Goal: Task Accomplishment & Management: Complete application form

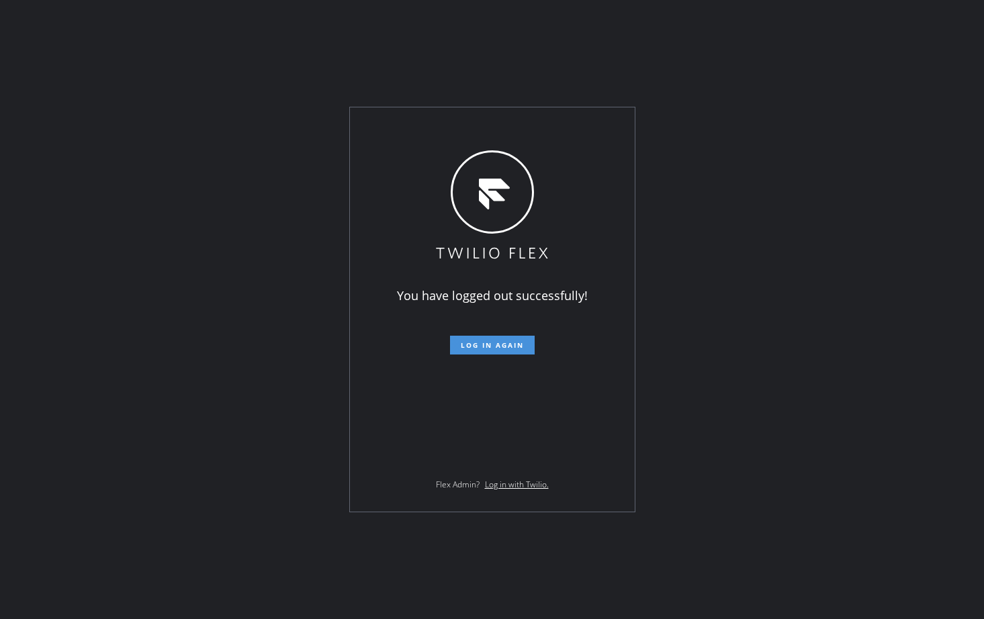
click at [483, 341] on span "Log in again" at bounding box center [492, 345] width 63 height 9
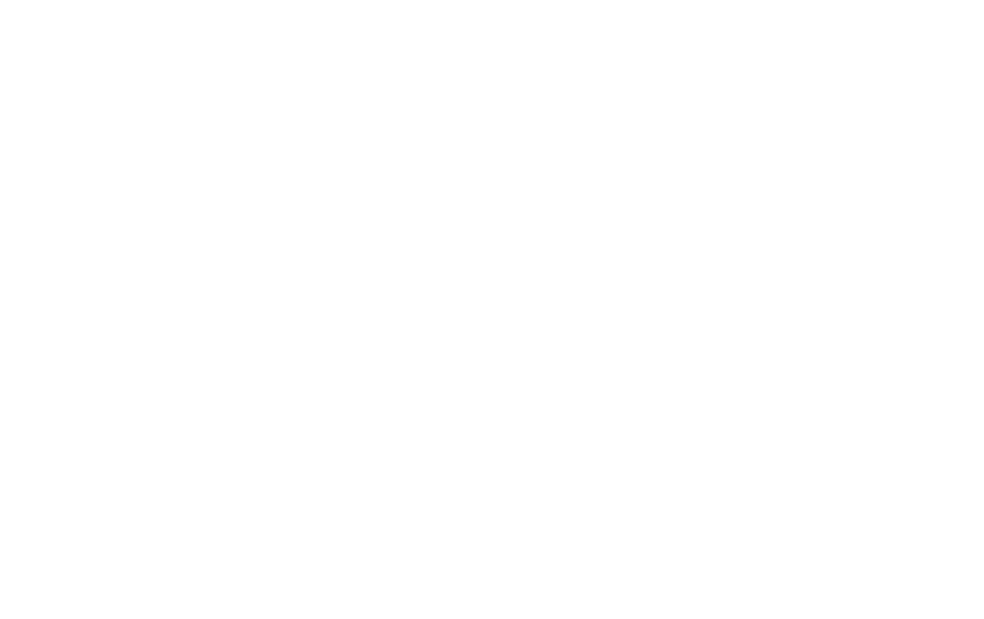
click at [615, 231] on div at bounding box center [492, 309] width 984 height 619
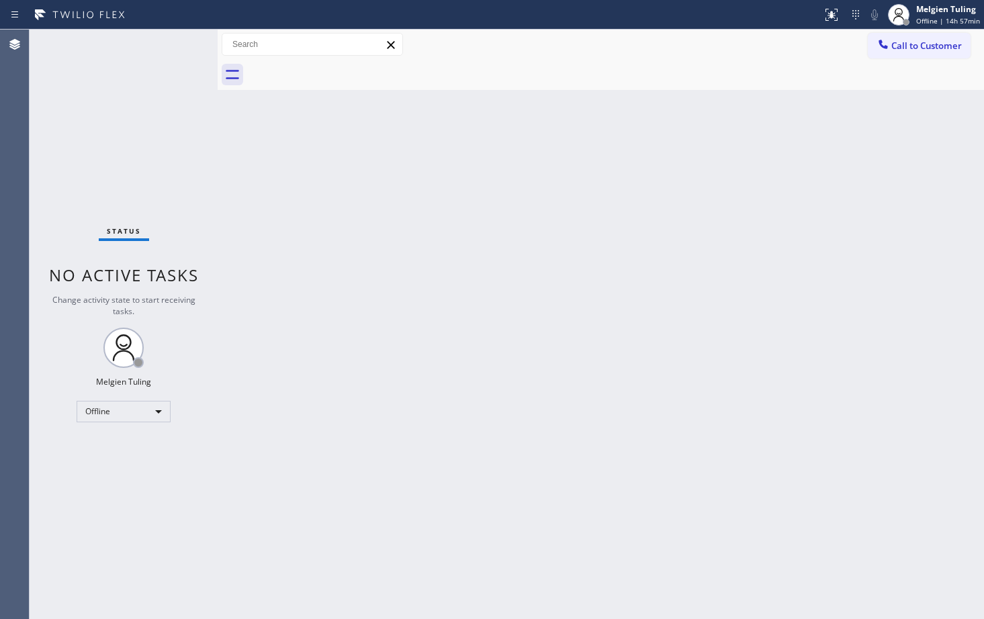
click at [419, 403] on div "Back to Dashboard Change Sender ID Customers Technicians Select a contact Outbo…" at bounding box center [601, 325] width 767 height 590
click at [157, 408] on div "Offline" at bounding box center [124, 411] width 94 height 21
click at [106, 447] on li "Available" at bounding box center [122, 447] width 91 height 16
click at [629, 553] on div "Back to Dashboard Change Sender ID Customers Technicians Select a contact Outbo…" at bounding box center [601, 325] width 767 height 590
click at [259, 105] on div "Back to Dashboard Change Sender ID Customers Technicians Select a contact Outbo…" at bounding box center [601, 325] width 767 height 590
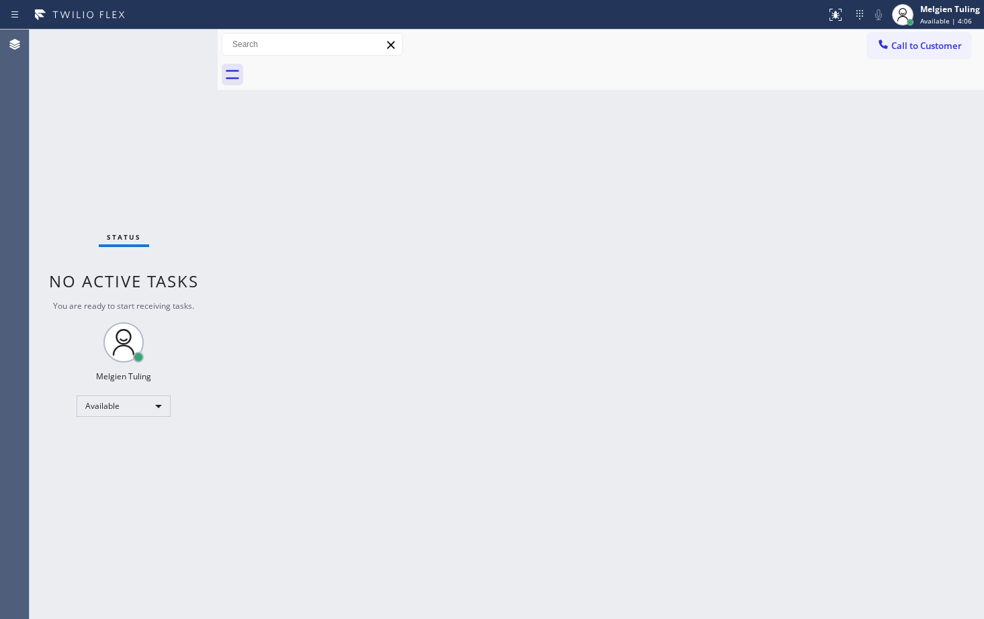
click at [202, 423] on div "Status No active tasks You are ready to start receiving tasks. Melgien Tuling A…" at bounding box center [124, 325] width 188 height 590
click at [615, 422] on div "Back to Dashboard Change Sender ID Customers Technicians Select a contact Outbo…" at bounding box center [601, 325] width 767 height 590
click at [513, 438] on div "Back to Dashboard Change Sender ID Customers Technicians Select a contact Outbo…" at bounding box center [601, 325] width 767 height 590
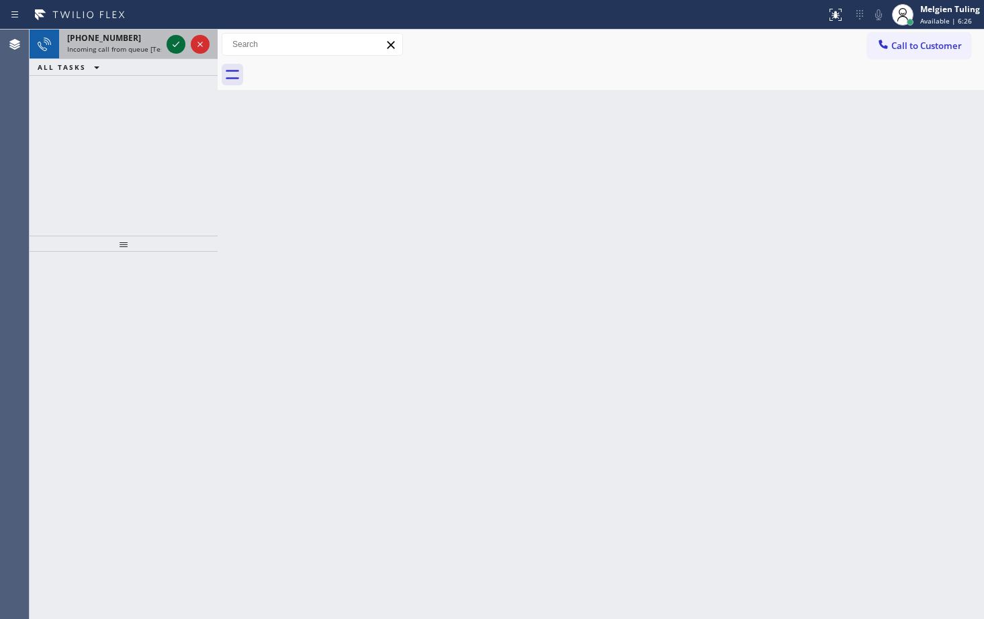
click at [177, 46] on icon at bounding box center [176, 44] width 16 height 16
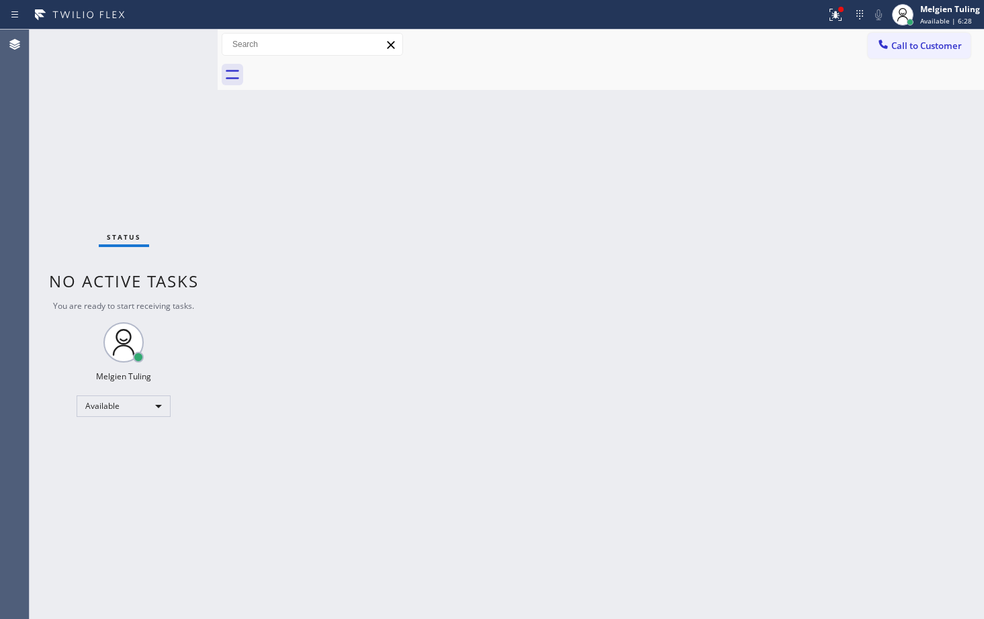
click at [875, 512] on div "Back to Dashboard Change Sender ID Customers Technicians Select a contact Outbo…" at bounding box center [601, 325] width 767 height 590
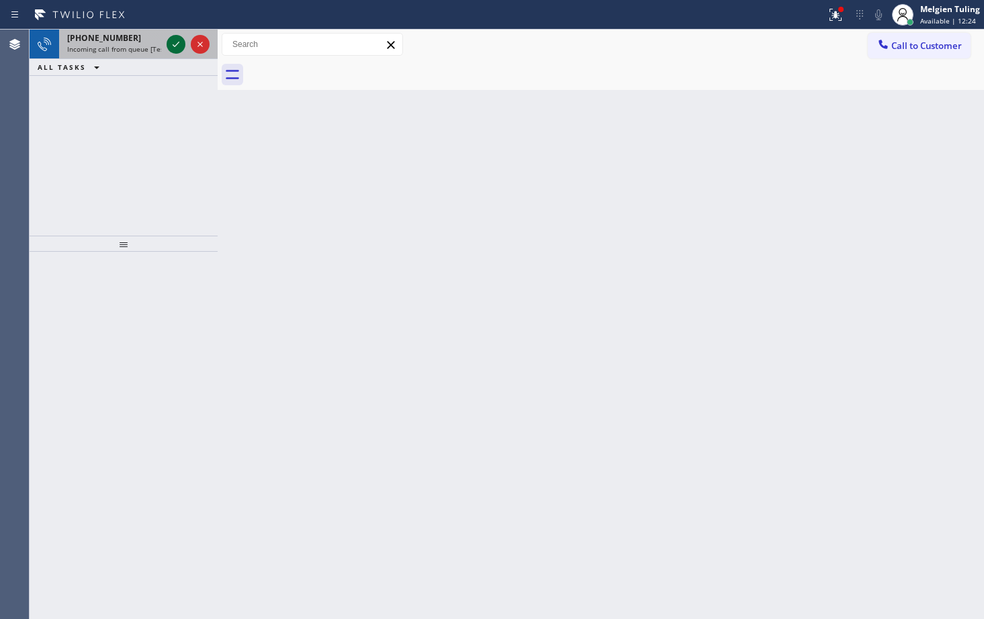
click at [177, 39] on icon at bounding box center [176, 44] width 16 height 16
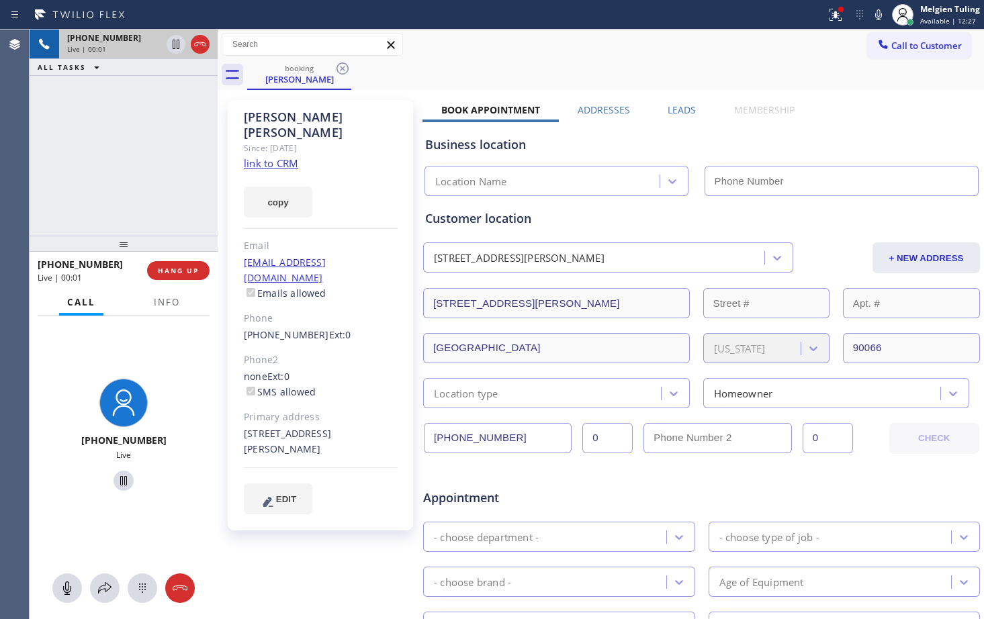
type input "[PHONE_NUMBER]"
click at [592, 219] on div "Customer location" at bounding box center [701, 219] width 553 height 18
click at [278, 157] on link "link to CRM" at bounding box center [271, 163] width 54 height 13
click at [374, 190] on div "copy" at bounding box center [321, 194] width 154 height 46
click at [181, 46] on icon at bounding box center [176, 44] width 16 height 16
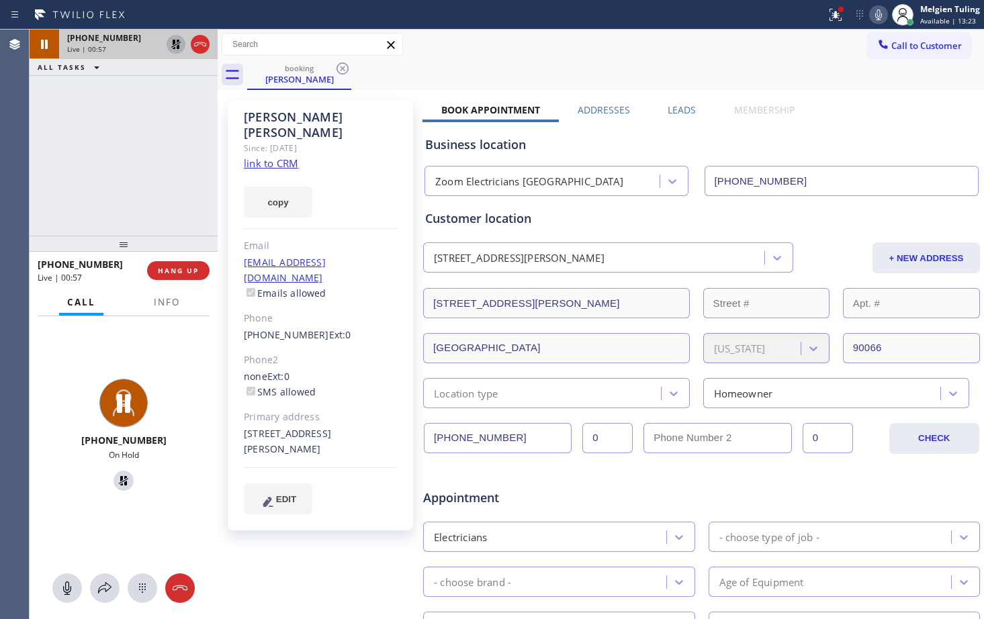
click at [876, 17] on icon at bounding box center [879, 15] width 16 height 16
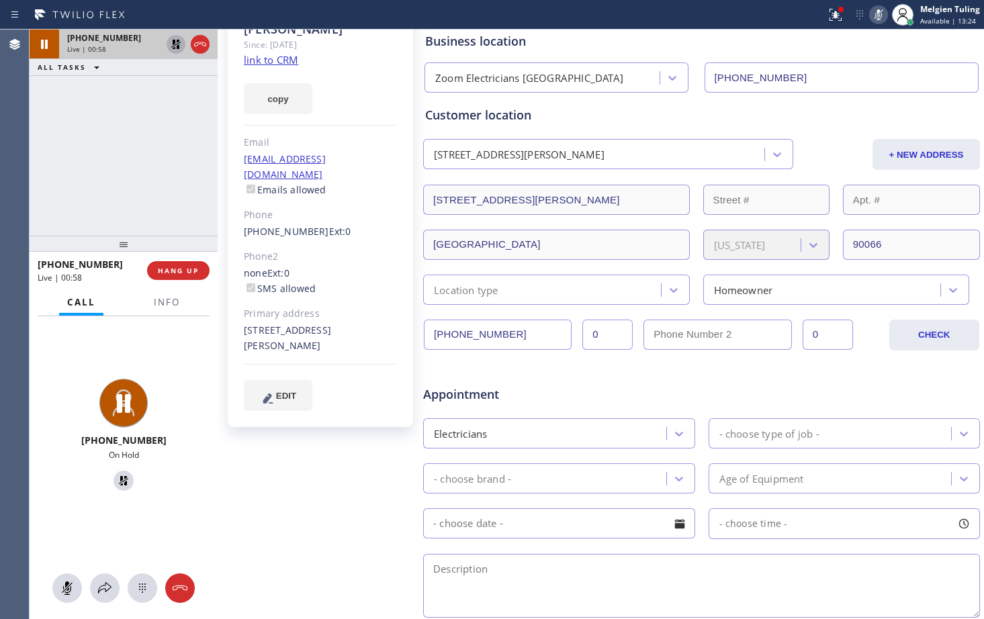
scroll to position [134, 0]
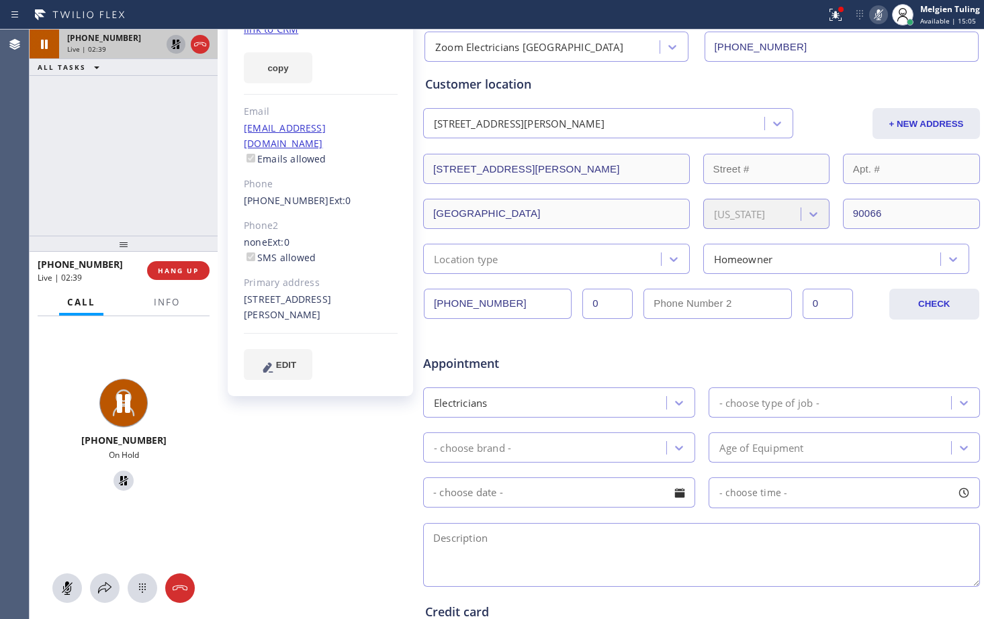
click at [879, 15] on icon at bounding box center [879, 15] width 16 height 16
click at [177, 51] on icon at bounding box center [176, 44] width 16 height 16
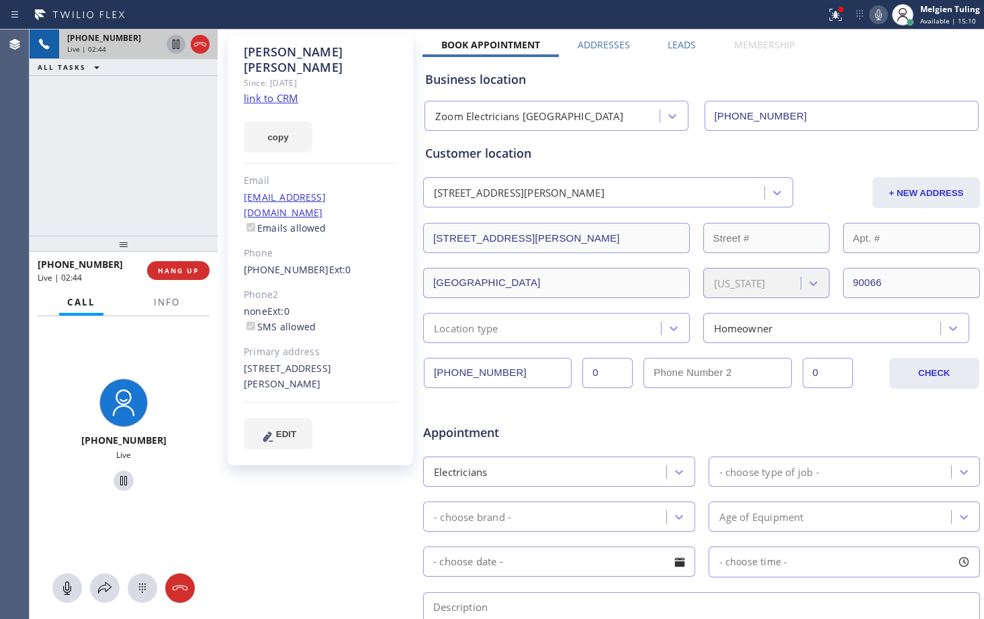
scroll to position [0, 0]
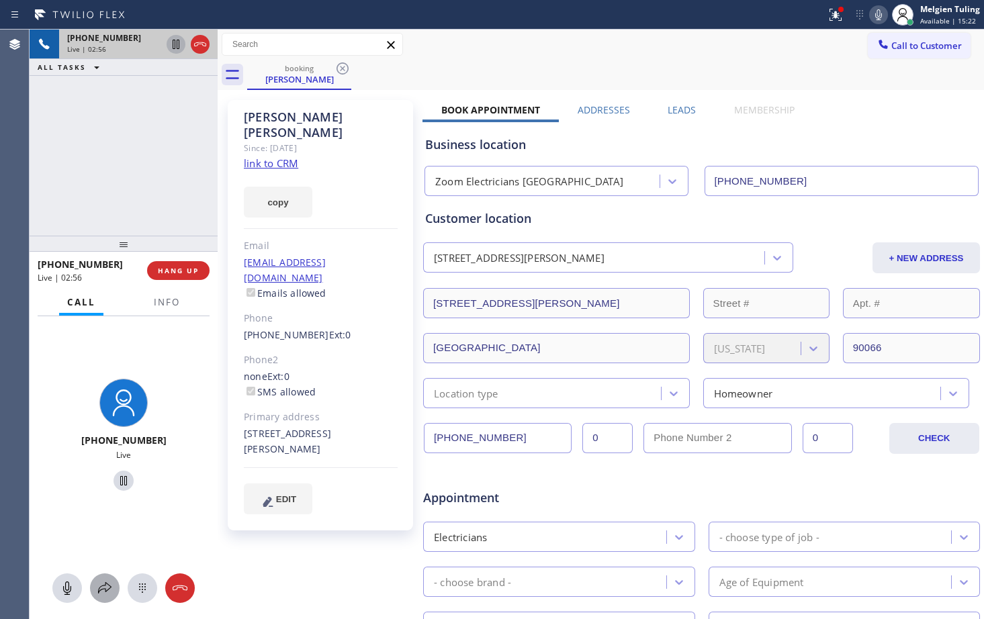
click at [105, 591] on icon at bounding box center [104, 587] width 13 height 11
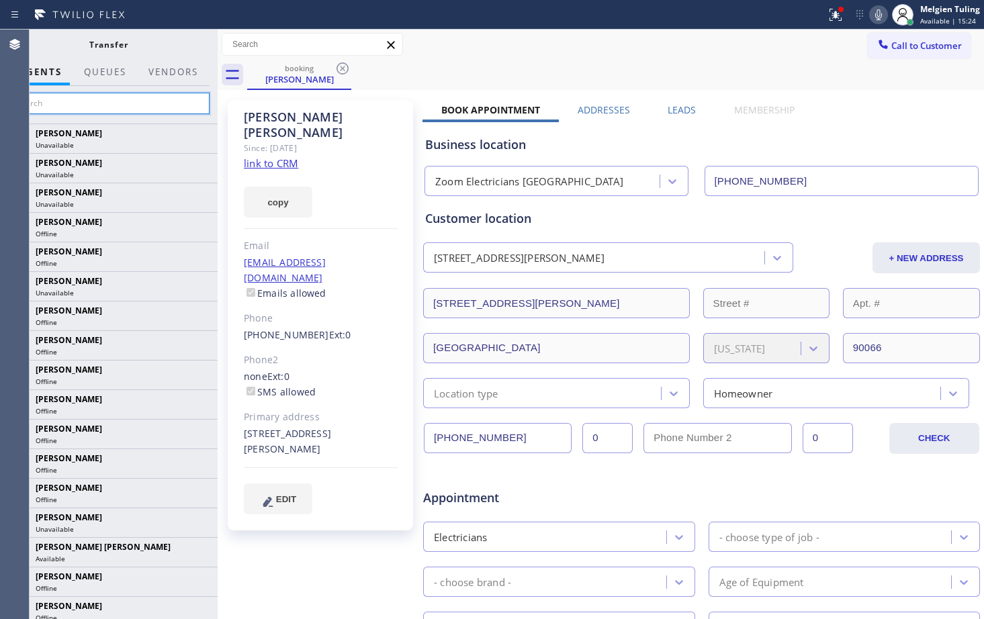
click at [41, 112] on input "text" at bounding box center [108, 103] width 202 height 21
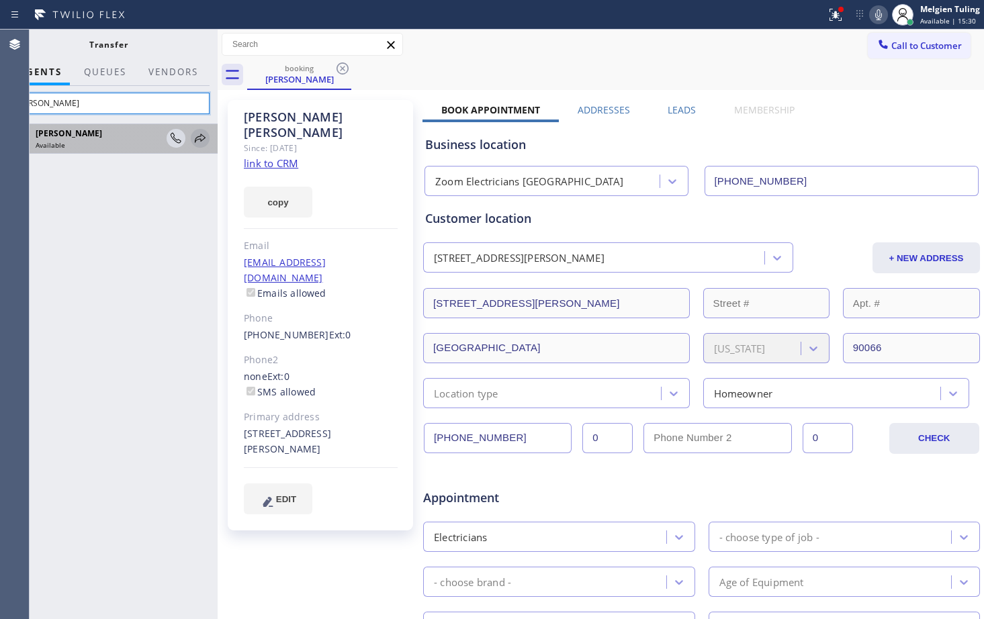
type input "[PERSON_NAME]"
click at [199, 137] on icon at bounding box center [200, 138] width 11 height 9
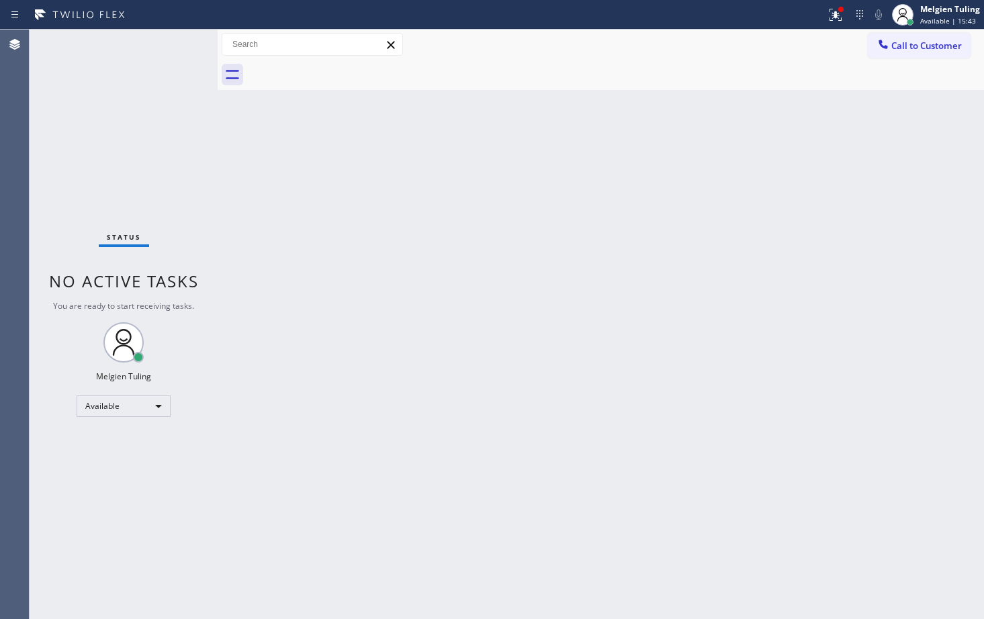
click at [337, 304] on div "Back to Dashboard Change Sender ID Customers Technicians Select a contact Outbo…" at bounding box center [601, 325] width 767 height 590
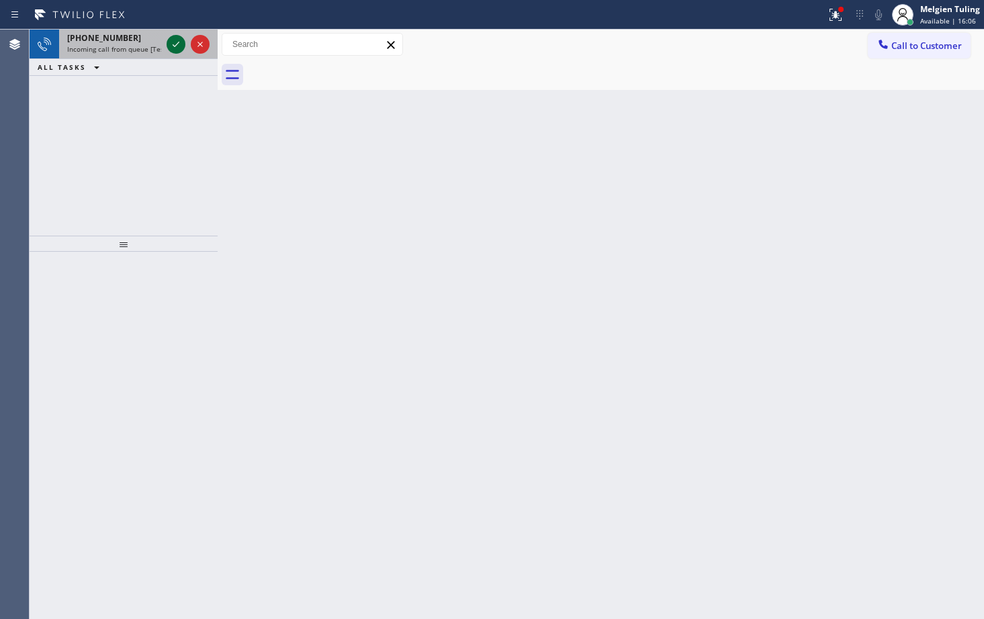
click at [168, 44] on icon at bounding box center [176, 44] width 16 height 16
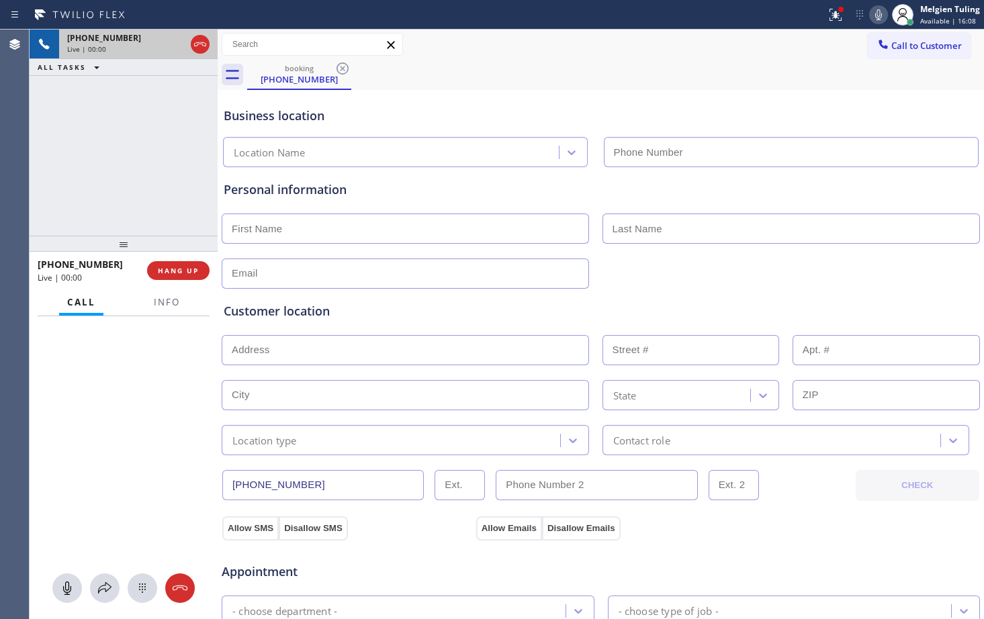
type input "[PHONE_NUMBER]"
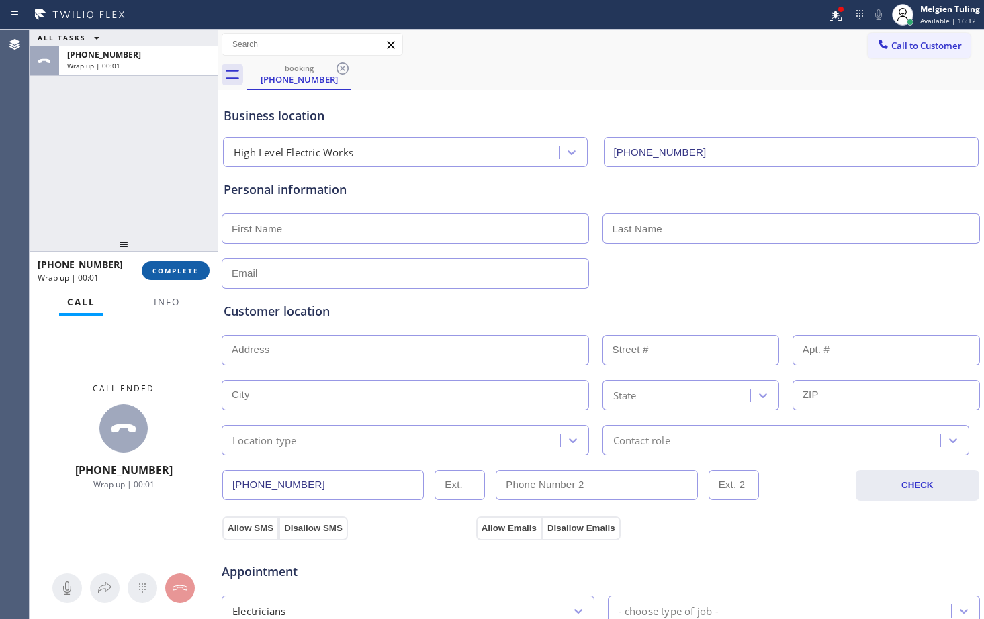
click at [181, 269] on span "COMPLETE" at bounding box center [176, 270] width 46 height 9
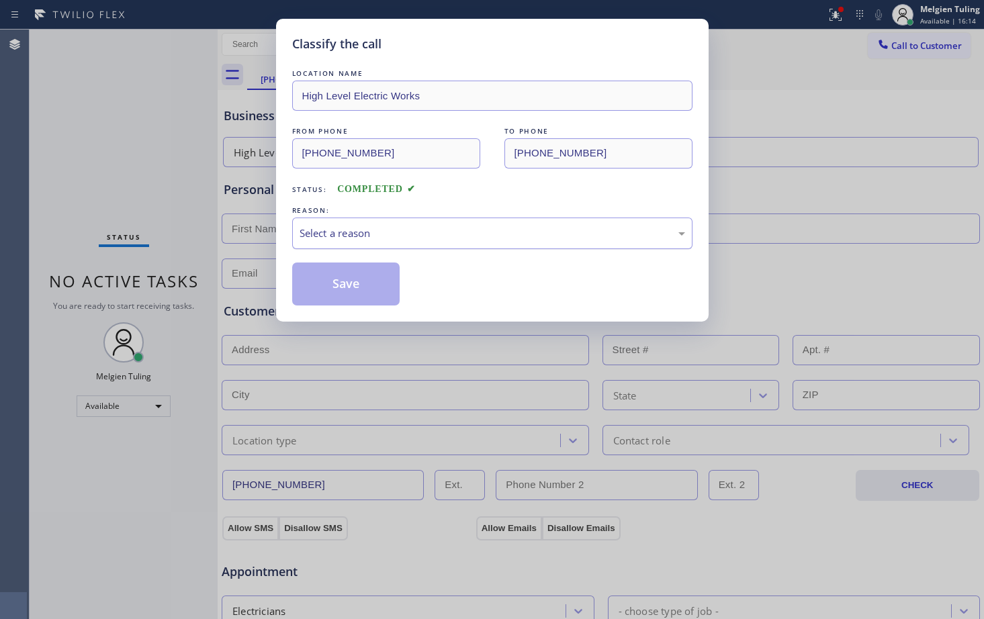
click at [327, 242] on div "Select a reason" at bounding box center [492, 234] width 400 height 32
click at [357, 283] on button "Save" at bounding box center [346, 284] width 108 height 43
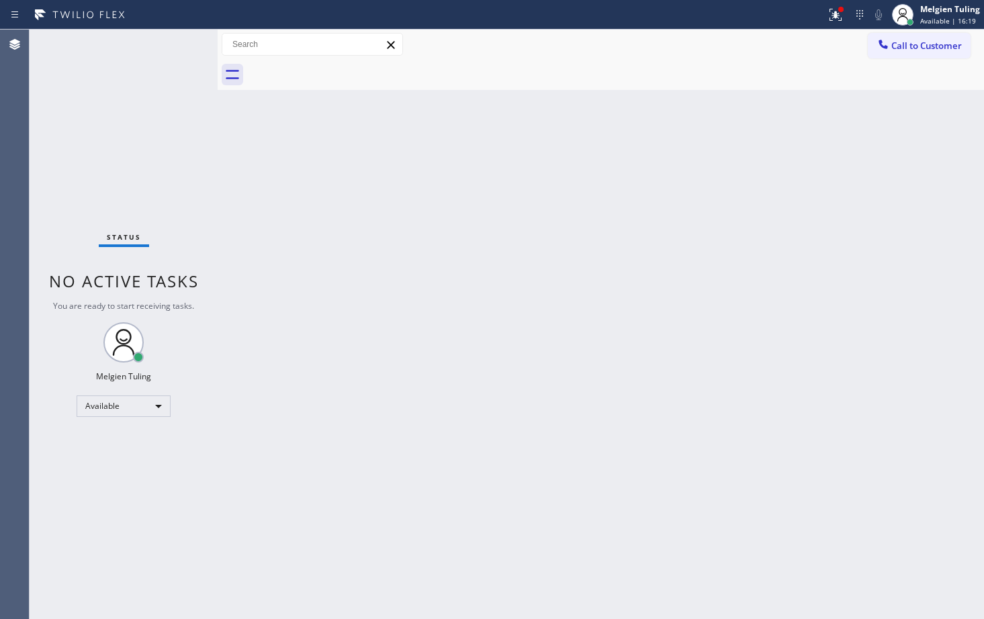
click at [541, 294] on div "Back to Dashboard Change Sender ID Customers Technicians Select a contact Outbo…" at bounding box center [601, 325] width 767 height 590
click at [771, 492] on div "Back to Dashboard Change Sender ID Customers Technicians Select a contact Outbo…" at bounding box center [601, 325] width 767 height 590
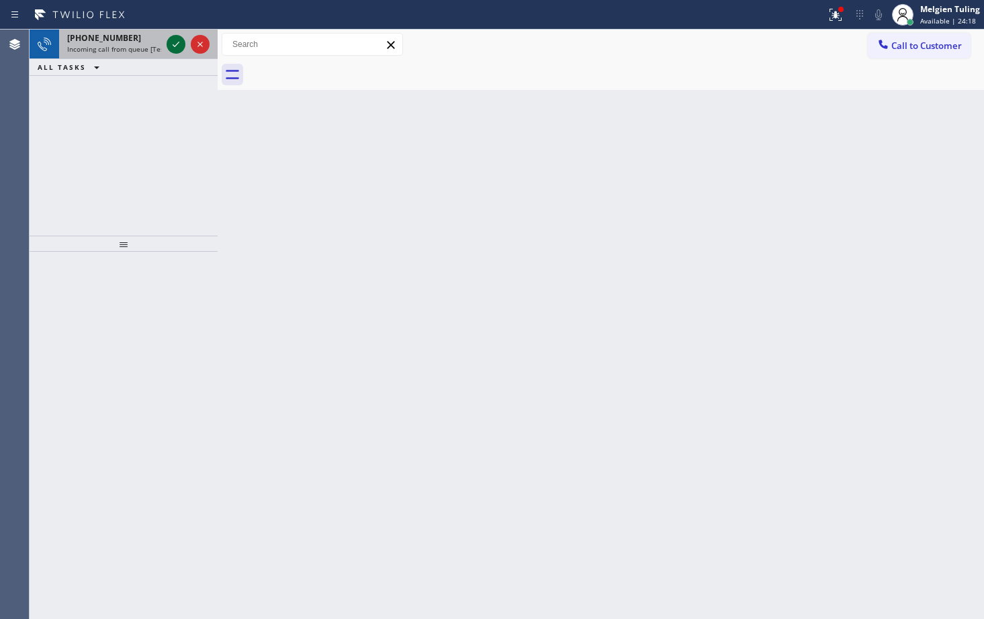
click at [175, 45] on icon at bounding box center [176, 44] width 16 height 16
click at [182, 44] on icon at bounding box center [176, 44] width 16 height 16
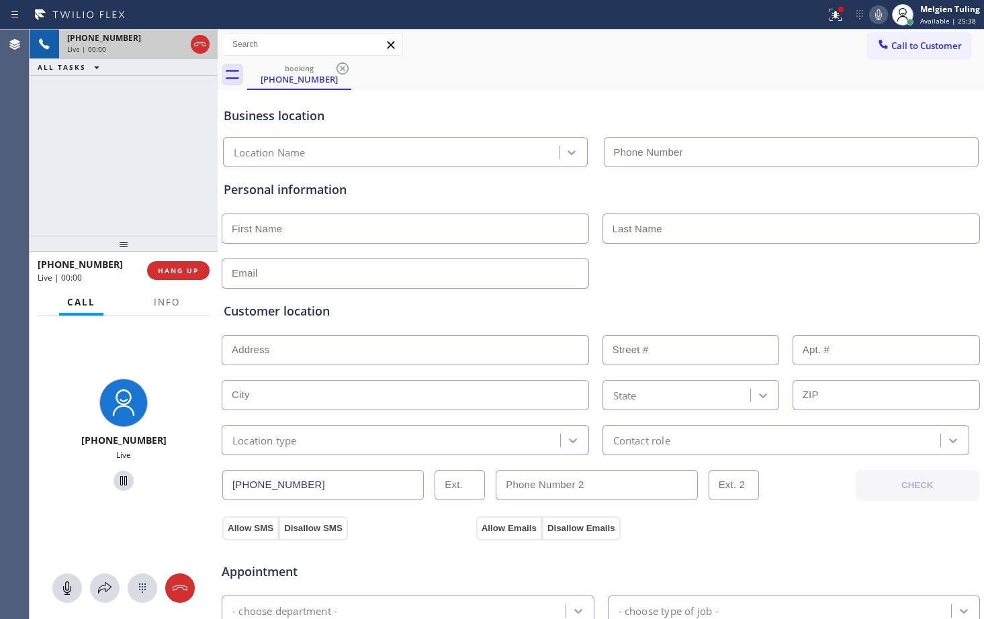
type input "[PHONE_NUMBER]"
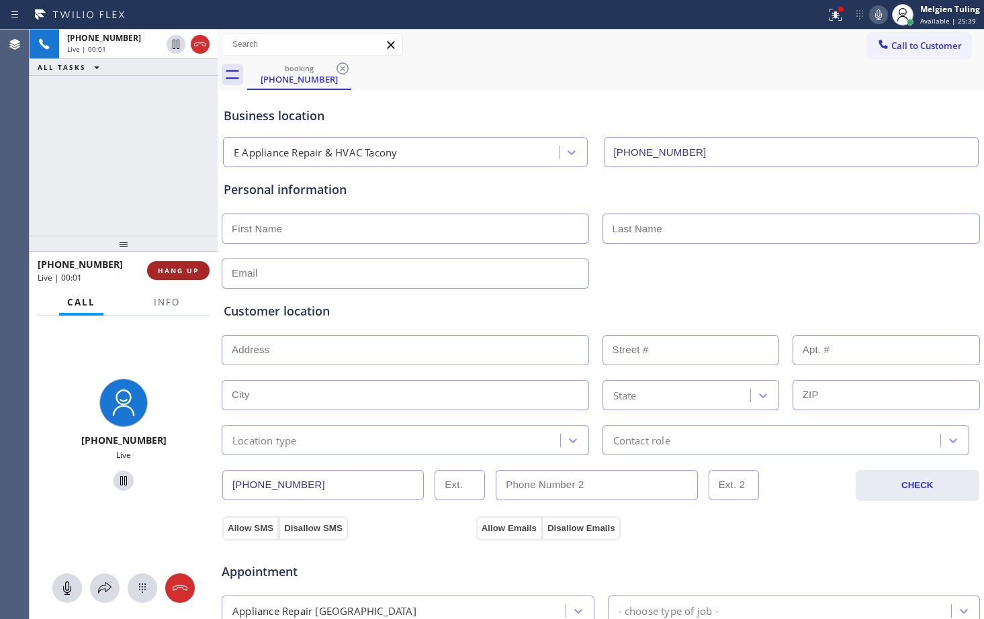
click at [181, 272] on span "HANG UP" at bounding box center [178, 270] width 41 height 9
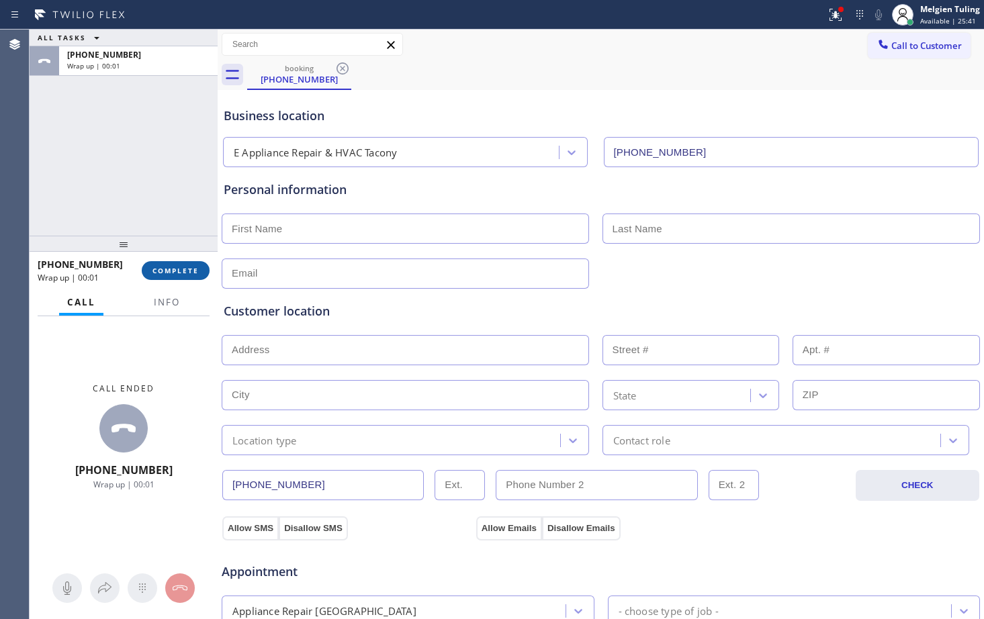
click at [191, 271] on span "COMPLETE" at bounding box center [176, 270] width 46 height 9
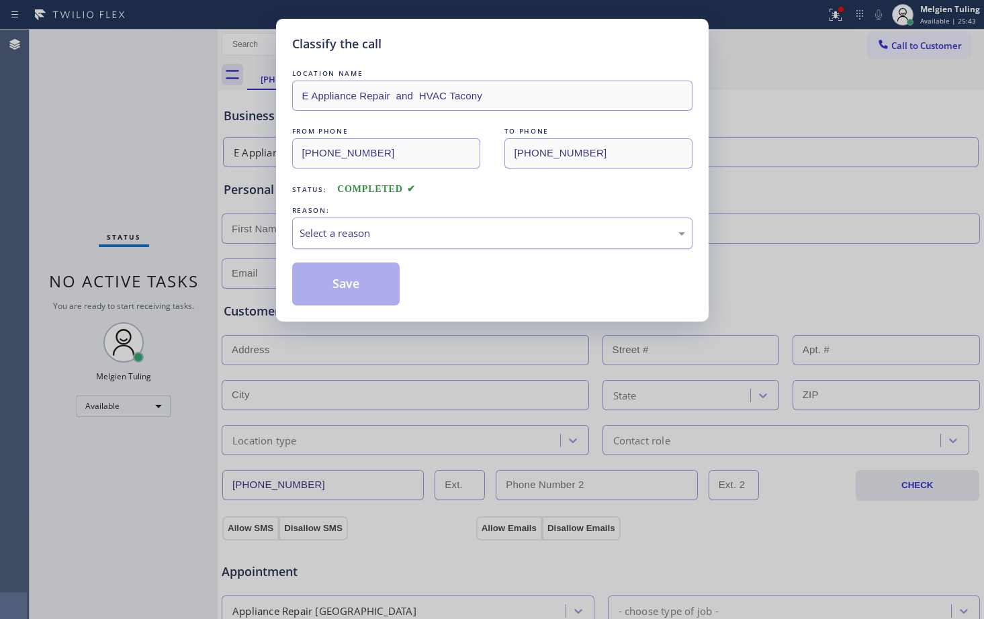
click at [333, 235] on div "Select a reason" at bounding box center [493, 233] width 386 height 15
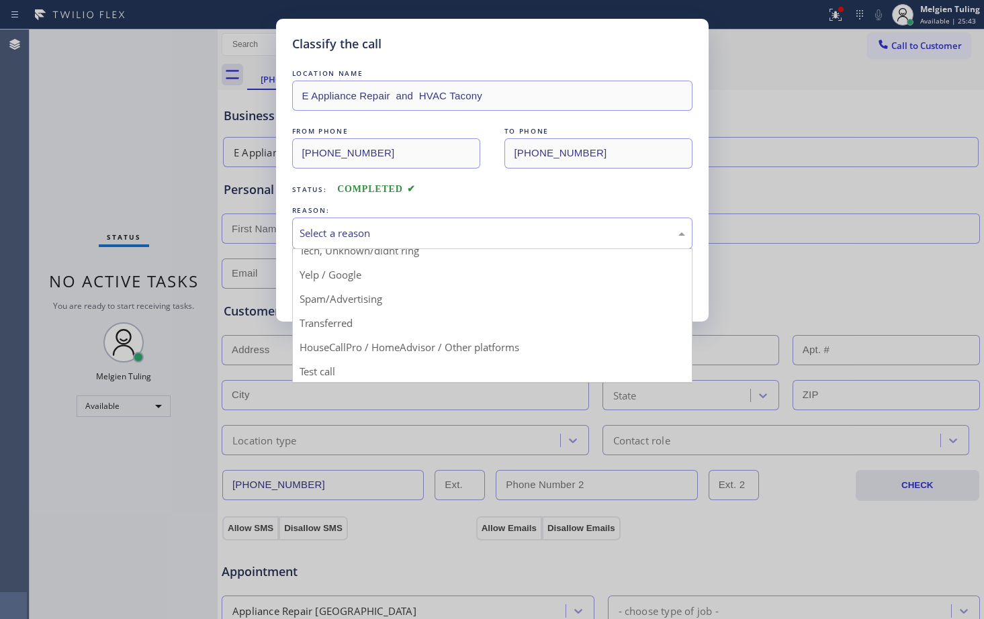
scroll to position [85, 0]
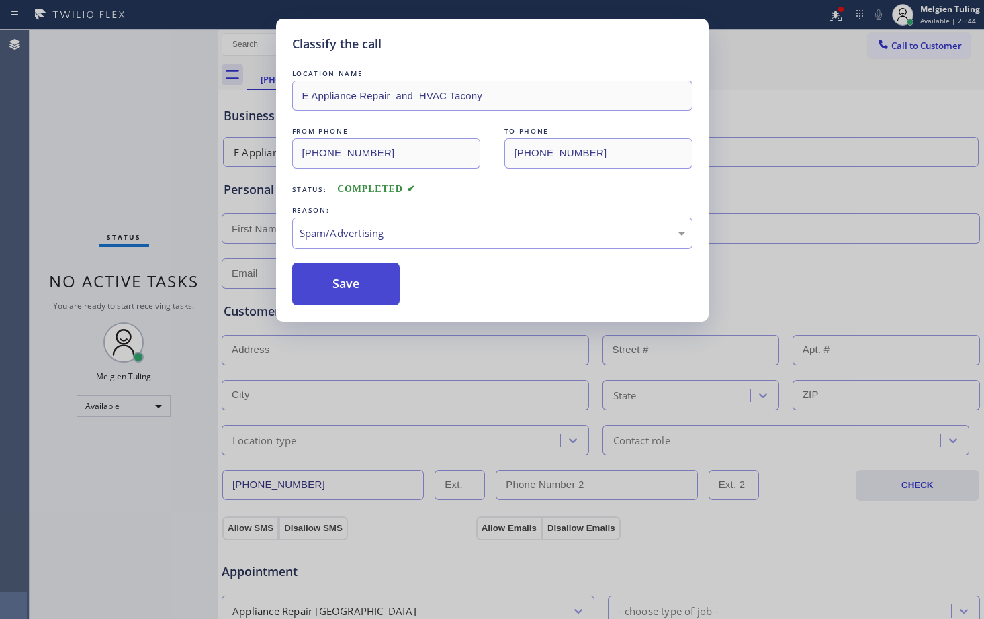
click at [327, 275] on button "Save" at bounding box center [346, 284] width 108 height 43
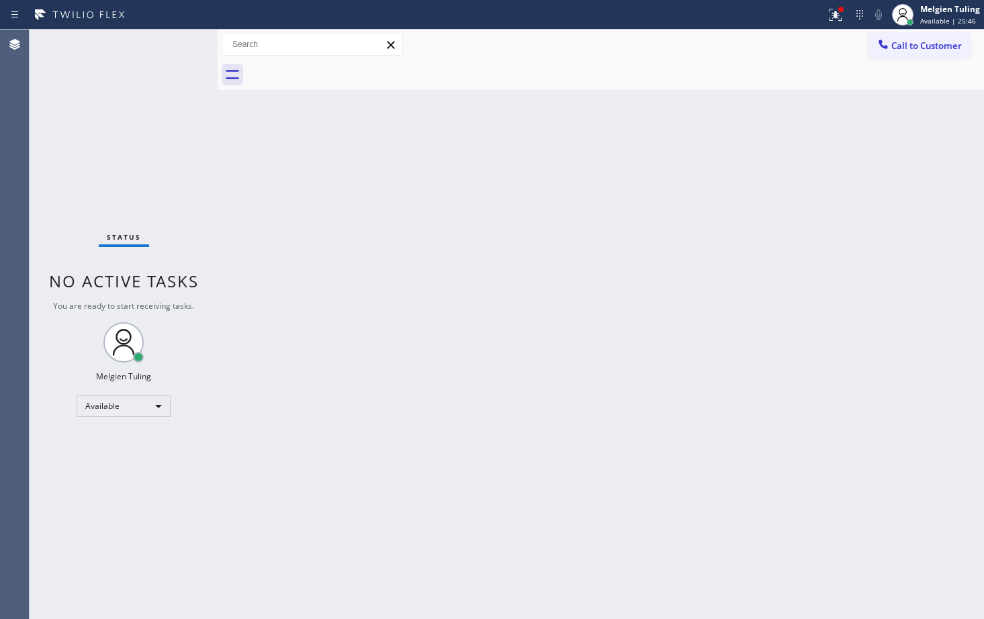
click at [526, 299] on div "Back to Dashboard Change Sender ID Customers Technicians Select a contact Outbo…" at bounding box center [601, 325] width 767 height 590
click at [830, 12] on icon at bounding box center [836, 15] width 16 height 16
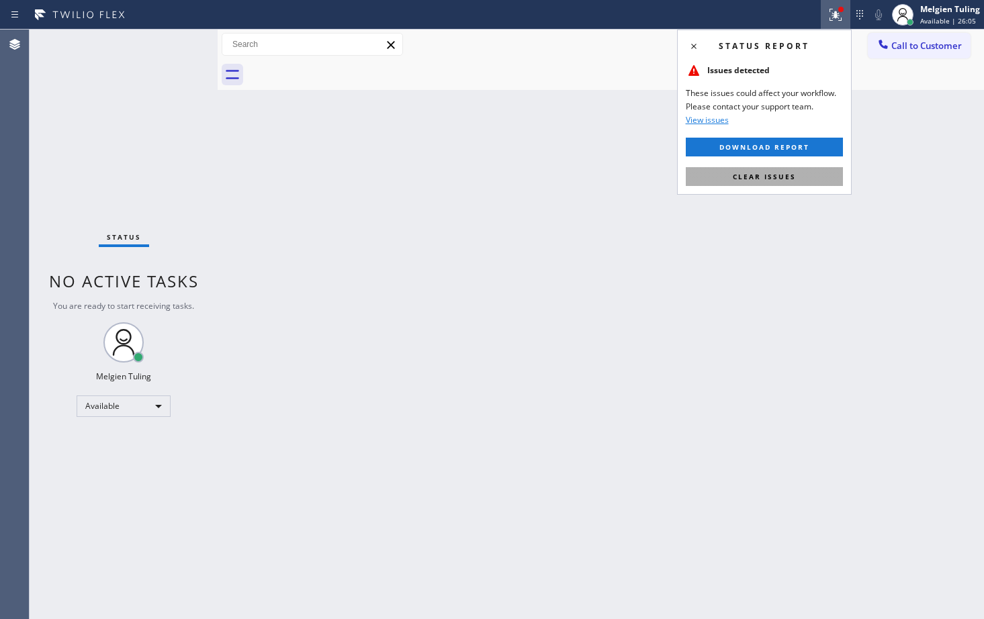
click at [764, 179] on span "Clear issues" at bounding box center [764, 176] width 63 height 9
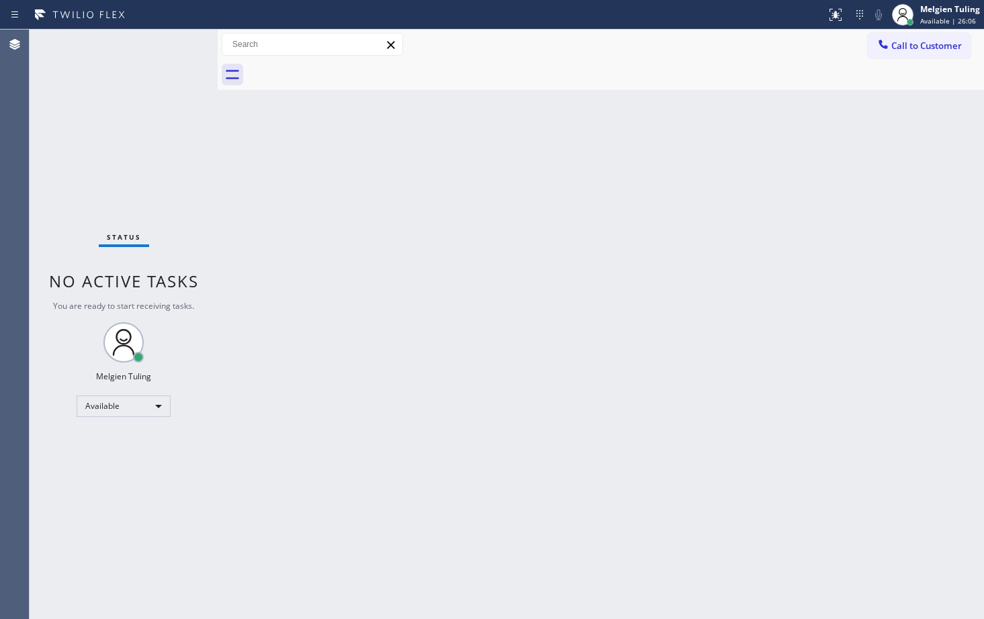
click at [721, 222] on div "Back to Dashboard Change Sender ID Customers Technicians Select a contact Outbo…" at bounding box center [601, 325] width 767 height 590
click at [485, 165] on div "Back to Dashboard Change Sender ID Customers Technicians Select a contact Outbo…" at bounding box center [601, 325] width 767 height 590
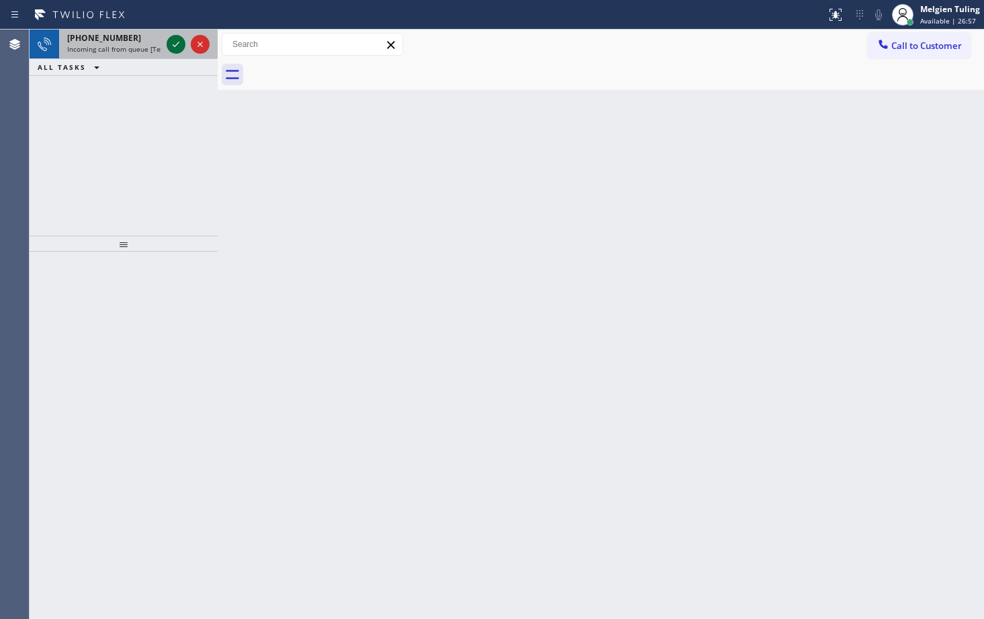
click at [171, 46] on icon at bounding box center [176, 44] width 16 height 16
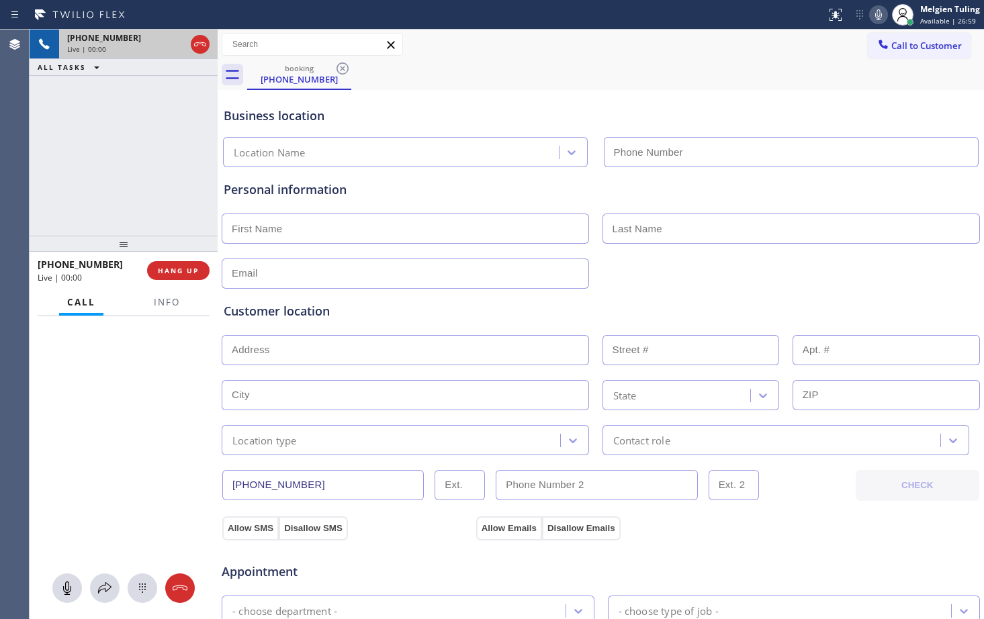
type input "[PHONE_NUMBER]"
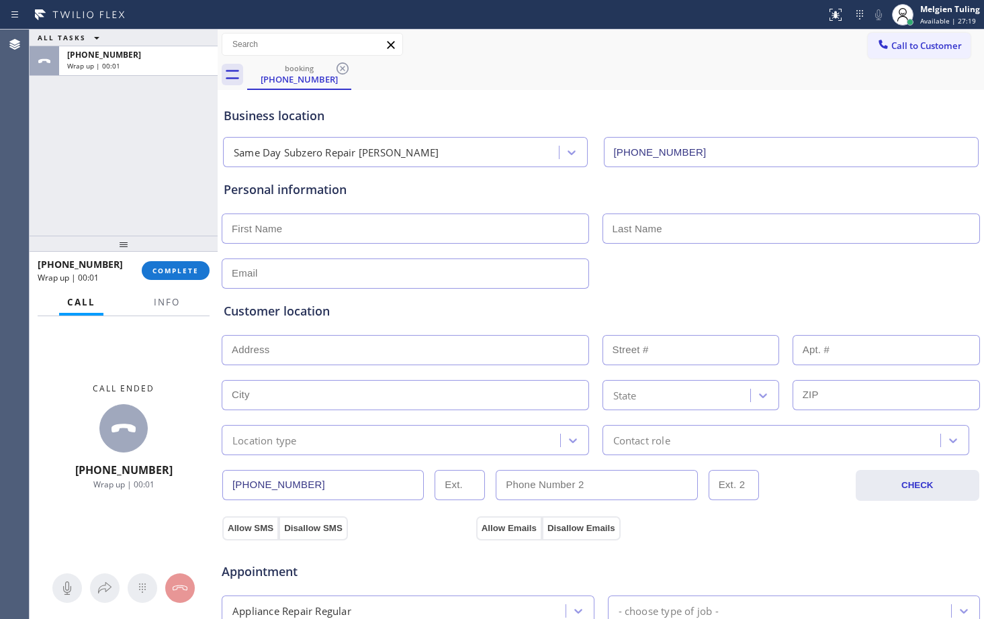
drag, startPoint x: 174, startPoint y: 275, endPoint x: 153, endPoint y: 285, distance: 23.1
click at [174, 275] on span "COMPLETE" at bounding box center [176, 270] width 46 height 9
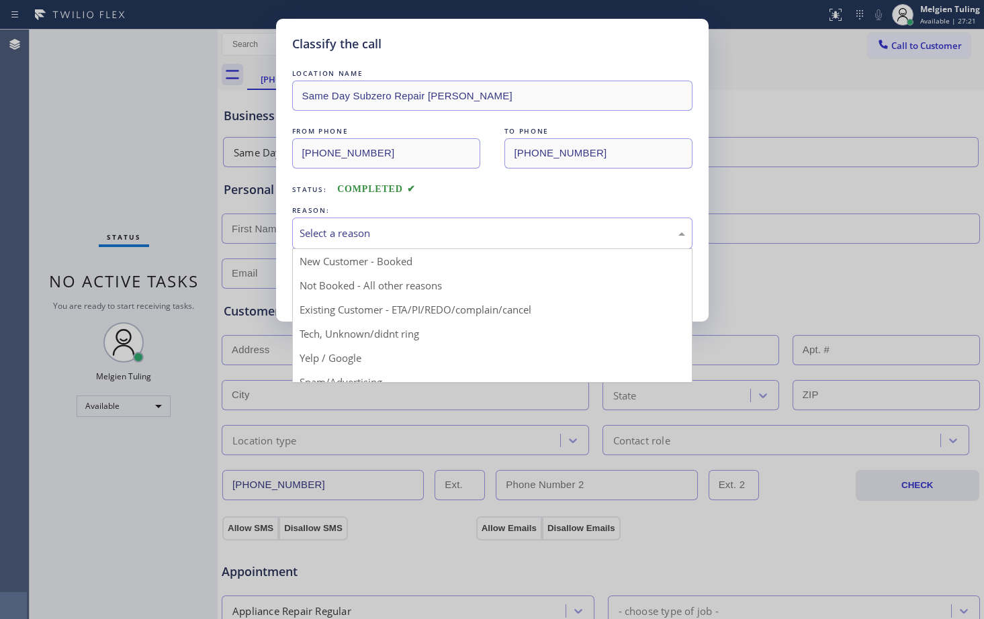
click at [331, 236] on div "Select a reason" at bounding box center [493, 233] width 386 height 15
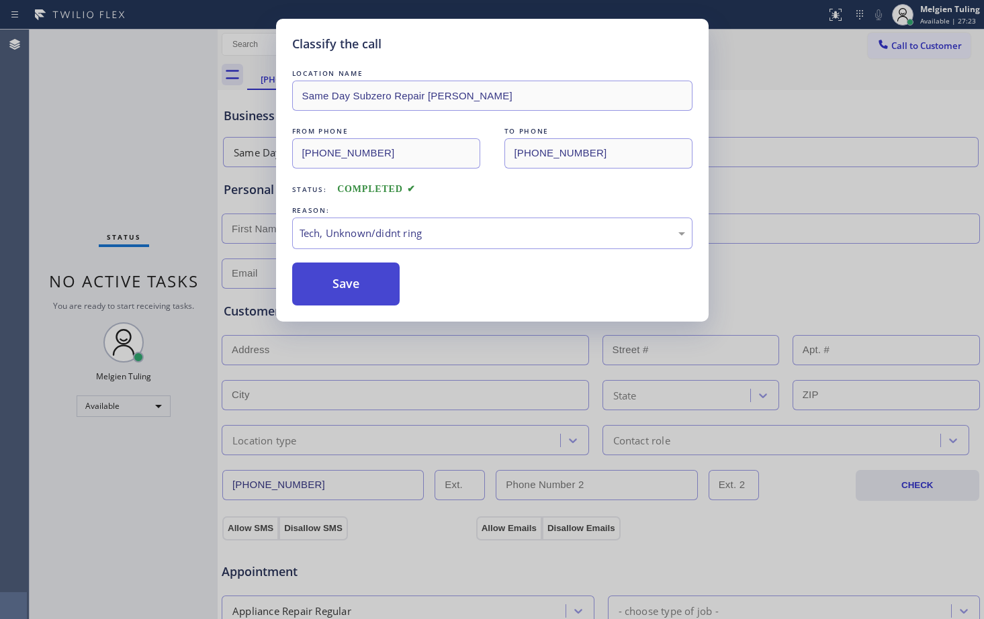
click at [334, 290] on button "Save" at bounding box center [346, 284] width 108 height 43
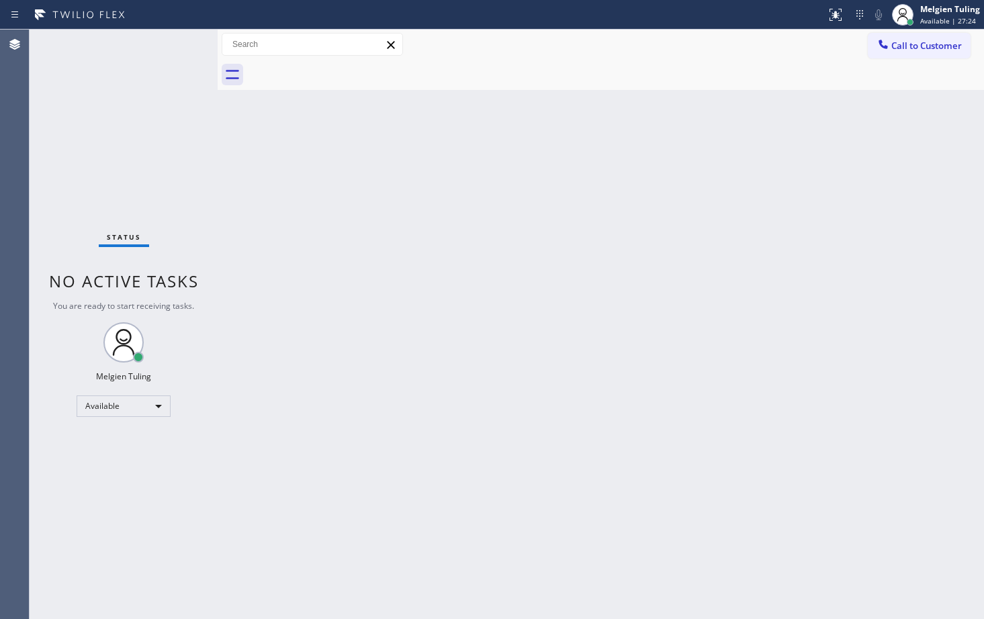
click at [601, 250] on div "Back to Dashboard Change Sender ID Customers Technicians Select a contact Outbo…" at bounding box center [601, 325] width 767 height 590
click at [472, 229] on div "Back to Dashboard Change Sender ID Customers Technicians Select a contact Outbo…" at bounding box center [601, 325] width 767 height 590
click at [732, 388] on div "Back to Dashboard Change Sender ID Customers Technicians Select a contact Outbo…" at bounding box center [601, 325] width 767 height 590
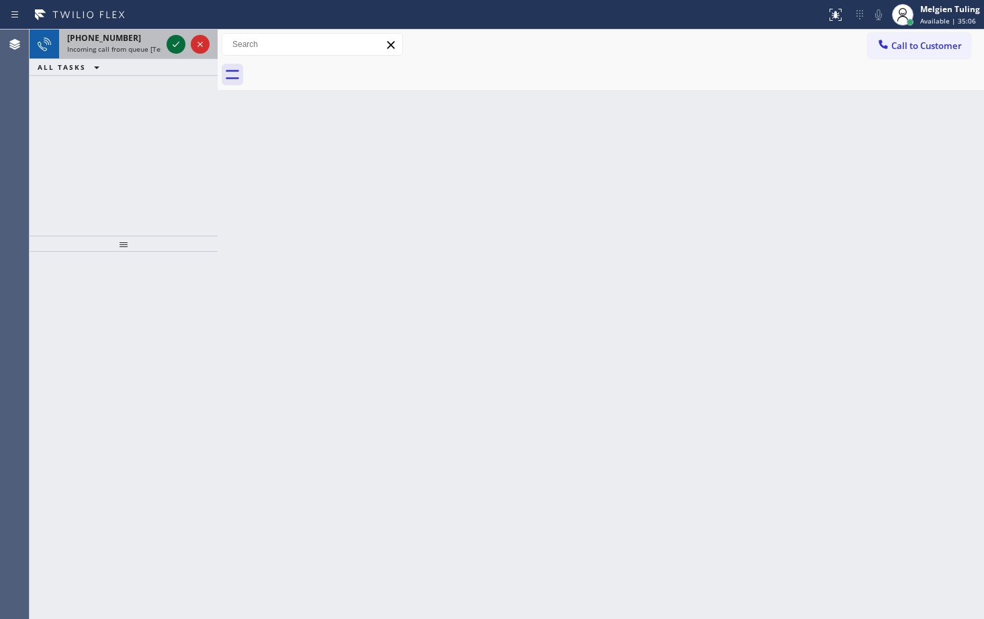
click at [169, 50] on icon at bounding box center [176, 44] width 16 height 16
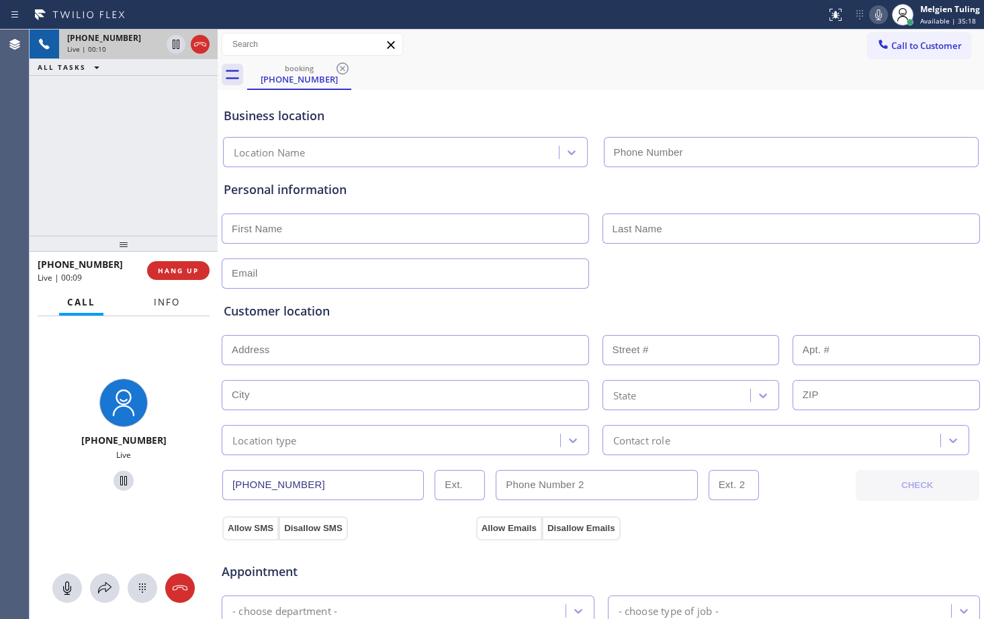
click at [172, 304] on span "Info" at bounding box center [167, 302] width 26 height 12
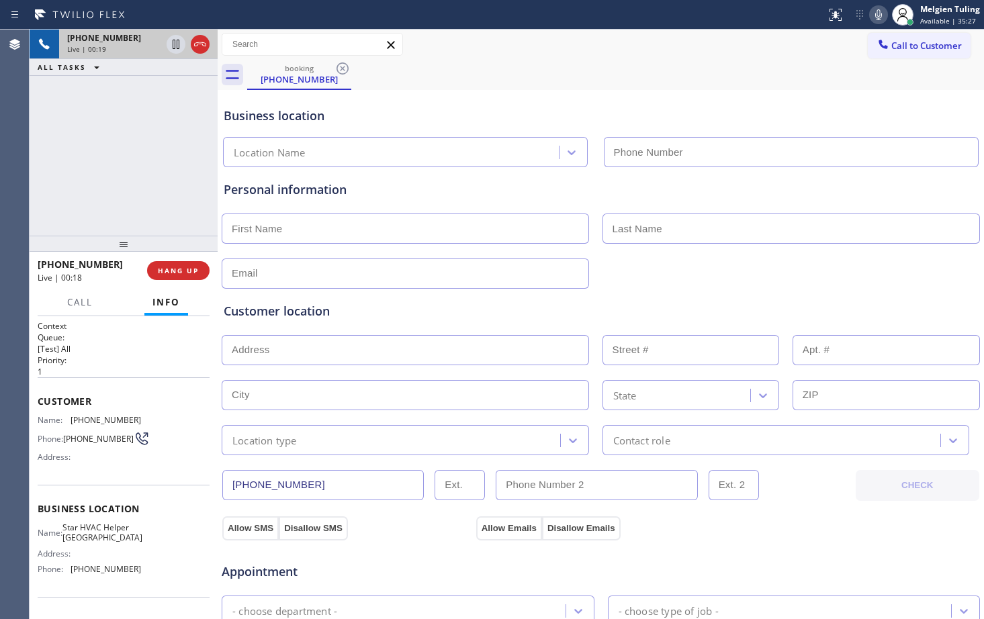
type input "[PHONE_NUMBER]"
click at [651, 299] on div "Customer location >> ADD NEW ADDRESS << + NEW ADDRESS State Location type Conta…" at bounding box center [601, 372] width 760 height 167
click at [597, 284] on div "Customer location >> ADD NEW ADDRESS << + NEW ADDRESS State Location type Conta…" at bounding box center [601, 370] width 760 height 172
click at [547, 73] on div "booking [PHONE_NUMBER]" at bounding box center [615, 75] width 737 height 30
click at [879, 13] on icon at bounding box center [879, 15] width 16 height 16
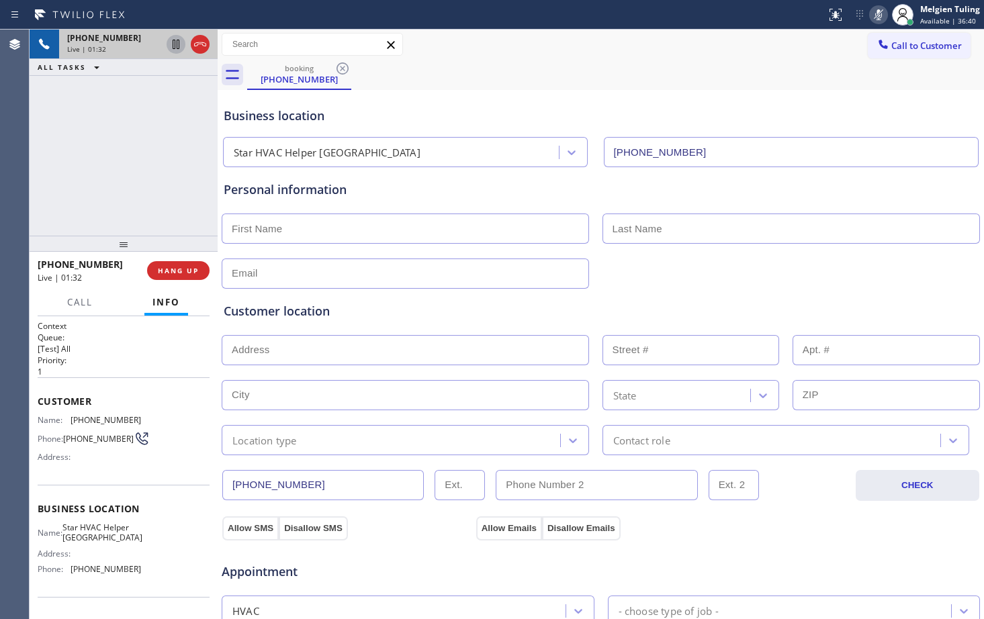
click at [179, 44] on icon at bounding box center [176, 44] width 7 height 9
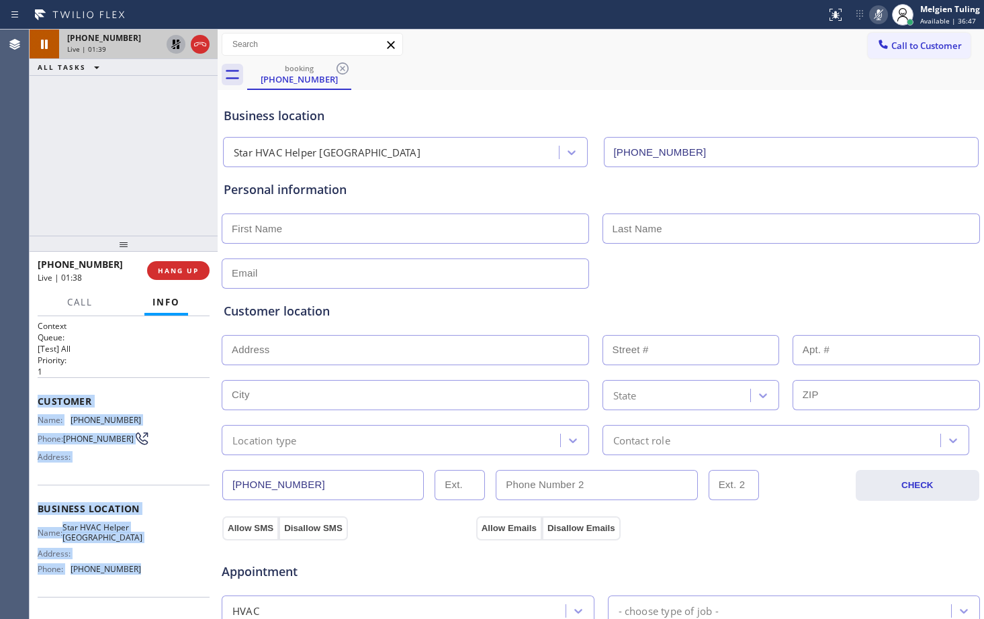
drag, startPoint x: 37, startPoint y: 393, endPoint x: 130, endPoint y: 585, distance: 213.3
click at [130, 585] on div "Context Queue: [Test] All Priority: 1 Customer Name: [PHONE_NUMBER] Phone: [PHO…" at bounding box center [124, 467] width 188 height 303
copy div "Customer Name: [PHONE_NUMBER] Phone: [PHONE_NUMBER] Address: Business location …"
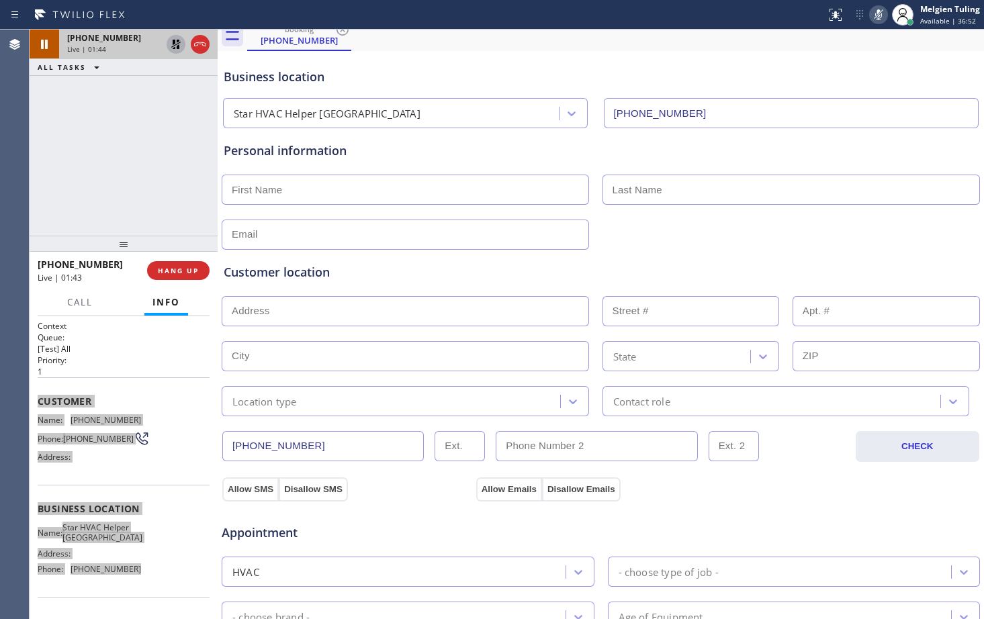
scroll to position [134, 0]
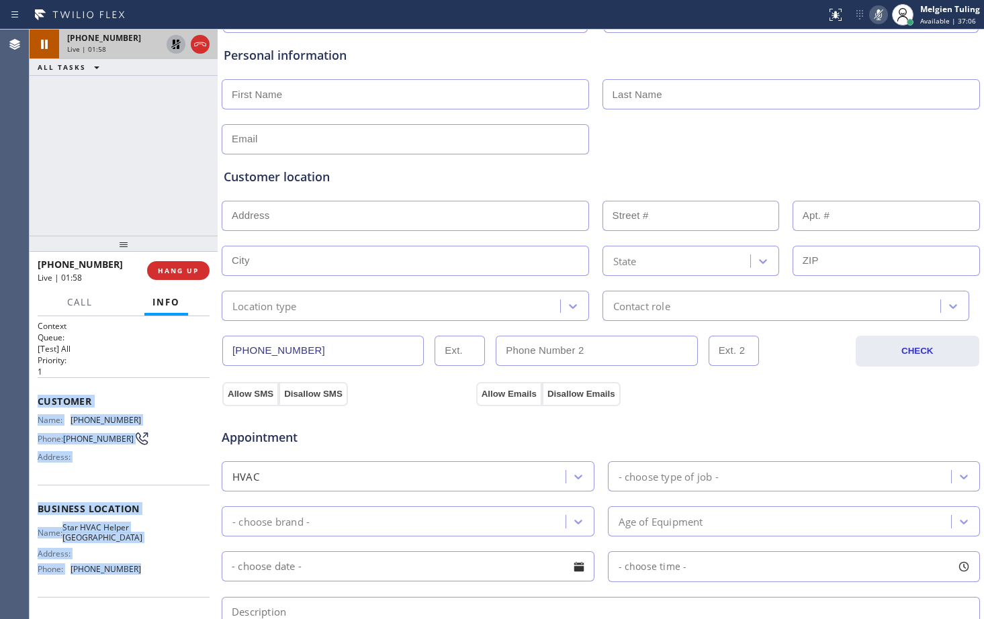
click at [881, 11] on icon at bounding box center [878, 14] width 7 height 11
click at [179, 44] on icon at bounding box center [176, 44] width 16 height 16
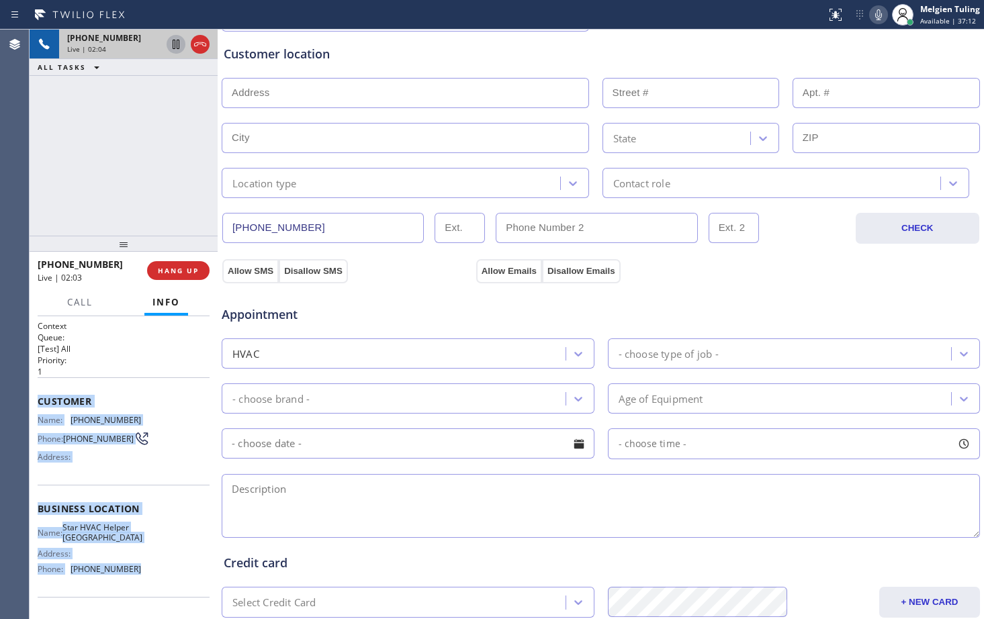
scroll to position [269, 0]
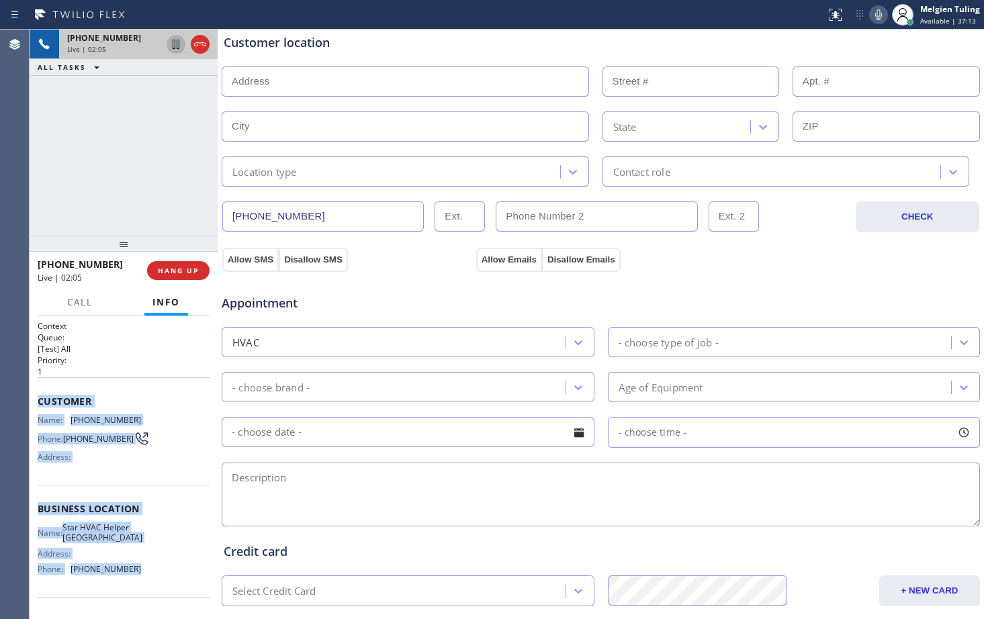
click at [135, 461] on div "Name: [PHONE_NUMBER] Phone: [PHONE_NUMBER] Address:" at bounding box center [124, 441] width 172 height 53
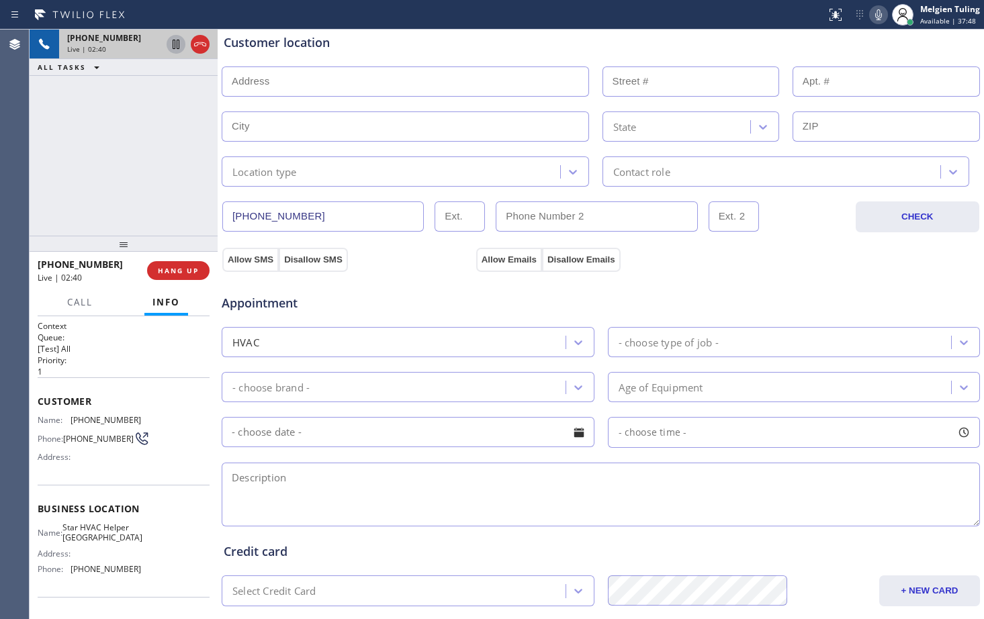
click at [647, 494] on textarea at bounding box center [601, 495] width 759 height 64
click at [409, 287] on div "Appointment" at bounding box center [347, 297] width 254 height 32
click at [145, 146] on div "[PHONE_NUMBER] Live | 02:43 ALL TASKS ALL TASKS ACTIVE TASKS TASKS IN WRAP UP" at bounding box center [124, 133] width 188 height 206
click at [185, 271] on span "HANG UP" at bounding box center [178, 270] width 41 height 9
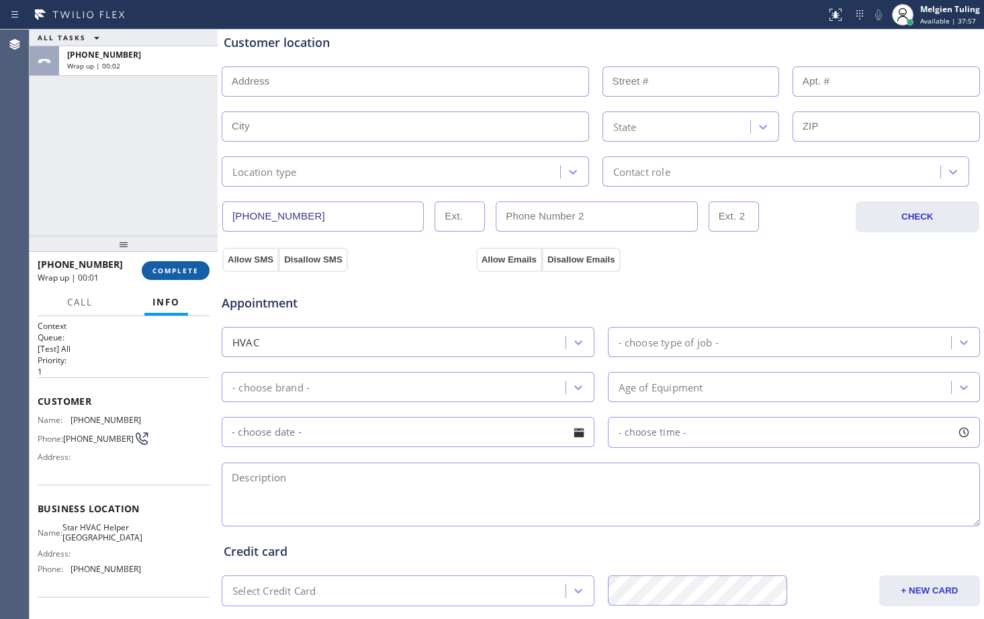
click at [196, 275] on span "COMPLETE" at bounding box center [176, 270] width 46 height 9
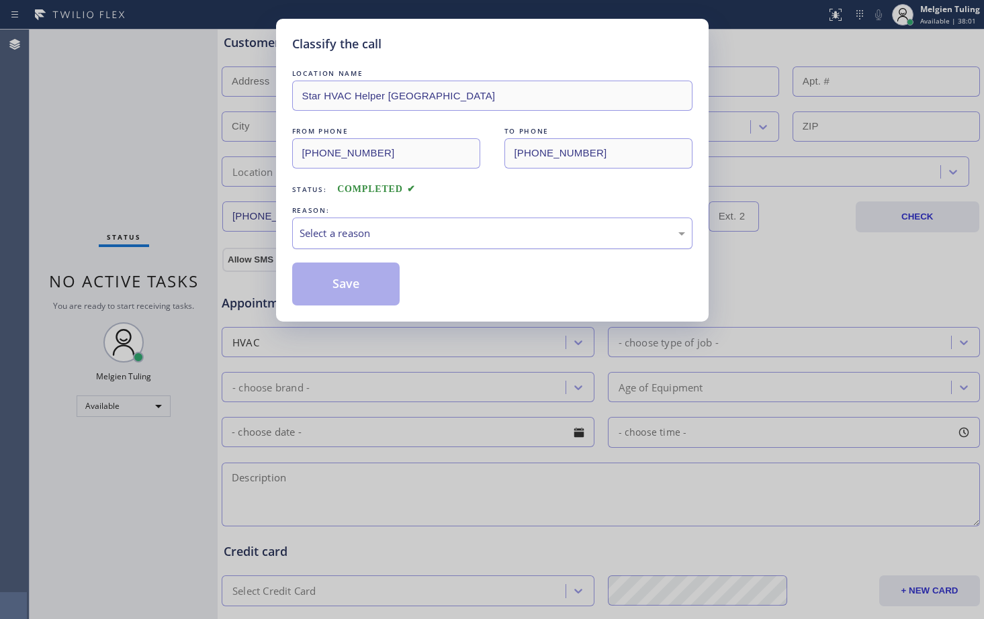
click at [369, 231] on div "Select a reason" at bounding box center [493, 233] width 386 height 15
click at [345, 284] on button "Save" at bounding box center [346, 284] width 108 height 43
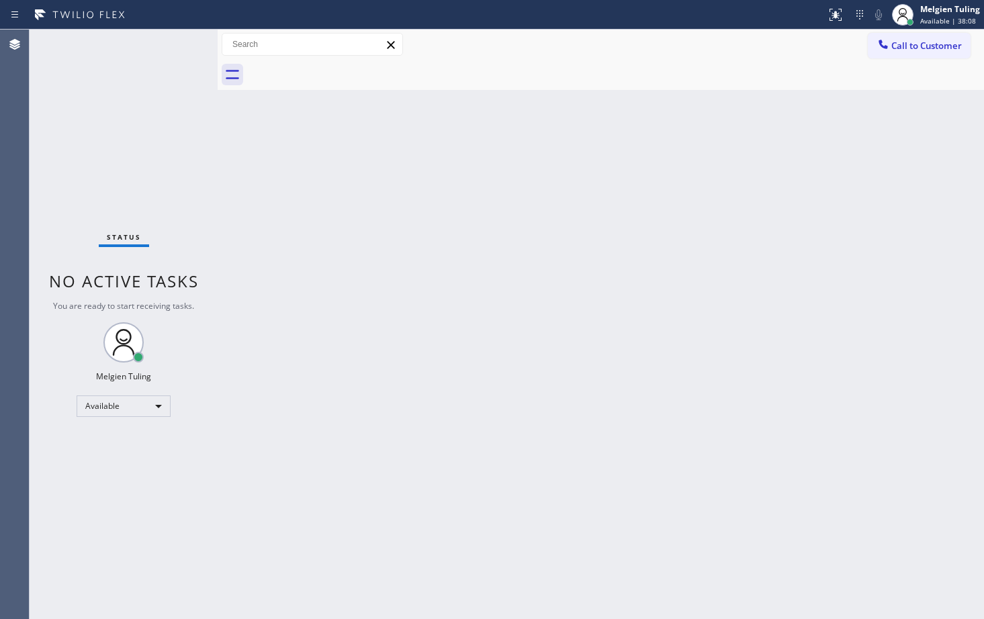
drag, startPoint x: 661, startPoint y: 380, endPoint x: 722, endPoint y: 426, distance: 75.8
click at [666, 388] on div "Back to Dashboard Change Sender ID Customers Technicians Select a contact Outbo…" at bounding box center [601, 325] width 767 height 590
click at [169, 42] on div "Status No active tasks You are ready to start receiving tasks. Melgien Tuling A…" at bounding box center [124, 325] width 188 height 590
click at [358, 183] on div "Back to Dashboard Change Sender ID Customers Technicians Select a contact Outbo…" at bounding box center [601, 325] width 767 height 590
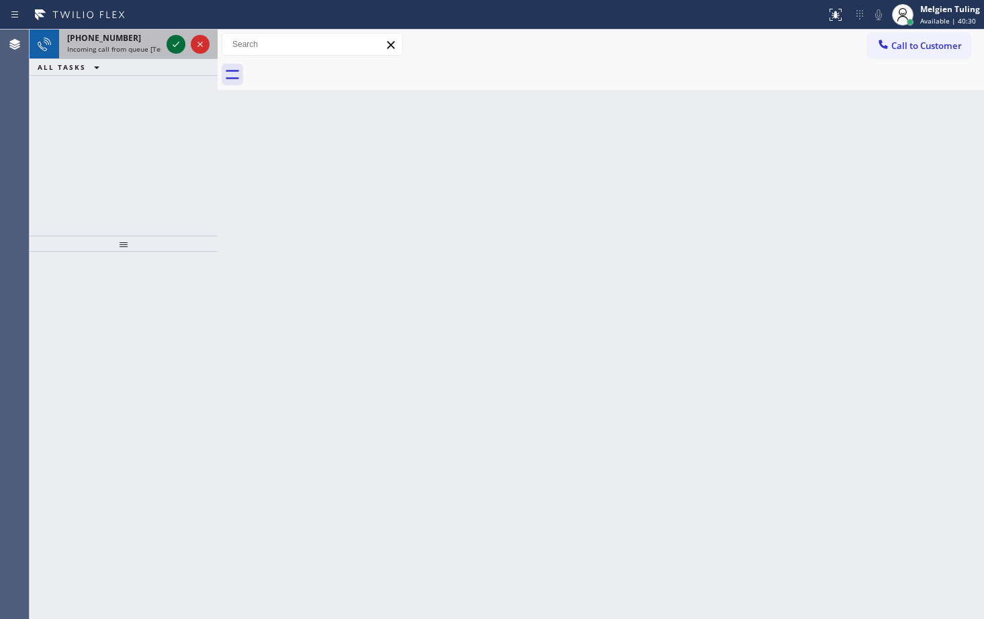
click at [177, 48] on icon at bounding box center [176, 44] width 16 height 16
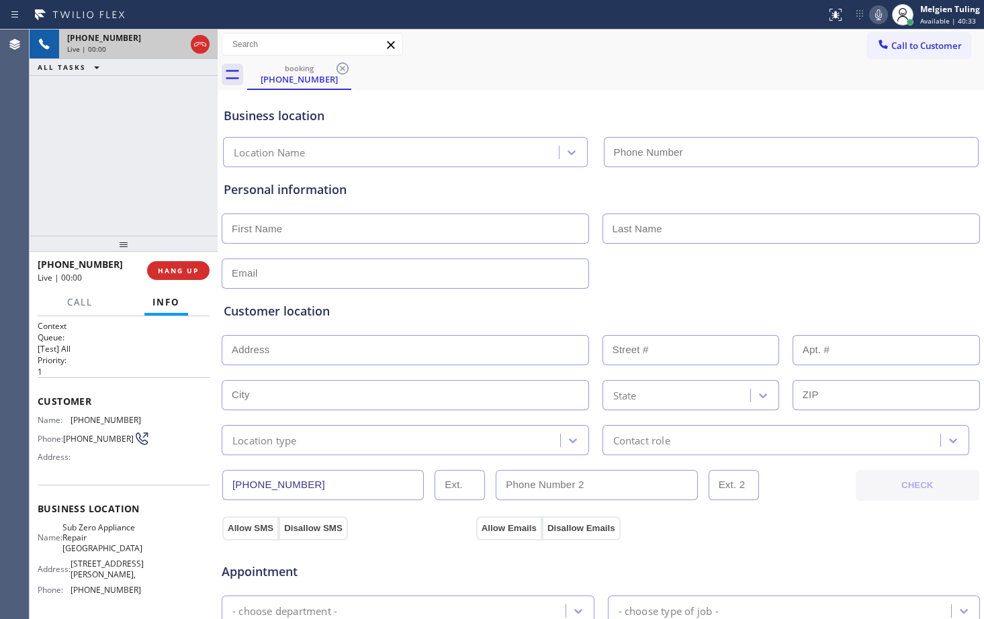
type input "[PHONE_NUMBER]"
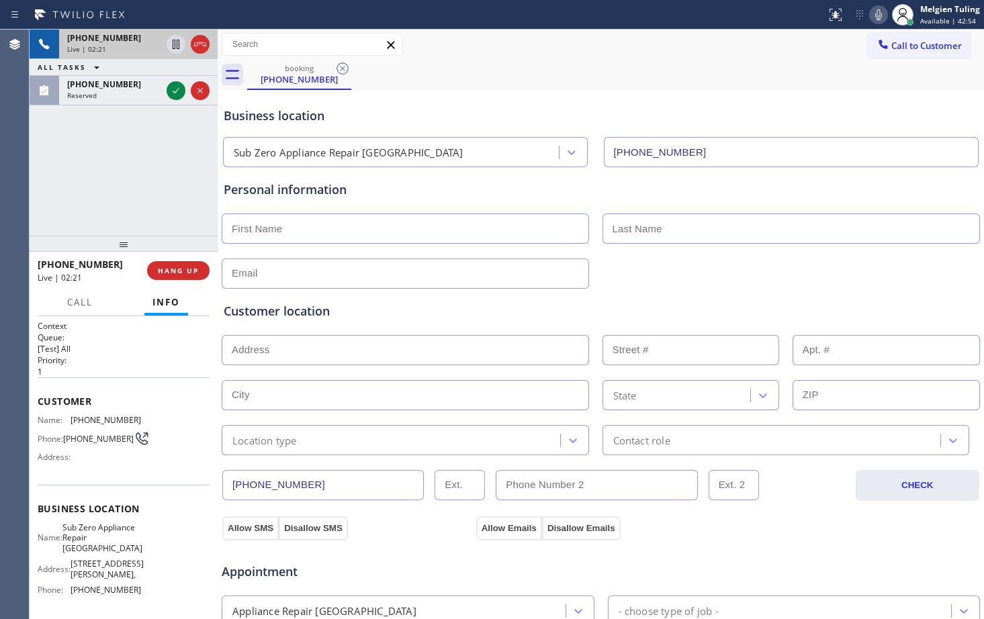
click at [441, 203] on div "Personal information" at bounding box center [601, 235] width 754 height 108
click at [765, 297] on div "Customer location >> ADD NEW ADDRESS << + NEW ADDRESS State Location type Conta…" at bounding box center [601, 372] width 760 height 167
click at [564, 79] on div "booking [PHONE_NUMBER]" at bounding box center [615, 75] width 737 height 30
click at [711, 112] on div "Business location" at bounding box center [601, 116] width 754 height 18
click at [451, 110] on div "Business location" at bounding box center [601, 116] width 754 height 18
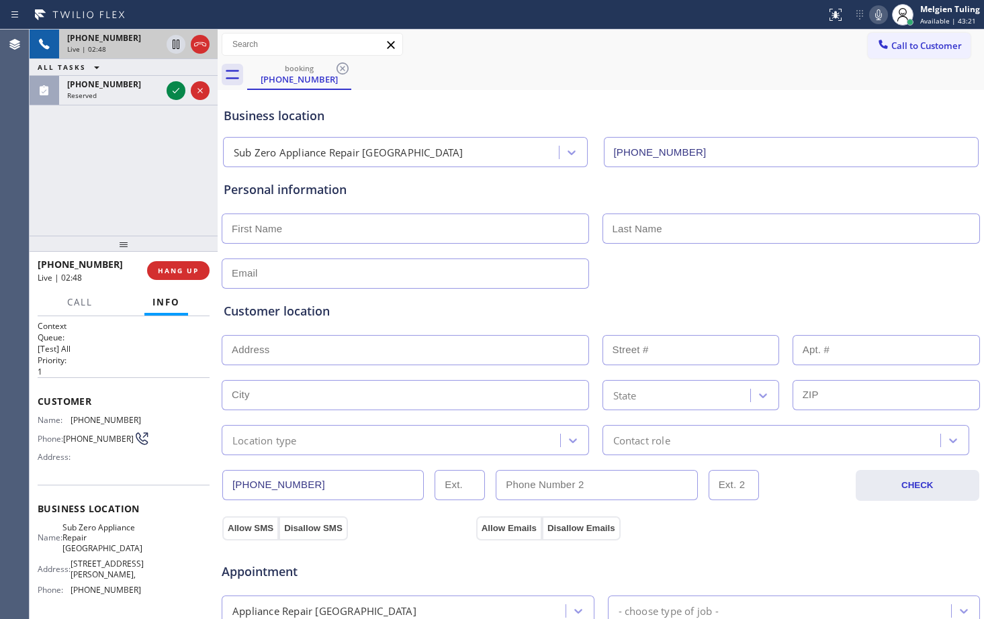
click at [427, 105] on div "Business location Sub Zero Appliance Repair [GEOGRAPHIC_DATA] [PHONE_NUMBER]" at bounding box center [601, 130] width 760 height 74
click at [873, 10] on icon at bounding box center [879, 15] width 16 height 16
click at [180, 44] on icon at bounding box center [176, 44] width 16 height 16
click at [879, 11] on icon at bounding box center [878, 14] width 7 height 11
click at [174, 42] on icon at bounding box center [175, 44] width 9 height 9
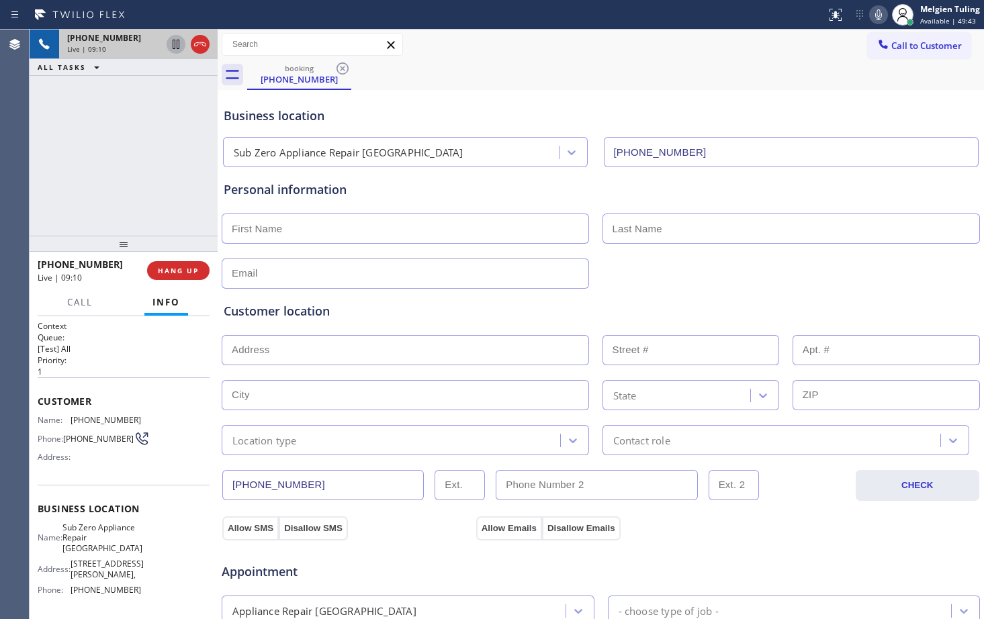
click at [482, 287] on div "Customer location >> ADD NEW ADDRESS << + NEW ADDRESS State Location type Conta…" at bounding box center [601, 370] width 760 height 172
click at [433, 251] on div "Personal information" at bounding box center [601, 235] width 754 height 108
click at [436, 241] on input "text" at bounding box center [405, 229] width 367 height 30
click at [505, 98] on div "Business location Sub Zero Appliance Repair [GEOGRAPHIC_DATA] [PHONE_NUMBER]" at bounding box center [601, 130] width 760 height 74
click at [504, 120] on div "Business location" at bounding box center [601, 116] width 754 height 18
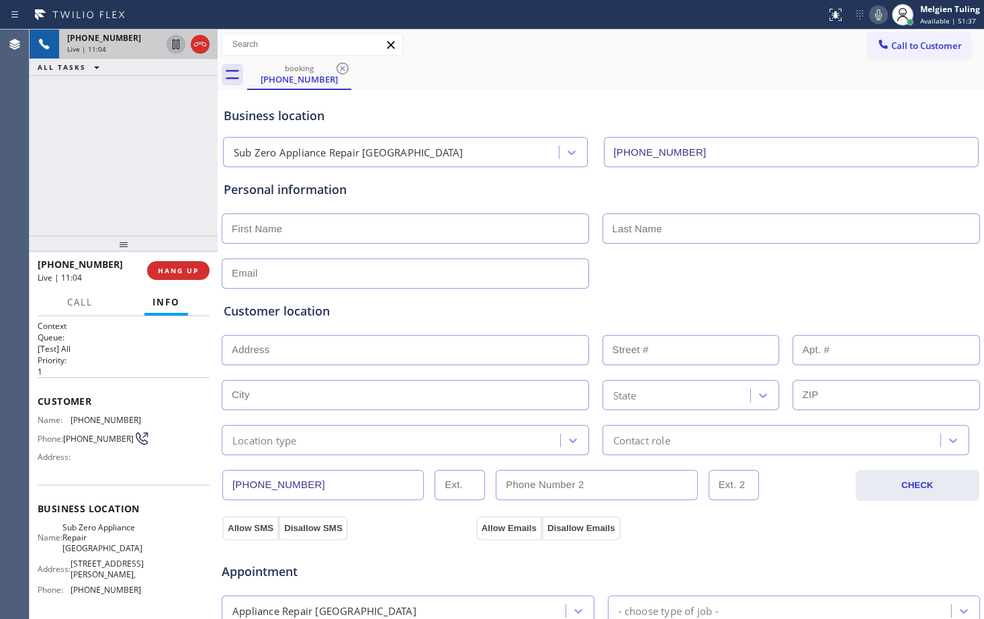
click at [506, 114] on div "Business location" at bounding box center [601, 116] width 754 height 18
click at [878, 15] on icon at bounding box center [879, 15] width 16 height 16
click at [175, 46] on icon at bounding box center [176, 44] width 7 height 9
click at [454, 200] on div "Personal information" at bounding box center [601, 235] width 754 height 108
click at [172, 185] on div "[PHONE_NUMBER] Live | 13:32 ALL TASKS ALL TASKS ACTIVE TASKS TASKS IN WRAP UP" at bounding box center [124, 133] width 188 height 206
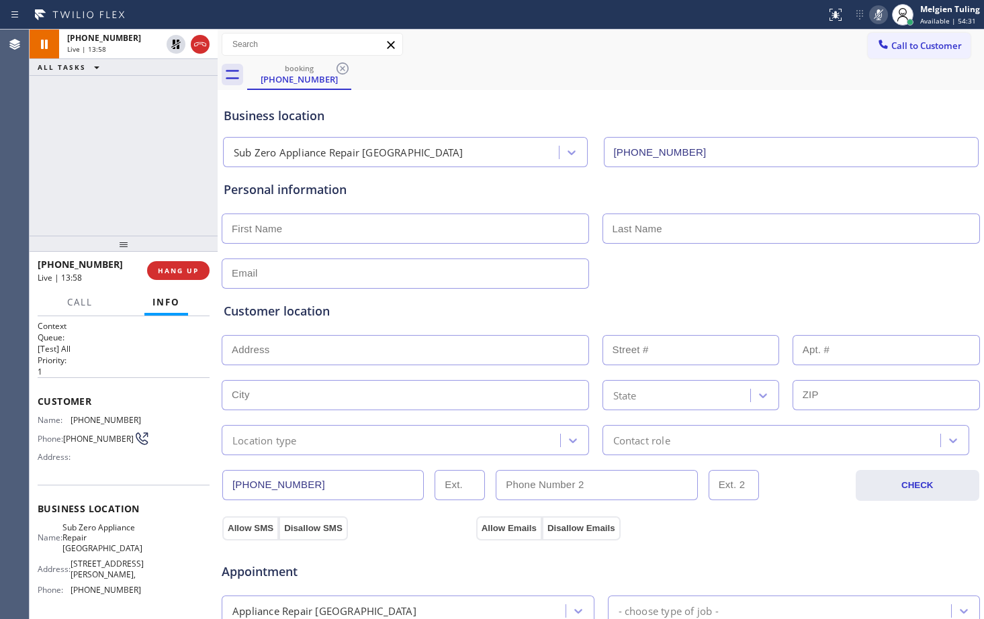
click at [494, 316] on div "Customer location" at bounding box center [601, 311] width 754 height 18
click at [879, 13] on icon at bounding box center [878, 14] width 7 height 11
click at [174, 43] on icon at bounding box center [175, 44] width 9 height 9
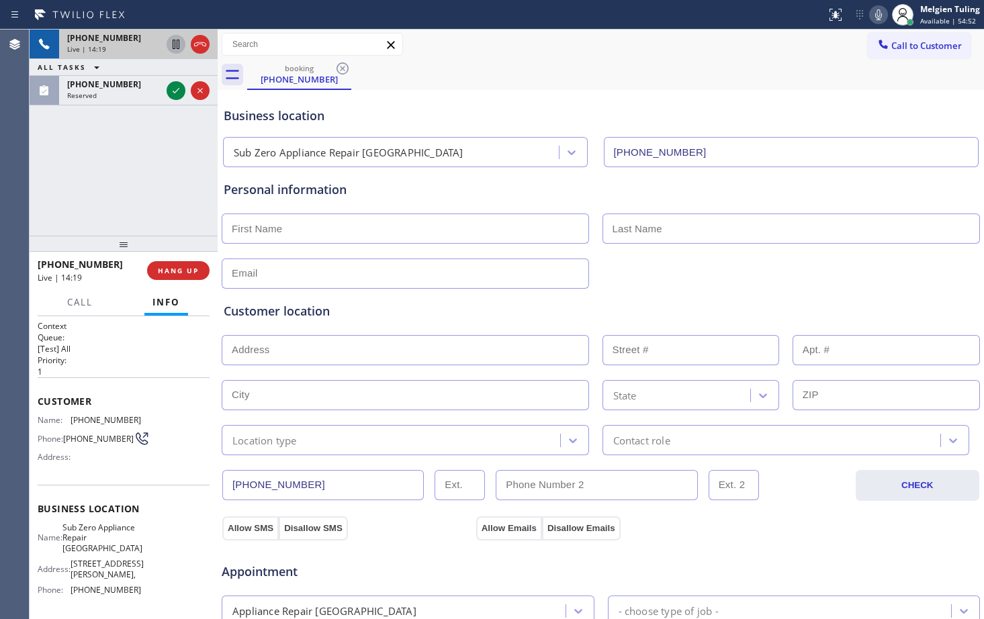
click at [459, 99] on div "Business location Sub Zero Appliance Repair [GEOGRAPHIC_DATA] [PHONE_NUMBER]" at bounding box center [601, 130] width 760 height 74
click at [783, 92] on div "Business location Sub Zero Appliance Repair [GEOGRAPHIC_DATA] [PHONE_NUMBER]" at bounding box center [601, 127] width 760 height 79
click at [670, 98] on div "Business location Sub Zero Appliance Repair [GEOGRAPHIC_DATA] [PHONE_NUMBER]" at bounding box center [601, 130] width 760 height 74
click at [729, 85] on div "booking [PHONE_NUMBER]" at bounding box center [615, 75] width 737 height 30
click at [790, 67] on div "booking [PHONE_NUMBER]" at bounding box center [615, 75] width 737 height 30
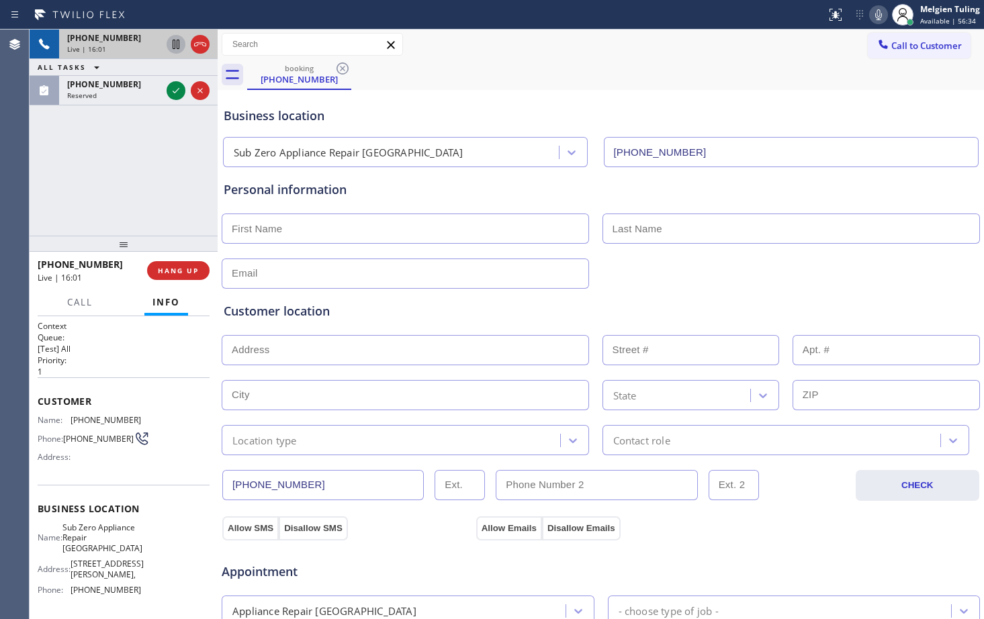
click at [882, 15] on icon at bounding box center [879, 15] width 16 height 16
click at [877, 16] on rect at bounding box center [878, 13] width 9 height 9
click at [815, 60] on div "booking [PHONE_NUMBER]" at bounding box center [615, 75] width 737 height 30
click at [794, 70] on div "booking [PHONE_NUMBER]" at bounding box center [615, 75] width 737 height 30
click at [768, 79] on div "booking [PHONE_NUMBER]" at bounding box center [615, 75] width 737 height 30
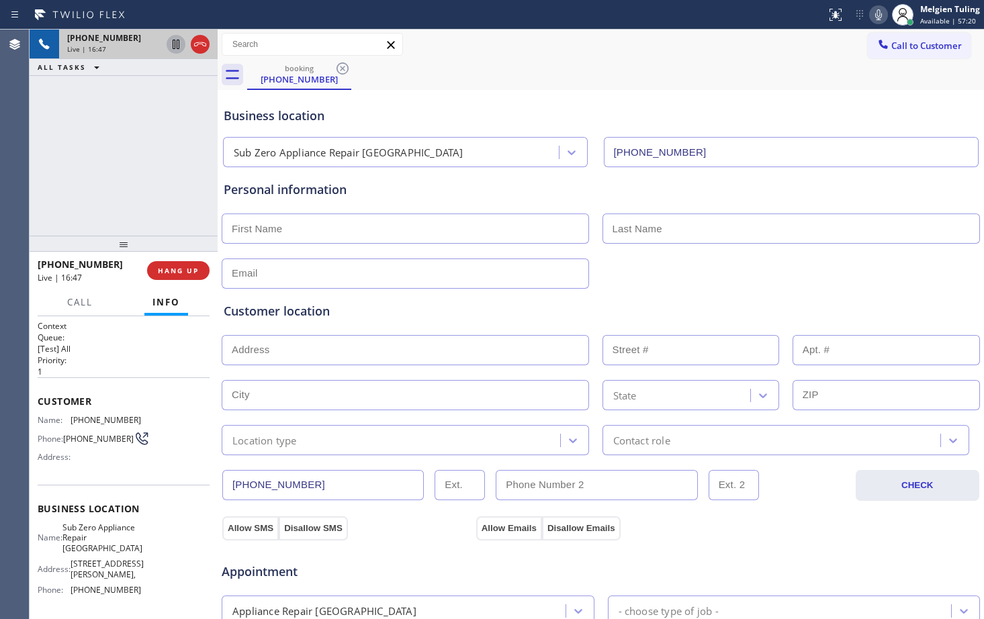
click at [823, 50] on div "Call to Customer Outbound call Location Search location Your caller id phone nu…" at bounding box center [601, 45] width 767 height 24
click at [689, 79] on div "booking [PHONE_NUMBER]" at bounding box center [615, 75] width 737 height 30
click at [693, 69] on div "booking [PHONE_NUMBER]" at bounding box center [615, 75] width 737 height 30
click at [819, 70] on div "booking [PHONE_NUMBER]" at bounding box center [615, 75] width 737 height 30
click at [787, 62] on div "booking [PHONE_NUMBER]" at bounding box center [615, 75] width 737 height 30
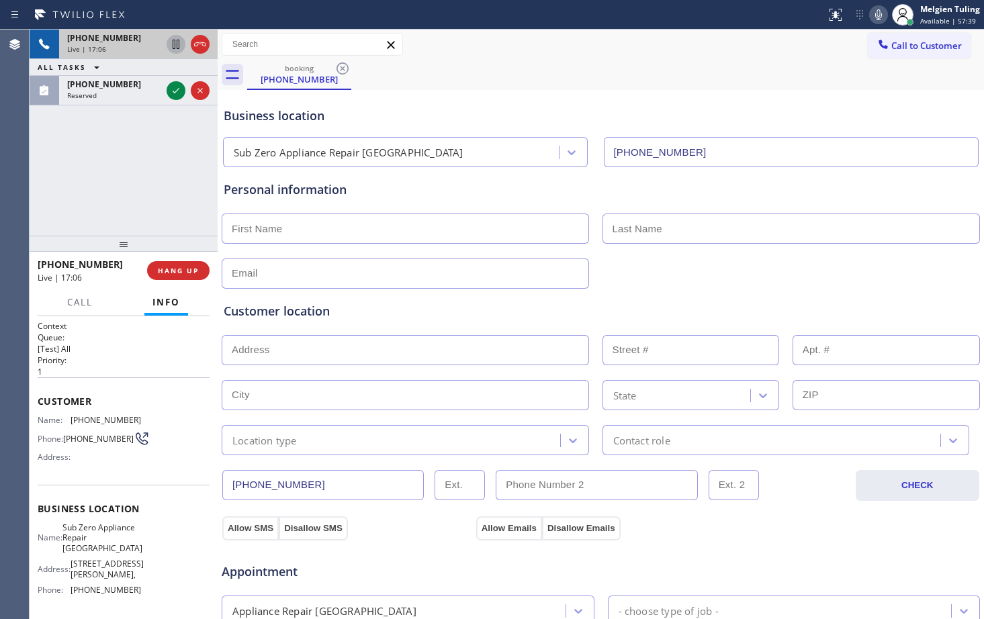
click at [876, 13] on icon at bounding box center [879, 15] width 16 height 16
click at [809, 54] on div "Call to Customer Outbound call Location Search location Your caller id phone nu…" at bounding box center [601, 45] width 767 height 24
click at [578, 578] on div "Appointment" at bounding box center [600, 564] width 761 height 34
click at [175, 49] on icon at bounding box center [176, 44] width 16 height 16
click at [490, 106] on div "Business location Sub Zero Appliance Repair [GEOGRAPHIC_DATA] [PHONE_NUMBER]" at bounding box center [601, 130] width 760 height 74
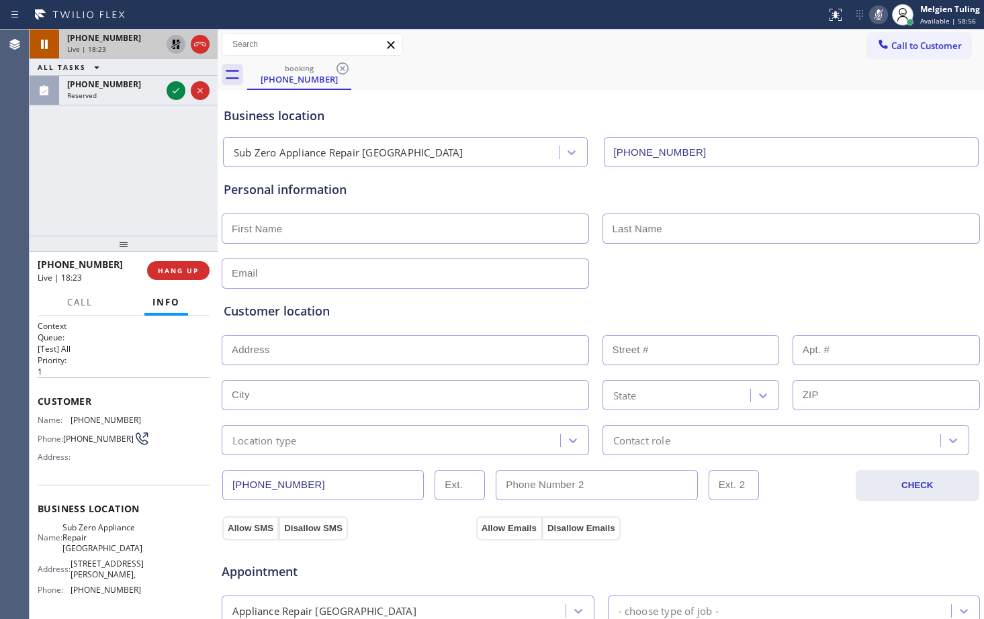
drag, startPoint x: 729, startPoint y: 263, endPoint x: 557, endPoint y: 239, distance: 173.6
click at [729, 263] on div at bounding box center [600, 272] width 761 height 33
click at [879, 13] on icon at bounding box center [878, 14] width 7 height 11
click at [175, 47] on icon at bounding box center [175, 44] width 9 height 9
click at [431, 225] on input "text" at bounding box center [405, 229] width 367 height 30
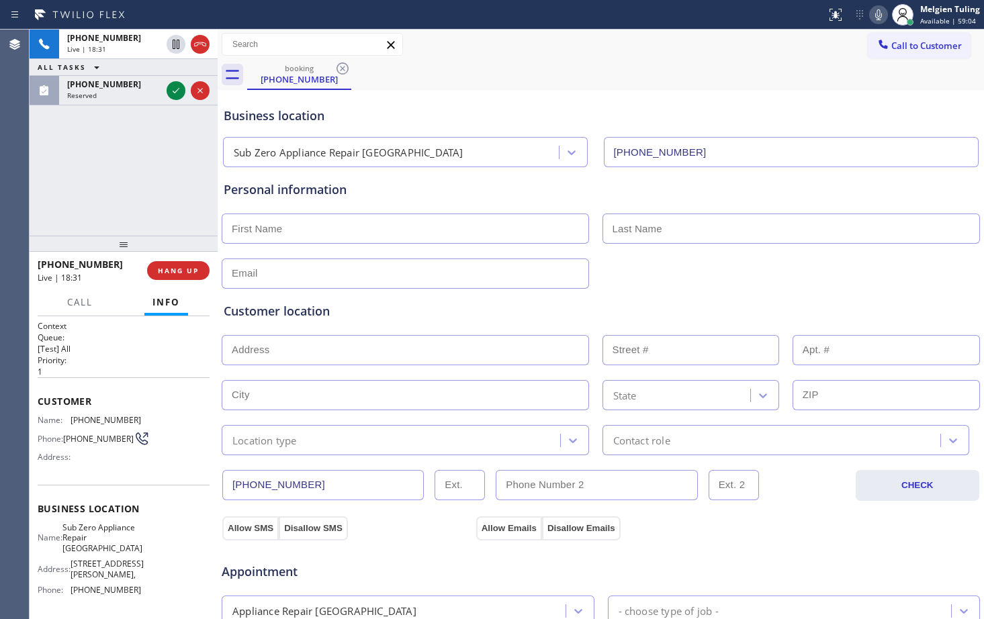
click at [448, 314] on div "Customer location" at bounding box center [601, 311] width 754 height 18
click at [544, 338] on input "text" at bounding box center [405, 350] width 367 height 30
click at [546, 327] on div "Customer location >> ADD NEW ADDRESS << + NEW ADDRESS State Location type Conta…" at bounding box center [601, 378] width 754 height 153
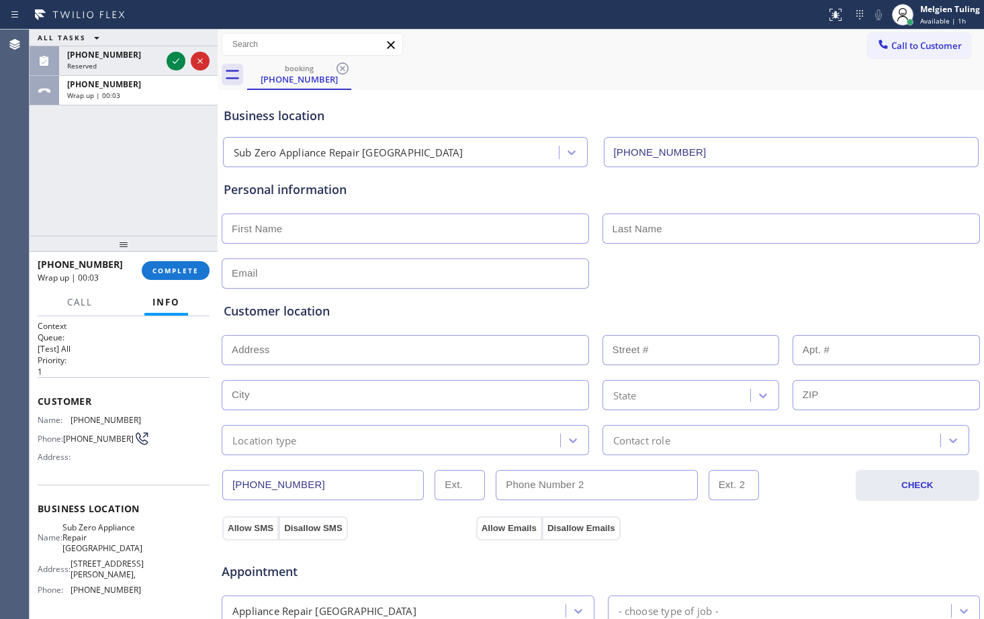
click at [302, 230] on input "text" at bounding box center [405, 229] width 367 height 30
type input "[PERSON_NAME]"
click at [643, 230] on input "text" at bounding box center [792, 229] width 378 height 30
type input "[PERSON_NAME]"
click at [257, 281] on input "text" at bounding box center [405, 274] width 367 height 30
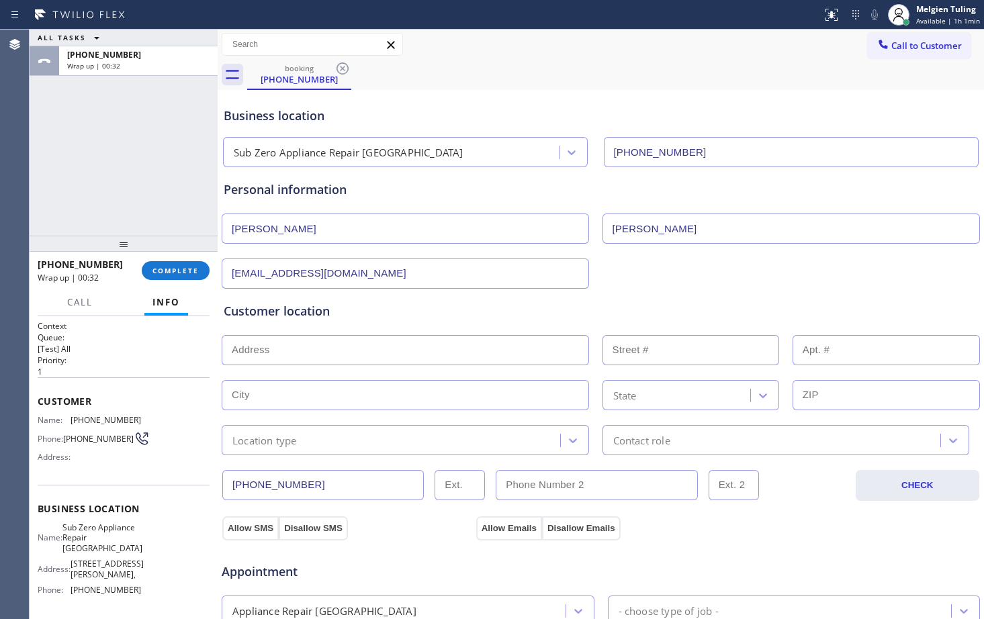
type input "[EMAIL_ADDRESS][DOMAIN_NAME]"
click at [290, 357] on input "text" at bounding box center [405, 350] width 367 height 30
click at [238, 349] on input "text" at bounding box center [405, 350] width 367 height 30
paste input "[STREET_ADDRESS][PERSON_NAME],"
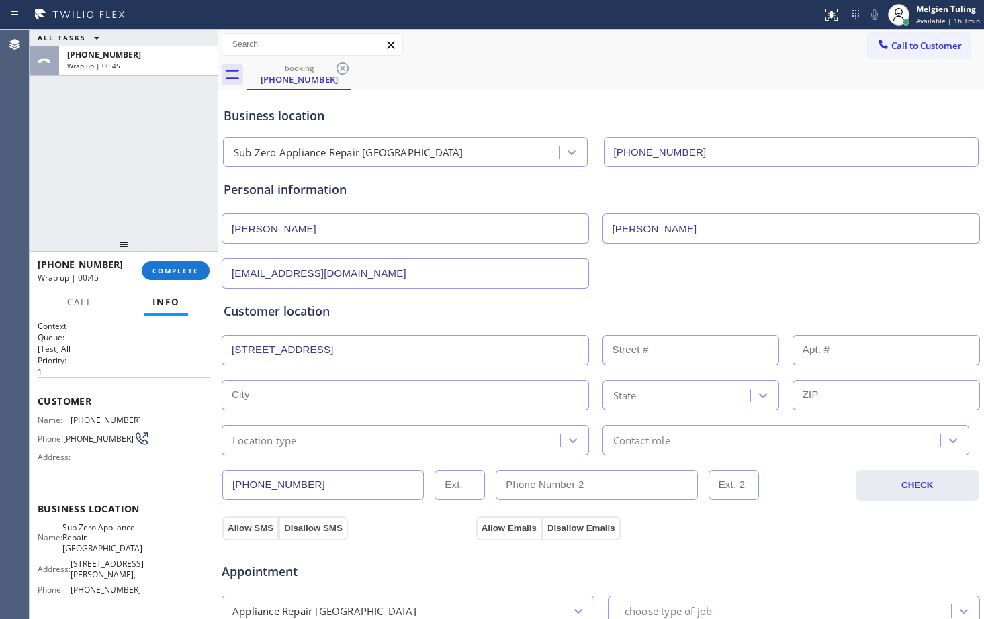
type input "[STREET_ADDRESS]"
type input "2524"
type input "Bellingham"
type input "98225"
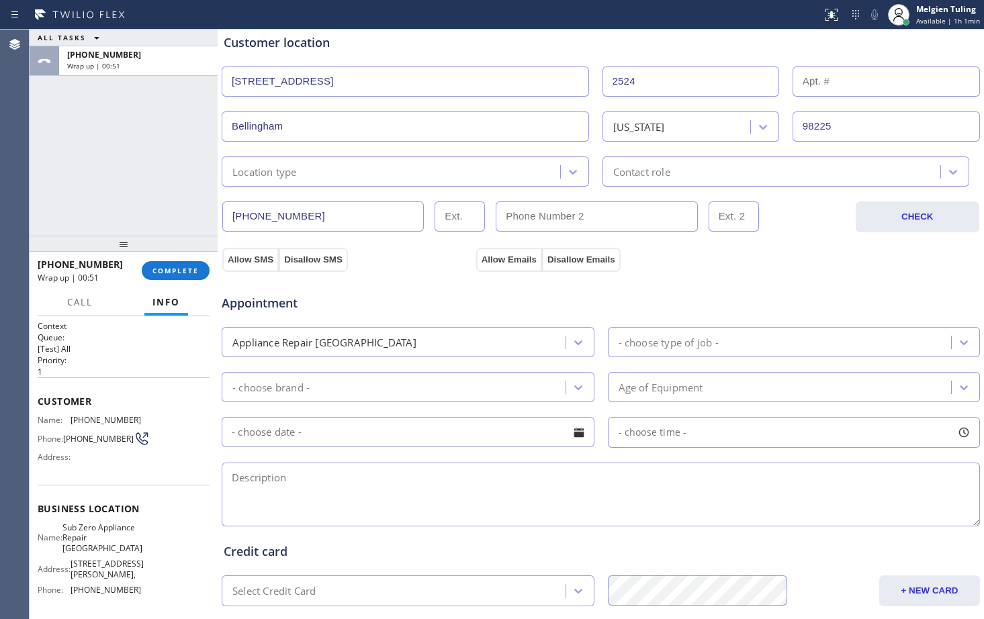
scroll to position [336, 0]
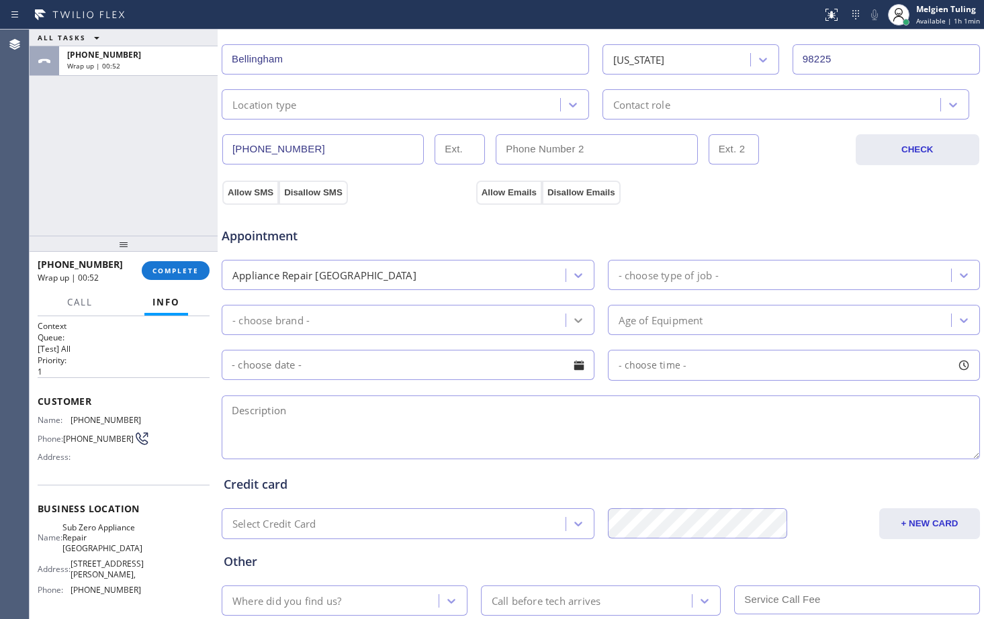
click at [566, 320] on div at bounding box center [578, 320] width 24 height 24
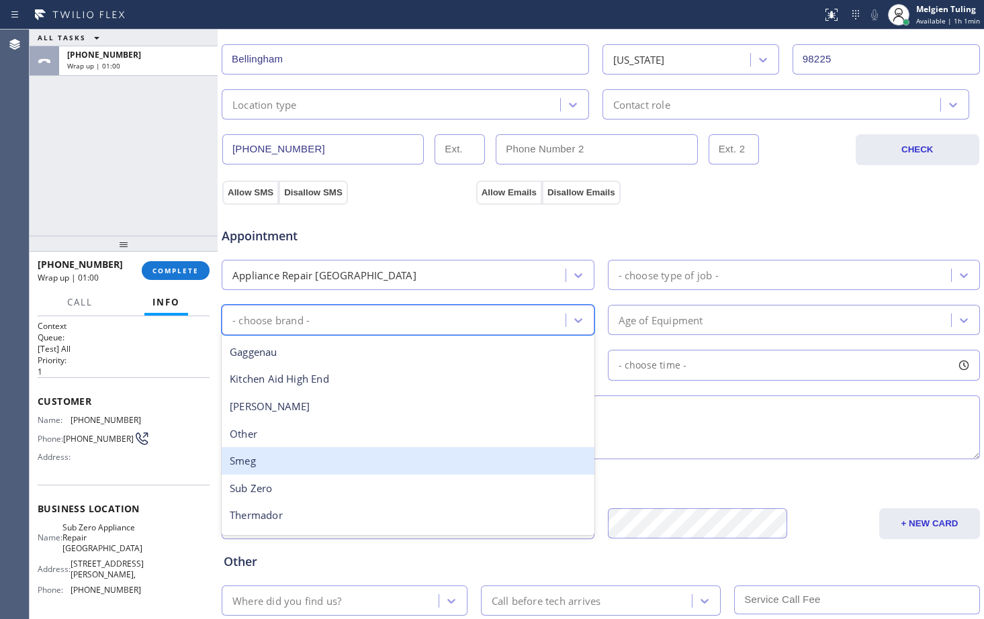
scroll to position [185, 0]
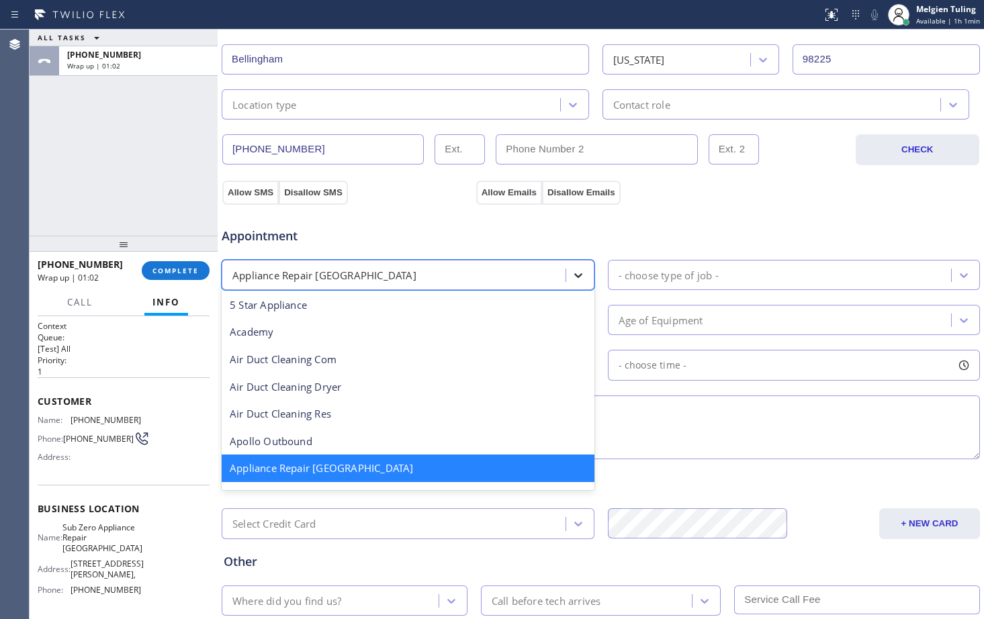
click at [574, 277] on icon at bounding box center [578, 275] width 8 height 5
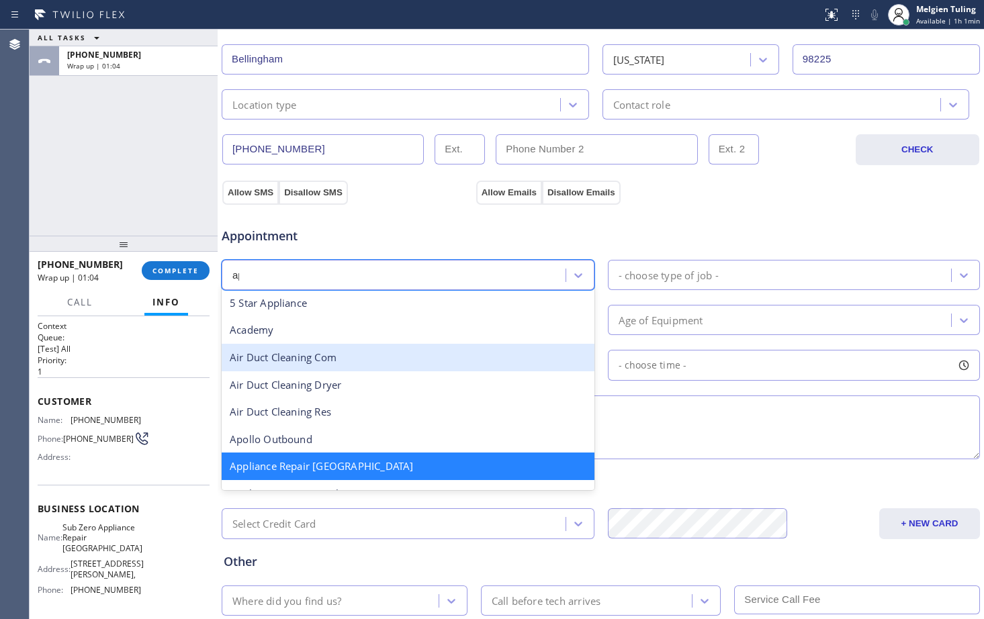
scroll to position [0, 0]
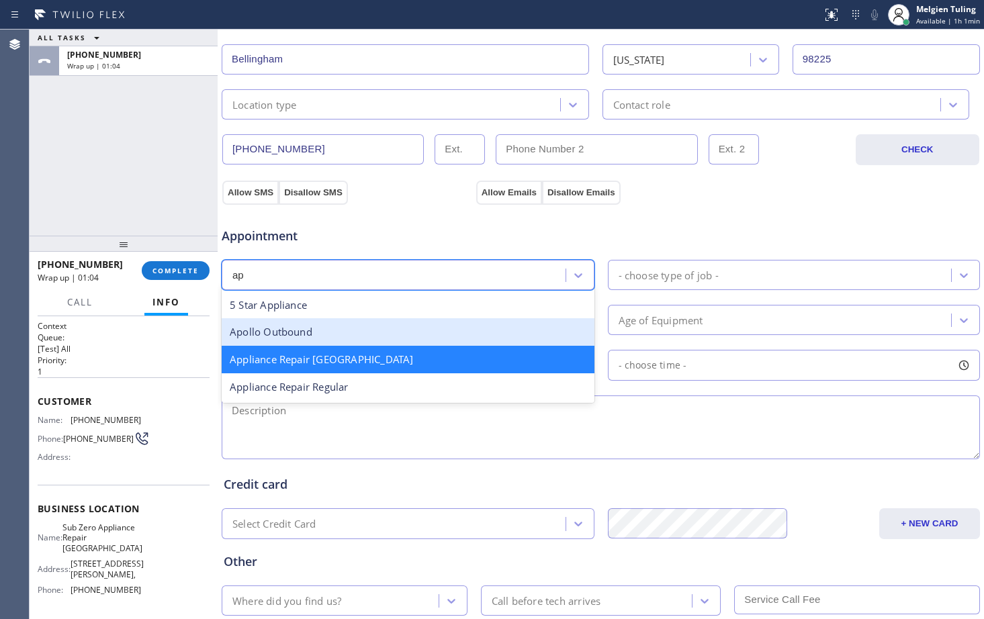
type input "app"
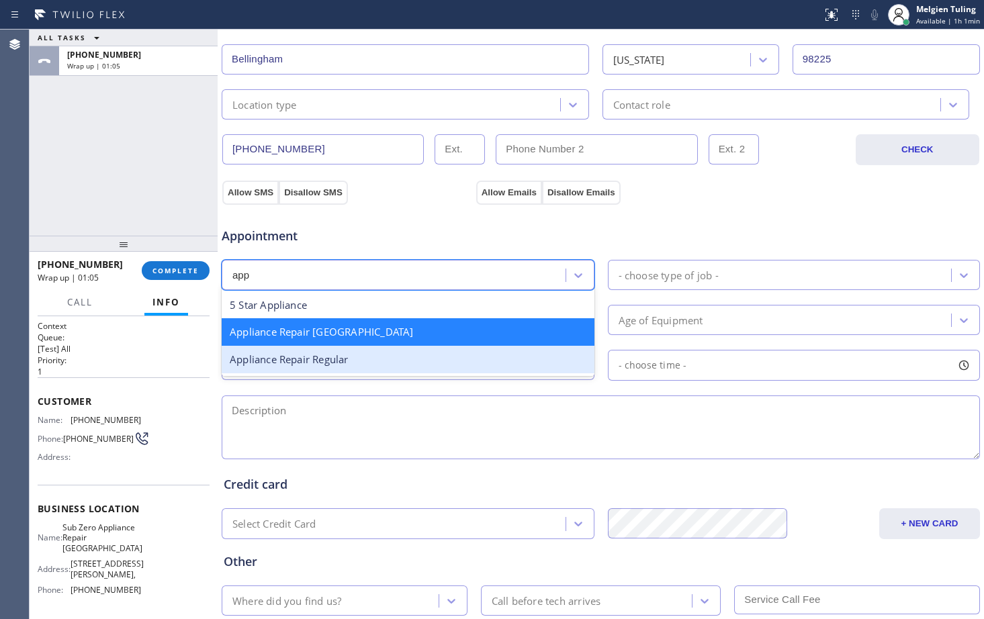
click at [367, 355] on div "Appliance Repair Regular" at bounding box center [408, 360] width 373 height 28
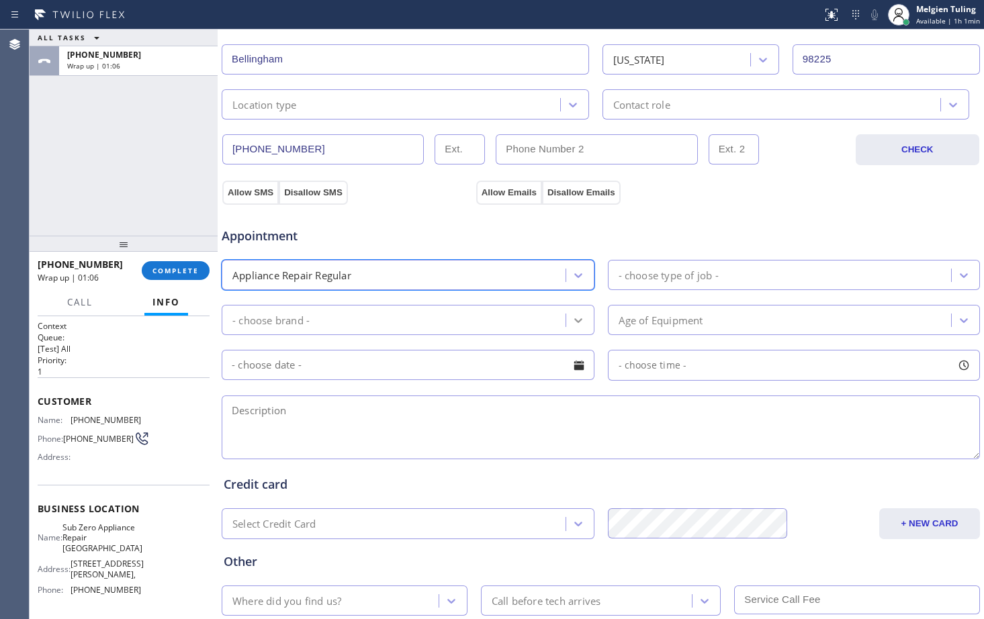
click at [572, 318] on icon at bounding box center [578, 320] width 13 height 13
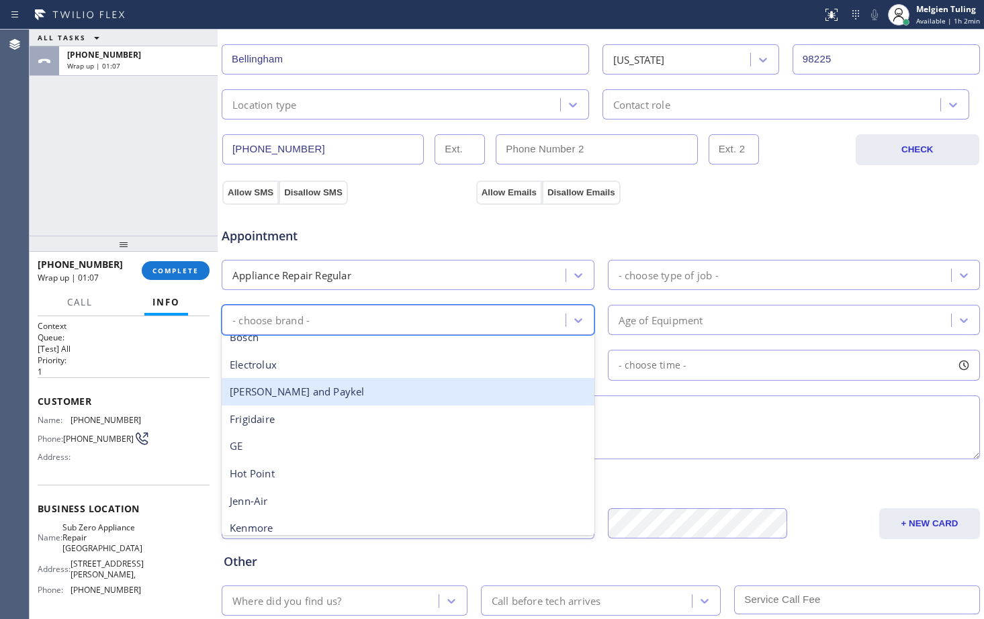
scroll to position [202, 0]
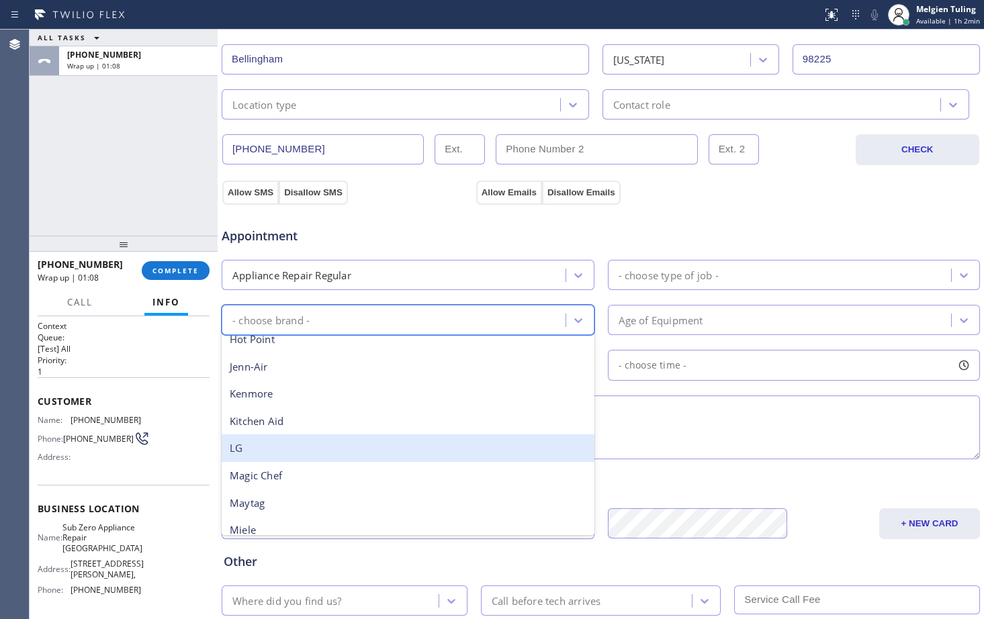
click at [253, 442] on div "LG" at bounding box center [408, 449] width 373 height 28
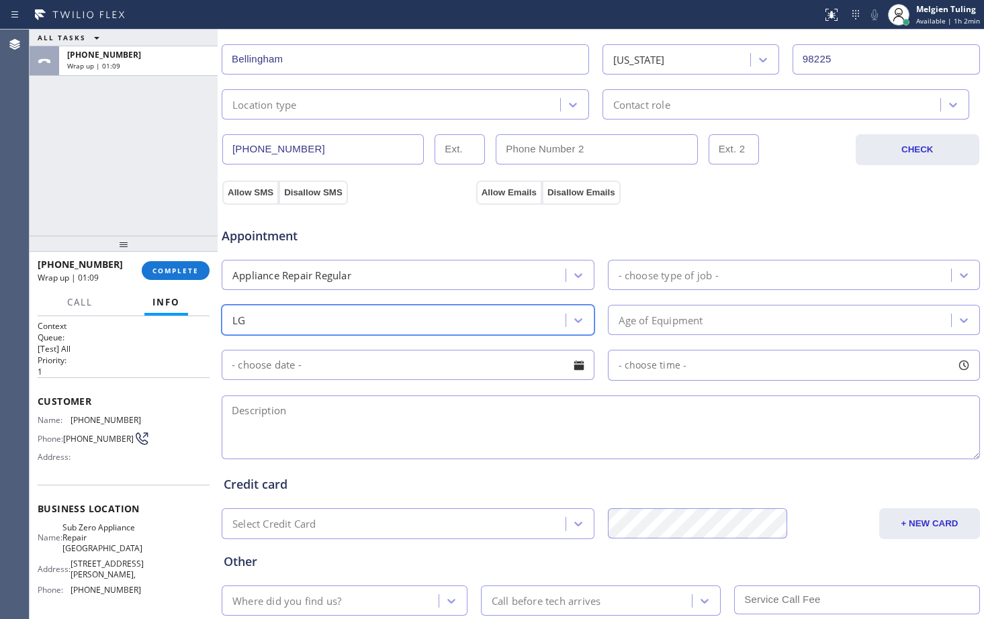
click at [740, 277] on div "- choose type of job -" at bounding box center [782, 275] width 340 height 24
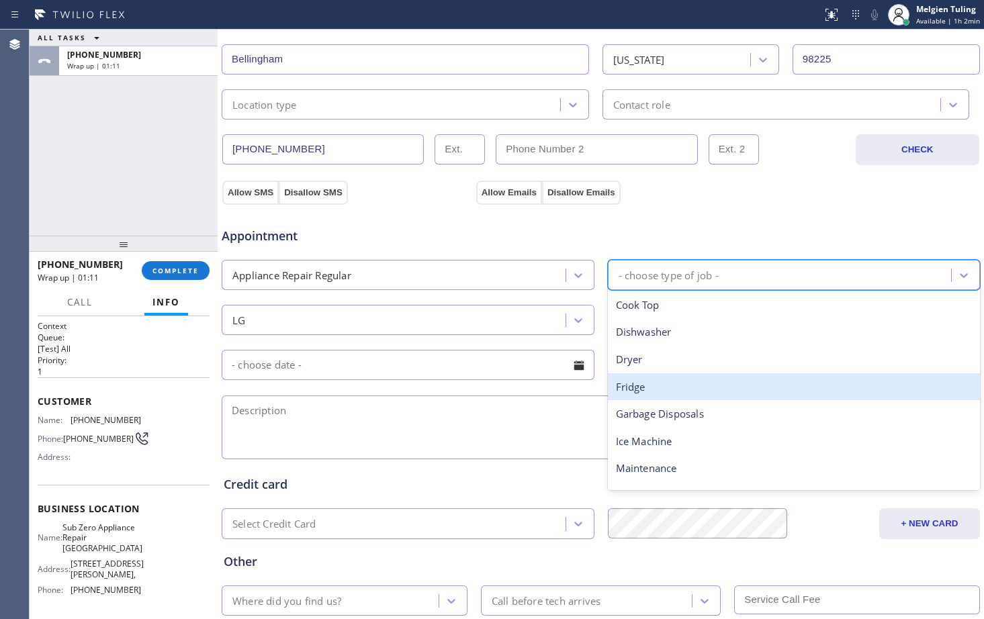
click at [627, 388] on div "Fridge" at bounding box center [794, 388] width 373 height 28
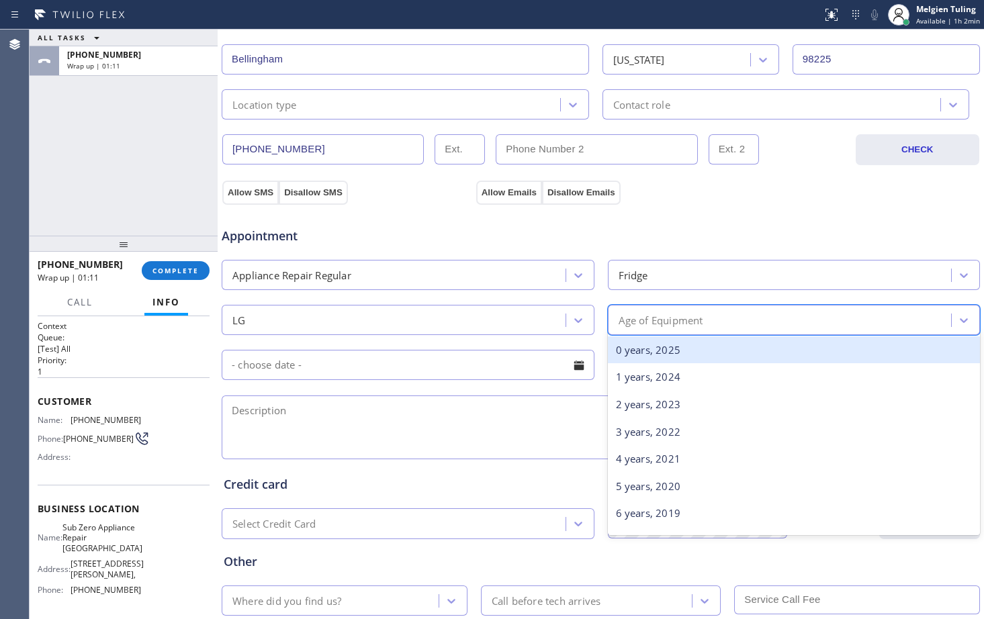
click at [702, 310] on div "Age of Equipment" at bounding box center [782, 320] width 340 height 24
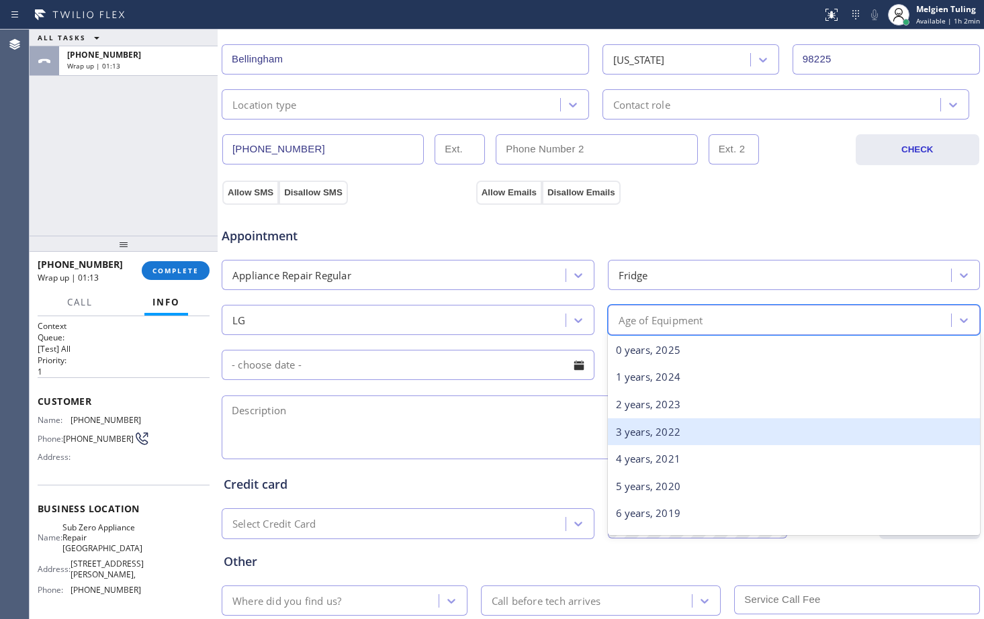
click at [632, 431] on div "3 years, 2022" at bounding box center [794, 433] width 373 height 28
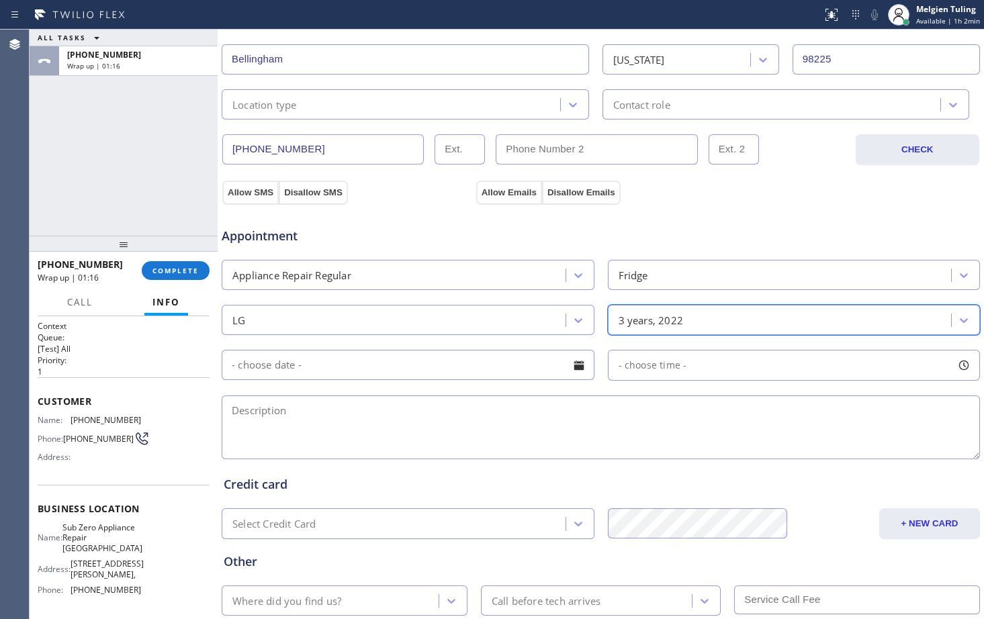
click at [318, 419] on textarea at bounding box center [601, 428] width 759 height 64
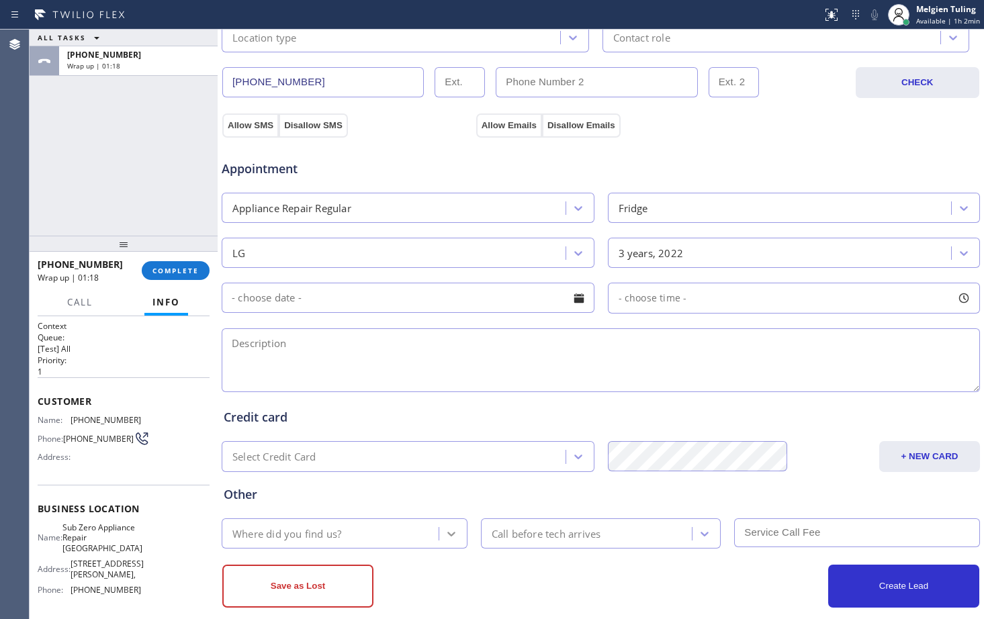
click at [450, 529] on icon at bounding box center [451, 533] width 13 height 13
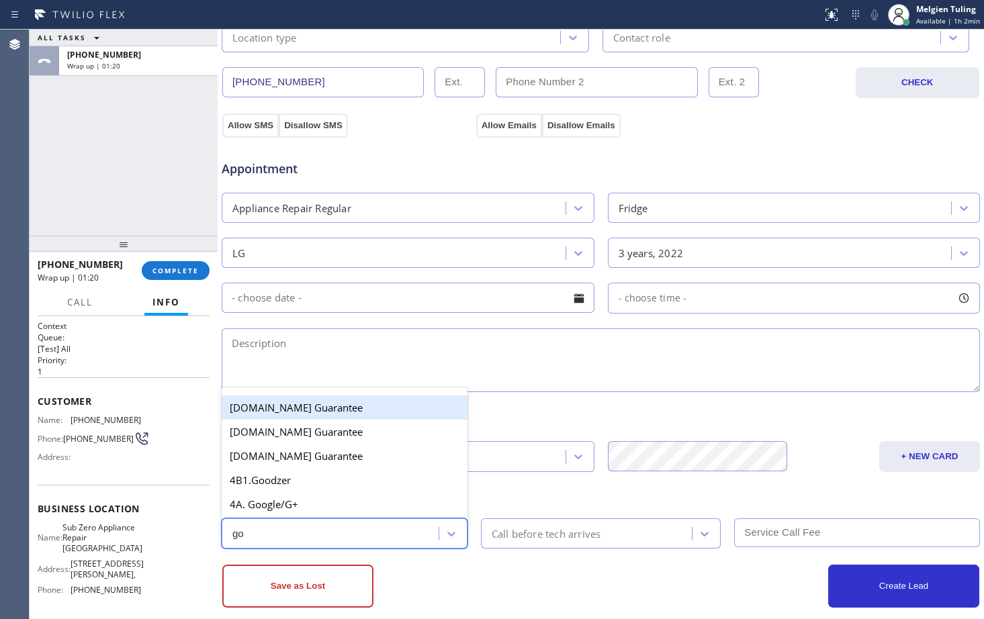
type input "goo"
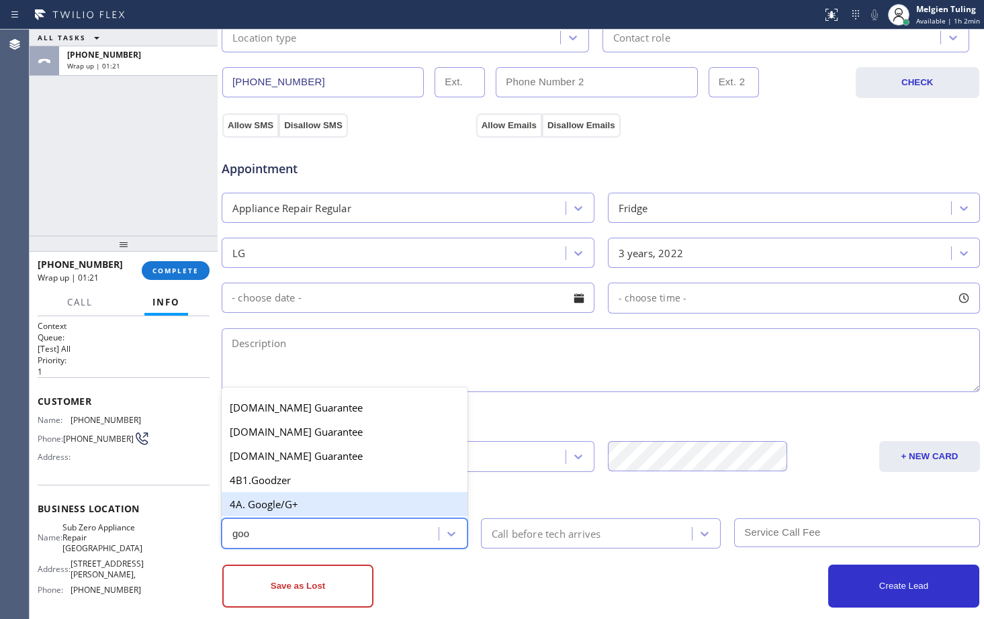
click at [297, 501] on div "4A. Google/G+" at bounding box center [345, 504] width 246 height 24
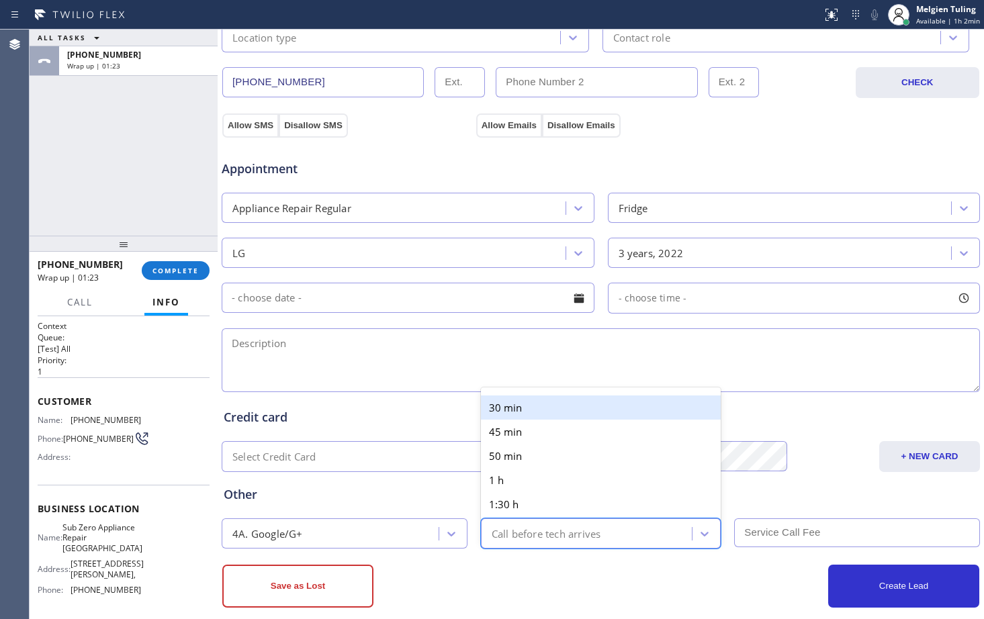
click at [513, 533] on div "Call before tech arrives" at bounding box center [547, 533] width 110 height 15
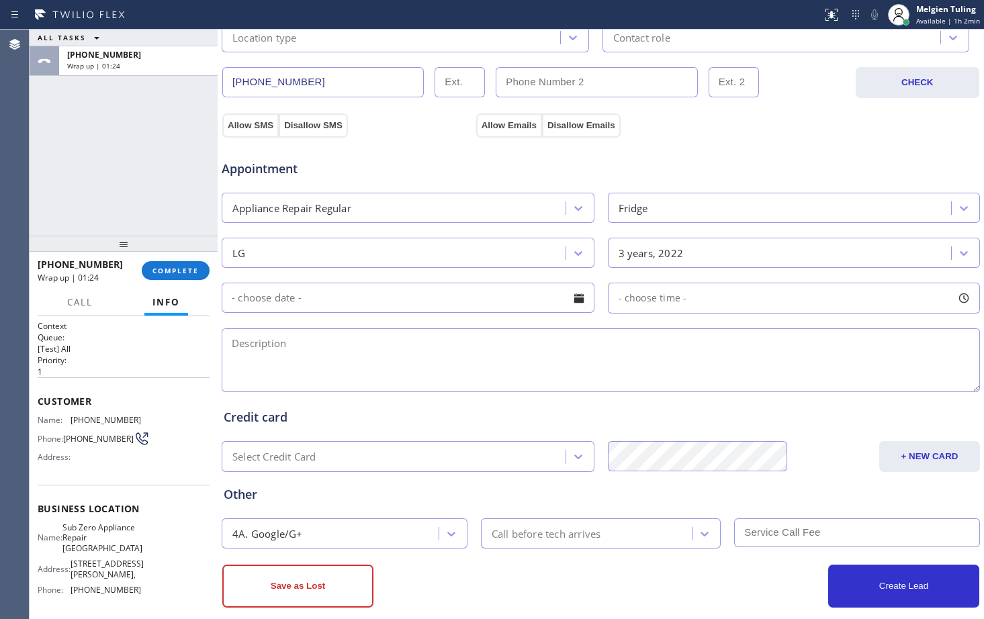
click at [392, 496] on div "Other" at bounding box center [601, 495] width 754 height 18
click at [254, 129] on button "Allow SMS" at bounding box center [250, 126] width 56 height 24
click at [509, 124] on button "Allow Emails" at bounding box center [509, 126] width 66 height 24
click at [238, 348] on textarea at bounding box center [601, 361] width 759 height 64
click at [266, 346] on textarea at bounding box center [601, 361] width 759 height 64
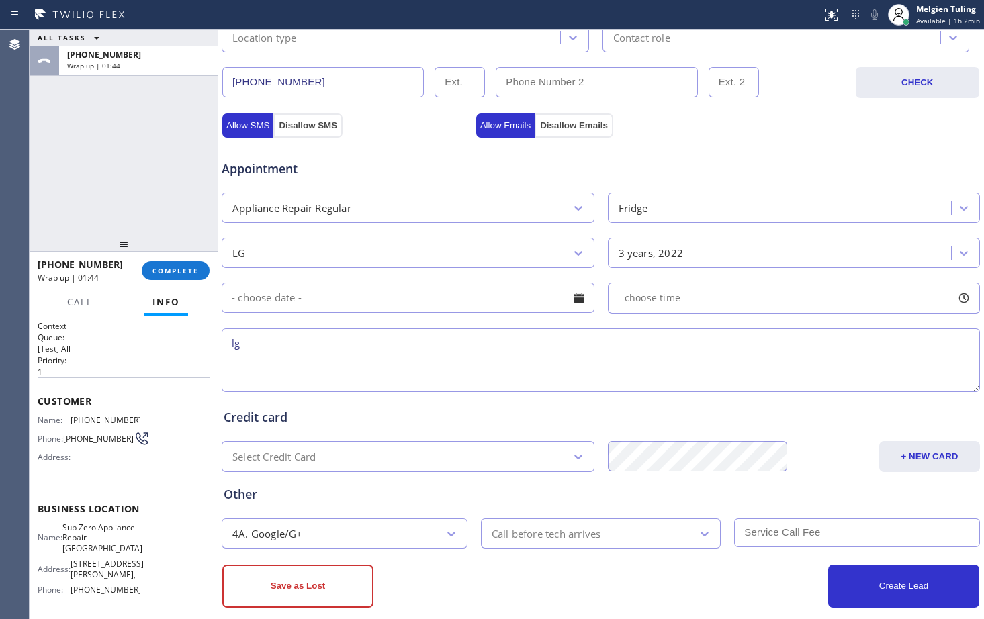
type textarea "l"
click at [298, 343] on textarea "LG |fridge |" at bounding box center [601, 361] width 759 height 64
click at [403, 347] on textarea "LG |fridge | fridge is not cooling |" at bounding box center [601, 361] width 759 height 64
click at [436, 341] on textarea "LG |fridge | fridge is not cooling |3yrs |" at bounding box center [601, 361] width 759 height 64
paste textarea "[STREET_ADDRESS][PERSON_NAME],"
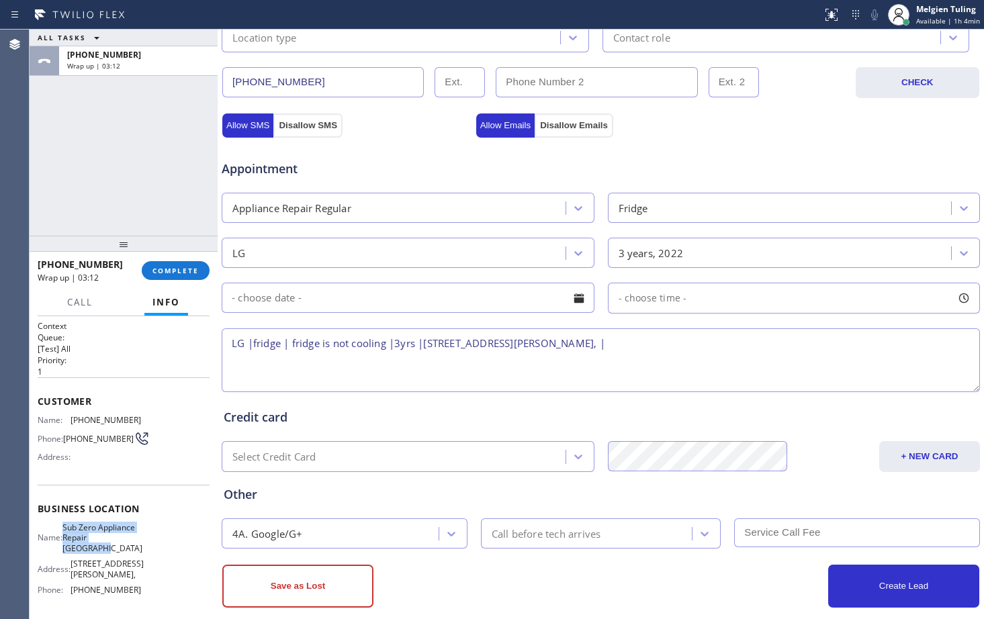
drag, startPoint x: 68, startPoint y: 537, endPoint x: 128, endPoint y: 556, distance: 63.3
click at [128, 554] on div "Name: Sub Zero Appliance Repair [GEOGRAPHIC_DATA]" at bounding box center [89, 538] width 103 height 31
copy div "Sub Zero Appliance Repair [GEOGRAPHIC_DATA]"
click at [624, 345] on textarea "LG |fridge | fridge is not cooling |3yrs |[STREET_ADDRESS][PERSON_NAME], |" at bounding box center [601, 361] width 759 height 64
paste textarea "Sub Zero Appliance Repair [GEOGRAPHIC_DATA]"
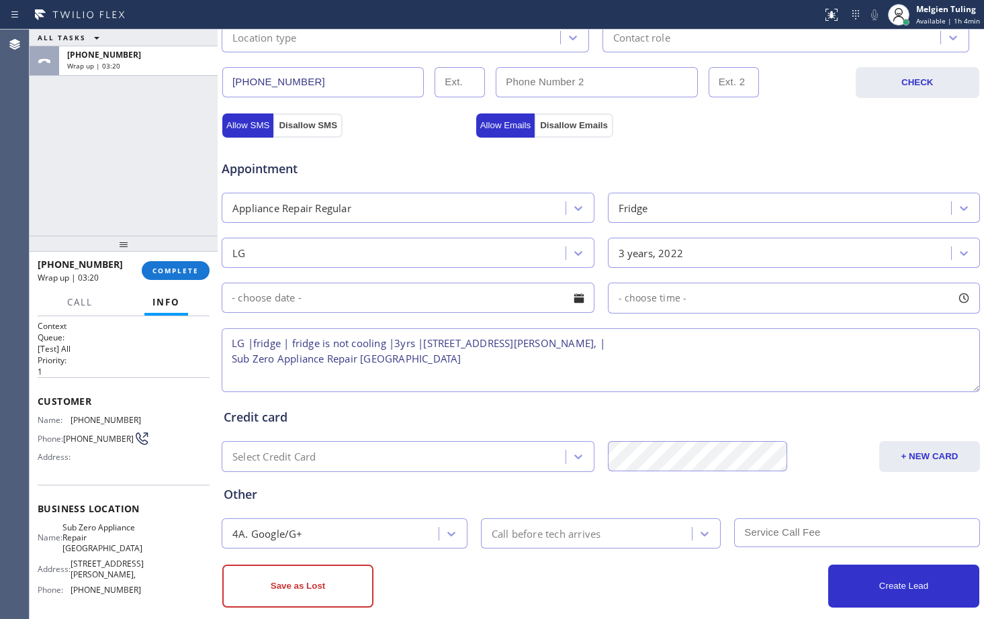
click at [227, 361] on textarea "LG |fridge | fridge is not cooling |3yrs |[STREET_ADDRESS][PERSON_NAME], | Sub …" at bounding box center [601, 361] width 759 height 64
click at [815, 347] on textarea "LG |fridge | fridge is not cooling |3yrs |[STREET_ADDRESS][PERSON_NAME], |Sub Z…" at bounding box center [601, 361] width 759 height 64
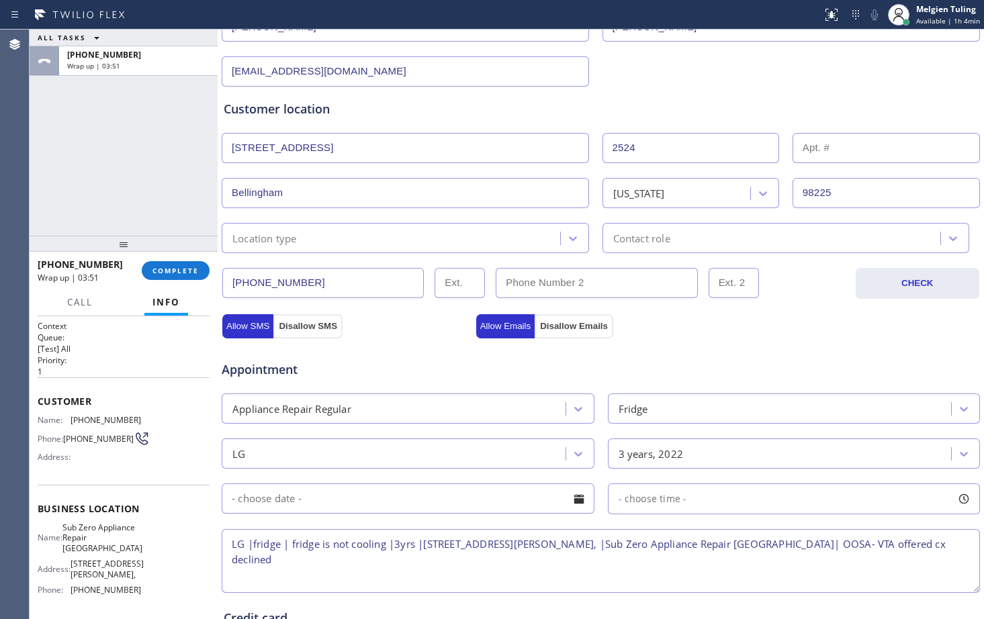
scroll to position [202, 0]
type textarea "LG |fridge | fridge is not cooling |3yrs |[STREET_ADDRESS][PERSON_NAME], |Sub Z…"
click at [561, 239] on div at bounding box center [573, 239] width 24 height 24
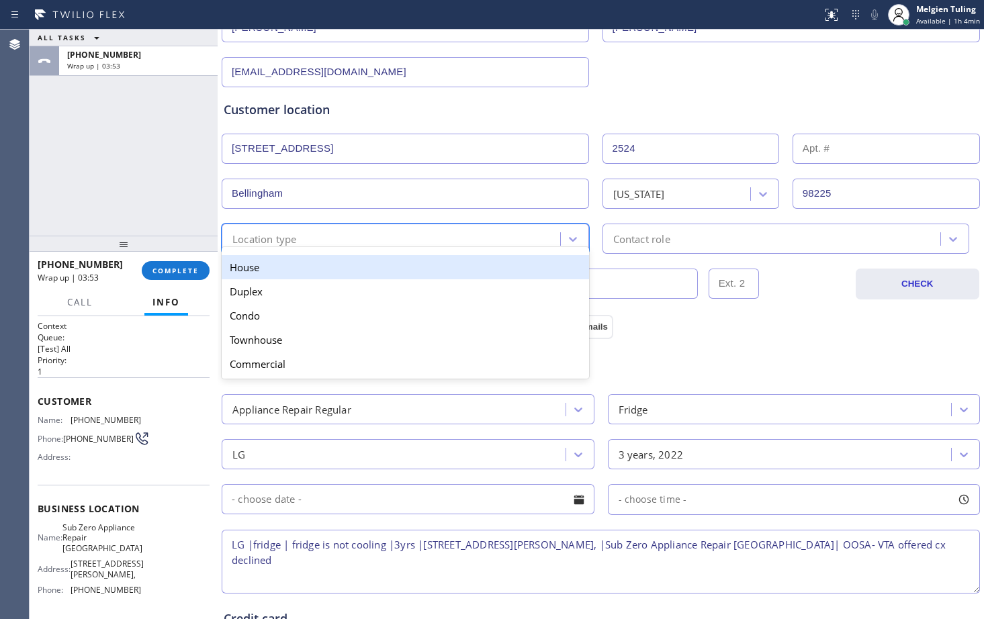
click at [319, 273] on div "House" at bounding box center [405, 267] width 367 height 24
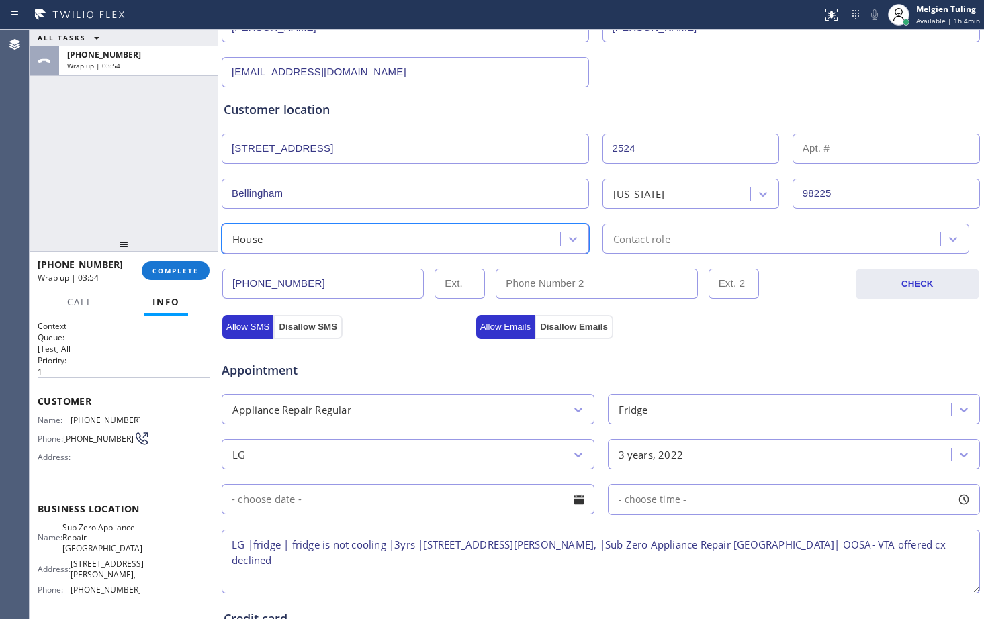
click at [818, 247] on div "Contact role" at bounding box center [786, 239] width 367 height 30
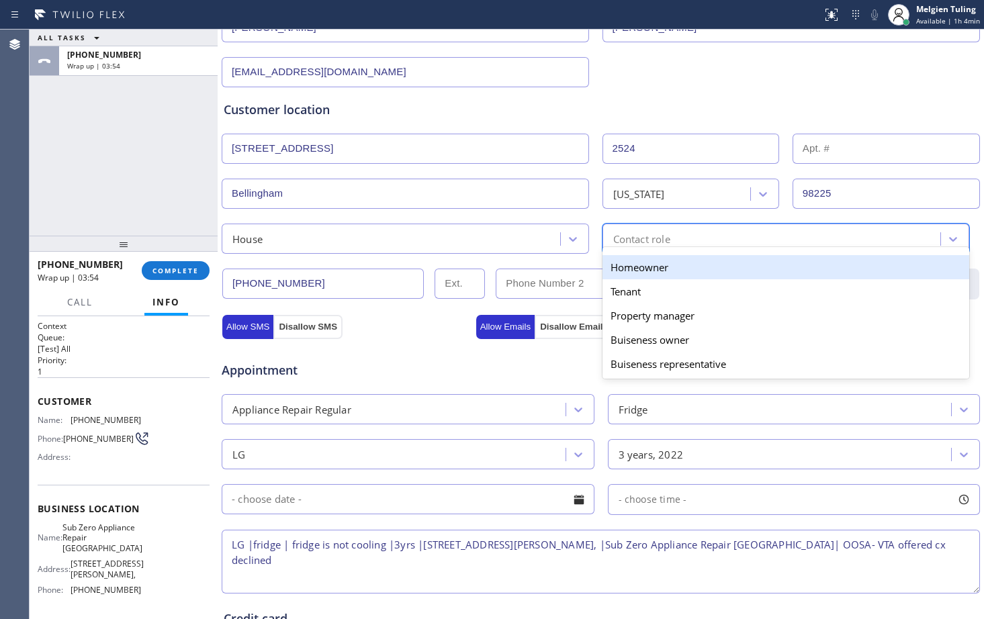
click at [748, 262] on div "Homeowner" at bounding box center [786, 267] width 367 height 24
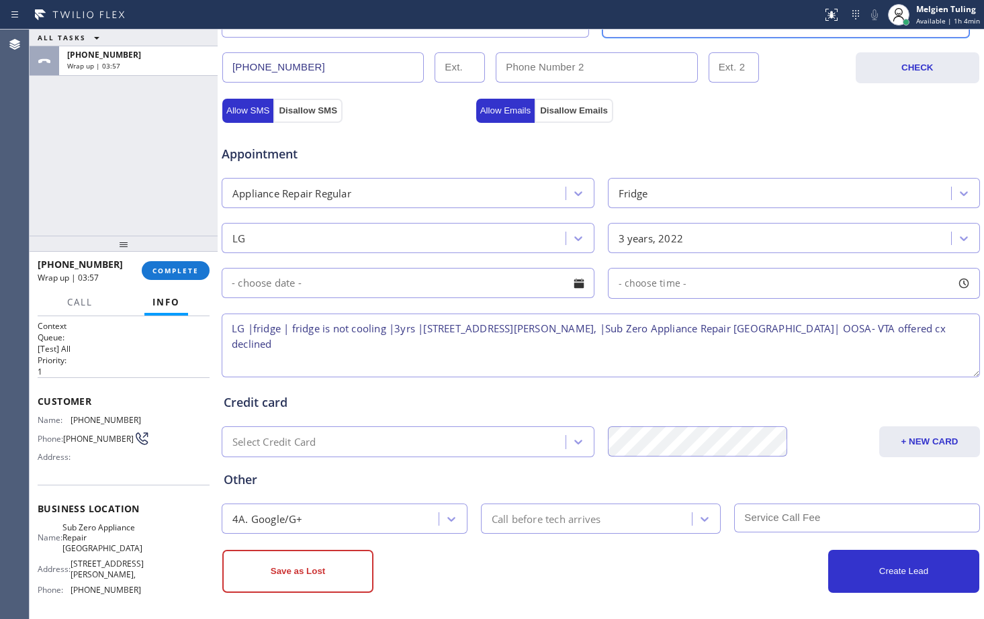
scroll to position [422, 0]
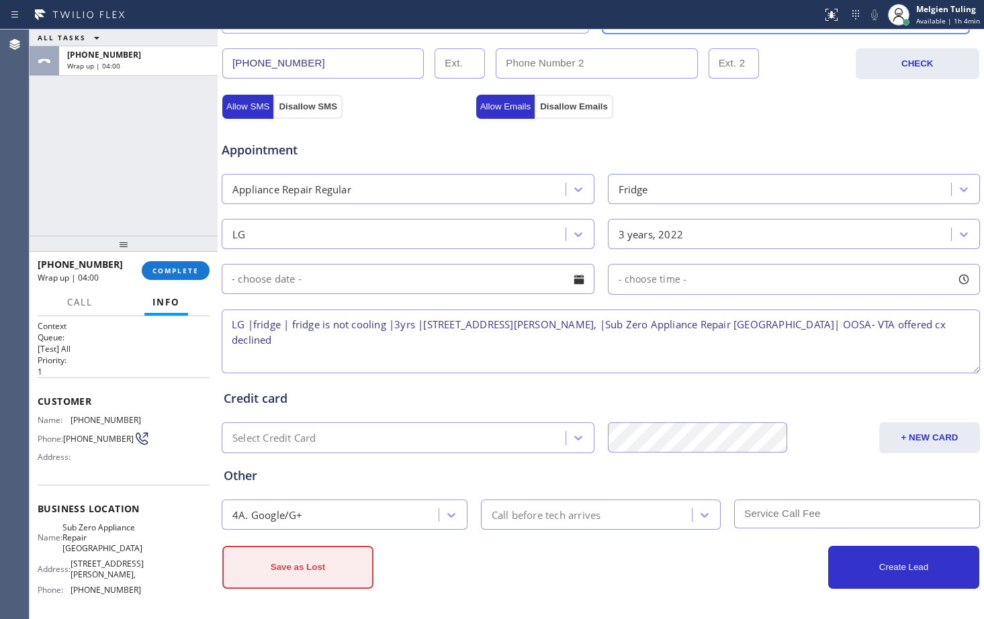
click at [314, 572] on button "Save as Lost" at bounding box center [297, 567] width 151 height 43
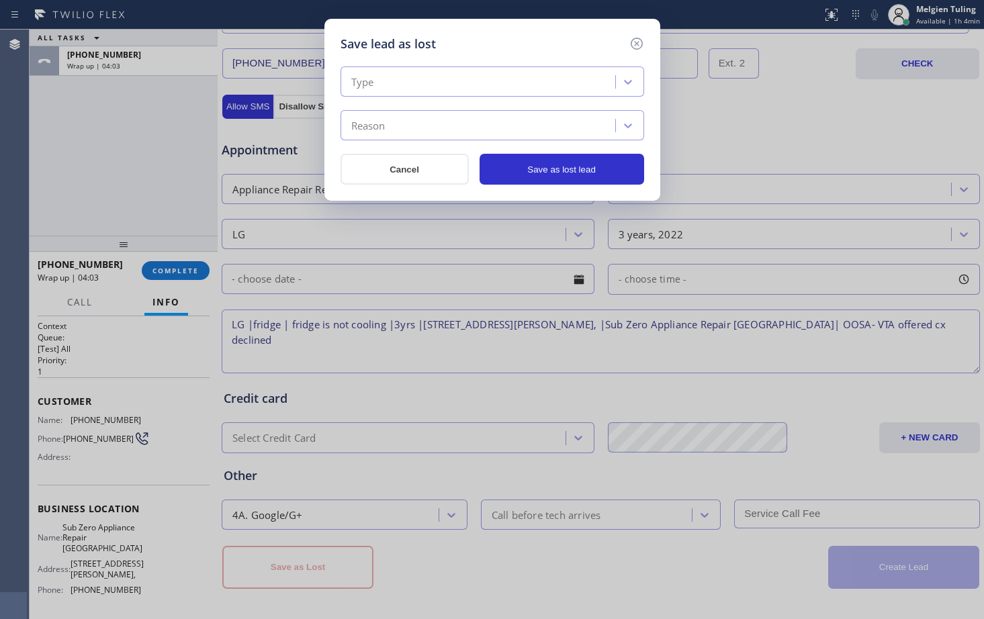
click at [454, 85] on div "Type" at bounding box center [480, 83] width 271 height 24
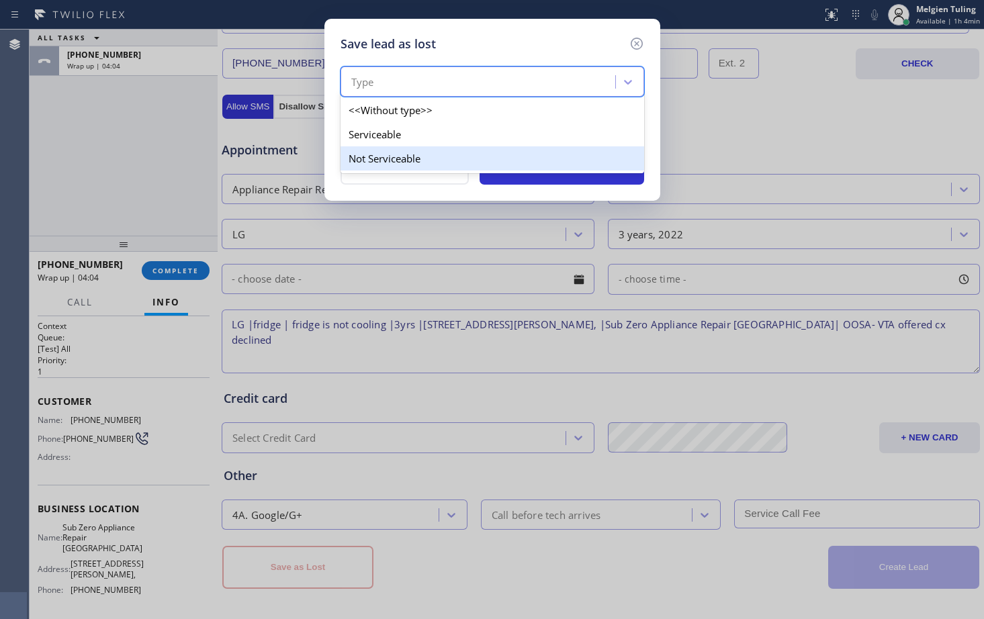
click at [387, 157] on div "Not Serviceable" at bounding box center [493, 158] width 304 height 24
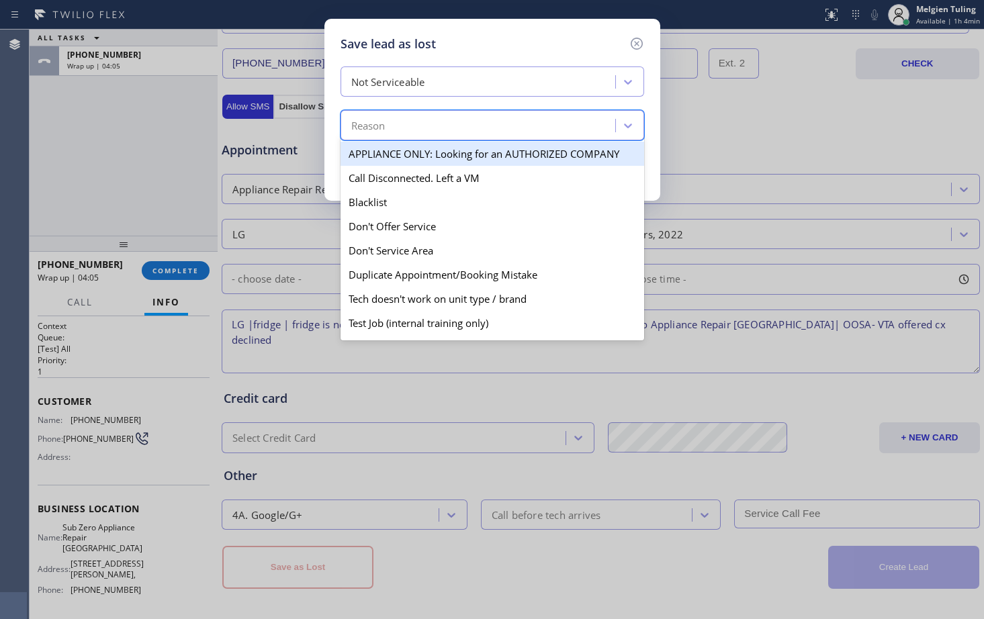
click at [385, 133] on div "Reason" at bounding box center [368, 125] width 34 height 15
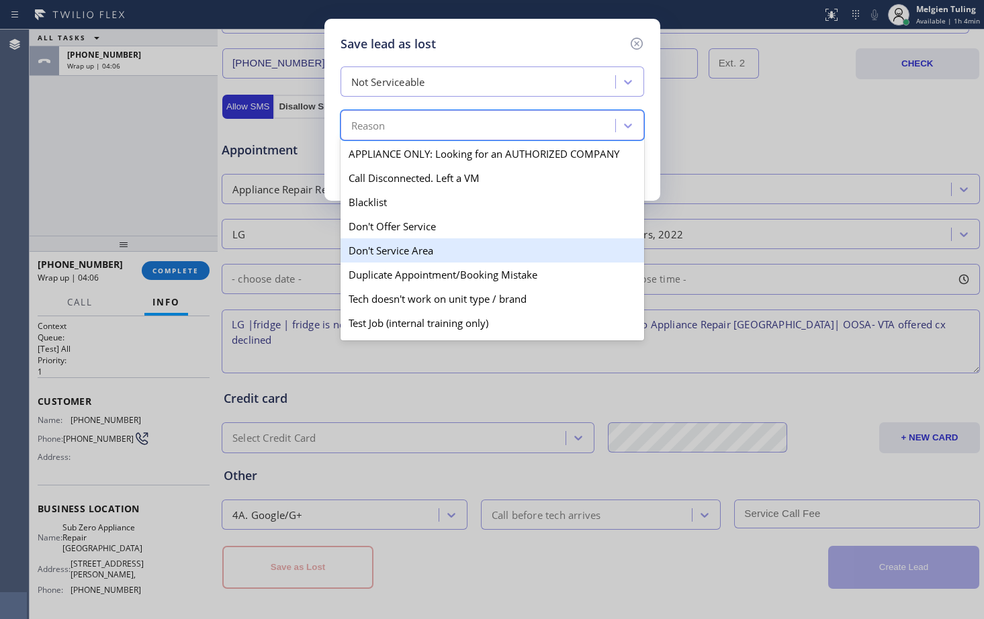
click at [379, 255] on div "Don't Service Area" at bounding box center [493, 251] width 304 height 24
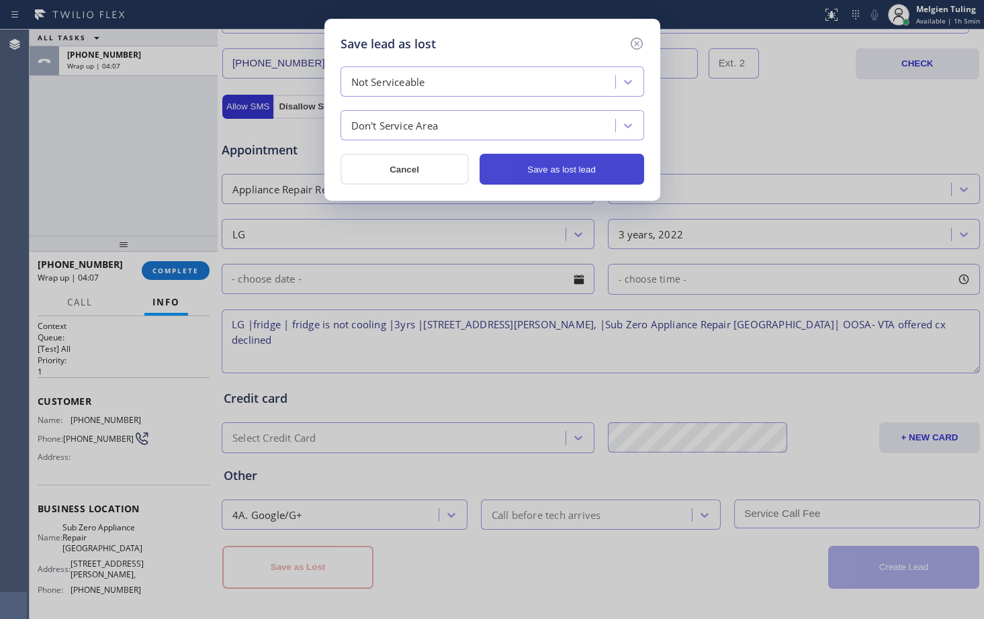
click at [532, 169] on button "Save as lost lead" at bounding box center [562, 169] width 165 height 31
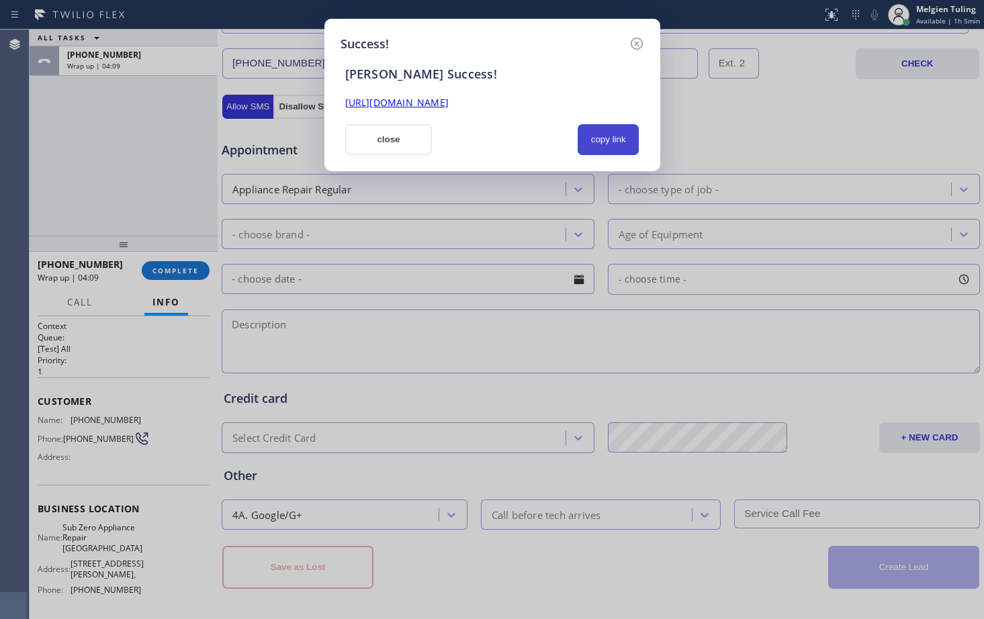
click at [624, 134] on button "copy link" at bounding box center [609, 139] width 62 height 31
click at [400, 135] on button "close" at bounding box center [388, 139] width 87 height 31
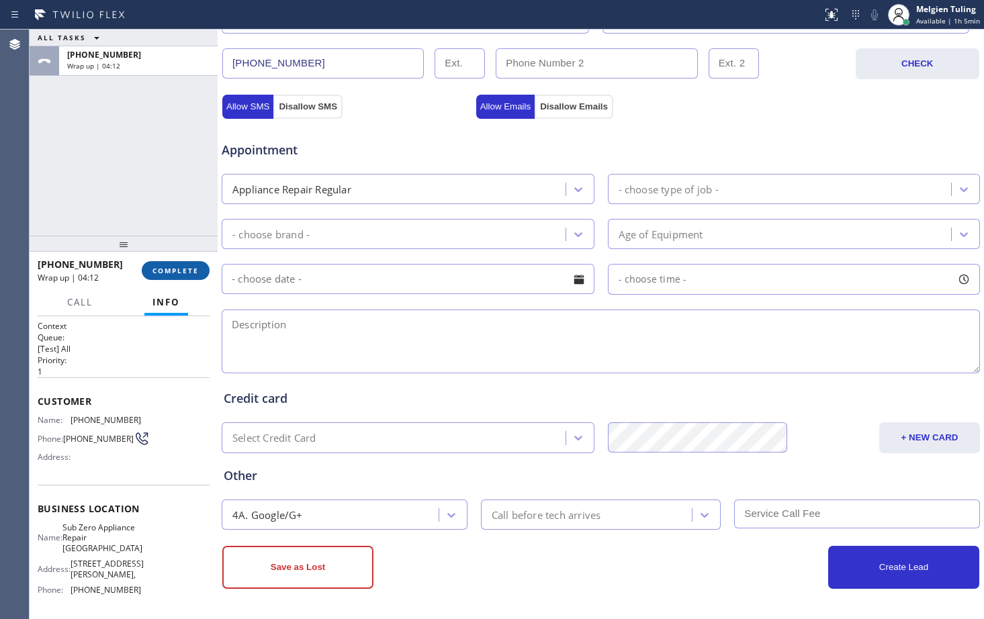
click at [199, 273] on button "COMPLETE" at bounding box center [176, 270] width 68 height 19
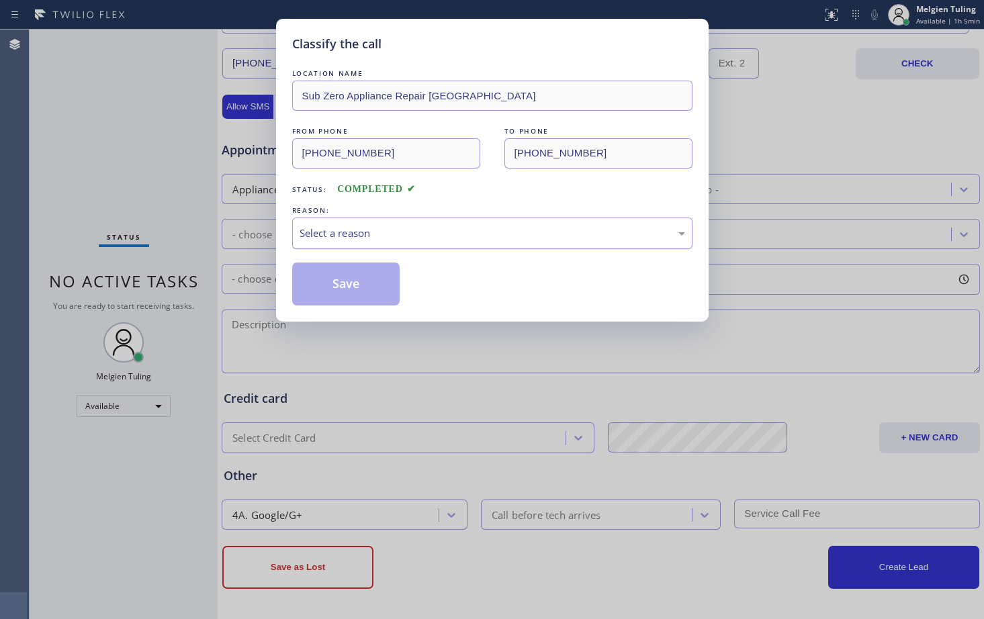
click at [370, 232] on div "Select a reason" at bounding box center [493, 233] width 386 height 15
click at [336, 281] on button "Save" at bounding box center [346, 284] width 108 height 43
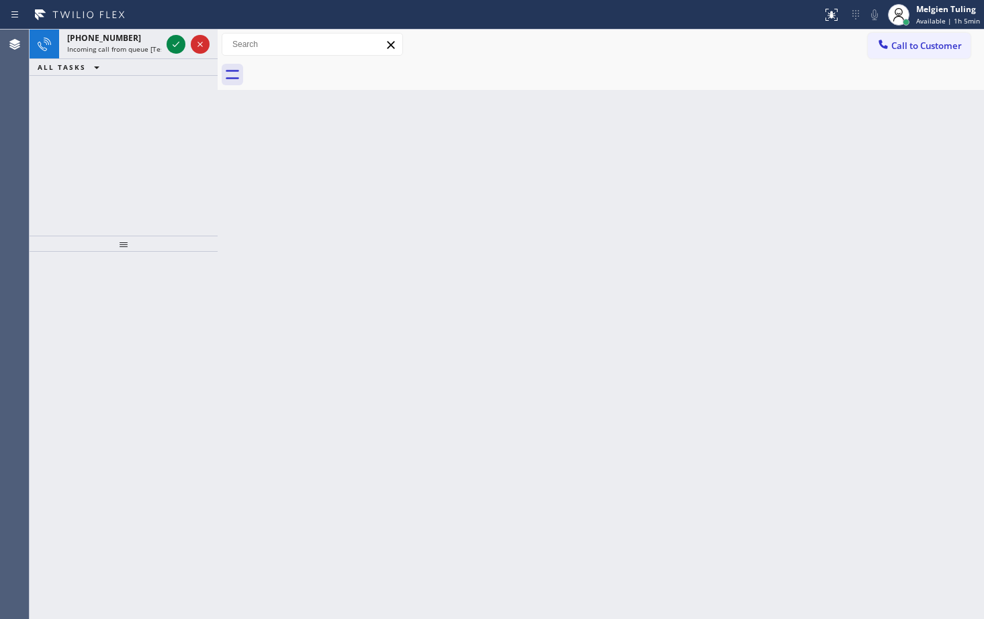
click at [462, 226] on div "Back to Dashboard Change Sender ID Customers Technicians Select a contact Outbo…" at bounding box center [601, 325] width 767 height 590
click at [169, 41] on icon at bounding box center [176, 44] width 16 height 16
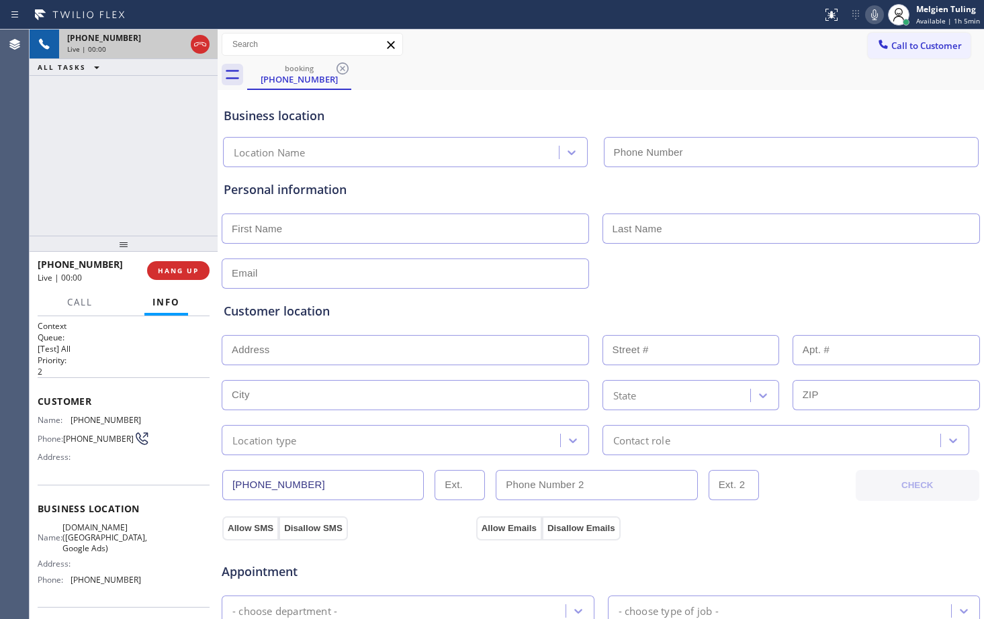
type input "[PHONE_NUMBER]"
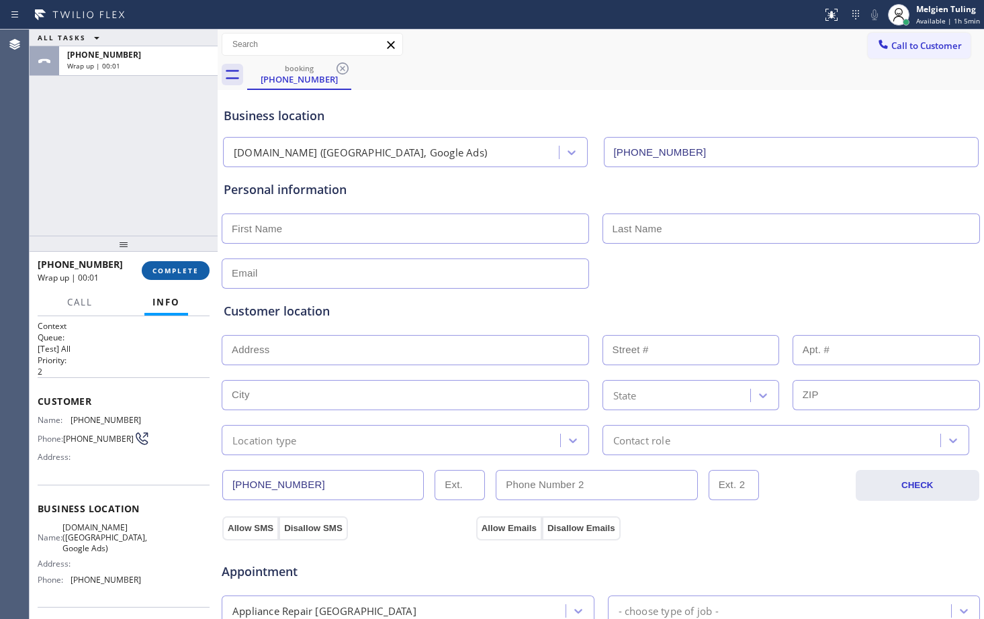
click at [181, 271] on span "COMPLETE" at bounding box center [176, 270] width 46 height 9
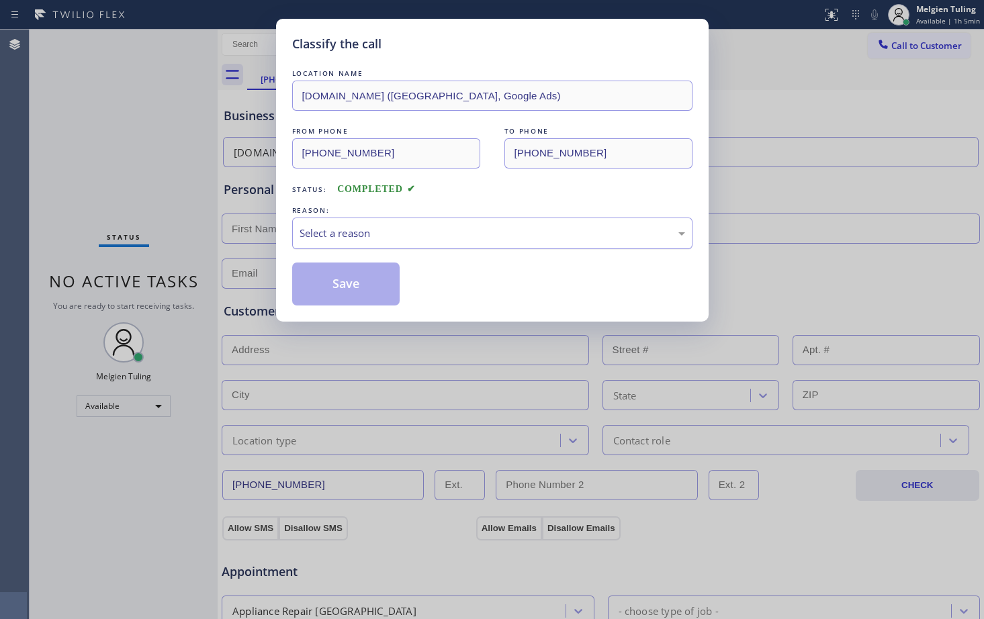
click at [327, 232] on div "Select a reason" at bounding box center [493, 233] width 386 height 15
click at [342, 292] on button "Save" at bounding box center [346, 284] width 108 height 43
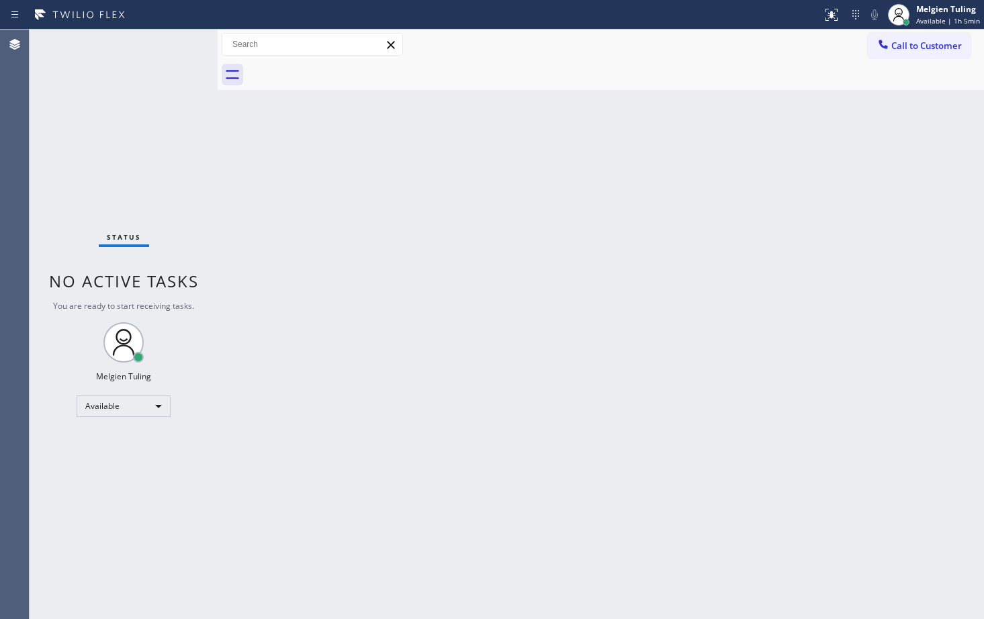
click at [536, 367] on div "Back to Dashboard Change Sender ID Customers Technicians Select a contact Outbo…" at bounding box center [601, 325] width 767 height 590
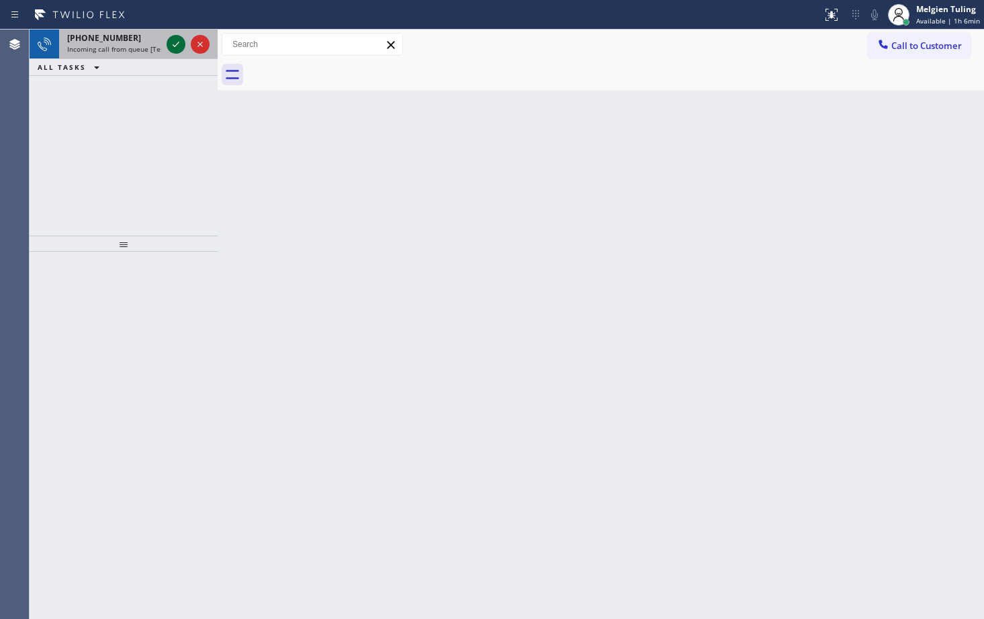
click at [175, 50] on icon at bounding box center [176, 44] width 16 height 16
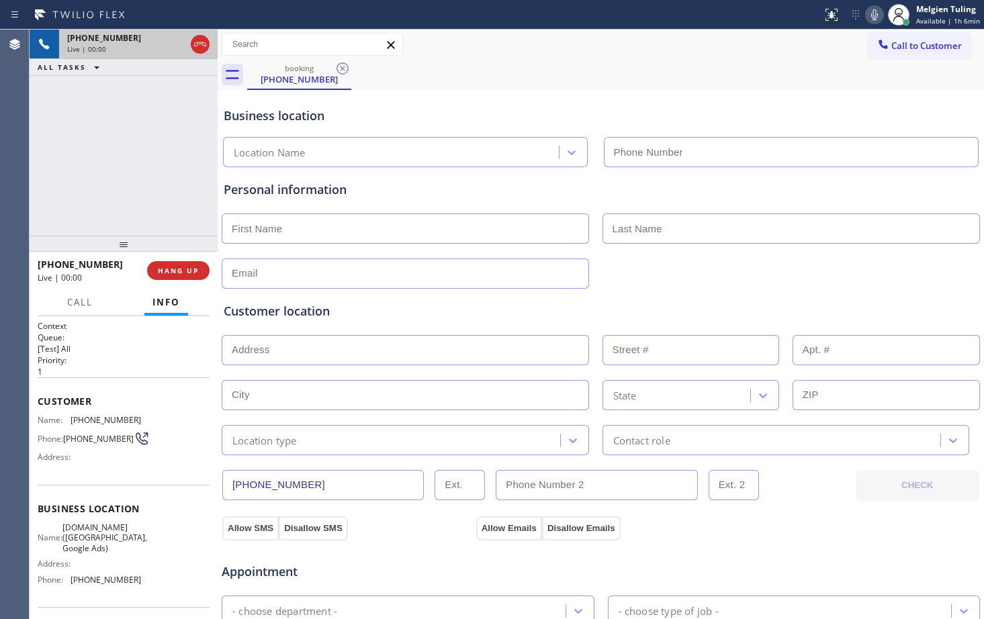
type input "[PHONE_NUMBER]"
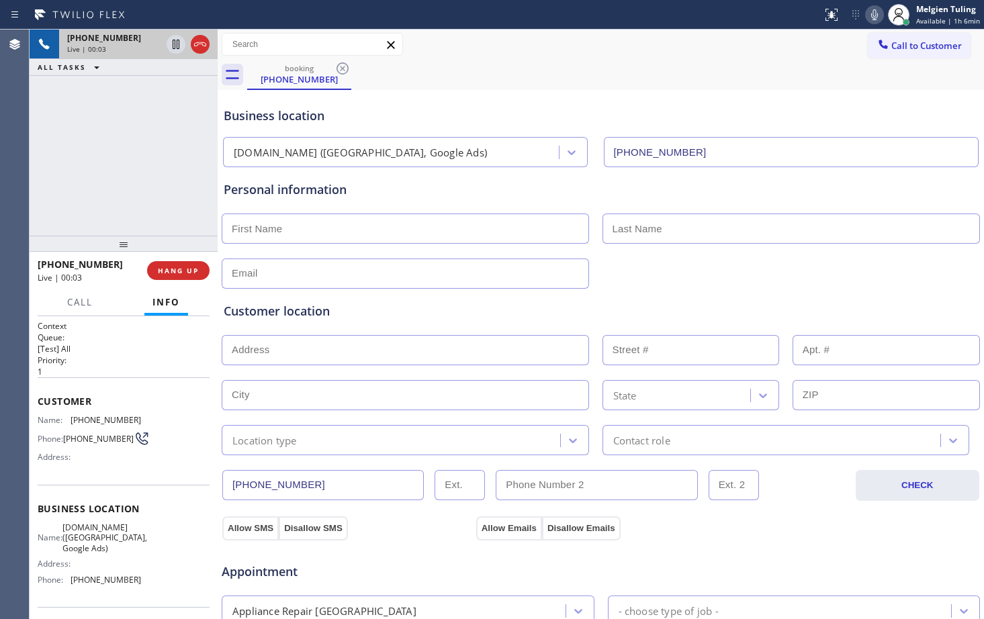
click at [553, 197] on div "Personal information" at bounding box center [601, 190] width 754 height 18
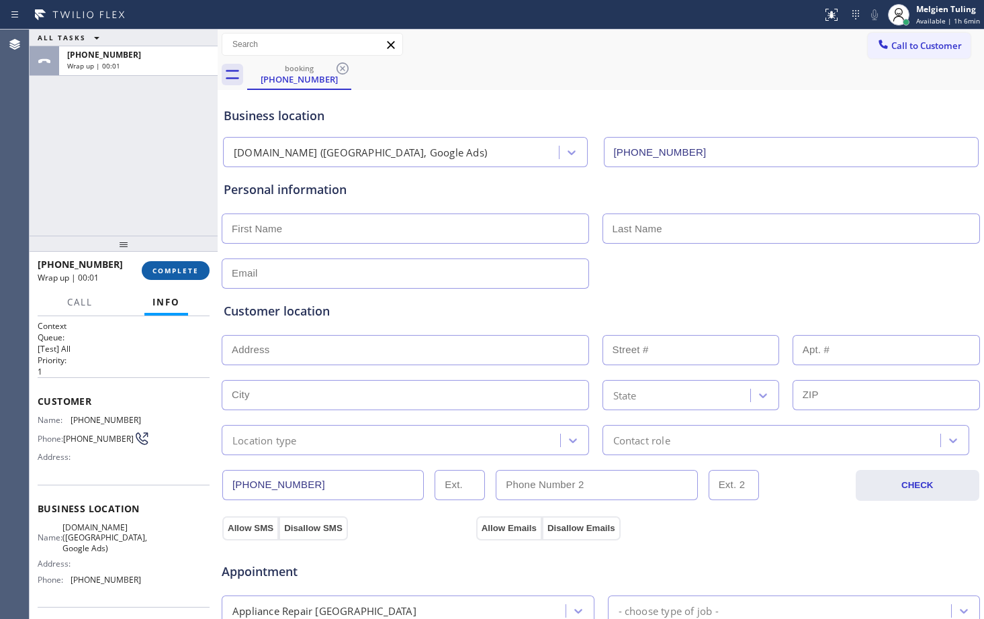
click at [181, 270] on span "COMPLETE" at bounding box center [176, 270] width 46 height 9
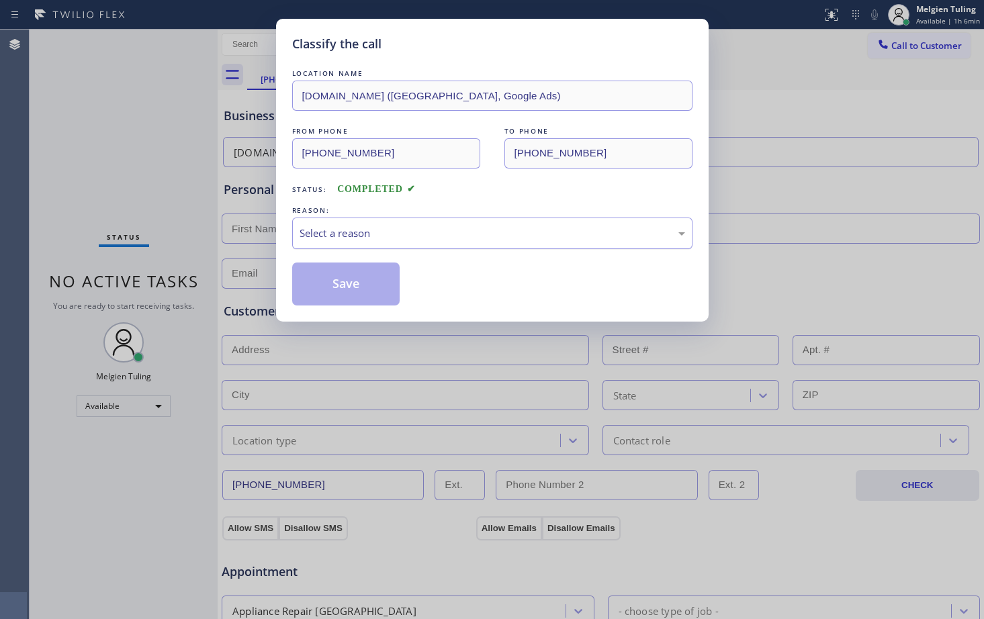
click at [342, 230] on div "Select a reason" at bounding box center [493, 233] width 386 height 15
click at [341, 298] on button "Save" at bounding box center [346, 284] width 108 height 43
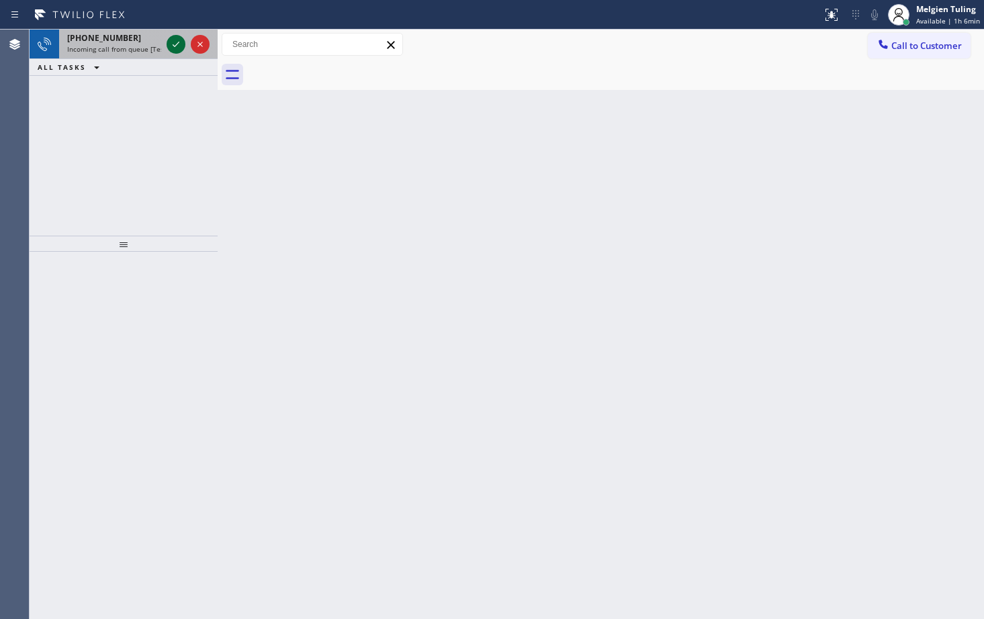
click at [176, 46] on icon at bounding box center [176, 44] width 7 height 5
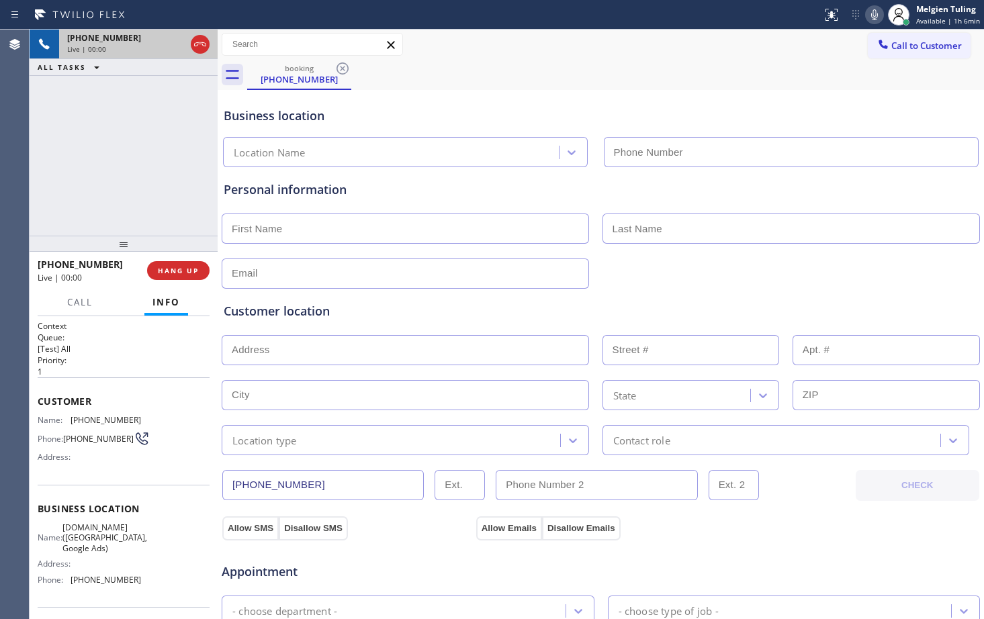
type input "[PHONE_NUMBER]"
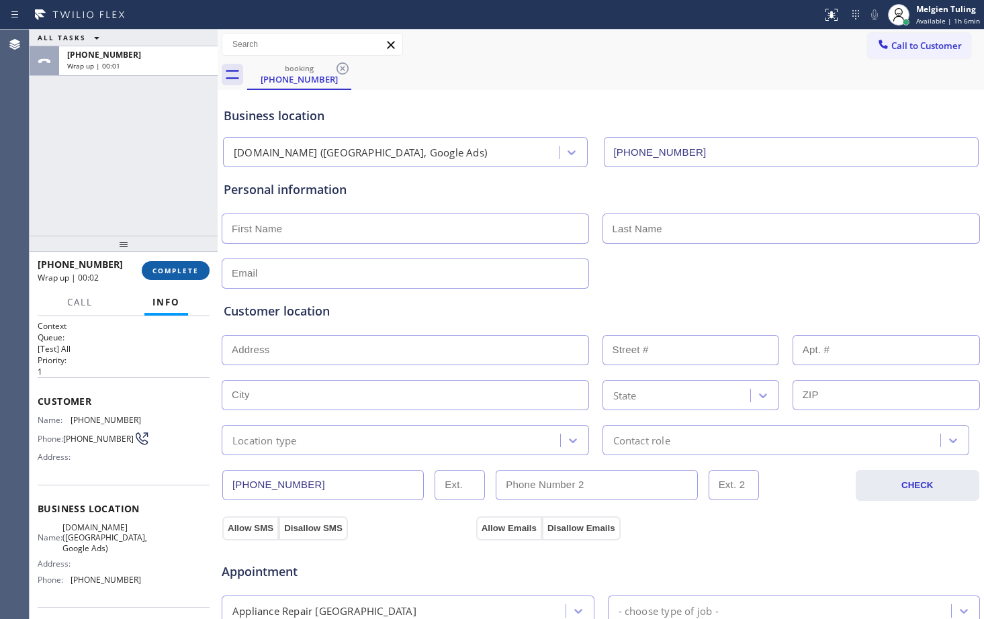
click at [155, 266] on span "COMPLETE" at bounding box center [176, 270] width 46 height 9
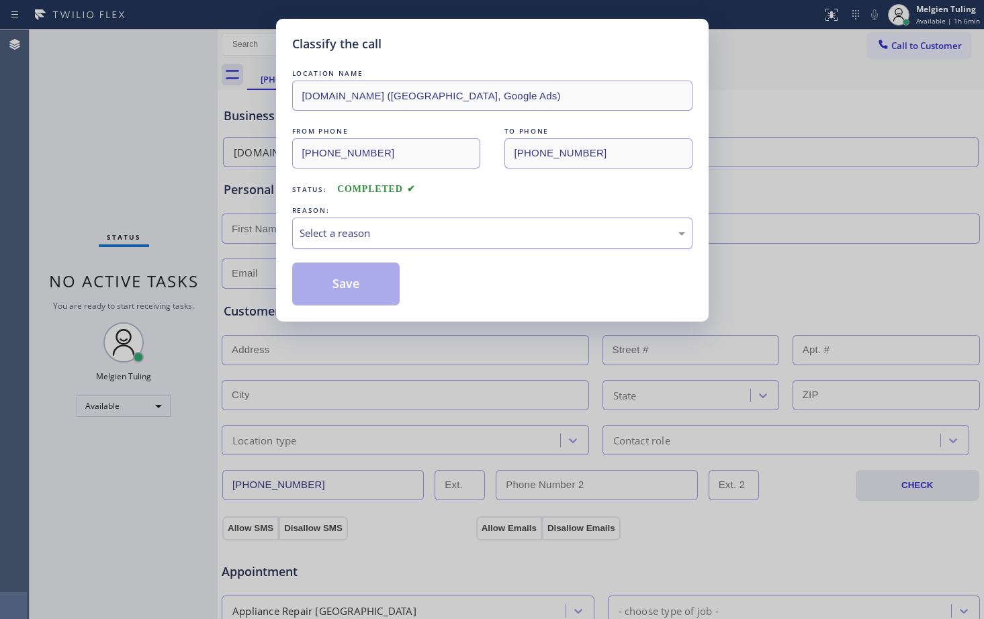
click at [306, 236] on div "Select a reason" at bounding box center [493, 233] width 386 height 15
click at [361, 290] on button "Save" at bounding box center [346, 284] width 108 height 43
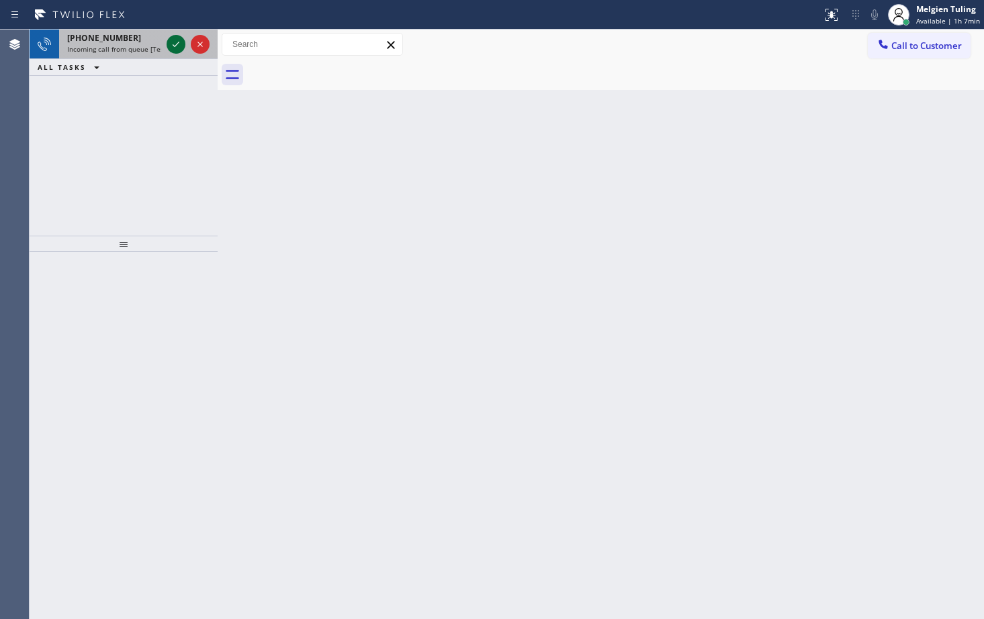
click at [180, 50] on icon at bounding box center [176, 44] width 16 height 16
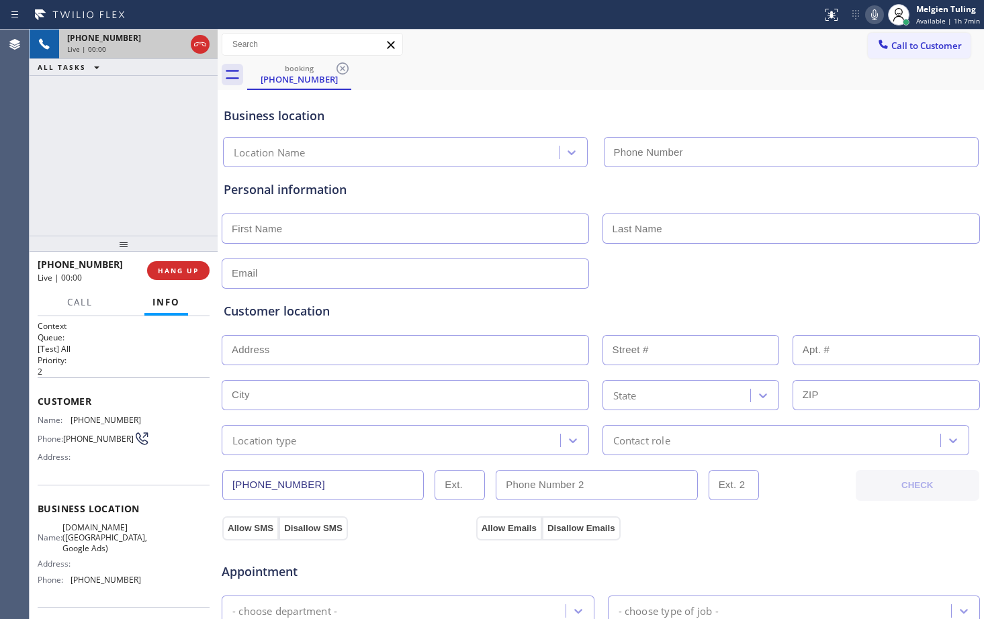
click at [173, 42] on div "[PHONE_NUMBER]" at bounding box center [126, 37] width 118 height 11
type input "[PHONE_NUMBER]"
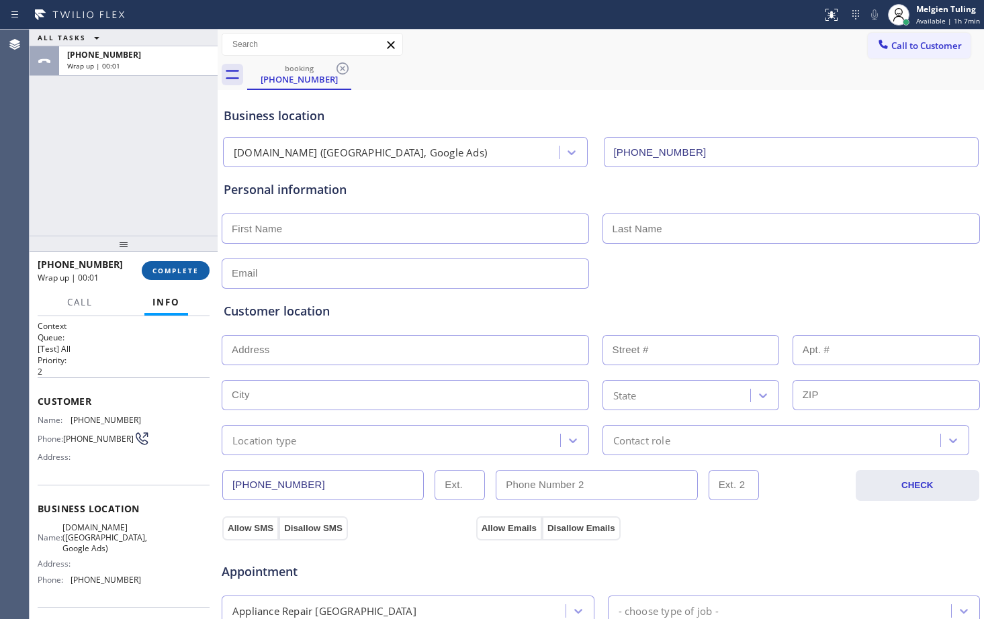
click at [177, 273] on span "COMPLETE" at bounding box center [176, 270] width 46 height 9
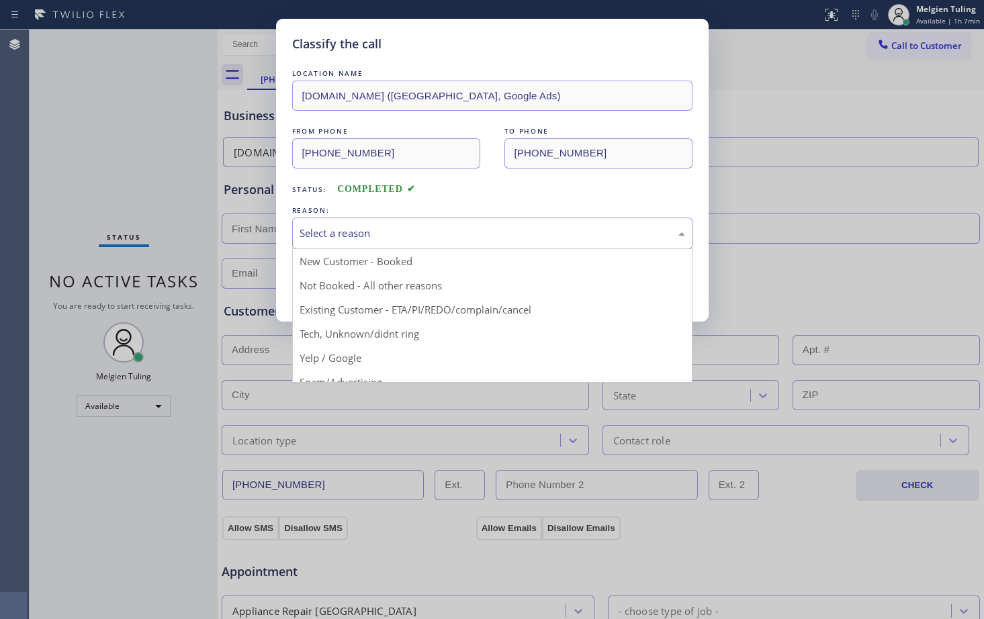
click at [315, 242] on div "Select a reason" at bounding box center [492, 234] width 400 height 32
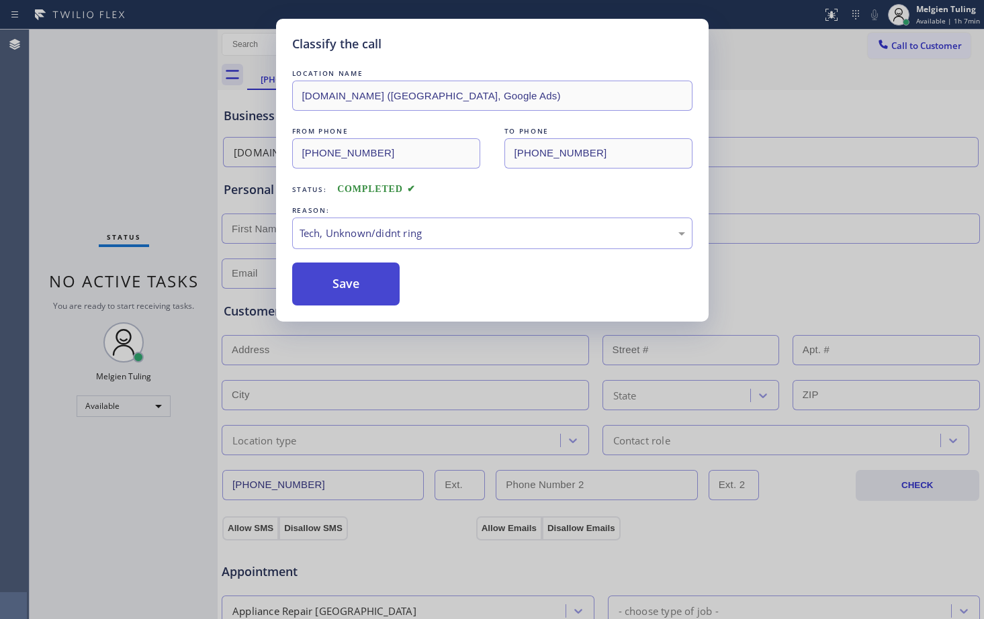
click at [335, 273] on button "Save" at bounding box center [346, 284] width 108 height 43
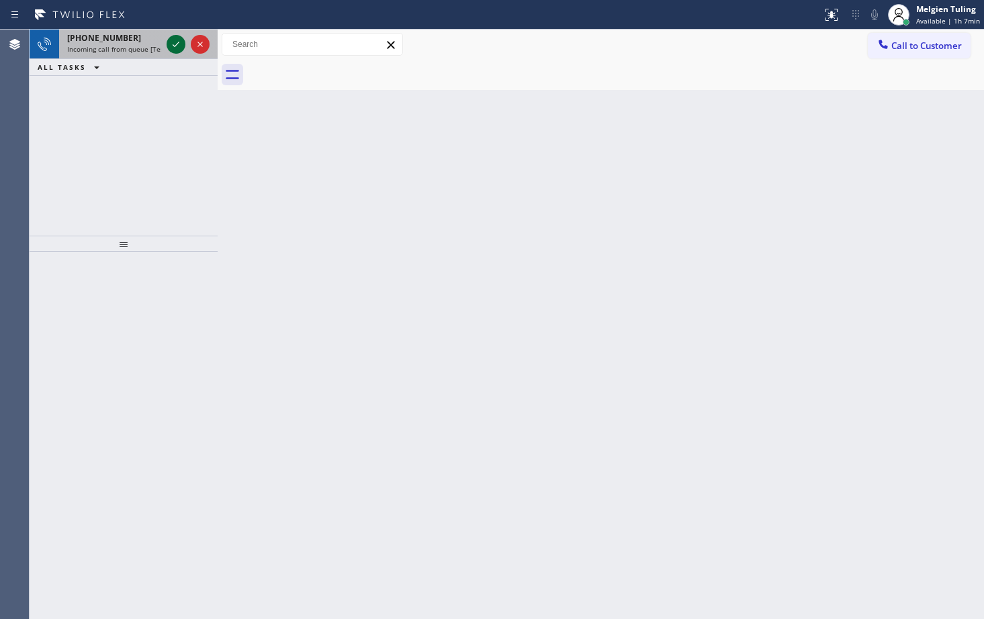
click at [169, 42] on icon at bounding box center [176, 44] width 16 height 16
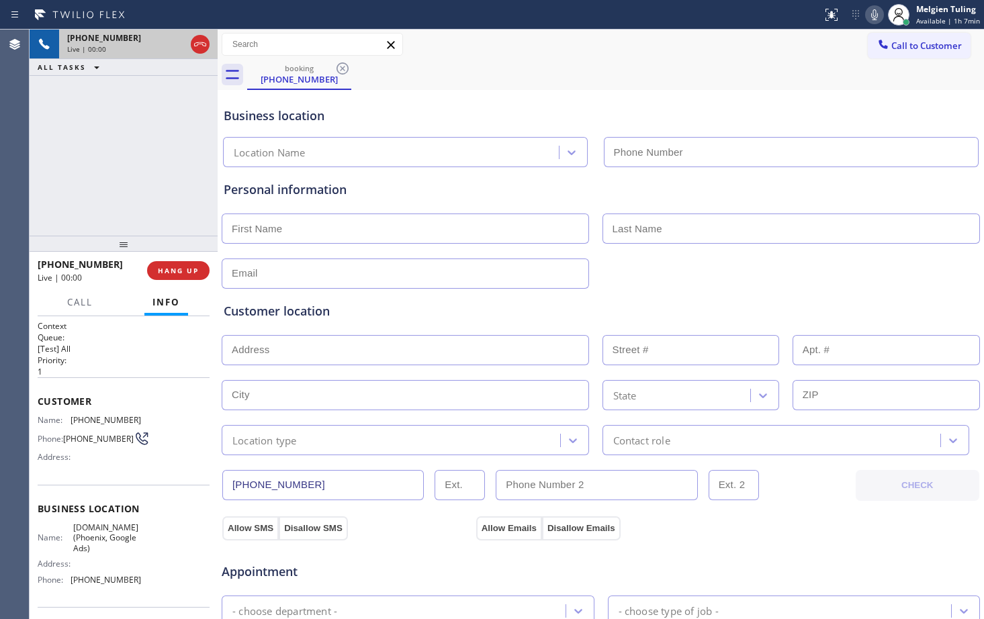
type input "[PHONE_NUMBER]"
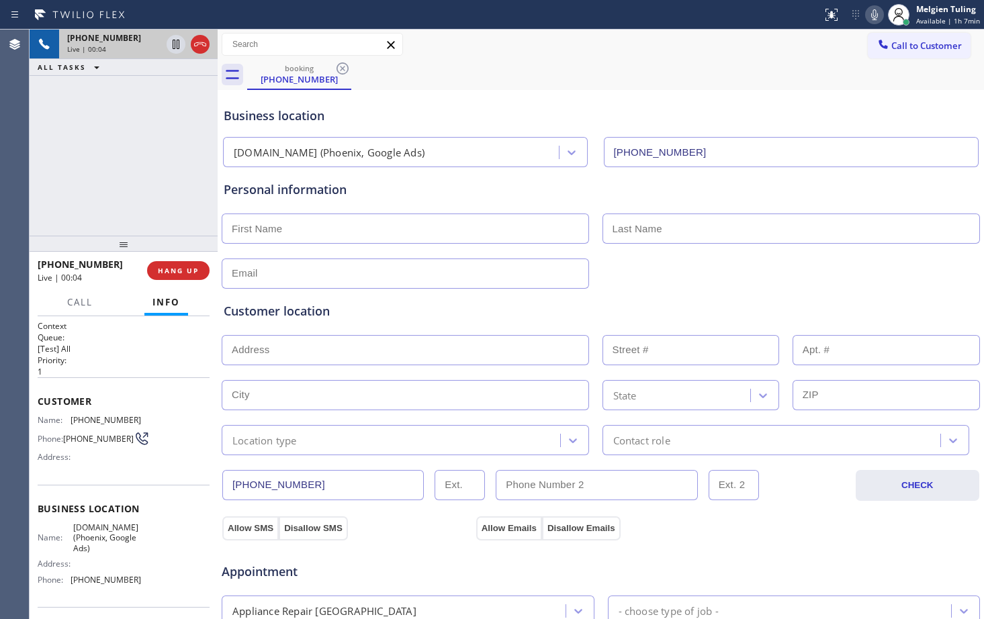
click at [201, 192] on div "[PHONE_NUMBER] Live | 00:04 ALL TASKS ALL TASKS ACTIVE TASKS TASKS IN WRAP UP" at bounding box center [124, 133] width 188 height 206
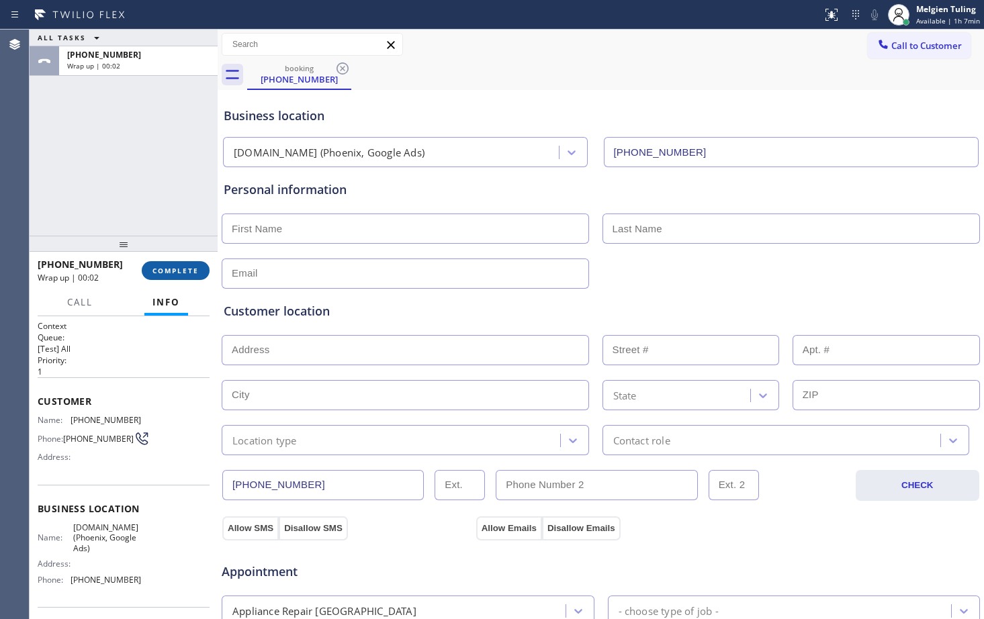
click at [183, 273] on span "COMPLETE" at bounding box center [176, 270] width 46 height 9
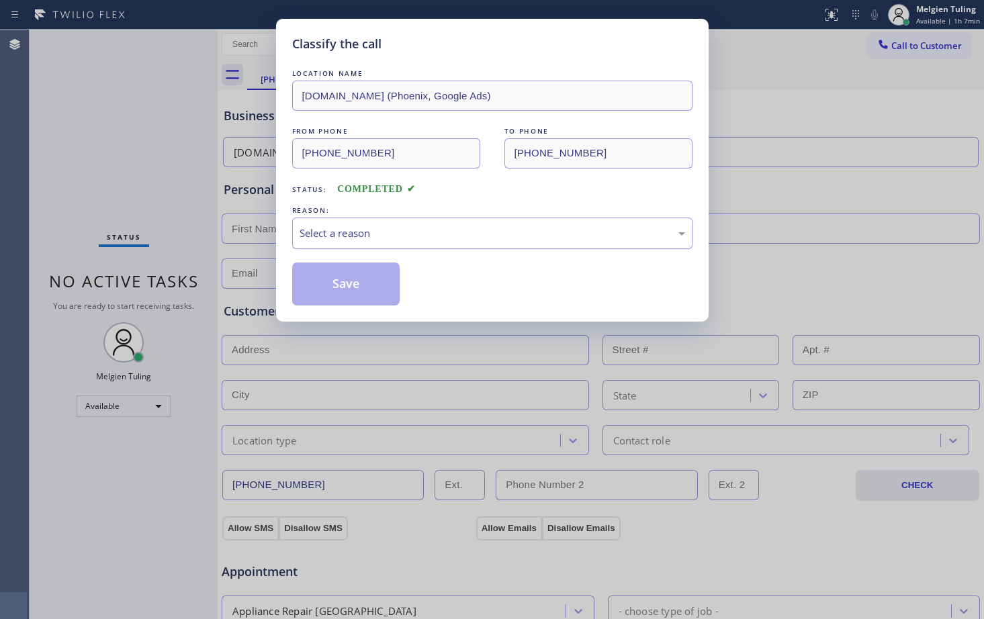
click at [333, 236] on div "Select a reason" at bounding box center [493, 233] width 386 height 15
click at [333, 290] on button "Save" at bounding box center [346, 284] width 108 height 43
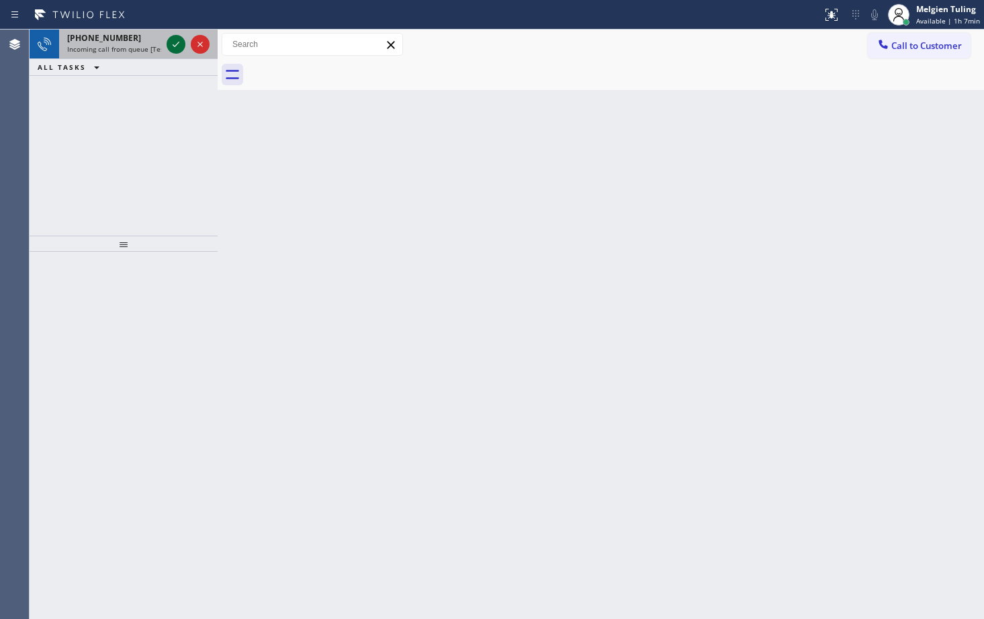
click at [170, 44] on icon at bounding box center [176, 44] width 16 height 16
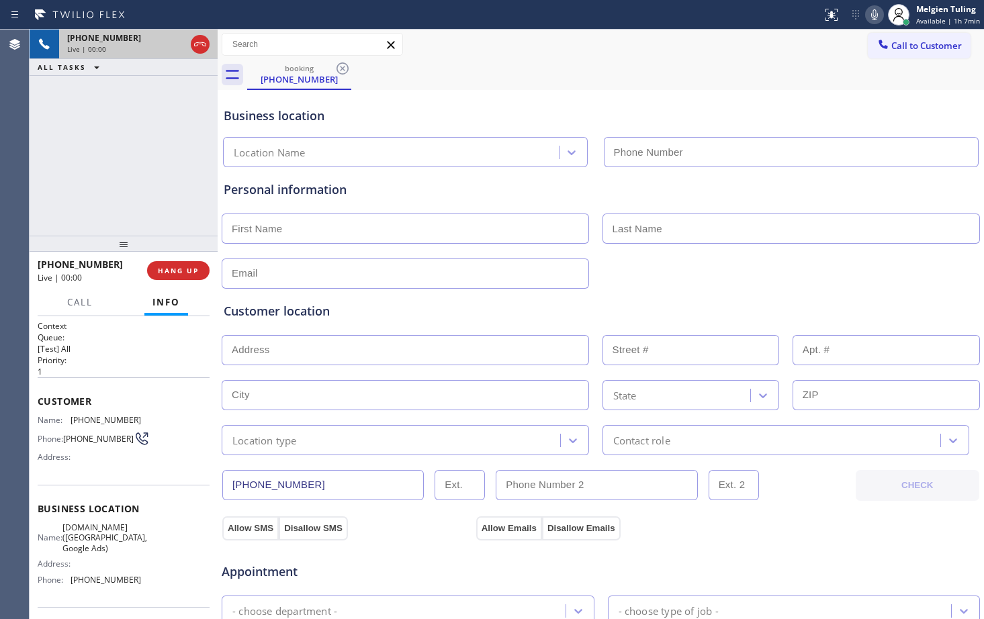
type input "[PHONE_NUMBER]"
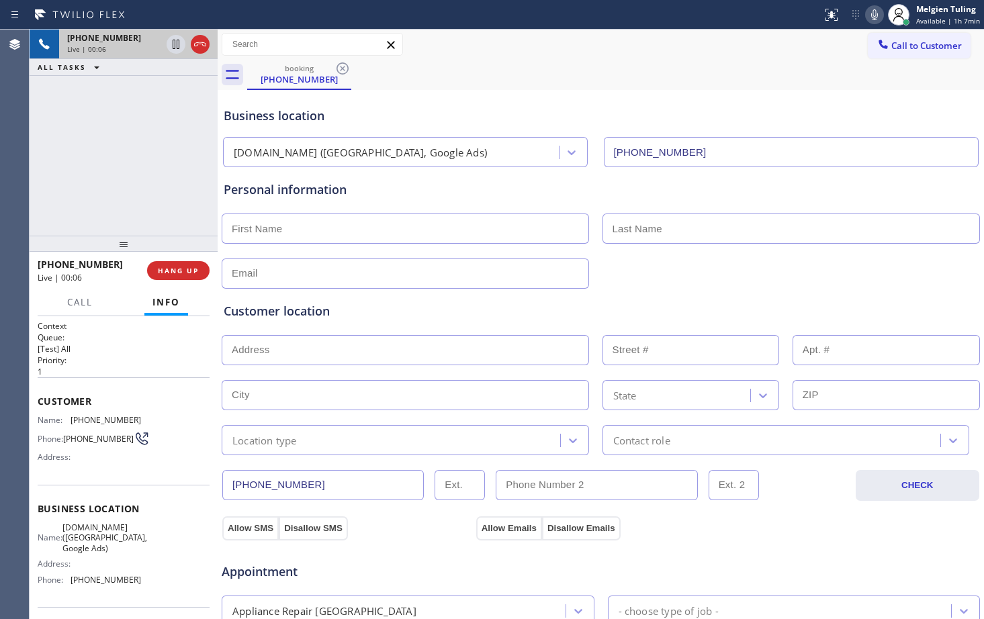
click at [156, 132] on div "[PHONE_NUMBER] Live | 00:06 ALL TASKS ALL TASKS ACTIVE TASKS TASKS IN WRAP UP" at bounding box center [124, 133] width 188 height 206
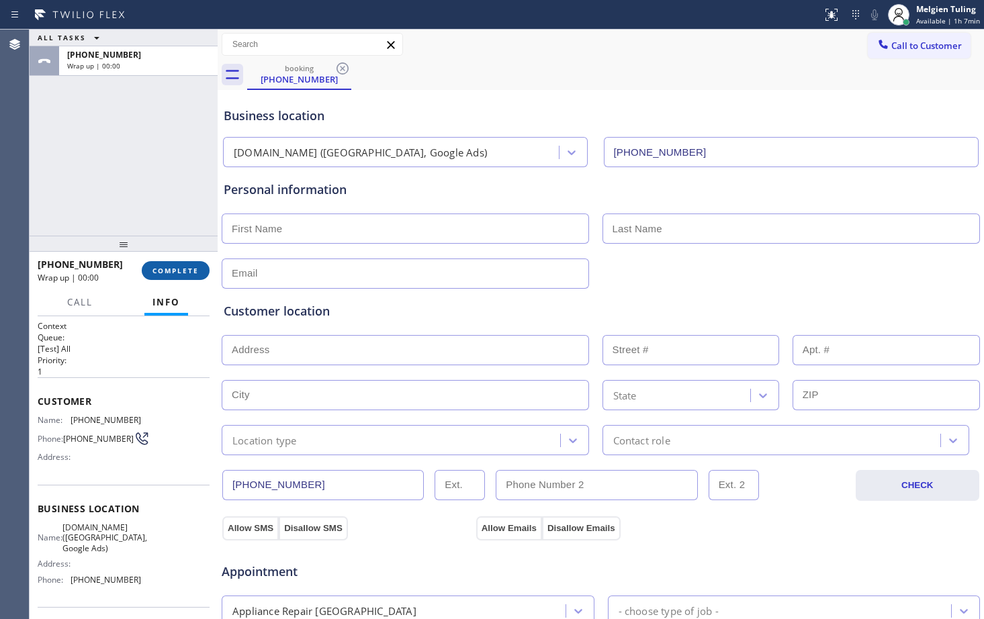
click at [184, 279] on button "COMPLETE" at bounding box center [176, 270] width 68 height 19
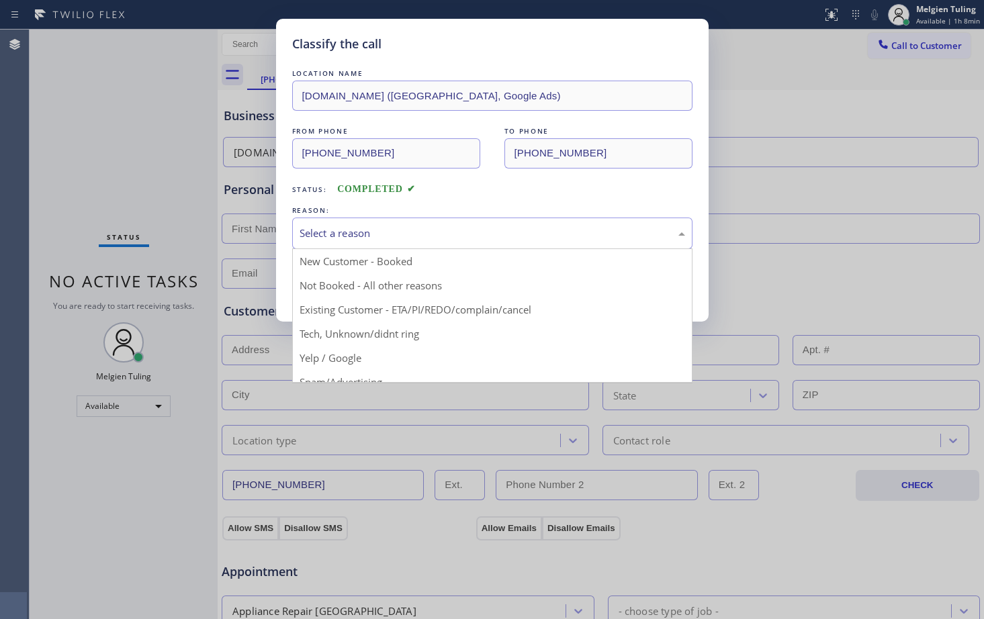
click at [301, 234] on div "Select a reason" at bounding box center [493, 233] width 386 height 15
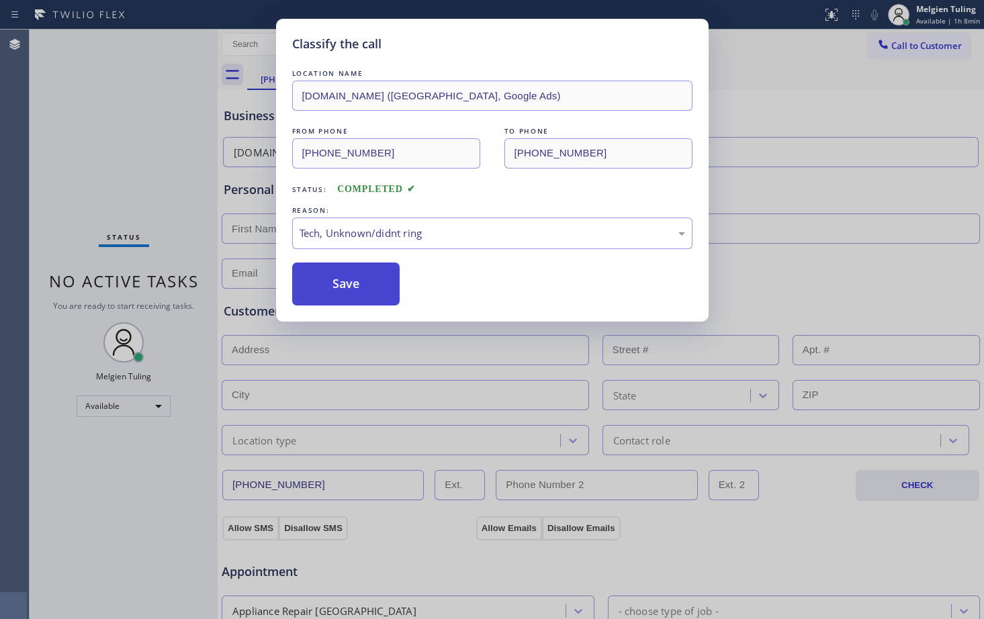
click at [336, 300] on button "Save" at bounding box center [346, 284] width 108 height 43
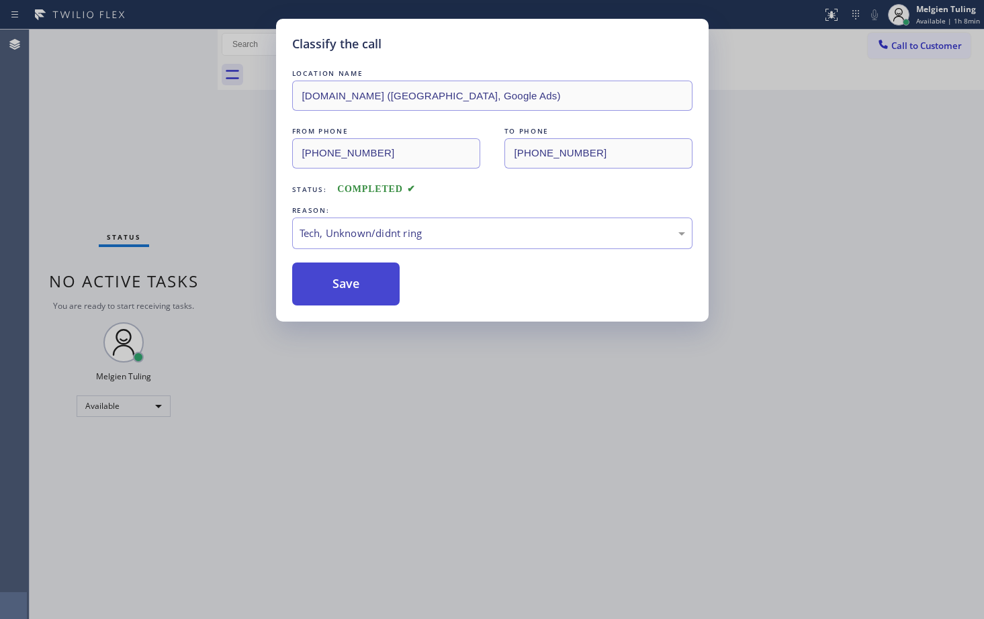
click at [337, 297] on button "Save" at bounding box center [346, 284] width 108 height 43
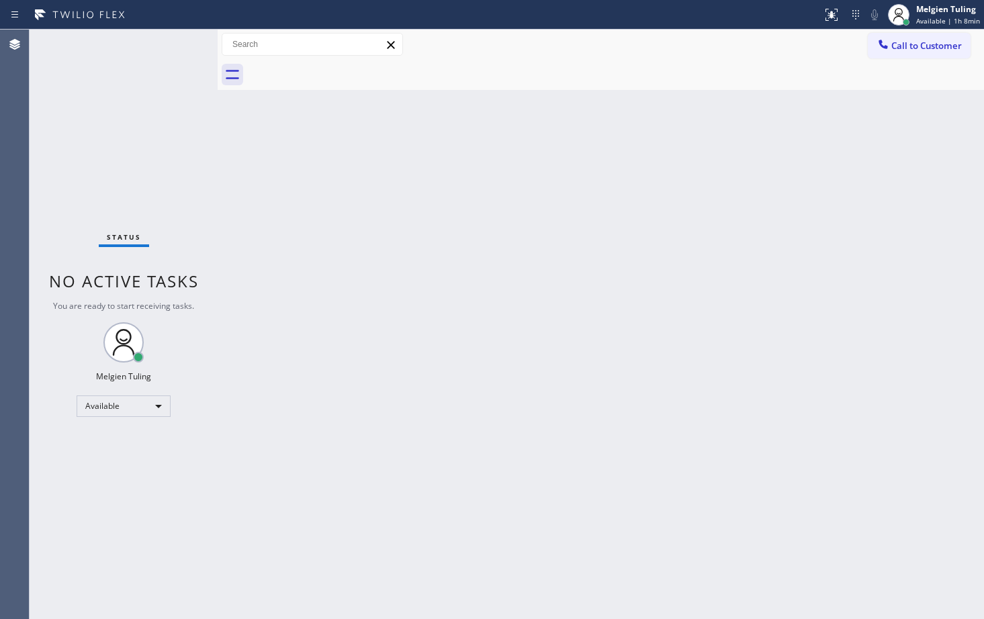
click at [355, 278] on div "Back to Dashboard Change Sender ID Customers Technicians Select a contact Outbo…" at bounding box center [601, 325] width 767 height 590
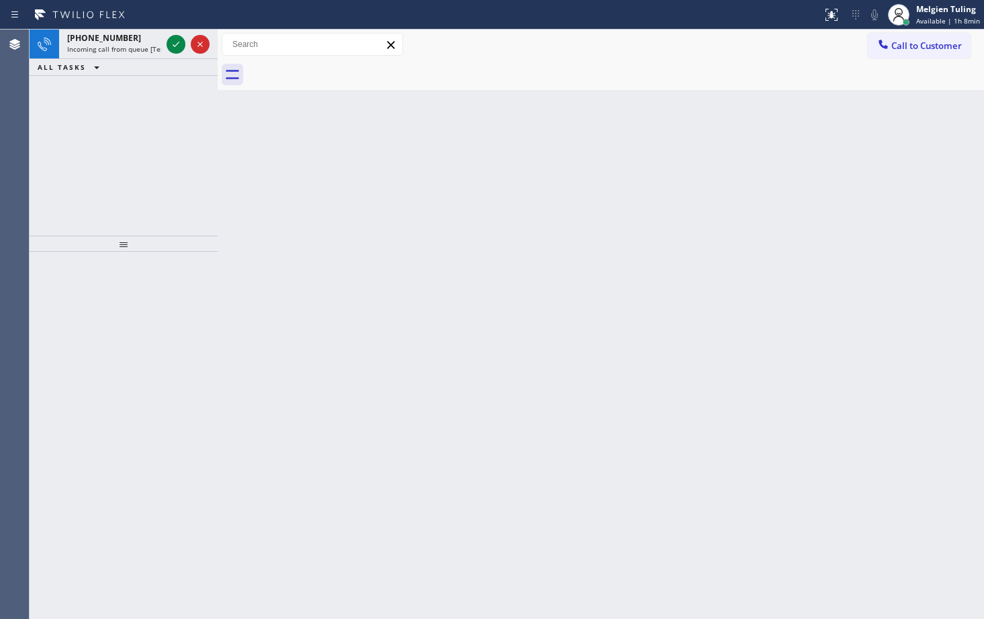
click at [949, 311] on div "Back to Dashboard Change Sender ID Customers Technicians Select a contact Outbo…" at bounding box center [601, 325] width 767 height 590
click at [177, 46] on icon at bounding box center [176, 44] width 16 height 16
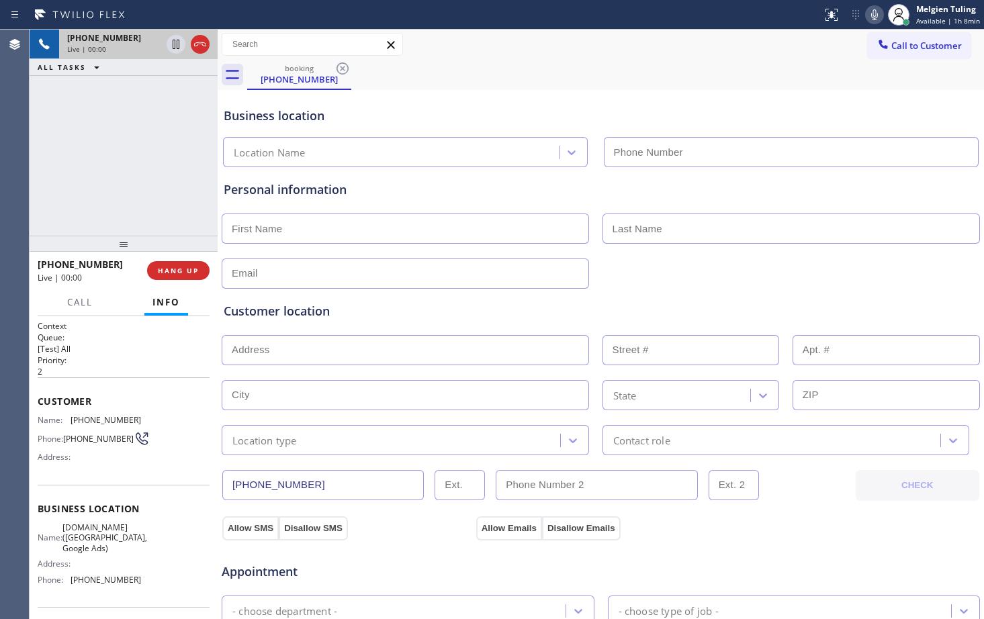
type input "[PHONE_NUMBER]"
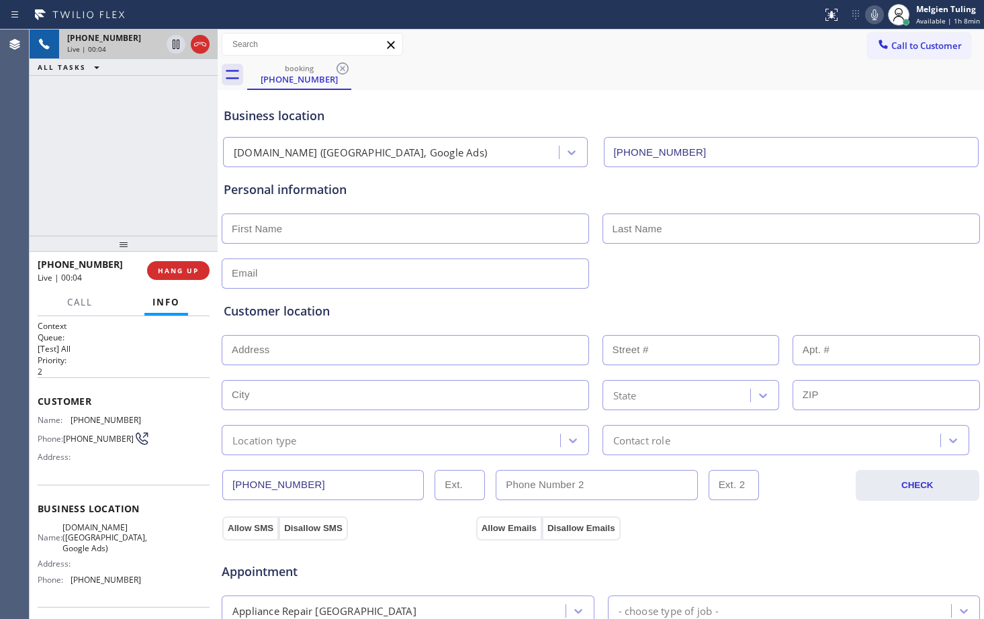
click at [181, 129] on div "[PHONE_NUMBER] Live | 00:04 ALL TASKS ALL TASKS ACTIVE TASKS TASKS IN WRAP UP" at bounding box center [124, 133] width 188 height 206
click at [191, 135] on div "[PHONE_NUMBER] Live | 00:06 ALL TASKS ALL TASKS ACTIVE TASKS TASKS IN WRAP UP" at bounding box center [124, 133] width 188 height 206
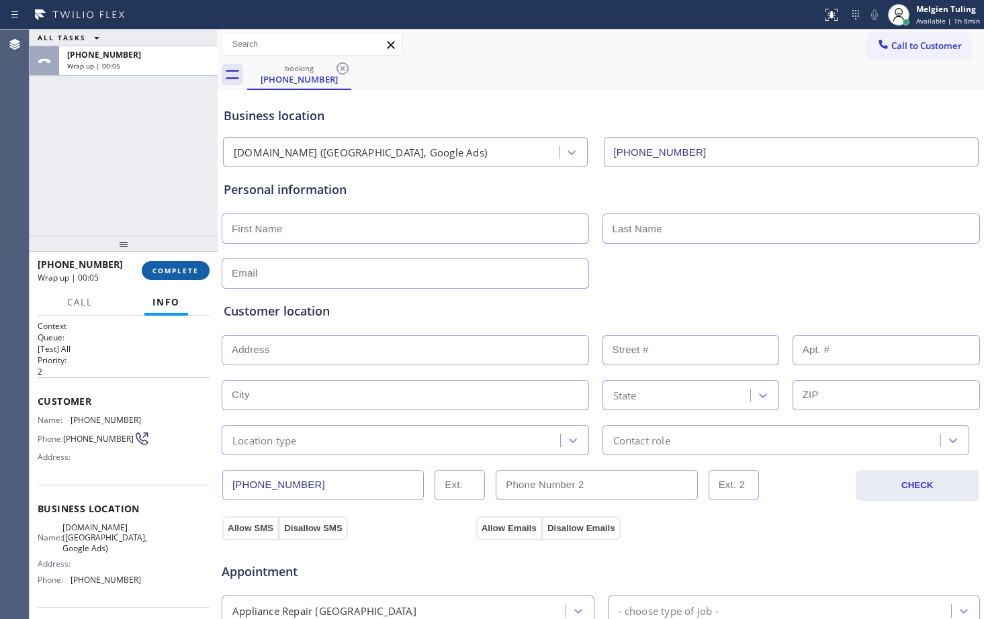
click at [179, 278] on button "COMPLETE" at bounding box center [176, 270] width 68 height 19
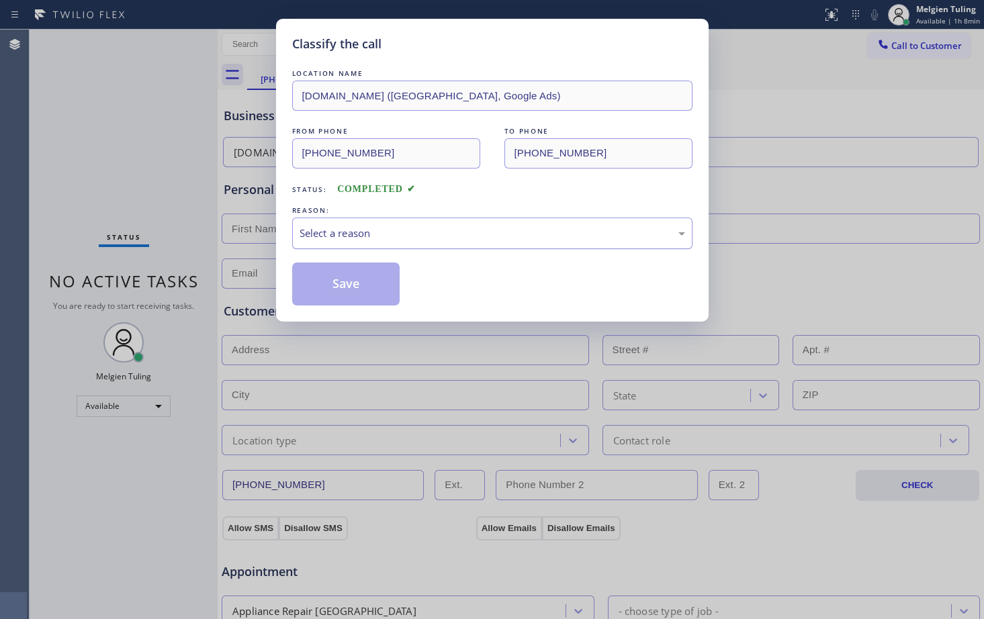
click at [326, 234] on div "Select a reason" at bounding box center [493, 233] width 386 height 15
click at [355, 304] on button "Save" at bounding box center [346, 284] width 108 height 43
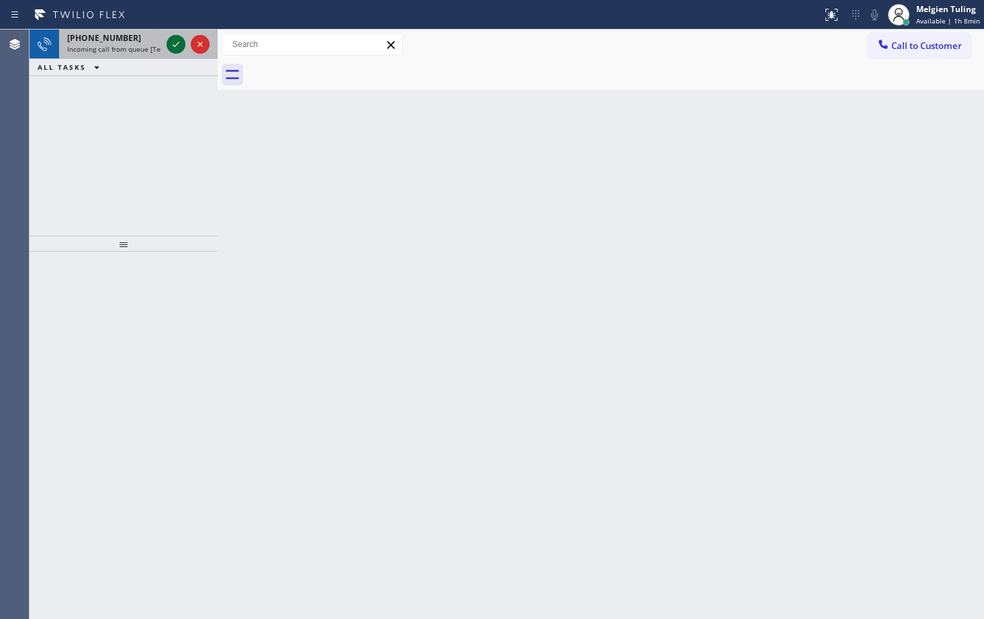
click at [175, 50] on icon at bounding box center [176, 44] width 16 height 16
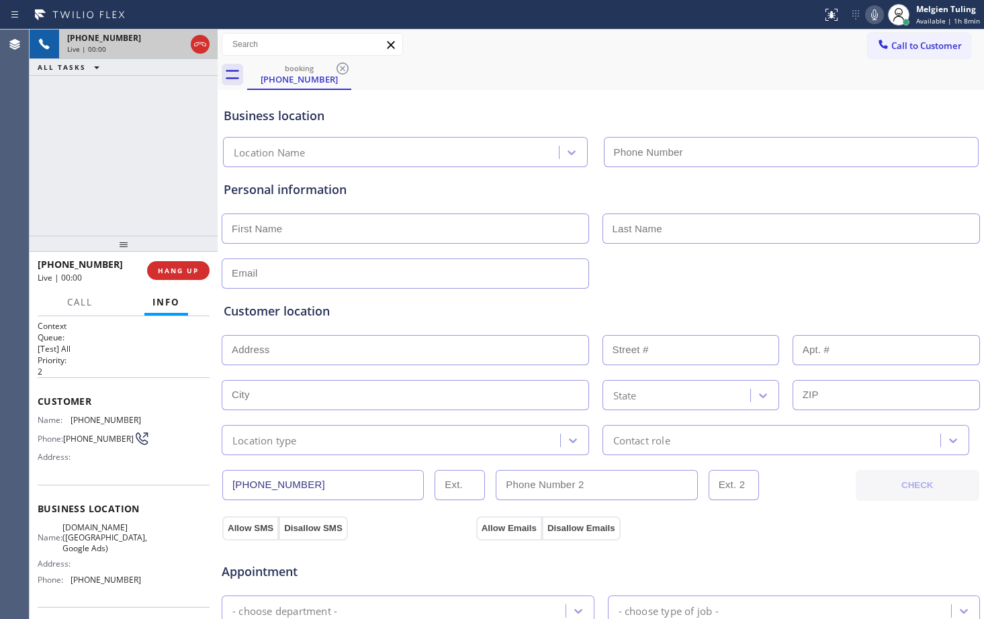
type input "[PHONE_NUMBER]"
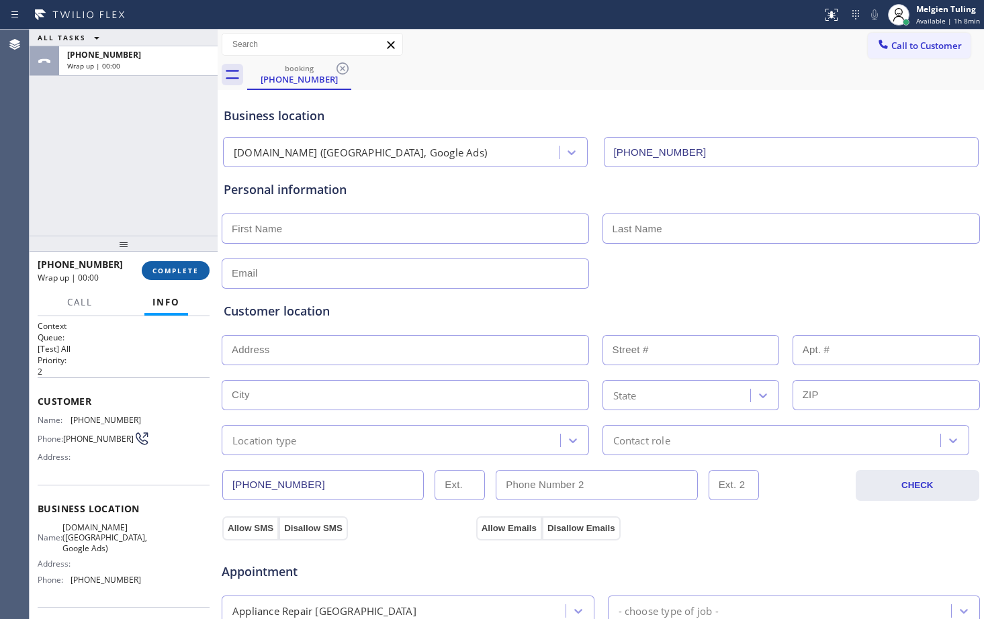
click at [173, 270] on span "COMPLETE" at bounding box center [176, 270] width 46 height 9
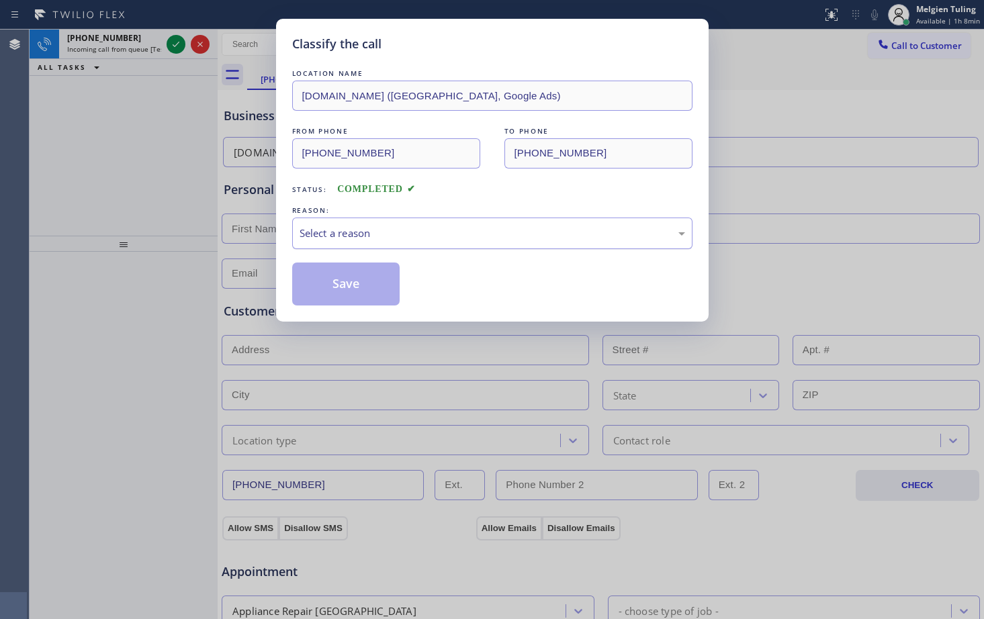
click at [314, 232] on div "Select a reason" at bounding box center [493, 233] width 386 height 15
click at [345, 285] on button "Save" at bounding box center [346, 284] width 108 height 43
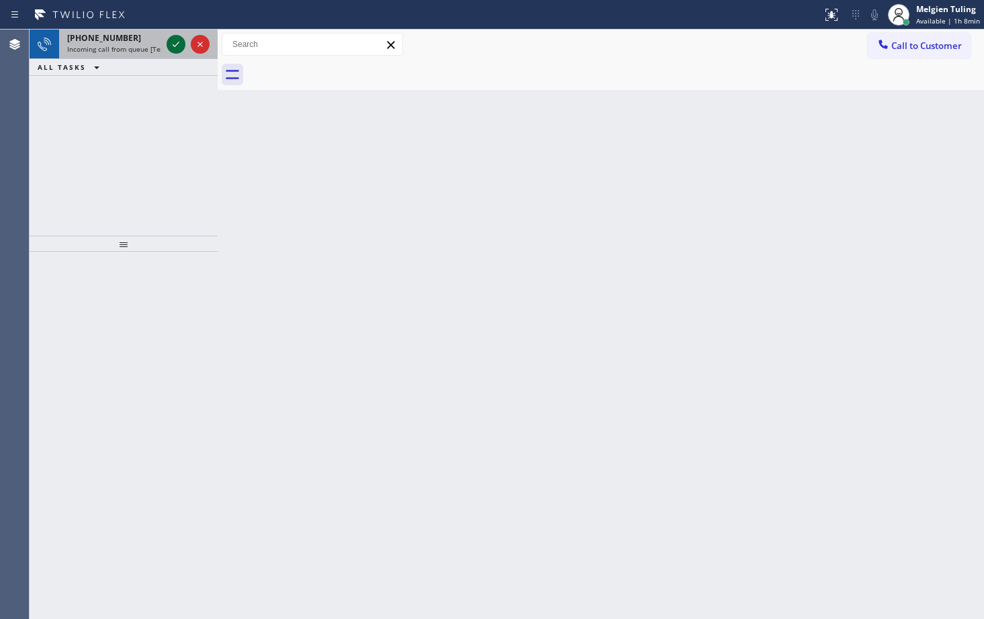
click at [175, 44] on icon at bounding box center [176, 44] width 16 height 16
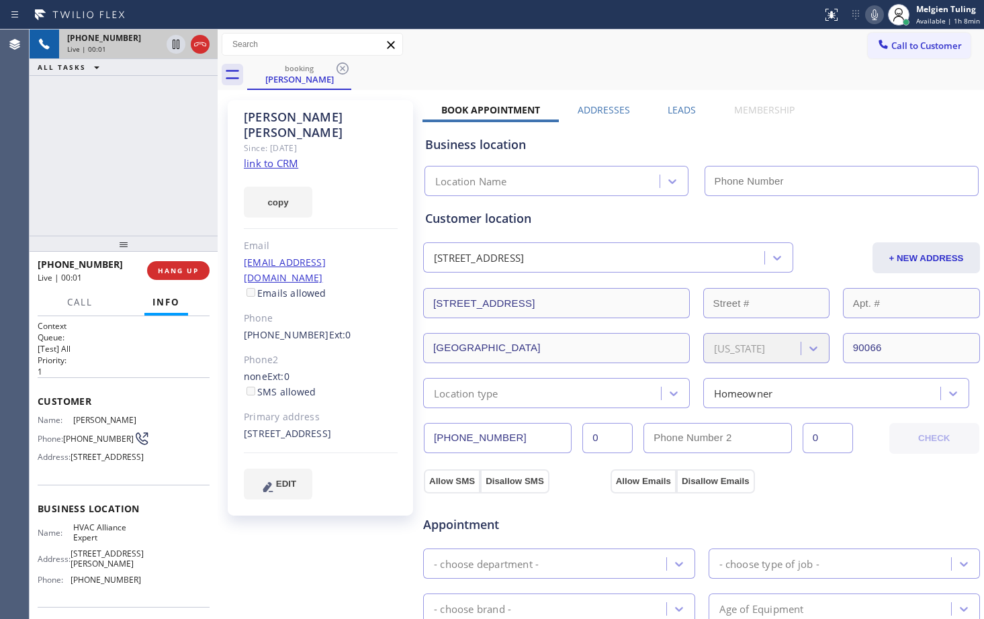
type input "[PHONE_NUMBER]"
click at [271, 157] on link "link to CRM" at bounding box center [271, 163] width 54 height 13
click at [872, 15] on icon at bounding box center [871, 15] width 16 height 16
click at [171, 42] on icon at bounding box center [176, 44] width 16 height 16
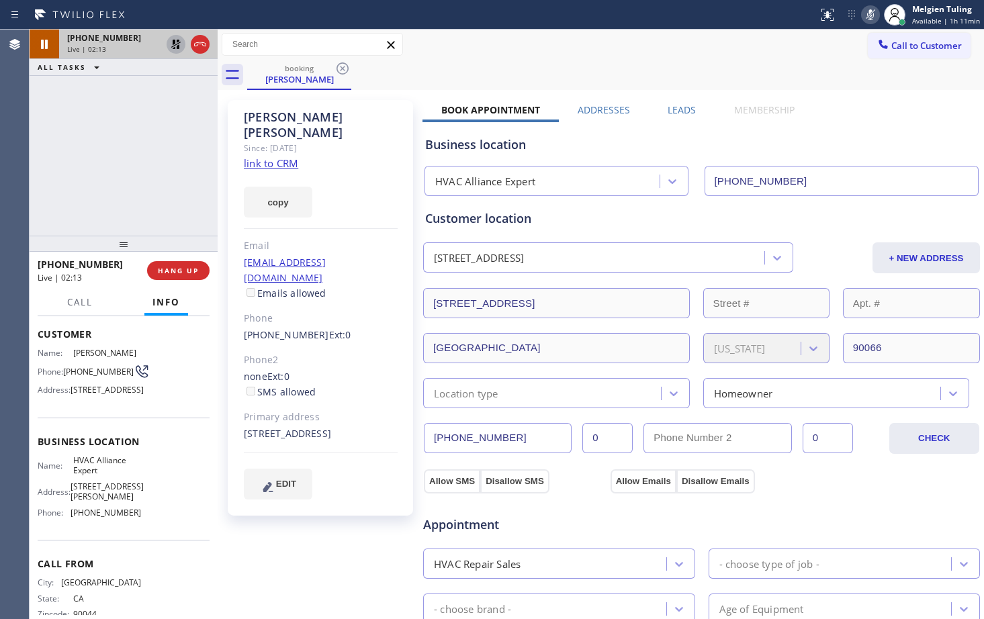
scroll to position [109, 0]
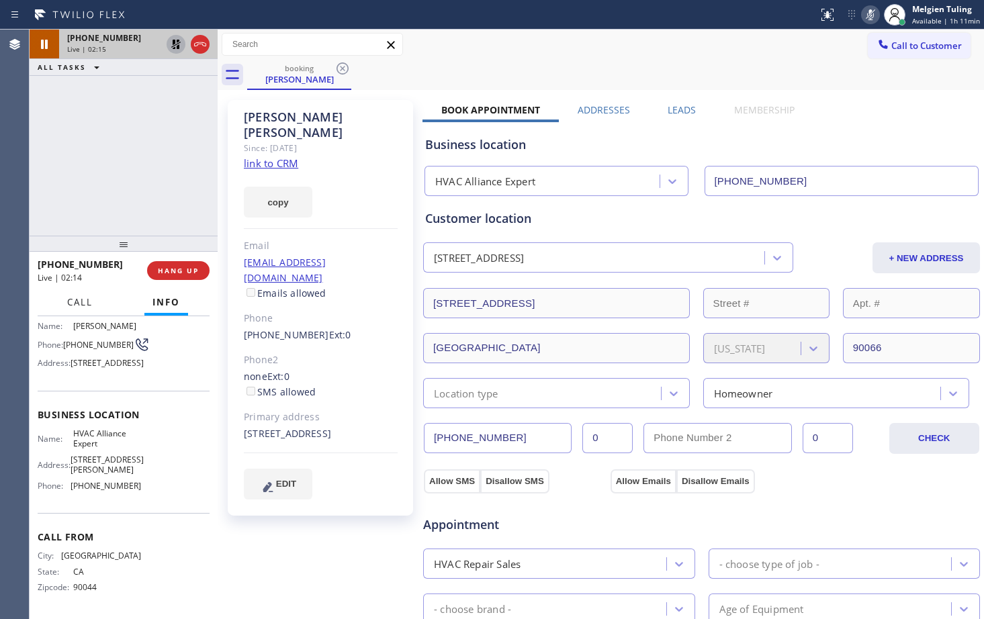
click at [80, 306] on span "Call" at bounding box center [80, 302] width 26 height 12
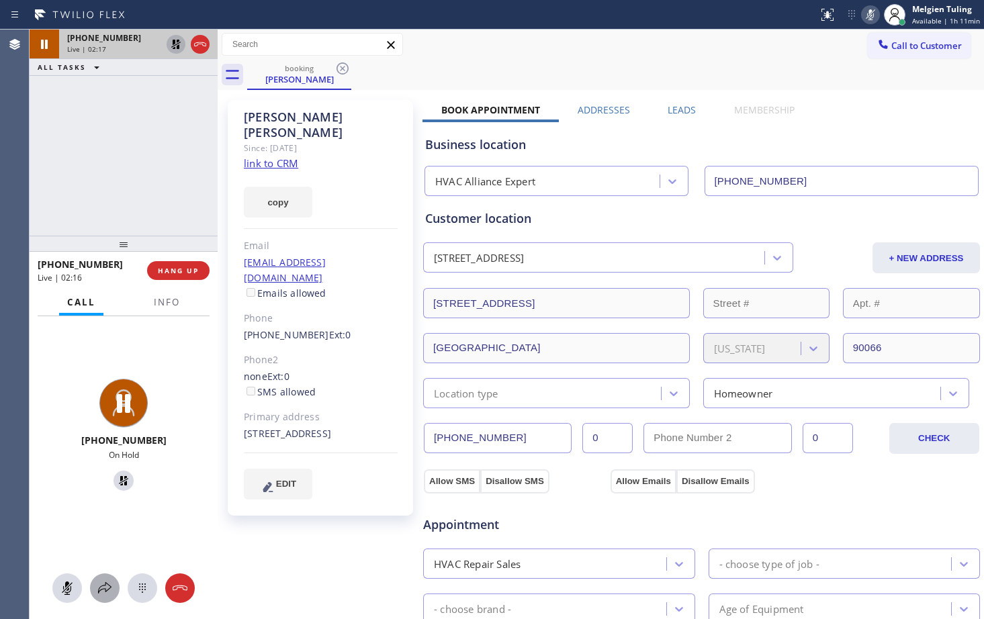
click at [102, 592] on icon at bounding box center [105, 588] width 16 height 16
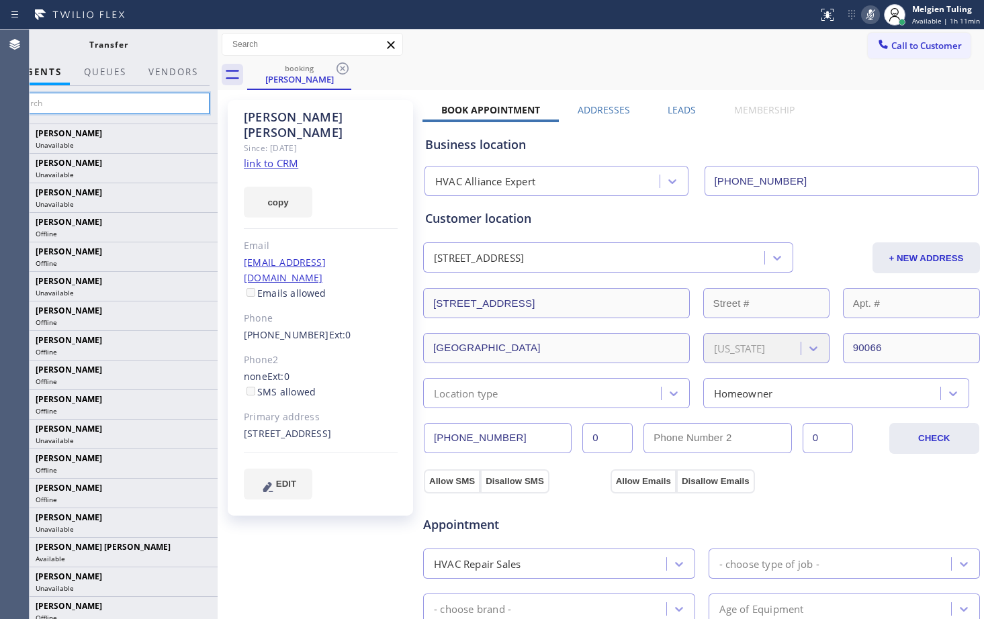
click at [92, 109] on input "text" at bounding box center [108, 103] width 202 height 21
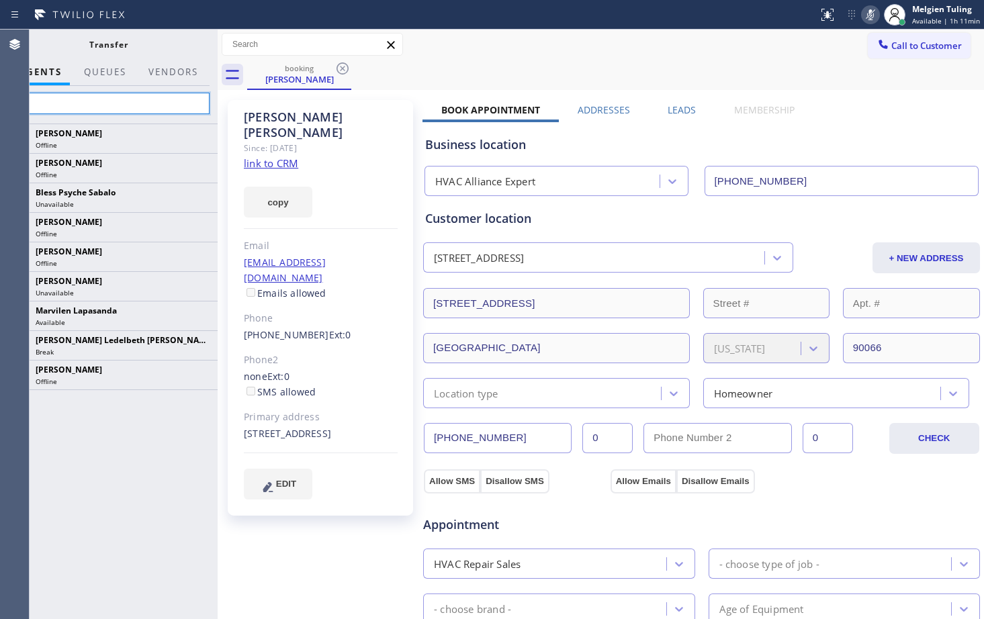
type input "s"
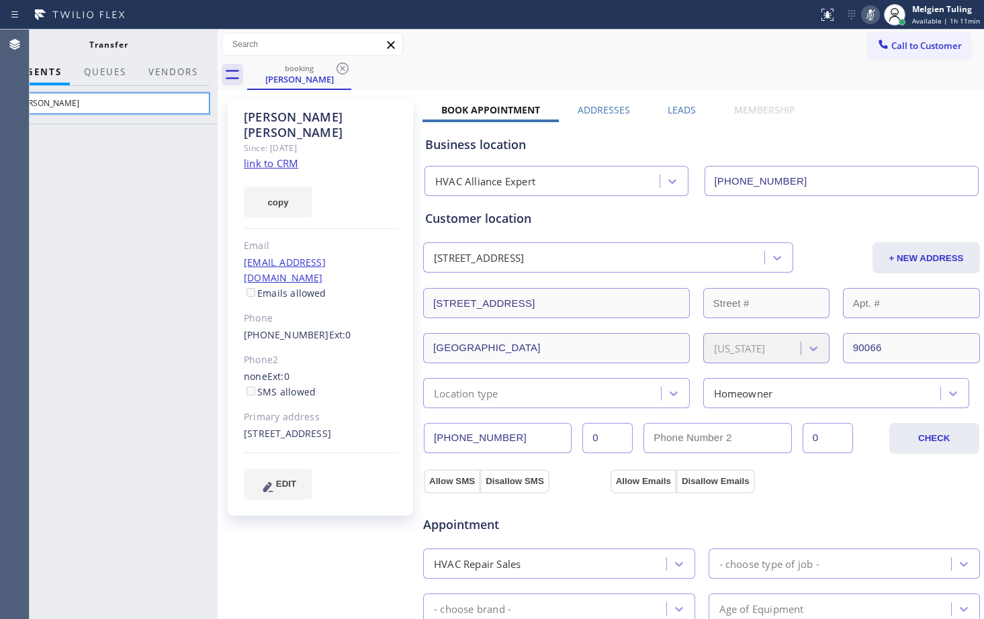
click at [83, 110] on input "[PERSON_NAME]" at bounding box center [108, 103] width 202 height 21
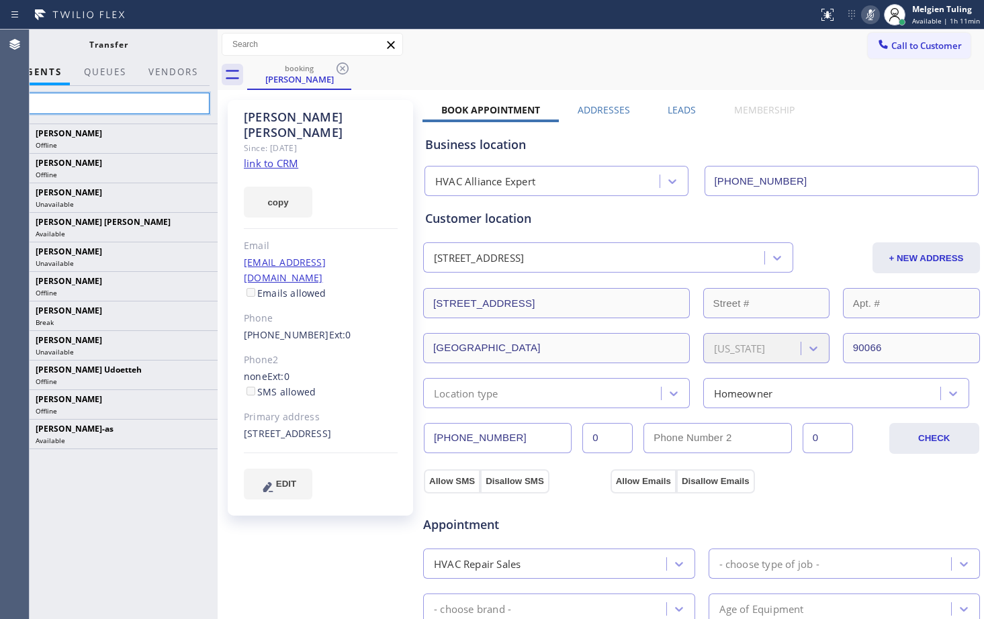
click at [65, 103] on input "je" at bounding box center [108, 103] width 202 height 21
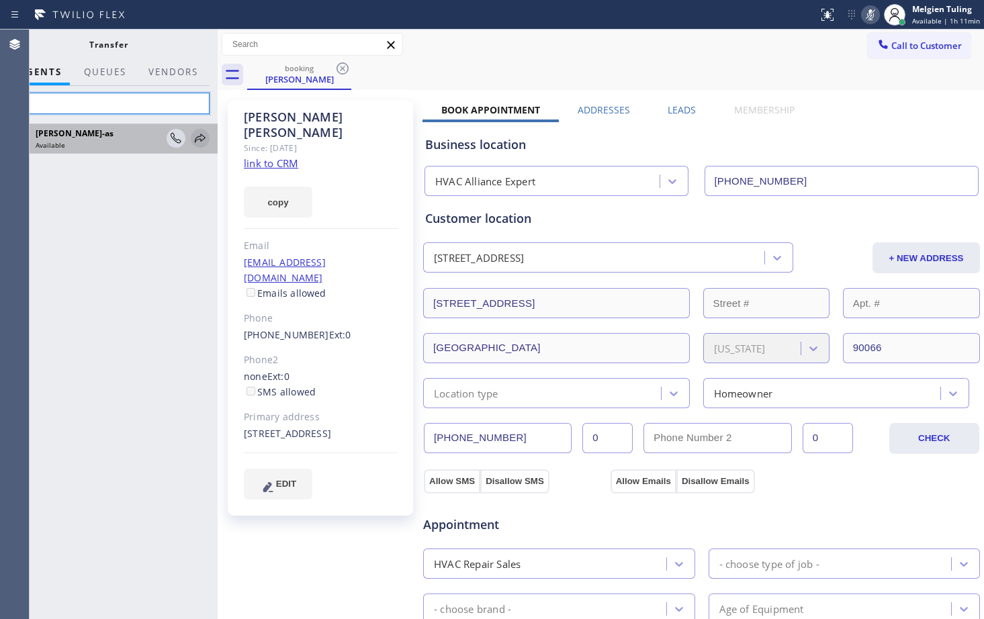
type input "jes"
click at [200, 138] on icon at bounding box center [200, 138] width 16 height 16
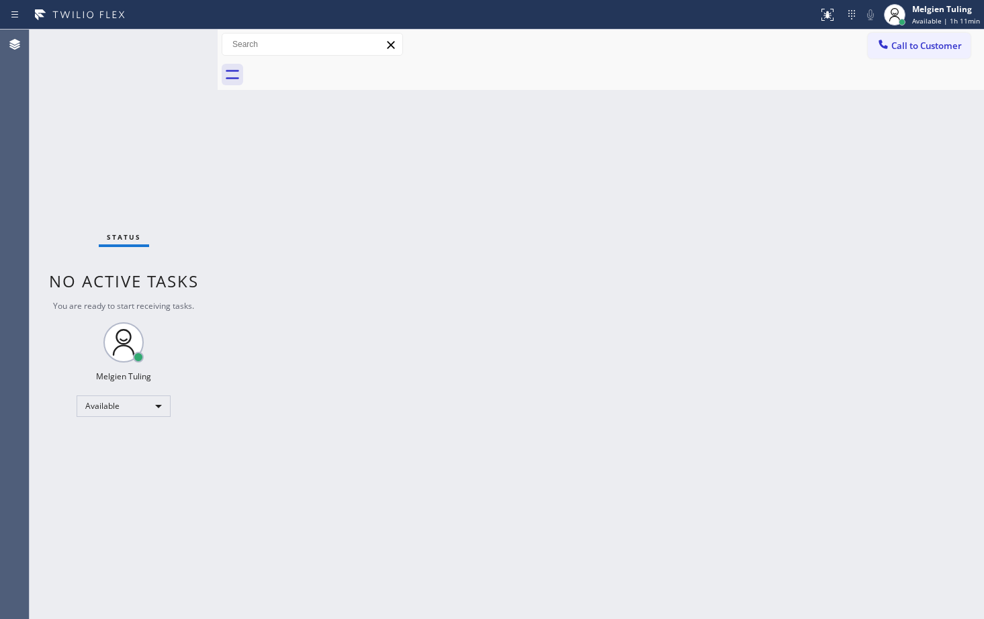
click at [419, 196] on div "Back to Dashboard Change Sender ID Customers Technicians Select a contact Outbo…" at bounding box center [601, 325] width 767 height 590
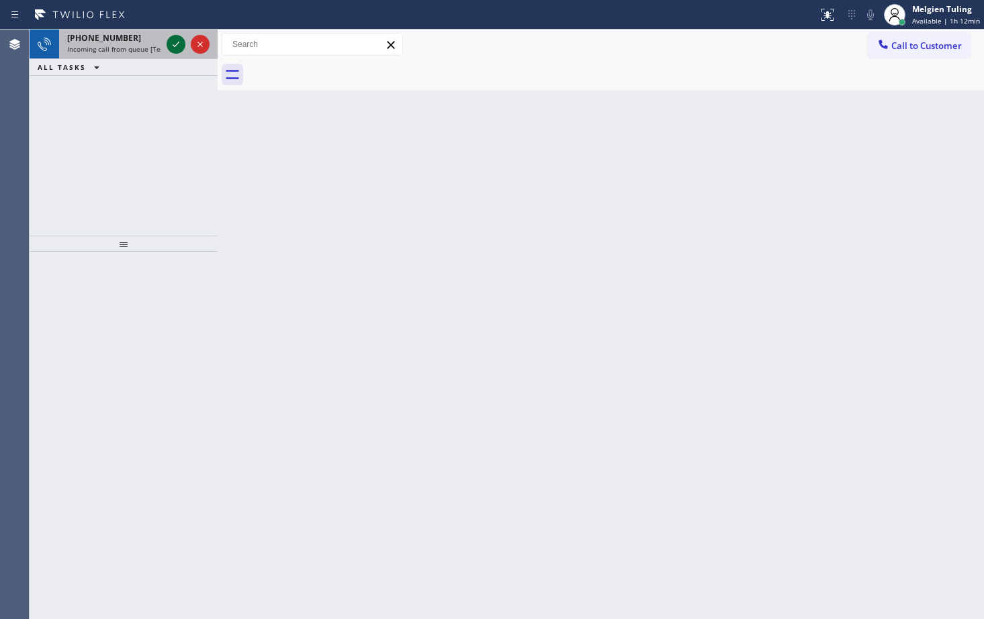
click at [179, 44] on icon at bounding box center [176, 44] width 16 height 16
click at [173, 42] on icon at bounding box center [176, 44] width 16 height 16
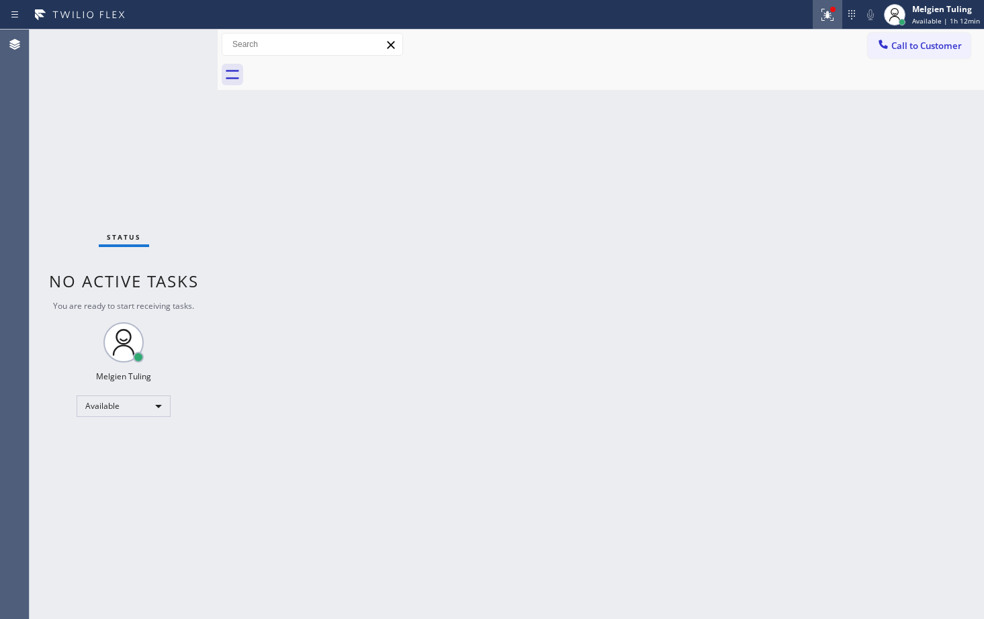
click at [826, 16] on icon at bounding box center [828, 15] width 16 height 16
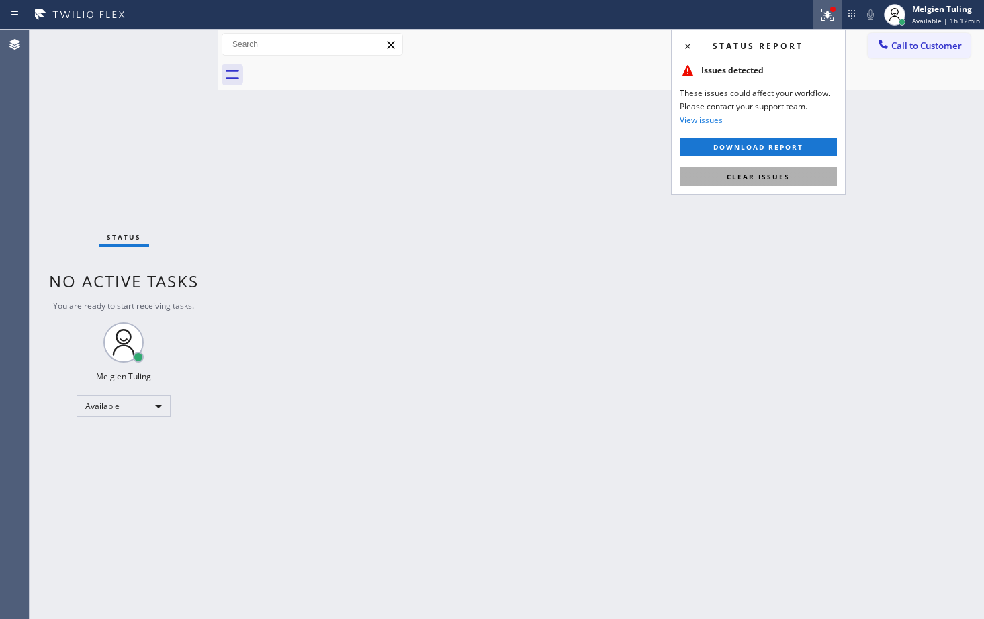
click at [748, 177] on span "Clear issues" at bounding box center [758, 176] width 63 height 9
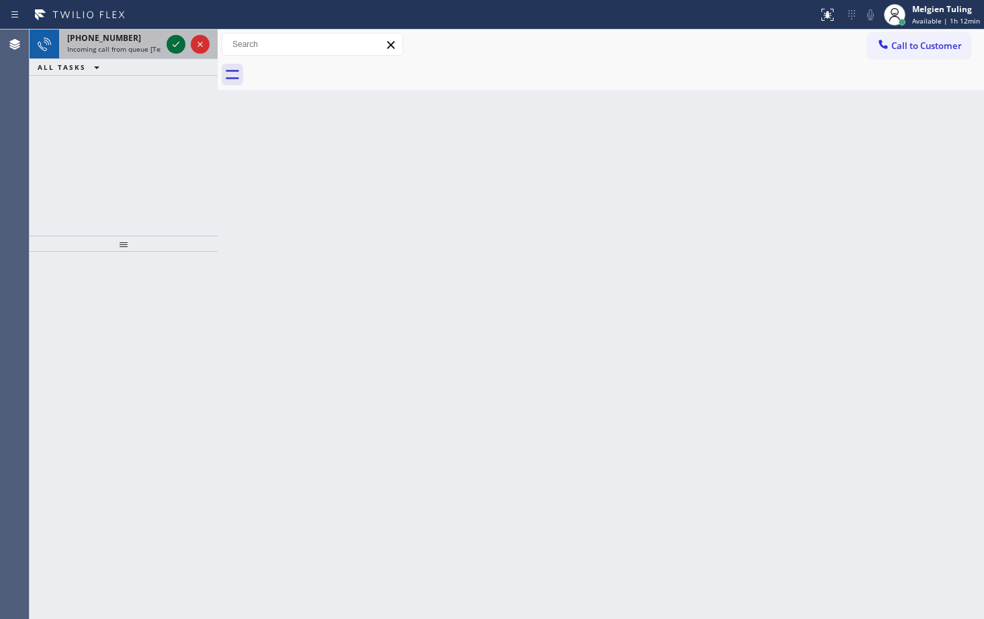
click at [176, 46] on icon at bounding box center [176, 44] width 16 height 16
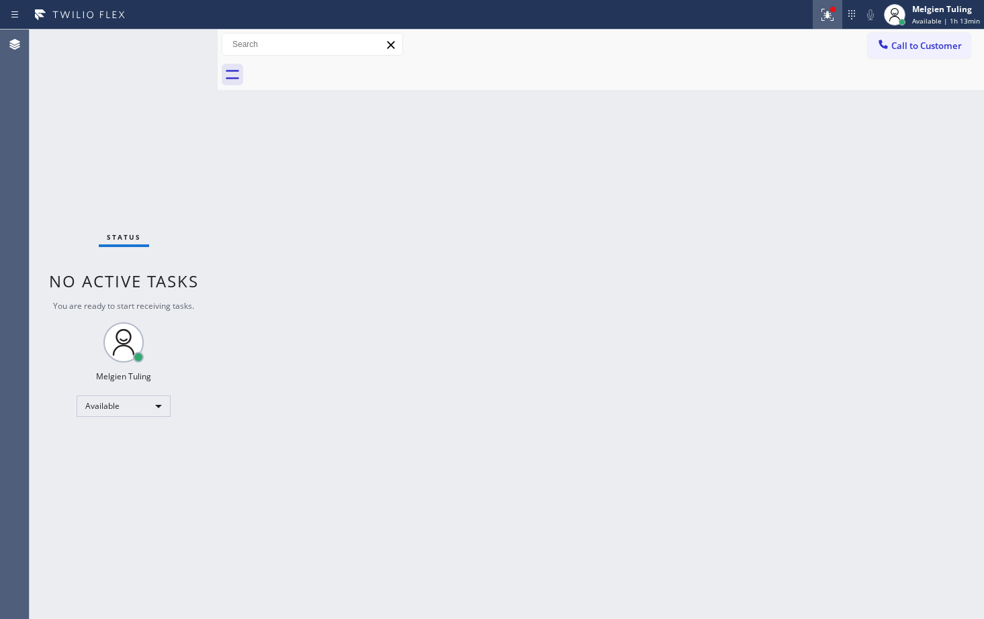
click at [836, 14] on icon at bounding box center [828, 15] width 16 height 16
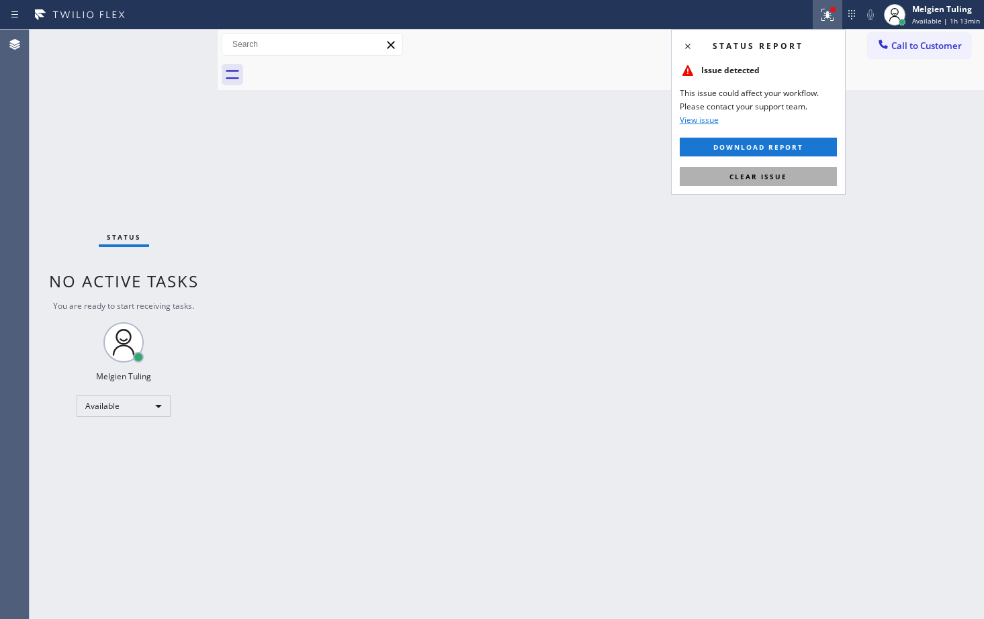
click at [741, 180] on span "Clear issue" at bounding box center [759, 176] width 58 height 9
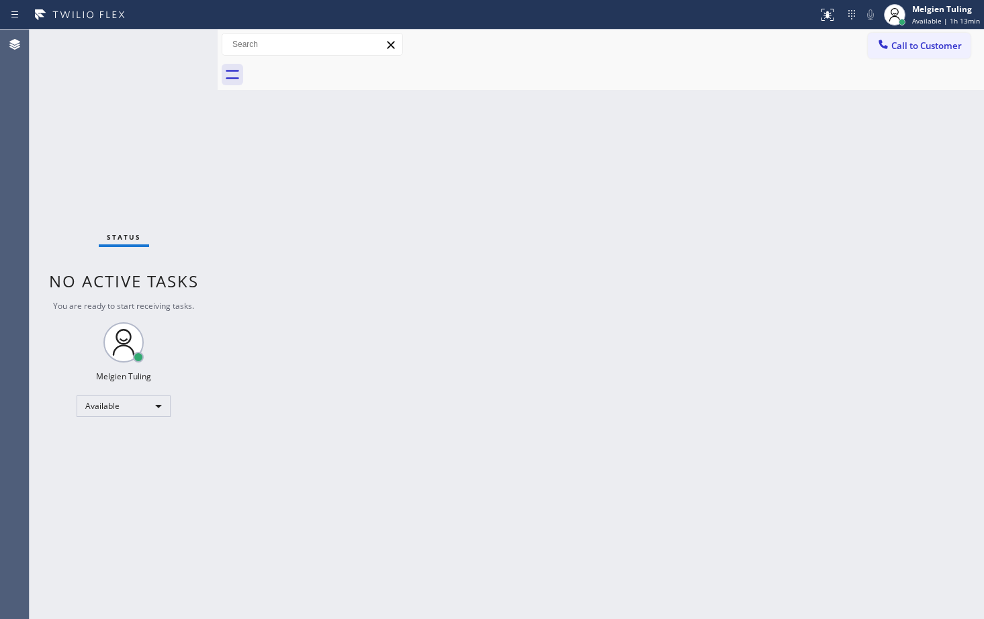
click at [716, 197] on div "Back to Dashboard Change Sender ID Customers Technicians Select a contact Outbo…" at bounding box center [601, 325] width 767 height 590
click at [632, 309] on div "Back to Dashboard Change Sender ID Customers Technicians Select a contact Outbo…" at bounding box center [601, 325] width 767 height 590
click at [347, 200] on div "Back to Dashboard Change Sender ID Customers Technicians Select a contact Outbo…" at bounding box center [601, 325] width 767 height 590
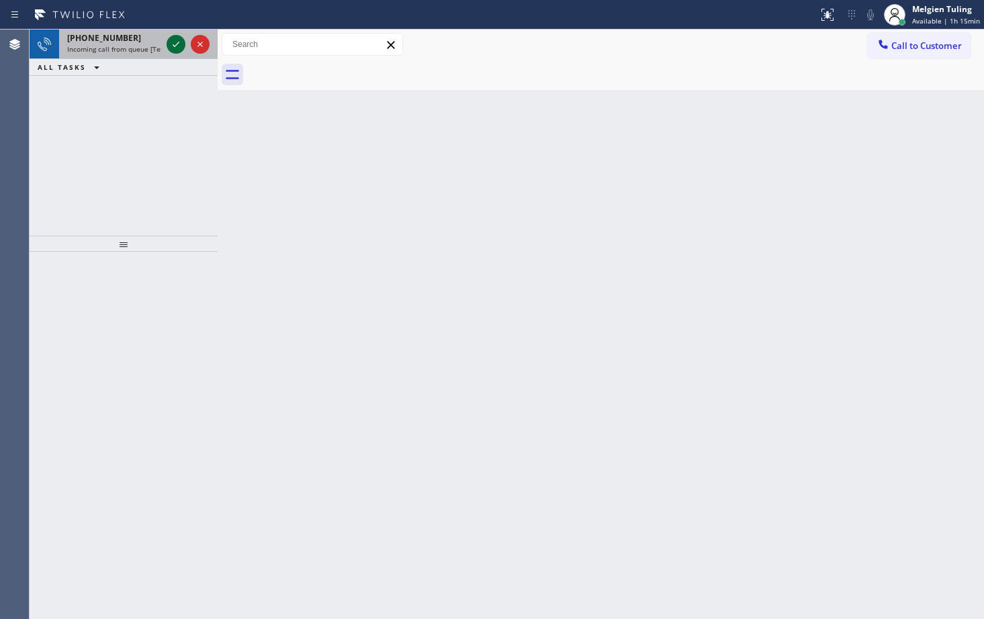
click at [177, 47] on icon at bounding box center [176, 44] width 16 height 16
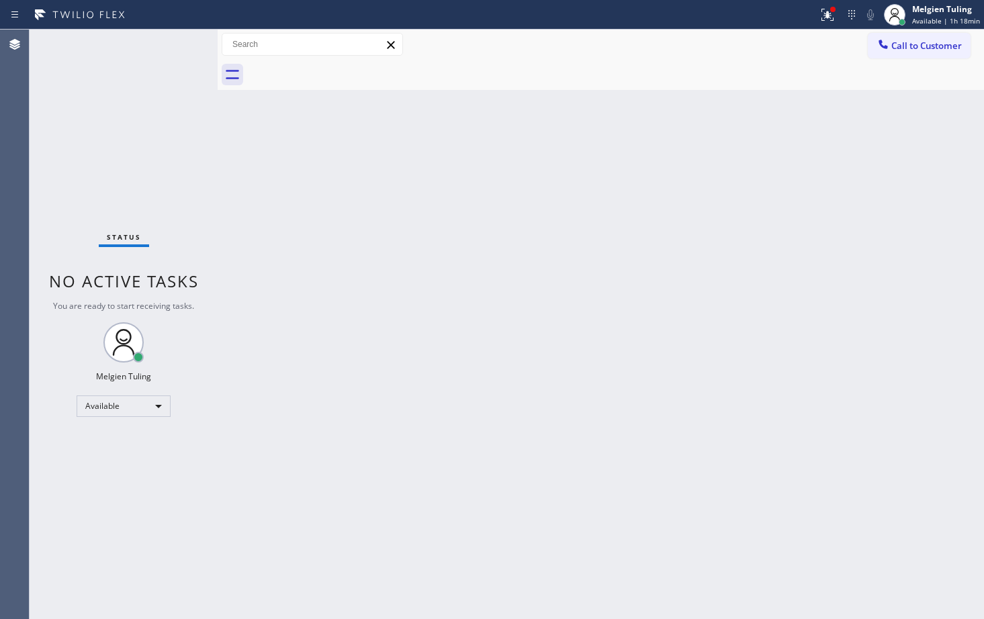
click at [738, 462] on div "Back to Dashboard Change Sender ID Customers Technicians Select a contact Outbo…" at bounding box center [601, 325] width 767 height 590
click at [549, 320] on div "Back to Dashboard Change Sender ID Customers Technicians Select a contact Outbo…" at bounding box center [601, 325] width 767 height 590
click at [173, 46] on div "Status No active tasks You are ready to start receiving tasks. Melgien Tuling A…" at bounding box center [124, 325] width 188 height 590
click at [181, 44] on div "Status No active tasks You are ready to start receiving tasks. Melgien Tuling A…" at bounding box center [124, 325] width 188 height 590
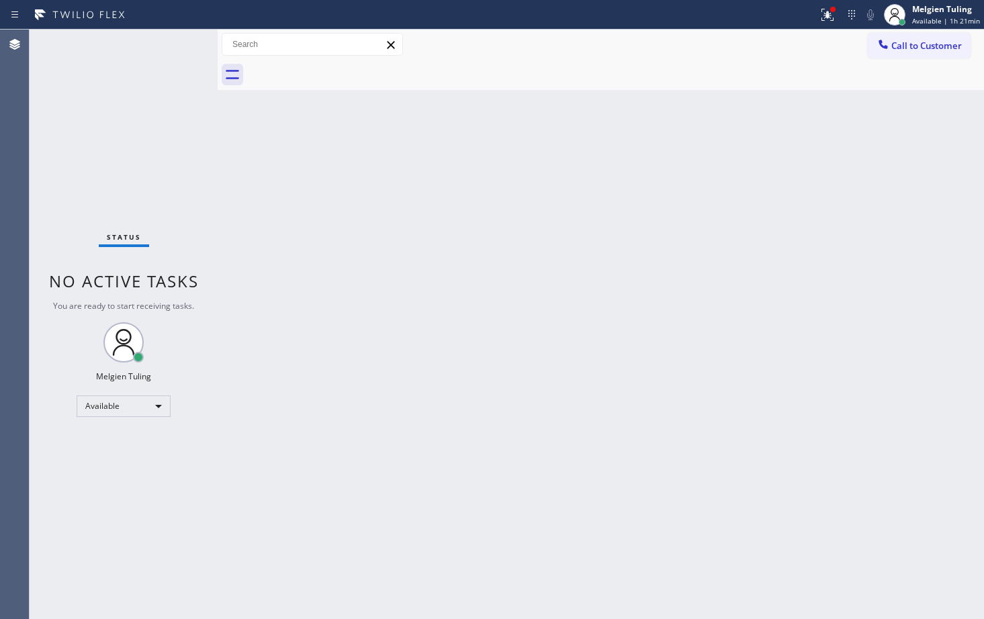
click at [181, 44] on div "Status No active tasks You are ready to start receiving tasks. Melgien Tuling A…" at bounding box center [124, 325] width 188 height 590
click at [153, 82] on div "Status No active tasks You are ready to start receiving tasks. Melgien Tuling A…" at bounding box center [124, 325] width 188 height 590
click at [152, 85] on div "Status No active tasks You are ready to start receiving tasks. Melgien Tuling A…" at bounding box center [124, 325] width 188 height 590
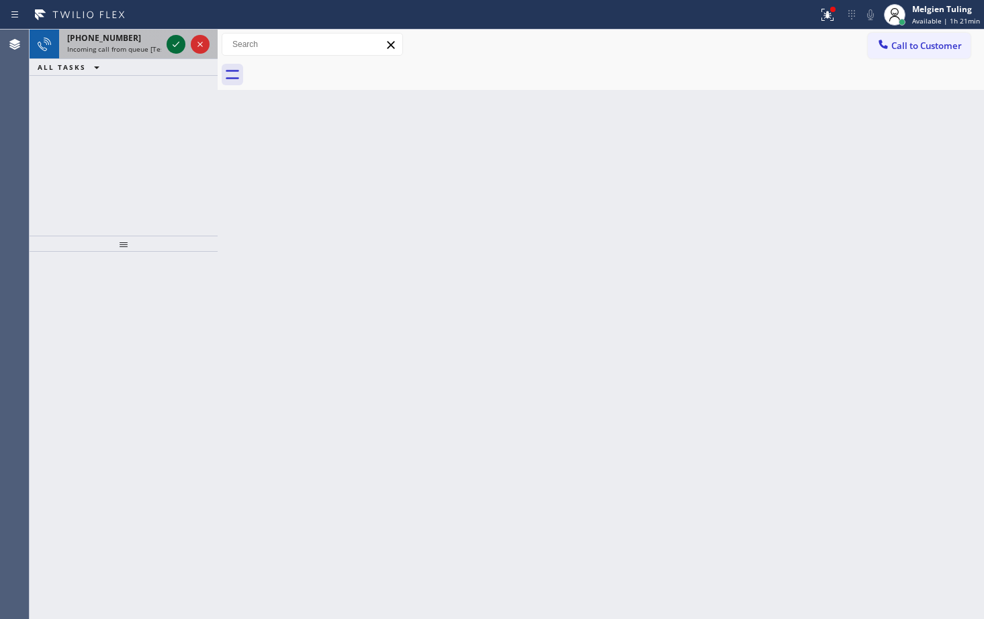
click at [177, 42] on icon at bounding box center [176, 44] width 16 height 16
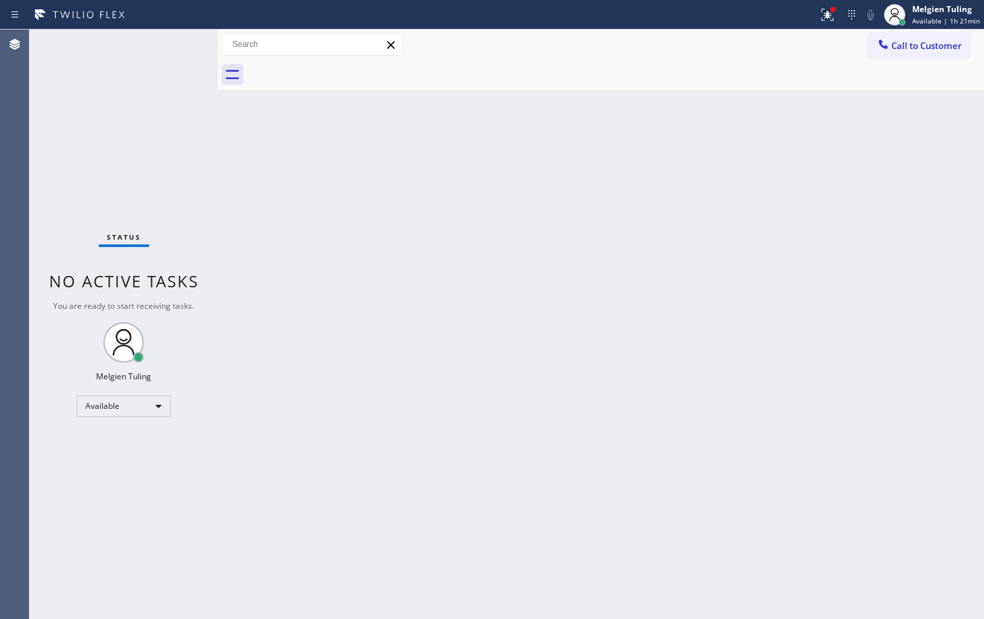
click at [177, 42] on div "Status No active tasks You are ready to start receiving tasks. Melgien Tuling A…" at bounding box center [124, 325] width 188 height 590
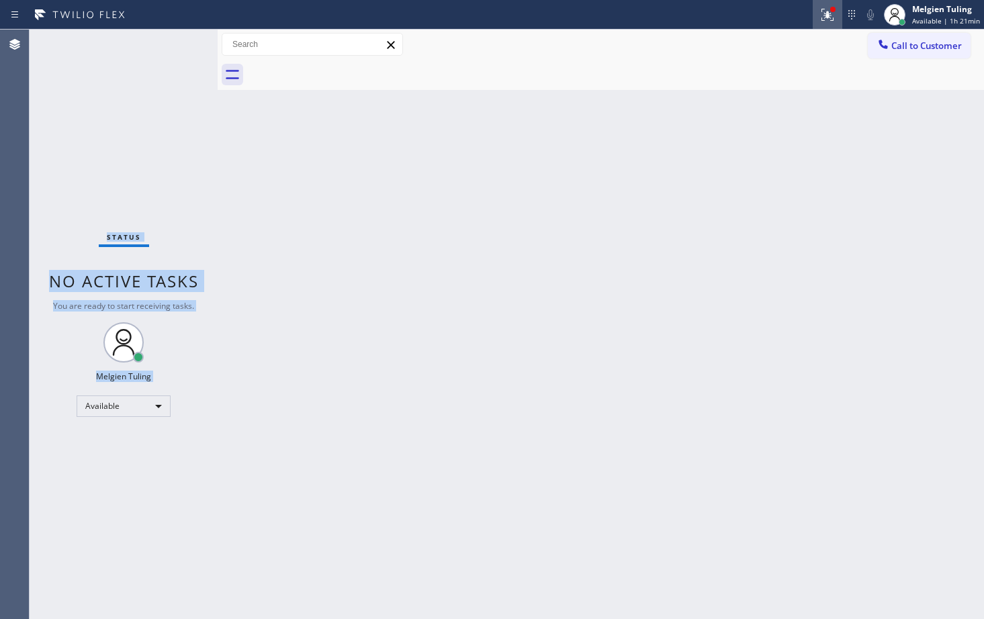
click at [824, 15] on icon at bounding box center [828, 15] width 16 height 16
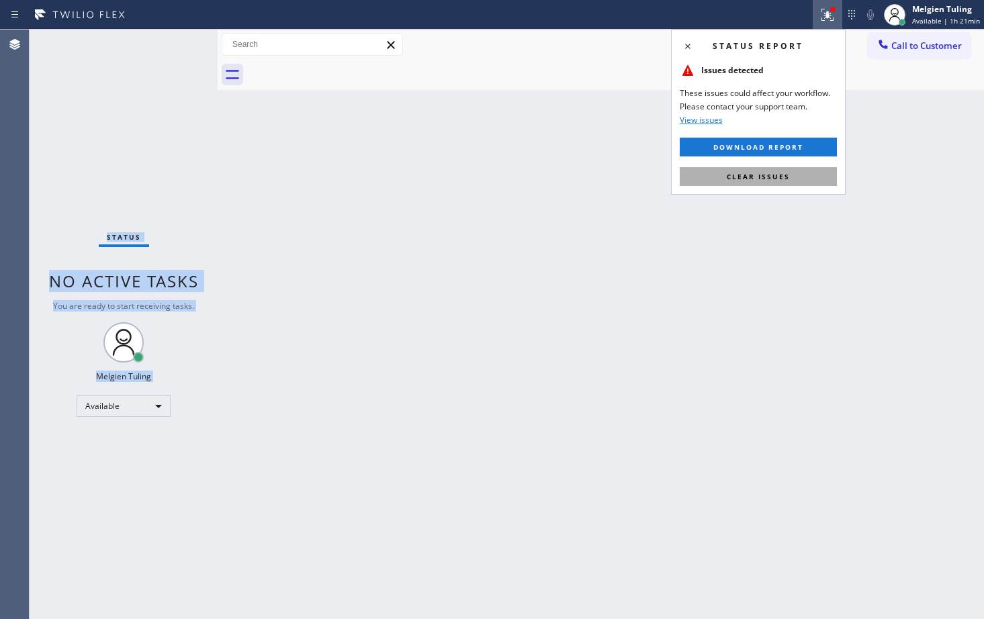
click at [730, 170] on button "Clear issues" at bounding box center [758, 176] width 157 height 19
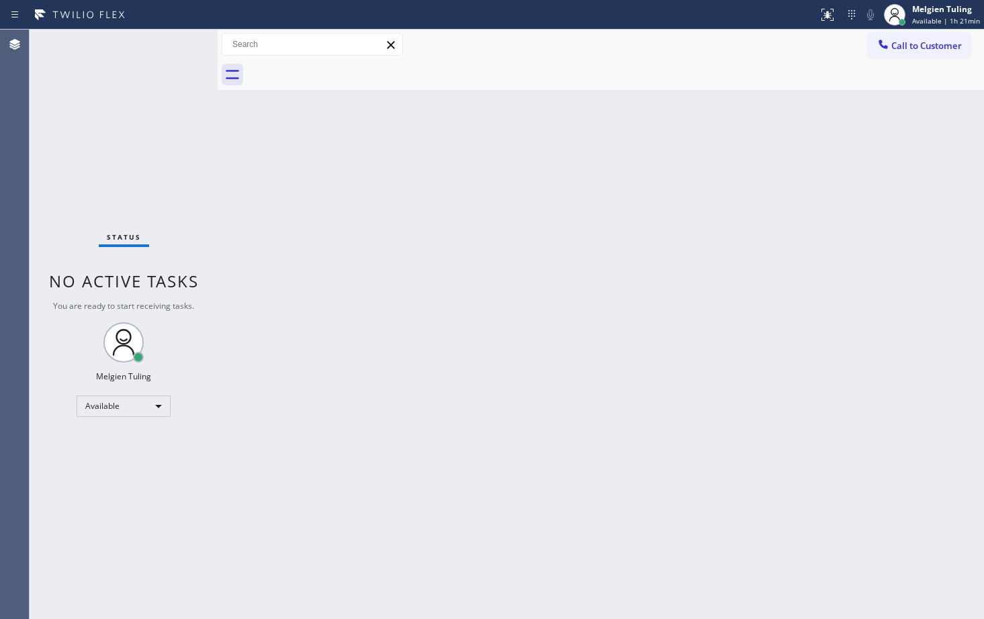
click at [419, 116] on div "Back to Dashboard Change Sender ID Customers Technicians Select a contact Outbo…" at bounding box center [601, 325] width 767 height 590
click at [93, 81] on div "Status No active tasks You are ready to start receiving tasks. Melgien Tuling A…" at bounding box center [124, 325] width 188 height 590
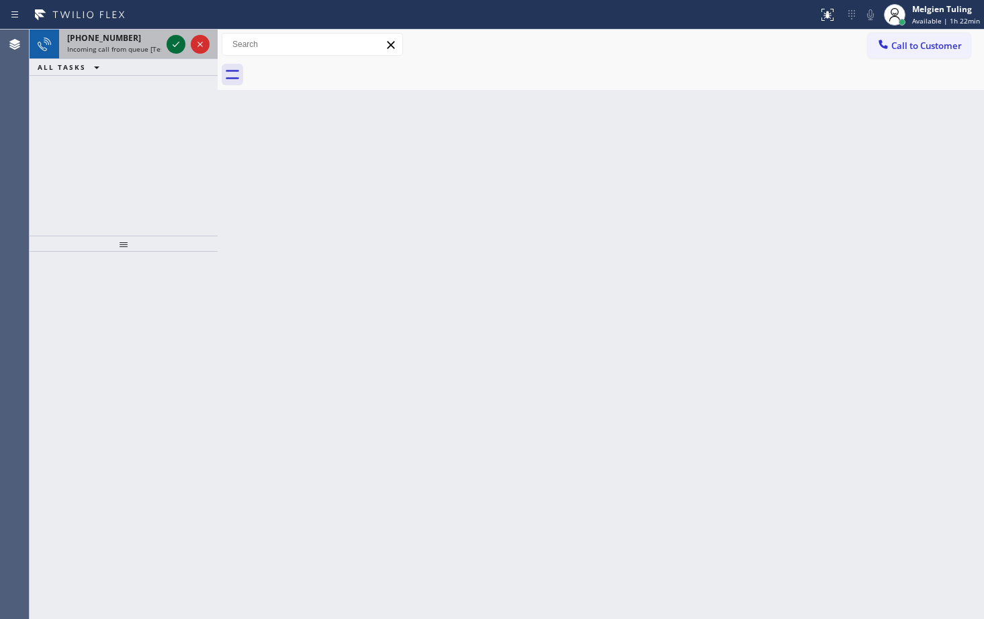
click at [173, 42] on icon at bounding box center [176, 44] width 16 height 16
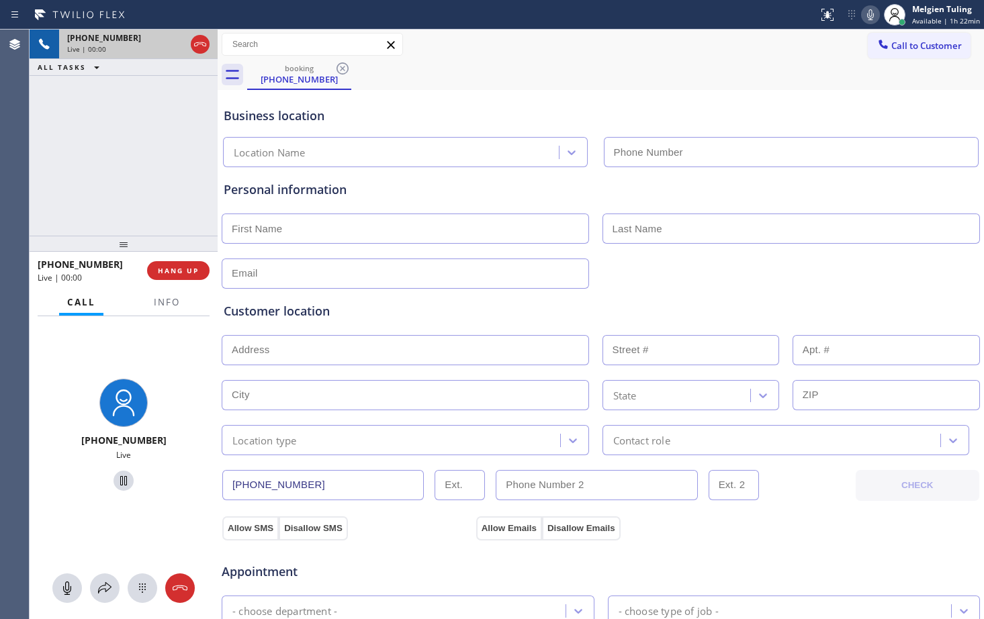
type input "[PHONE_NUMBER]"
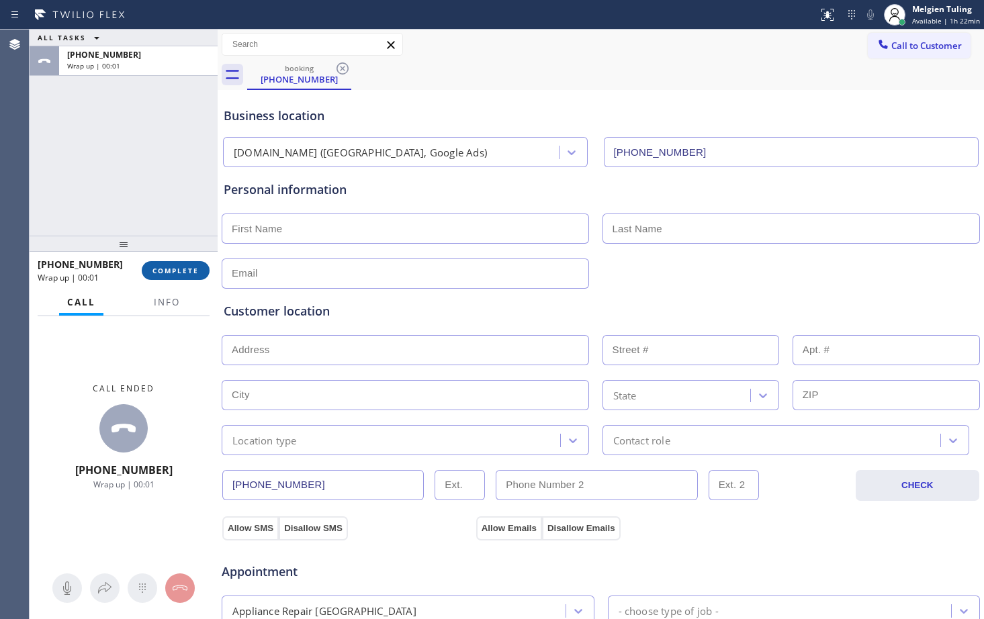
click at [167, 267] on span "COMPLETE" at bounding box center [176, 270] width 46 height 9
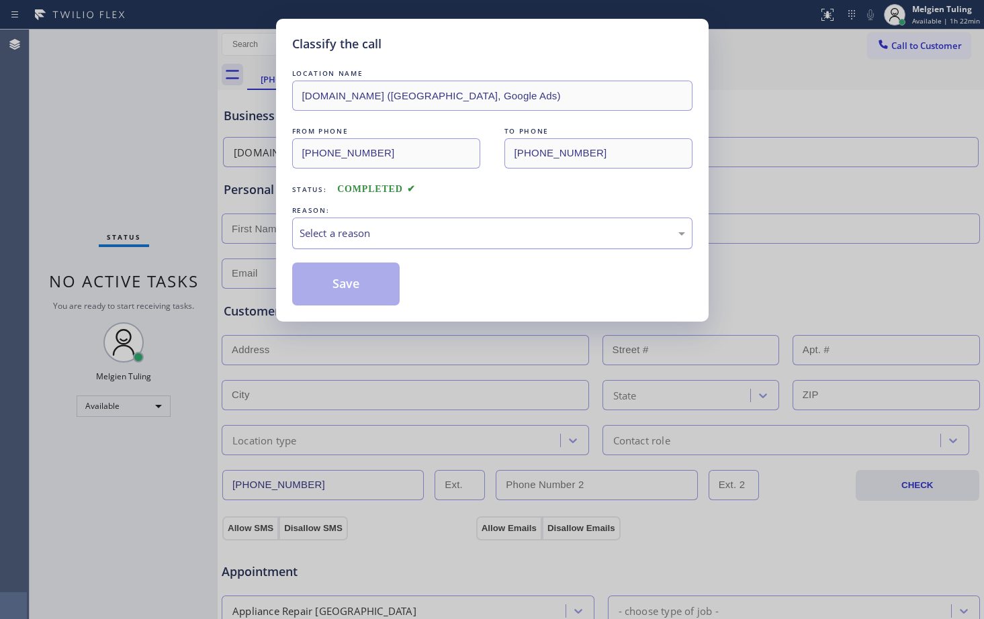
click at [328, 240] on div "Select a reason" at bounding box center [493, 233] width 386 height 15
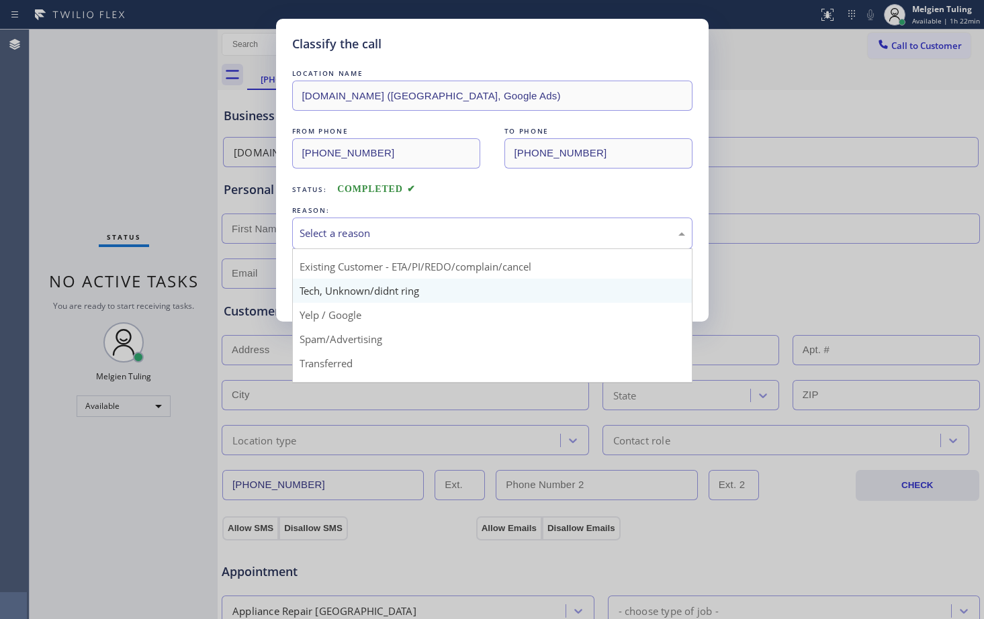
scroll to position [85, 0]
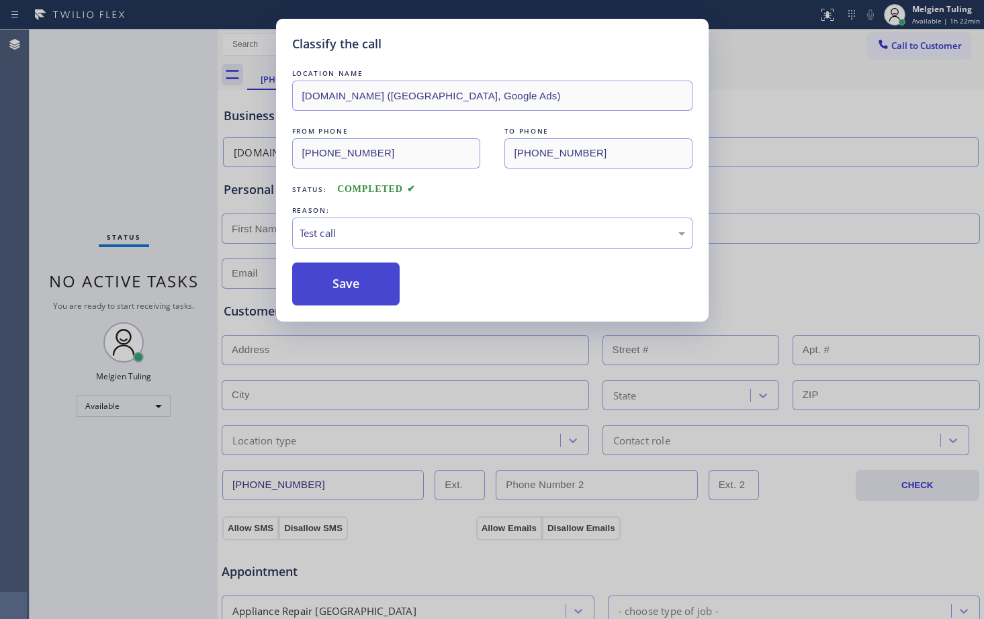
click at [356, 274] on button "Save" at bounding box center [346, 284] width 108 height 43
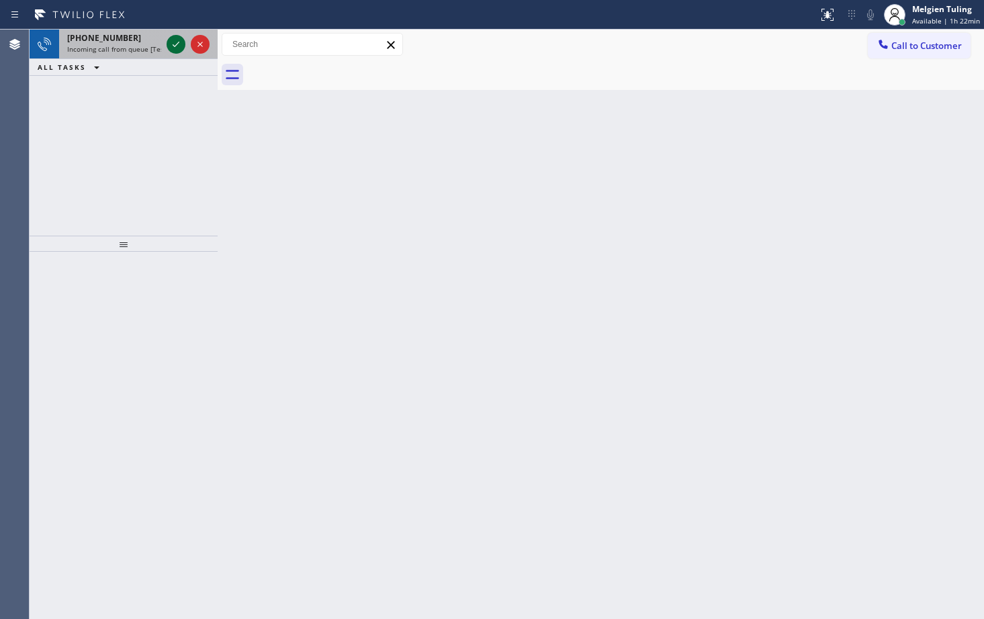
click at [178, 49] on icon at bounding box center [176, 44] width 16 height 16
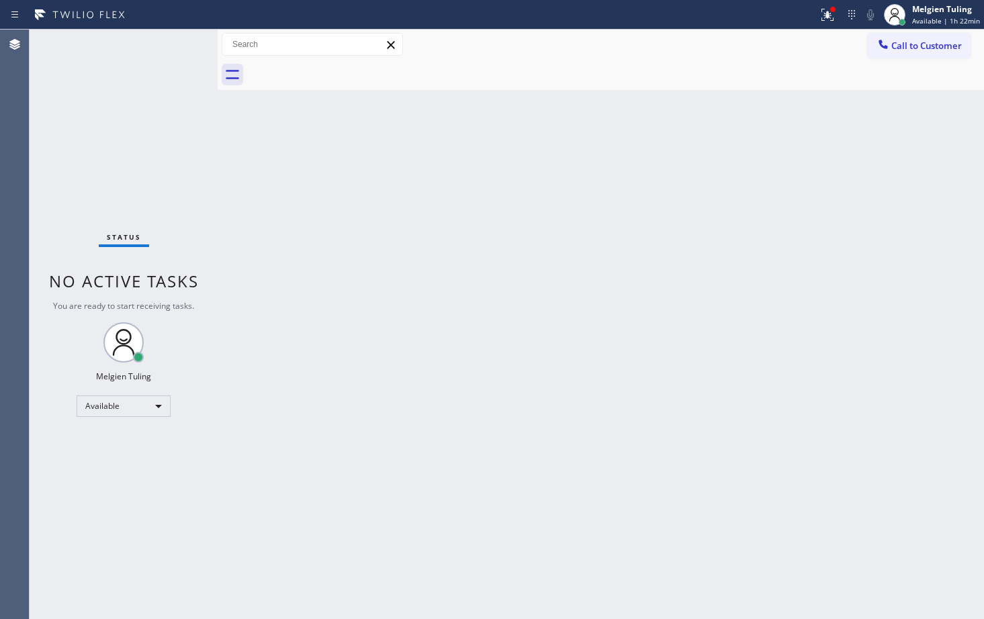
click at [178, 49] on div "Status No active tasks You are ready to start receiving tasks. Melgien Tuling A…" at bounding box center [124, 325] width 188 height 590
click at [830, 11] on icon at bounding box center [828, 15] width 16 height 16
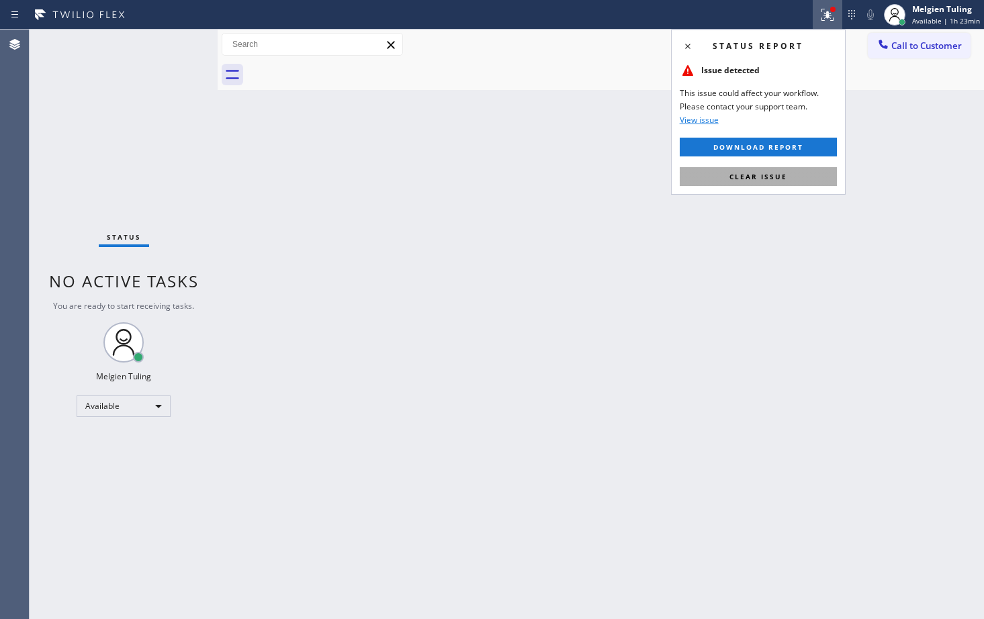
click at [752, 179] on span "Clear issue" at bounding box center [759, 176] width 58 height 9
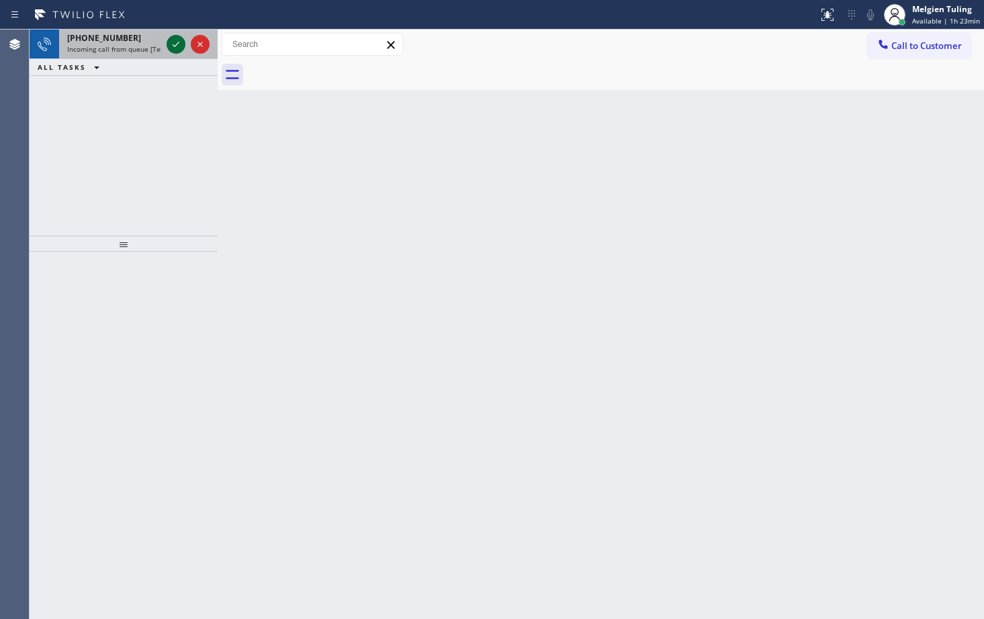
click at [174, 46] on icon at bounding box center [176, 44] width 7 height 5
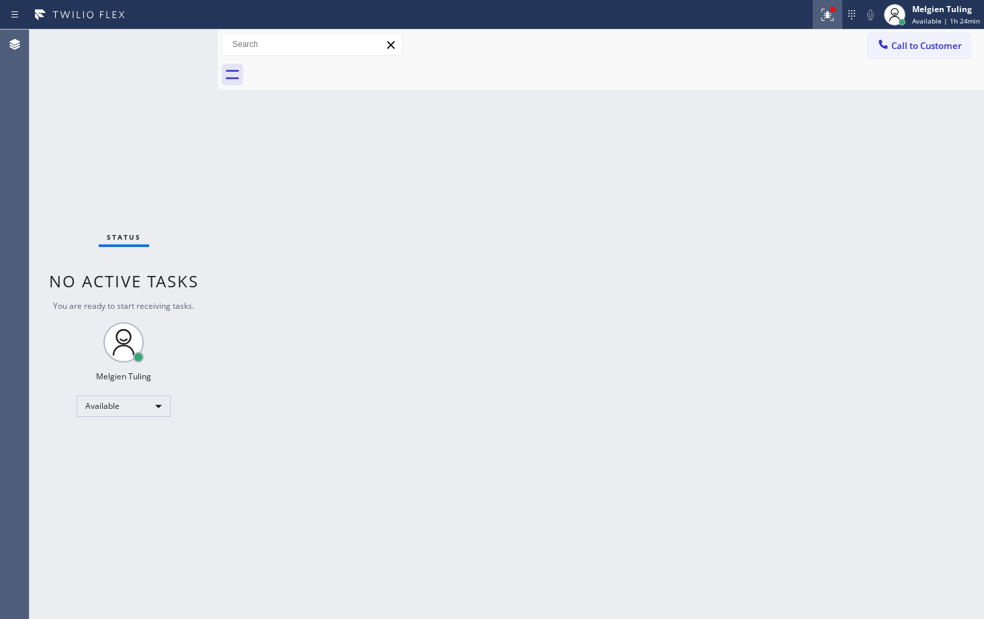
click at [828, 17] on icon at bounding box center [828, 15] width 16 height 16
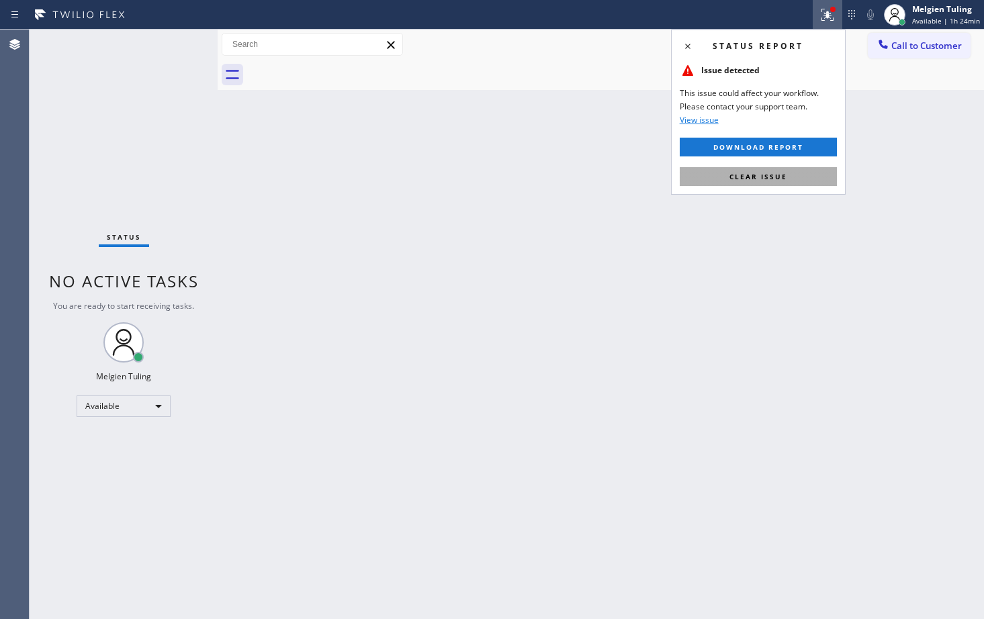
click at [735, 177] on span "Clear issue" at bounding box center [759, 176] width 58 height 9
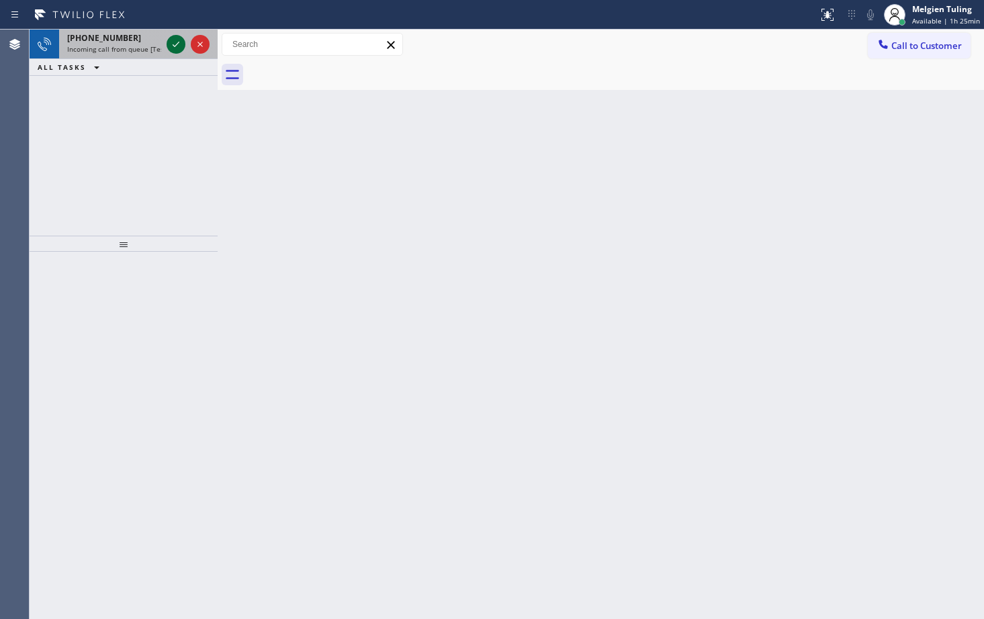
click at [174, 49] on icon at bounding box center [176, 44] width 16 height 16
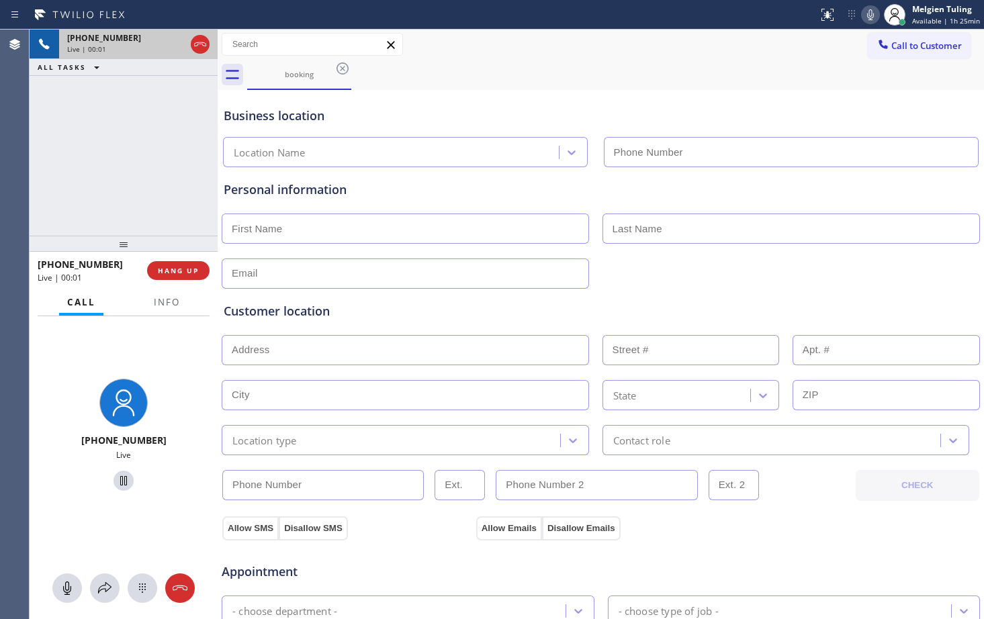
type input "[PHONE_NUMBER]"
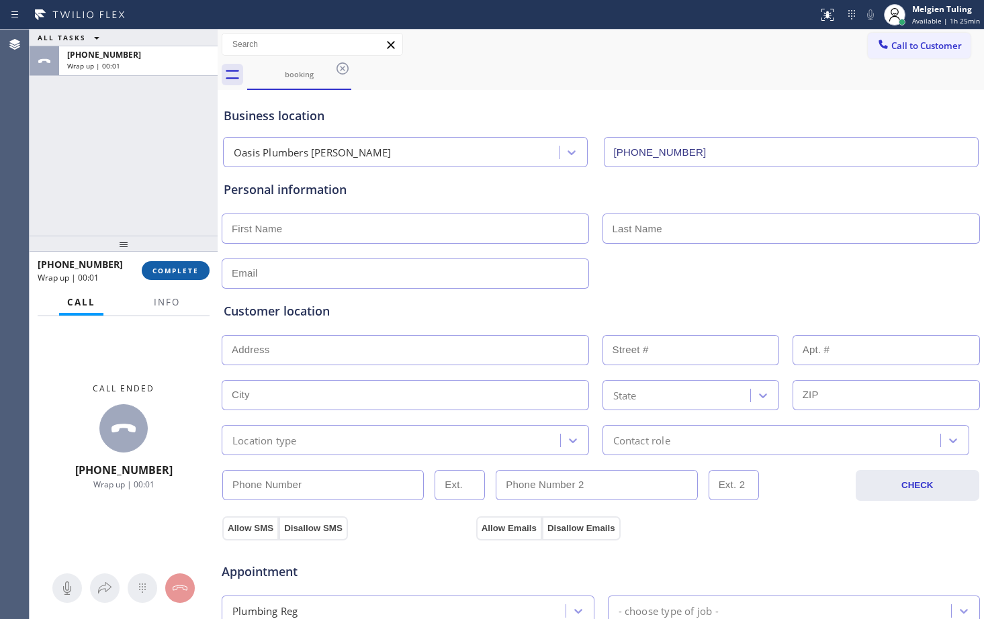
click at [165, 267] on span "COMPLETE" at bounding box center [176, 270] width 46 height 9
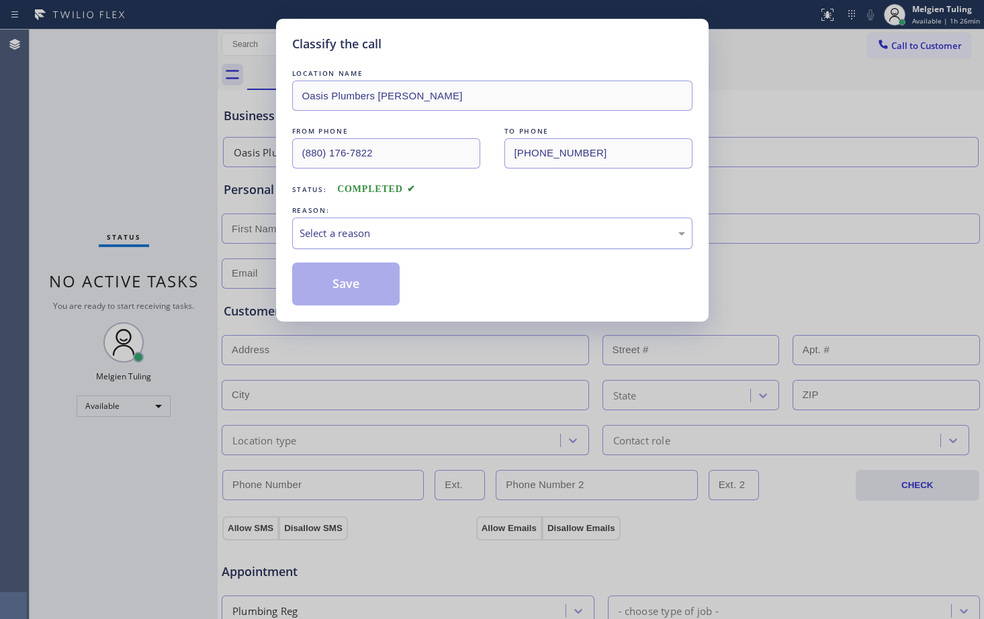
click at [334, 230] on div "Select a reason" at bounding box center [493, 233] width 386 height 15
click at [339, 294] on button "Save" at bounding box center [346, 284] width 108 height 43
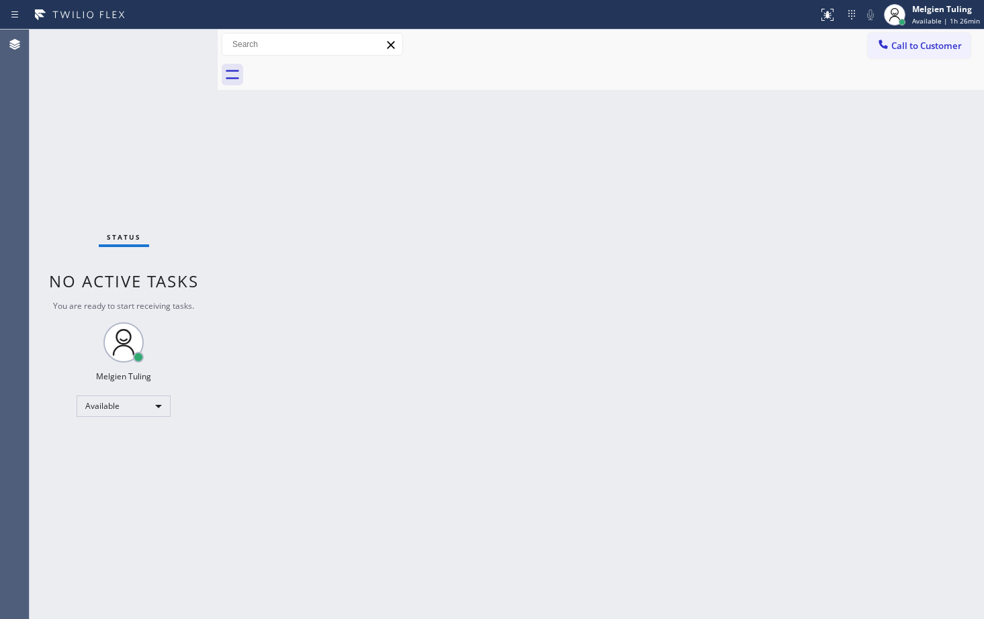
click at [384, 195] on div "Back to Dashboard Change Sender ID Customers Technicians Select a contact Outbo…" at bounding box center [601, 325] width 767 height 590
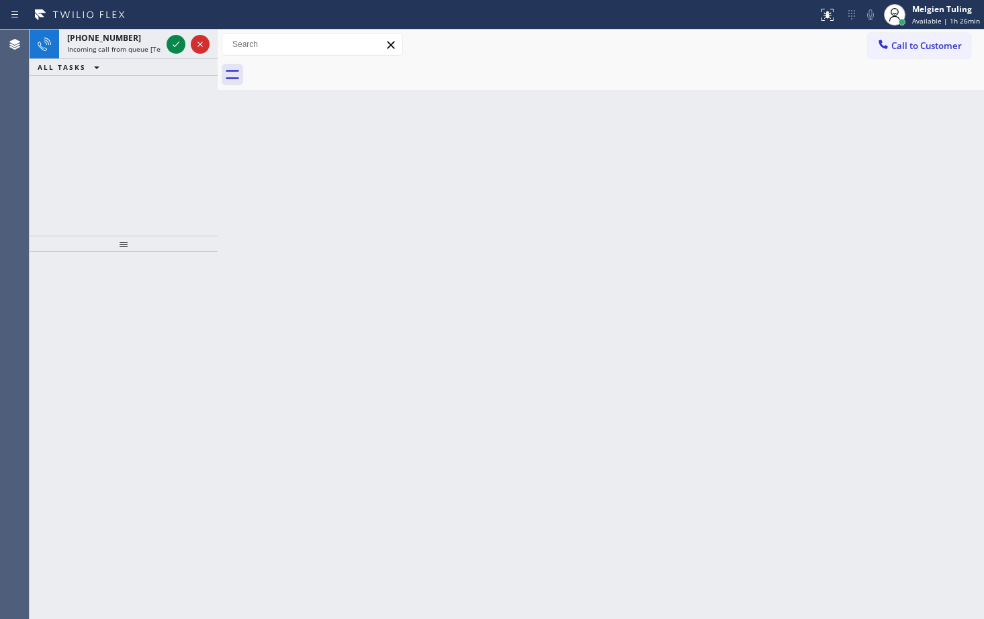
drag, startPoint x: 314, startPoint y: 161, endPoint x: 255, endPoint y: 110, distance: 78.6
click at [314, 162] on div "Back to Dashboard Change Sender ID Customers Technicians Select a contact Outbo…" at bounding box center [601, 325] width 767 height 590
click at [179, 46] on icon at bounding box center [176, 44] width 16 height 16
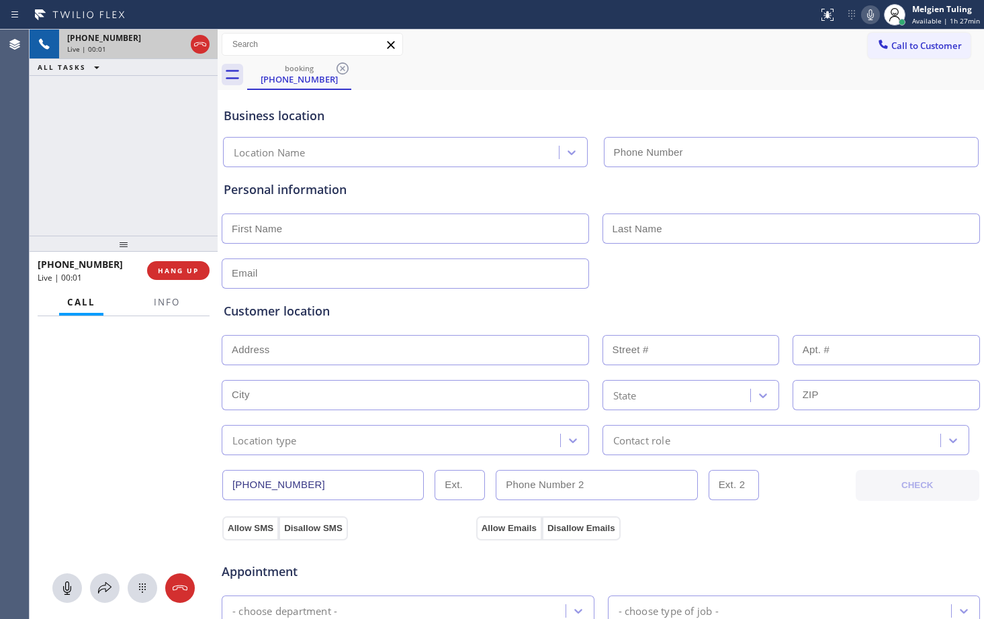
type input "[PHONE_NUMBER]"
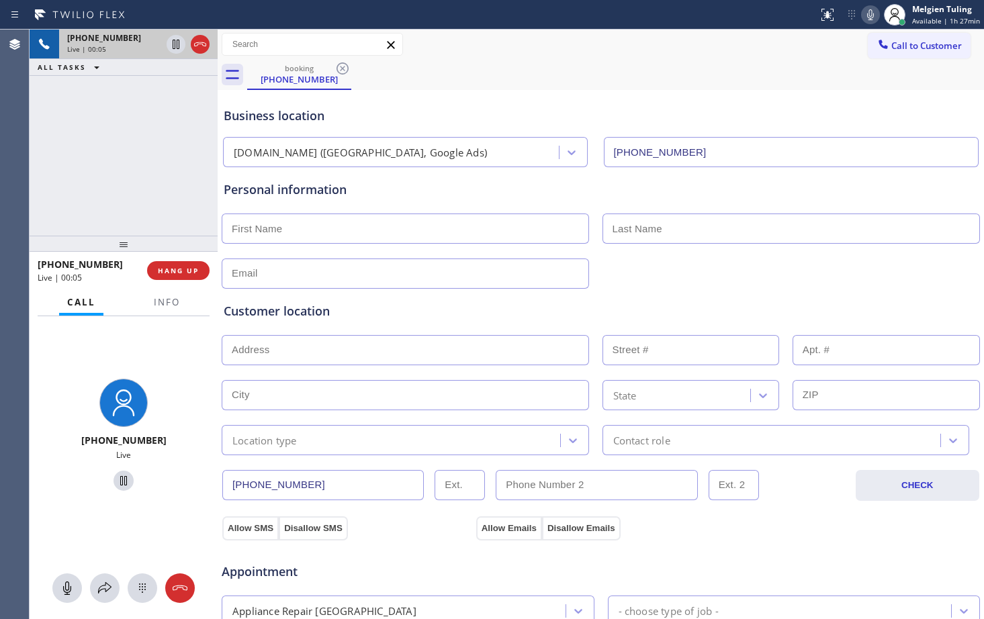
click at [398, 185] on div "Personal information" at bounding box center [601, 190] width 754 height 18
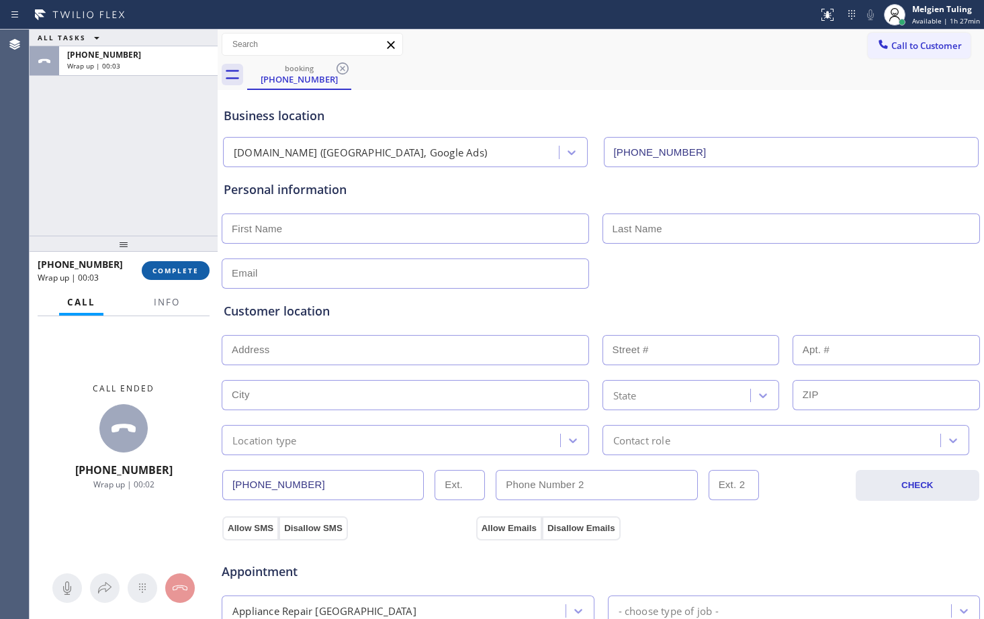
click at [179, 270] on span "COMPLETE" at bounding box center [176, 270] width 46 height 9
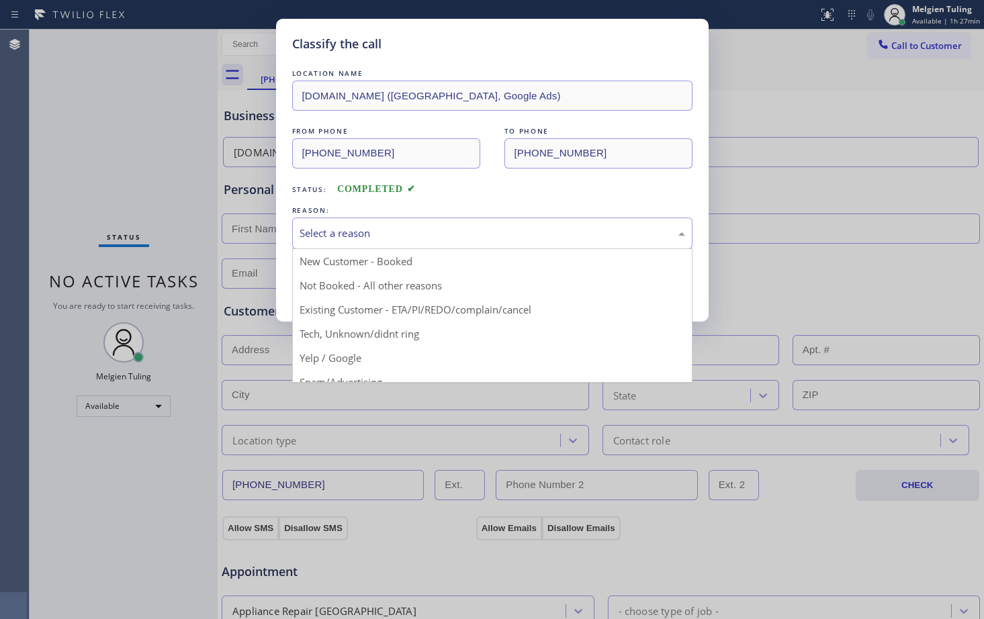
click at [341, 233] on div "Select a reason" at bounding box center [493, 233] width 386 height 15
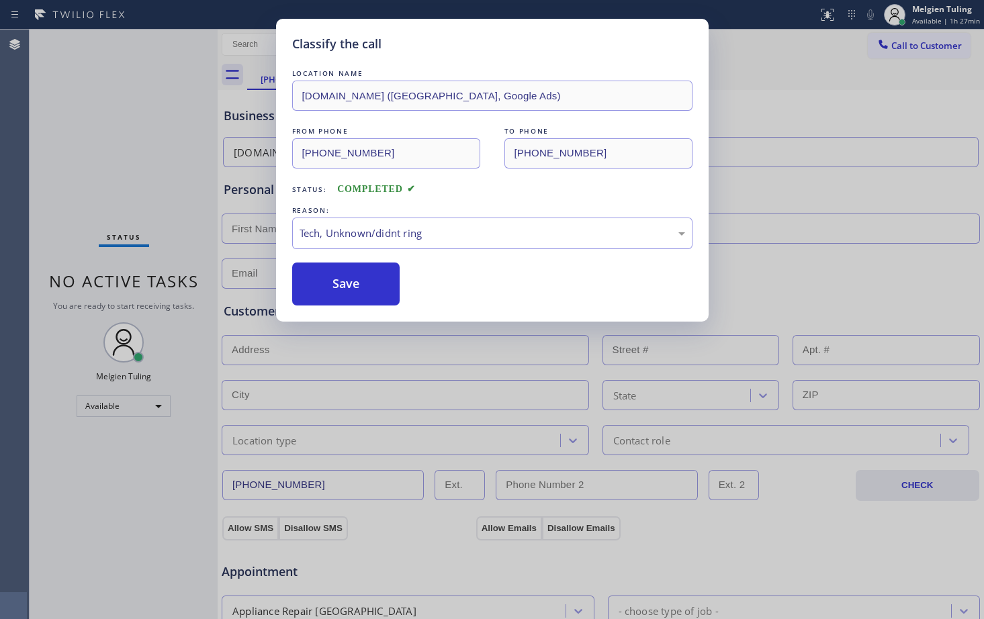
click at [363, 269] on button "Save" at bounding box center [346, 284] width 108 height 43
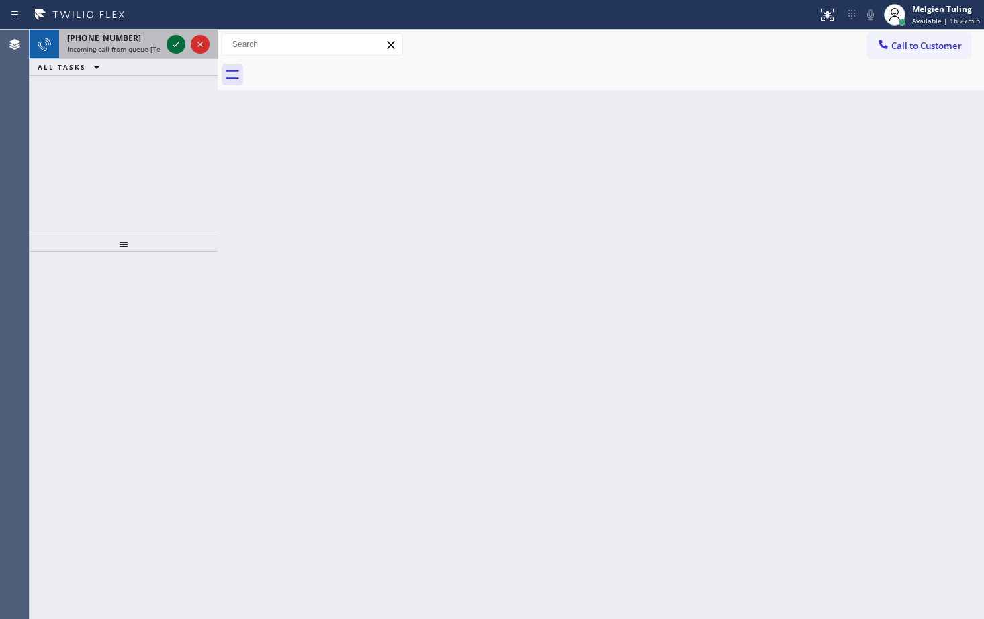
click at [177, 44] on icon at bounding box center [176, 44] width 7 height 5
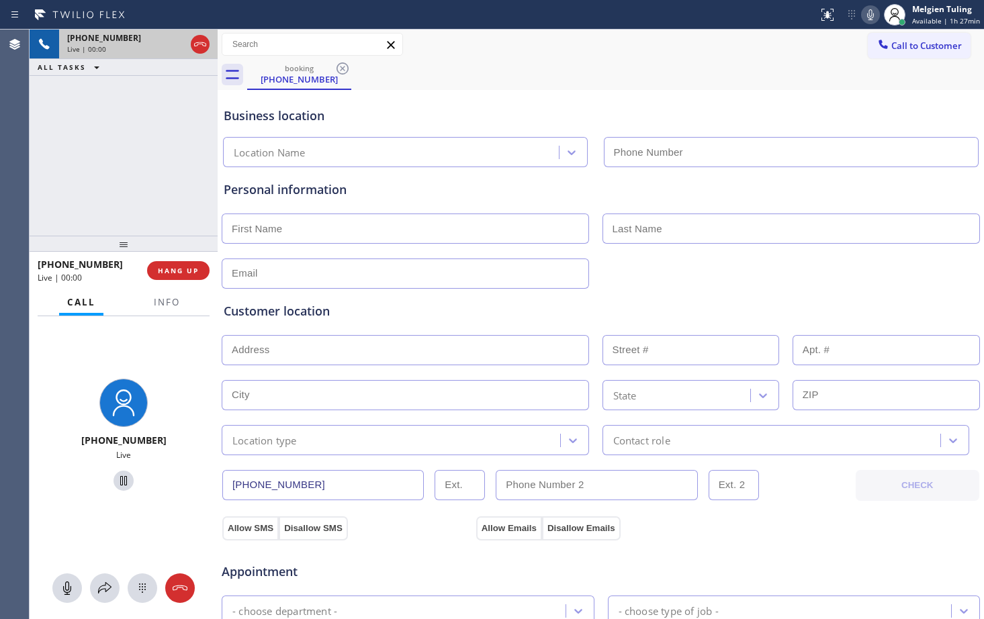
click at [177, 44] on div "[PHONE_NUMBER] Live | 00:00" at bounding box center [123, 45] width 129 height 30
type input "[PHONE_NUMBER]"
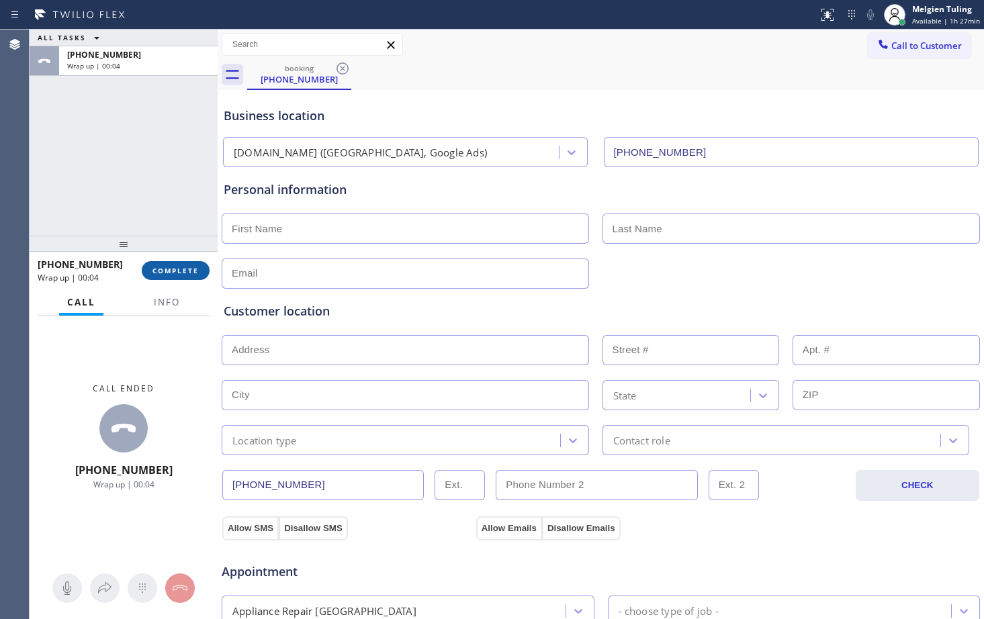
click at [167, 275] on span "COMPLETE" at bounding box center [176, 270] width 46 height 9
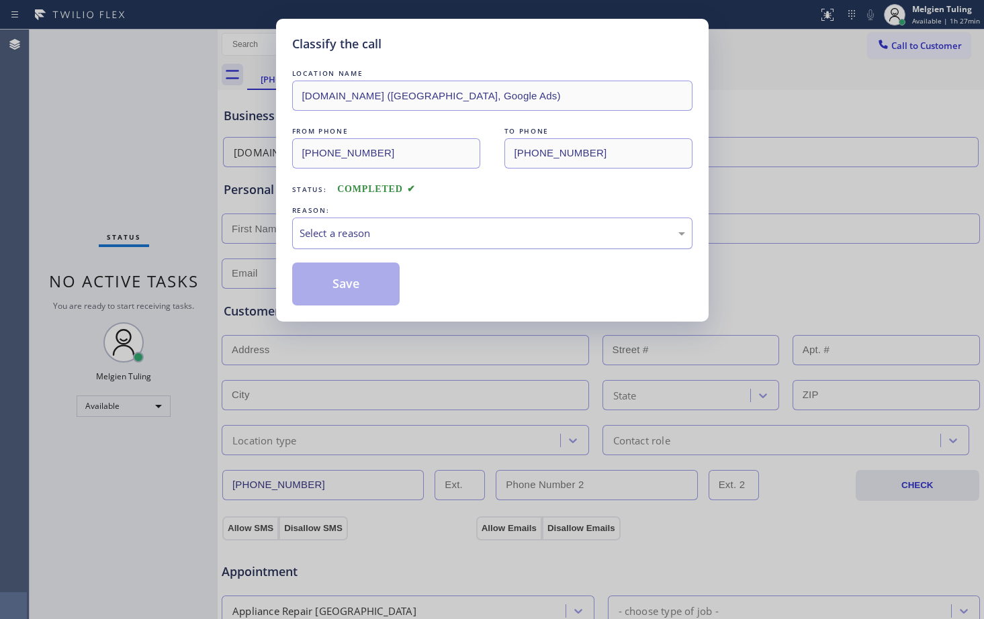
click at [344, 231] on div "Select a reason" at bounding box center [493, 233] width 386 height 15
click at [338, 270] on button "Save" at bounding box center [346, 284] width 108 height 43
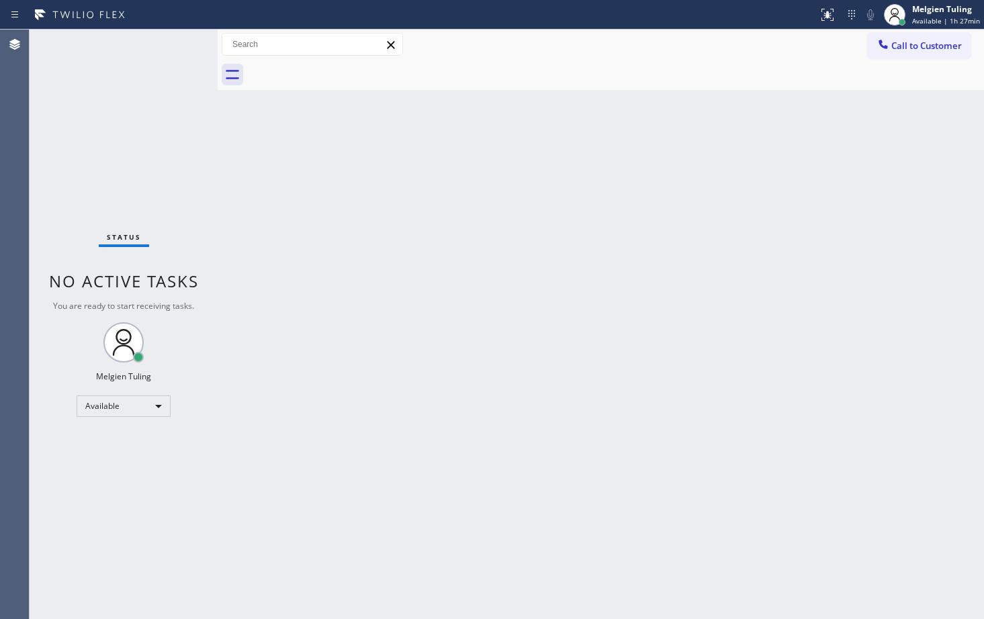
click at [492, 171] on div "Back to Dashboard Change Sender ID Customers Technicians Select a contact Outbo…" at bounding box center [601, 325] width 767 height 590
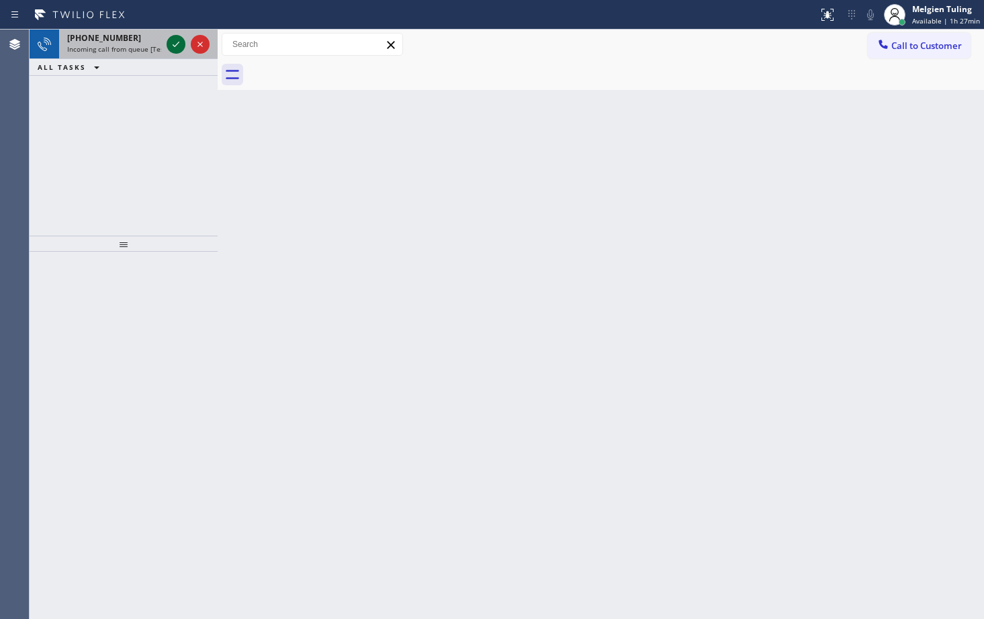
click at [179, 42] on icon at bounding box center [176, 44] width 16 height 16
click at [174, 48] on icon at bounding box center [176, 44] width 16 height 16
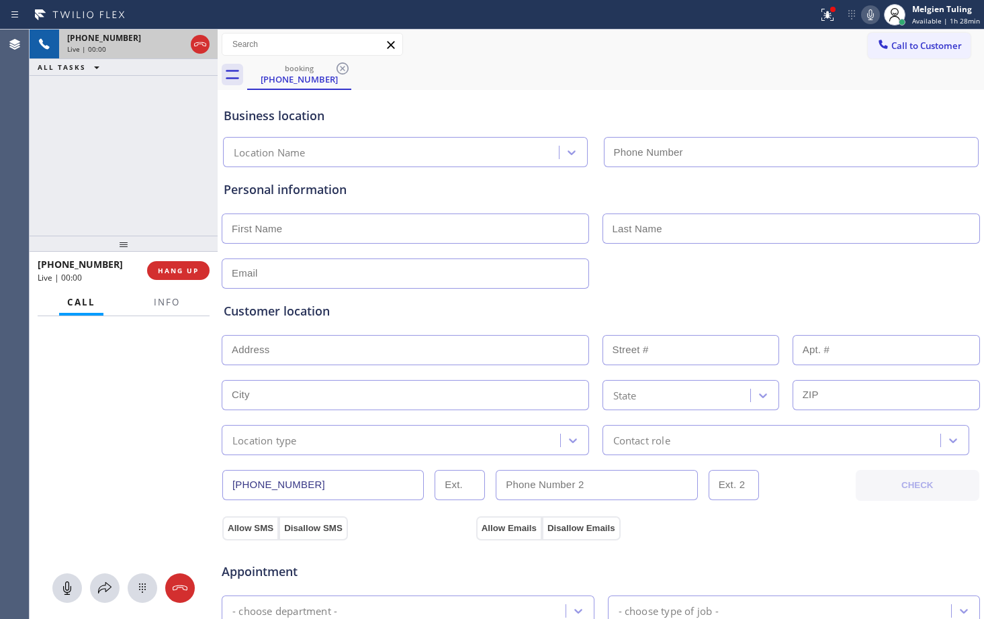
type input "[PHONE_NUMBER]"
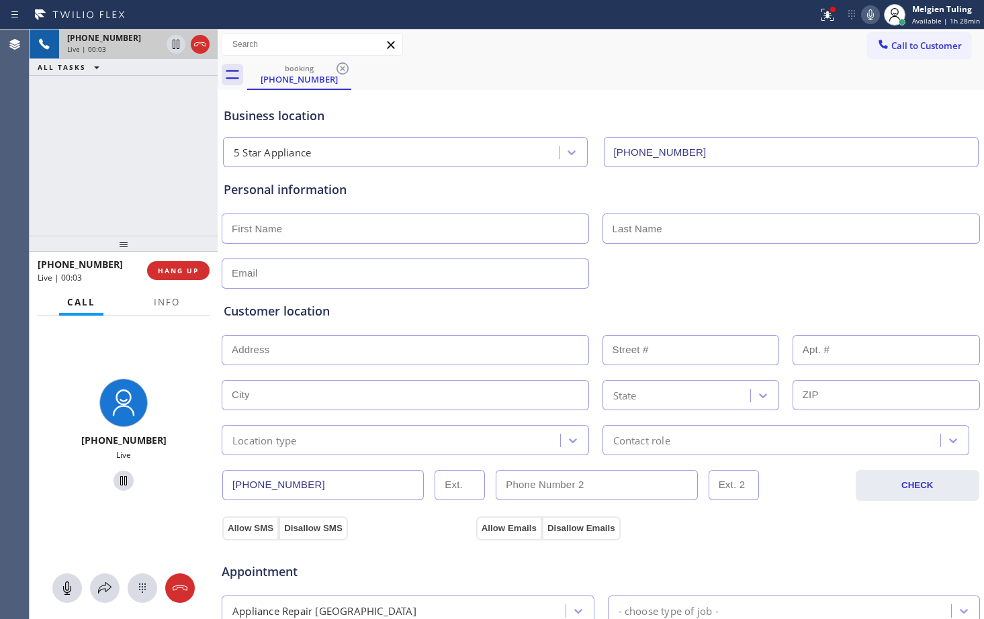
click at [188, 134] on div "[PHONE_NUMBER] Live | 00:03 ALL TASKS ALL TASKS ACTIVE TASKS TASKS IN WRAP UP" at bounding box center [124, 133] width 188 height 206
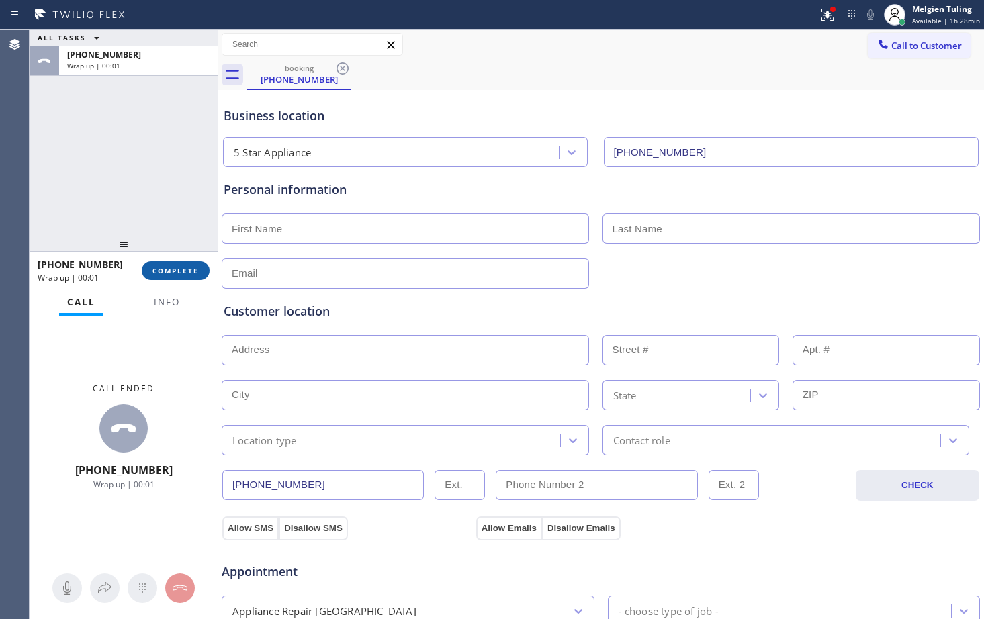
click at [173, 267] on span "COMPLETE" at bounding box center [176, 270] width 46 height 9
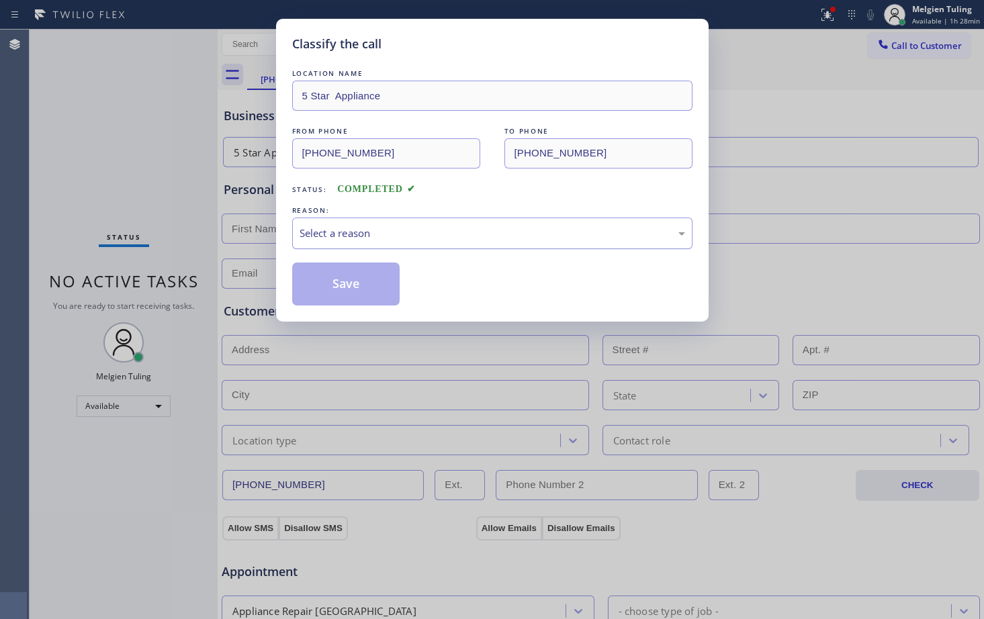
click at [331, 233] on div "Select a reason" at bounding box center [493, 233] width 386 height 15
click at [324, 273] on button "Save" at bounding box center [346, 284] width 108 height 43
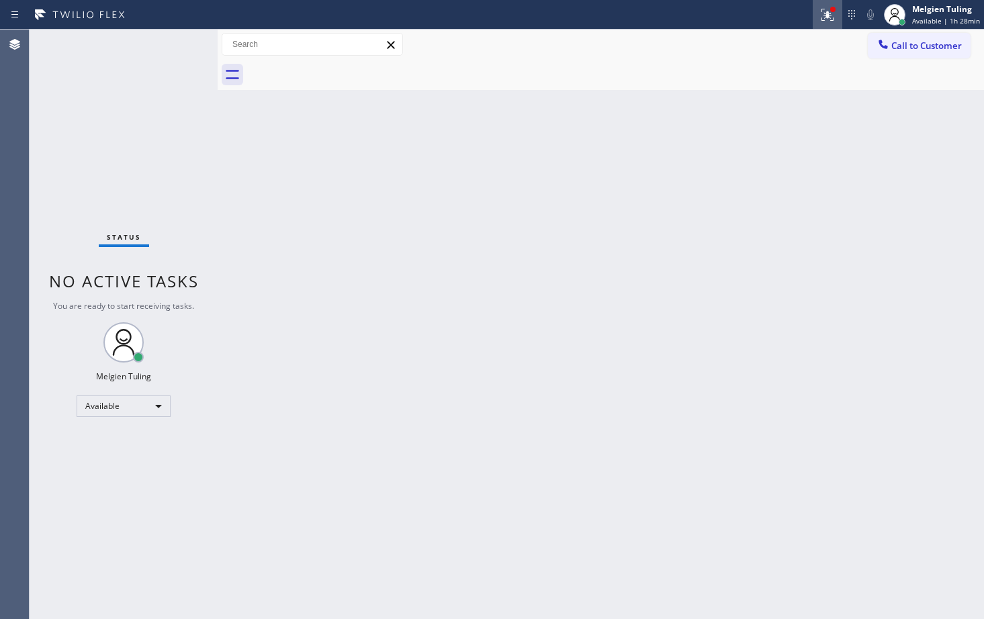
click at [838, 23] on button at bounding box center [828, 15] width 30 height 30
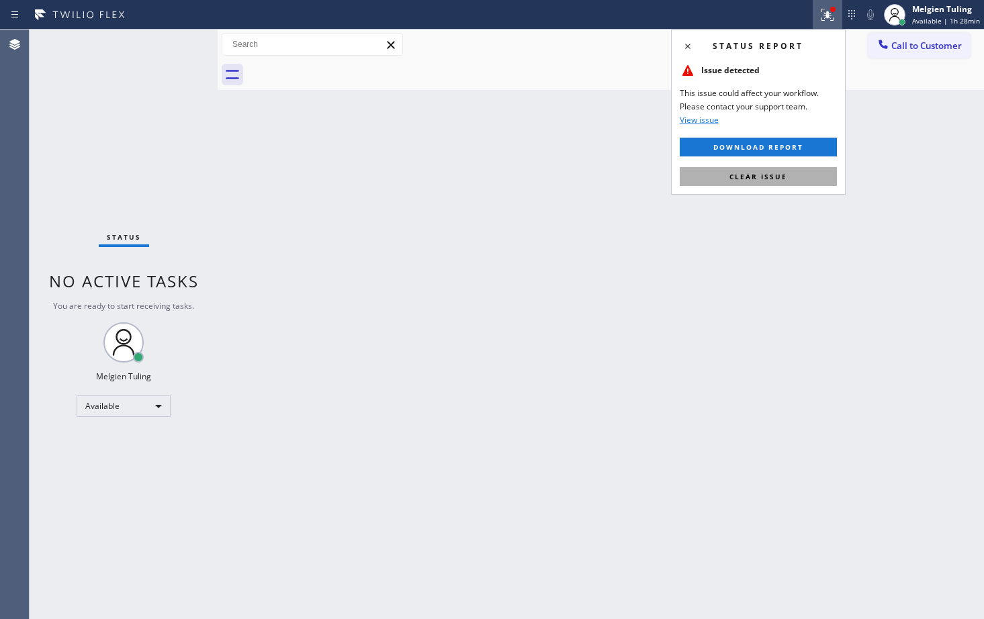
click at [738, 179] on span "Clear issue" at bounding box center [759, 176] width 58 height 9
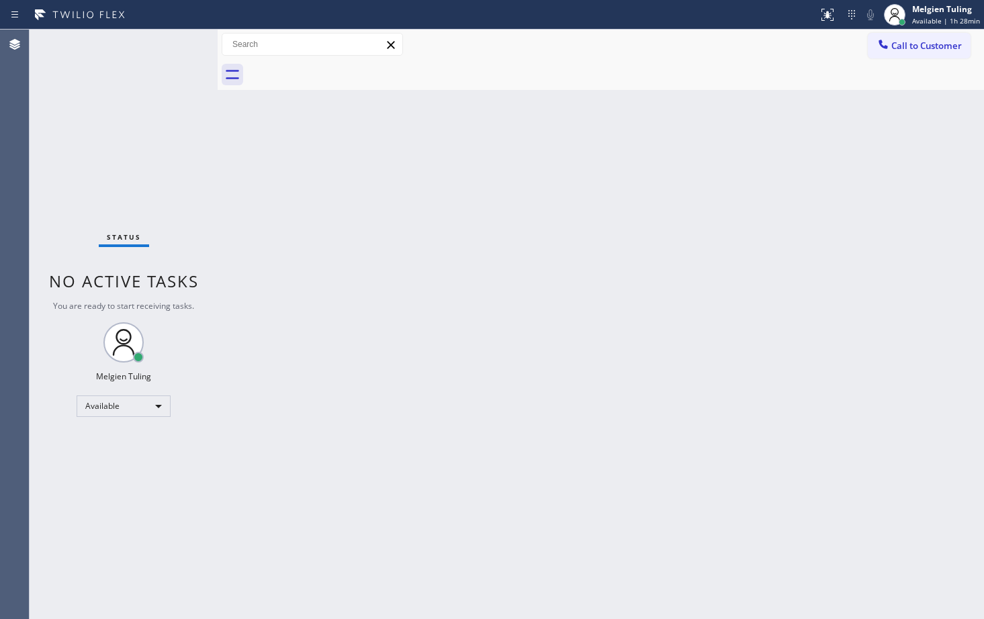
click at [748, 174] on div "Back to Dashboard Change Sender ID Customers Technicians Select a contact Outbo…" at bounding box center [601, 325] width 767 height 590
click at [176, 50] on div "Status No active tasks You are ready to start receiving tasks. Melgien Tuling A…" at bounding box center [124, 325] width 188 height 590
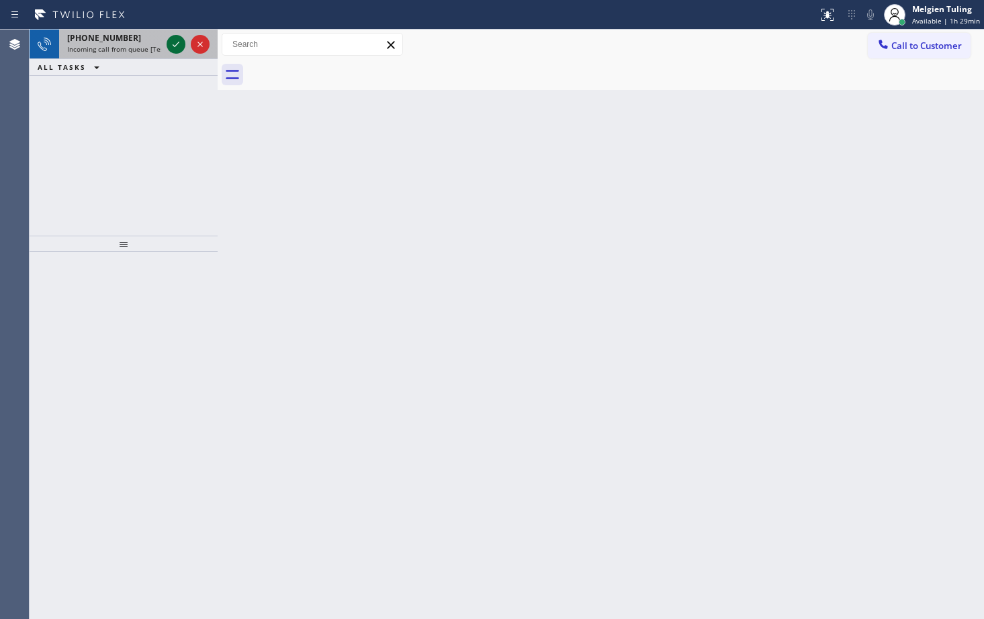
click at [176, 50] on icon at bounding box center [176, 44] width 16 height 16
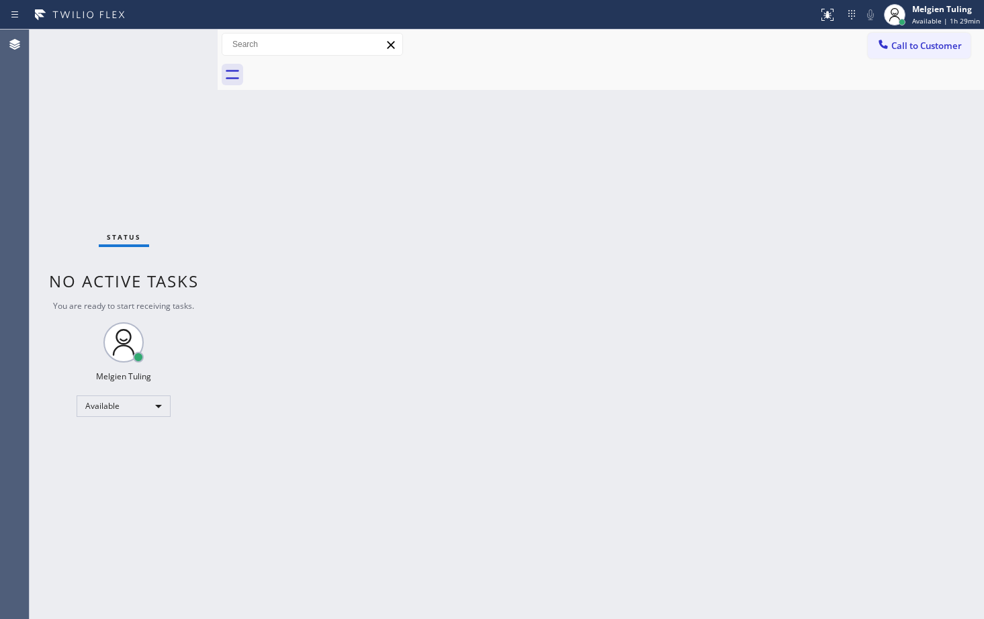
click at [176, 50] on div "Status No active tasks You are ready to start receiving tasks. Melgien Tuling A…" at bounding box center [124, 325] width 188 height 590
click at [836, 15] on icon at bounding box center [828, 15] width 16 height 16
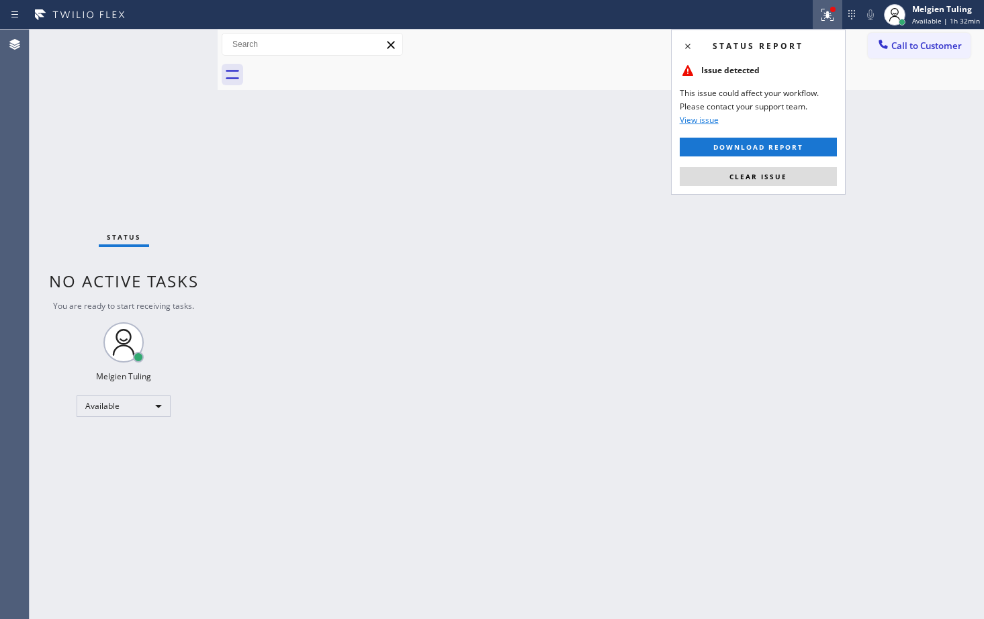
click at [727, 179] on button "Clear issue" at bounding box center [758, 176] width 157 height 19
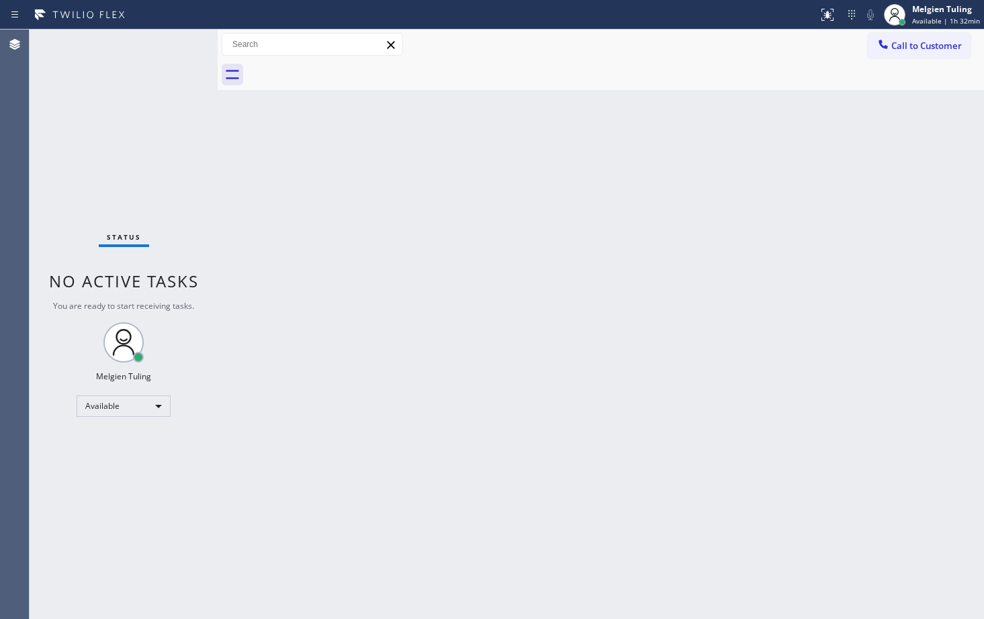
click at [727, 179] on div "Back to Dashboard Change Sender ID Customers Technicians Select a contact Outbo…" at bounding box center [601, 325] width 767 height 590
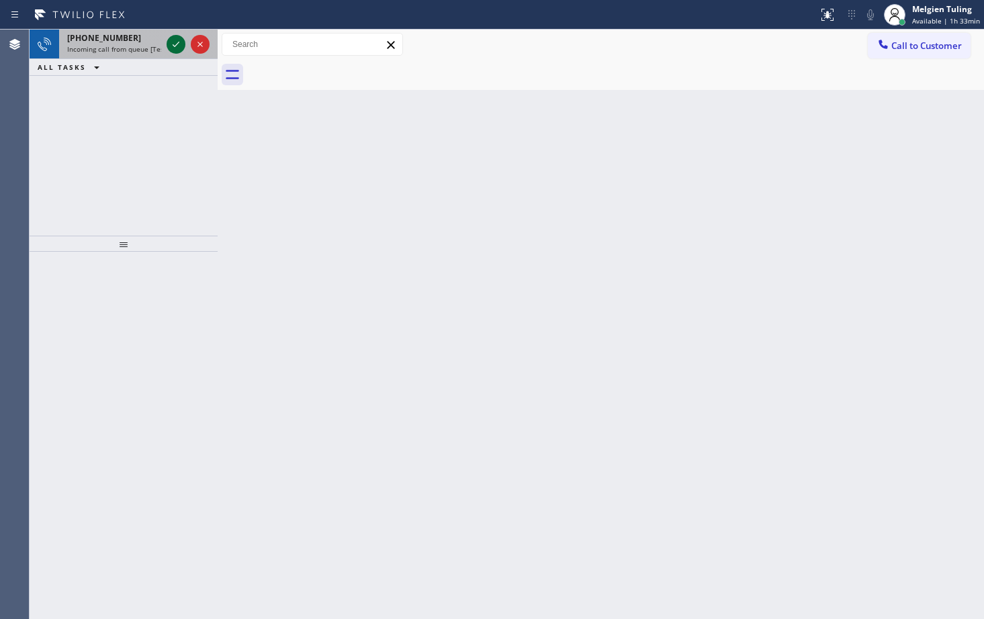
click at [181, 43] on icon at bounding box center [176, 44] width 16 height 16
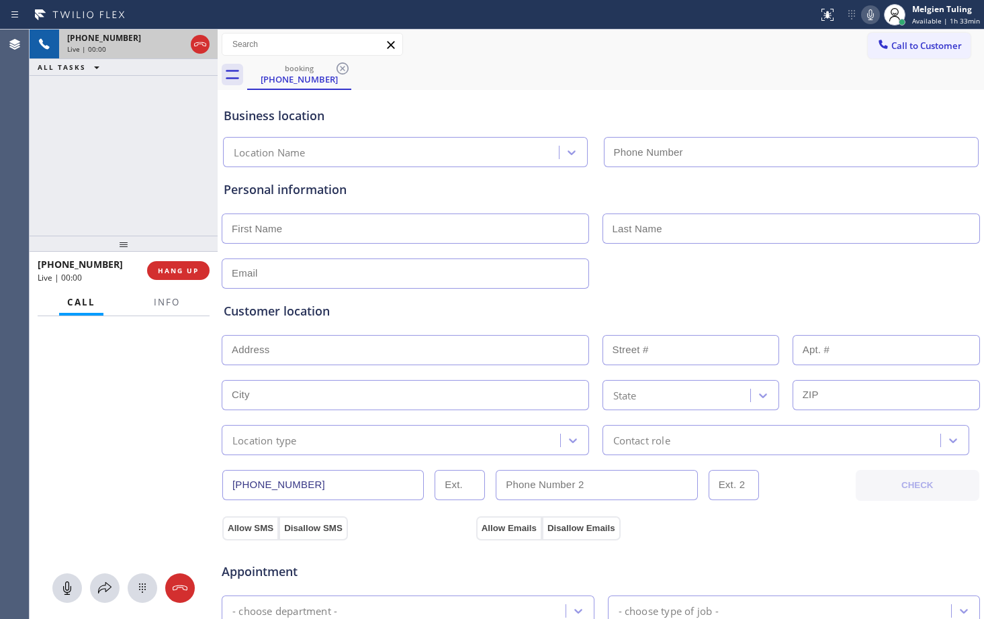
type input "[PHONE_NUMBER]"
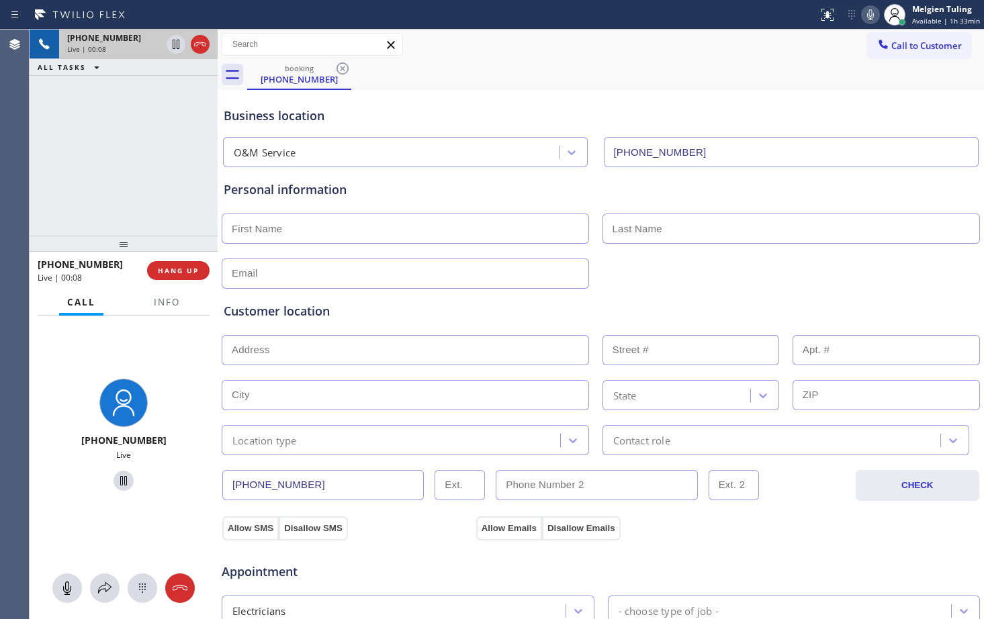
click at [360, 281] on input "text" at bounding box center [405, 274] width 367 height 30
click at [170, 275] on span "HANG UP" at bounding box center [178, 270] width 41 height 9
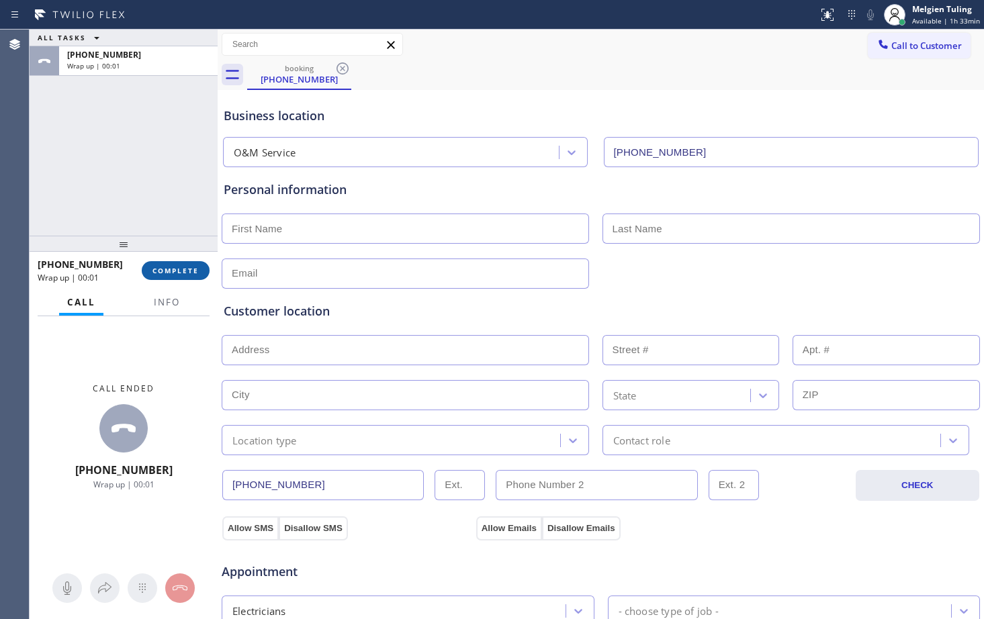
click at [173, 272] on span "COMPLETE" at bounding box center [176, 270] width 46 height 9
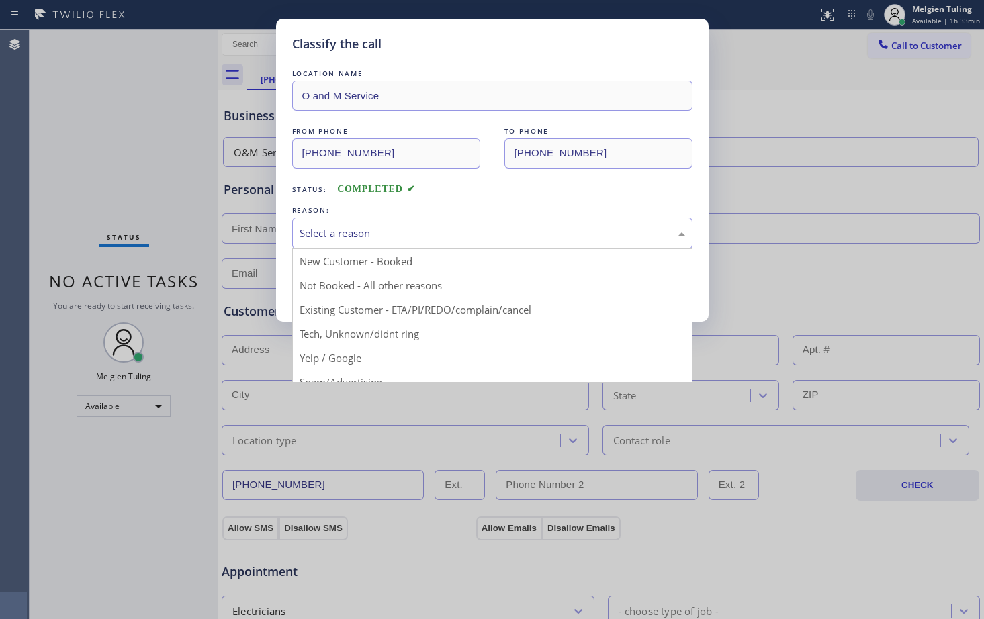
click at [359, 233] on div "Select a reason" at bounding box center [493, 233] width 386 height 15
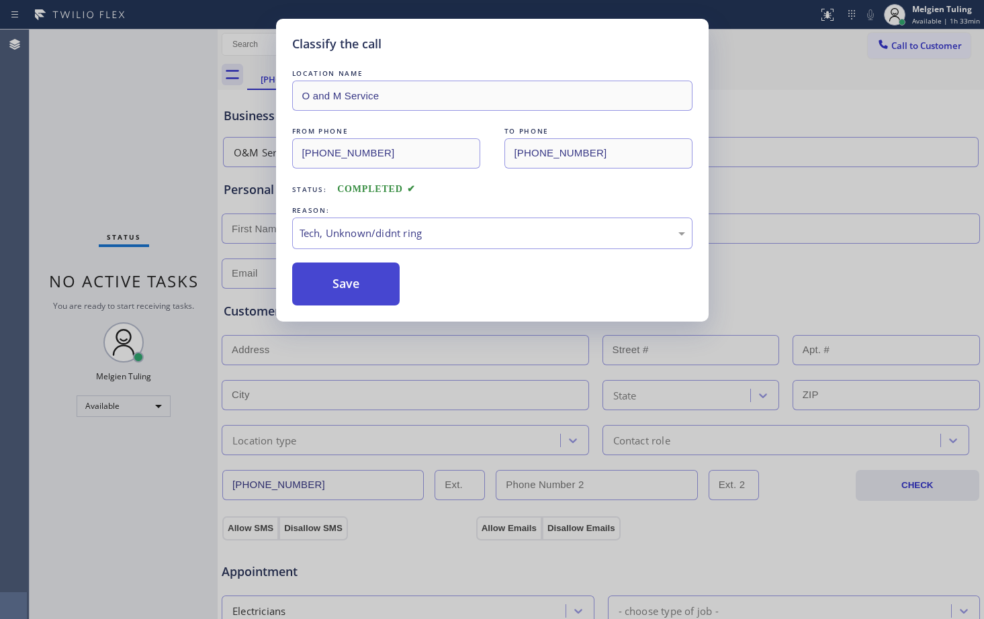
click at [343, 273] on button "Save" at bounding box center [346, 284] width 108 height 43
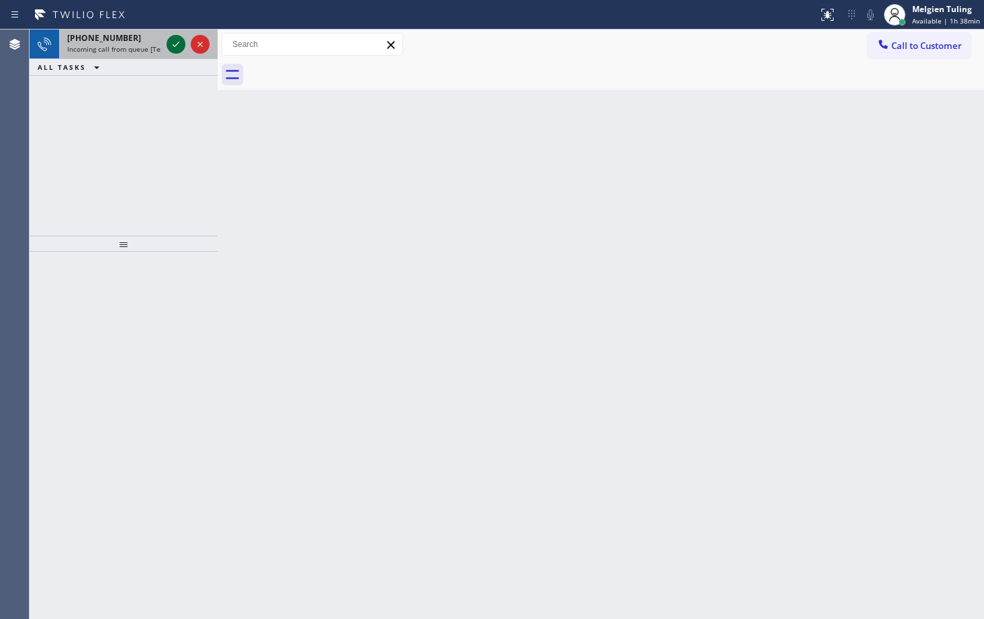
click at [169, 42] on icon at bounding box center [176, 44] width 16 height 16
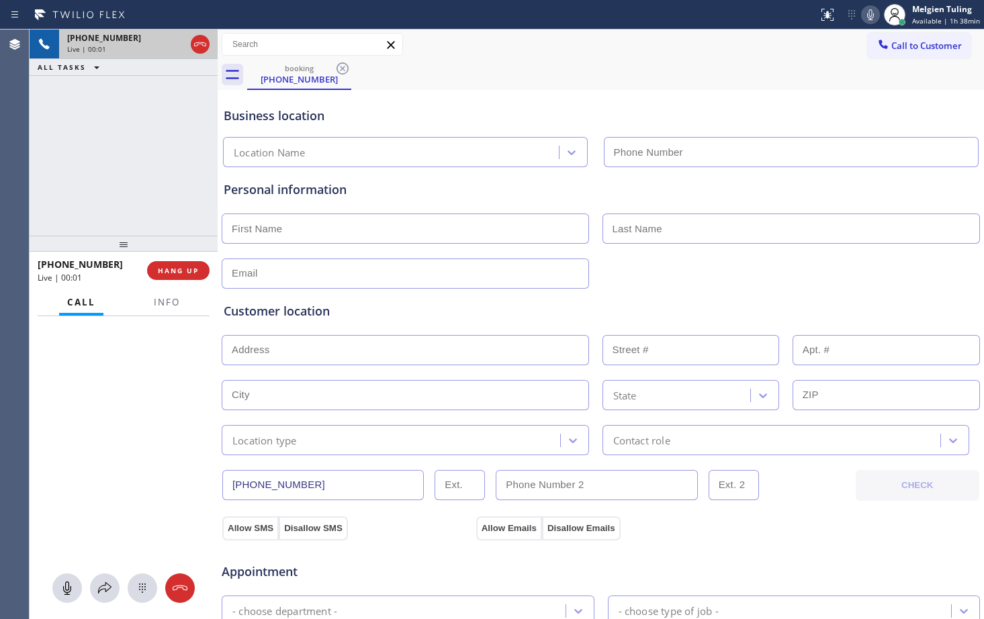
type input "[PHONE_NUMBER]"
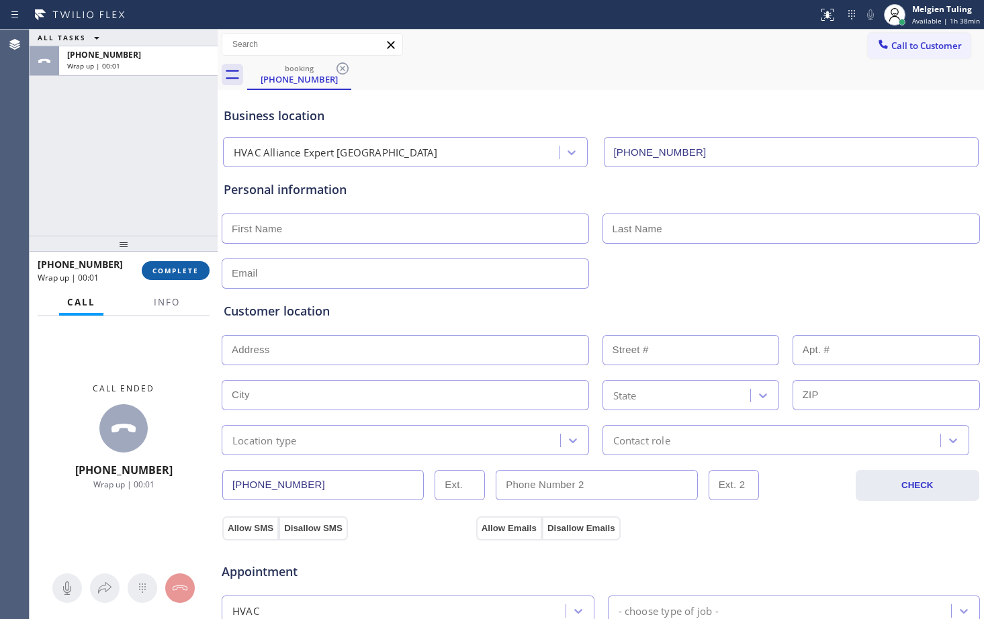
click at [159, 271] on span "COMPLETE" at bounding box center [176, 270] width 46 height 9
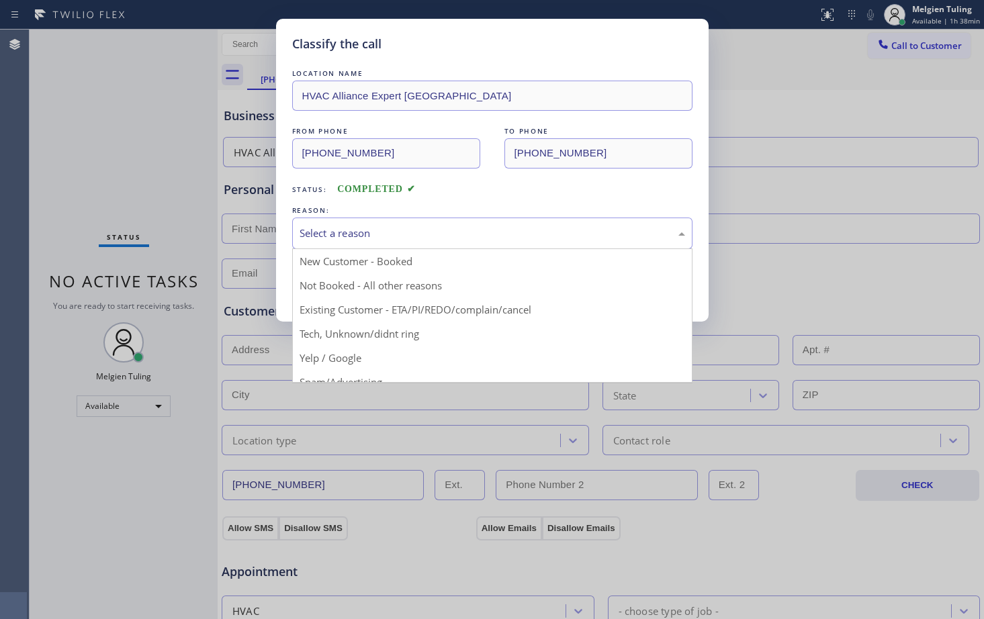
click at [390, 227] on div "Select a reason" at bounding box center [493, 233] width 386 height 15
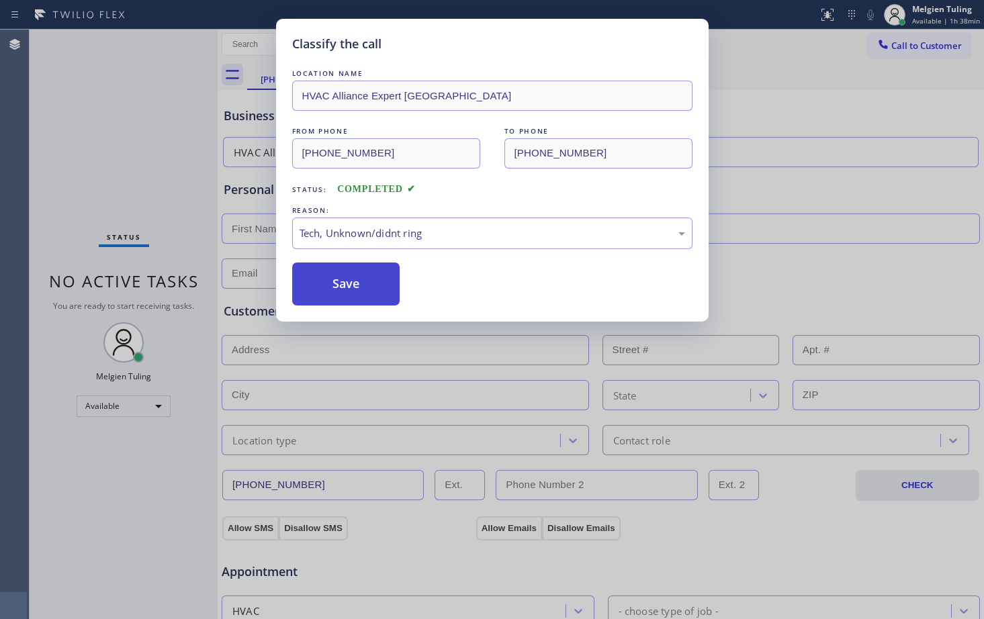
click at [345, 289] on button "Save" at bounding box center [346, 284] width 108 height 43
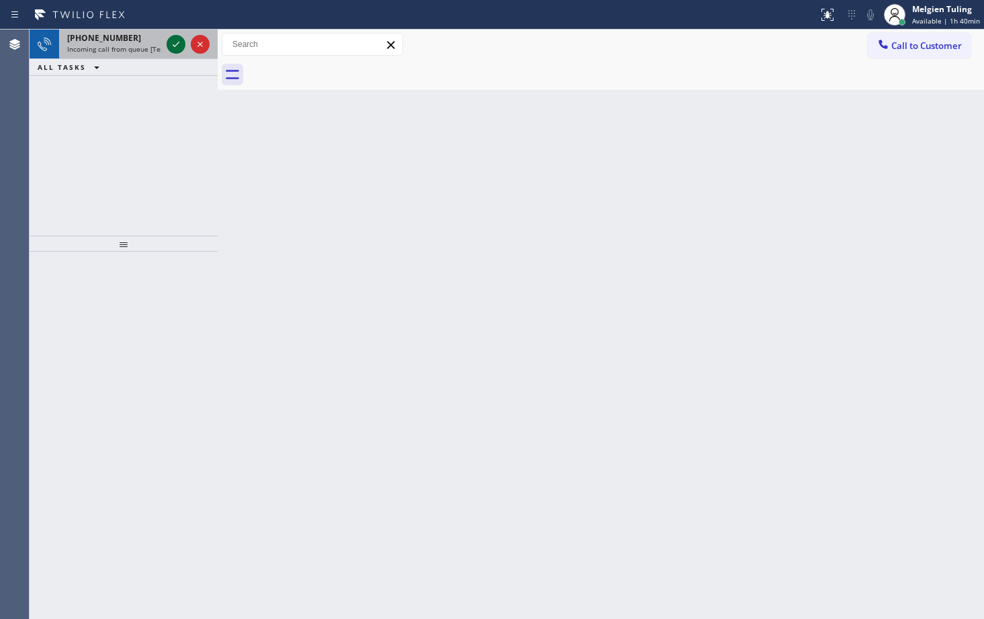
click at [177, 43] on icon at bounding box center [176, 44] width 16 height 16
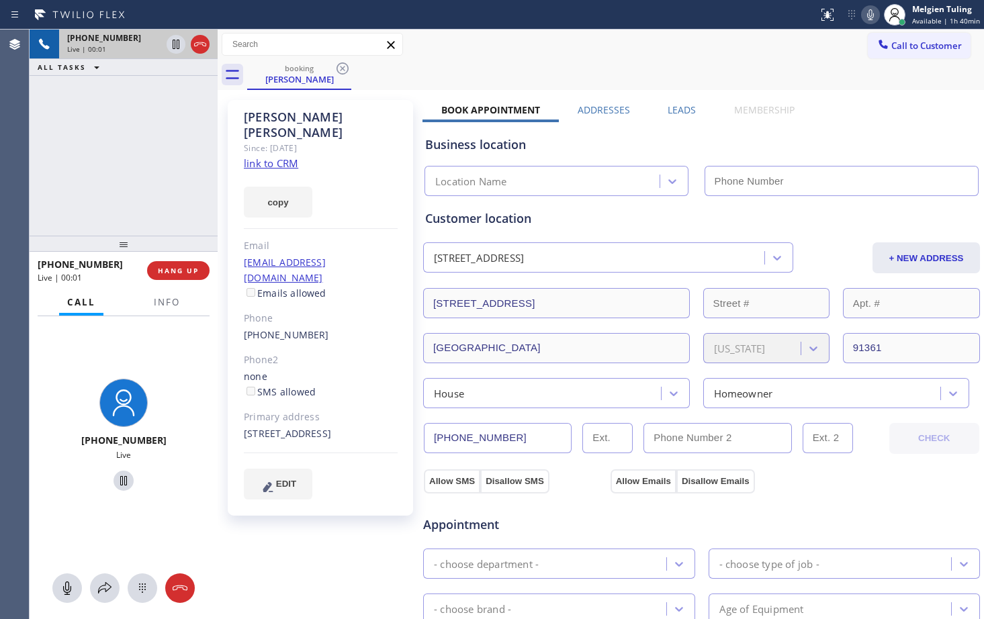
type input "[PHONE_NUMBER]"
click at [286, 157] on link "link to CRM" at bounding box center [271, 163] width 54 height 13
click at [280, 157] on link "link to CRM" at bounding box center [271, 163] width 54 height 13
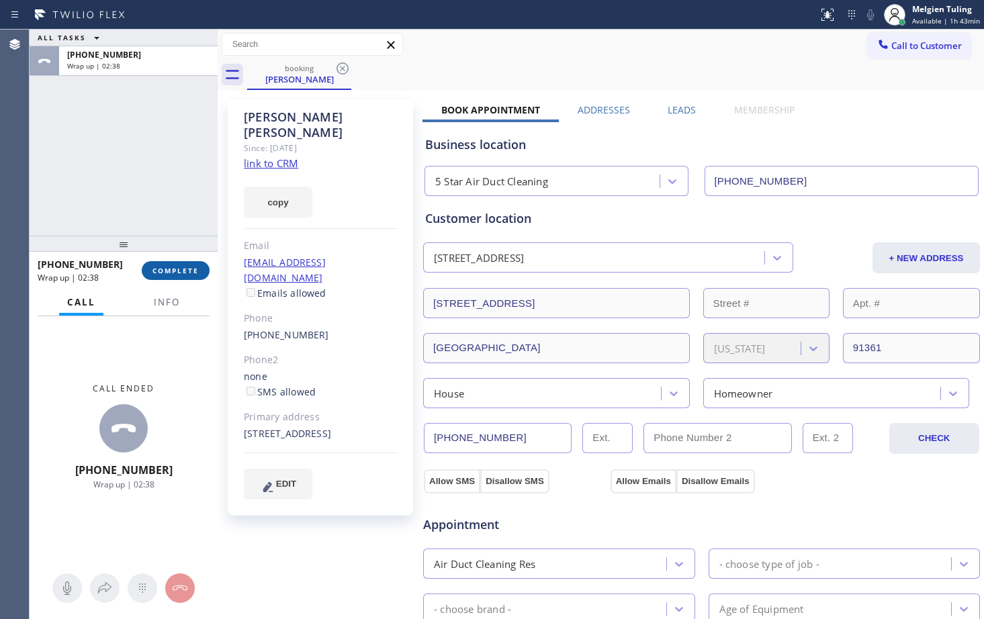
click at [188, 274] on span "COMPLETE" at bounding box center [176, 270] width 46 height 9
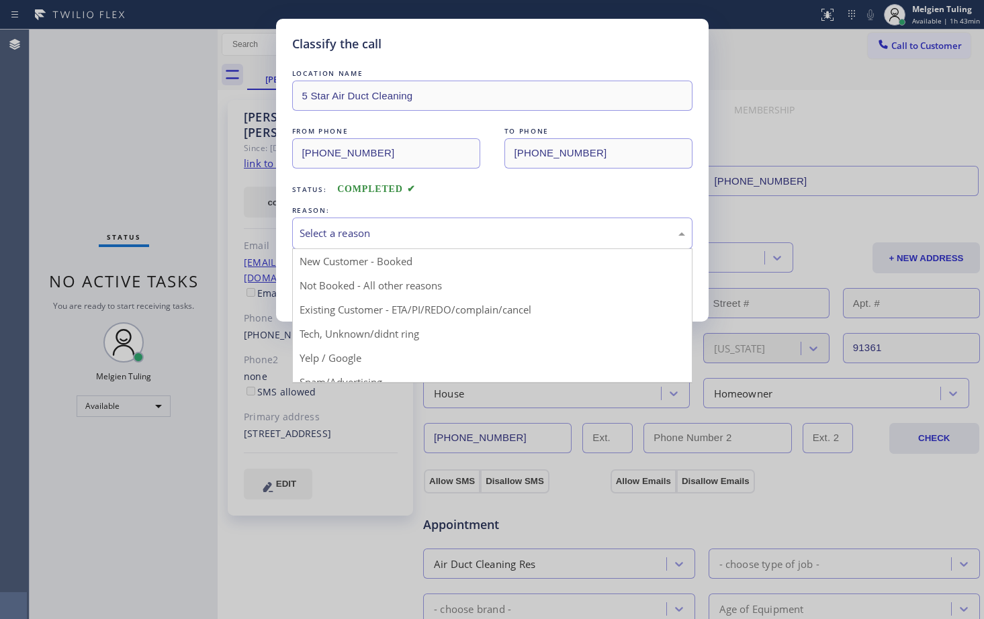
click at [338, 230] on div "Select a reason" at bounding box center [493, 233] width 386 height 15
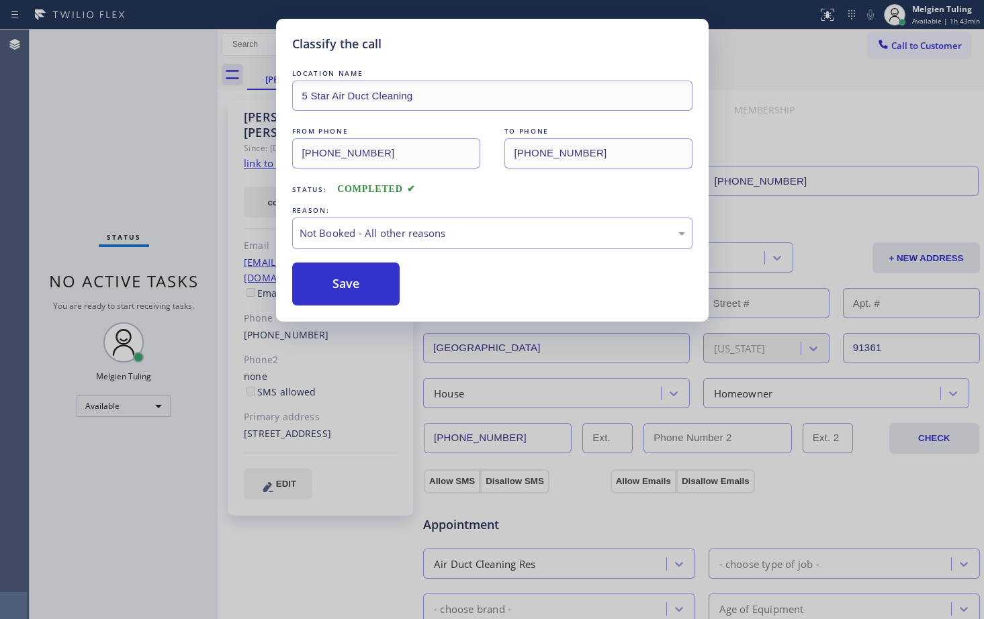
click at [344, 261] on div "LOCATION NAME 5 Star Air Duct Cleaning FROM PHONE [PHONE_NUMBER] TO PHONE [PHON…" at bounding box center [492, 186] width 400 height 239
click at [339, 273] on button "Save" at bounding box center [346, 284] width 108 height 43
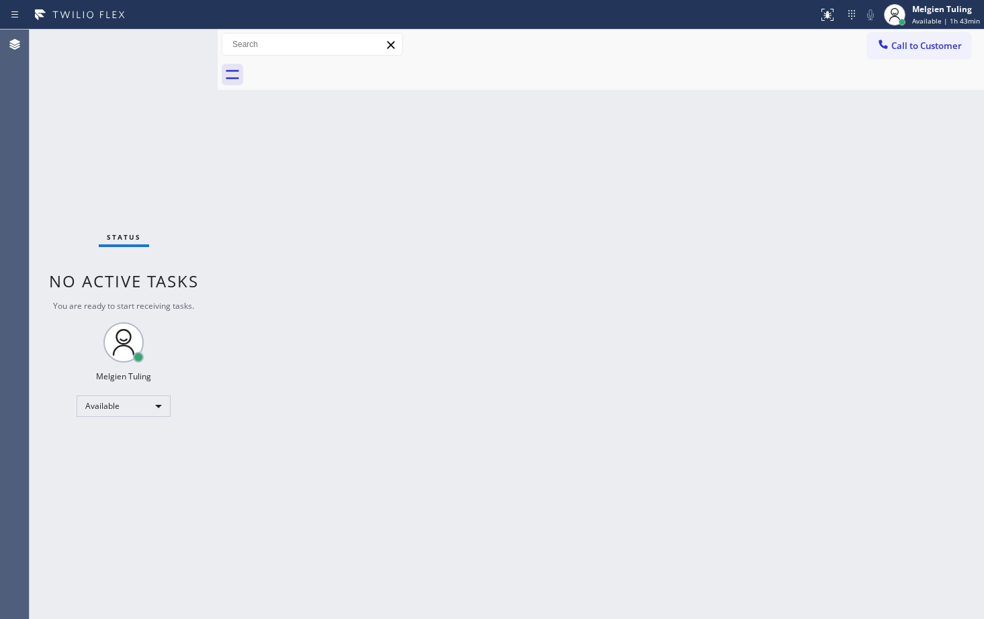
click at [564, 224] on div "Back to Dashboard Change Sender ID Customers Technicians Select a contact Outbo…" at bounding box center [601, 325] width 767 height 590
click at [458, 345] on div "Back to Dashboard Change Sender ID Customers Technicians Select a contact Outbo…" at bounding box center [601, 325] width 767 height 590
click at [306, 374] on div "Back to Dashboard Change Sender ID Customers Technicians Select a contact Outbo…" at bounding box center [601, 325] width 767 height 590
click at [492, 305] on div "Back to Dashboard Change Sender ID Customers Technicians Select a contact Outbo…" at bounding box center [601, 325] width 767 height 590
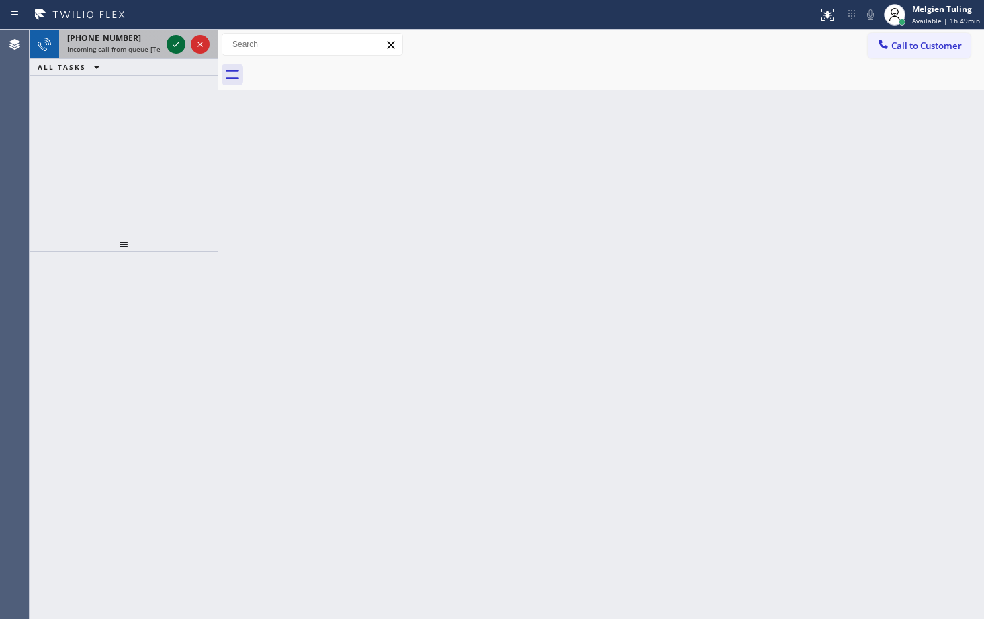
click at [172, 41] on icon at bounding box center [176, 44] width 16 height 16
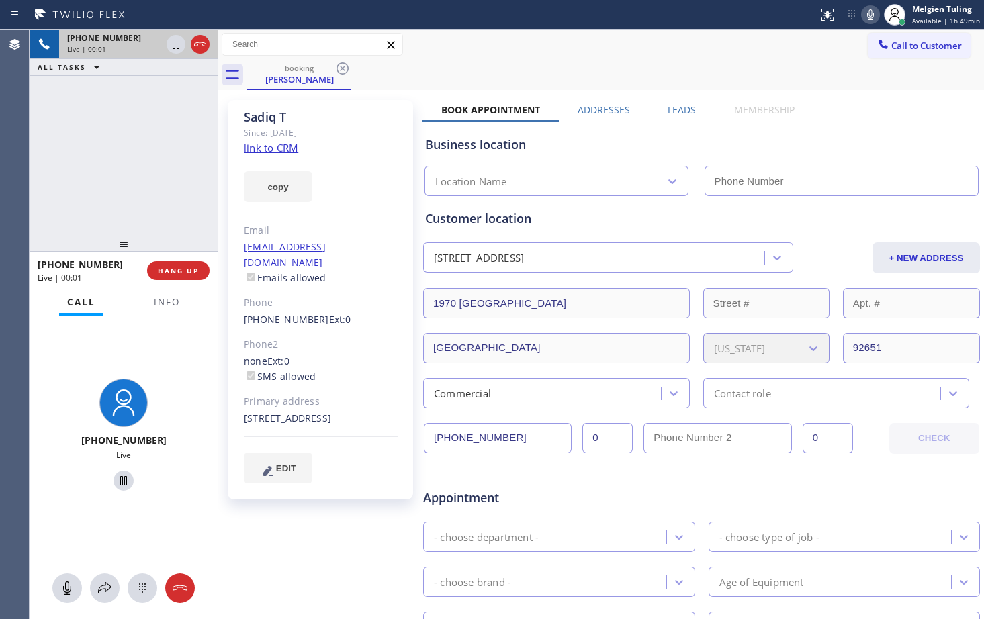
type input "[PHONE_NUMBER]"
click at [609, 225] on div "Customer location" at bounding box center [701, 219] width 553 height 18
click at [295, 153] on link "link to CRM" at bounding box center [271, 147] width 54 height 13
click at [874, 15] on icon at bounding box center [870, 14] width 7 height 11
click at [177, 46] on icon at bounding box center [176, 44] width 7 height 9
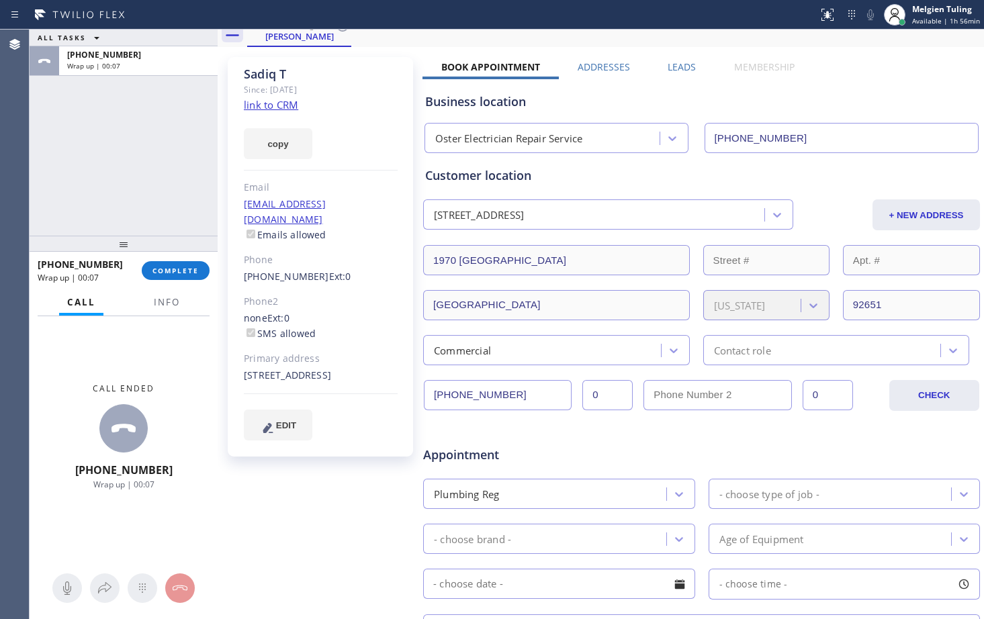
scroll to position [67, 0]
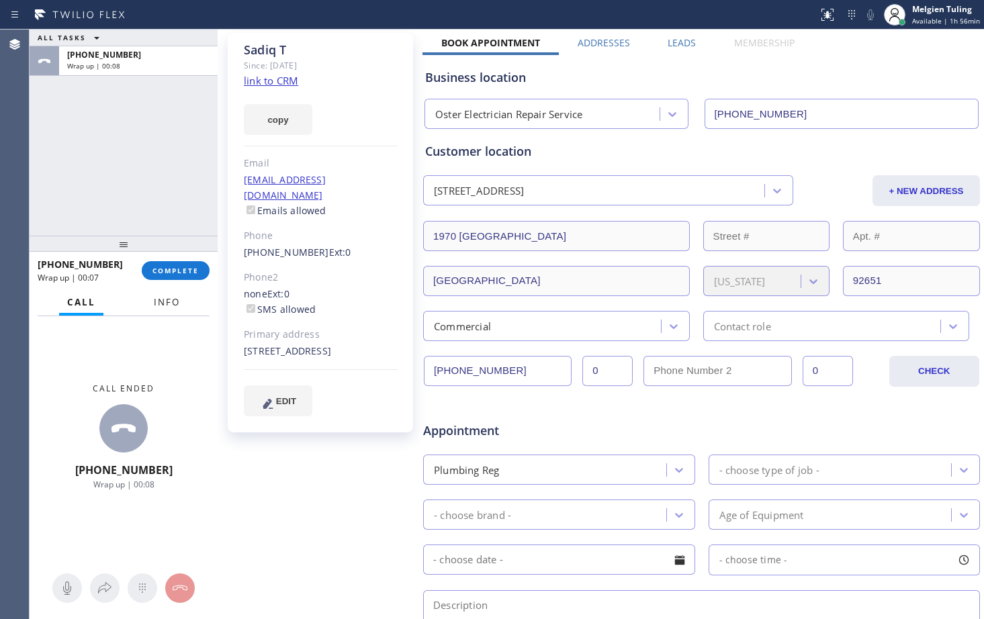
click at [165, 301] on span "Info" at bounding box center [167, 302] width 26 height 12
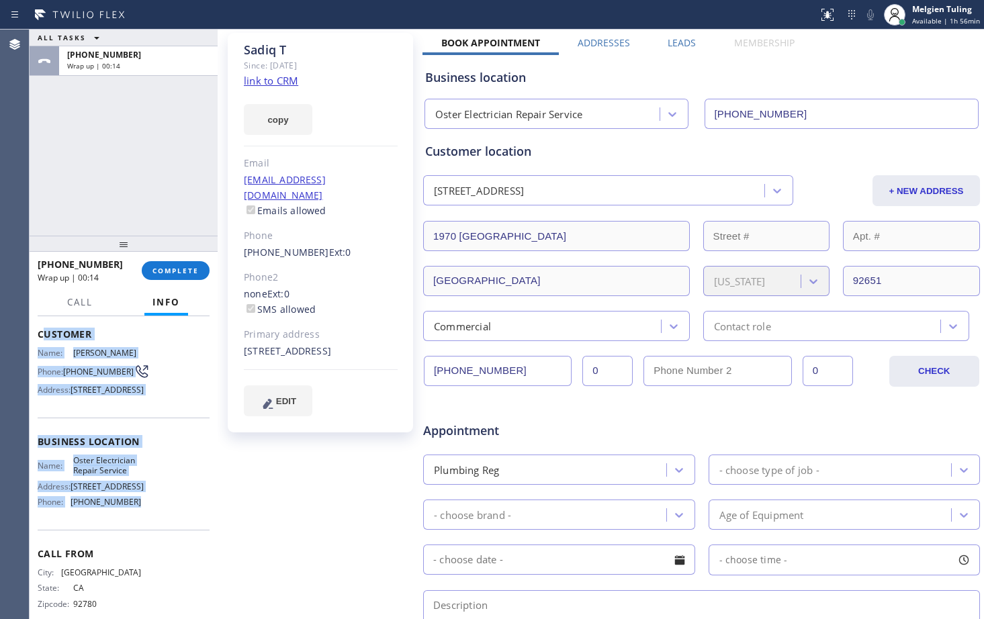
drag, startPoint x: 41, startPoint y: 393, endPoint x: 141, endPoint y: 556, distance: 191.5
click at [141, 556] on div "Context Queue: [Test] All Priority: 1 Customer Name: Sadiq T Phone: [PHONE_NUMB…" at bounding box center [124, 442] width 172 height 378
copy div "ustomer Name: [PERSON_NAME] Phone: [PHONE_NUMBER] Address: [STREET_ADDRESS] Bus…"
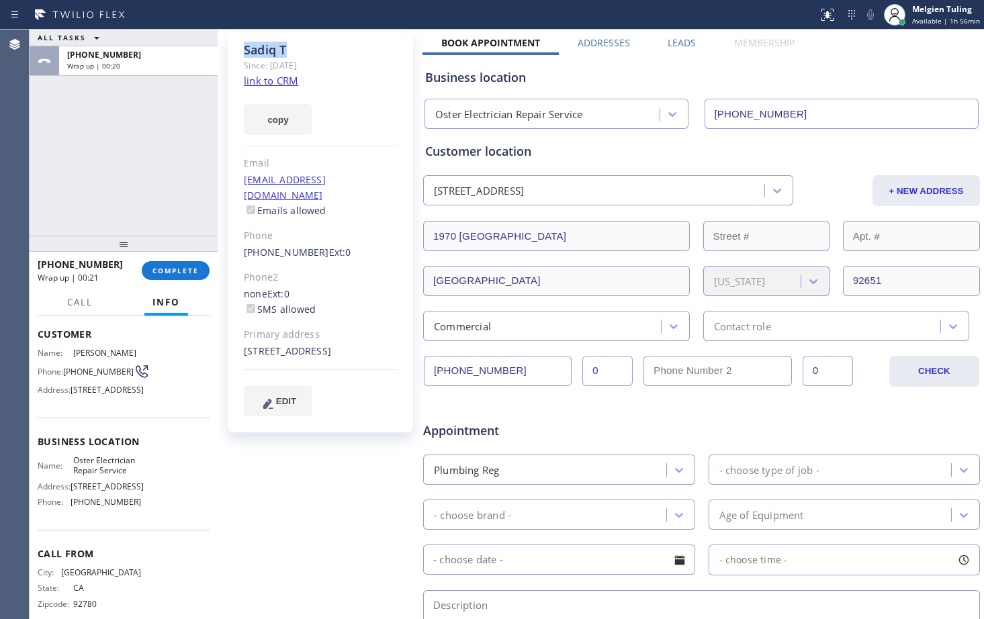
drag, startPoint x: 298, startPoint y: 49, endPoint x: 236, endPoint y: 54, distance: 62.7
click at [236, 54] on div "[PERSON_NAME] Since: [DATE] link to CRM copy Email [EMAIL_ADDRESS][DOMAIN_NAME]…" at bounding box center [320, 233] width 185 height 400
copy div "[PERSON_NAME]"
click at [83, 301] on span "Call" at bounding box center [80, 302] width 26 height 12
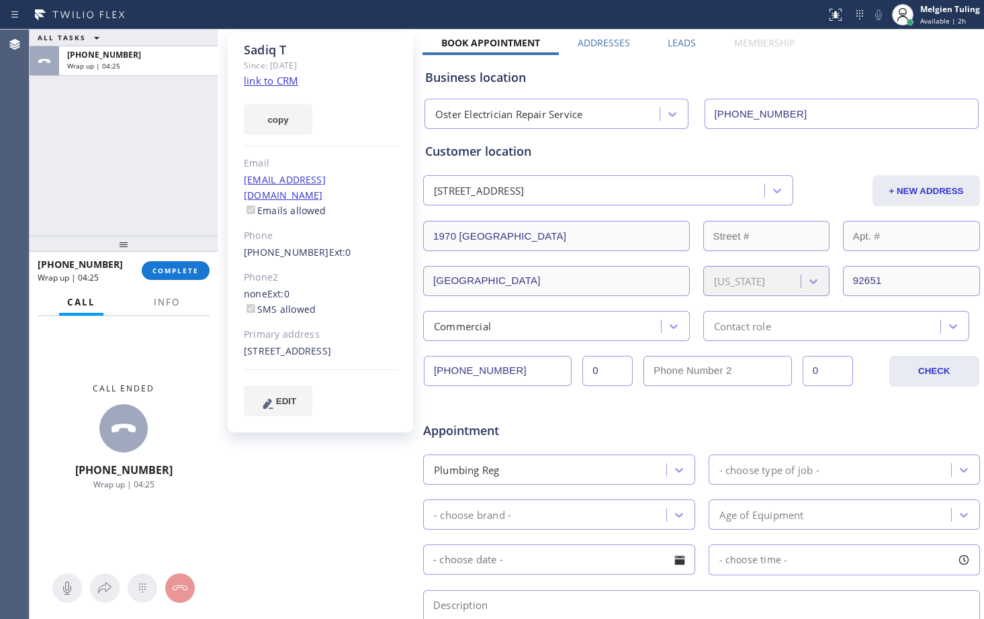
drag, startPoint x: 314, startPoint y: 476, endPoint x: 336, endPoint y: 456, distance: 29.5
click at [314, 476] on div "[PERSON_NAME] Since: [DATE] link to CRM copy Email [EMAIL_ADDRESS][DOMAIN_NAME]…" at bounding box center [322, 461] width 202 height 871
click at [160, 271] on span "COMPLETE" at bounding box center [176, 270] width 46 height 9
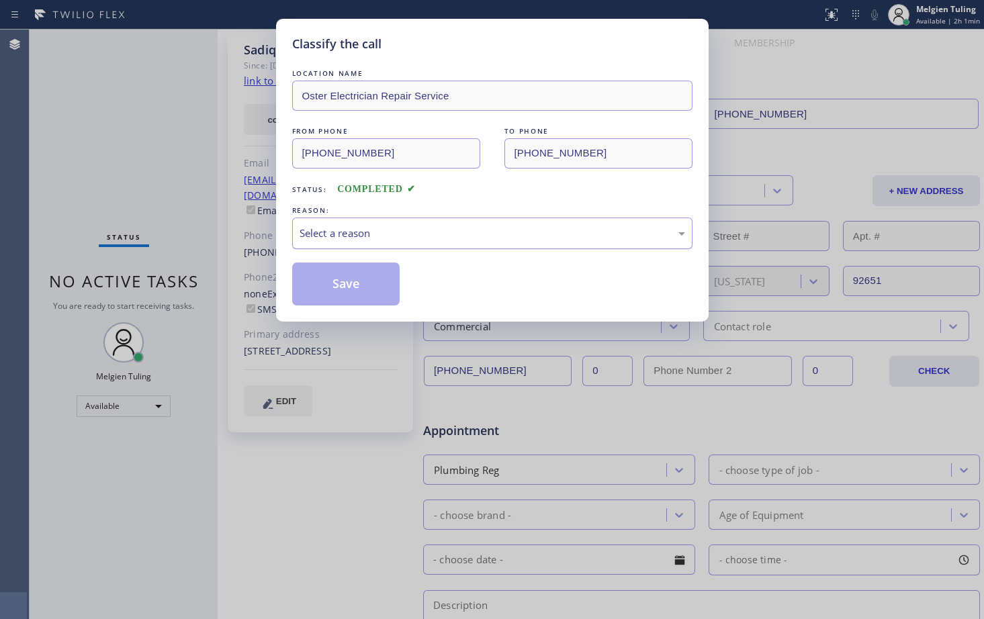
click at [331, 233] on div "Select a reason" at bounding box center [493, 233] width 386 height 15
click at [340, 288] on button "Save" at bounding box center [346, 284] width 108 height 43
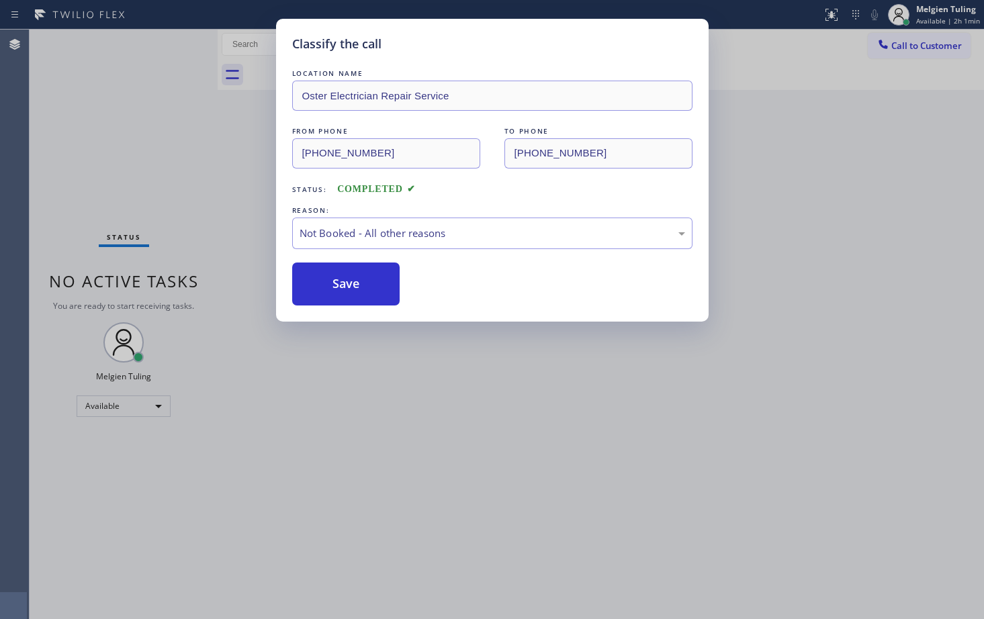
click at [511, 502] on div "Classify the call LOCATION NAME Oster Electrician Repair Service FROM PHONE [PH…" at bounding box center [492, 309] width 984 height 619
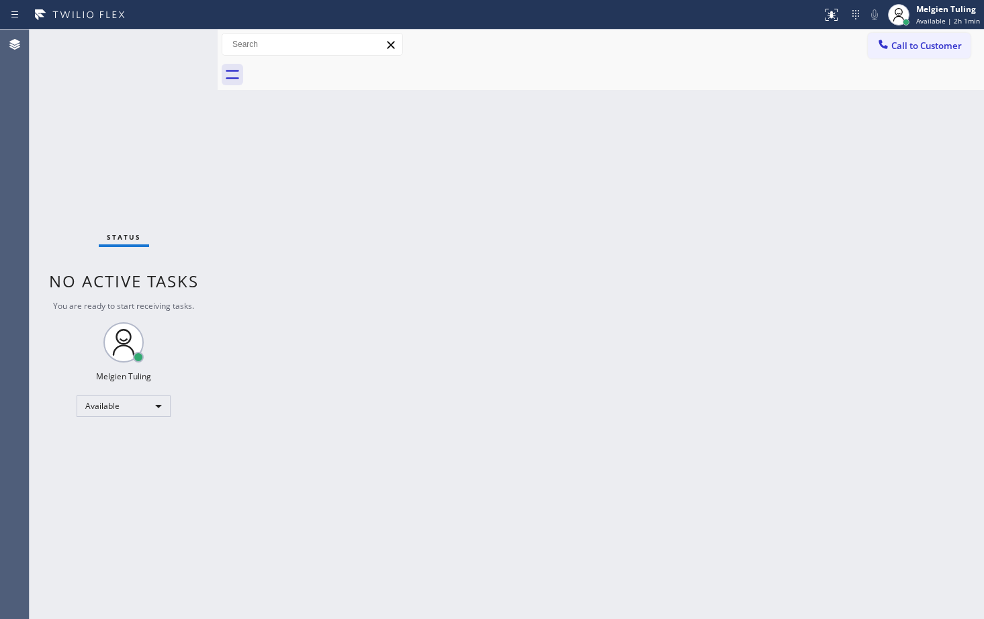
click at [412, 368] on div "Back to Dashboard Change Sender ID Customers Technicians Select a contact Outbo…" at bounding box center [601, 325] width 767 height 590
click at [157, 405] on div "Available" at bounding box center [124, 406] width 94 height 21
click at [103, 473] on li "Break" at bounding box center [122, 476] width 91 height 16
click at [496, 382] on div "Back to Dashboard Change Sender ID Customers Technicians Select a contact Outbo…" at bounding box center [601, 325] width 767 height 590
click at [763, 371] on div "Back to Dashboard Change Sender ID Customers Technicians Select a contact Outbo…" at bounding box center [601, 325] width 767 height 590
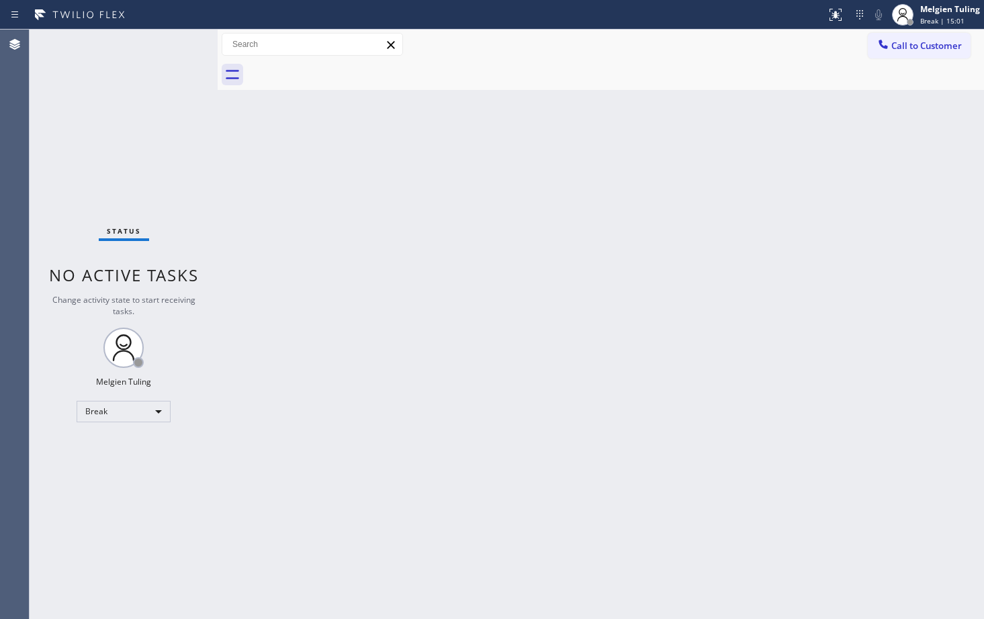
drag, startPoint x: 354, startPoint y: 413, endPoint x: 306, endPoint y: 421, distance: 48.3
click at [354, 413] on div "Back to Dashboard Change Sender ID Customers Technicians Select a contact Outbo…" at bounding box center [601, 325] width 767 height 590
click at [156, 413] on div "Break" at bounding box center [124, 411] width 94 height 21
click at [107, 466] on li "Unavailable" at bounding box center [122, 464] width 91 height 16
click at [892, 315] on div "Back to Dashboard Change Sender ID Customers Technicians Select a contact Outbo…" at bounding box center [601, 325] width 767 height 590
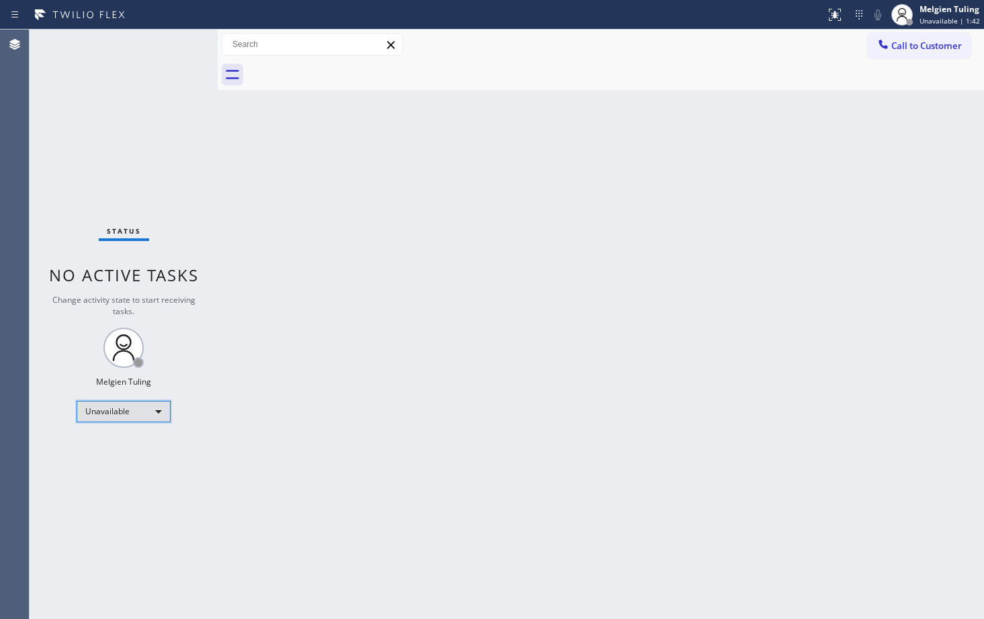
click at [159, 415] on div "Unavailable" at bounding box center [124, 411] width 94 height 21
click at [116, 451] on li "Available" at bounding box center [122, 447] width 91 height 16
click at [420, 410] on div "Back to Dashboard Change Sender ID Customers Technicians Select a contact Outbo…" at bounding box center [601, 325] width 767 height 590
click at [187, 47] on div "Status No active tasks You are ready to start receiving tasks. Melgien Tuling A…" at bounding box center [124, 325] width 188 height 590
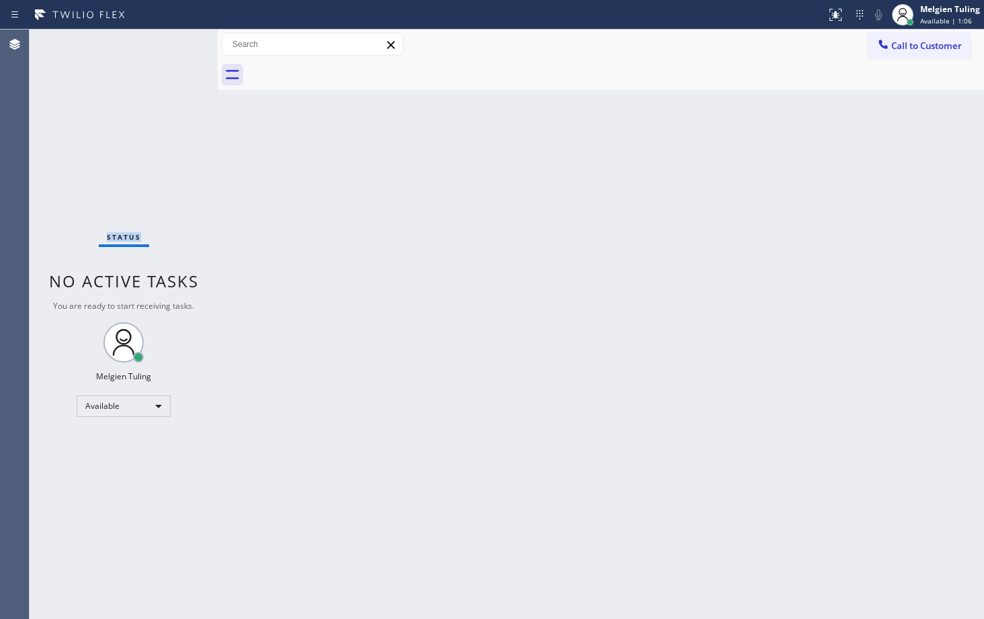
click at [187, 47] on div "Status No active tasks You are ready to start receiving tasks. Melgien Tuling A…" at bounding box center [124, 325] width 188 height 590
click at [178, 44] on div "Status No active tasks You are ready to start receiving tasks. Melgien Tuling A…" at bounding box center [124, 325] width 188 height 590
click at [926, 396] on div "Back to Dashboard Change Sender ID Customers Technicians Select a contact Outbo…" at bounding box center [601, 325] width 767 height 590
click at [448, 297] on div "Back to Dashboard Change Sender ID Customers Technicians Select a contact Outbo…" at bounding box center [601, 325] width 767 height 590
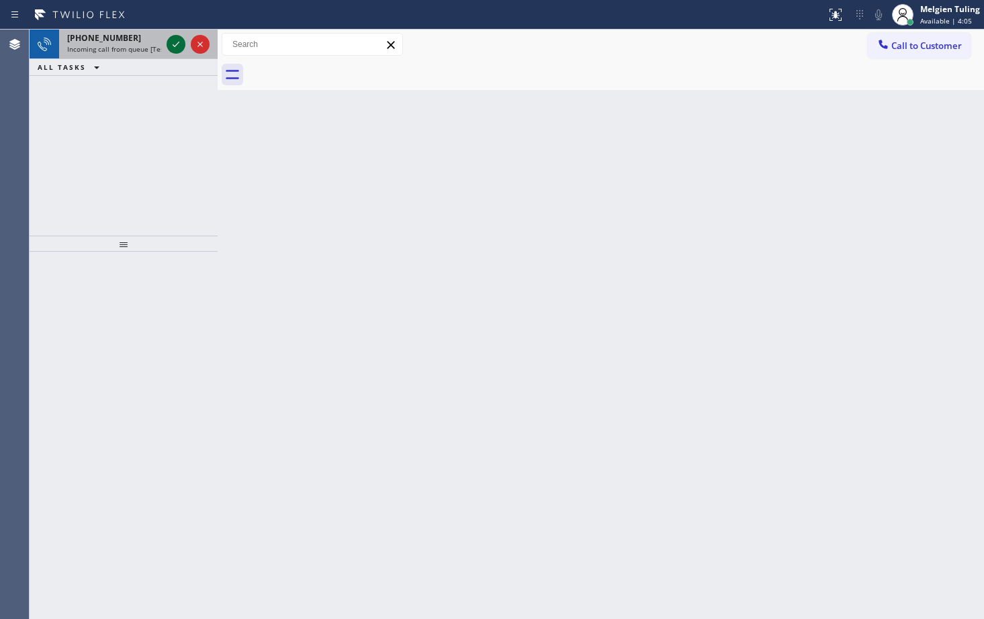
click at [175, 44] on icon at bounding box center [176, 44] width 16 height 16
click at [169, 40] on icon at bounding box center [176, 44] width 16 height 16
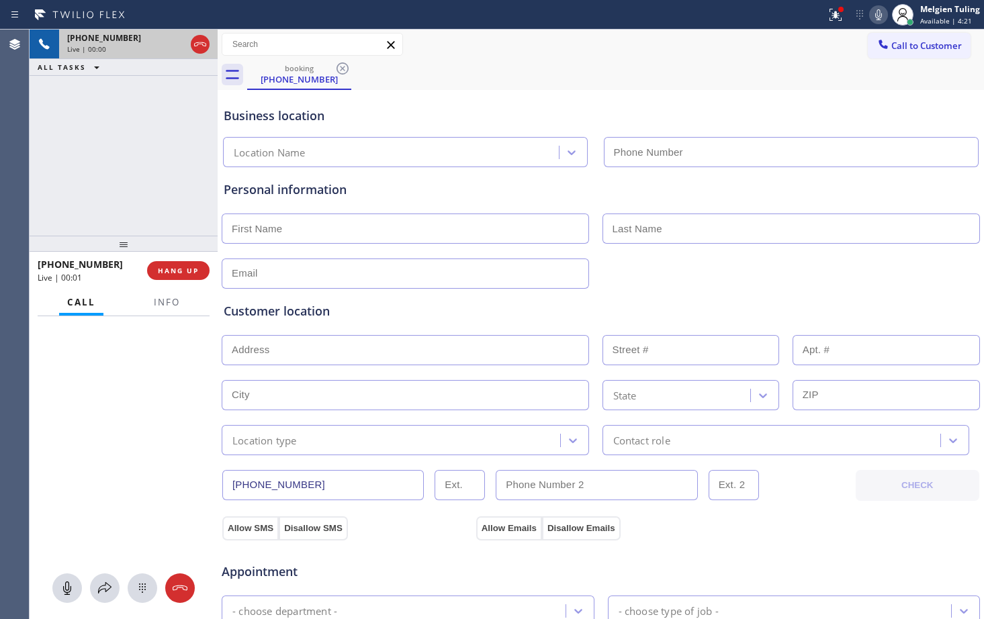
type input "[PHONE_NUMBER]"
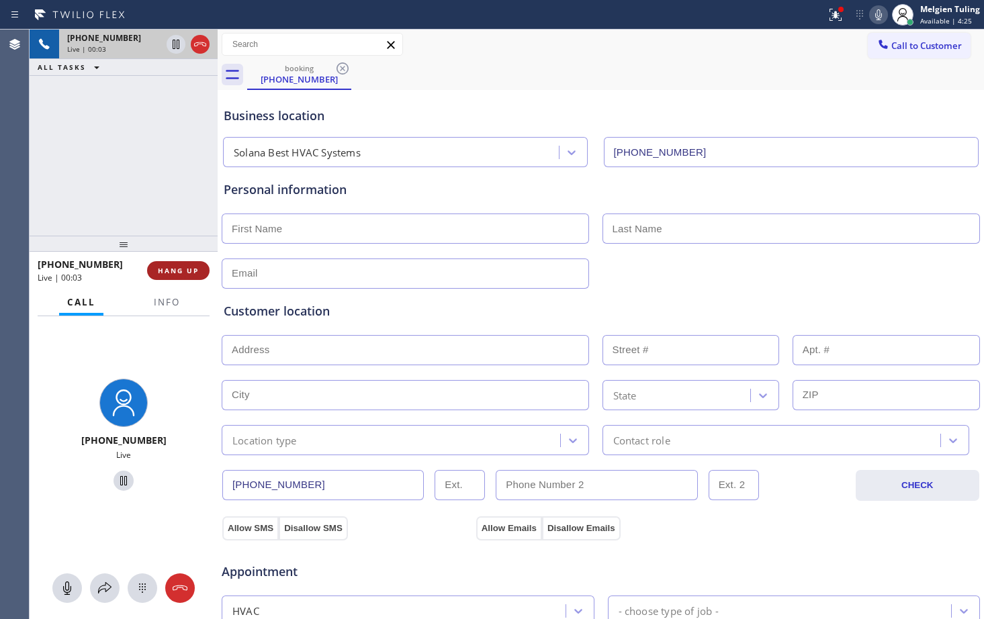
click at [184, 271] on span "HANG UP" at bounding box center [178, 270] width 41 height 9
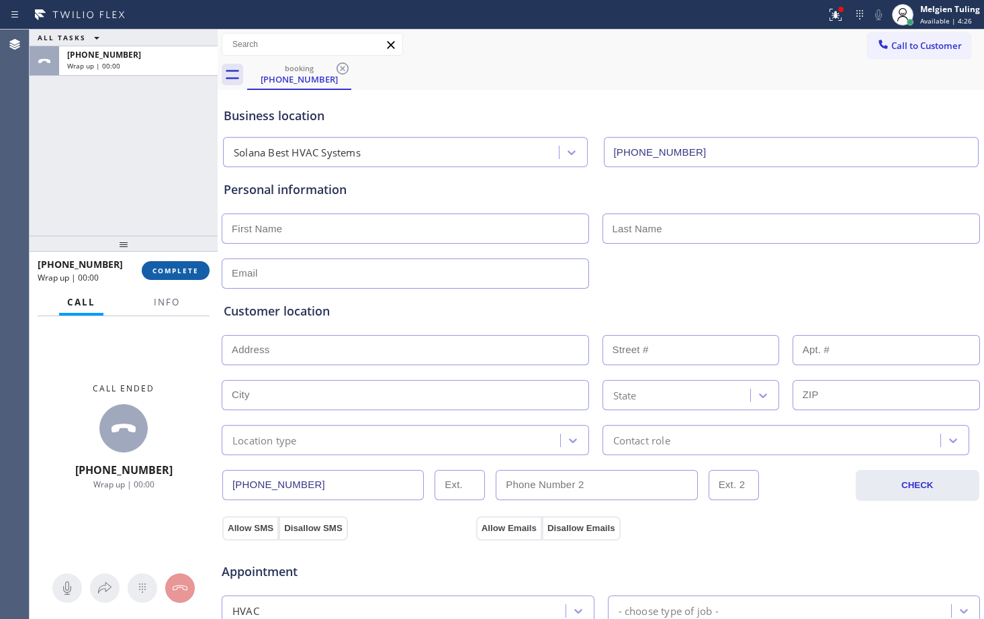
click at [177, 270] on span "COMPLETE" at bounding box center [176, 270] width 46 height 9
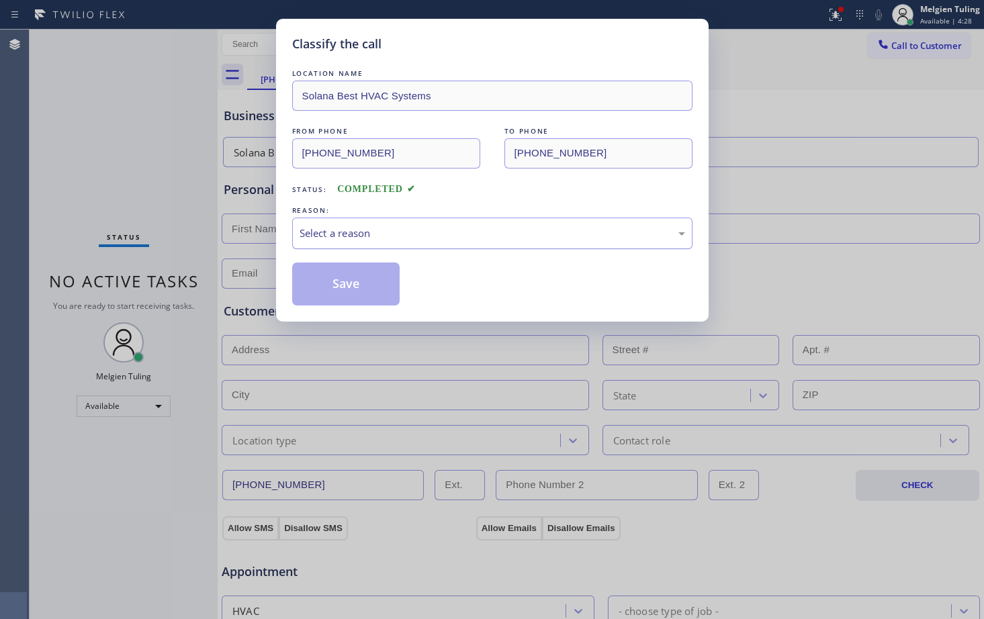
click at [319, 232] on div "Select a reason" at bounding box center [493, 233] width 386 height 15
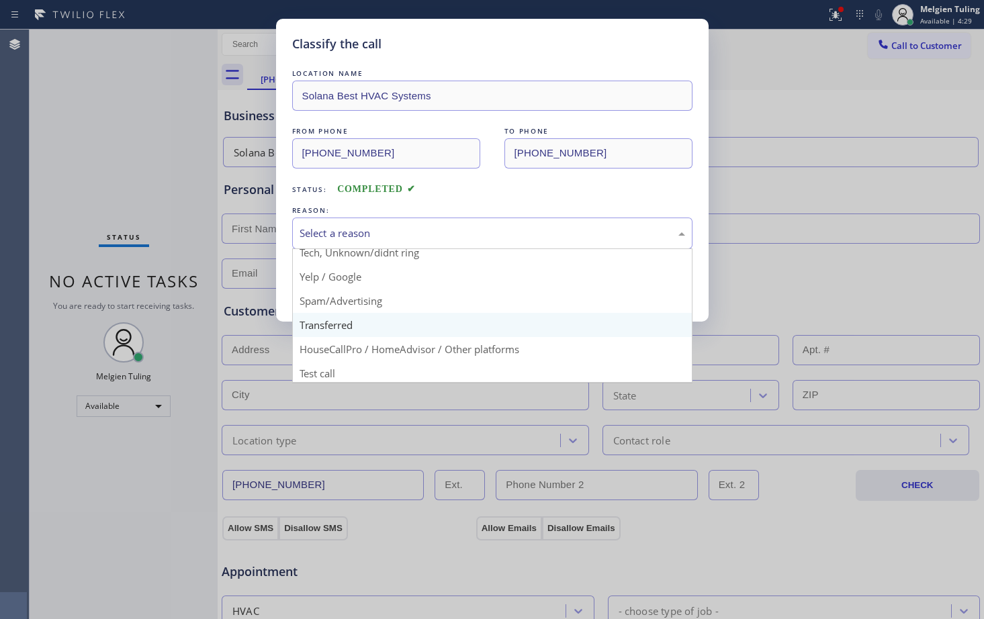
scroll to position [85, 0]
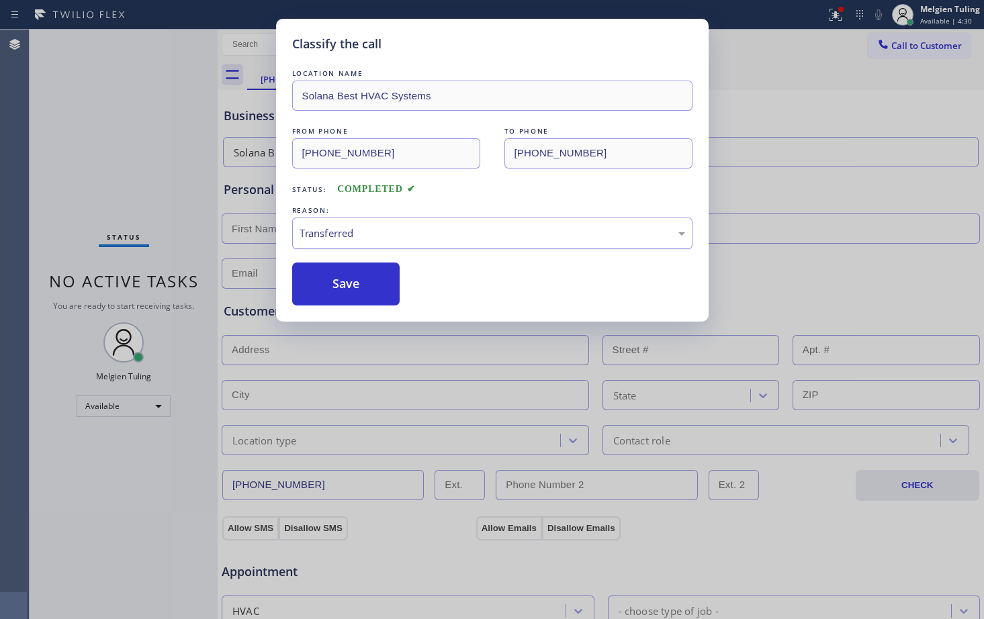
click at [341, 243] on div "Transferred" at bounding box center [492, 234] width 400 height 32
click at [340, 283] on button "Save" at bounding box center [346, 284] width 108 height 43
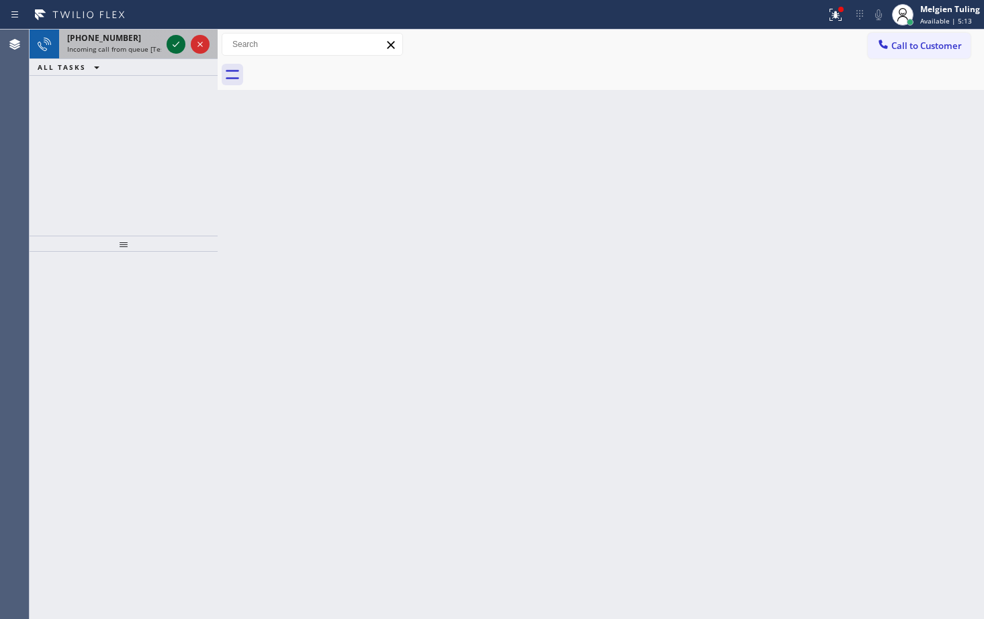
click at [171, 47] on icon at bounding box center [176, 44] width 16 height 16
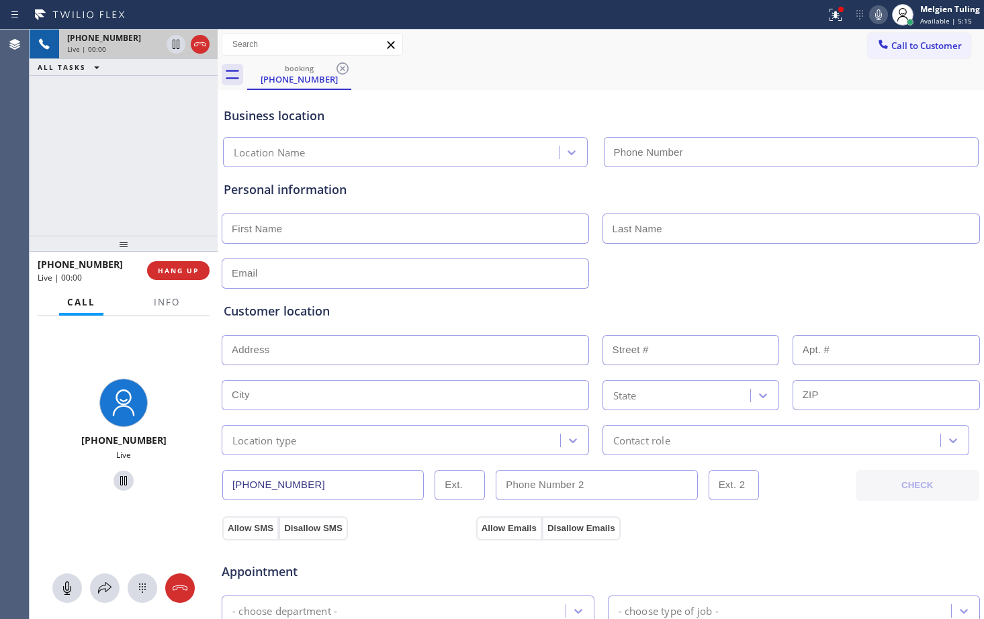
type input "[PHONE_NUMBER]"
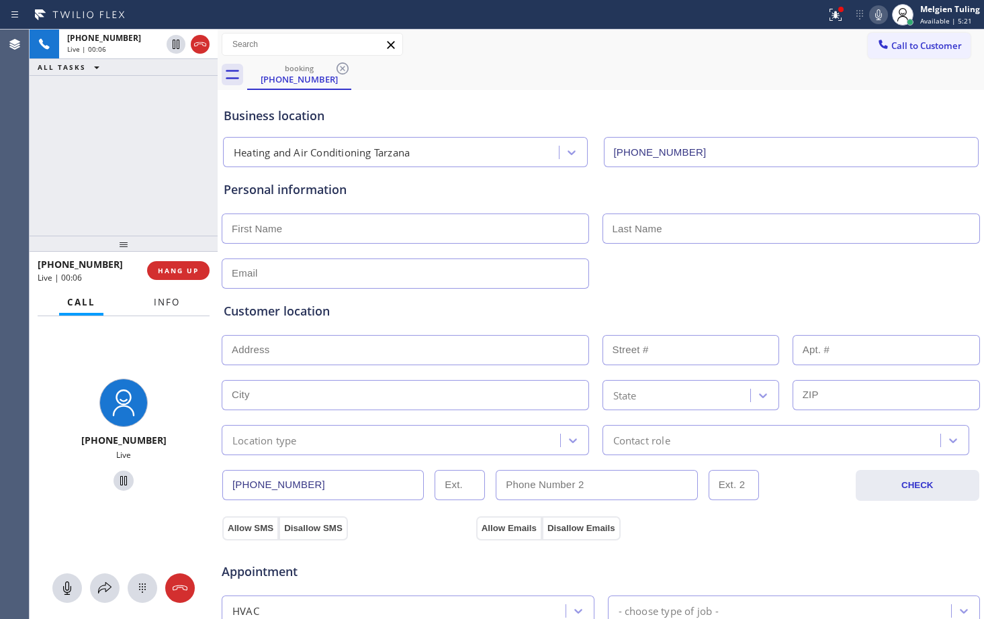
click at [171, 309] on button "Info" at bounding box center [167, 303] width 42 height 26
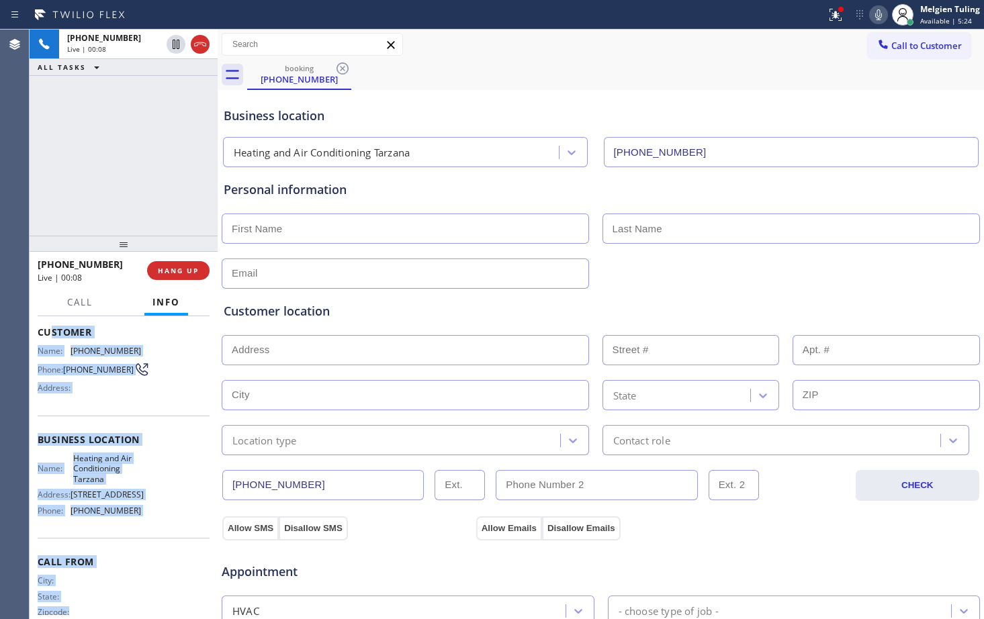
scroll to position [109, 0]
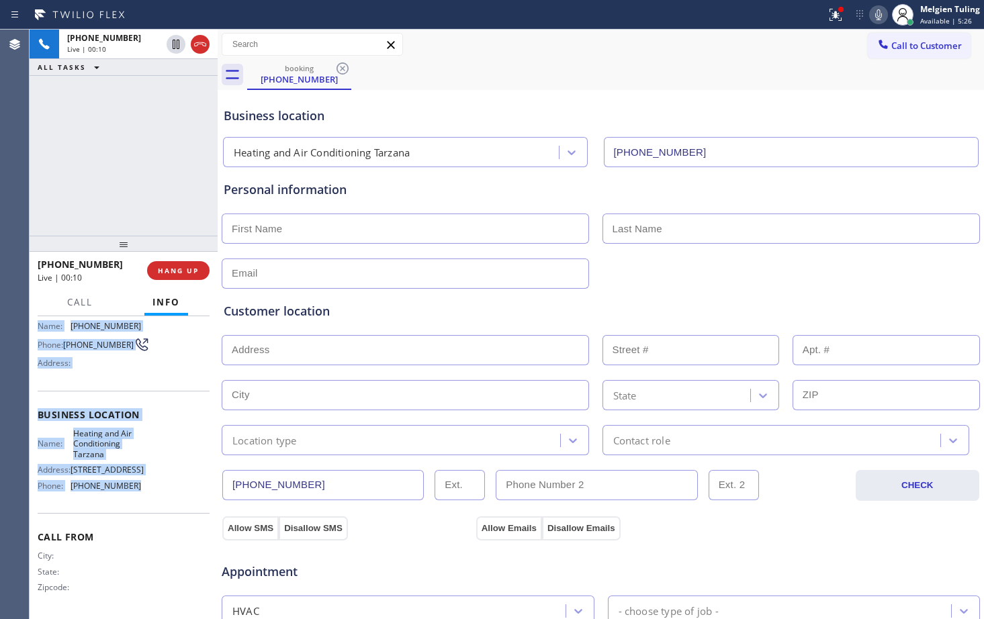
drag, startPoint x: 50, startPoint y: 401, endPoint x: 139, endPoint y: 496, distance: 130.3
click at [139, 496] on div "Context Queue: [Test] All Priority: 1 Customer Name: [PHONE_NUMBER] Phone: [PHO…" at bounding box center [124, 420] width 172 height 389
copy div "stomer Name: [PHONE_NUMBER] Phone: [PHONE_NUMBER] Address: Business location Na…"
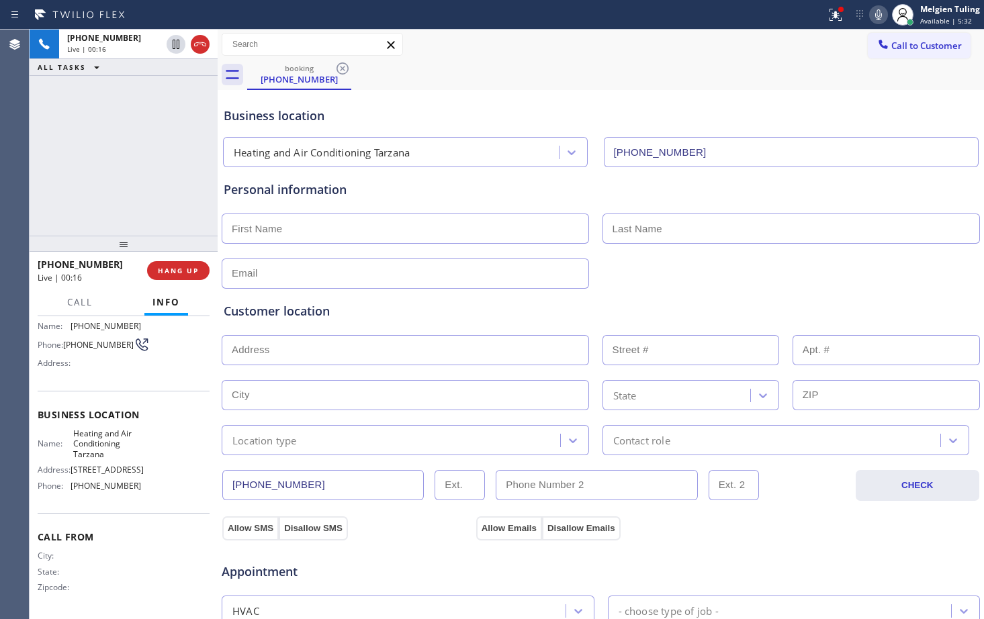
click at [423, 285] on div "Customer location >> ADD NEW ADDRESS << + NEW ADDRESS State Location type Conta…" at bounding box center [601, 370] width 760 height 172
click at [179, 270] on span "HANG UP" at bounding box center [178, 270] width 41 height 9
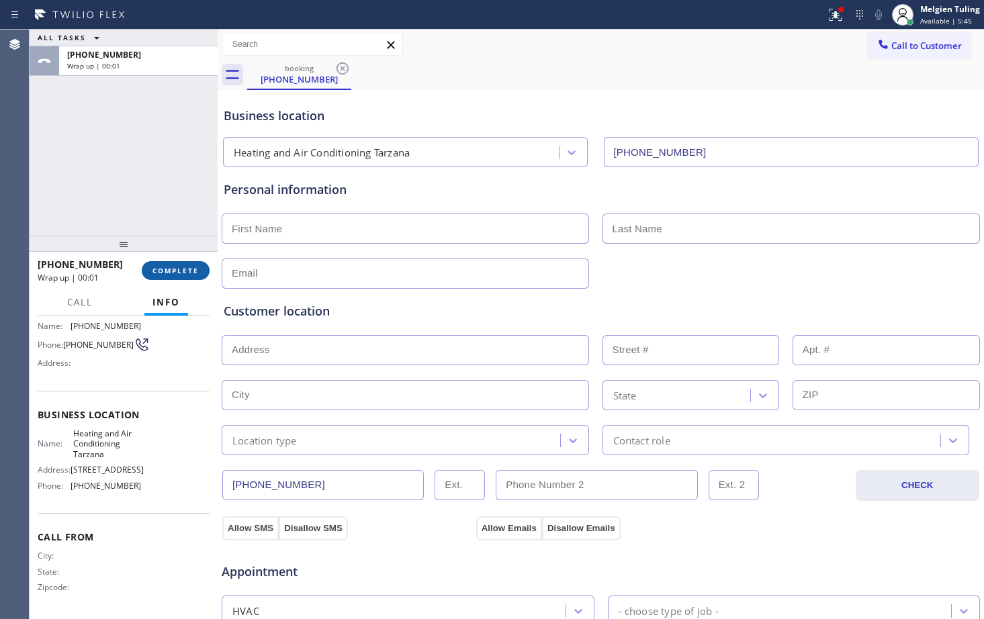
click at [195, 269] on span "COMPLETE" at bounding box center [176, 270] width 46 height 9
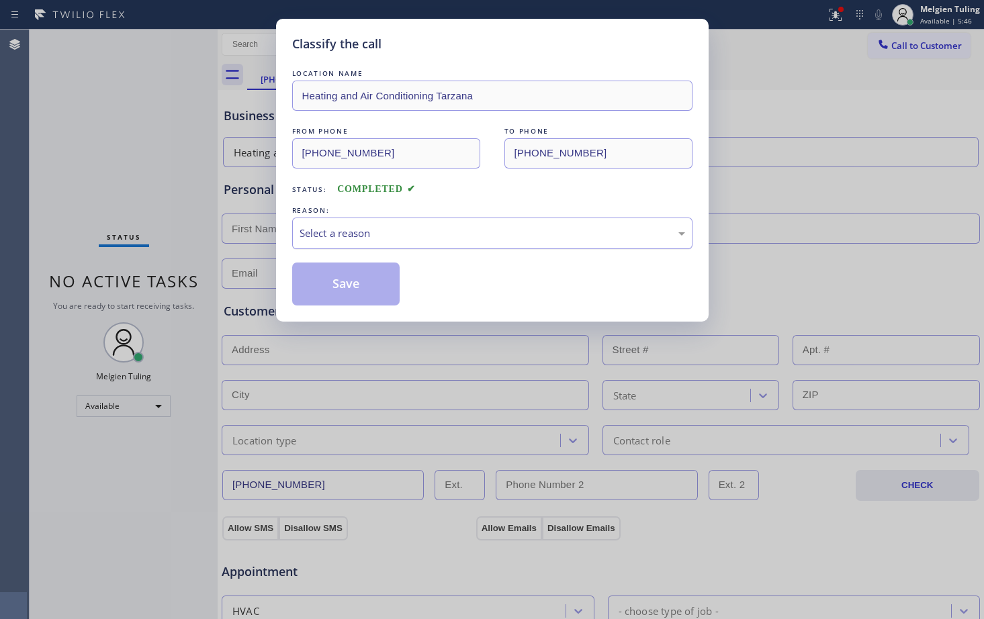
click at [321, 234] on div "Select a reason" at bounding box center [493, 233] width 386 height 15
click at [365, 298] on button "Save" at bounding box center [346, 284] width 108 height 43
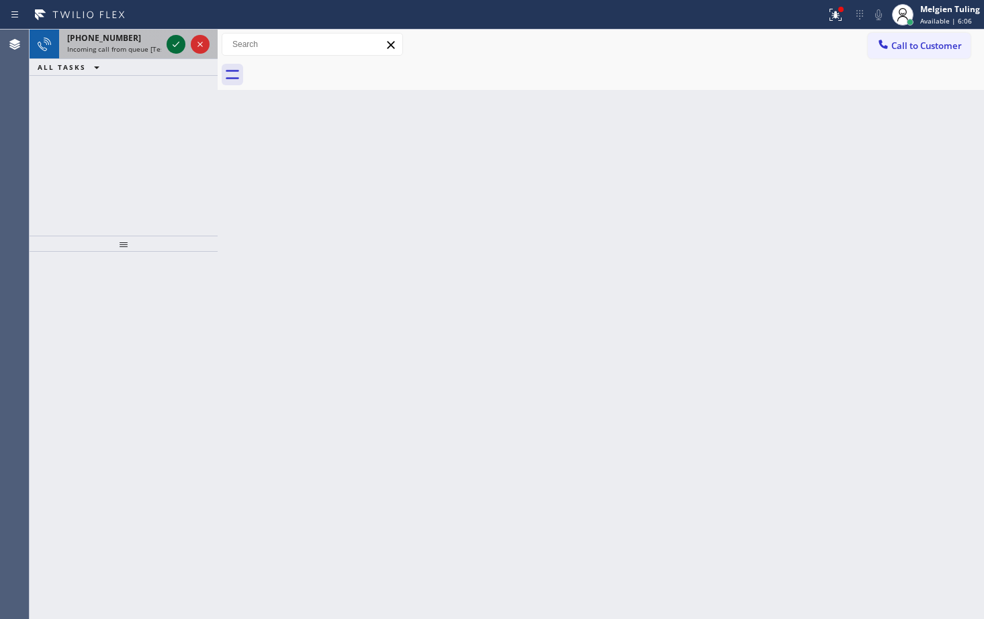
click at [172, 38] on icon at bounding box center [176, 44] width 16 height 16
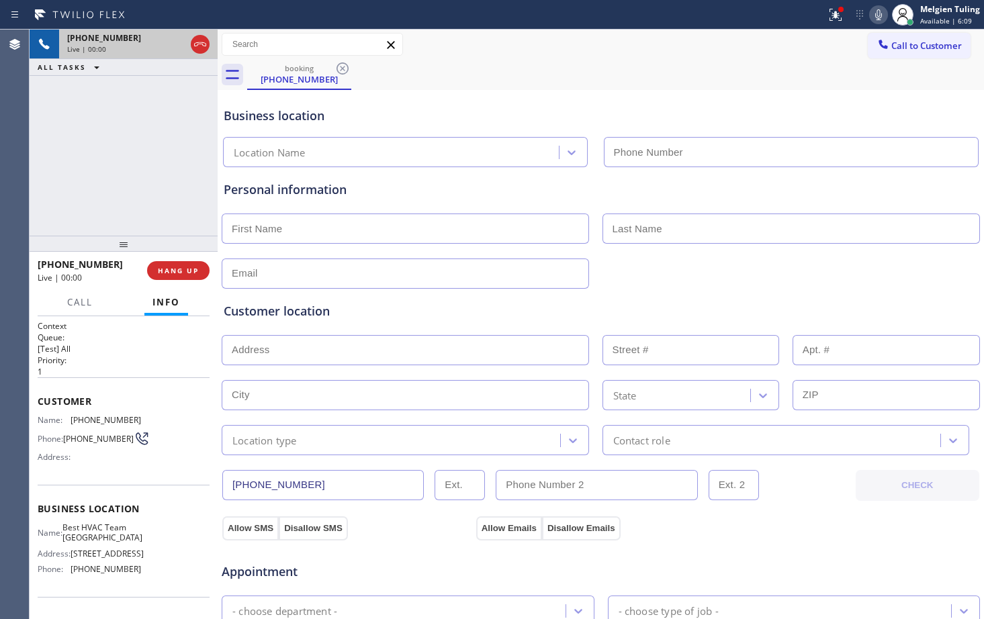
type input "[PHONE_NUMBER]"
click at [167, 182] on div "[PHONE_NUMBER] Live | 00:05 ALL TASKS ALL TASKS ACTIVE TASKS TASKS IN WRAP UP" at bounding box center [124, 133] width 188 height 206
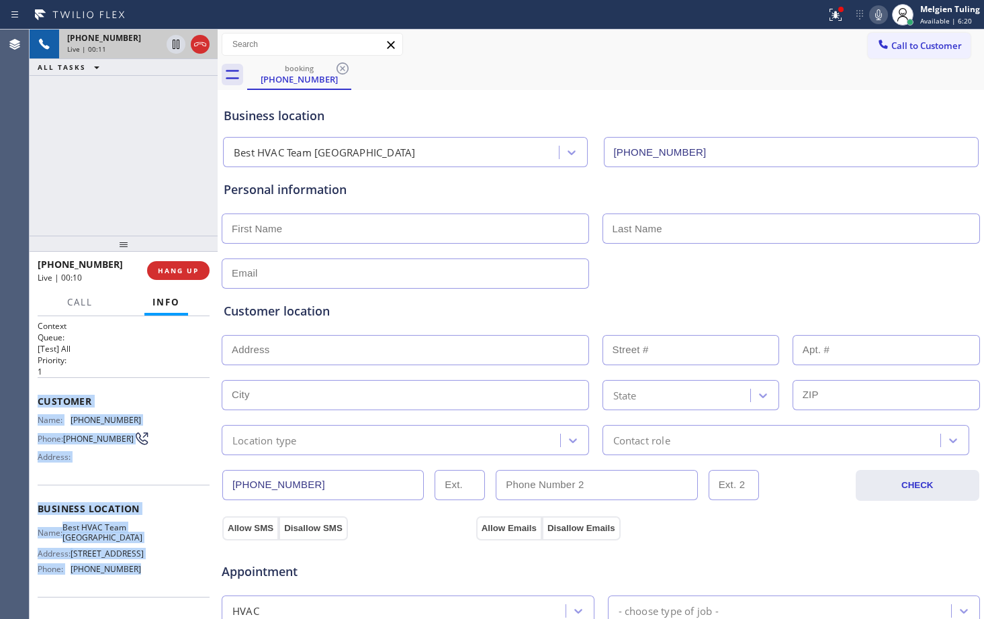
drag, startPoint x: 39, startPoint y: 402, endPoint x: 136, endPoint y: 593, distance: 213.9
click at [136, 593] on div "Context Queue: [Test] All Priority: 1 Customer Name: [PHONE_NUMBER] Phone: [PHO…" at bounding box center [124, 509] width 172 height 378
copy div "Customer Name: [PHONE_NUMBER] Phone: [PHONE_NUMBER] Address: Business location …"
click at [191, 277] on button "HANG UP" at bounding box center [178, 270] width 62 height 19
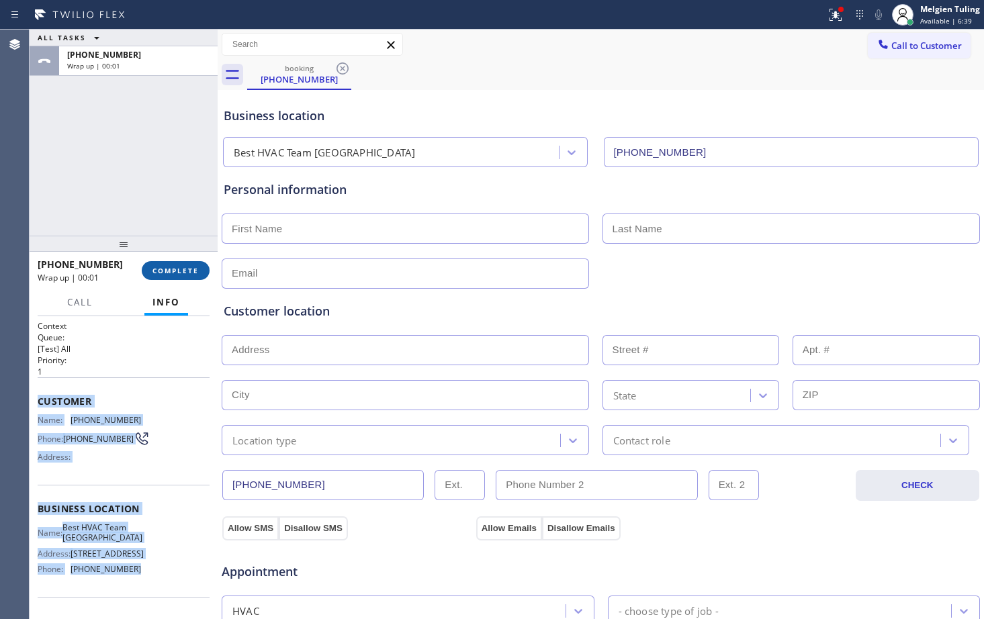
click at [158, 265] on button "COMPLETE" at bounding box center [176, 270] width 68 height 19
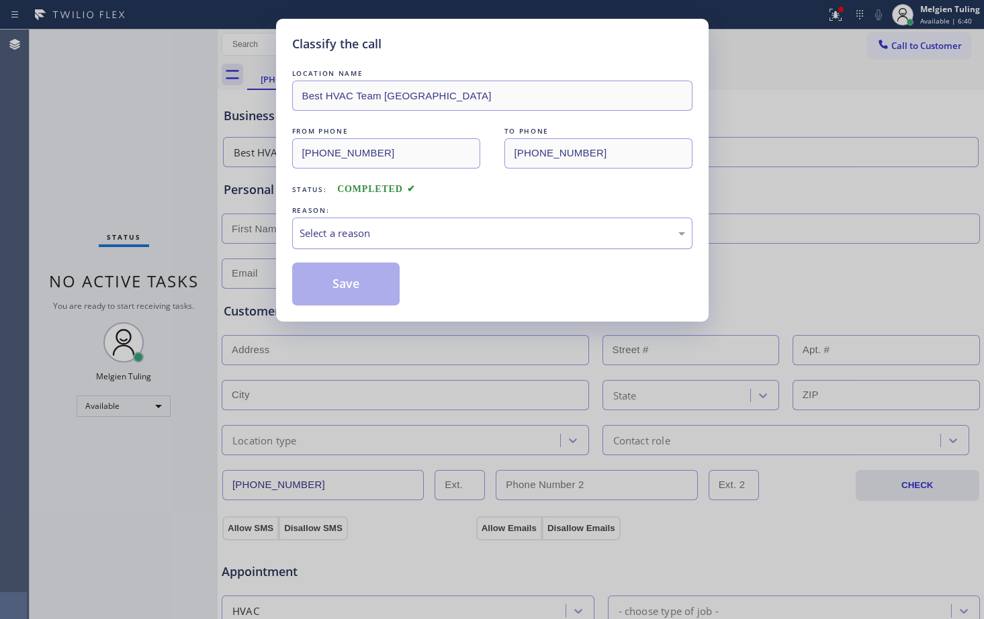
click at [309, 236] on div "Select a reason" at bounding box center [493, 233] width 386 height 15
click at [327, 290] on button "Save" at bounding box center [346, 284] width 108 height 43
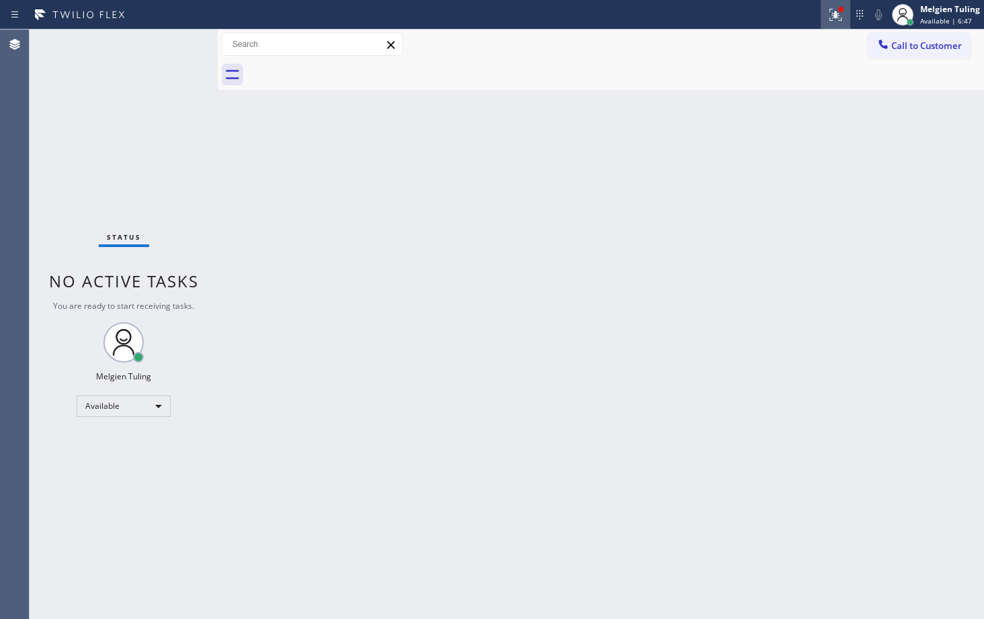
click at [837, 13] on icon at bounding box center [836, 13] width 8 height 5
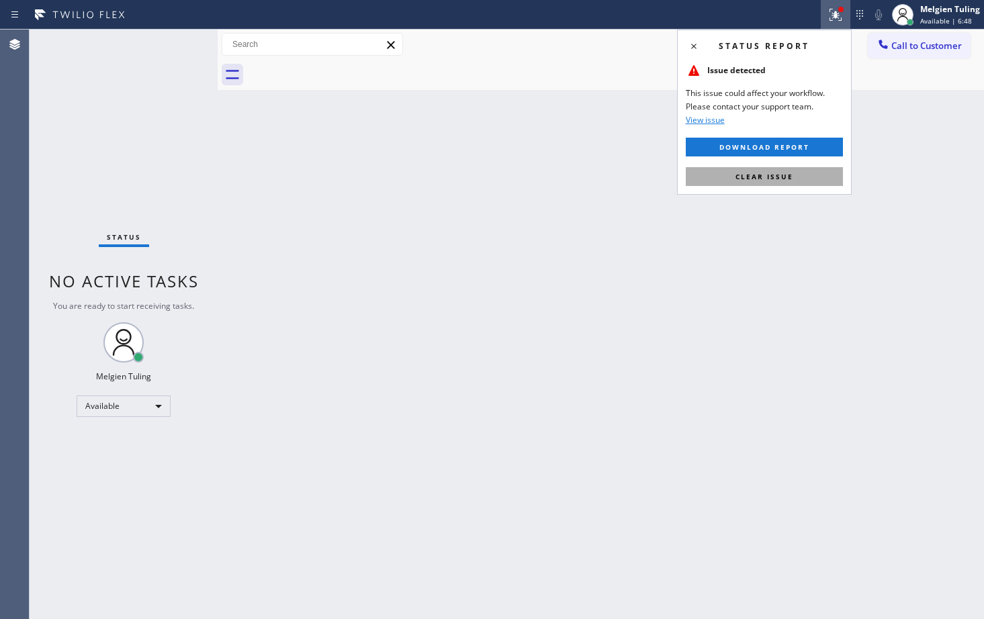
click at [741, 181] on span "Clear issue" at bounding box center [765, 176] width 58 height 9
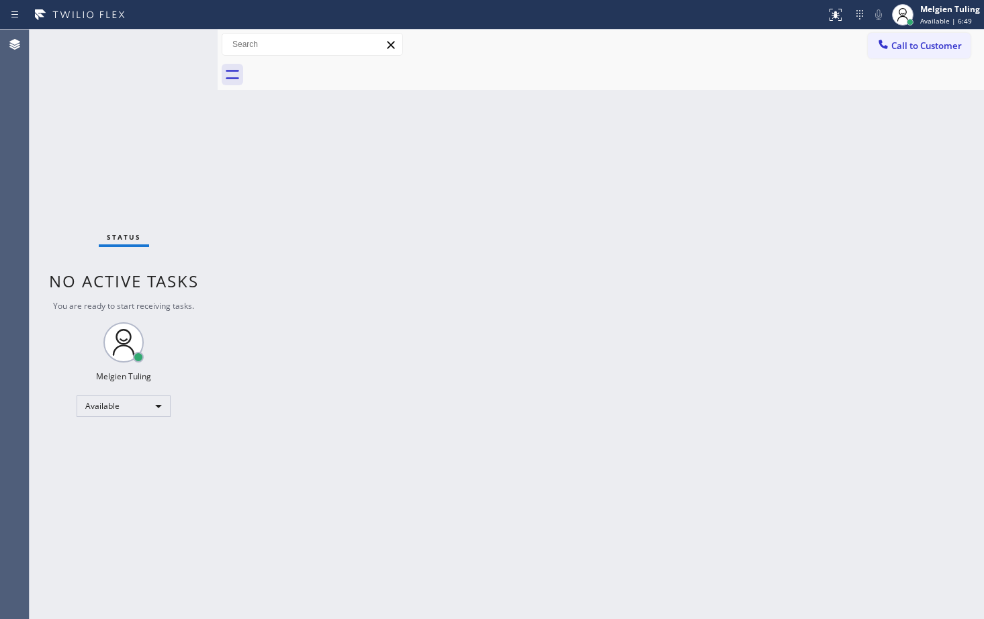
click at [654, 194] on div "Back to Dashboard Change Sender ID Customers Technicians Select a contact Outbo…" at bounding box center [601, 325] width 767 height 590
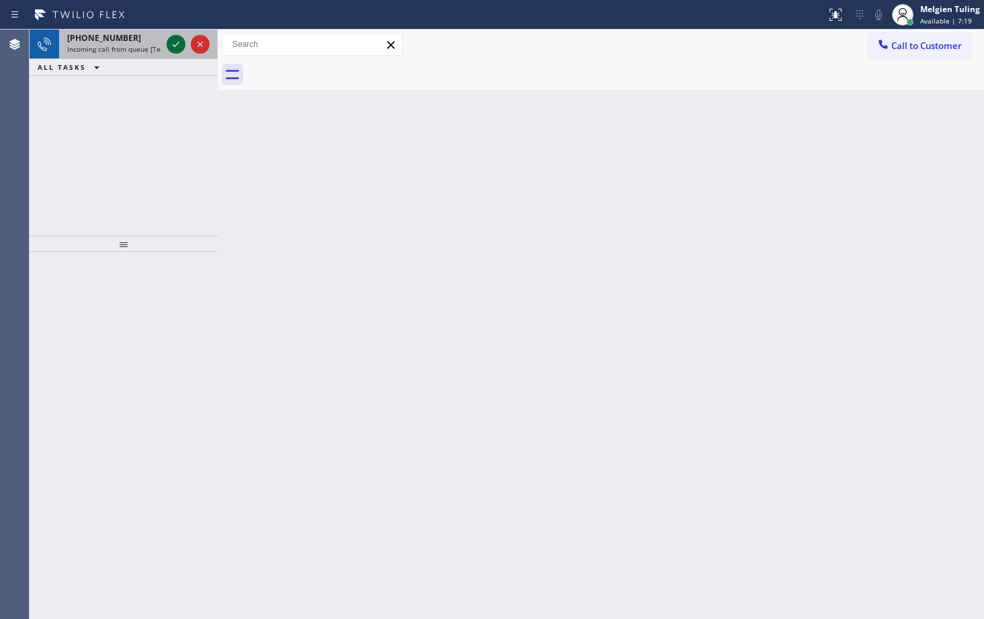
click at [172, 43] on icon at bounding box center [176, 44] width 16 height 16
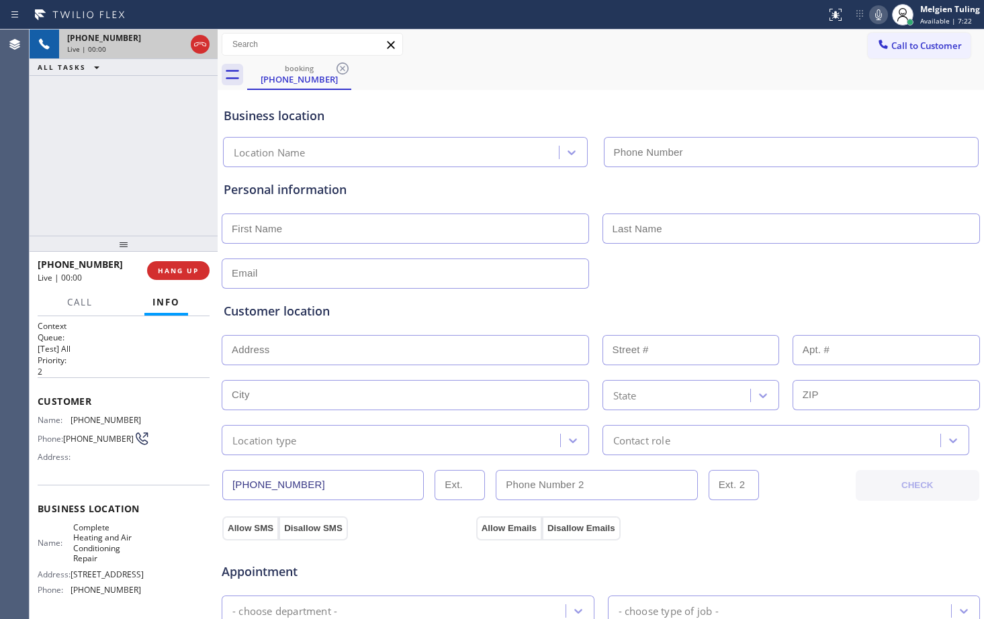
type input "[PHONE_NUMBER]"
click at [441, 192] on div "Personal information" at bounding box center [601, 190] width 754 height 18
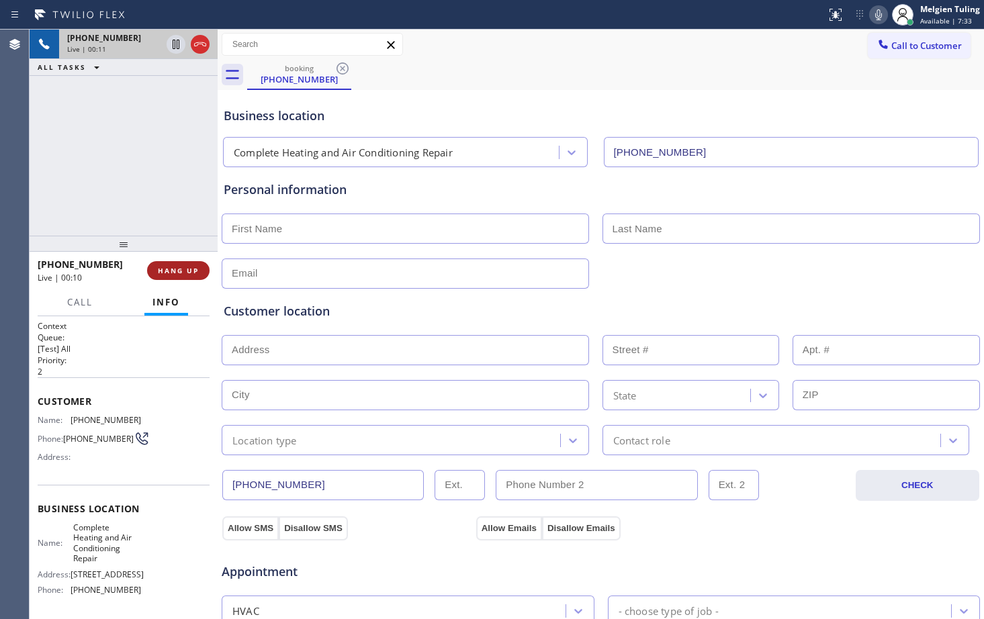
click at [178, 274] on span "HANG UP" at bounding box center [178, 270] width 41 height 9
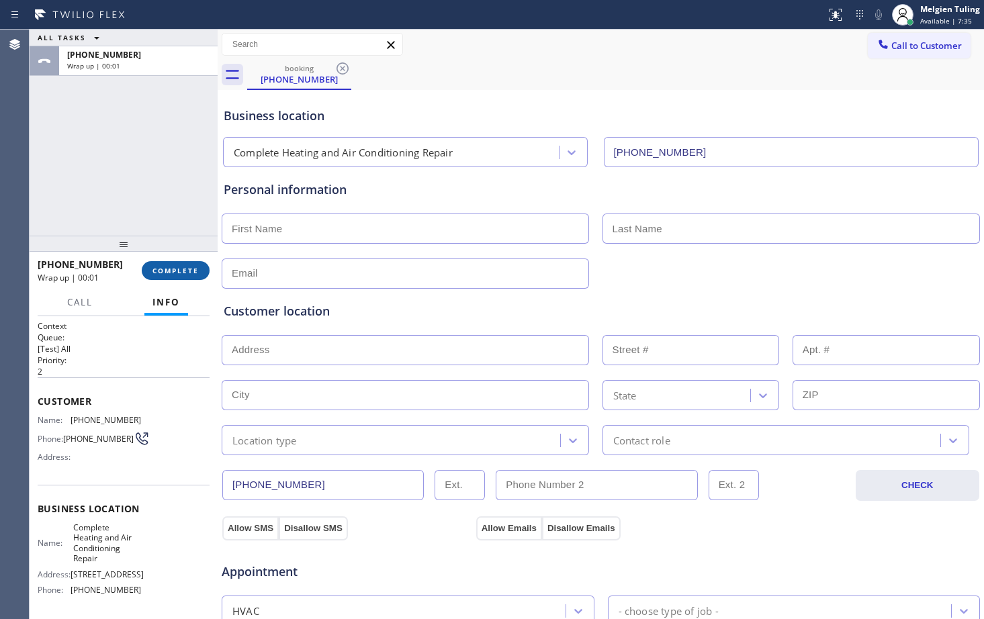
click at [175, 269] on span "COMPLETE" at bounding box center [176, 270] width 46 height 9
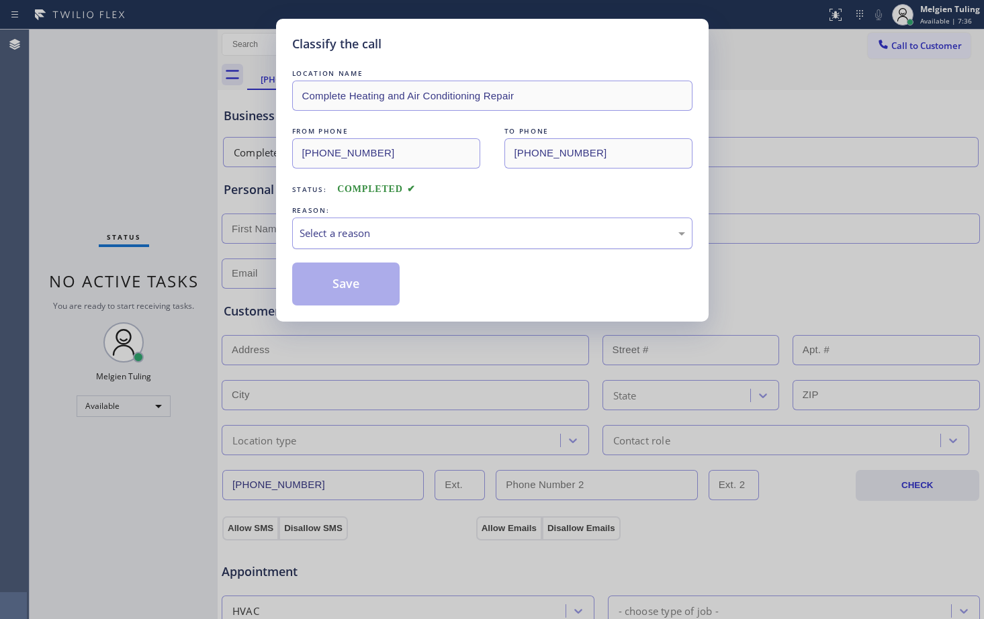
click at [323, 239] on div "Select a reason" at bounding box center [493, 233] width 386 height 15
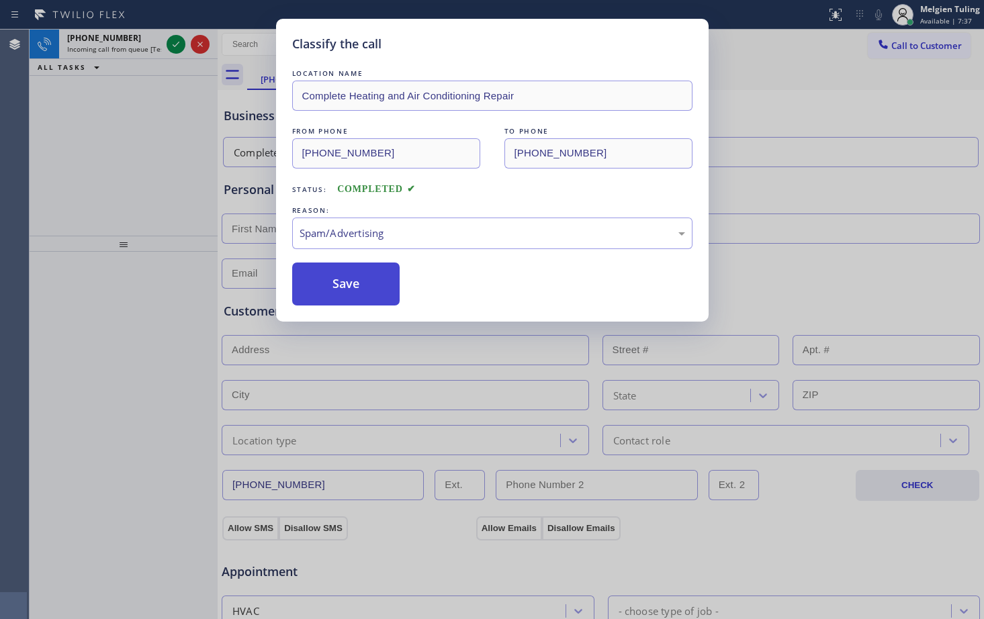
click at [335, 277] on button "Save" at bounding box center [346, 284] width 108 height 43
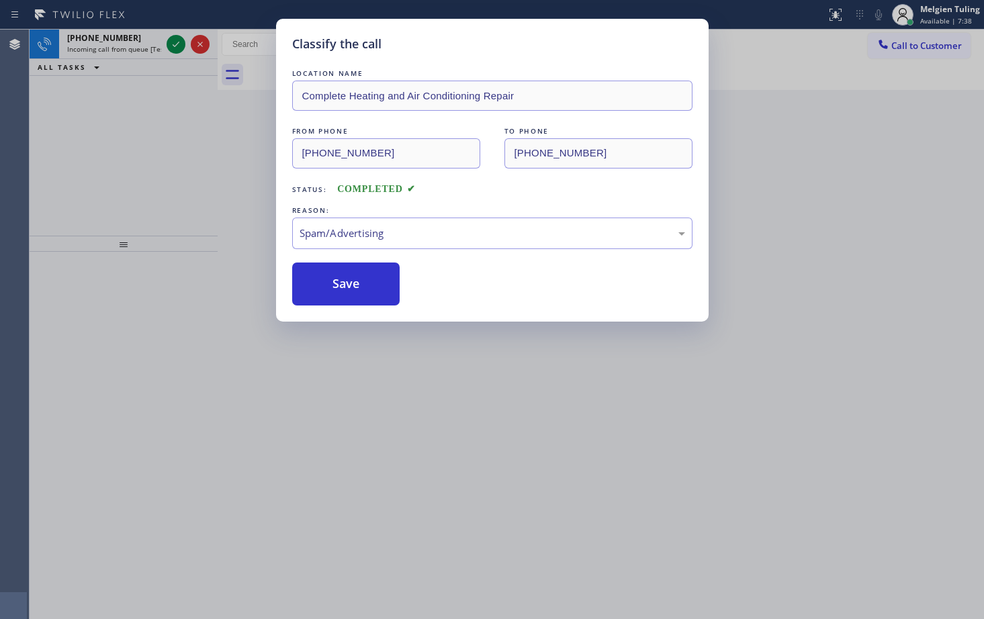
click at [220, 191] on div "Classify the call LOCATION NAME Complete Heating and Air Conditioning Repair FR…" at bounding box center [492, 309] width 984 height 619
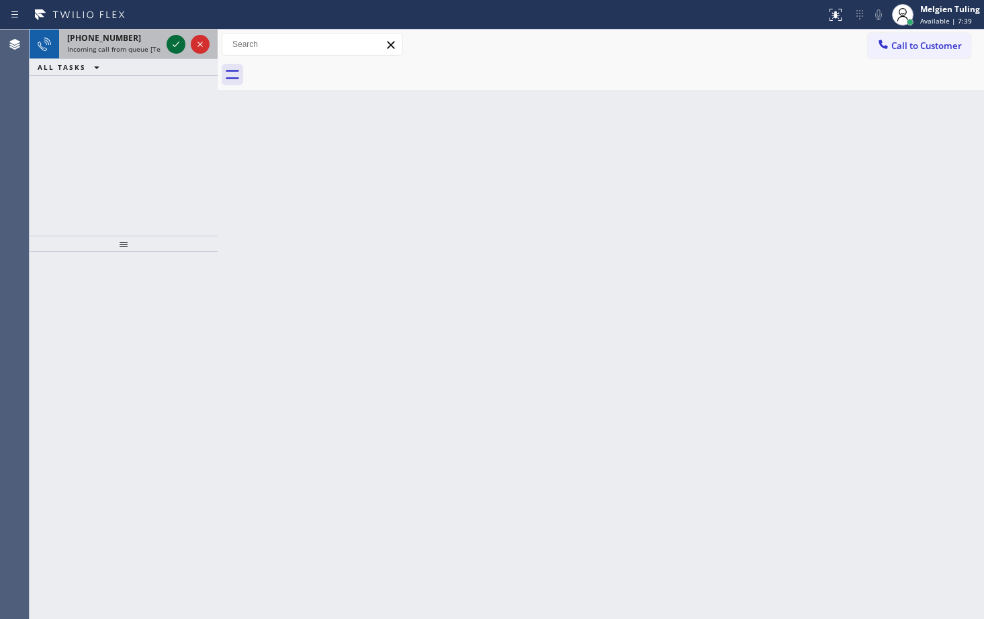
click at [180, 46] on icon at bounding box center [176, 44] width 16 height 16
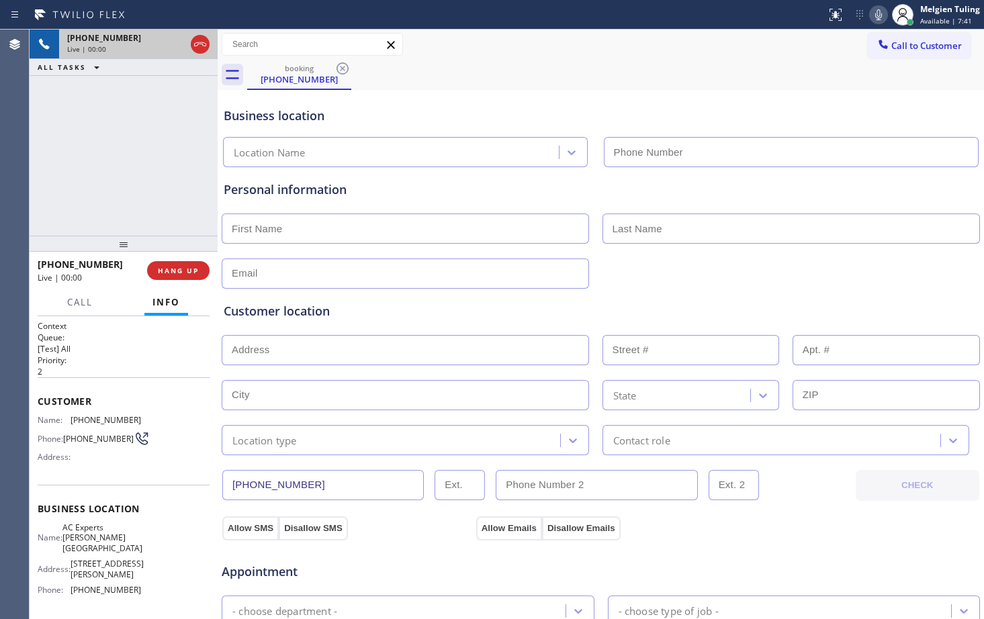
type input "[PHONE_NUMBER]"
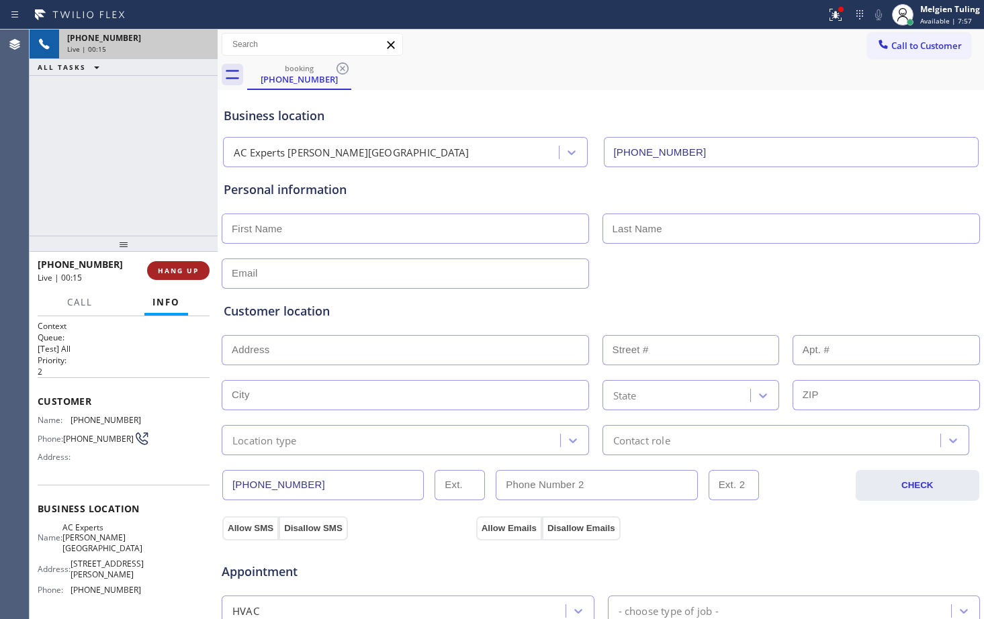
click at [186, 275] on span "HANG UP" at bounding box center [178, 270] width 41 height 9
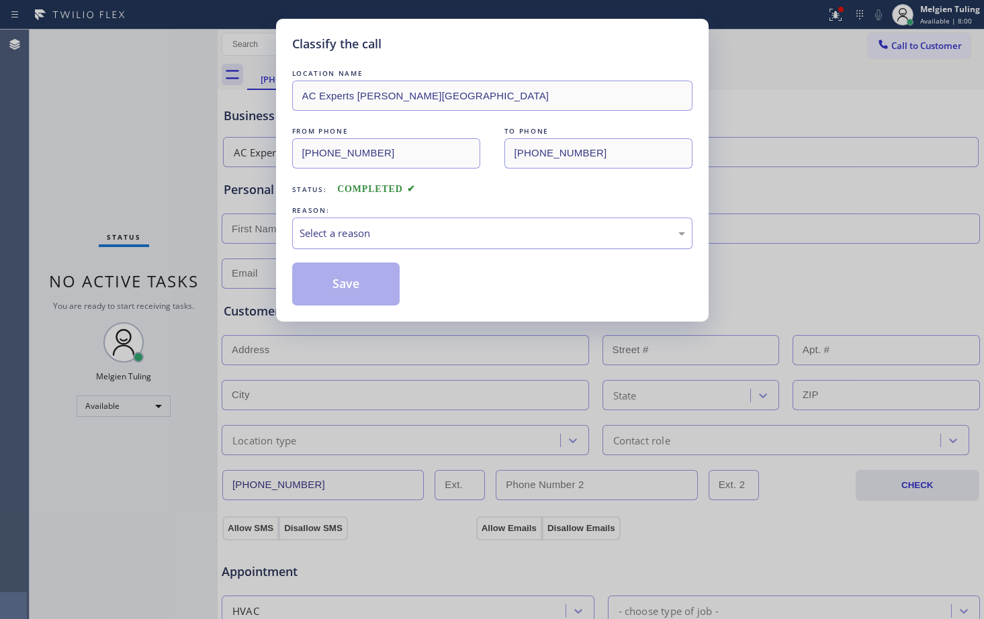
click at [307, 234] on div "Select a reason" at bounding box center [493, 233] width 386 height 15
click at [323, 275] on button "Save" at bounding box center [346, 284] width 108 height 43
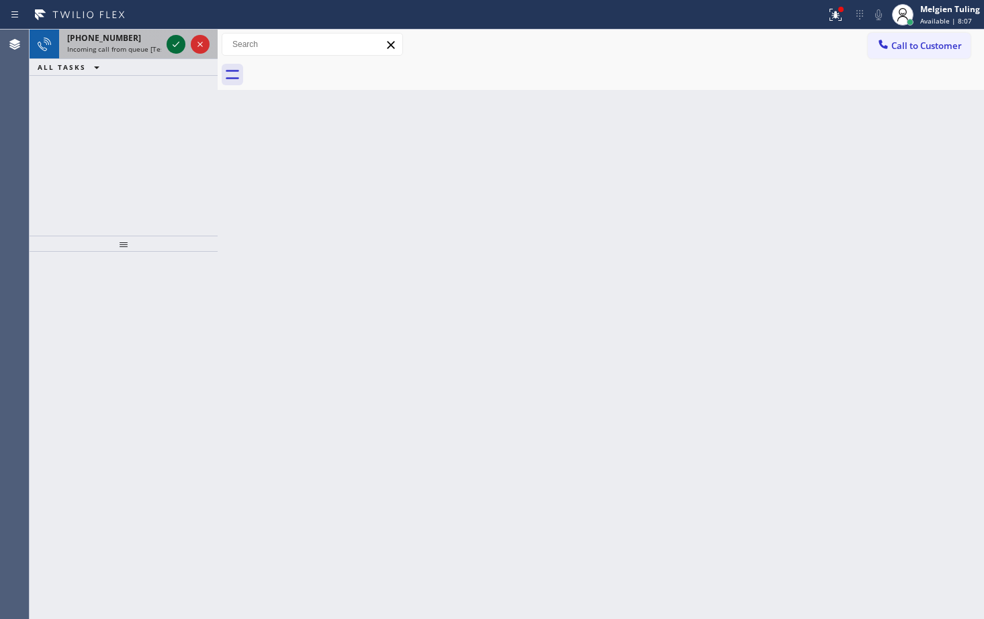
click at [175, 48] on icon at bounding box center [176, 44] width 16 height 16
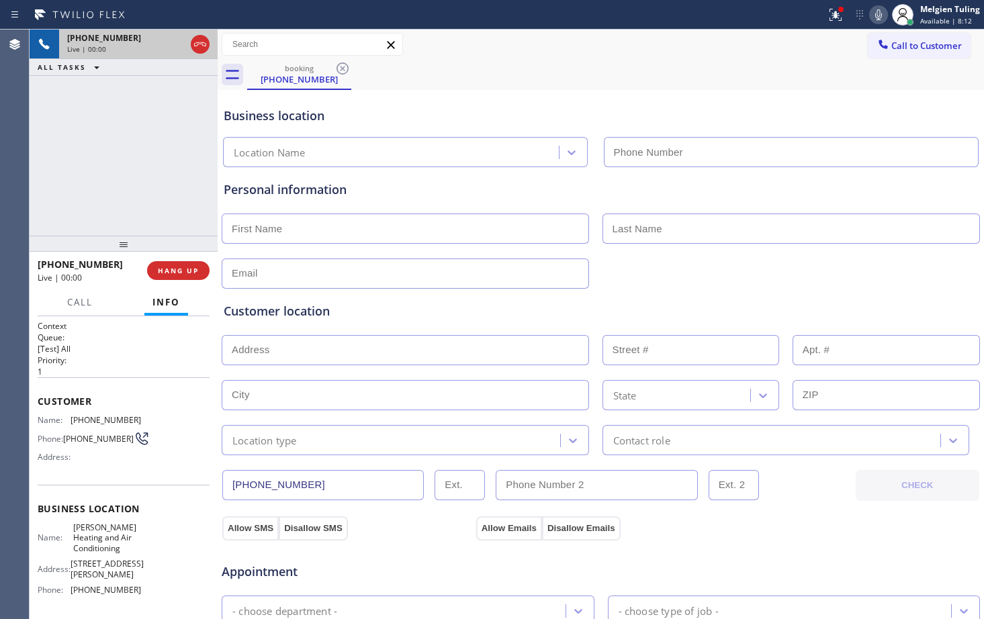
type input "[PHONE_NUMBER]"
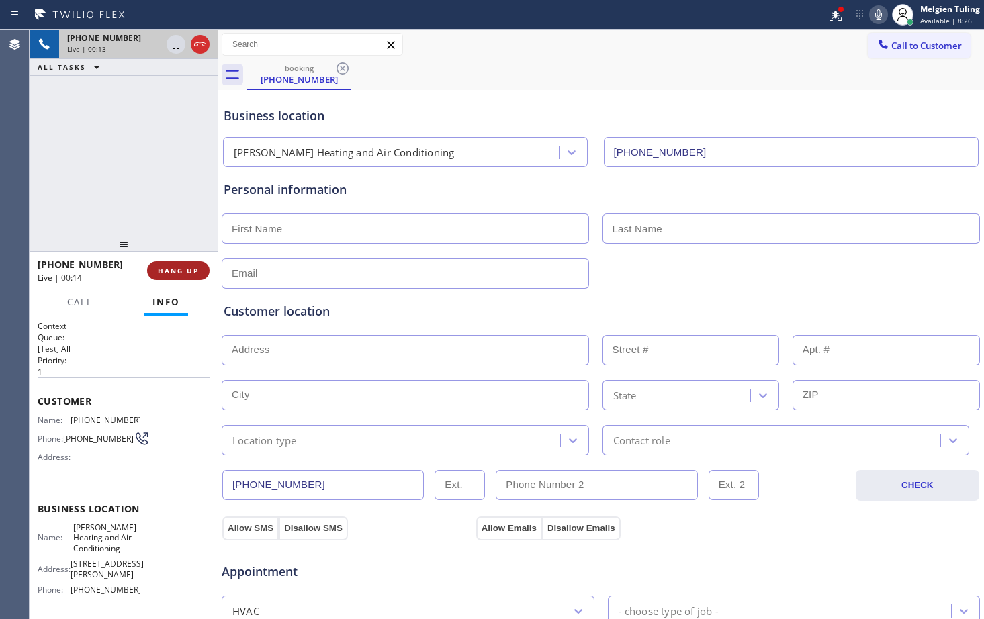
click at [177, 269] on span "HANG UP" at bounding box center [178, 270] width 41 height 9
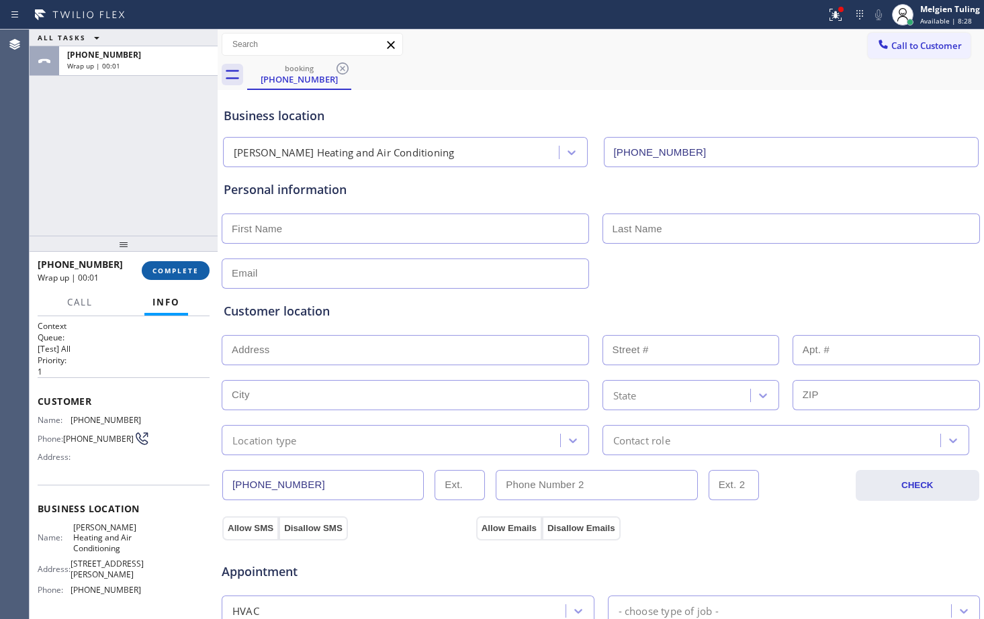
click at [181, 272] on span "COMPLETE" at bounding box center [176, 270] width 46 height 9
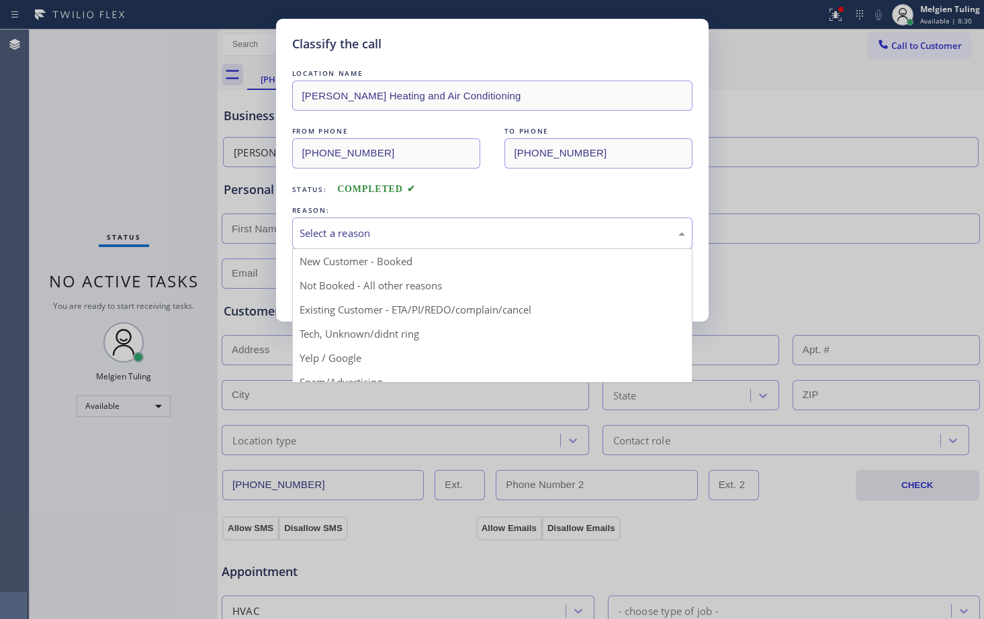
click at [329, 232] on div "Select a reason" at bounding box center [493, 233] width 386 height 15
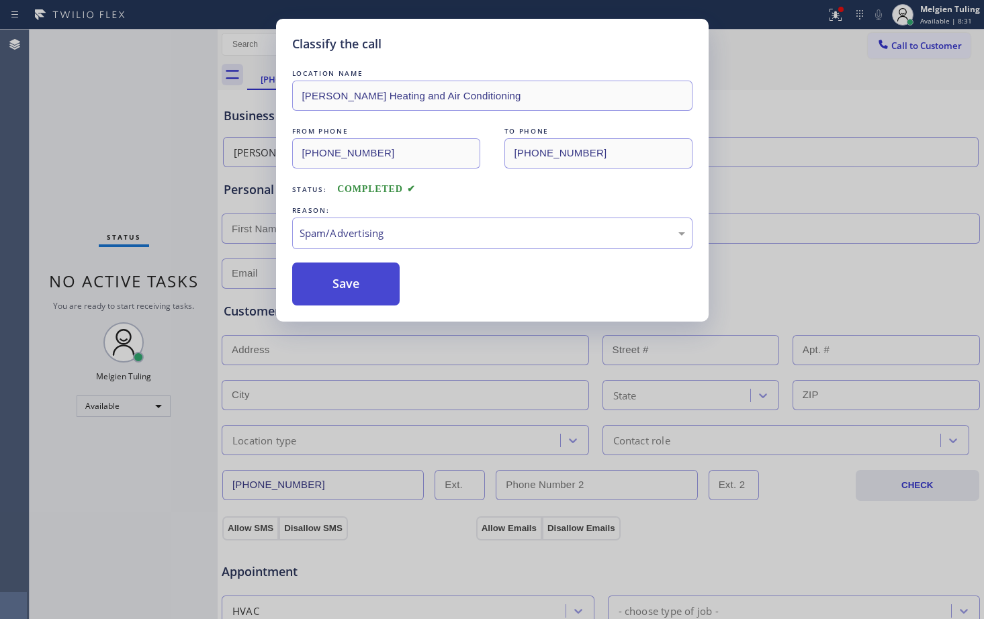
click at [353, 284] on button "Save" at bounding box center [346, 284] width 108 height 43
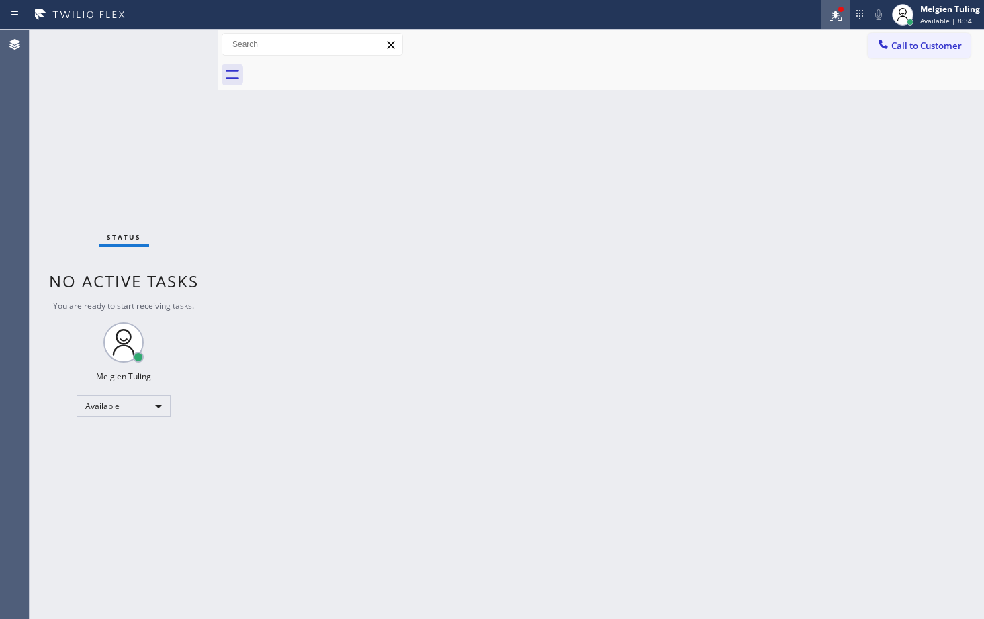
click at [836, 15] on icon at bounding box center [834, 13] width 8 height 9
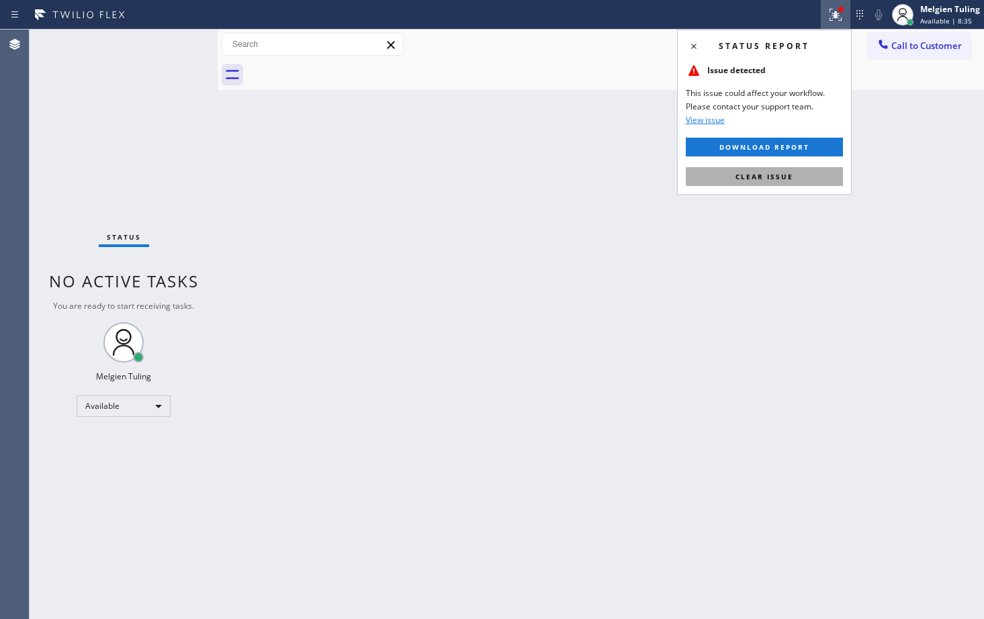
click at [772, 180] on span "Clear issue" at bounding box center [765, 176] width 58 height 9
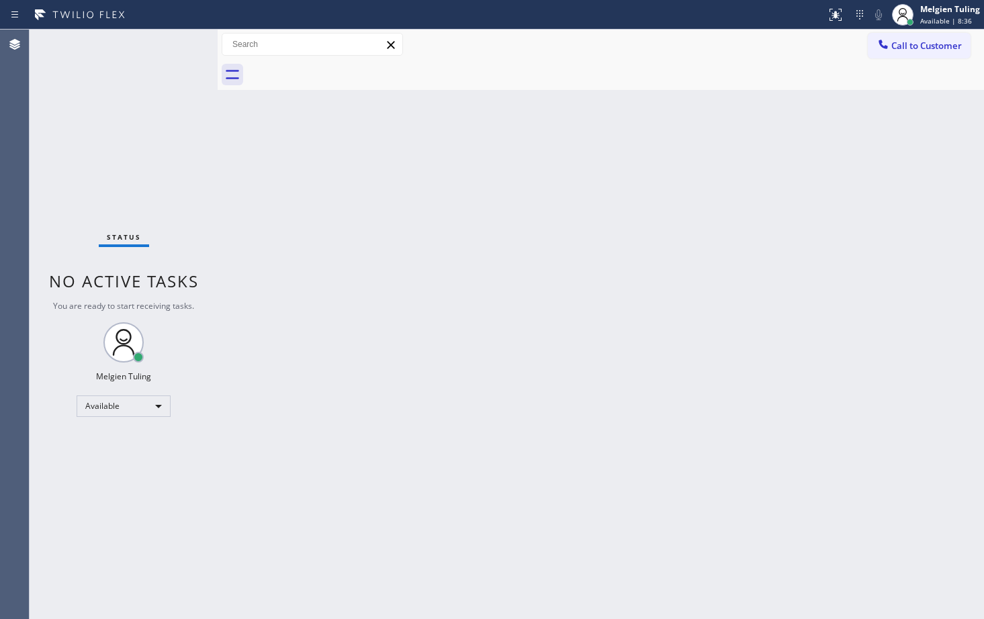
click at [810, 175] on div "Back to Dashboard Change Sender ID Customers Technicians Select a contact Outbo…" at bounding box center [601, 325] width 767 height 590
click at [175, 47] on div "Status No active tasks You are ready to start receiving tasks. Melgien Tuling A…" at bounding box center [124, 325] width 188 height 590
click at [404, 363] on div "Back to Dashboard Change Sender ID Customers Technicians Select a contact Outbo…" at bounding box center [601, 325] width 767 height 590
click at [617, 337] on div "Back to Dashboard Change Sender ID Customers Technicians Select a contact Outbo…" at bounding box center [601, 325] width 767 height 590
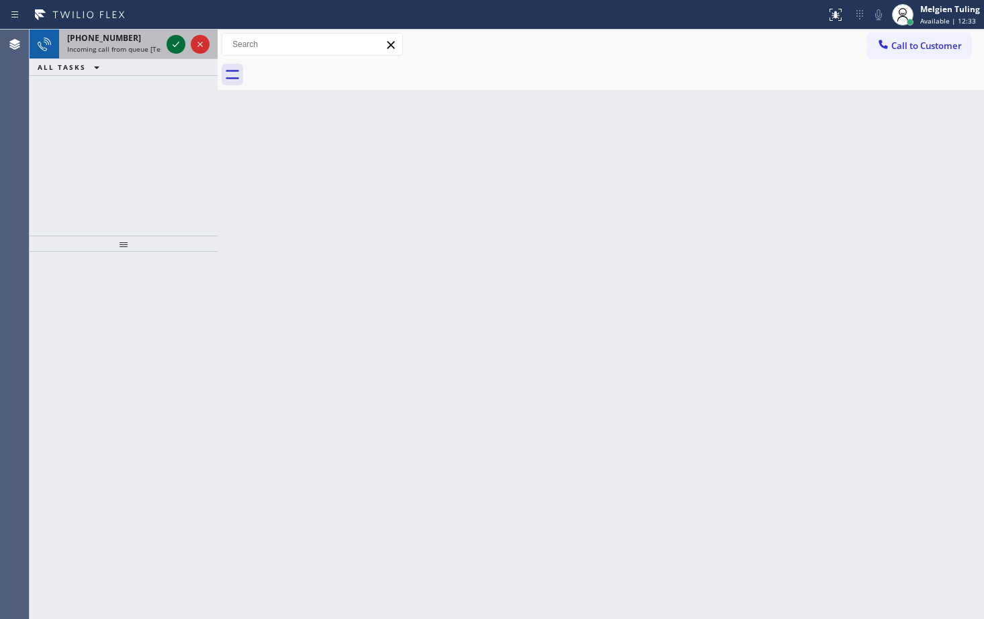
click at [175, 42] on icon at bounding box center [176, 44] width 16 height 16
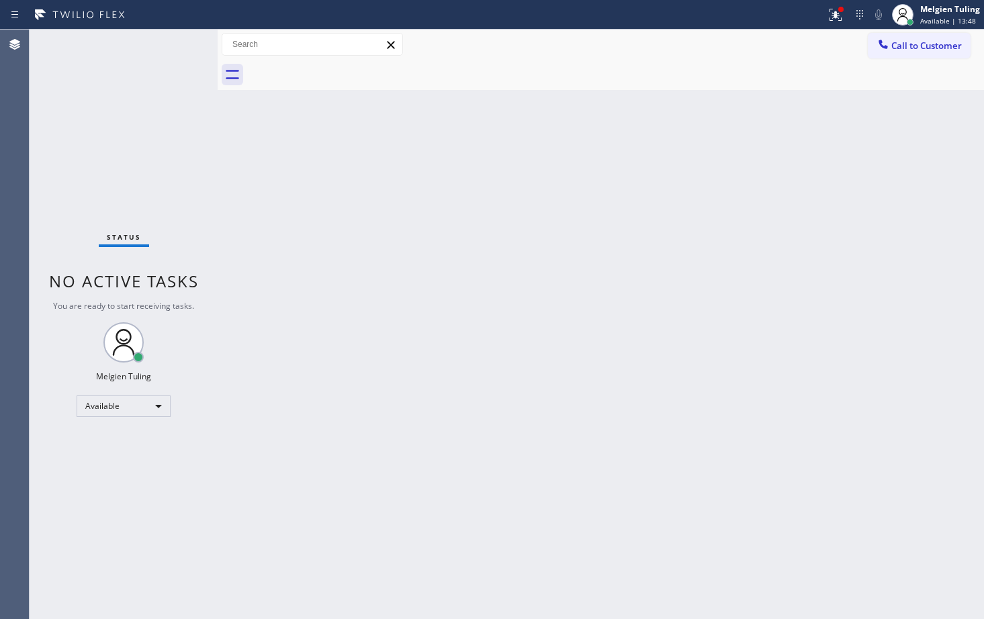
click at [543, 419] on div "Back to Dashboard Change Sender ID Customers Technicians Select a contact Outbo…" at bounding box center [601, 325] width 767 height 590
click at [836, 21] on icon at bounding box center [836, 15] width 16 height 16
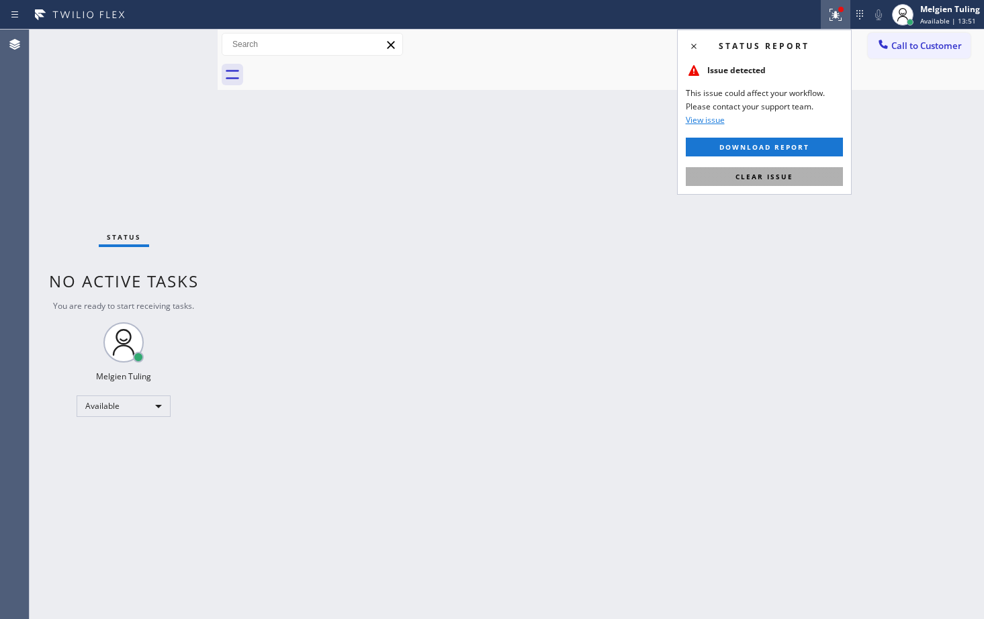
click at [742, 173] on span "Clear issue" at bounding box center [765, 176] width 58 height 9
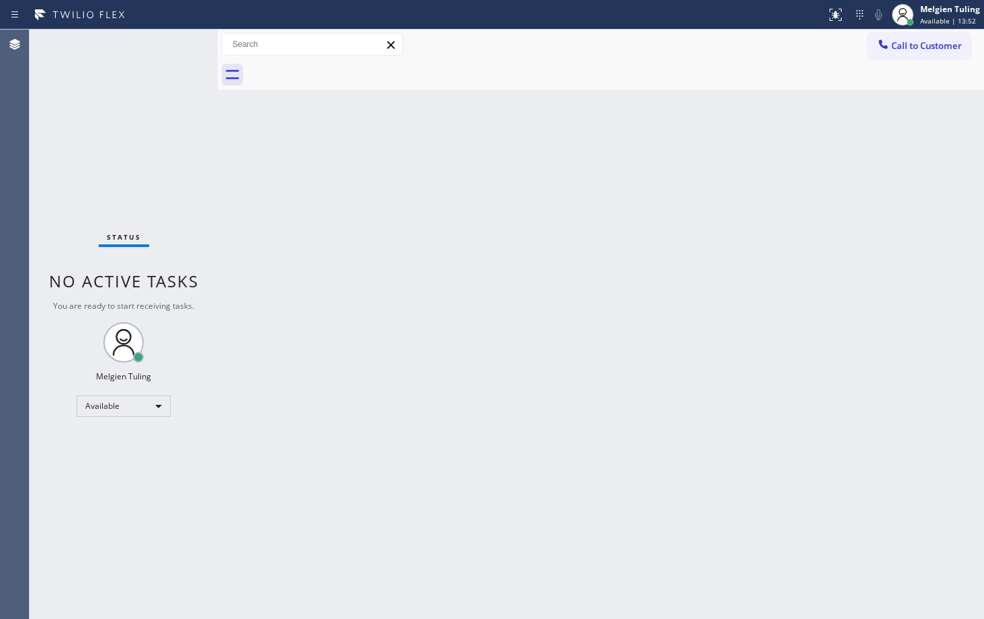
click at [742, 174] on div "Back to Dashboard Change Sender ID Customers Technicians Select a contact Outbo…" at bounding box center [601, 325] width 767 height 590
click at [892, 249] on div "Back to Dashboard Change Sender ID Customers Technicians Select a contact Outbo…" at bounding box center [601, 325] width 767 height 590
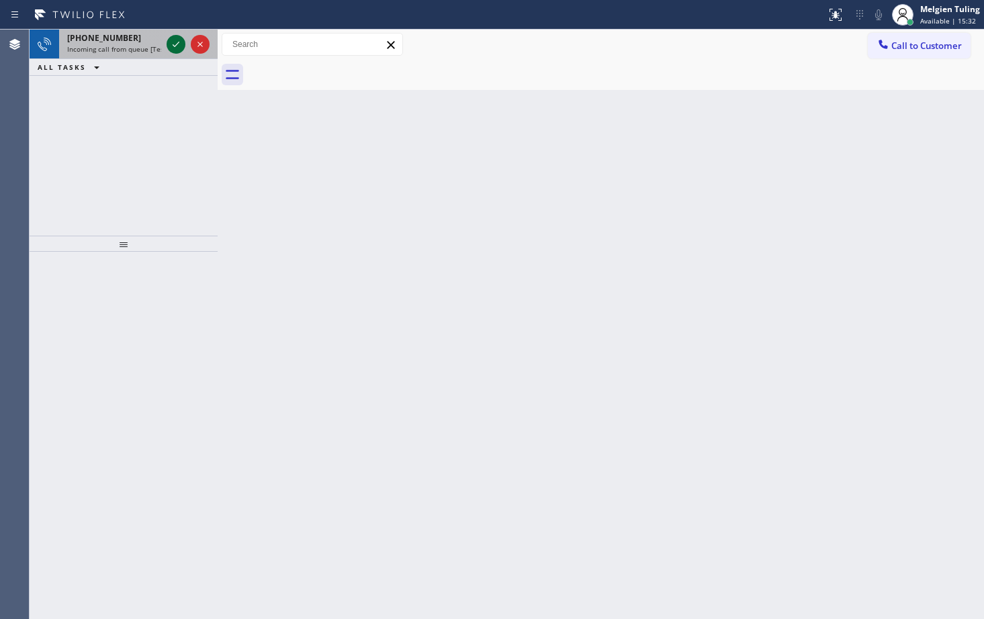
click at [169, 42] on icon at bounding box center [176, 44] width 16 height 16
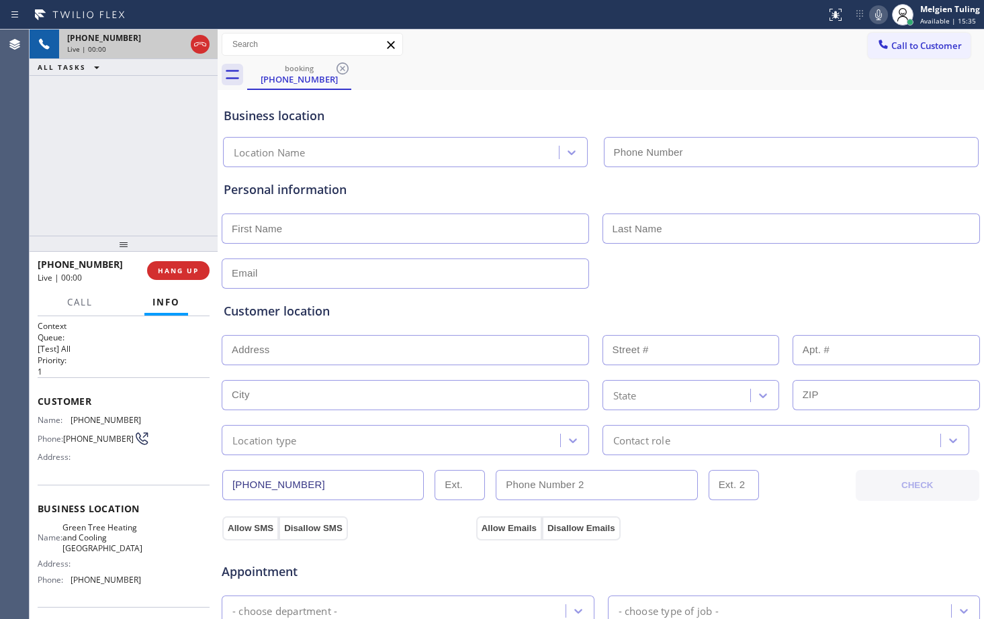
type input "[PHONE_NUMBER]"
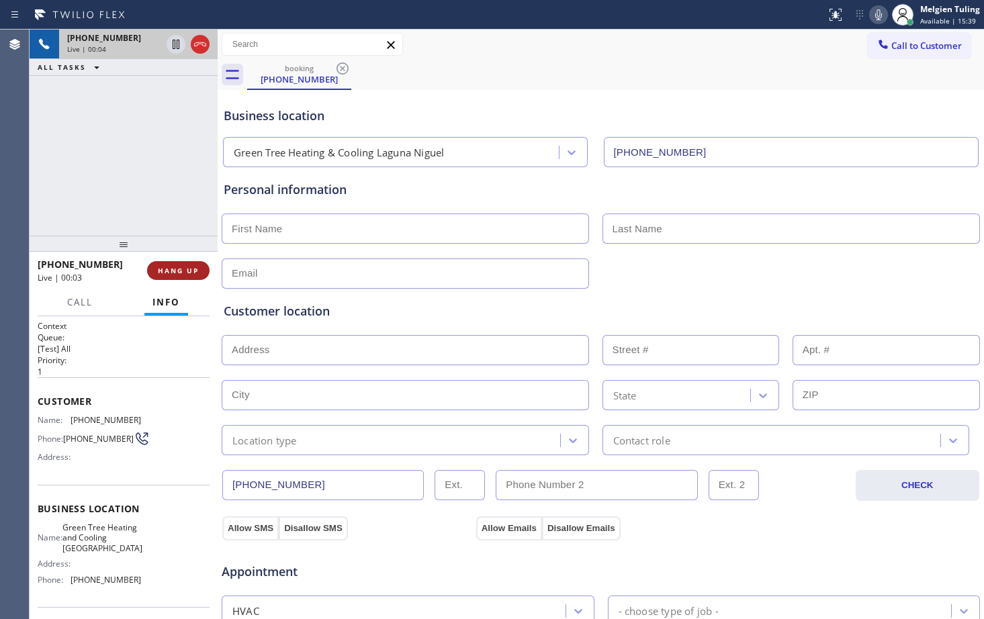
click at [165, 270] on span "HANG UP" at bounding box center [178, 270] width 41 height 9
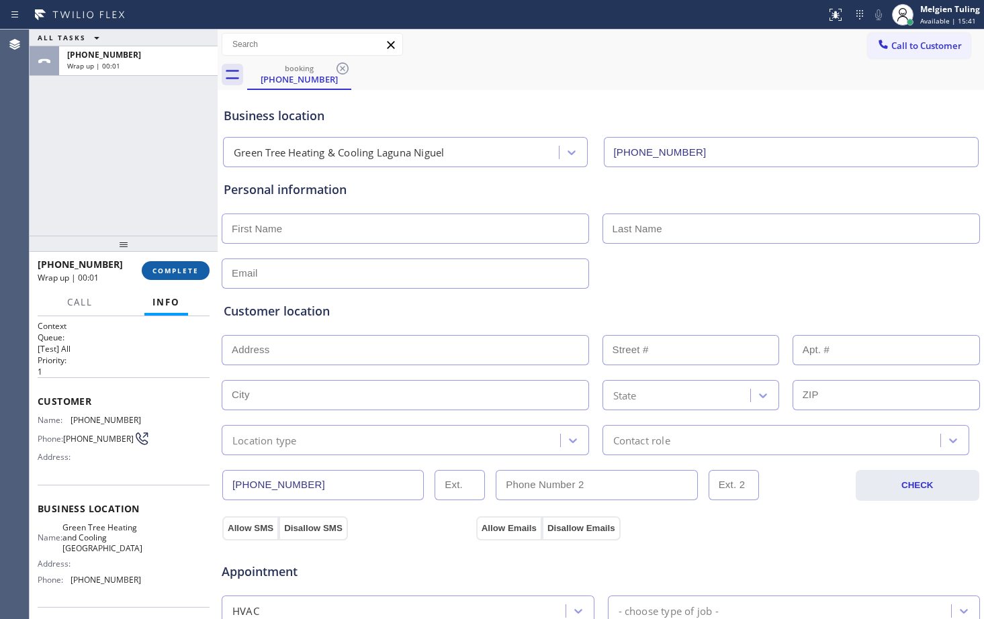
click at [189, 275] on span "COMPLETE" at bounding box center [176, 270] width 46 height 9
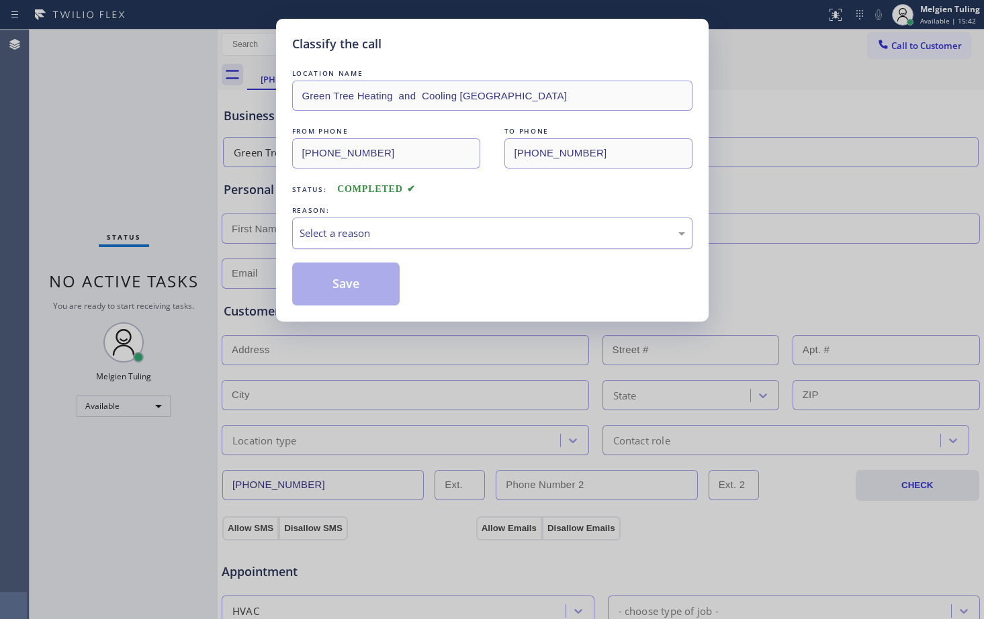
click at [308, 239] on div "Select a reason" at bounding box center [493, 233] width 386 height 15
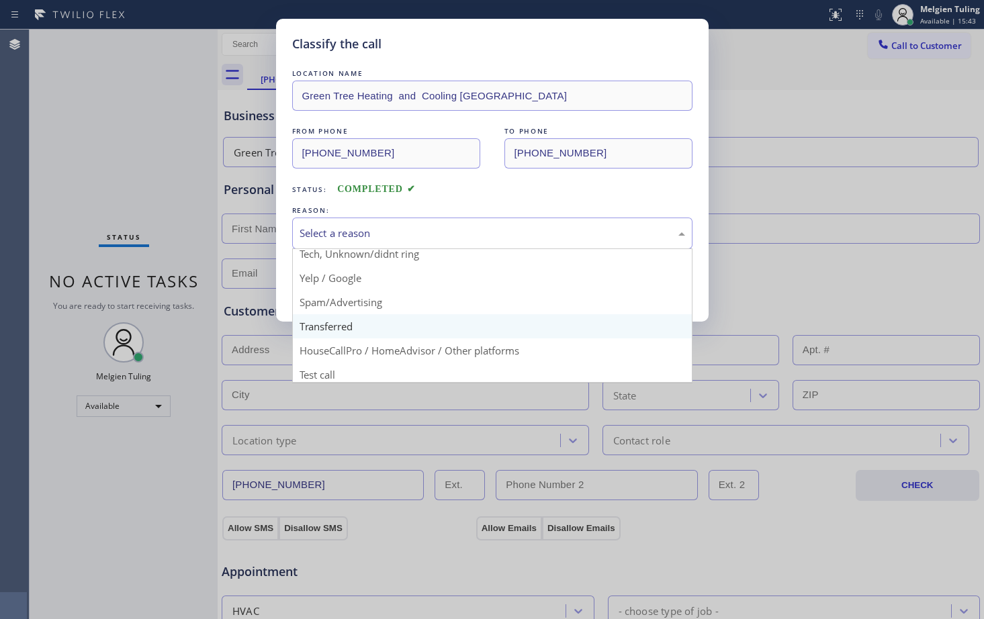
scroll to position [85, 0]
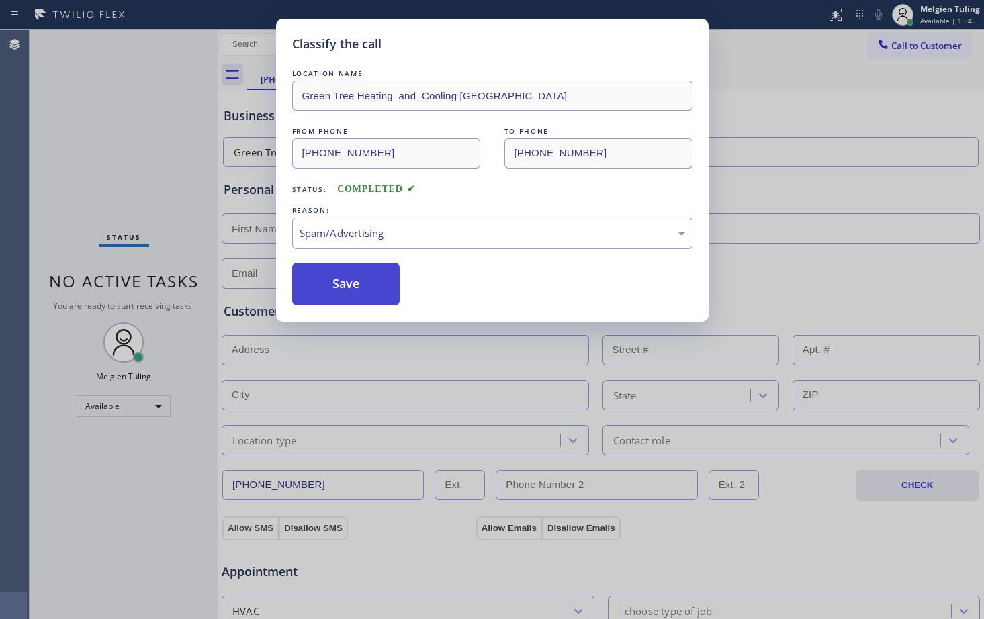
click at [330, 290] on button "Save" at bounding box center [346, 284] width 108 height 43
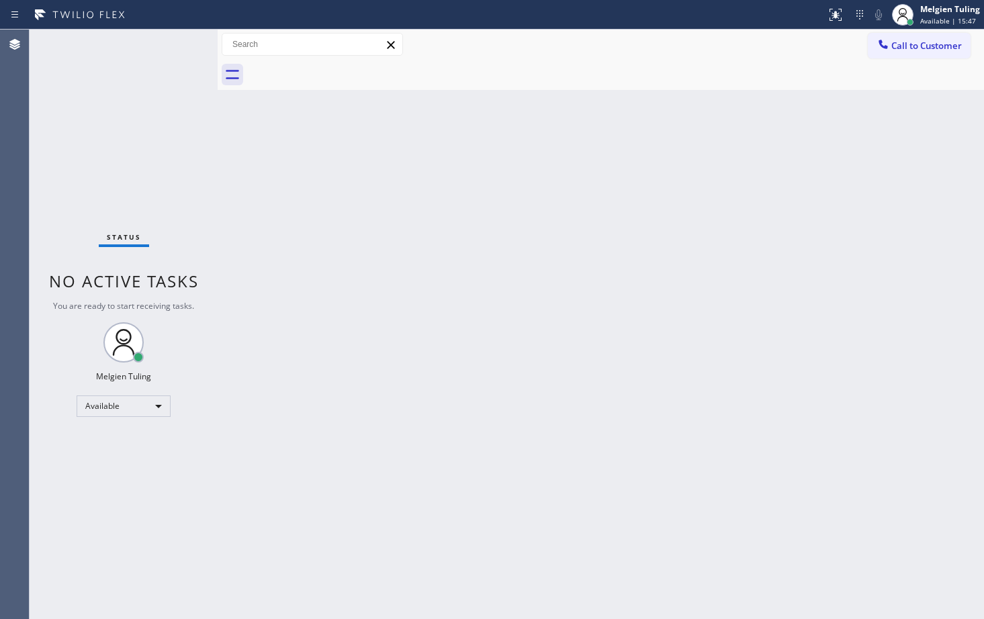
click at [435, 253] on div "Back to Dashboard Change Sender ID Customers Technicians Select a contact Outbo…" at bounding box center [601, 325] width 767 height 590
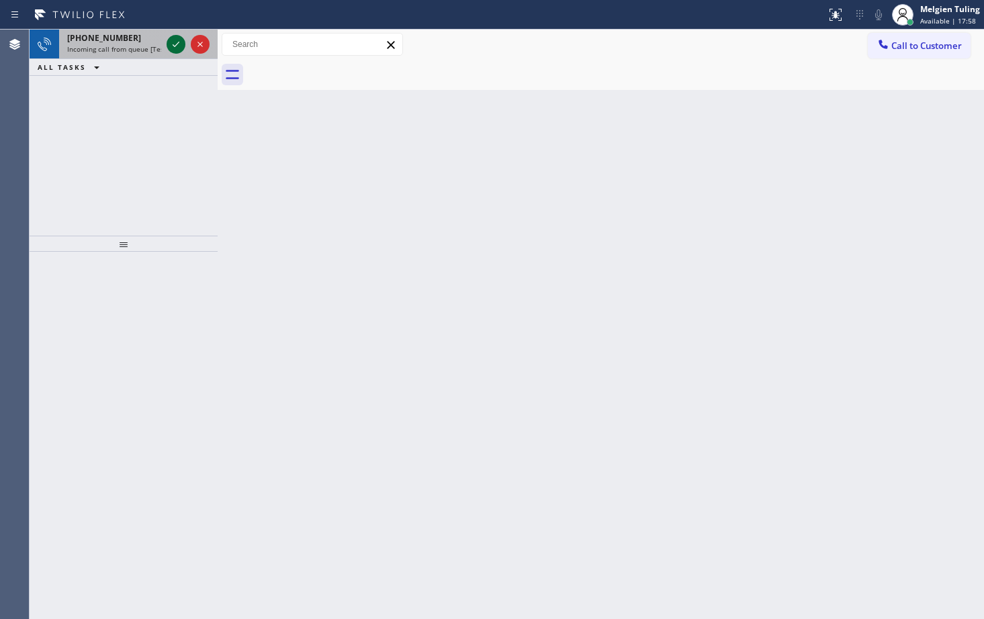
click at [176, 45] on icon at bounding box center [176, 44] width 7 height 5
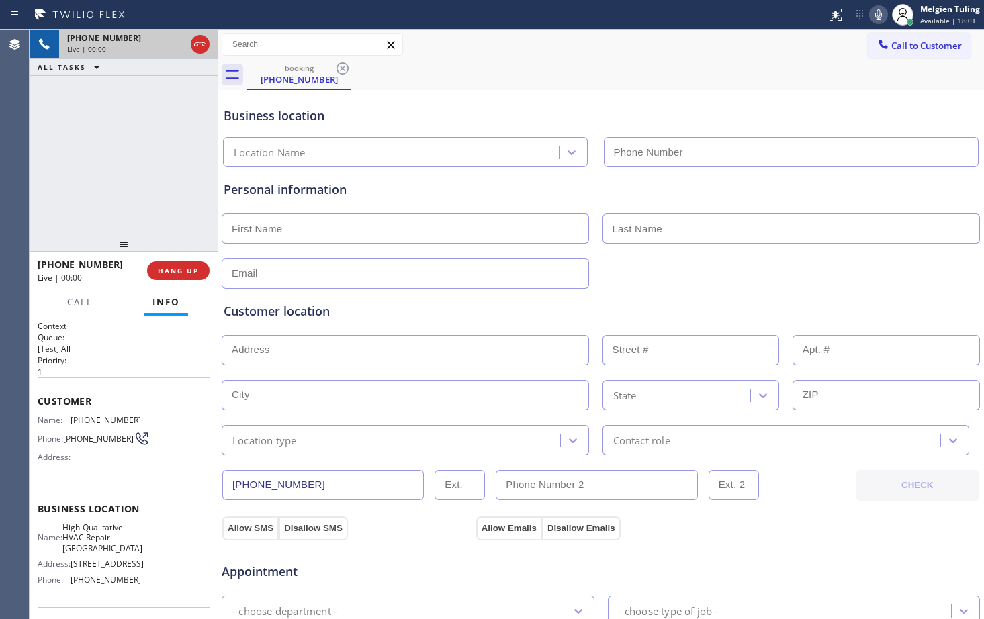
type input "[PHONE_NUMBER]"
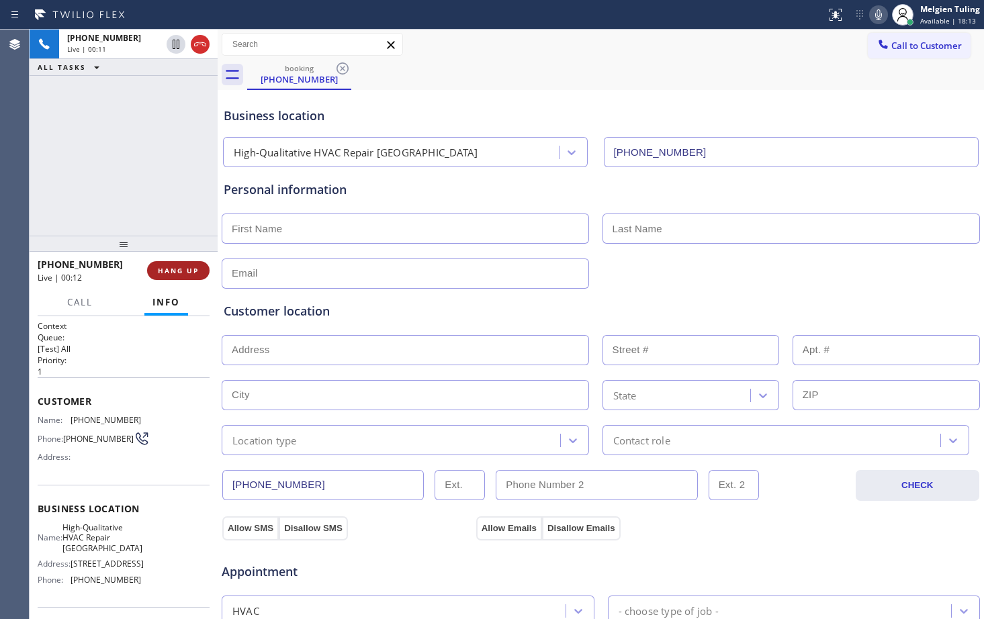
click at [169, 274] on span "HANG UP" at bounding box center [178, 270] width 41 height 9
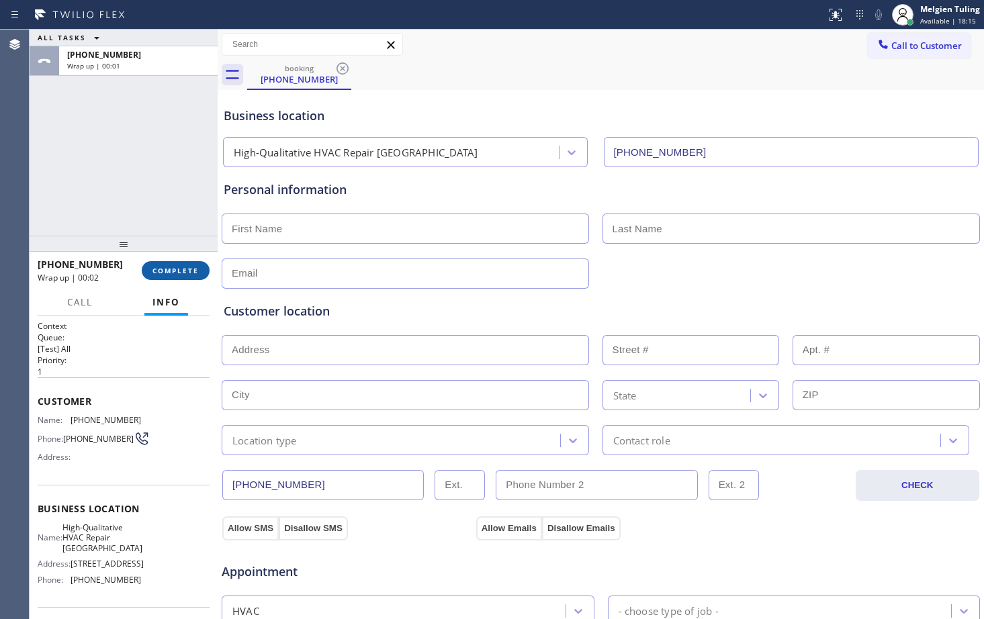
click at [183, 272] on span "COMPLETE" at bounding box center [176, 270] width 46 height 9
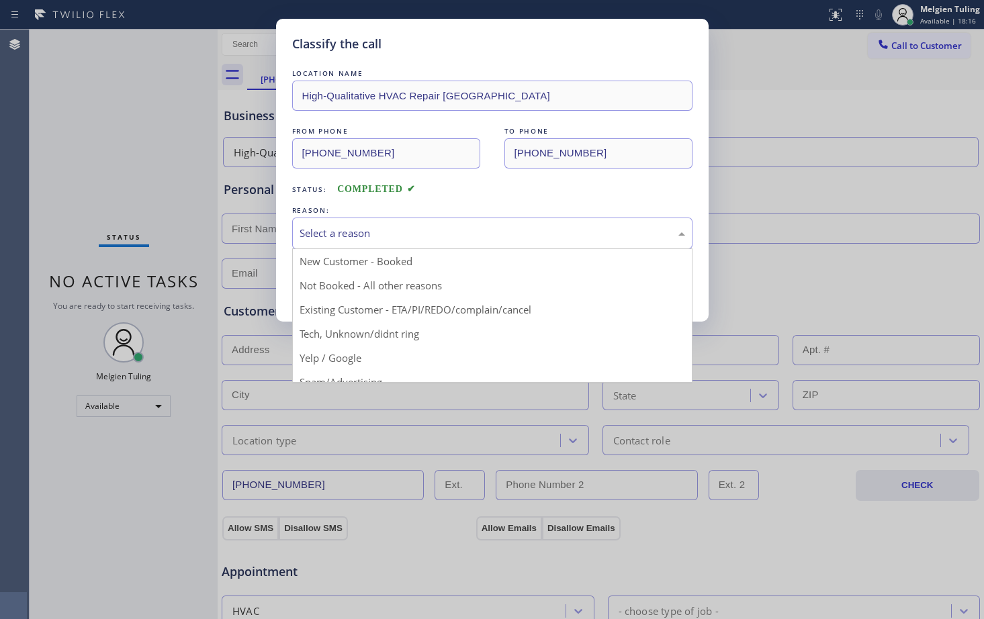
click at [329, 230] on div "Select a reason" at bounding box center [493, 233] width 386 height 15
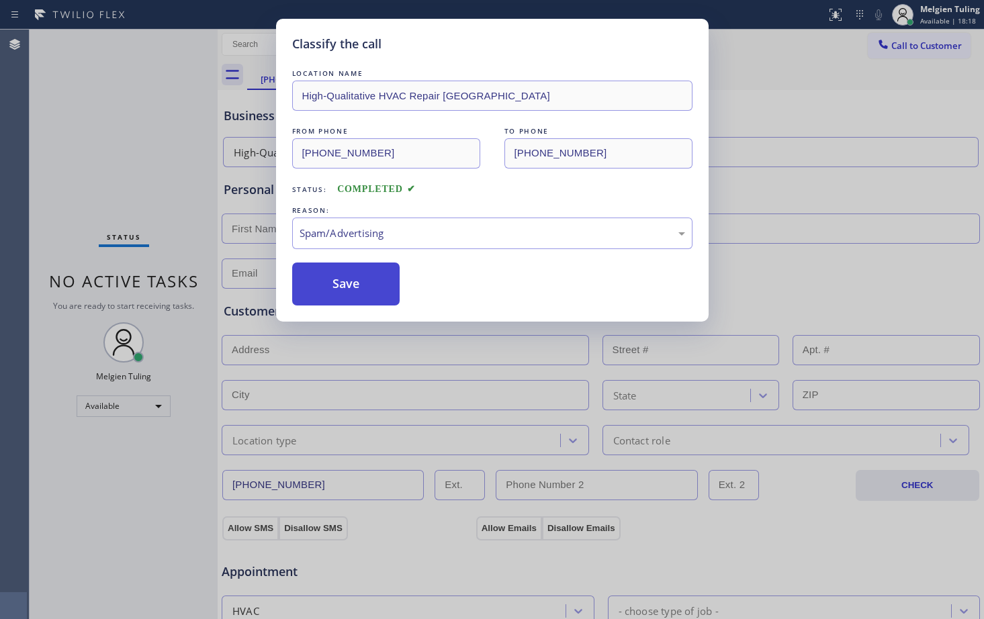
click at [350, 285] on button "Save" at bounding box center [346, 284] width 108 height 43
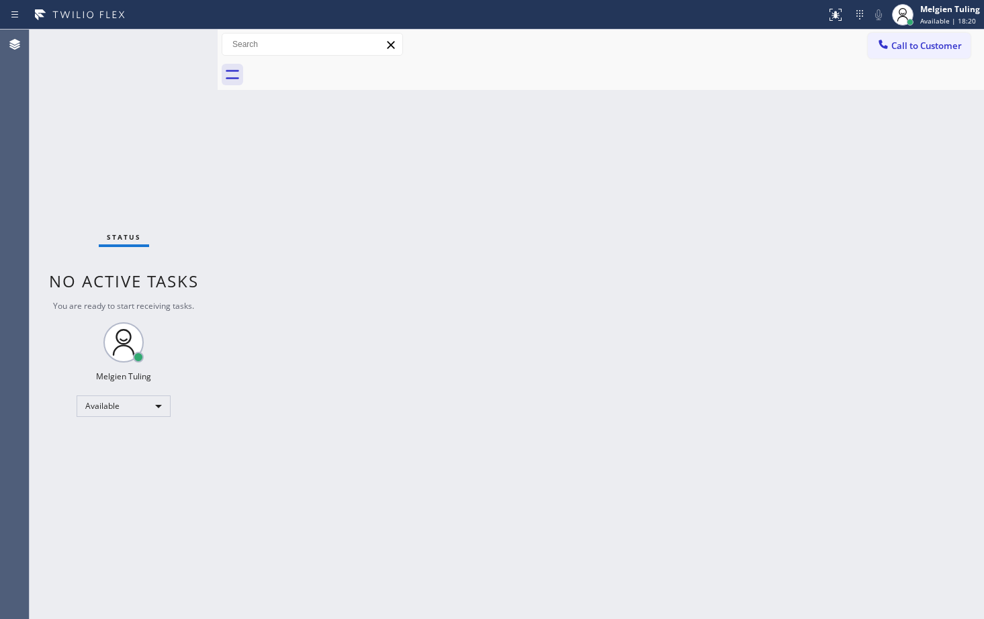
click at [720, 276] on div "Back to Dashboard Change Sender ID Customers Technicians Select a contact Outbo…" at bounding box center [601, 325] width 767 height 590
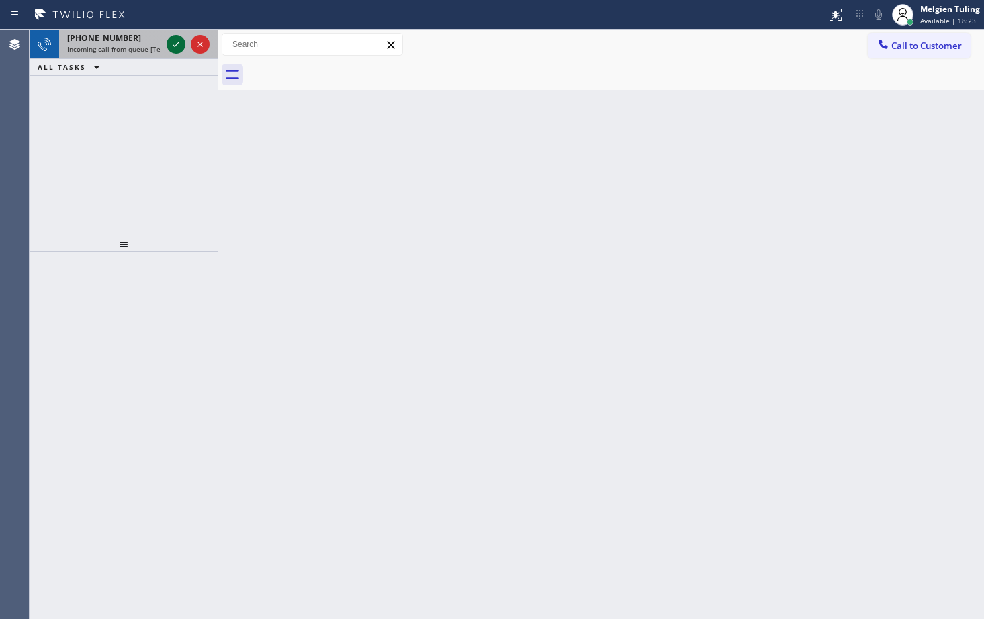
click at [171, 44] on icon at bounding box center [176, 44] width 16 height 16
click at [176, 49] on icon at bounding box center [176, 44] width 16 height 16
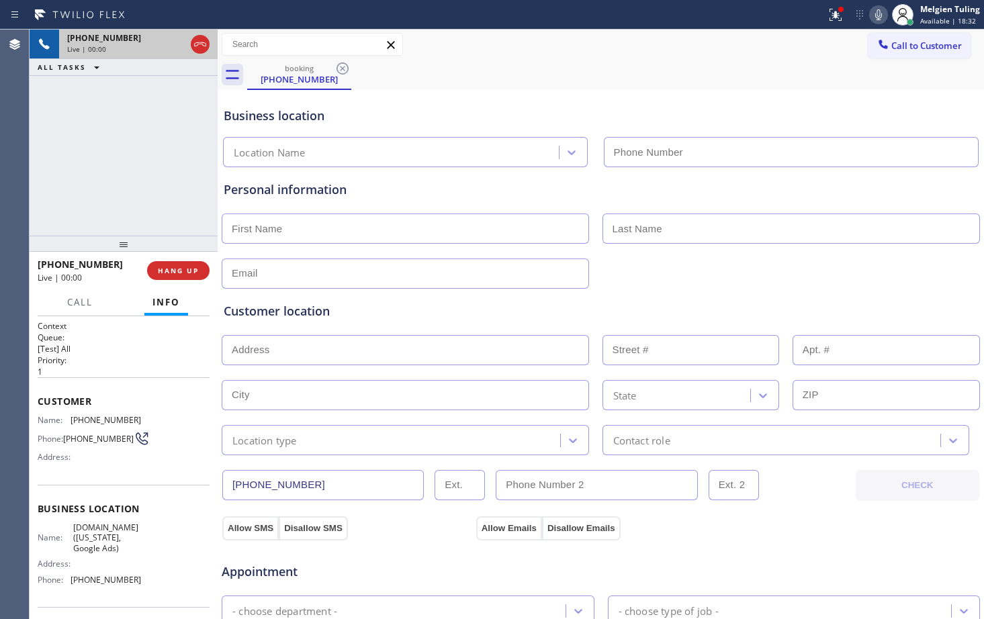
type input "[PHONE_NUMBER]"
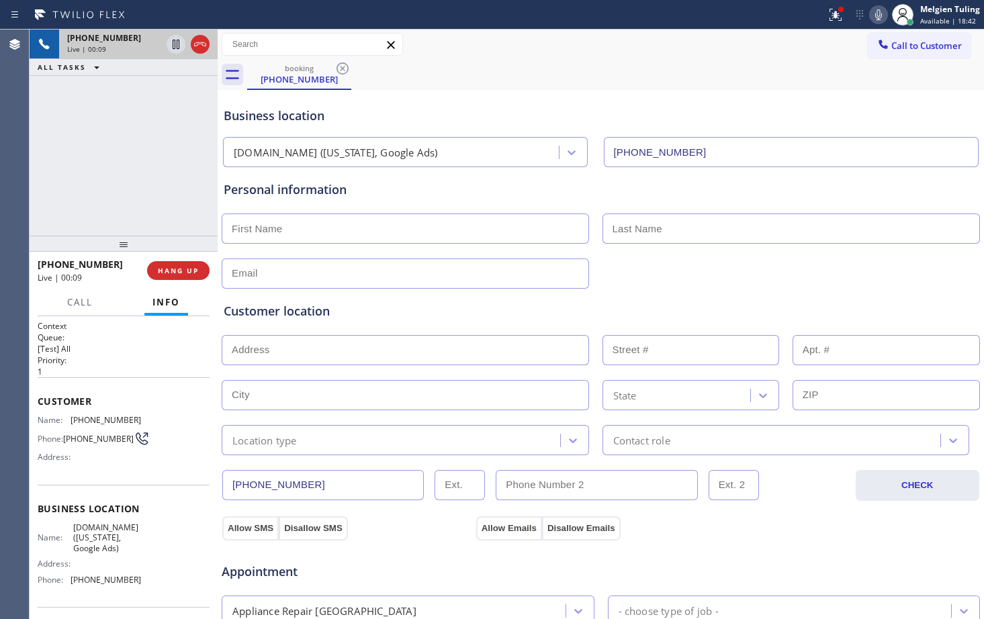
drag, startPoint x: 38, startPoint y: 404, endPoint x: 130, endPoint y: 553, distance: 174.3
click at [130, 553] on div "Context Queue: [Test] All Priority: 1 Customer Name: [PHONE_NUMBER] Phone: [PHO…" at bounding box center [124, 514] width 172 height 389
copy div "Customer Name: [PHONE_NUMBER] Phone: [PHONE_NUMBER] Address: Business location …"
click at [472, 97] on div "Business location [DOMAIN_NAME] ([US_STATE], Google Ads) [PHONE_NUMBER]" at bounding box center [601, 130] width 760 height 74
click at [878, 17] on icon at bounding box center [878, 14] width 7 height 11
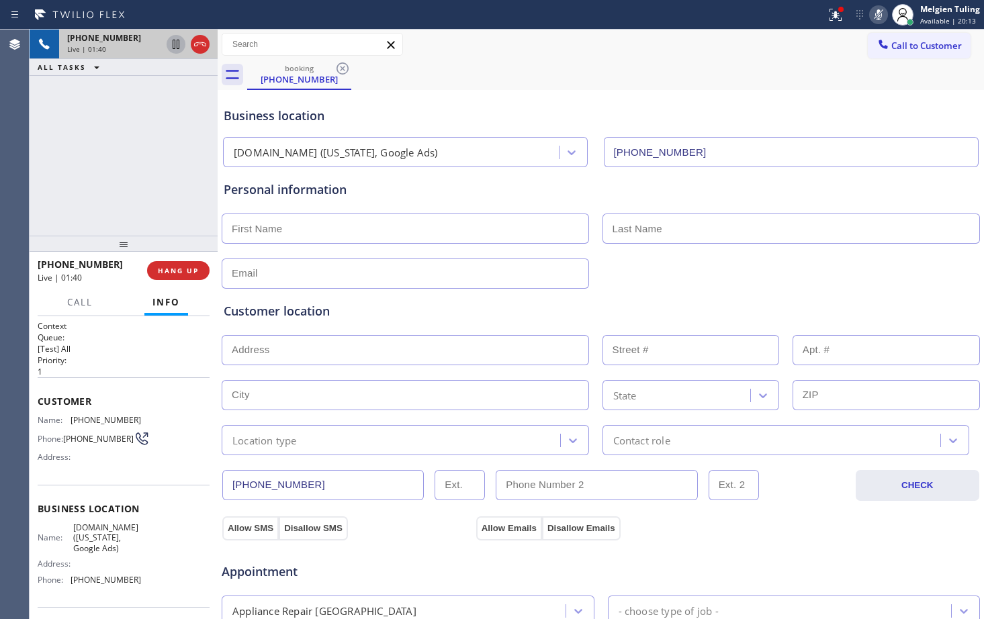
click at [177, 47] on icon at bounding box center [176, 44] width 7 height 9
click at [388, 228] on input "text" at bounding box center [405, 229] width 367 height 30
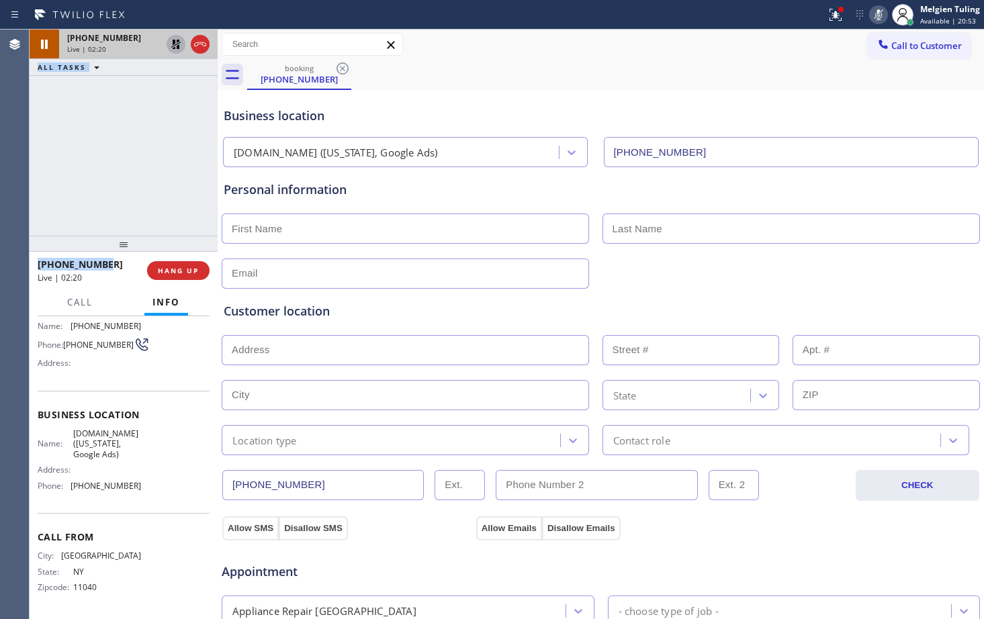
drag, startPoint x: 105, startPoint y: 265, endPoint x: 23, endPoint y: 259, distance: 82.1
click at [23, 259] on div "Agent Desktop Classify the call LOCATION NAME High Level Electric Works FROM PH…" at bounding box center [492, 325] width 984 height 590
click at [93, 269] on span "[PHONE_NUMBER]" at bounding box center [80, 264] width 85 height 13
drag, startPoint x: 102, startPoint y: 267, endPoint x: 42, endPoint y: 265, distance: 60.5
click at [42, 265] on span "[PHONE_NUMBER]" at bounding box center [80, 264] width 85 height 13
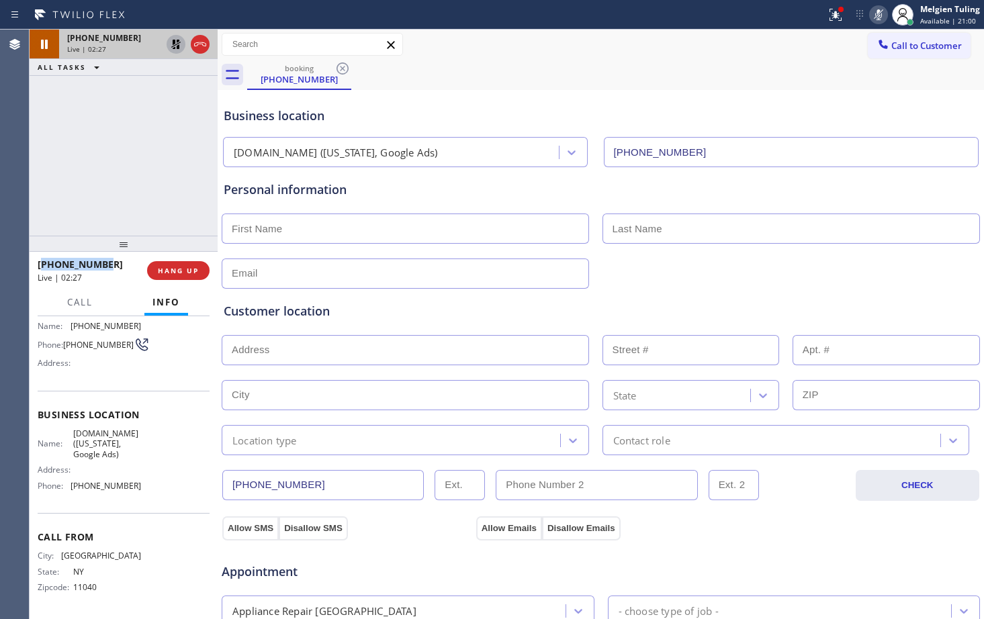
copy span "13476311156"
click at [97, 289] on div "[PHONE_NUMBER] Live | 02:29 HANG UP" at bounding box center [124, 271] width 188 height 38
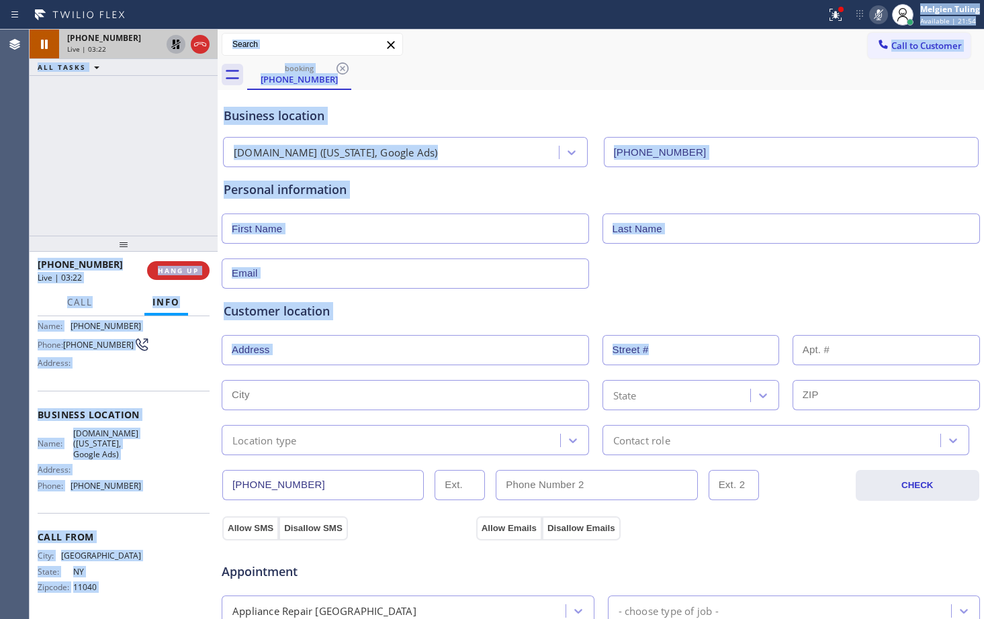
drag, startPoint x: 879, startPoint y: 75, endPoint x: 795, endPoint y: 83, distance: 85.0
click at [859, 0] on html "Status report Issue detected This issue could affect your workflow. Please cont…" at bounding box center [492, 309] width 984 height 619
click at [673, 73] on div "booking [PHONE_NUMBER]" at bounding box center [615, 75] width 737 height 30
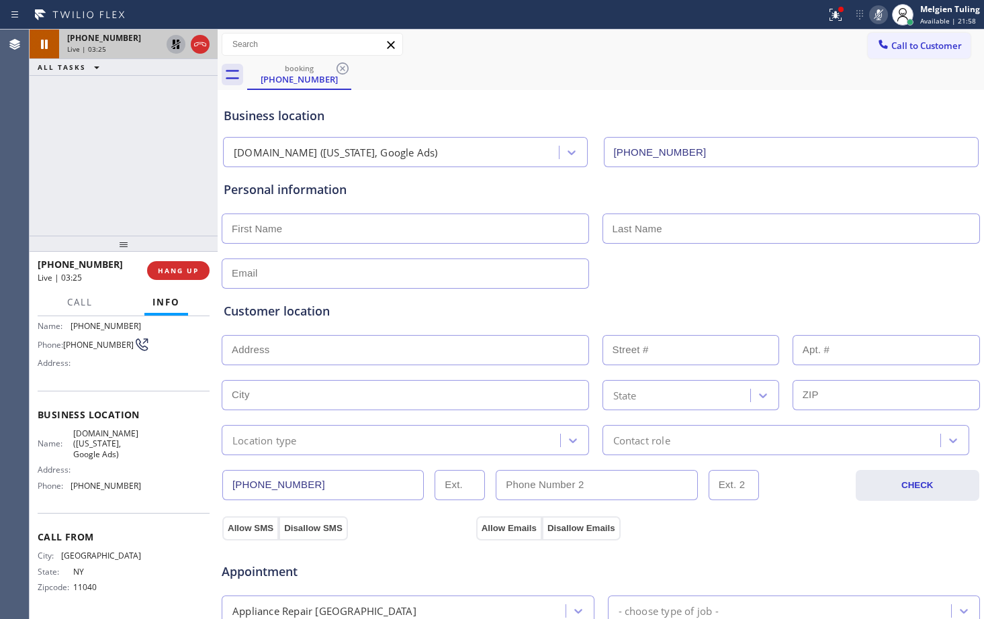
click at [345, 388] on input "text" at bounding box center [405, 395] width 367 height 30
click at [178, 42] on icon at bounding box center [175, 44] width 9 height 9
click at [879, 17] on icon at bounding box center [879, 15] width 16 height 16
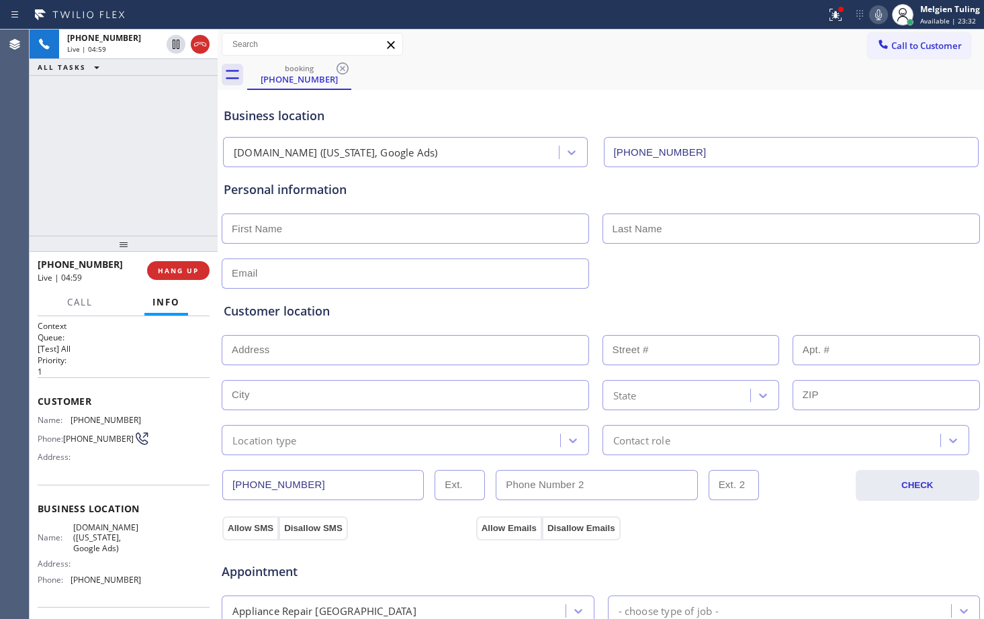
click at [386, 311] on div "Customer location" at bounding box center [601, 311] width 754 height 18
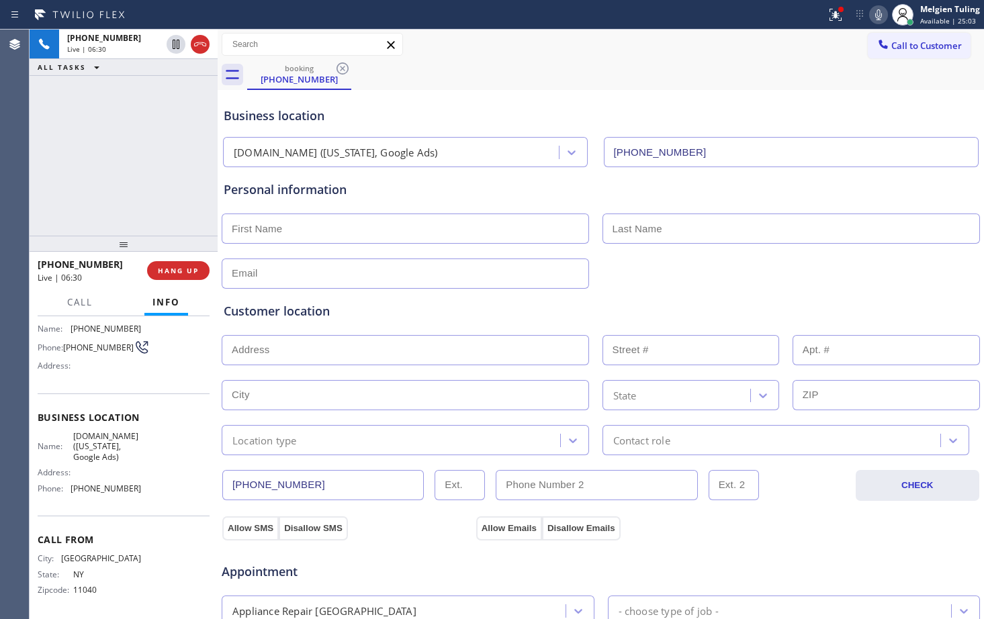
scroll to position [99, 0]
click at [298, 351] on input "text" at bounding box center [405, 350] width 367 height 30
click at [517, 106] on div "Business location [DOMAIN_NAME] ([US_STATE], Google Ads) [PHONE_NUMBER]" at bounding box center [601, 130] width 760 height 74
click at [369, 99] on div "Business location [DOMAIN_NAME] ([US_STATE], Google Ads) [PHONE_NUMBER]" at bounding box center [601, 130] width 760 height 74
click at [641, 60] on div "booking [PHONE_NUMBER]" at bounding box center [615, 75] width 737 height 30
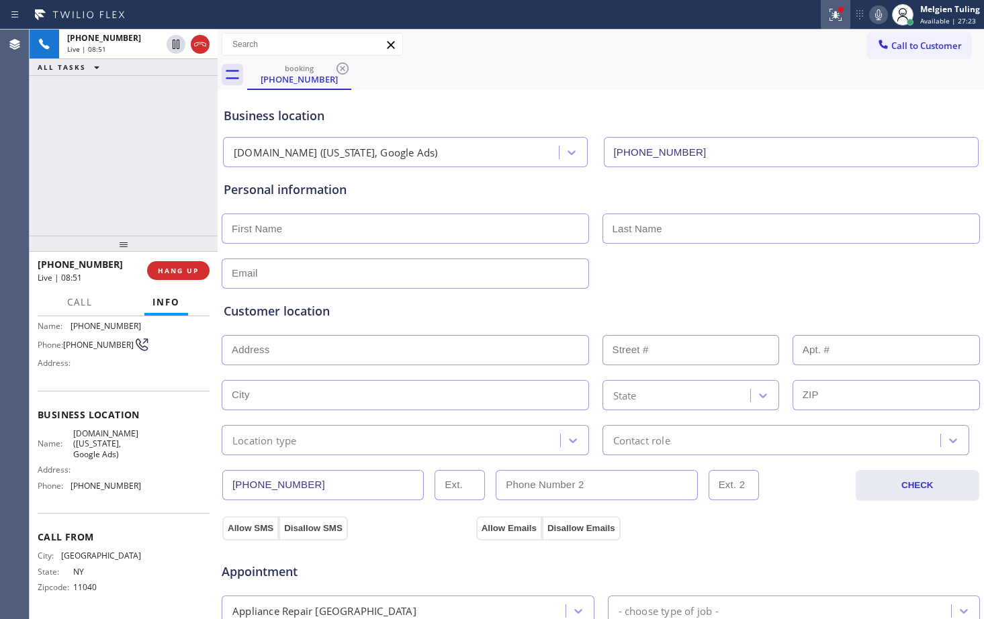
click at [840, 19] on icon at bounding box center [836, 15] width 16 height 16
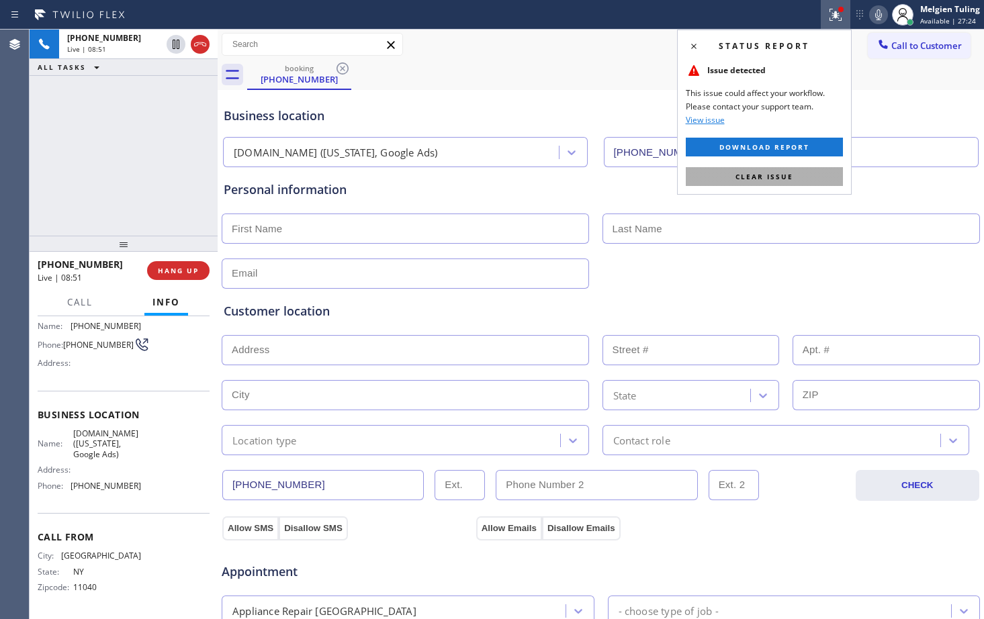
click at [760, 174] on span "Clear issue" at bounding box center [765, 176] width 58 height 9
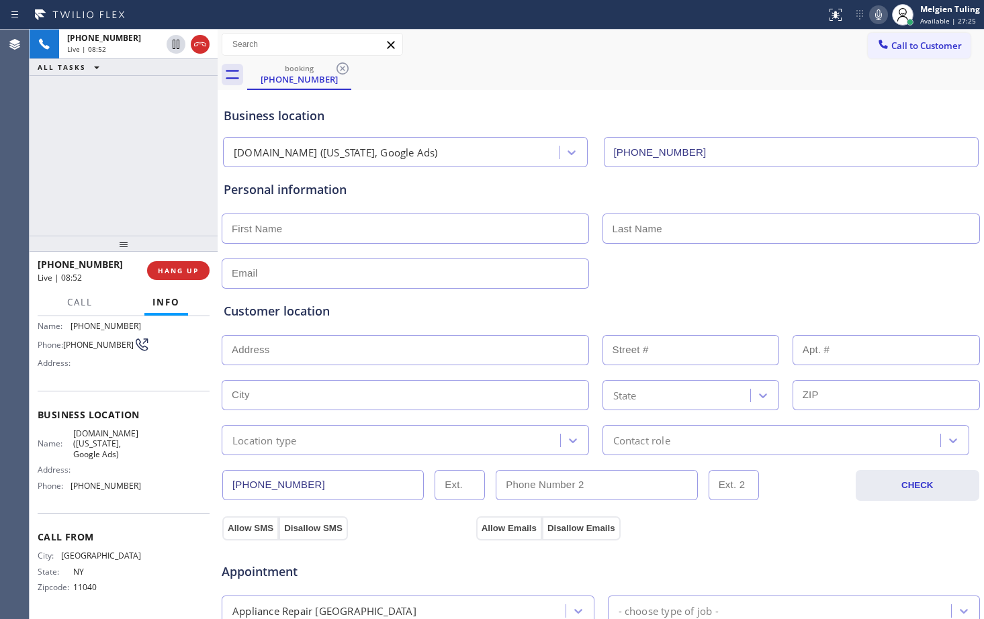
click at [740, 86] on div "booking [PHONE_NUMBER]" at bounding box center [615, 75] width 737 height 30
click at [709, 93] on div "Business location [DOMAIN_NAME] ([US_STATE], Google Ads) [PHONE_NUMBER]" at bounding box center [601, 130] width 760 height 74
click at [759, 75] on div "booking [PHONE_NUMBER]" at bounding box center [615, 75] width 737 height 30
click at [786, 71] on div "booking [PHONE_NUMBER]" at bounding box center [615, 75] width 737 height 30
click at [878, 19] on icon at bounding box center [879, 15] width 16 height 16
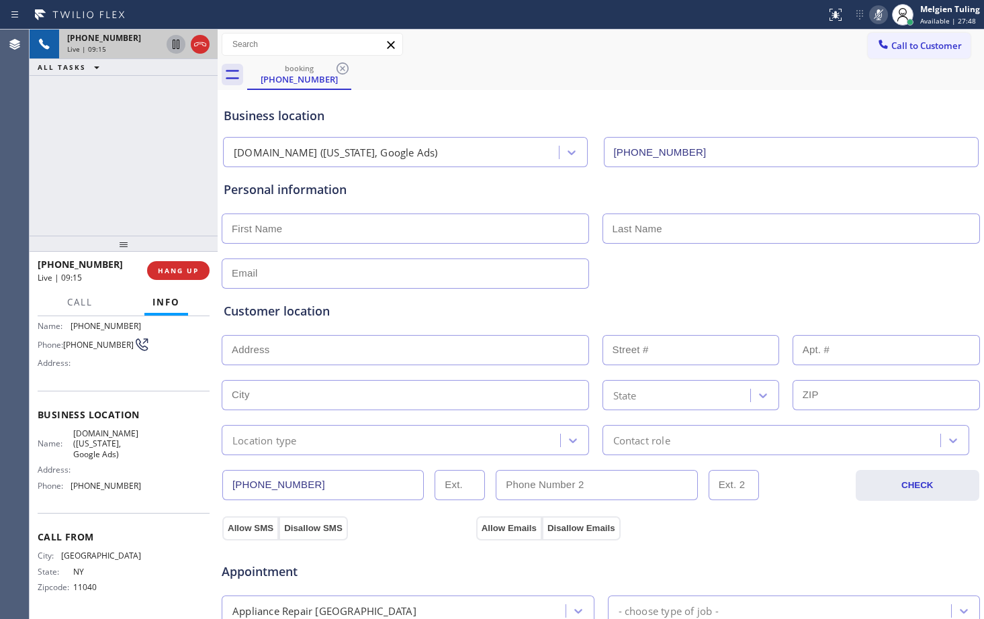
click at [174, 40] on icon at bounding box center [176, 44] width 7 height 9
click at [732, 301] on div "Customer location >> ADD NEW ADDRESS << + NEW ADDRESS State Location type Conta…" at bounding box center [601, 372] width 760 height 167
click at [881, 17] on icon at bounding box center [878, 14] width 7 height 11
click at [175, 46] on icon at bounding box center [176, 44] width 16 height 16
click at [492, 208] on div "Personal information" at bounding box center [601, 235] width 754 height 108
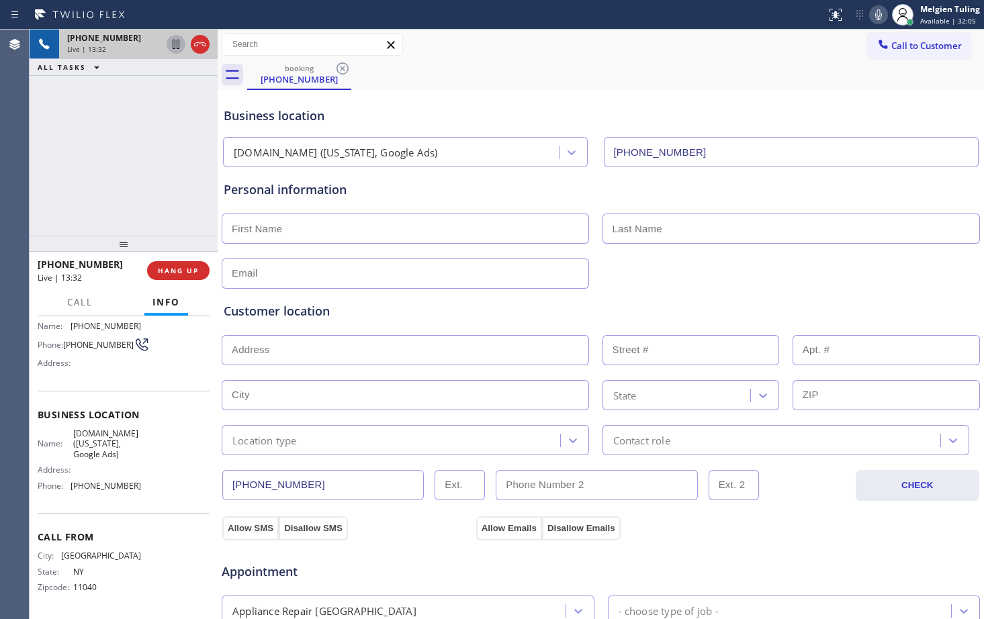
click at [693, 292] on div "Customer location >> ADD NEW ADDRESS << + NEW ADDRESS State Location type Conta…" at bounding box center [601, 372] width 760 height 167
click at [638, 284] on div "Customer location >> ADD NEW ADDRESS << + NEW ADDRESS State Location type Conta…" at bounding box center [601, 370] width 760 height 172
click at [589, 105] on div "Business location [DOMAIN_NAME] ([US_STATE], Google Ads) [PHONE_NUMBER]" at bounding box center [601, 130] width 760 height 74
click at [660, 297] on div "Customer location >> ADD NEW ADDRESS << + NEW ADDRESS State Location type Conta…" at bounding box center [601, 372] width 760 height 167
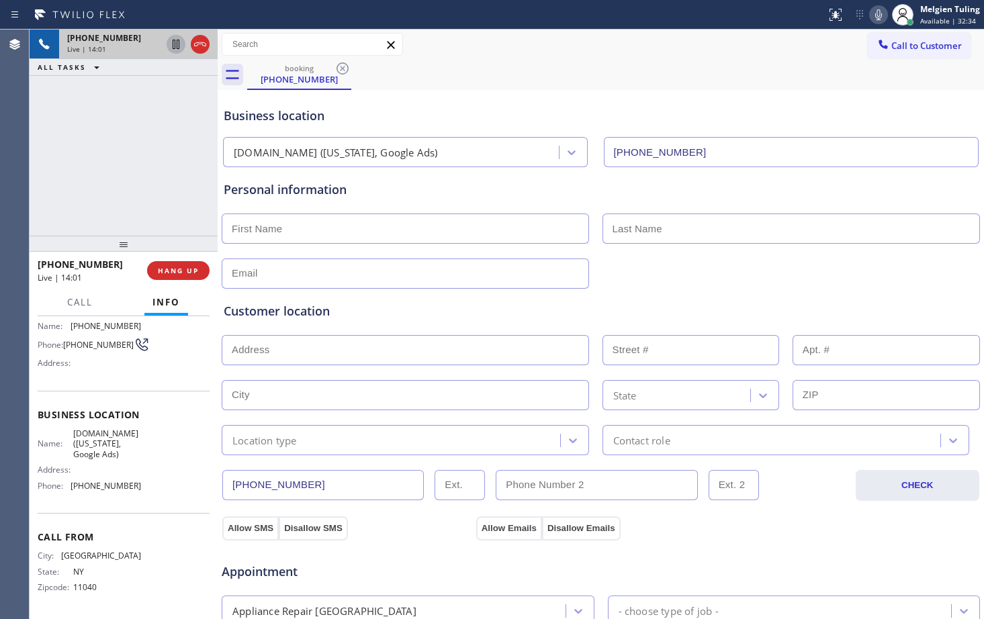
click at [424, 94] on div "Business location [DOMAIN_NAME] ([US_STATE], Google Ads) [PHONE_NUMBER]" at bounding box center [601, 130] width 760 height 74
click at [665, 288] on div "Customer location >> ADD NEW ADDRESS << + NEW ADDRESS State Location type Conta…" at bounding box center [601, 370] width 760 height 172
click at [704, 287] on div "Customer location >> ADD NEW ADDRESS << + NEW ADDRESS State Location type Conta…" at bounding box center [601, 370] width 760 height 172
click at [688, 288] on div "Customer location >> ADD NEW ADDRESS << + NEW ADDRESS State Location type Conta…" at bounding box center [601, 370] width 760 height 172
click at [437, 313] on div "Customer location" at bounding box center [601, 311] width 754 height 18
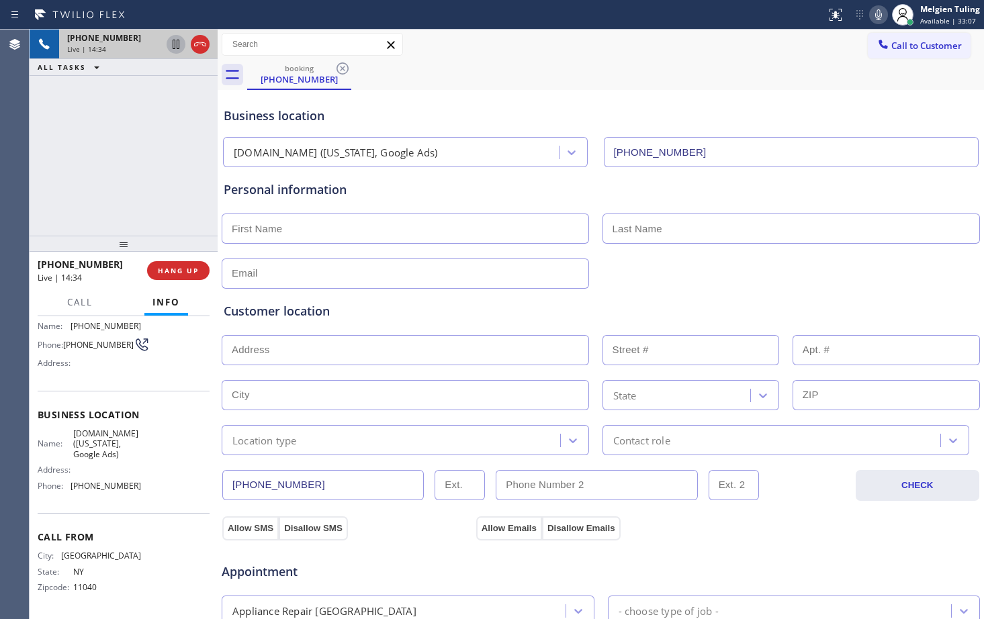
click at [663, 286] on div "Customer location >> ADD NEW ADDRESS << + NEW ADDRESS State Location type Conta…" at bounding box center [601, 370] width 760 height 172
click at [525, 82] on div "booking [PHONE_NUMBER]" at bounding box center [615, 75] width 737 height 30
click at [522, 83] on div "booking [PHONE_NUMBER]" at bounding box center [615, 75] width 737 height 30
click at [882, 21] on icon at bounding box center [879, 15] width 16 height 16
click at [883, 12] on icon at bounding box center [879, 15] width 16 height 16
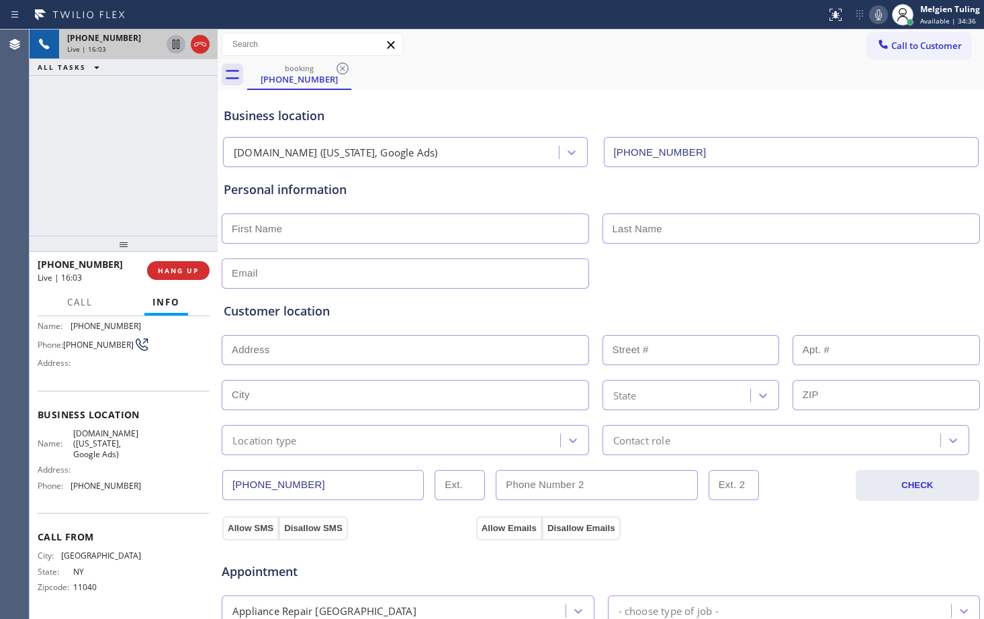
click at [877, 11] on icon at bounding box center [879, 15] width 16 height 16
click at [879, 13] on icon at bounding box center [879, 15] width 16 height 16
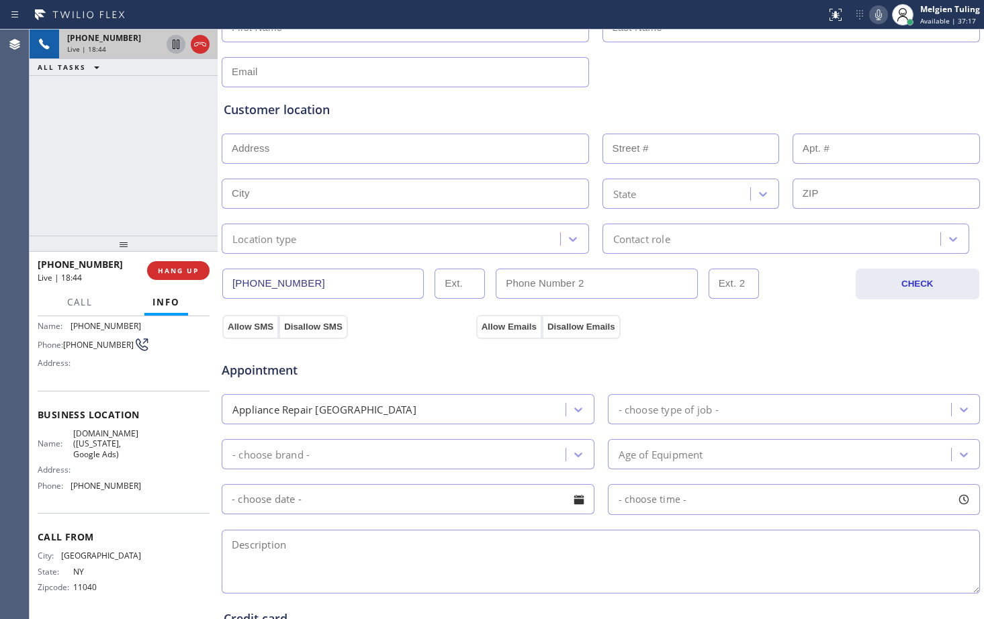
click at [146, 169] on div "[PHONE_NUMBER] Live | 18:44 ALL TASKS ALL TASKS ACTIVE TASKS TASKS IN WRAP UP" at bounding box center [124, 133] width 188 height 206
click at [883, 17] on icon at bounding box center [879, 15] width 16 height 16
click at [860, 103] on div "Customer location" at bounding box center [601, 110] width 754 height 18
click at [868, 58] on div at bounding box center [600, 70] width 761 height 33
click at [880, 18] on icon at bounding box center [878, 14] width 7 height 11
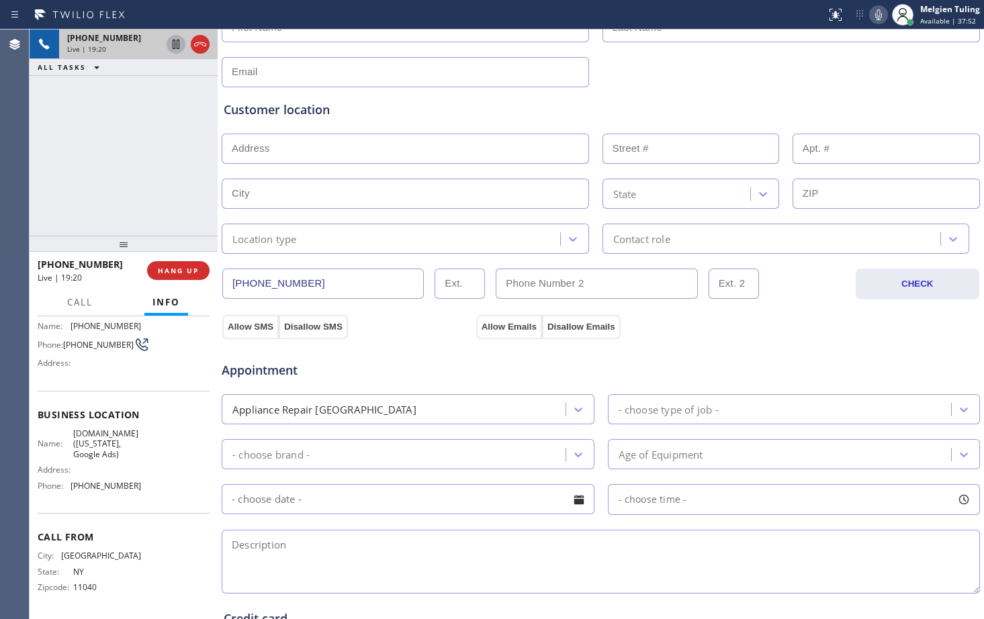
click at [885, 95] on div "Customer location >> ADD NEW ADDRESS << + NEW ADDRESS State Location type Conta…" at bounding box center [601, 170] width 760 height 167
click at [818, 344] on div "Appointment Appliance Repair High End - choose type of job - - choose brand - A…" at bounding box center [601, 468] width 760 height 258
click at [816, 339] on div "Appointment Appliance Repair High End - choose type of job - - choose brand - A…" at bounding box center [601, 468] width 760 height 258
click at [740, 339] on div "Appointment Appliance Repair High End - choose type of job - - choose brand - A…" at bounding box center [601, 468] width 760 height 258
click at [685, 347] on div "Appointment" at bounding box center [600, 362] width 761 height 34
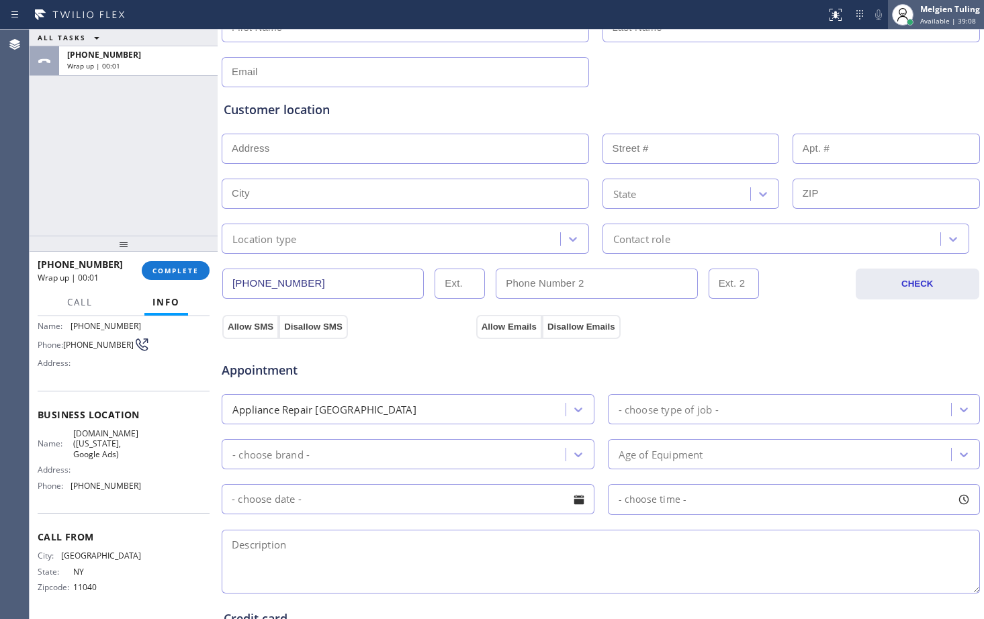
click at [937, 25] on span "Available | 39:08" at bounding box center [948, 20] width 56 height 9
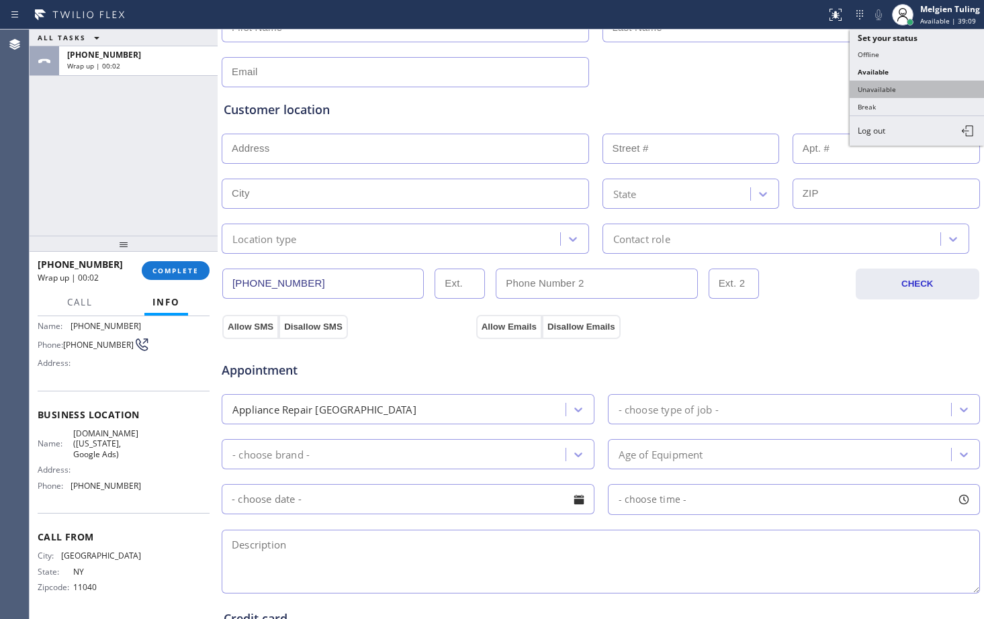
click at [894, 86] on button "Unavailable" at bounding box center [917, 89] width 134 height 17
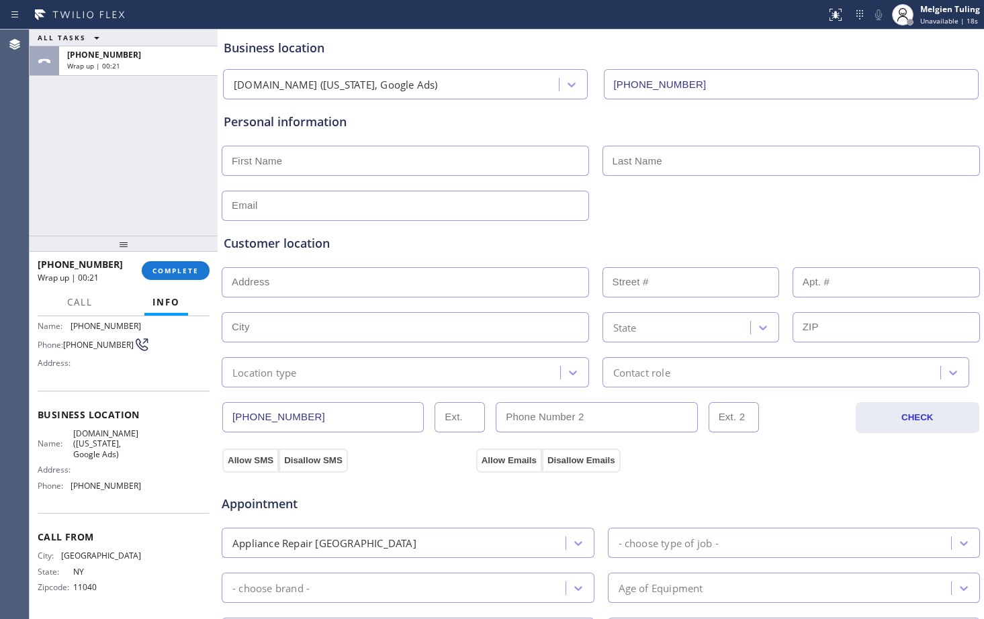
scroll to position [67, 0]
click at [296, 159] on input "text" at bounding box center [405, 161] width 367 height 30
type input "Sobia"
click at [664, 165] on input "text" at bounding box center [792, 161] width 378 height 30
type input "[PERSON_NAME]"
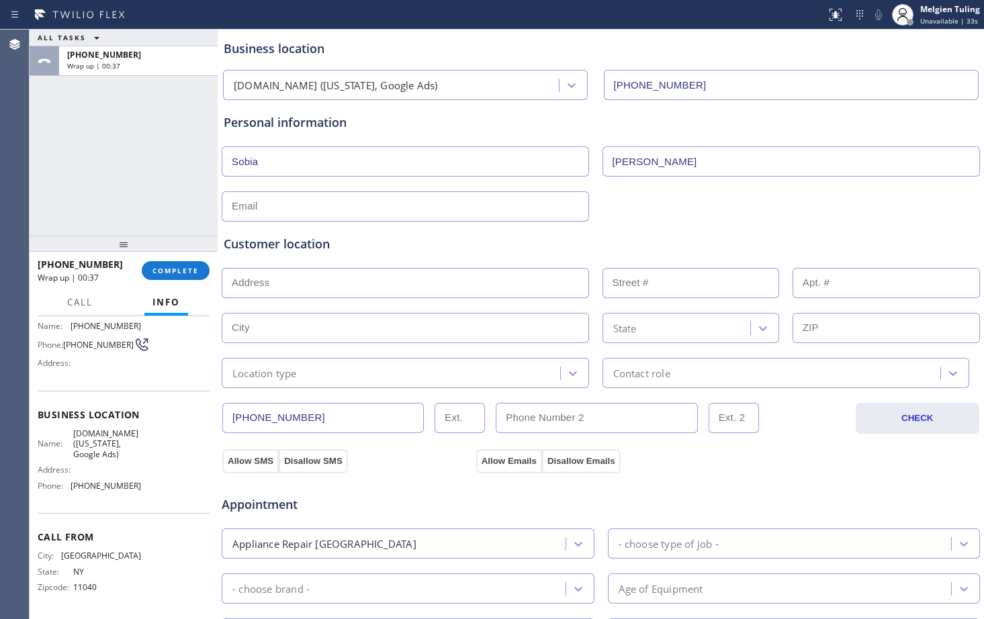
click at [255, 213] on input "text" at bounding box center [405, 206] width 367 height 30
paste input "[EMAIL_ADDRESS][DOMAIN_NAME]"
type input "[EMAIL_ADDRESS][DOMAIN_NAME]"
click at [288, 290] on input "text" at bounding box center [405, 283] width 367 height 30
click at [278, 281] on input "text" at bounding box center [405, 283] width 367 height 30
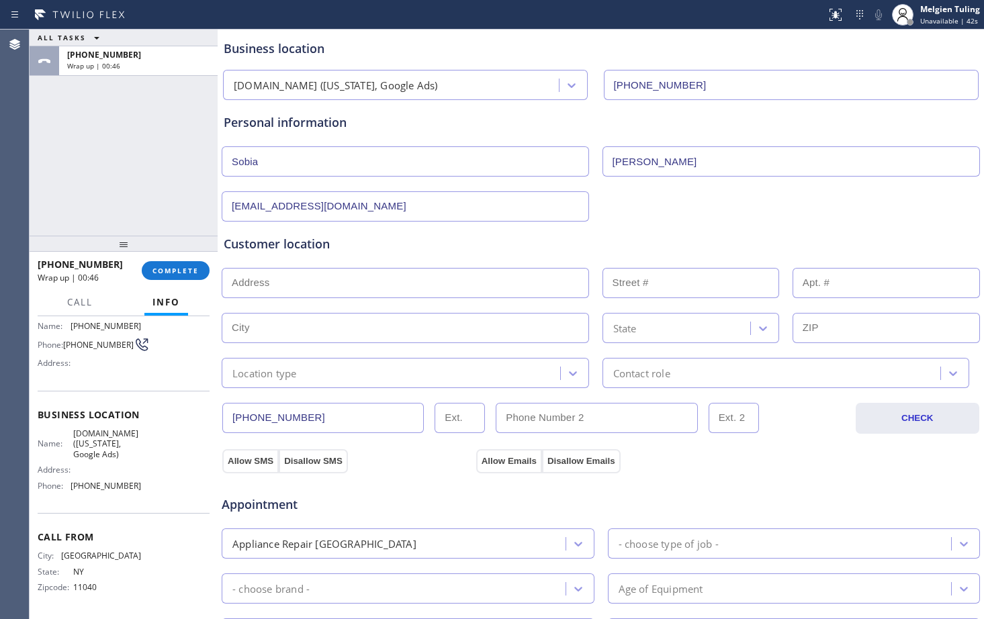
paste input "[STREET_ADDRESS]"
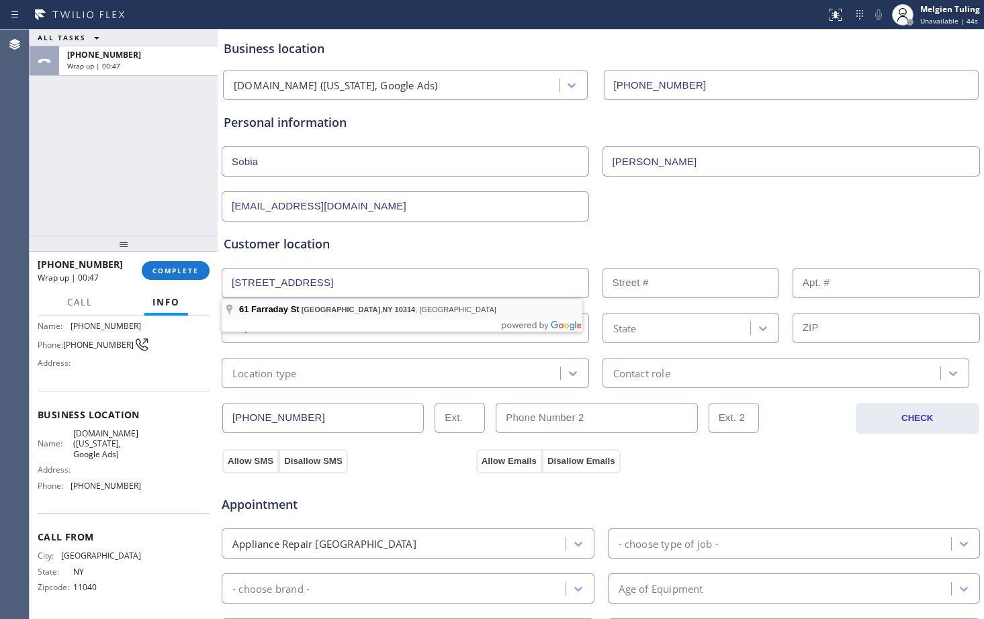
type input "[STREET_ADDRESS]"
type input "61"
type input "[GEOGRAPHIC_DATA]"
type input "10314"
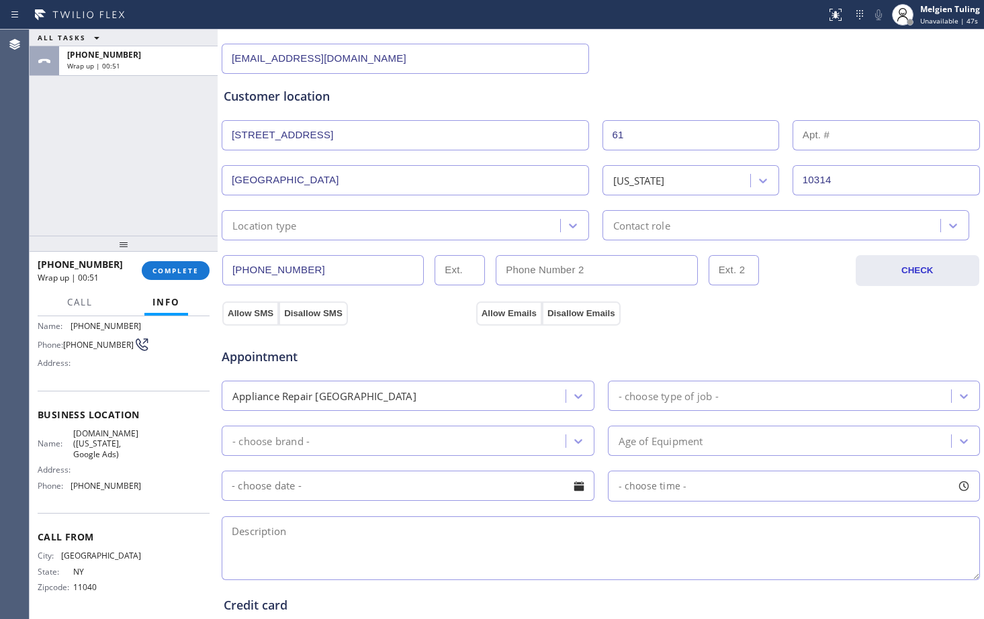
scroll to position [269, 0]
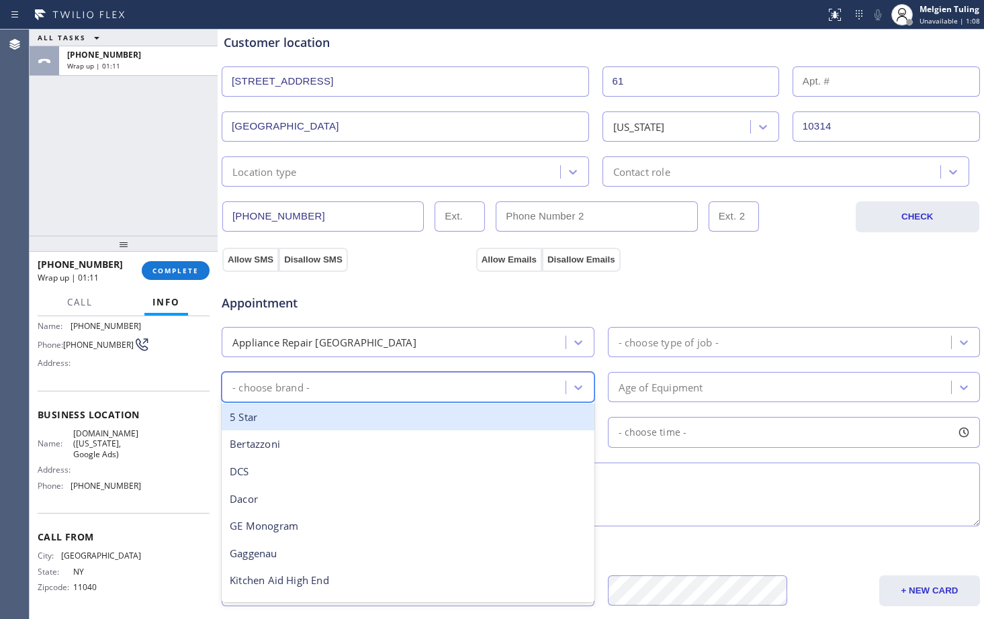
click at [288, 390] on div "- choose brand -" at bounding box center [270, 387] width 77 height 15
click at [410, 339] on div "Appliance Repair [GEOGRAPHIC_DATA]" at bounding box center [396, 343] width 340 height 24
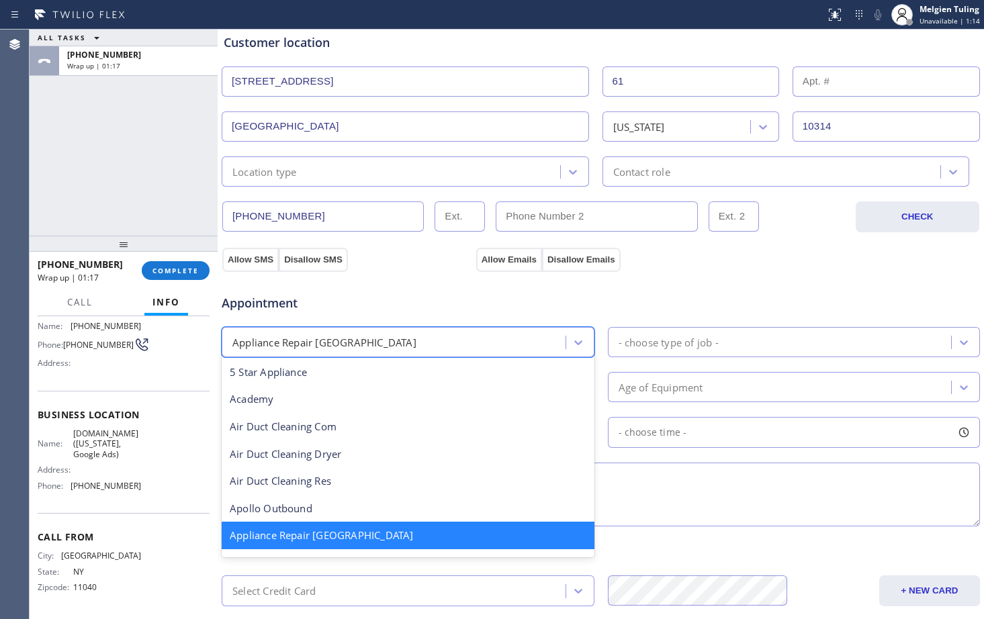
scroll to position [2, 0]
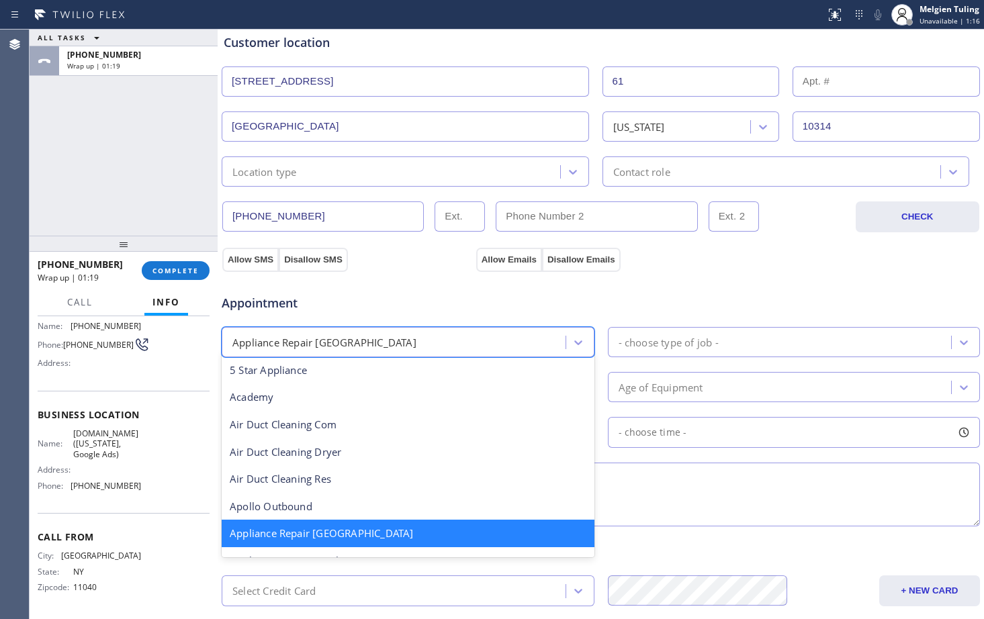
type input "a"
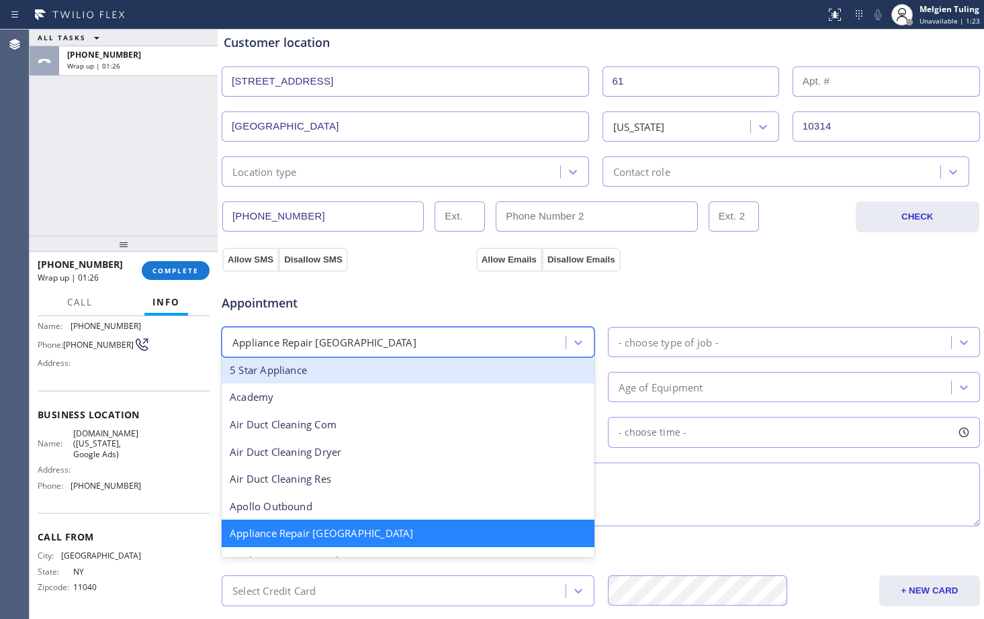
type input "h"
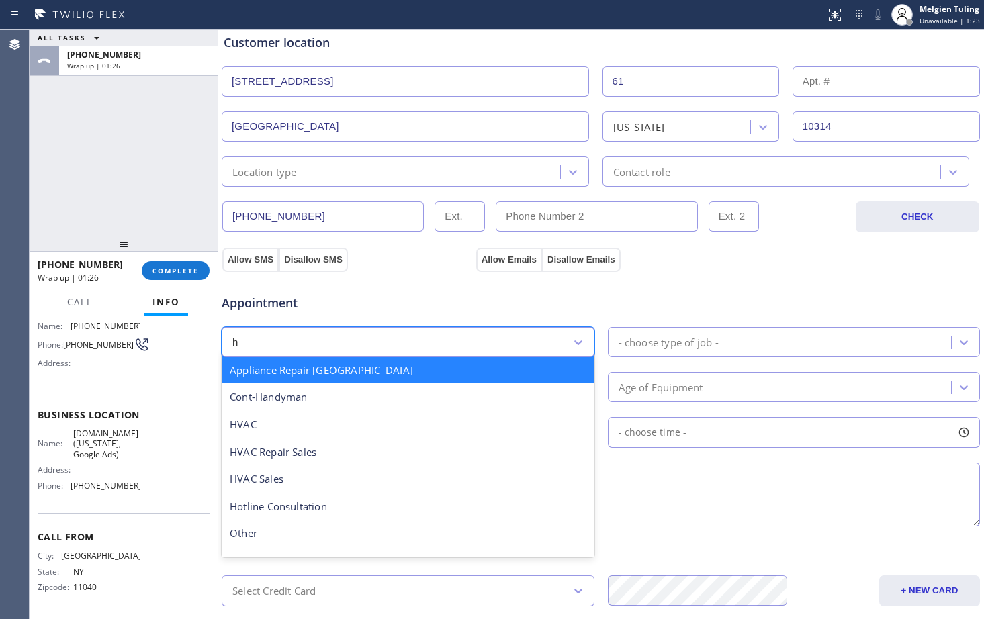
scroll to position [0, 0]
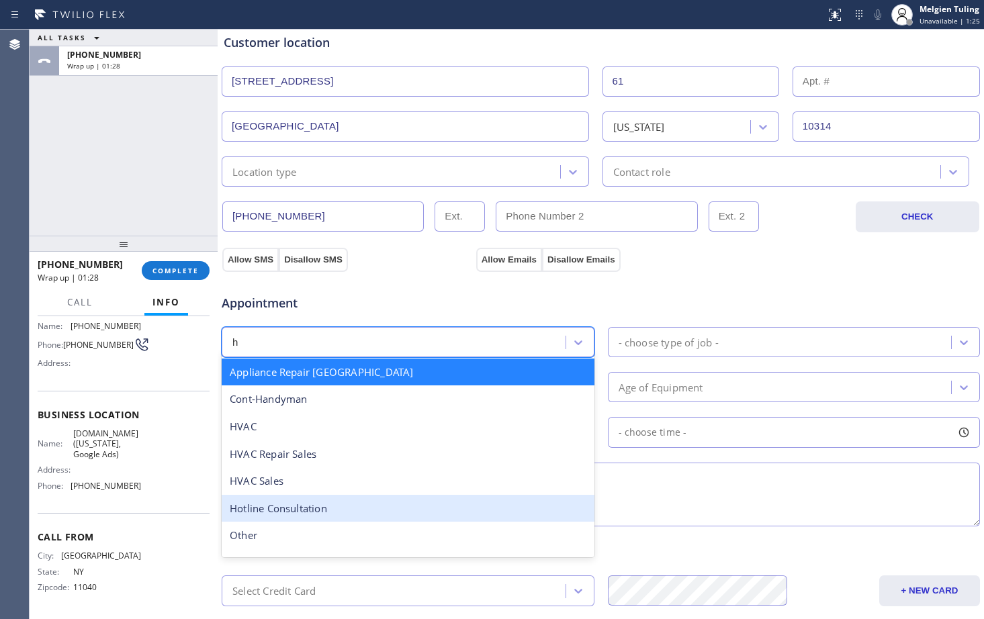
click at [320, 511] on div "Hotline Consultation" at bounding box center [408, 509] width 373 height 28
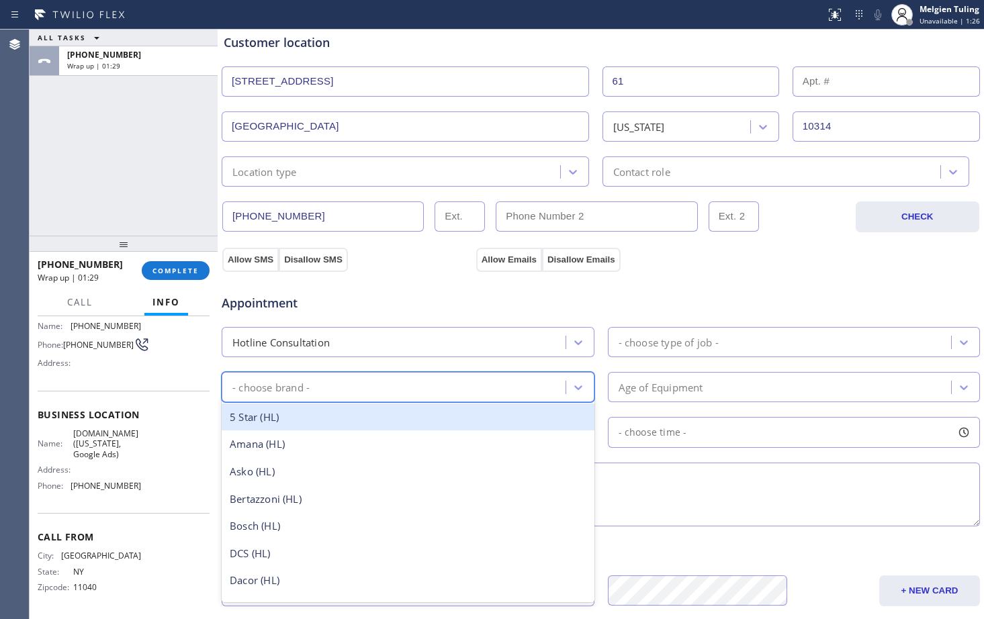
click at [538, 391] on div "- choose brand -" at bounding box center [396, 388] width 340 height 24
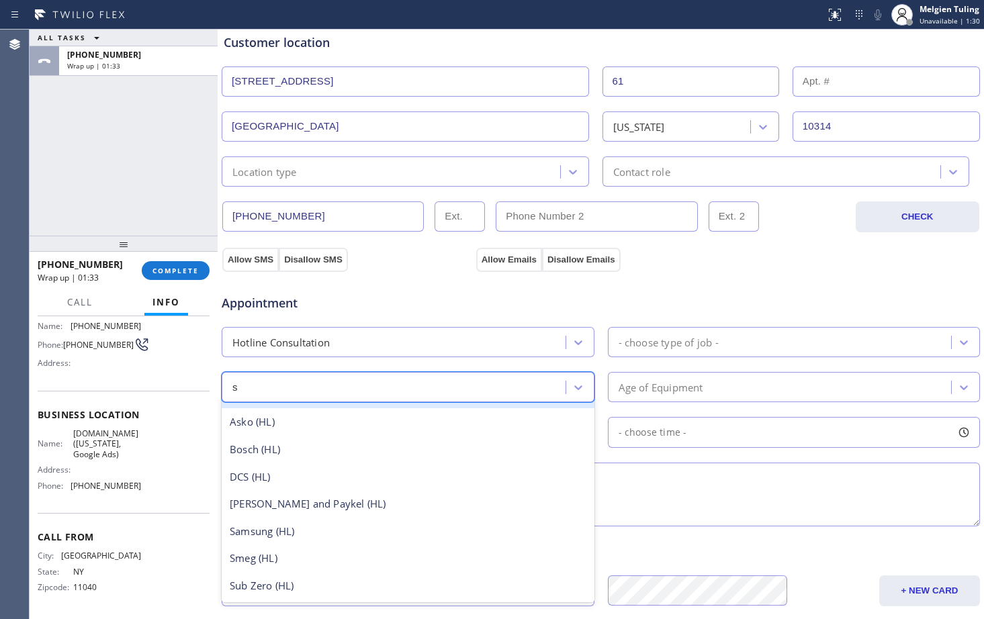
scroll to position [19, 0]
type input "su"
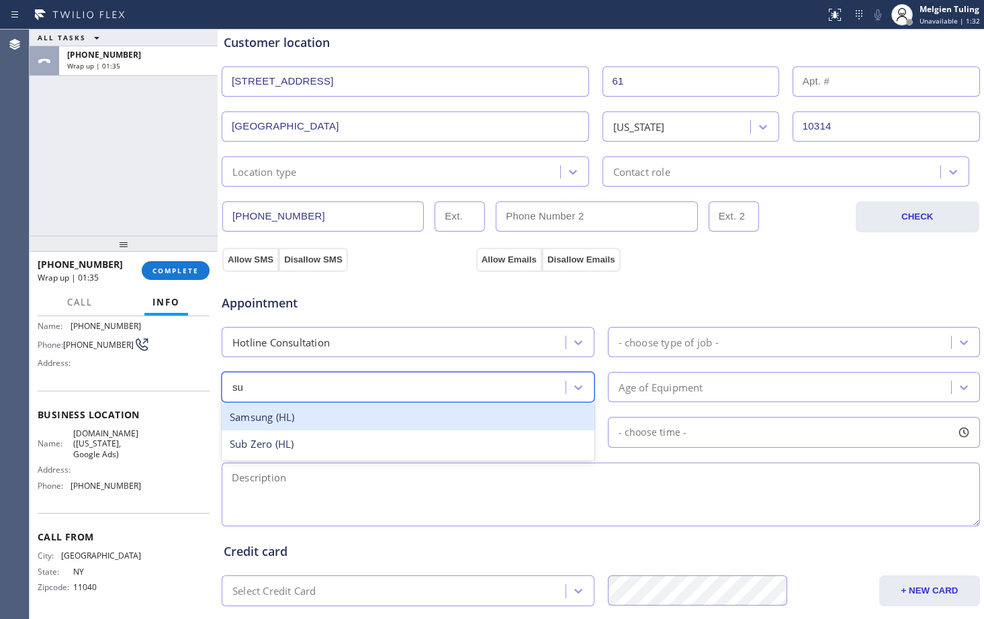
scroll to position [0, 0]
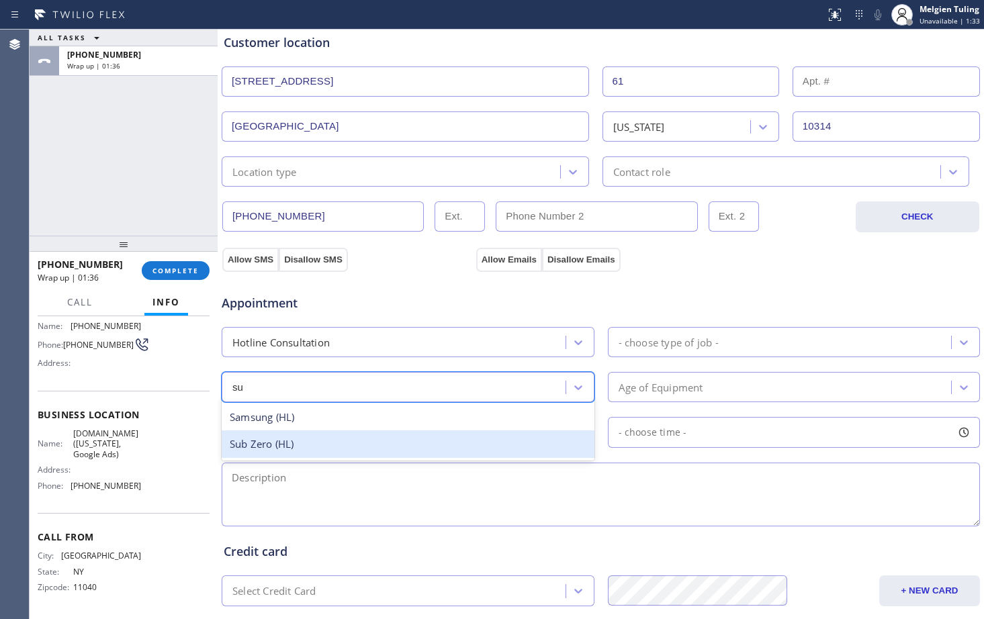
click at [299, 451] on div "Sub Zero (HL)" at bounding box center [408, 445] width 373 height 28
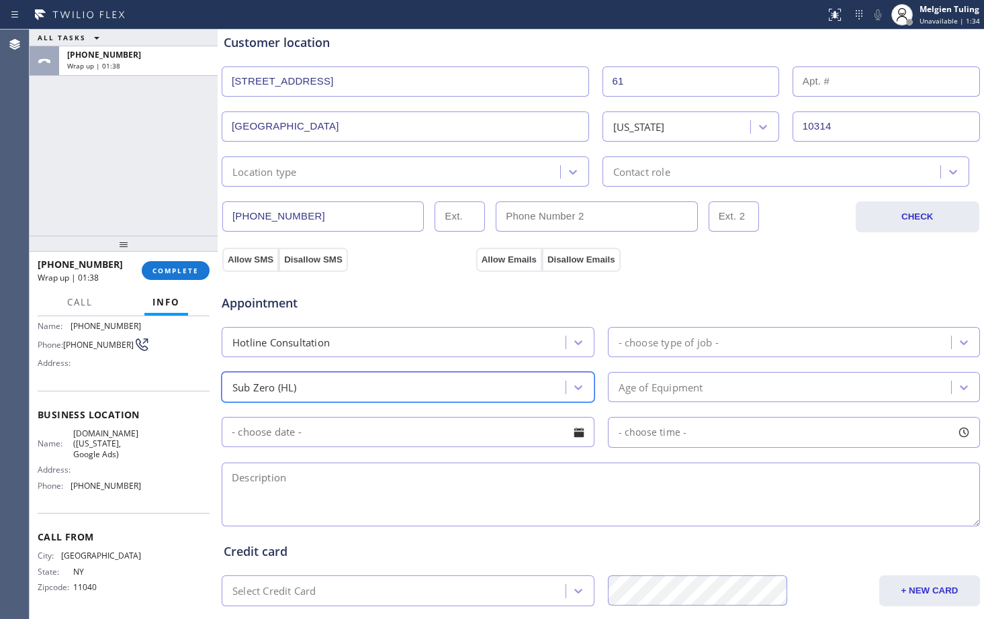
click at [734, 338] on div "- choose type of job -" at bounding box center [782, 343] width 340 height 24
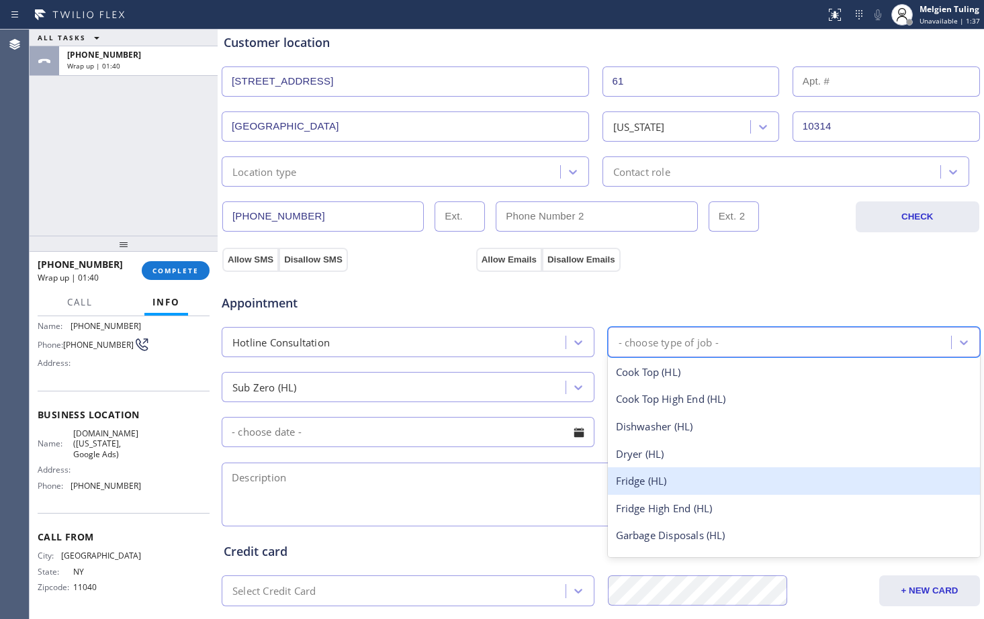
click at [651, 480] on div "Fridge (HL)" at bounding box center [794, 482] width 373 height 28
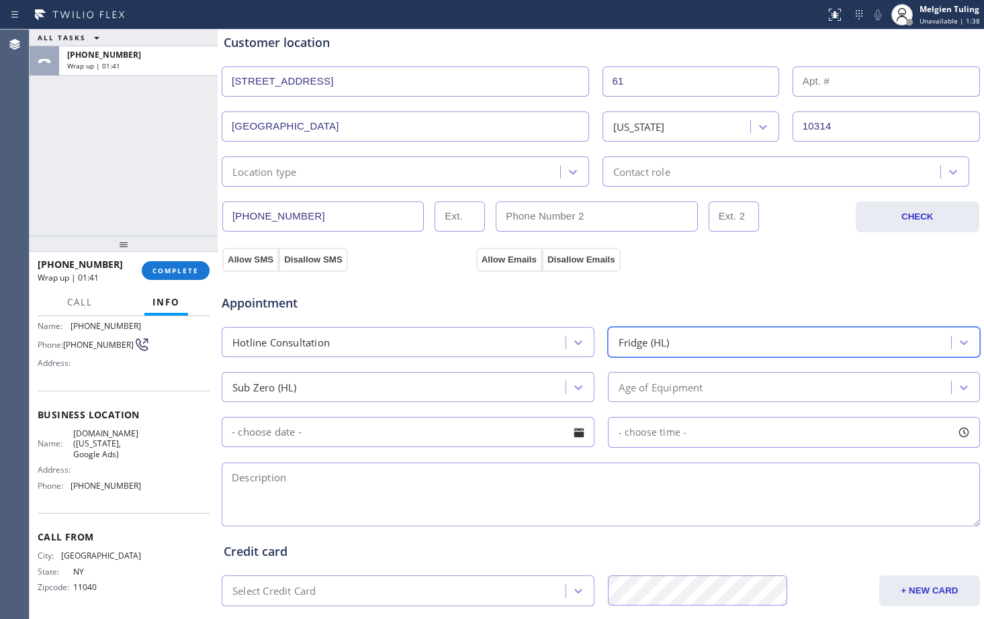
click at [873, 349] on div "Fridge (HL)" at bounding box center [782, 343] width 340 height 24
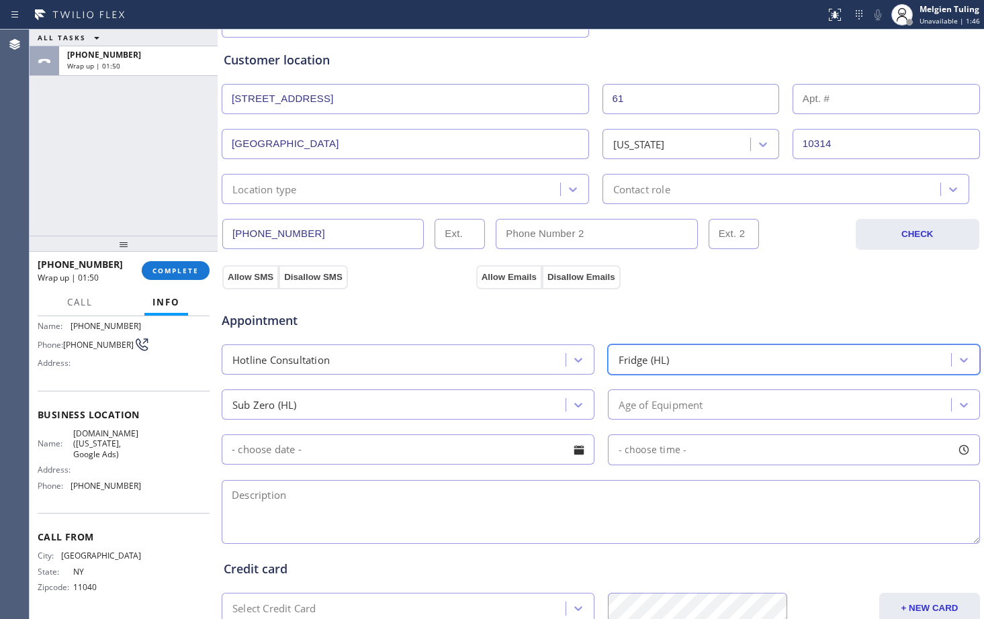
scroll to position [220, 0]
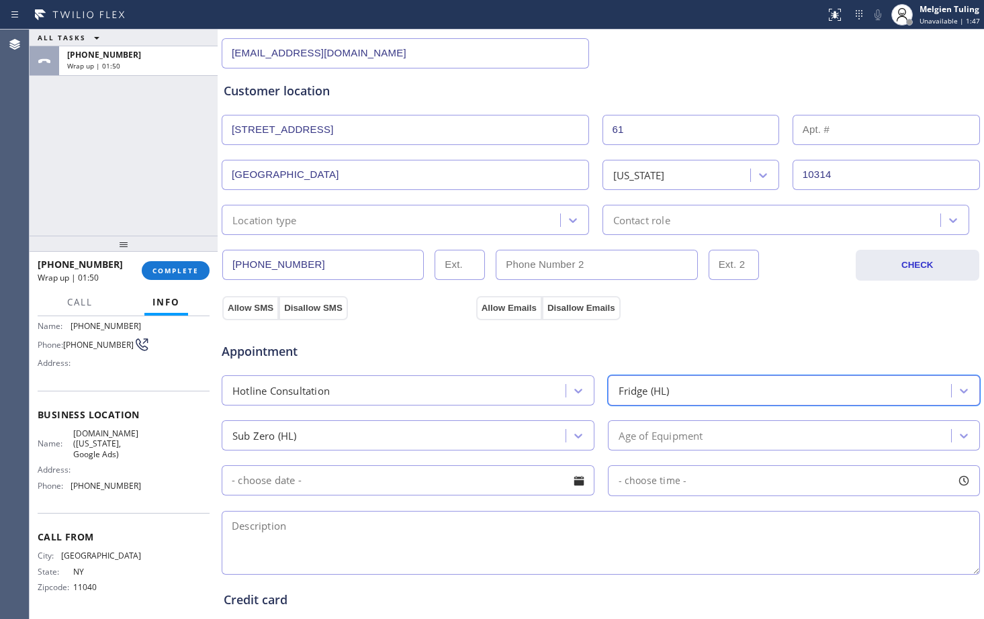
click at [675, 441] on div "Age of Equipment" at bounding box center [661, 435] width 85 height 15
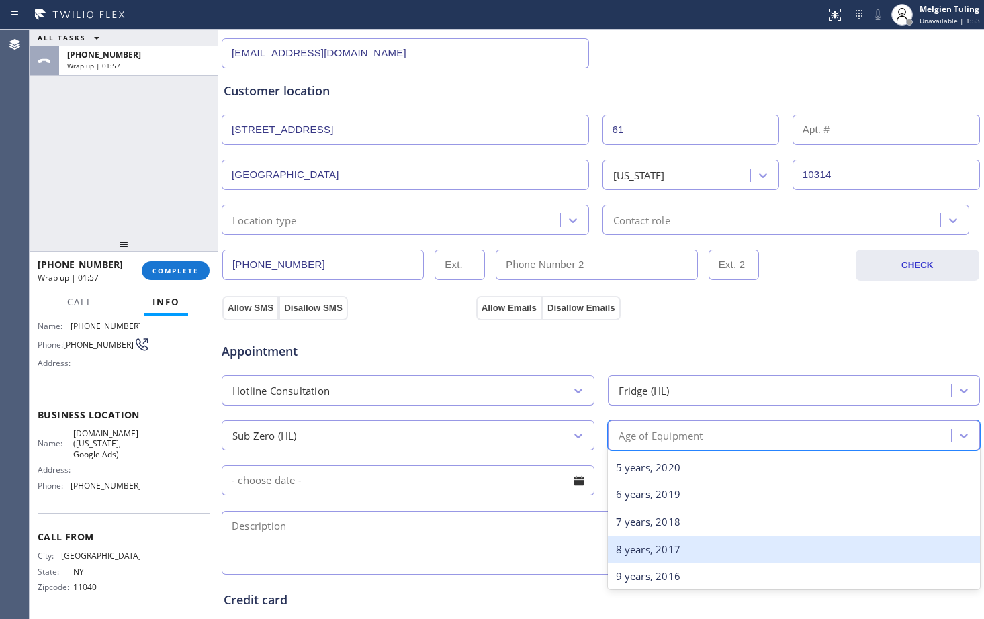
scroll to position [202, 0]
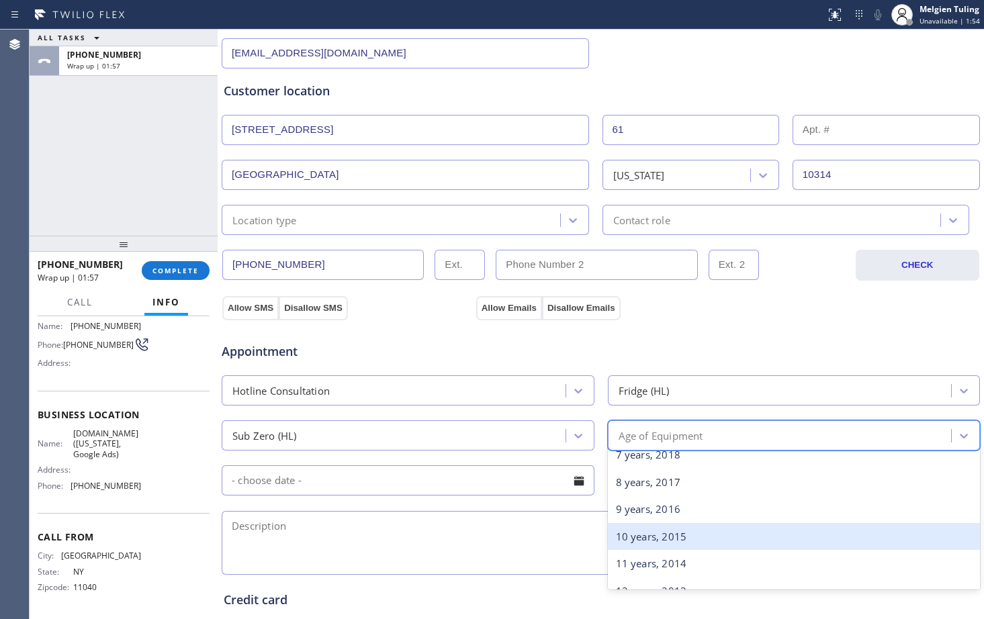
click at [630, 537] on div "10 years, 2015" at bounding box center [794, 537] width 373 height 28
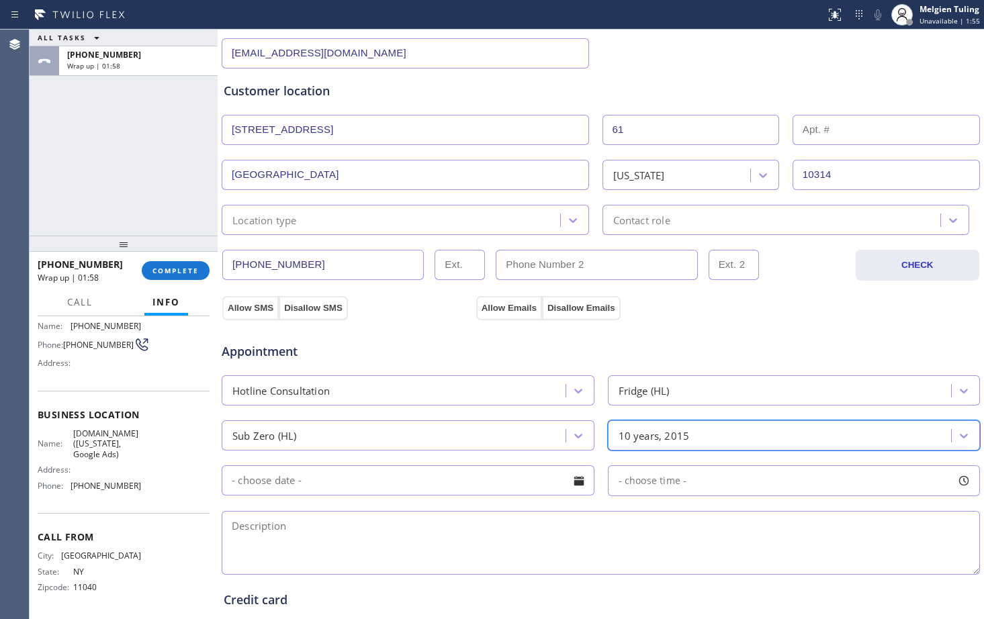
click at [420, 480] on input "text" at bounding box center [408, 481] width 373 height 30
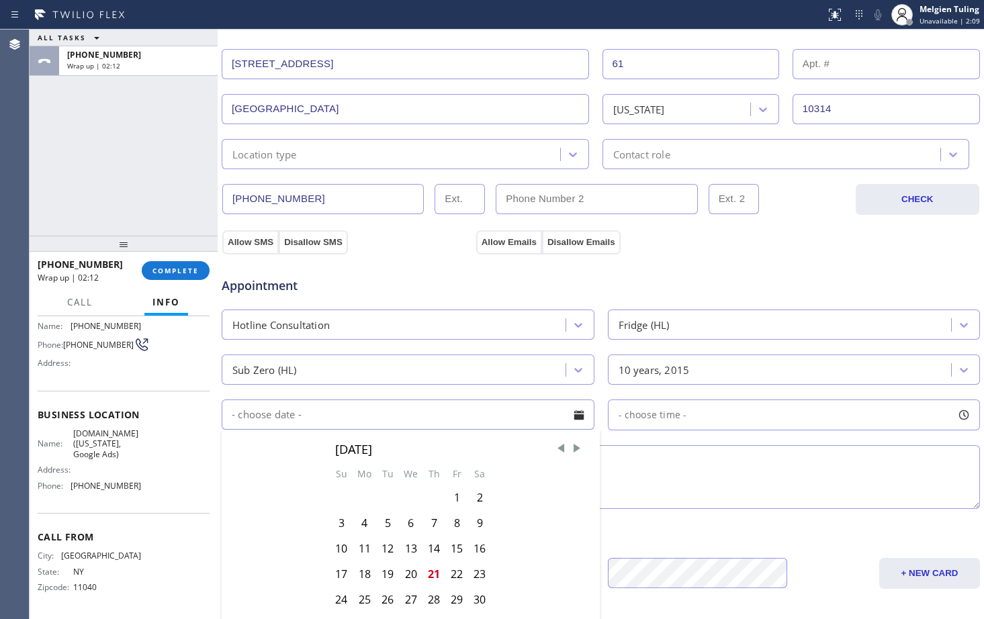
scroll to position [422, 0]
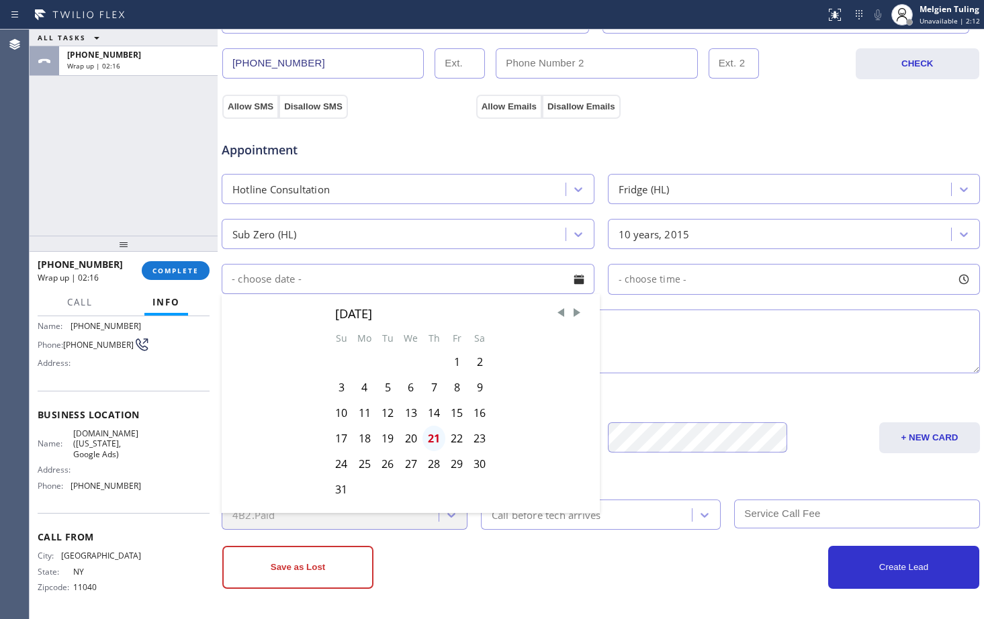
click at [431, 440] on div "21" at bounding box center [434, 439] width 23 height 26
type input "[DATE]"
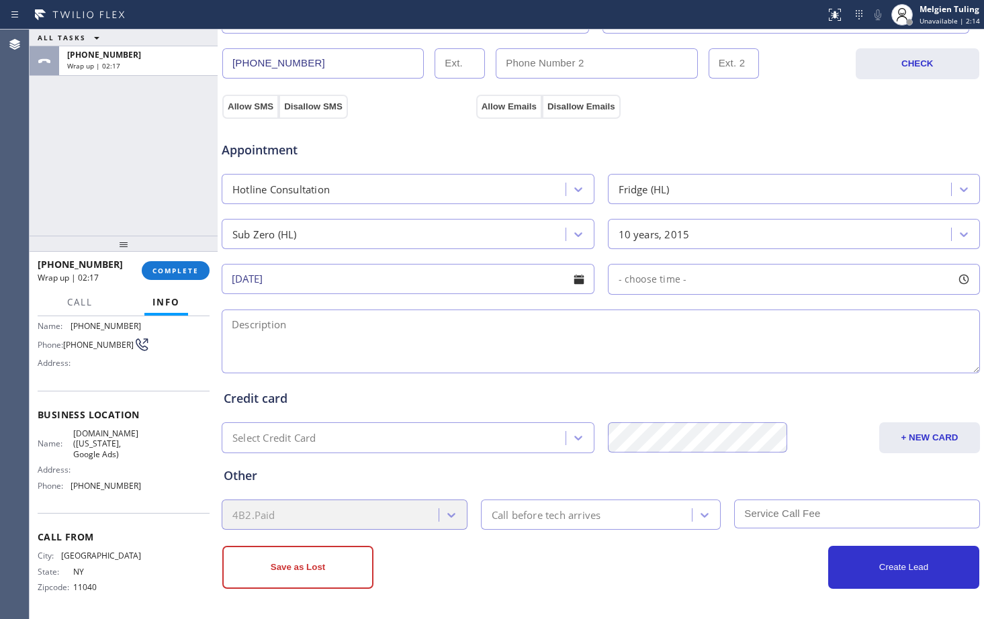
click at [638, 279] on span "- choose time -" at bounding box center [653, 279] width 69 height 13
drag, startPoint x: 617, startPoint y: 367, endPoint x: 792, endPoint y: 360, distance: 174.8
click at [792, 360] on div at bounding box center [795, 361] width 16 height 28
drag, startPoint x: 617, startPoint y: 361, endPoint x: 722, endPoint y: 365, distance: 105.6
click at [696, 365] on div at bounding box center [688, 361] width 16 height 28
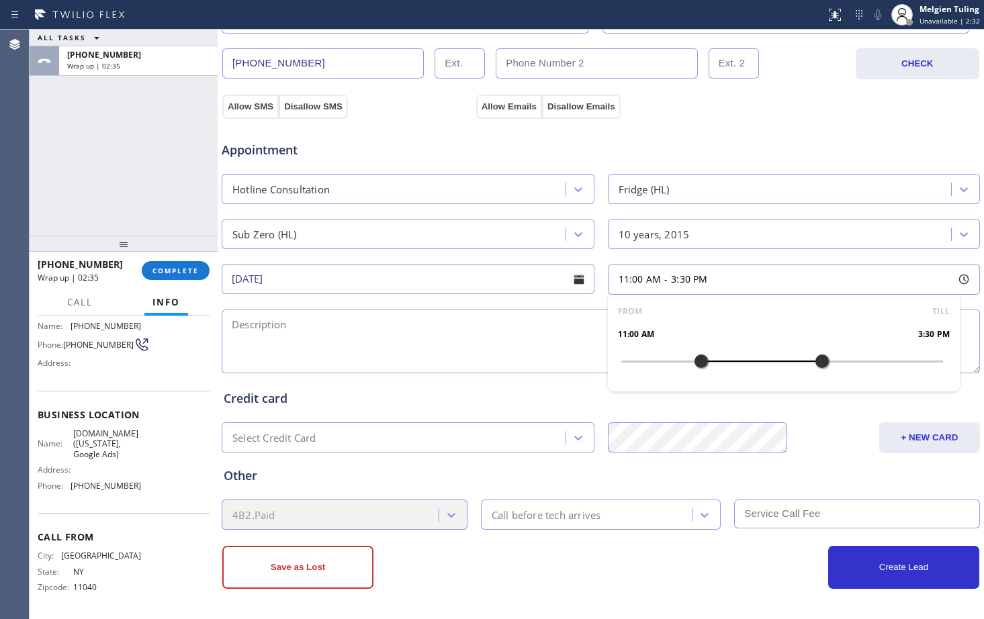
drag, startPoint x: 789, startPoint y: 363, endPoint x: 817, endPoint y: 364, distance: 27.6
click at [817, 364] on div at bounding box center [822, 361] width 16 height 28
drag, startPoint x: 815, startPoint y: 363, endPoint x: 807, endPoint y: 363, distance: 8.1
click at [807, 363] on div at bounding box center [809, 361] width 16 height 28
drag, startPoint x: 698, startPoint y: 361, endPoint x: 771, endPoint y: 359, distance: 73.3
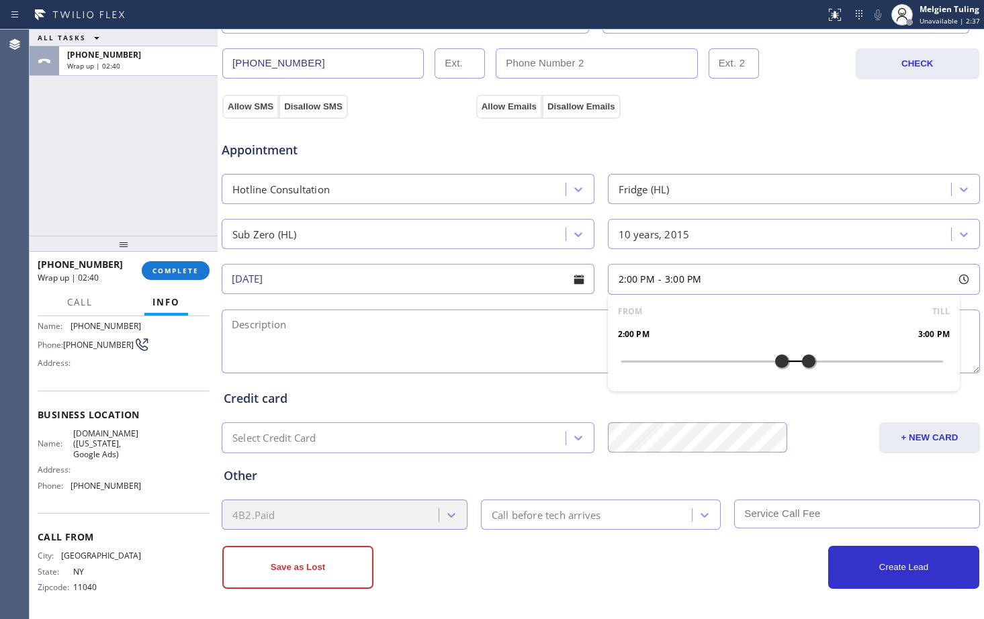
click at [774, 359] on div at bounding box center [782, 361] width 16 height 28
drag, startPoint x: 771, startPoint y: 359, endPoint x: 785, endPoint y: 359, distance: 13.5
click at [787, 359] on div at bounding box center [795, 361] width 16 height 28
click at [336, 435] on div "Select Credit Card" at bounding box center [396, 439] width 340 height 24
click at [333, 312] on textarea at bounding box center [601, 342] width 759 height 64
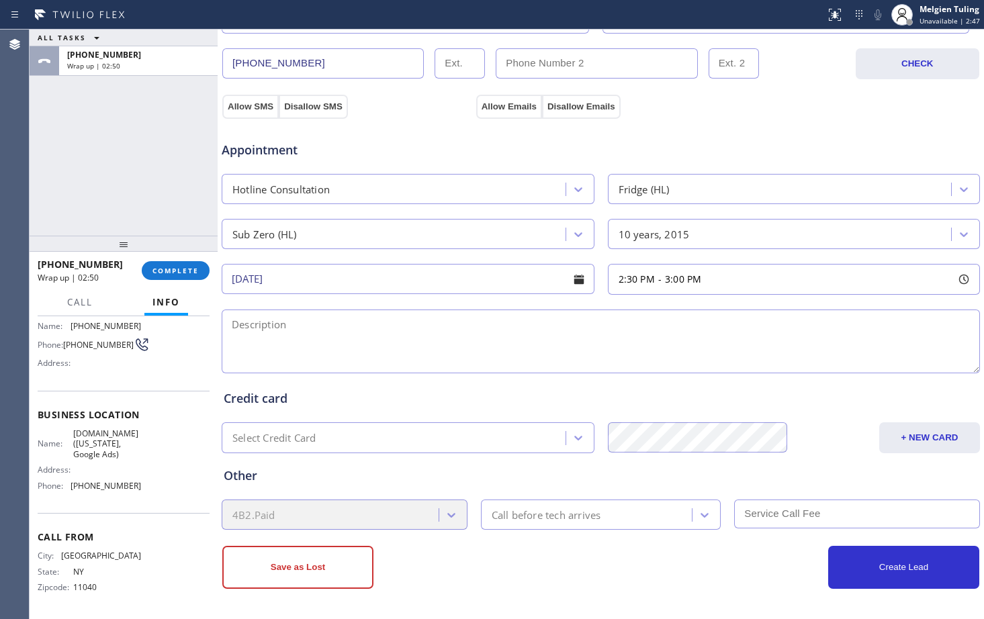
type textarea "V"
paste textarea "2:30pm - 3:00pm[DATE] Eastern Time - [GEOGRAPHIC_DATA] & [GEOGRAPHIC_DATA]"
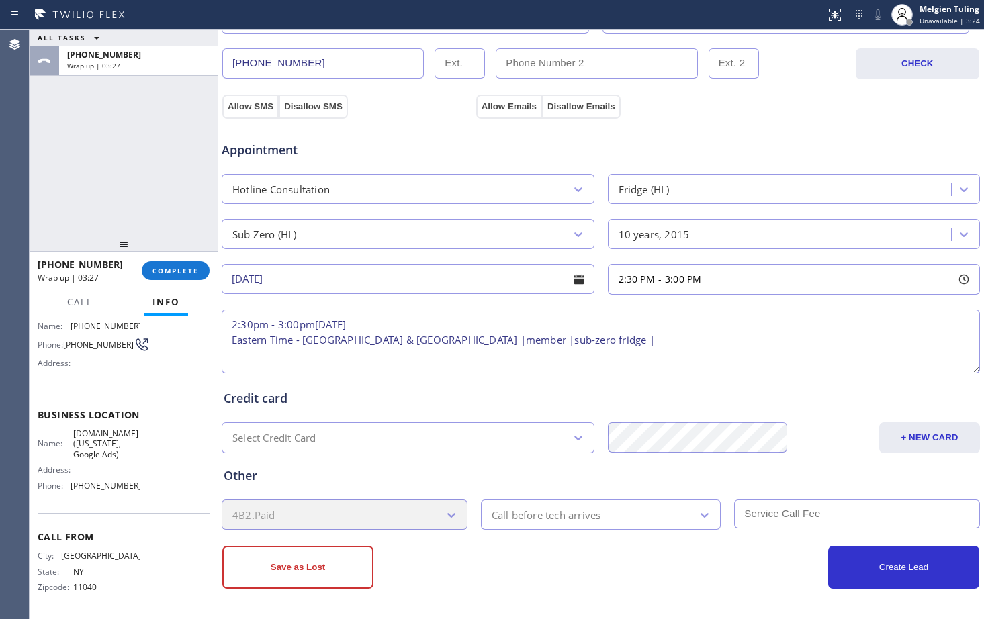
click at [513, 342] on textarea "2:30pm - 3:00pm[DATE] Eastern Time - [GEOGRAPHIC_DATA] & [GEOGRAPHIC_DATA] |mem…" at bounding box center [601, 342] width 759 height 64
paste textarea "not working |filter needs to c hange"
click at [564, 342] on textarea "2:30pm - 3:00pm[DATE] Eastern Time - [GEOGRAPHIC_DATA] & [GEOGRAPHIC_DATA] |mem…" at bounding box center [601, 342] width 759 height 64
click at [646, 341] on textarea "2:30pm - 3:00pm[DATE] Eastern Time - [GEOGRAPHIC_DATA] & [GEOGRAPHIC_DATA] |mem…" at bounding box center [601, 342] width 759 height 64
click at [680, 335] on textarea "2:30pm - 3:00pm[DATE] Eastern Time - [GEOGRAPHIC_DATA] & [GEOGRAPHIC_DATA] |mem…" at bounding box center [601, 342] width 759 height 64
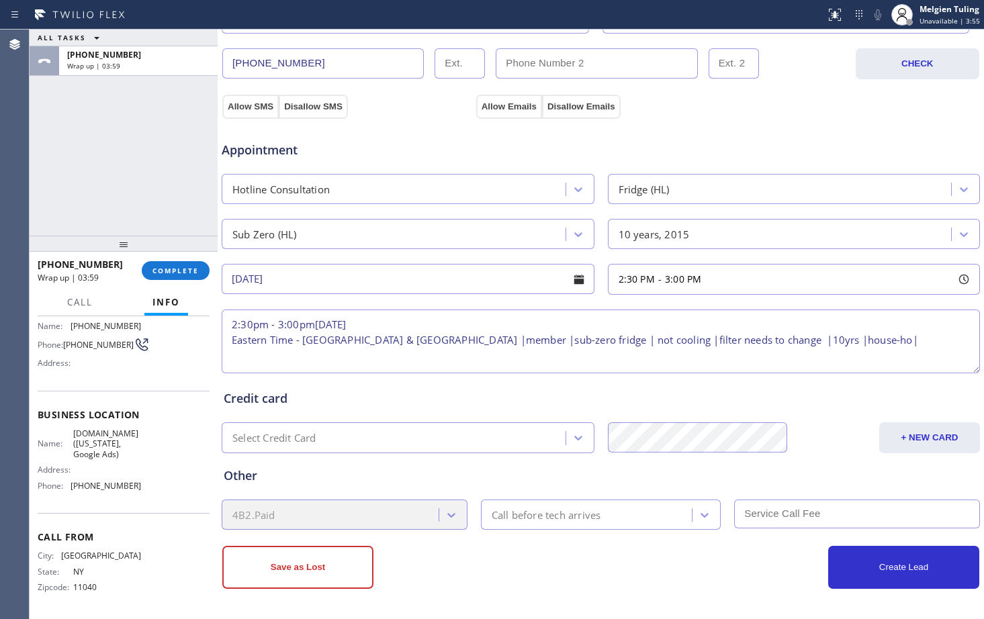
click at [775, 342] on textarea "2:30pm - 3:00pm[DATE] Eastern Time - [GEOGRAPHIC_DATA] & [GEOGRAPHIC_DATA] |mem…" at bounding box center [601, 342] width 759 height 64
paste textarea "[STREET_ADDRESS]"
click at [466, 350] on textarea "2:30pm - 3:00pm[DATE] Eastern Time - [GEOGRAPHIC_DATA] & [GEOGRAPHIC_DATA] |mem…" at bounding box center [601, 342] width 759 height 64
drag, startPoint x: 142, startPoint y: 558, endPoint x: 69, endPoint y: 537, distance: 75.7
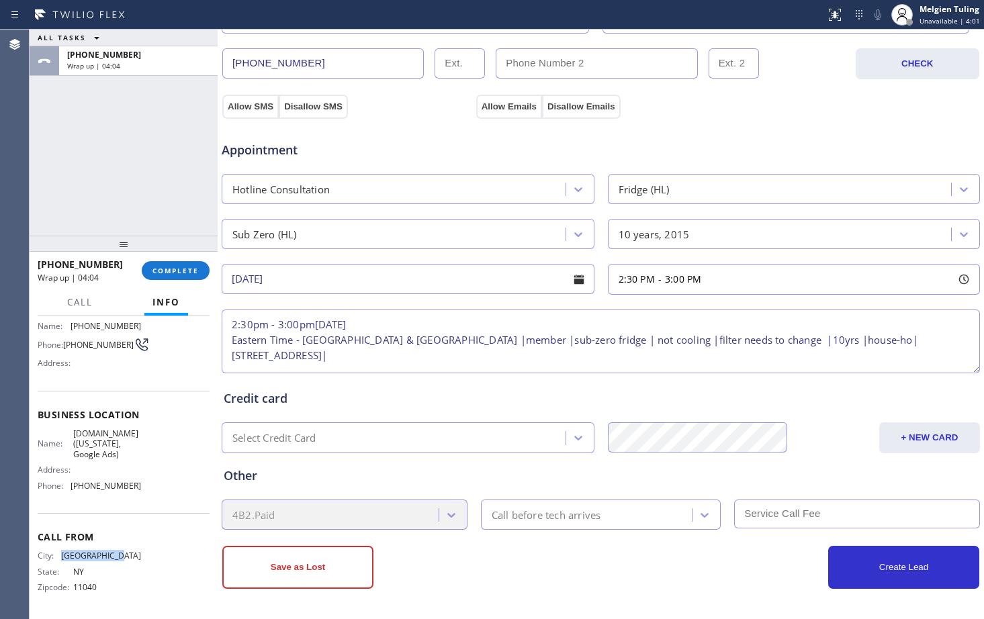
click at [69, 552] on div "City: [GEOGRAPHIC_DATA]: [US_STATE] Zipcode: 11040" at bounding box center [124, 574] width 172 height 47
click at [153, 445] on div "Name: [DOMAIN_NAME] ([US_STATE], Google Ads) Address: Phone: [PHONE_NUMBER]" at bounding box center [124, 463] width 172 height 68
drag, startPoint x: 115, startPoint y: 442, endPoint x: 87, endPoint y: 442, distance: 28.2
click at [87, 442] on span "[DOMAIN_NAME] ([US_STATE], Google Ads)" at bounding box center [106, 444] width 67 height 31
click at [85, 452] on span "[DOMAIN_NAME] ([US_STATE], Google Ads)" at bounding box center [106, 444] width 67 height 31
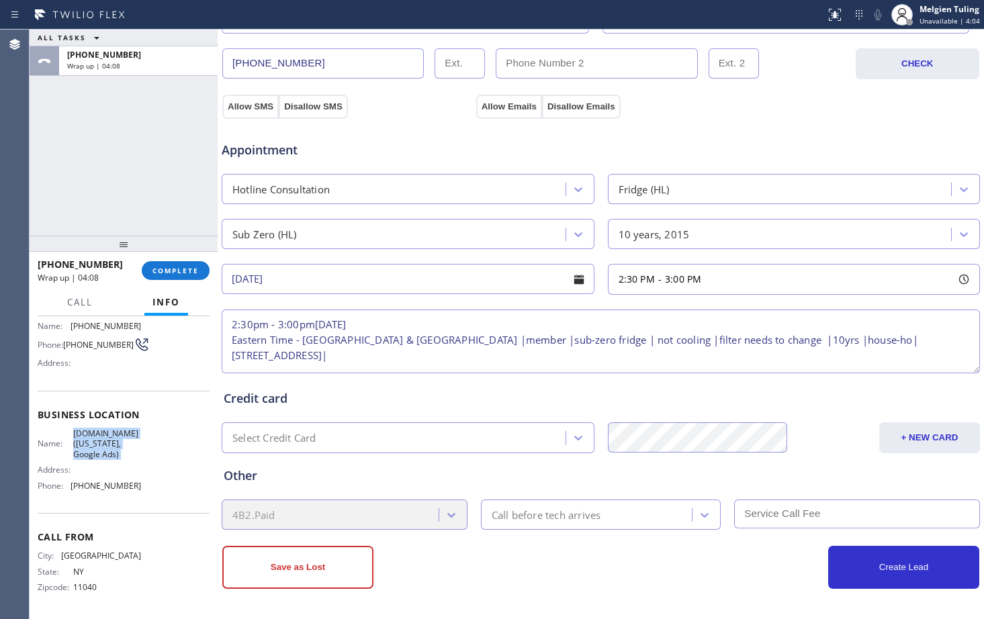
drag, startPoint x: 85, startPoint y: 452, endPoint x: 77, endPoint y: 437, distance: 16.8
click at [77, 437] on span "[DOMAIN_NAME] ([US_STATE], Google Ads)" at bounding box center [106, 444] width 67 height 31
copy span "[DOMAIN_NAME] ([US_STATE], Google Ads)"
click at [427, 353] on textarea "2:30pm - 3:00pm[DATE] Eastern Time - [GEOGRAPHIC_DATA] & [GEOGRAPHIC_DATA] |mem…" at bounding box center [601, 342] width 759 height 64
paste textarea "[DOMAIN_NAME] ([US_STATE], Google Ads)"
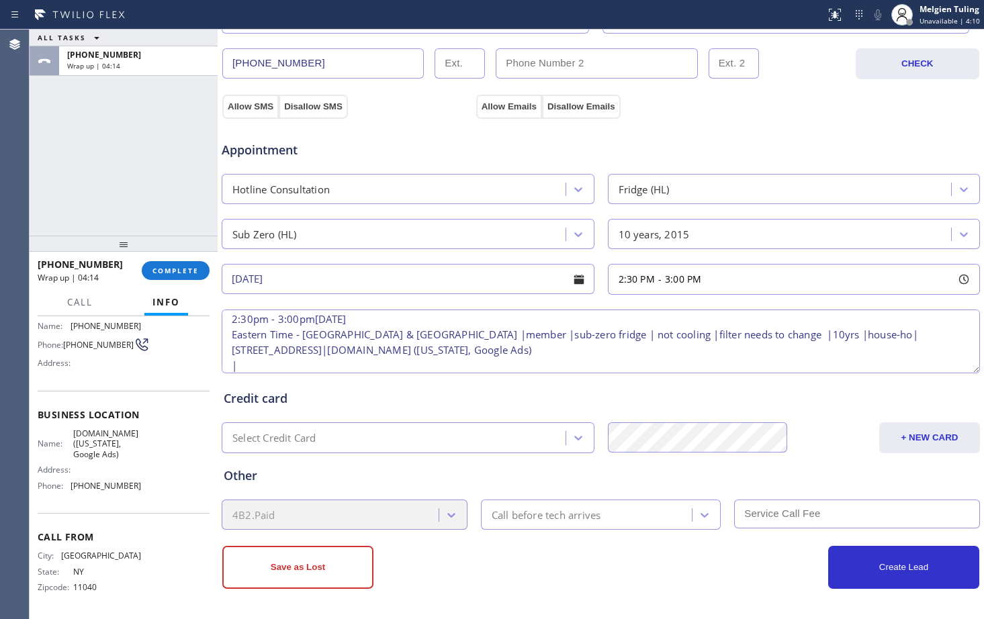
scroll to position [43, 0]
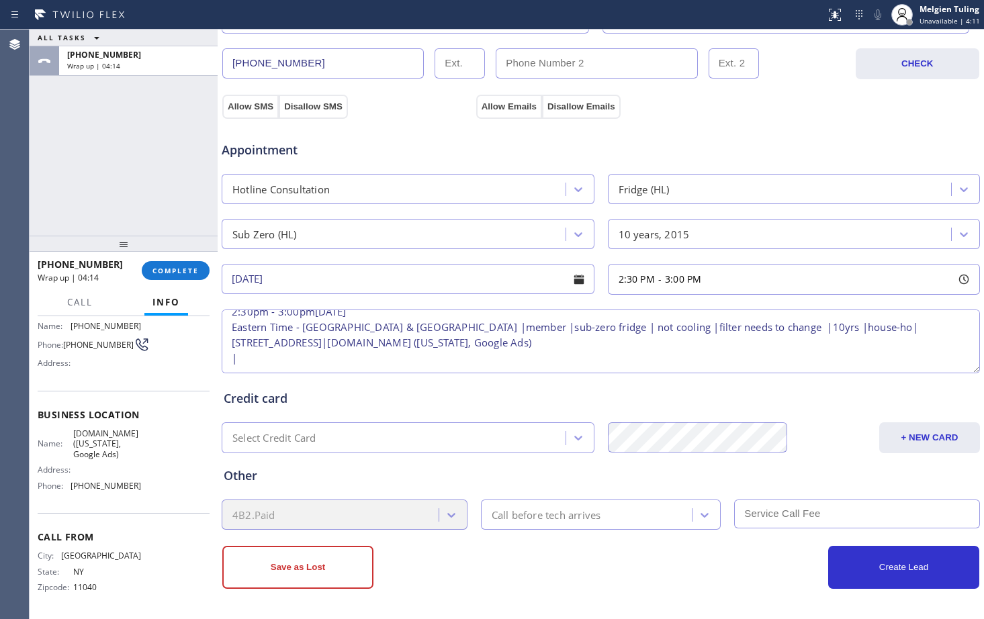
click at [637, 323] on textarea "2:30pm - 3:00pm[DATE] Eastern Time - [GEOGRAPHIC_DATA] & [GEOGRAPHIC_DATA] |mem…" at bounding box center [601, 342] width 759 height 64
click at [642, 319] on textarea "2:30pm - 3:00pm[DATE] Eastern Time - [GEOGRAPHIC_DATA] & [GEOGRAPHIC_DATA] |mem…" at bounding box center [601, 342] width 759 height 64
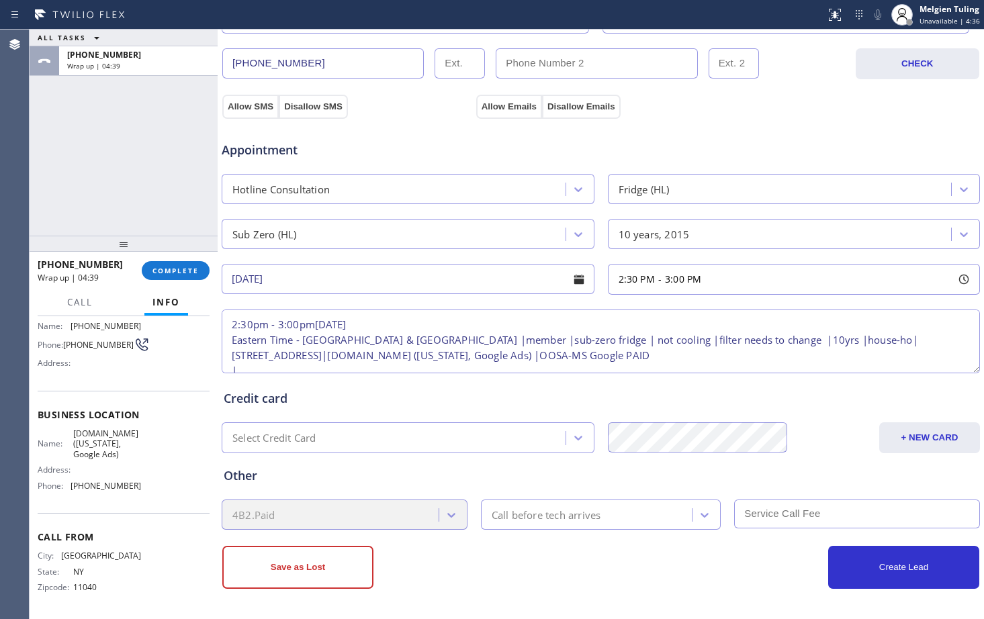
type textarea "2:30pm - 3:00pm[DATE] Eastern Time - [GEOGRAPHIC_DATA] & [GEOGRAPHIC_DATA] |mem…"
click at [873, 562] on button "Create Lead" at bounding box center [903, 567] width 151 height 43
click at [256, 108] on button "Allow SMS" at bounding box center [250, 107] width 56 height 24
click at [492, 105] on button "Allow Emails" at bounding box center [509, 107] width 66 height 24
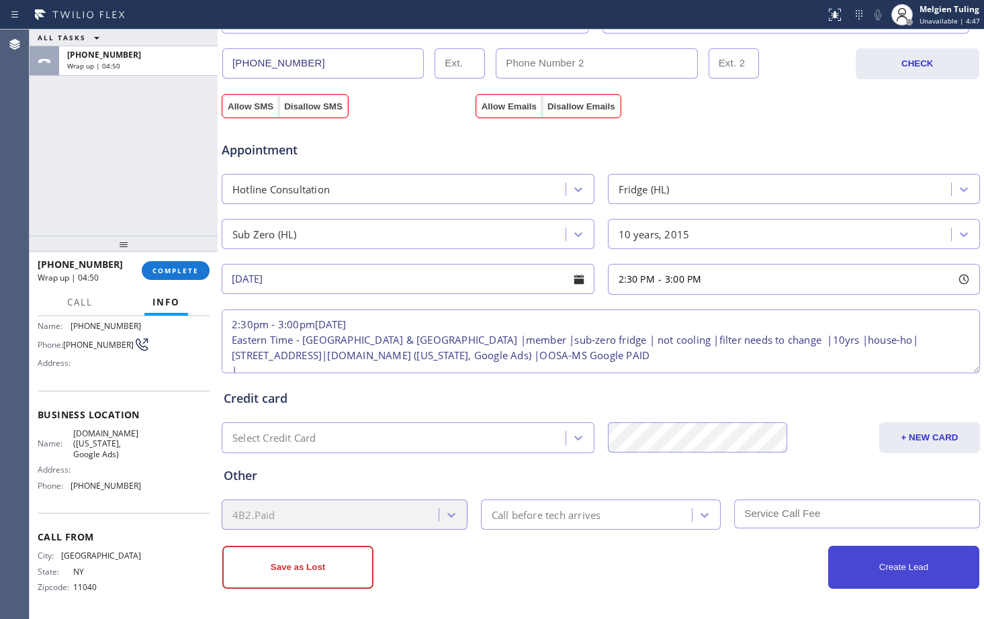
click at [863, 562] on button "Create Lead" at bounding box center [903, 567] width 151 height 43
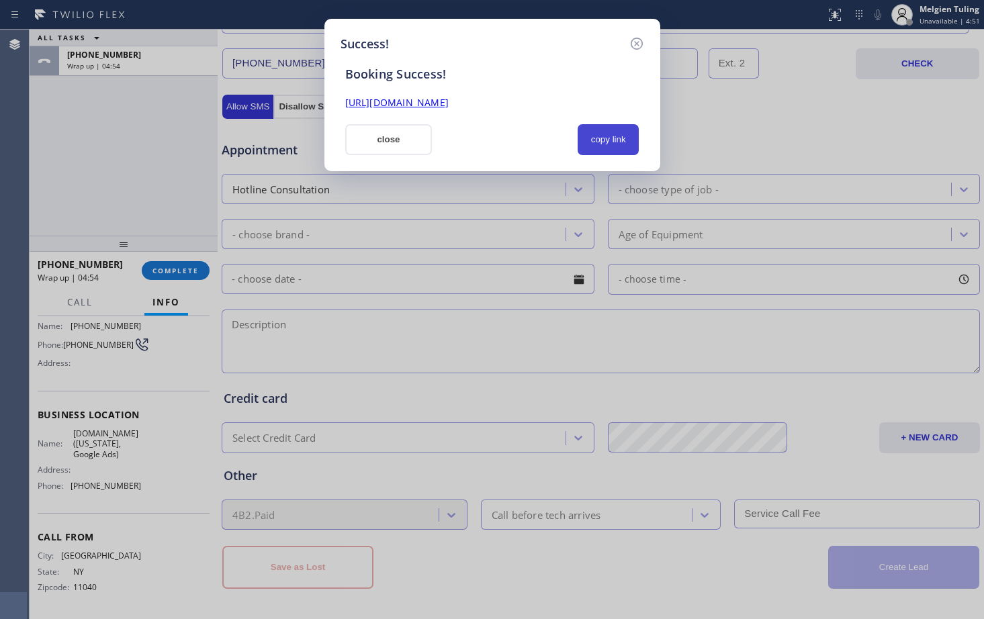
click at [597, 146] on button "copy link" at bounding box center [609, 139] width 62 height 31
click at [435, 104] on link "[URL][DOMAIN_NAME]" at bounding box center [396, 102] width 103 height 13
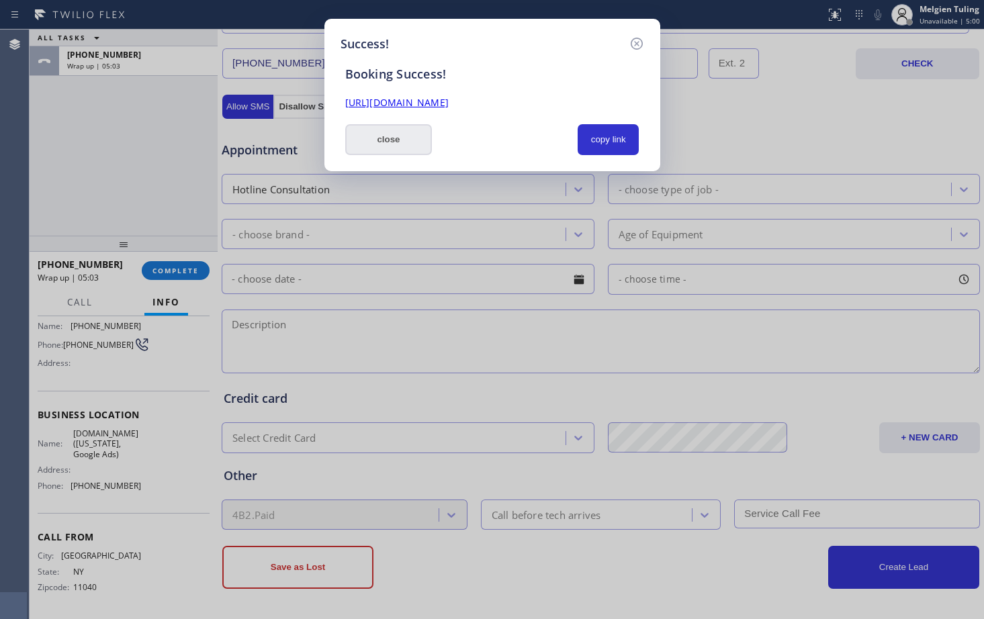
click at [405, 143] on button "close" at bounding box center [388, 139] width 87 height 31
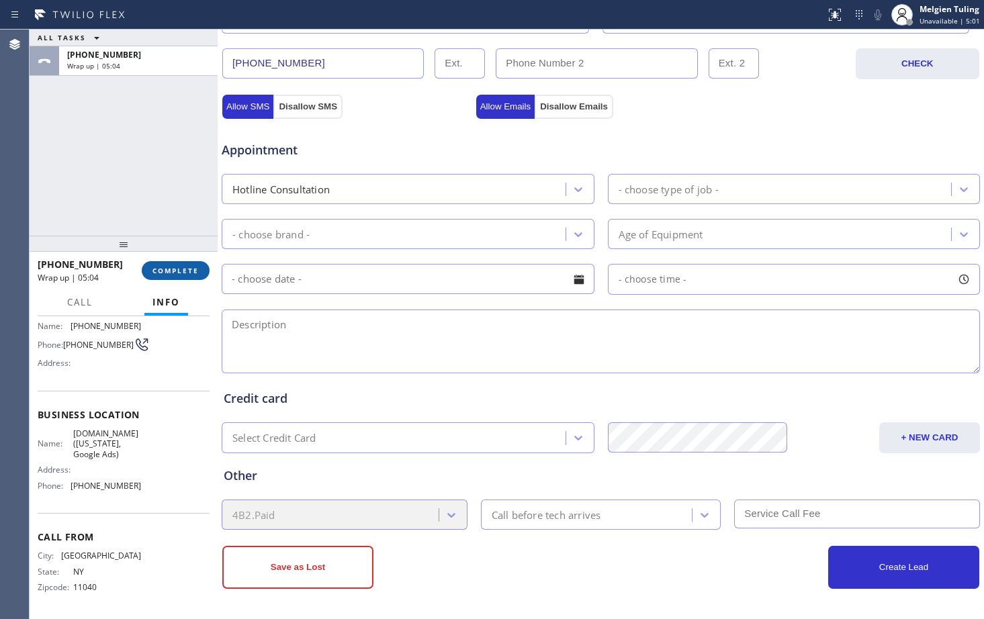
click at [181, 276] on button "COMPLETE" at bounding box center [176, 270] width 68 height 19
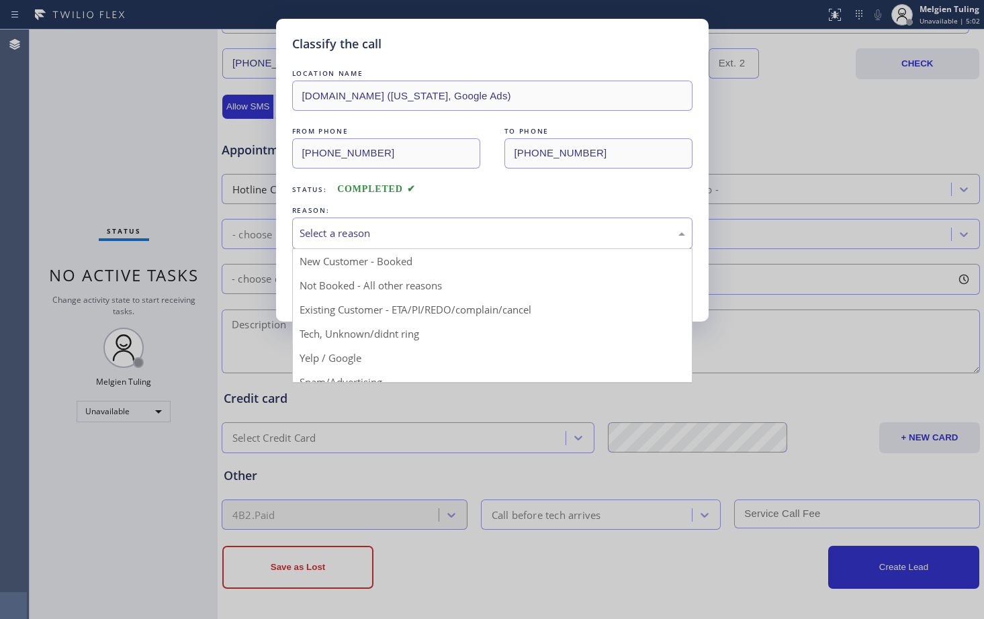
click at [328, 222] on div "Select a reason" at bounding box center [492, 234] width 400 height 32
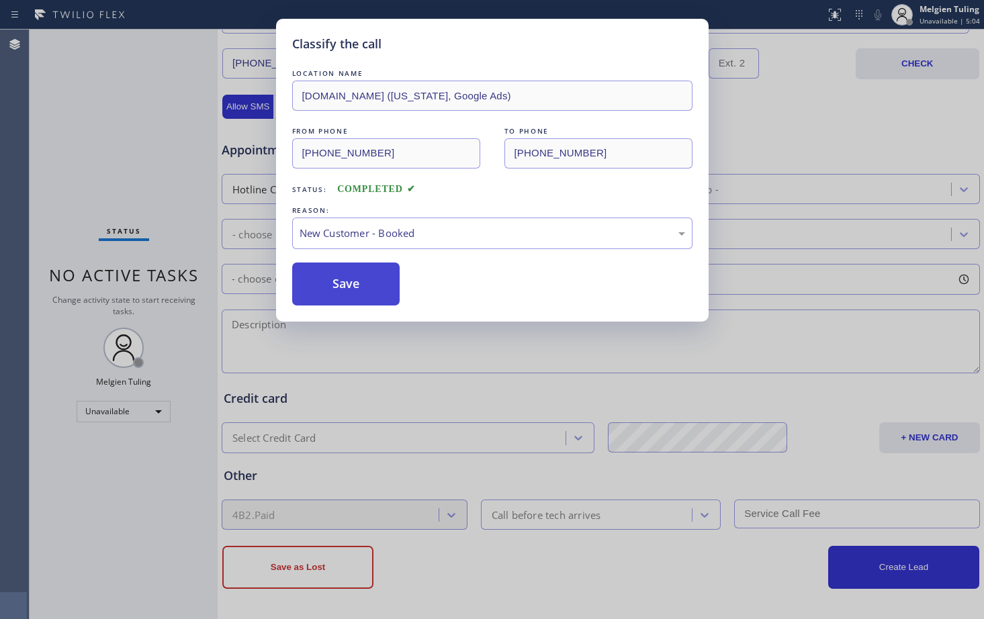
click at [337, 281] on button "Save" at bounding box center [346, 284] width 108 height 43
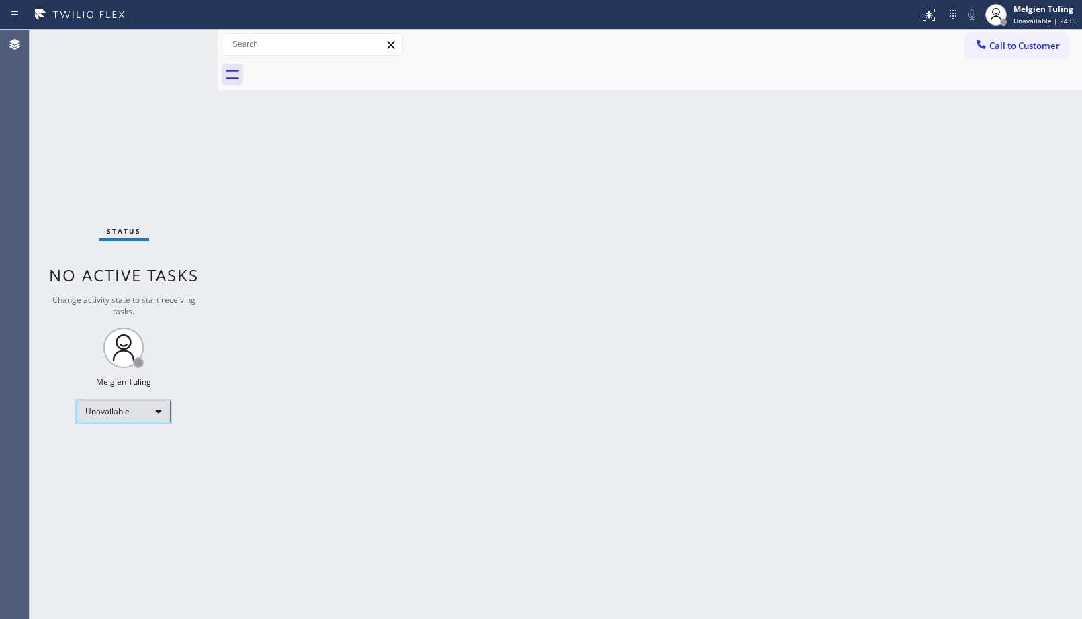
click at [161, 410] on div "Unavailable" at bounding box center [124, 411] width 94 height 21
click at [103, 447] on li "Available" at bounding box center [122, 447] width 91 height 16
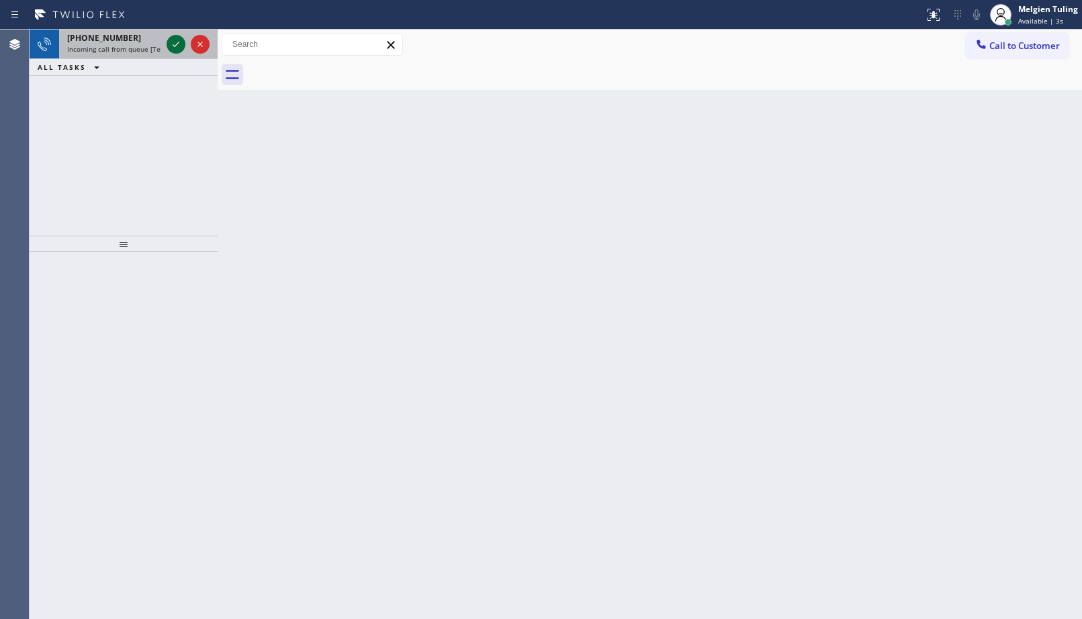
click at [173, 46] on icon at bounding box center [176, 44] width 16 height 16
click at [181, 44] on icon at bounding box center [176, 44] width 16 height 16
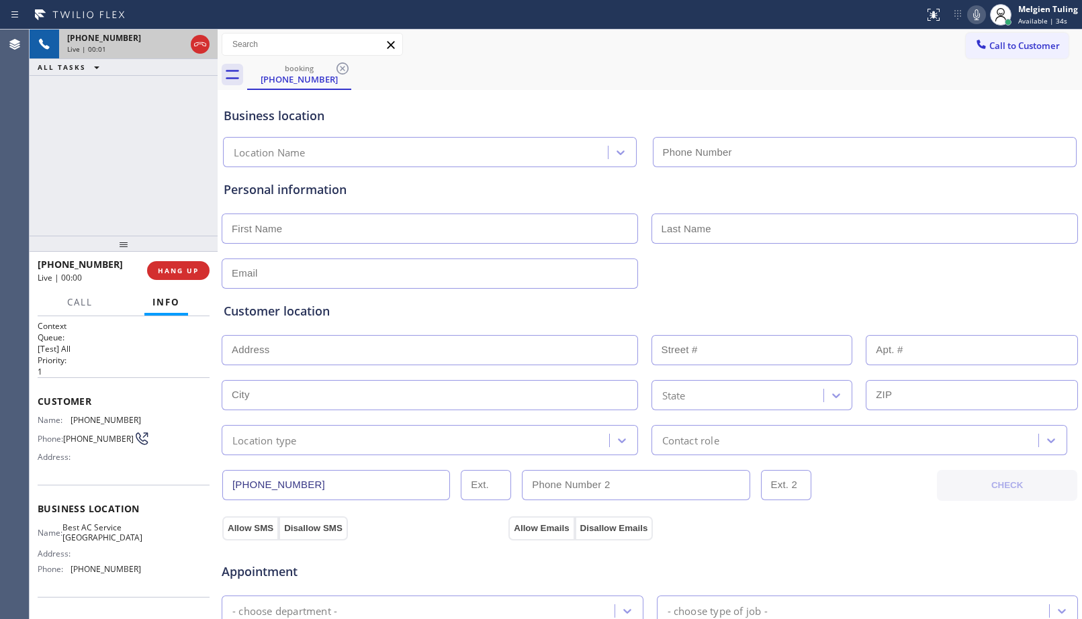
type input "[PHONE_NUMBER]"
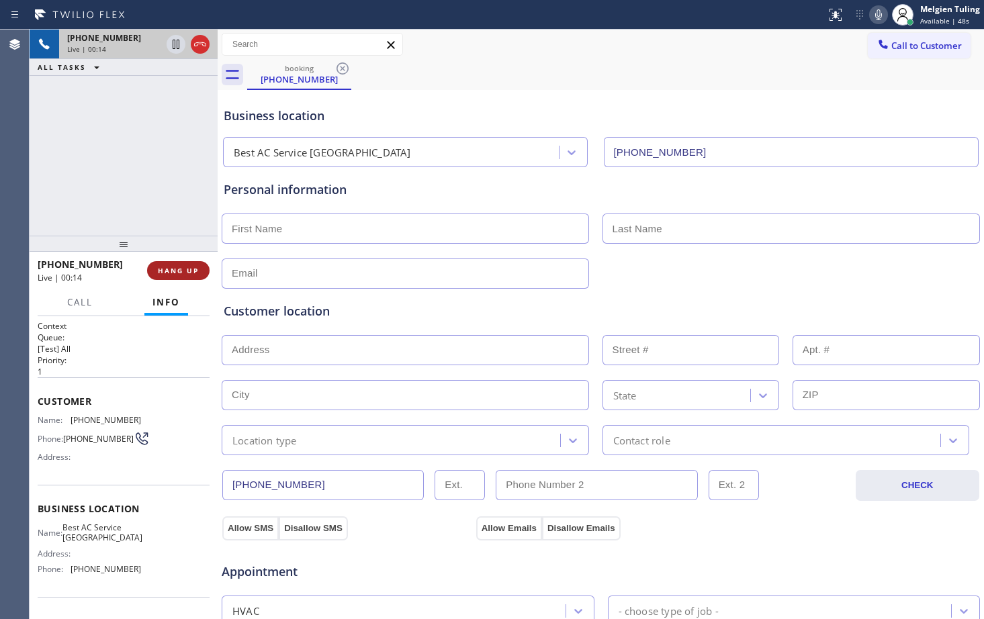
click at [169, 269] on span "HANG UP" at bounding box center [178, 270] width 41 height 9
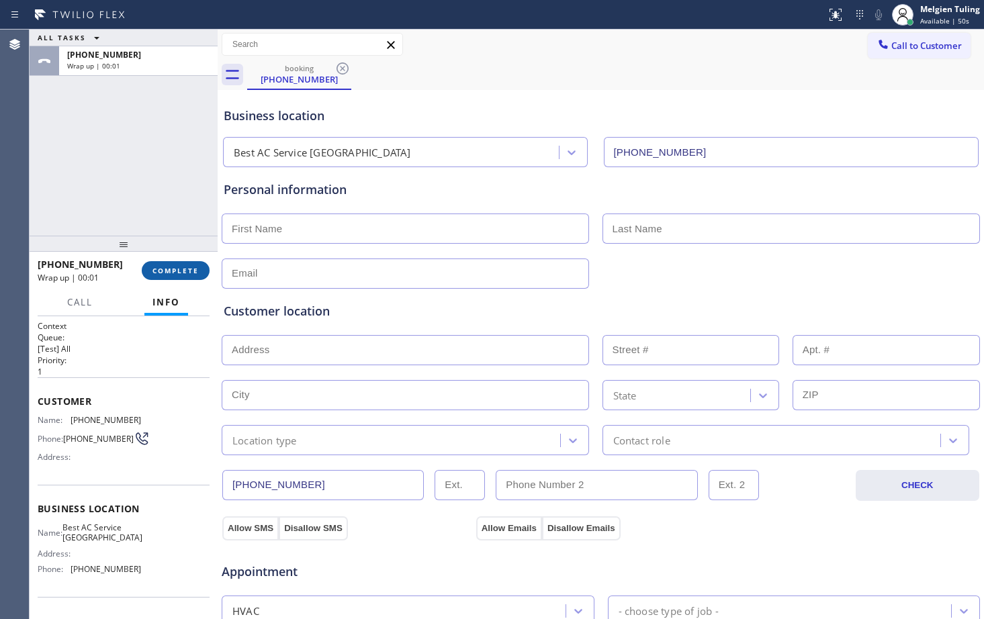
click at [187, 269] on span "COMPLETE" at bounding box center [176, 270] width 46 height 9
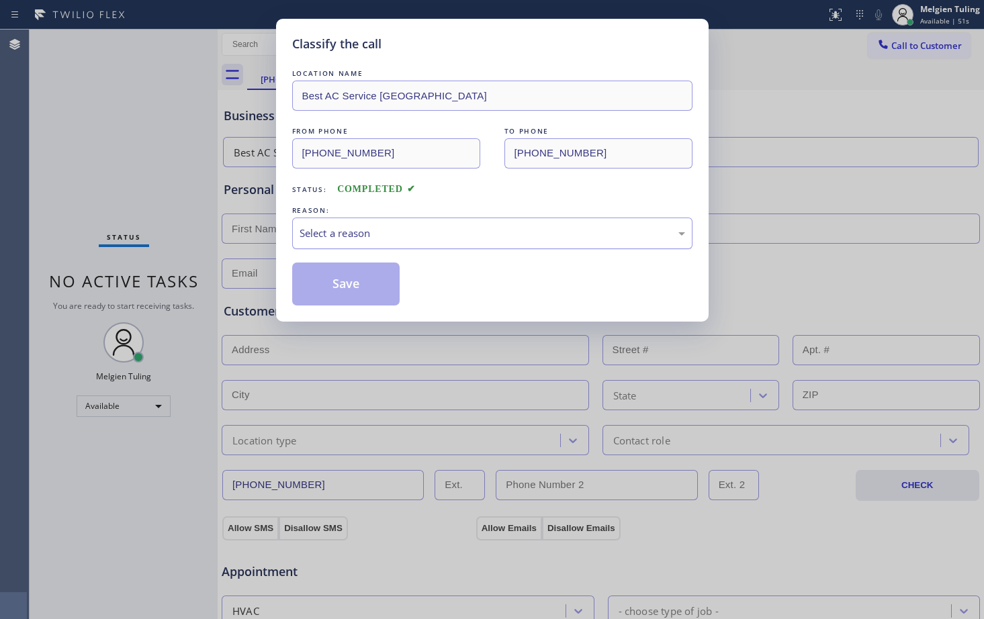
click at [378, 234] on div "Select a reason" at bounding box center [493, 233] width 386 height 15
click at [353, 267] on button "Save" at bounding box center [346, 284] width 108 height 43
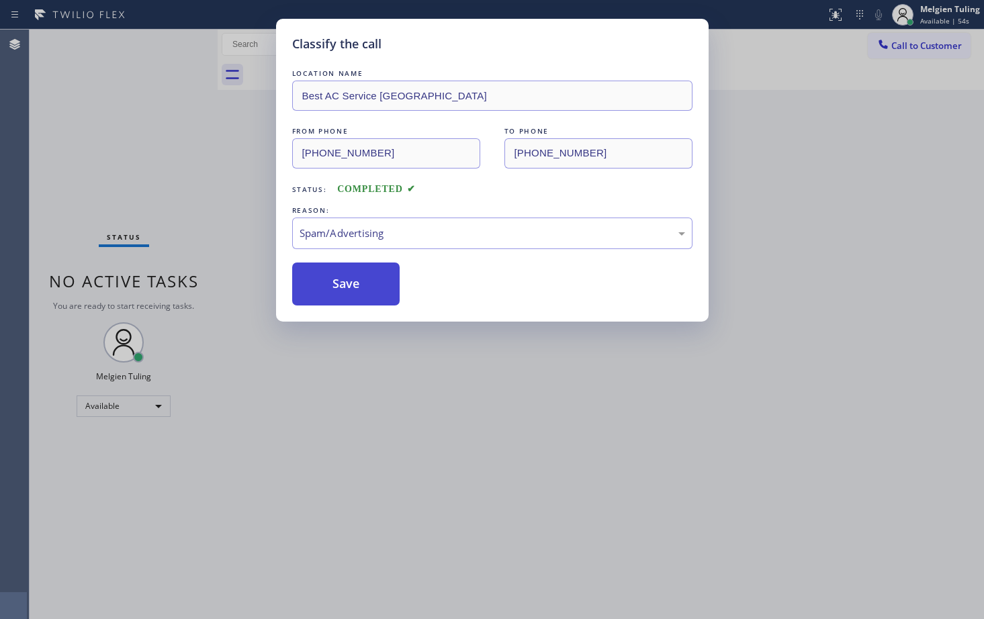
click at [351, 283] on div "Classify the call LOCATION NAME High Level Electric Works FROM PHONE [PHONE_NUM…" at bounding box center [507, 325] width 955 height 590
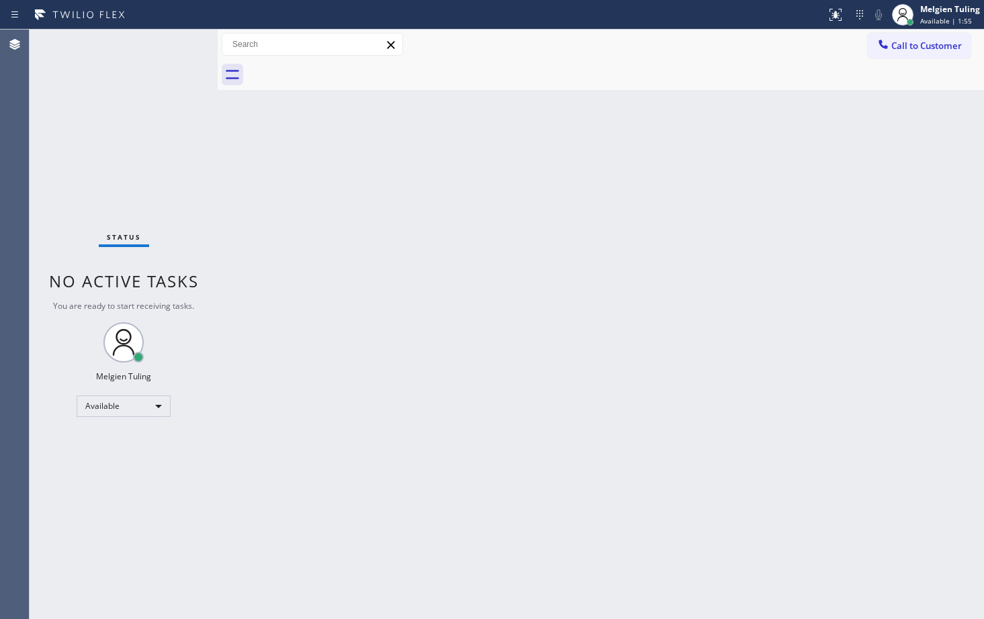
click at [581, 258] on div "Back to Dashboard Change Sender ID Customers Technicians Select a contact Outbo…" at bounding box center [601, 325] width 767 height 590
click at [445, 259] on div "Back to Dashboard Change Sender ID Customers Technicians Select a contact Outbo…" at bounding box center [601, 325] width 767 height 590
click at [175, 49] on div "Status No active tasks You are ready to start receiving tasks. Melgien Tuling A…" at bounding box center [124, 325] width 188 height 590
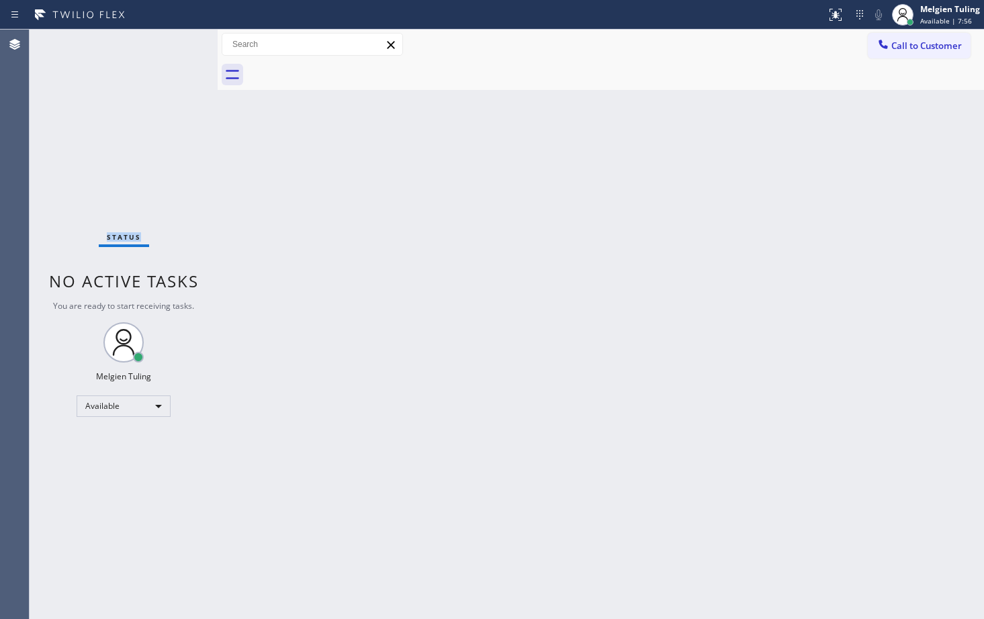
click at [178, 50] on div "Status No active tasks You are ready to start receiving tasks. Melgien Tuling A…" at bounding box center [124, 325] width 188 height 590
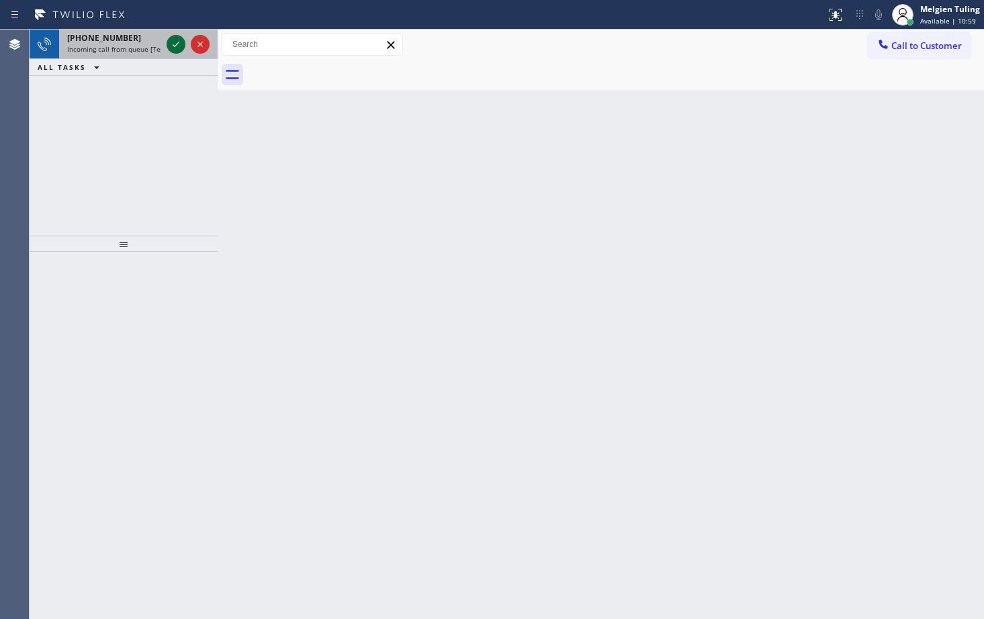
click at [175, 44] on icon at bounding box center [176, 44] width 16 height 16
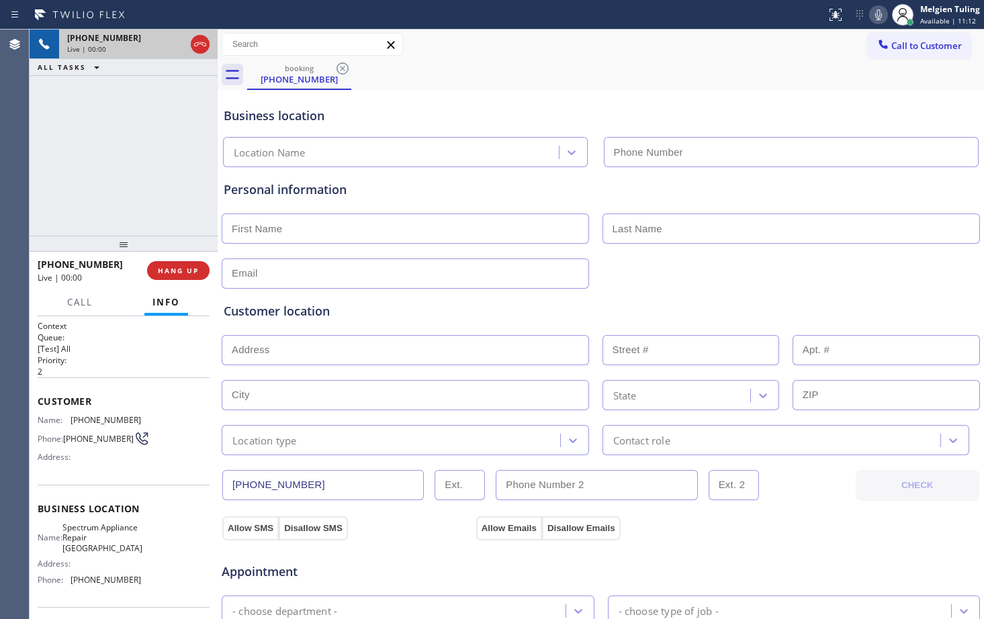
type input "[PHONE_NUMBER]"
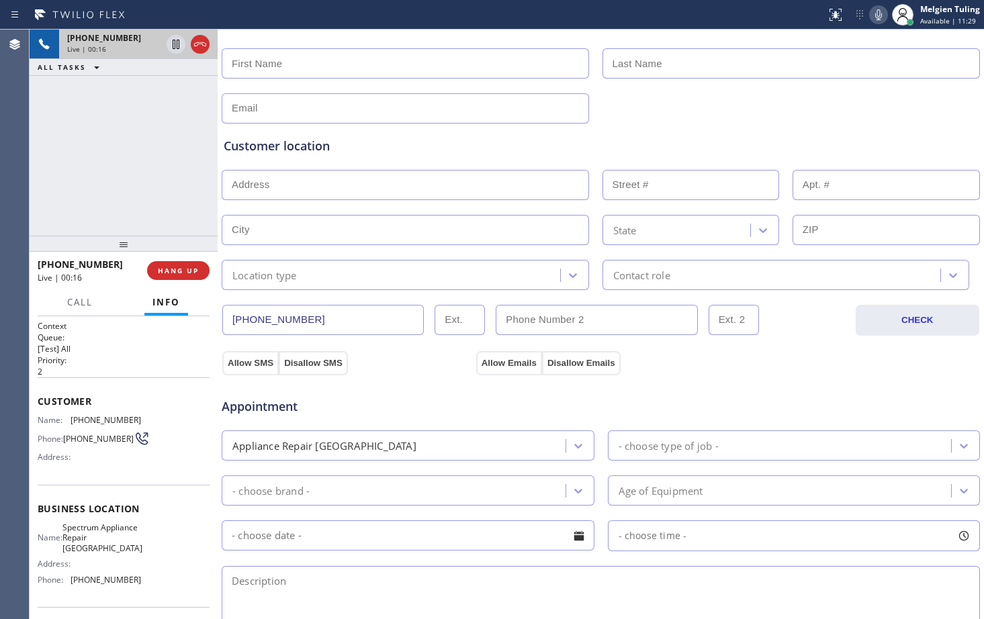
scroll to position [153, 0]
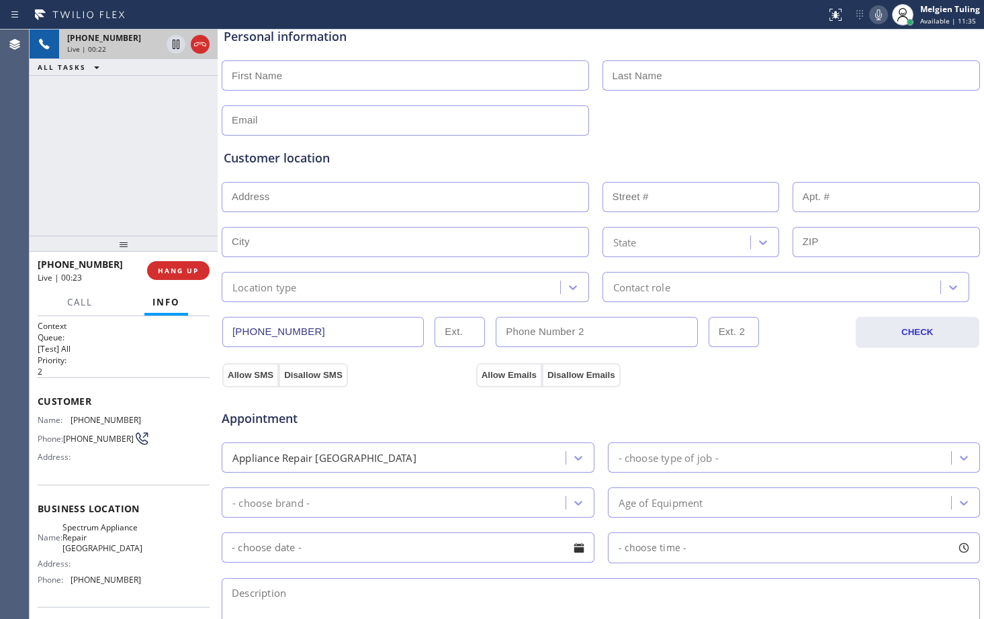
click at [159, 201] on div "[PHONE_NUMBER] Live | 00:22 ALL TASKS ALL TASKS ACTIVE TASKS TASKS IN WRAP UP" at bounding box center [124, 133] width 188 height 206
click at [175, 271] on span "HANG UP" at bounding box center [178, 270] width 41 height 9
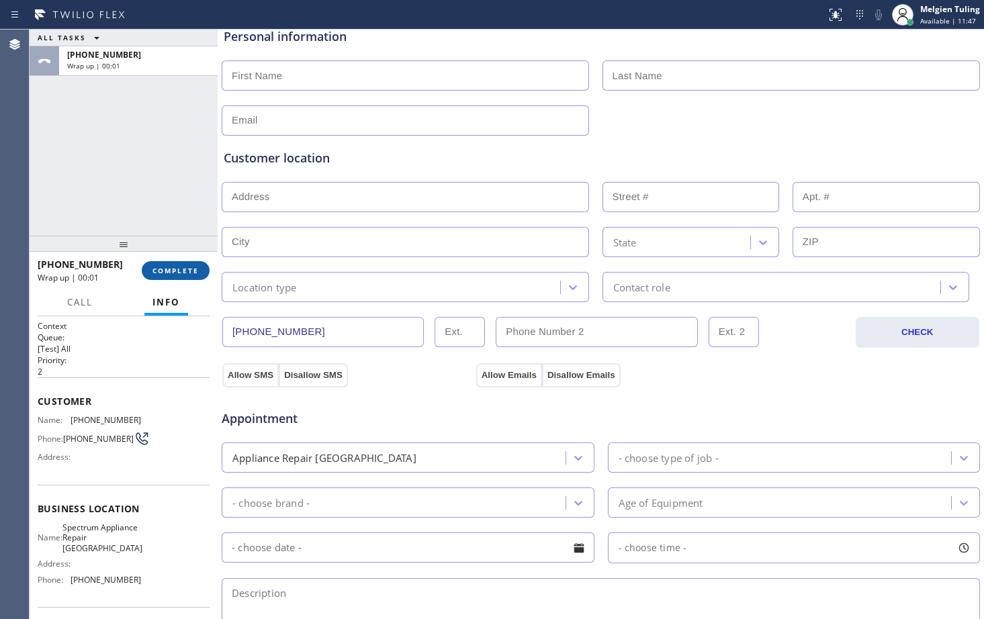
click at [170, 269] on span "COMPLETE" at bounding box center [176, 270] width 46 height 9
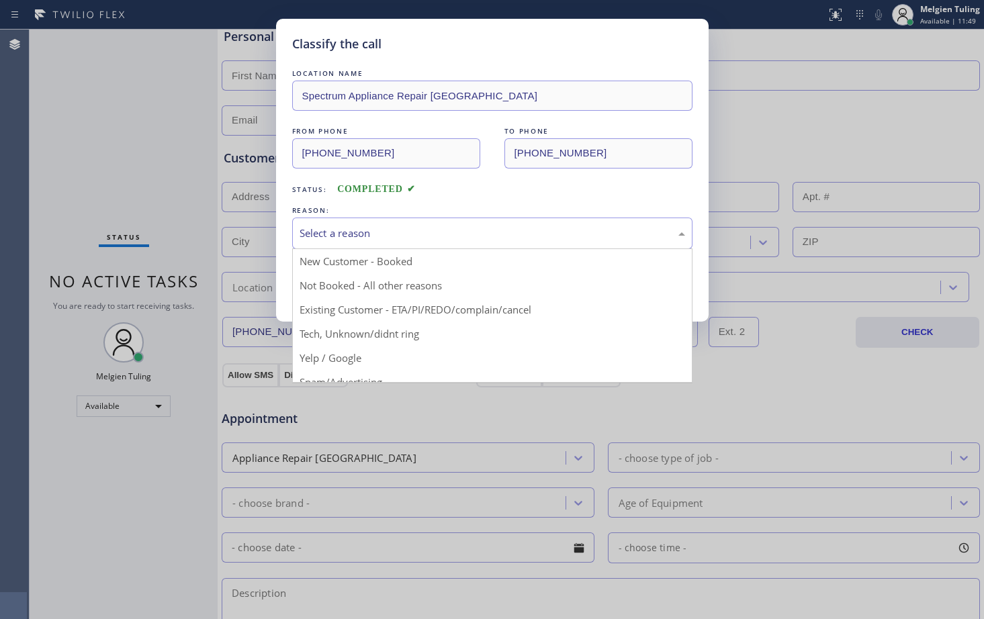
click at [327, 221] on div "Select a reason" at bounding box center [492, 234] width 400 height 32
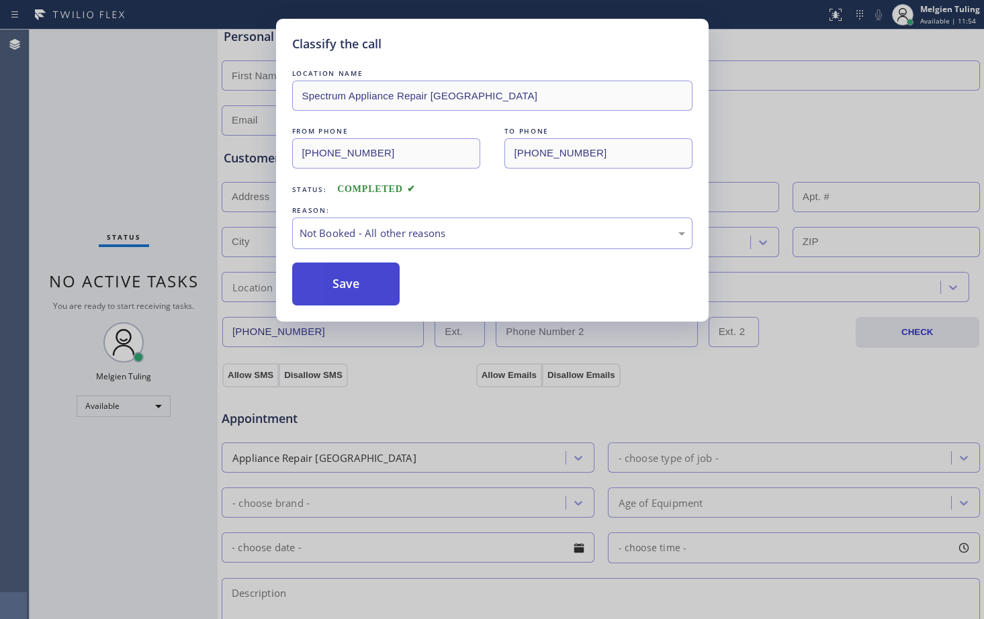
click at [335, 273] on button "Save" at bounding box center [346, 284] width 108 height 43
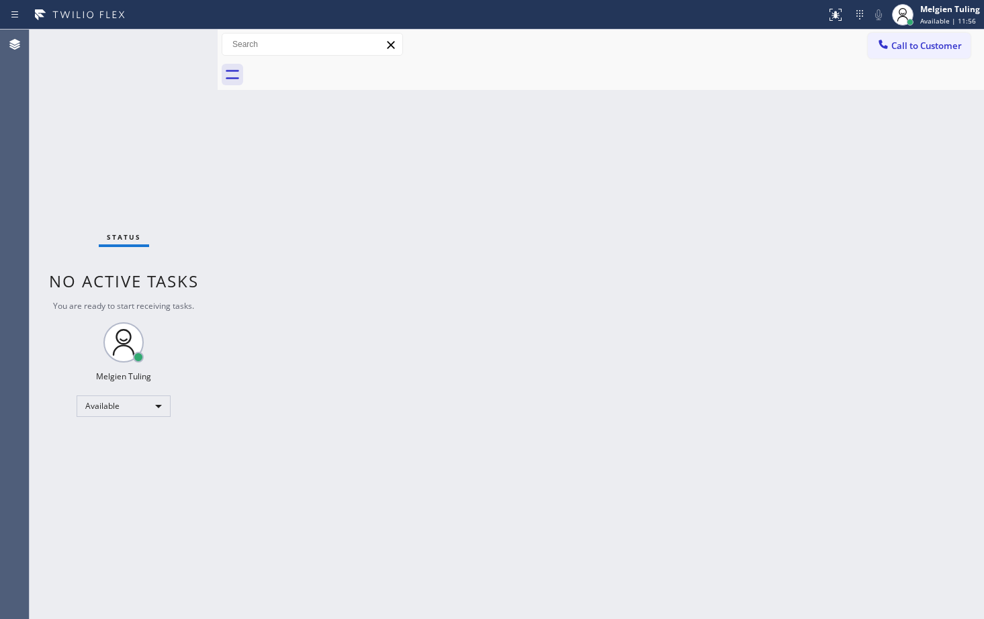
click at [354, 265] on div "Back to Dashboard Change Sender ID Customers Technicians Select a contact Outbo…" at bounding box center [601, 325] width 767 height 590
click at [177, 54] on div "Status No active tasks You are ready to start receiving tasks. Melgien Tuling A…" at bounding box center [124, 325] width 188 height 590
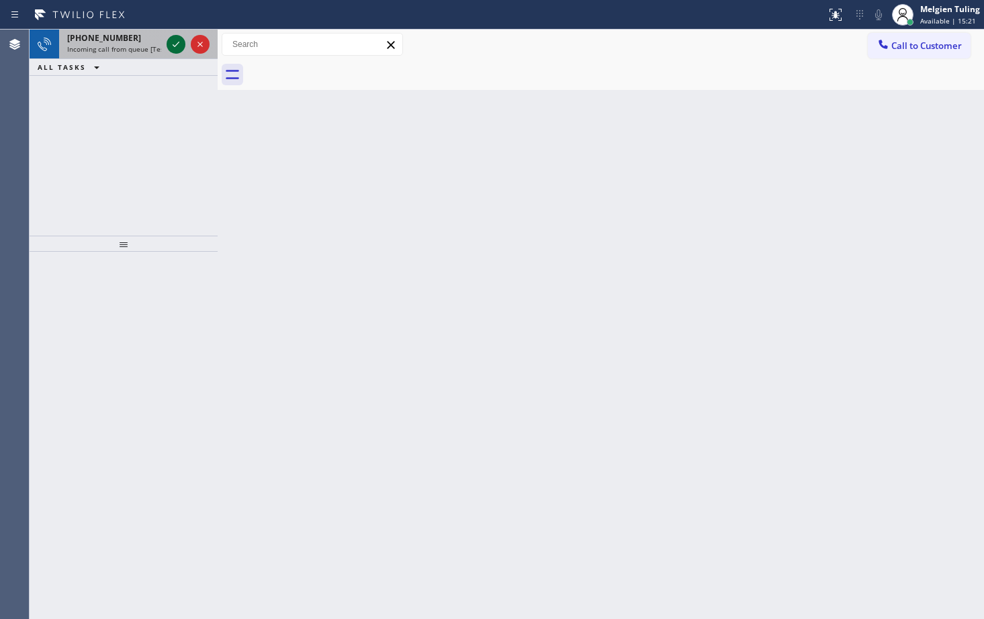
click at [176, 49] on icon at bounding box center [176, 44] width 16 height 16
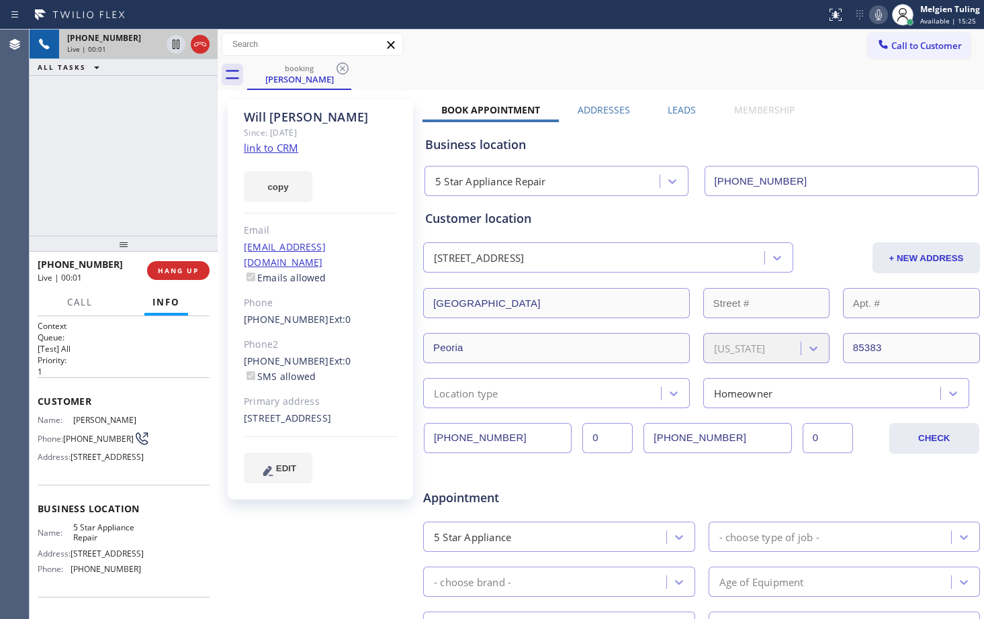
type input "[PHONE_NUMBER]"
click at [255, 149] on link "link to CRM" at bounding box center [271, 147] width 54 height 13
click at [175, 40] on icon at bounding box center [176, 44] width 7 height 9
click at [881, 13] on icon at bounding box center [878, 14] width 7 height 11
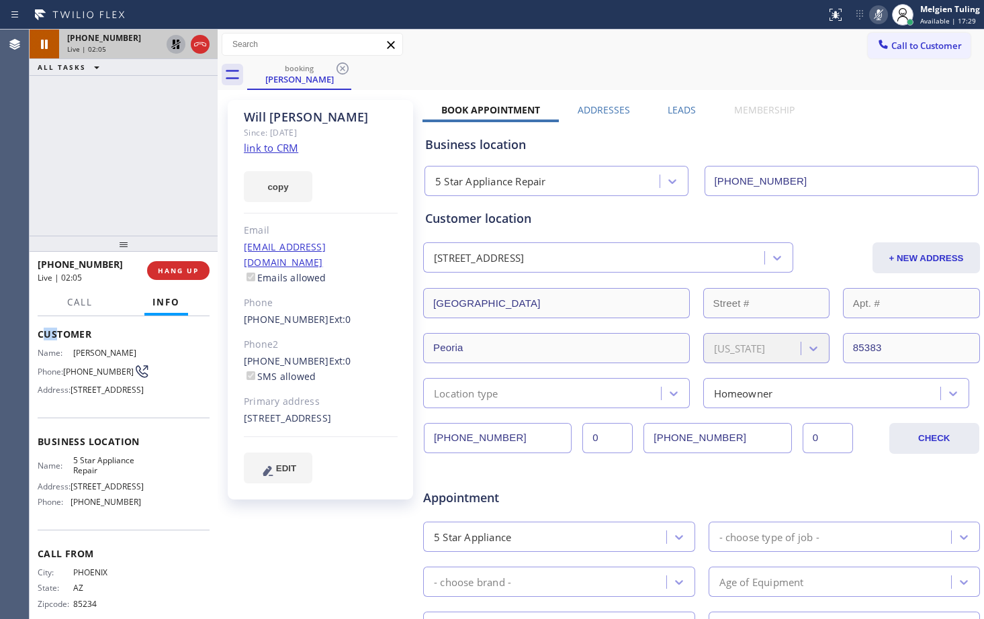
scroll to position [33, 0]
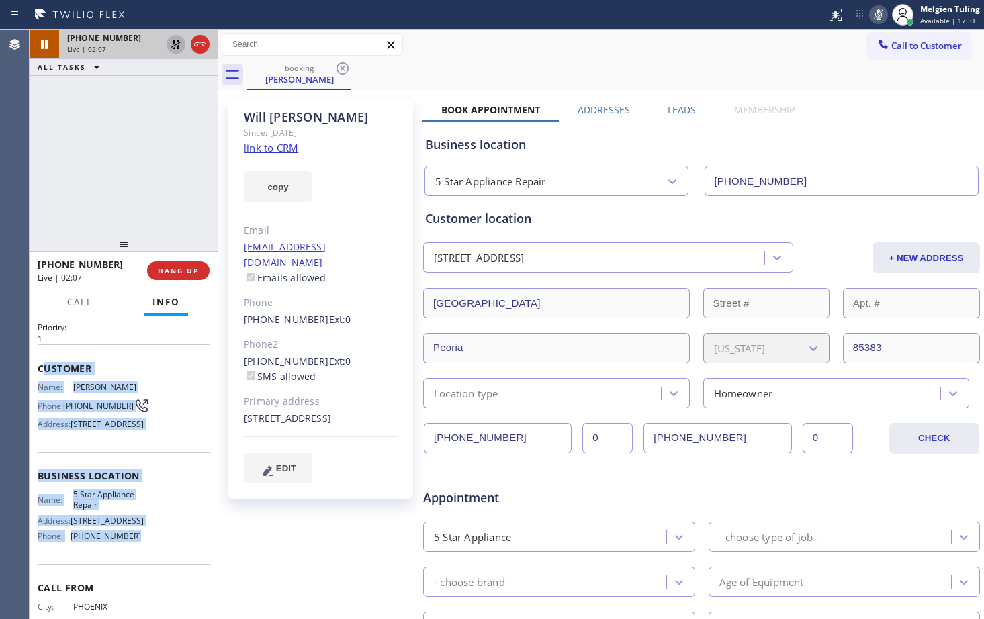
drag, startPoint x: 41, startPoint y: 331, endPoint x: 132, endPoint y: 564, distance: 250.8
click at [132, 564] on div "Context Queue: [Test] All Priority: 1 Customer Name: [PERSON_NAME] Phone: [PHON…" at bounding box center [124, 477] width 172 height 378
copy div "ustomer Name: [PERSON_NAME] Phone: [PHONE_NUMBER] Address: [STREET_ADDRESS] Bus…"
click at [461, 70] on div "booking [PERSON_NAME]" at bounding box center [615, 75] width 737 height 30
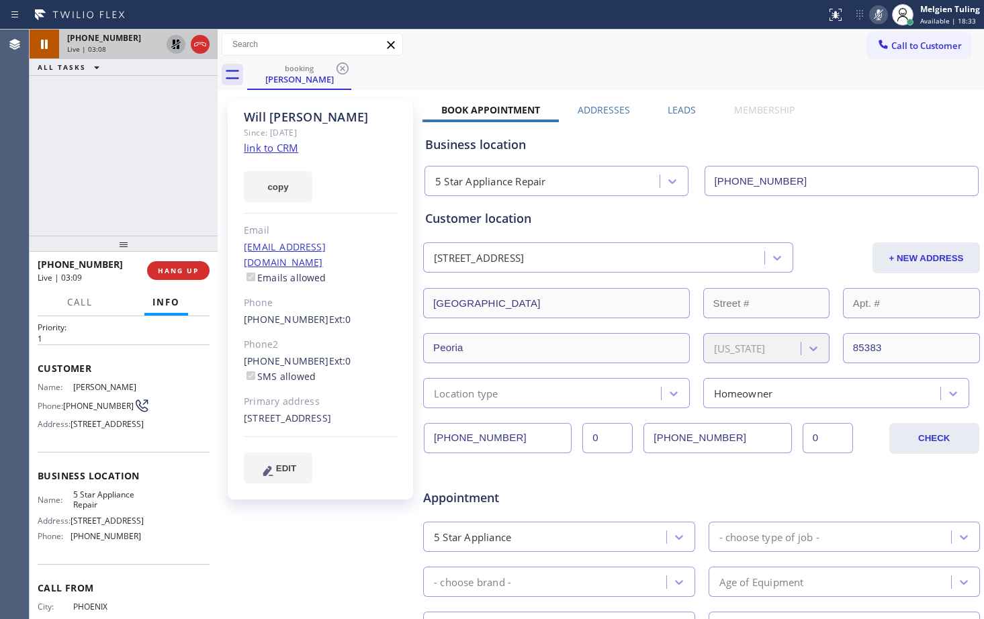
click at [879, 16] on icon at bounding box center [878, 14] width 7 height 11
click at [172, 43] on icon at bounding box center [176, 44] width 16 height 16
click at [348, 181] on div "copy" at bounding box center [321, 179] width 154 height 46
click at [553, 69] on div "booking [PERSON_NAME]" at bounding box center [615, 75] width 737 height 30
click at [838, 58] on div "Call to Customer Outbound call Location Search location Your caller id phone nu…" at bounding box center [601, 45] width 767 height 30
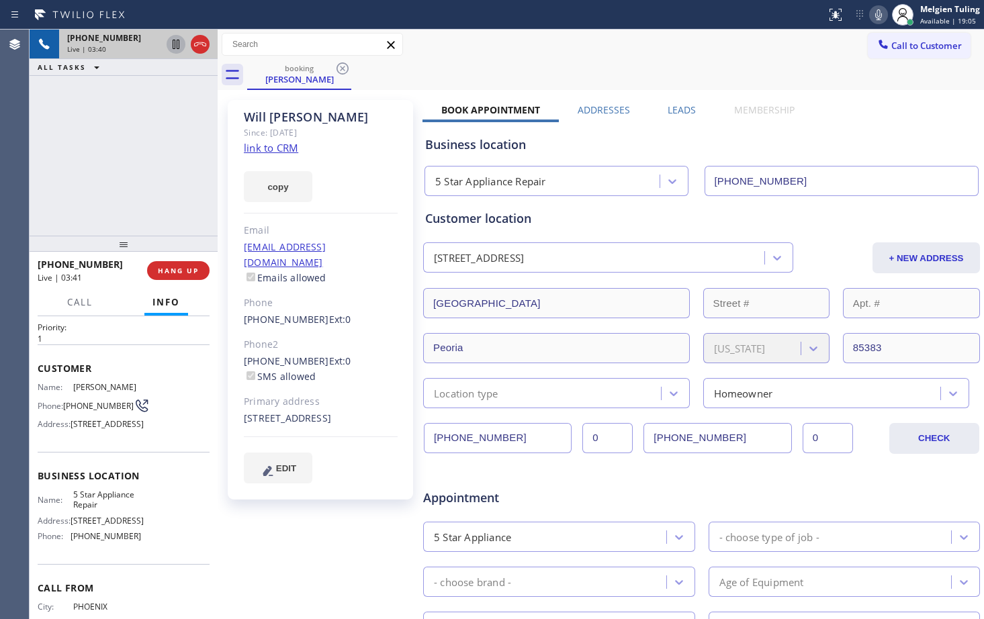
click at [880, 17] on icon at bounding box center [879, 15] width 16 height 16
click at [180, 51] on icon at bounding box center [176, 44] width 16 height 16
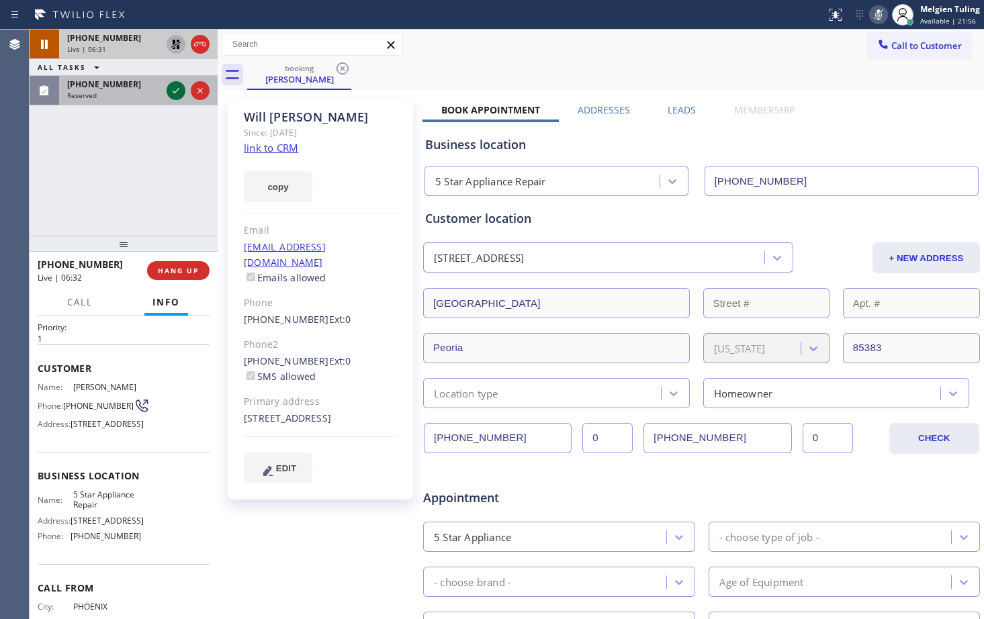
click at [175, 90] on icon at bounding box center [176, 91] width 16 height 16
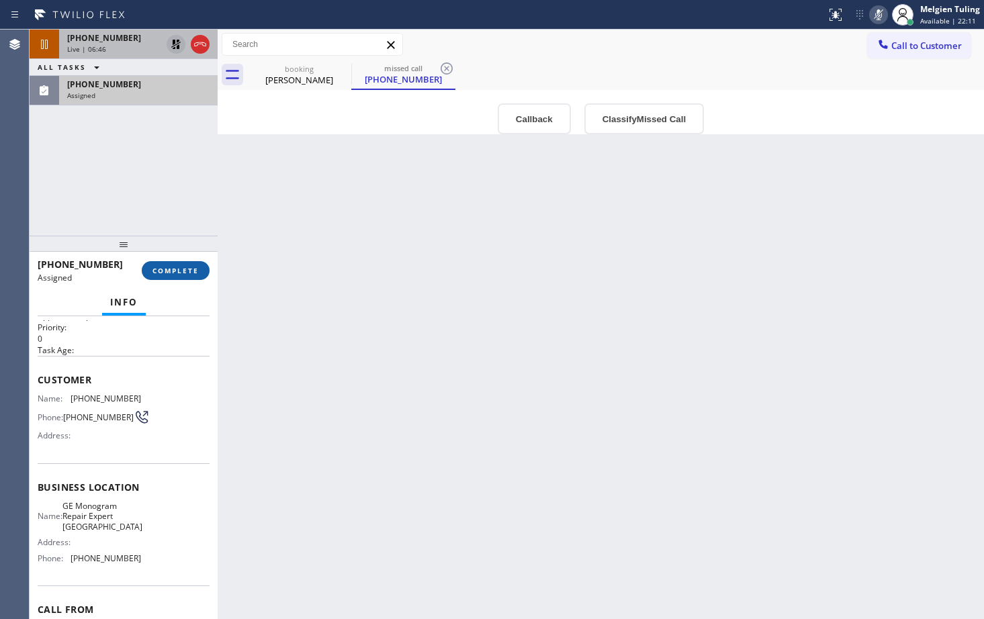
click at [168, 271] on span "COMPLETE" at bounding box center [176, 270] width 46 height 9
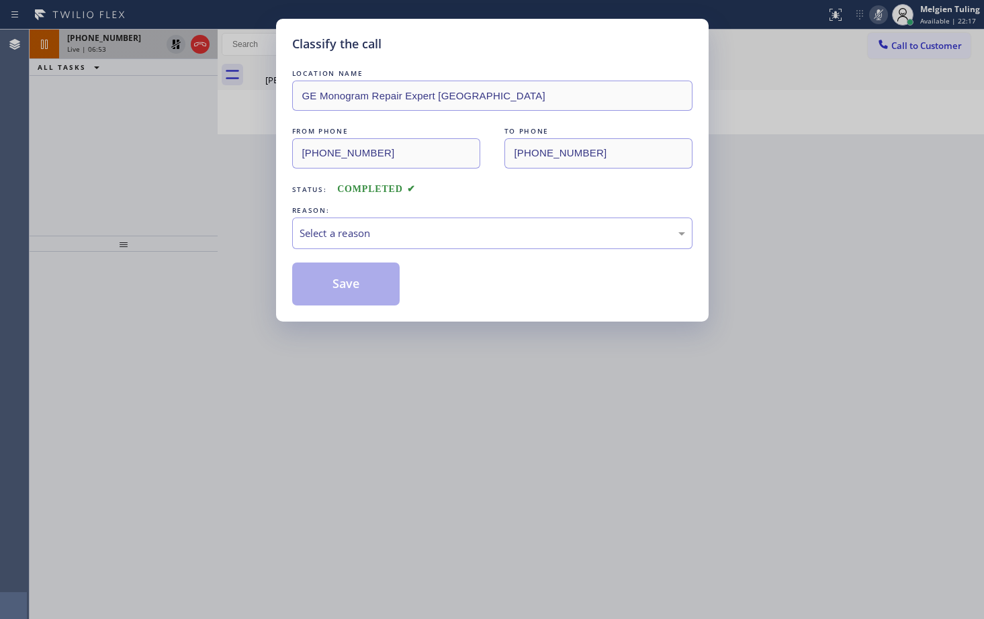
click at [185, 201] on div "Classify the call LOCATION NAME GE Monogram Repair Expert Hollywood FROM PHONE …" at bounding box center [492, 309] width 984 height 619
click at [810, 173] on div "Classify the call LOCATION NAME GE Monogram Repair Expert Hollywood FROM PHONE …" at bounding box center [492, 309] width 984 height 619
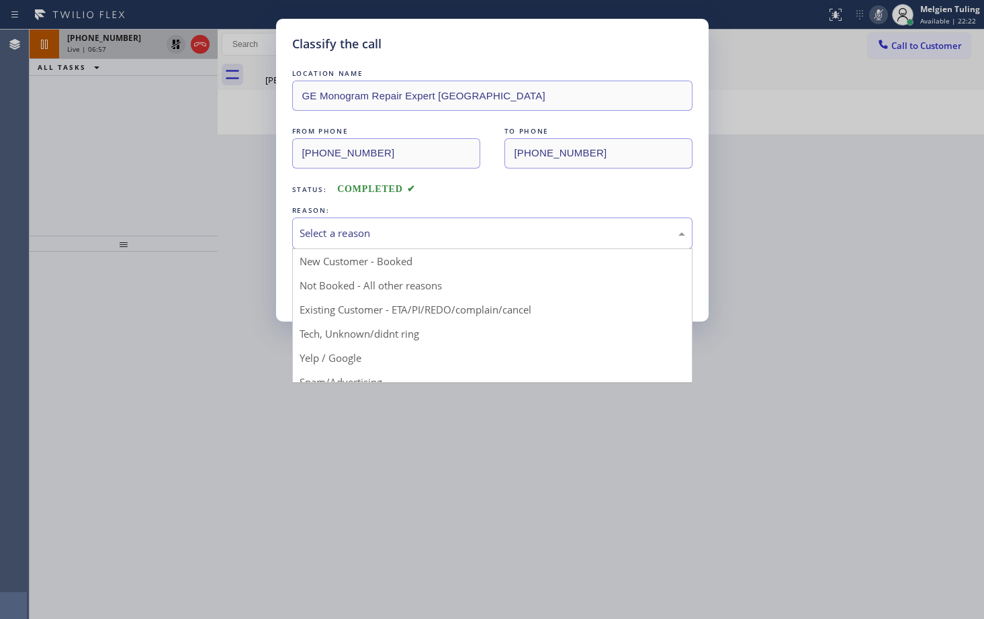
click at [453, 236] on div "Select a reason" at bounding box center [493, 233] width 386 height 15
click at [810, 228] on div "Classify the call LOCATION NAME GE Monogram Repair Expert Hollywood FROM PHONE …" at bounding box center [492, 309] width 984 height 619
click at [374, 222] on div "Select a reason" at bounding box center [492, 234] width 400 height 32
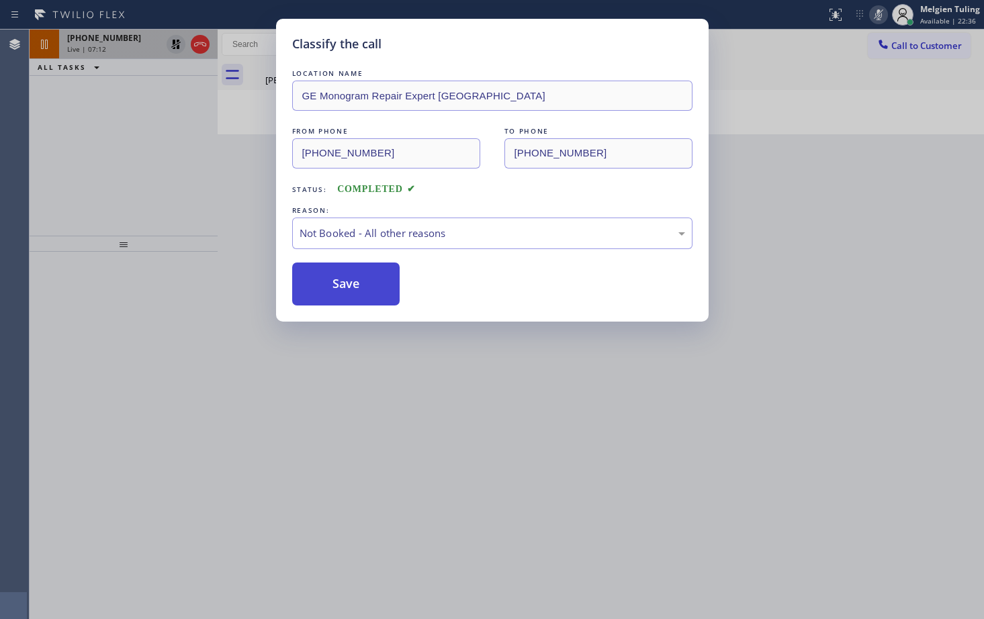
click at [328, 282] on button "Save" at bounding box center [346, 284] width 108 height 43
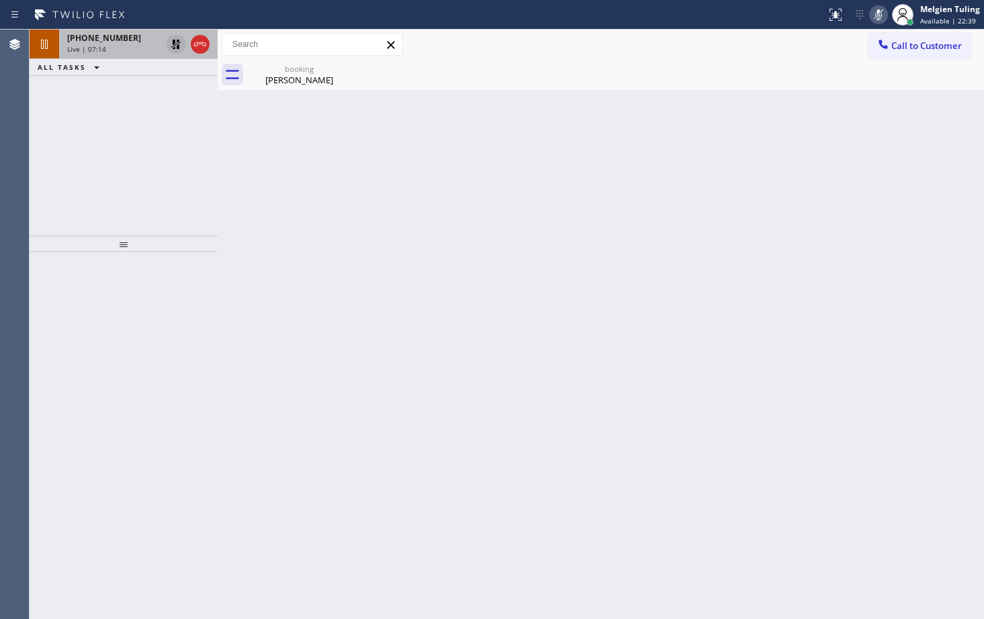
click at [101, 40] on span "[PHONE_NUMBER]" at bounding box center [104, 37] width 74 height 11
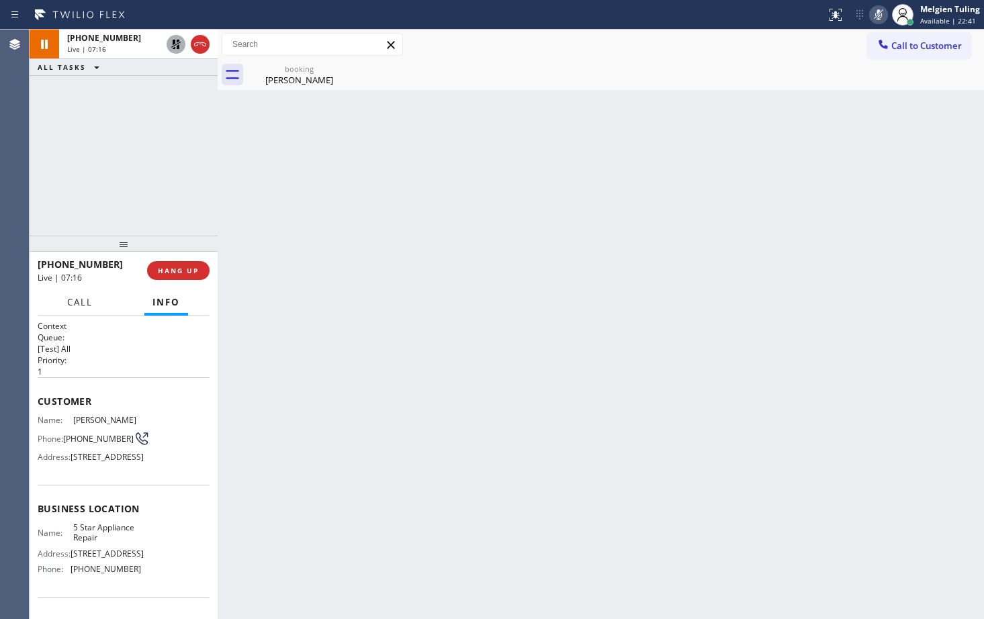
click at [67, 302] on span "Call" at bounding box center [80, 302] width 26 height 12
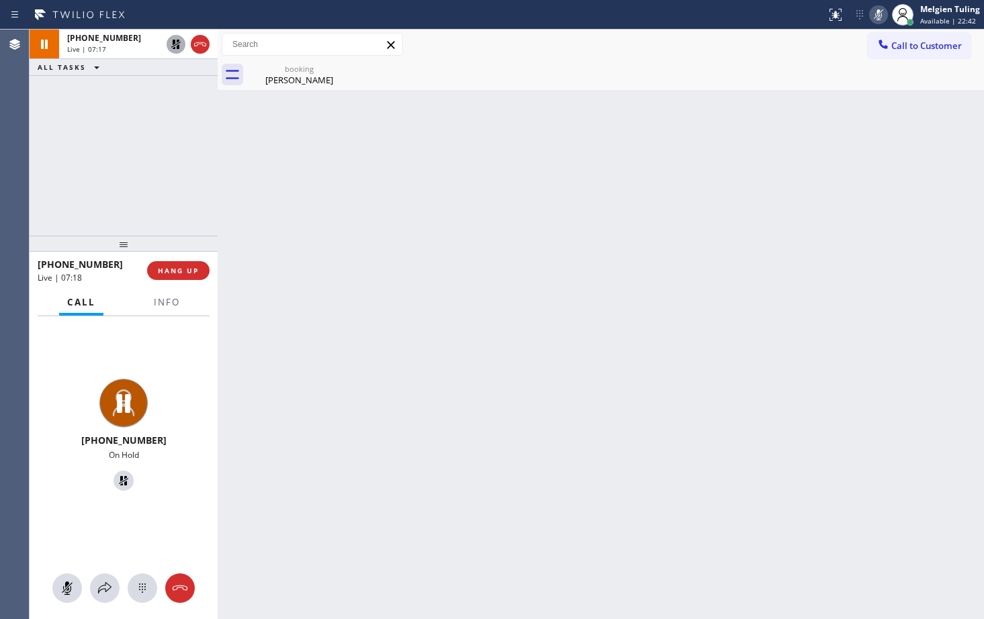
click at [354, 346] on div "Back to Dashboard Change Sender ID Customers Technicians Select a contact Outbo…" at bounding box center [601, 325] width 767 height 590
click at [105, 582] on icon at bounding box center [105, 588] width 16 height 16
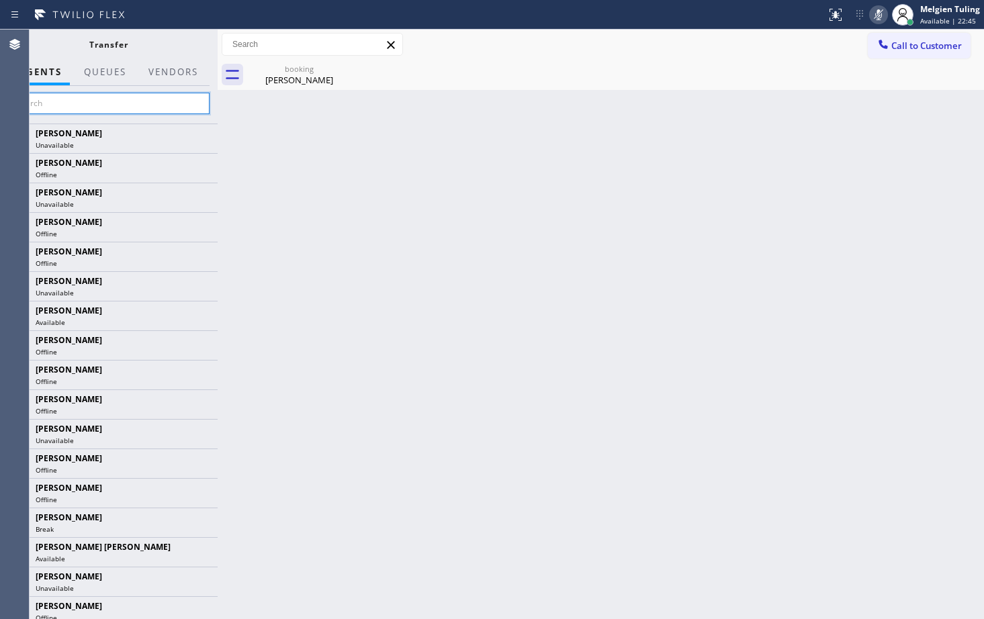
click at [80, 108] on input "text" at bounding box center [108, 103] width 202 height 21
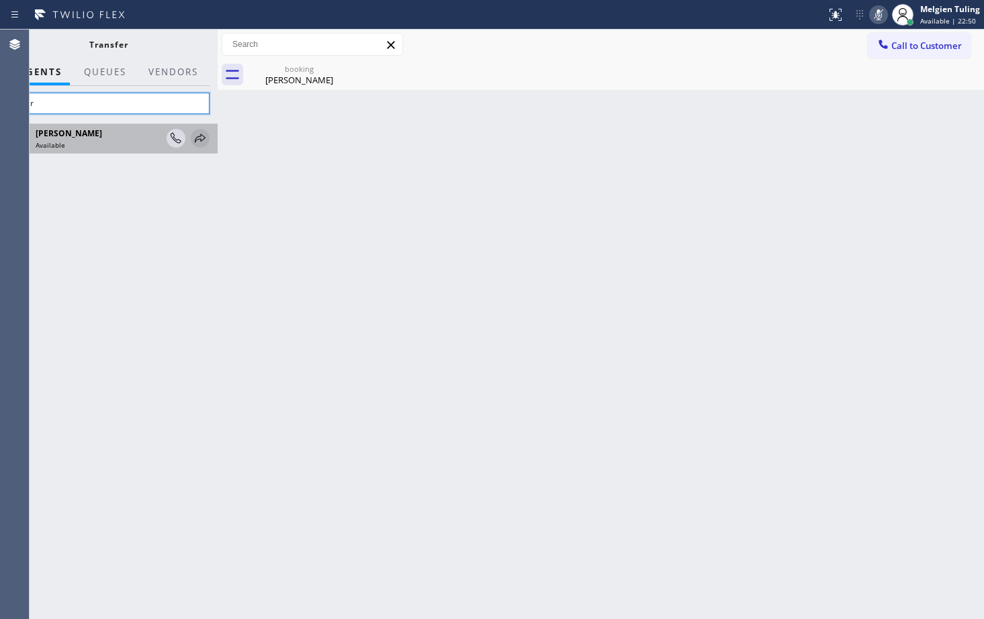
type input "amir"
click at [200, 136] on icon at bounding box center [200, 138] width 16 height 16
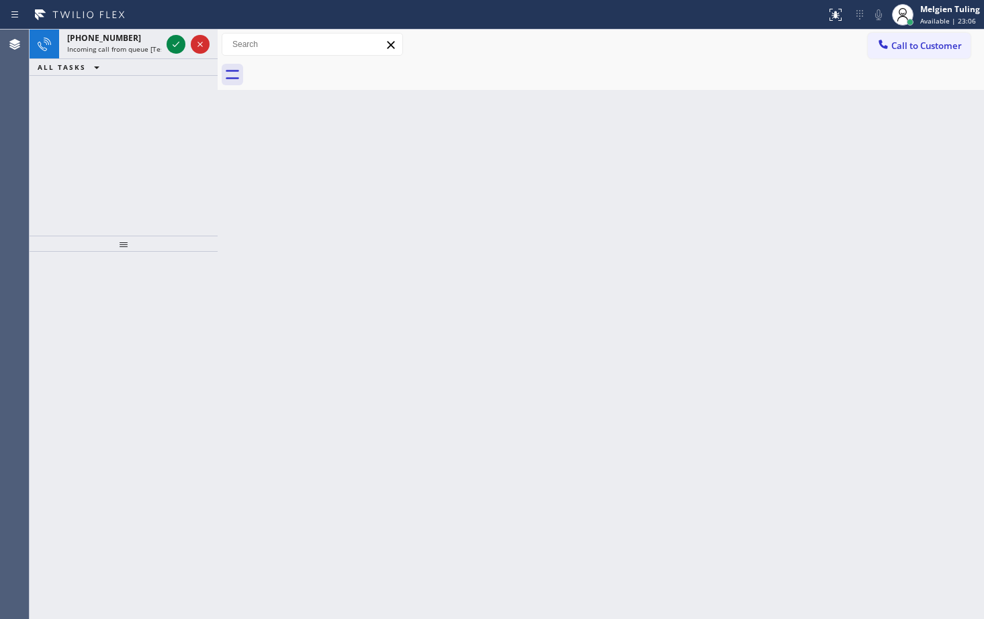
click at [503, 286] on div "Back to Dashboard Change Sender ID Customers Technicians Select a contact Outbo…" at bounding box center [601, 325] width 767 height 590
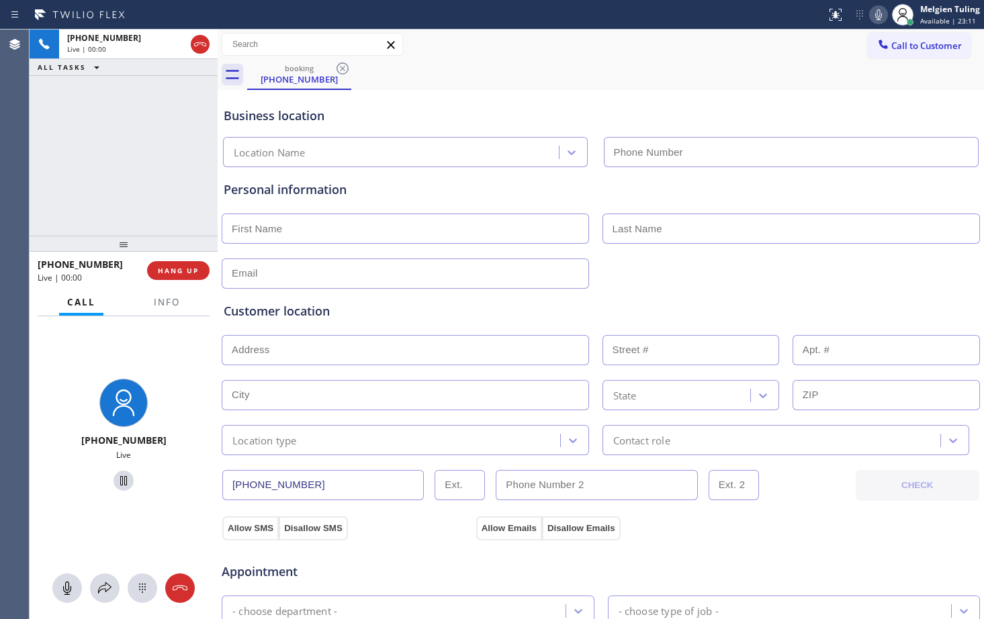
type input "[PHONE_NUMBER]"
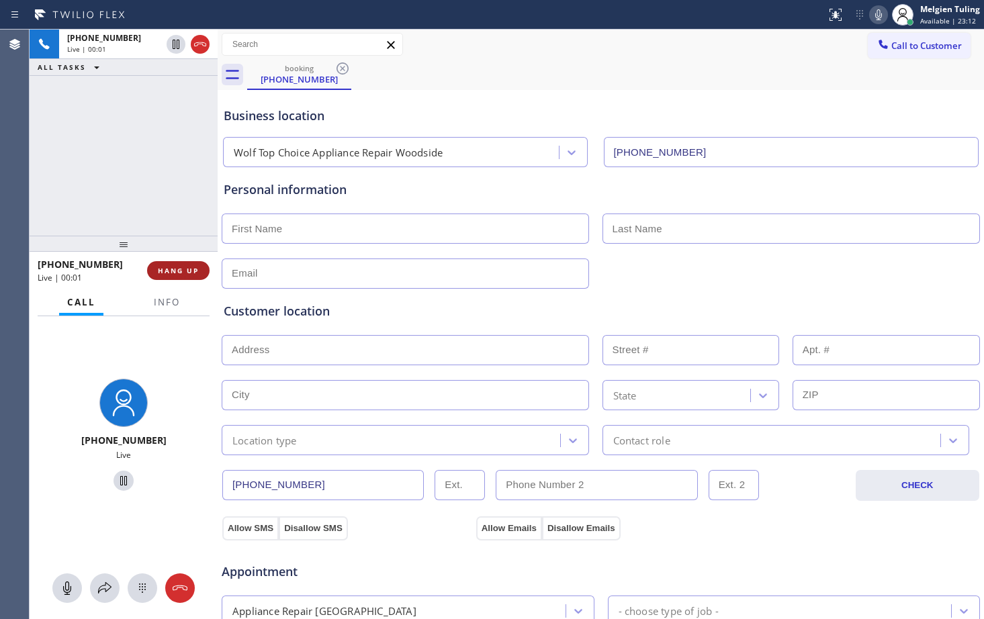
click at [183, 275] on span "HANG UP" at bounding box center [178, 270] width 41 height 9
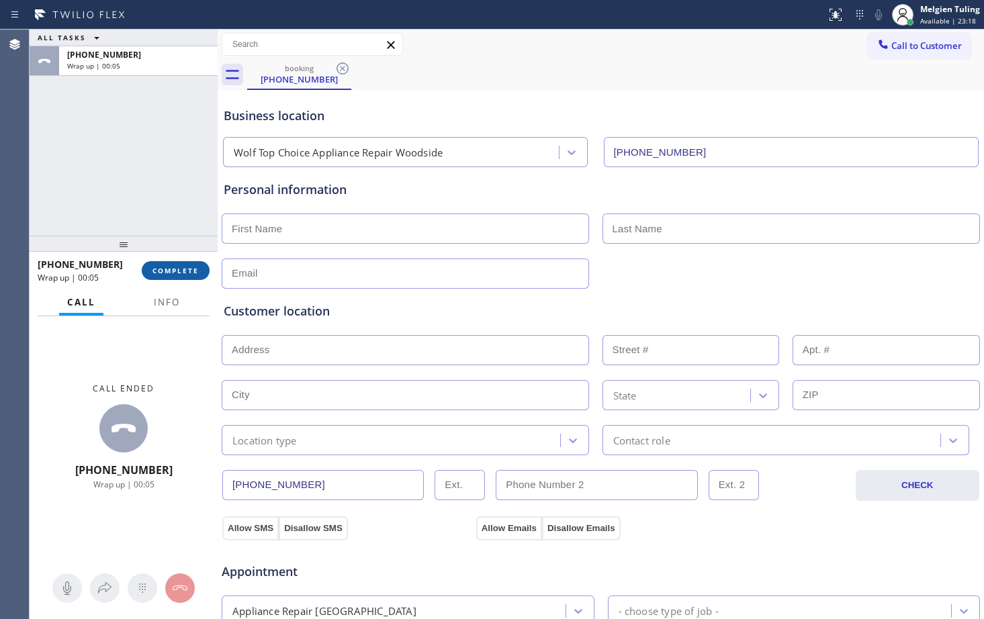
click at [169, 275] on span "COMPLETE" at bounding box center [176, 270] width 46 height 9
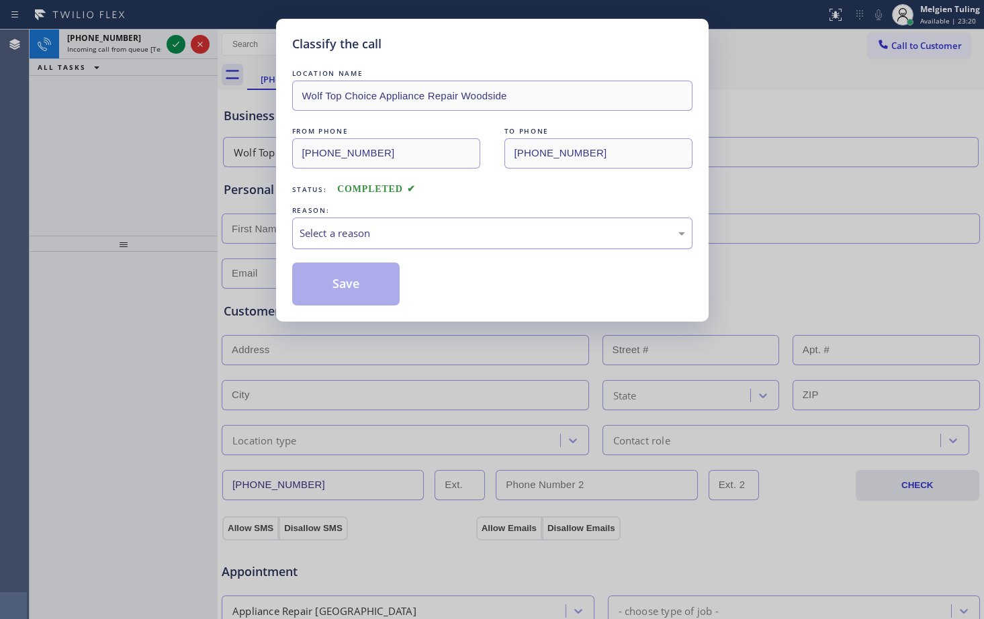
click at [324, 232] on div "Select a reason" at bounding box center [493, 233] width 386 height 15
click at [343, 280] on button "Save" at bounding box center [346, 284] width 108 height 43
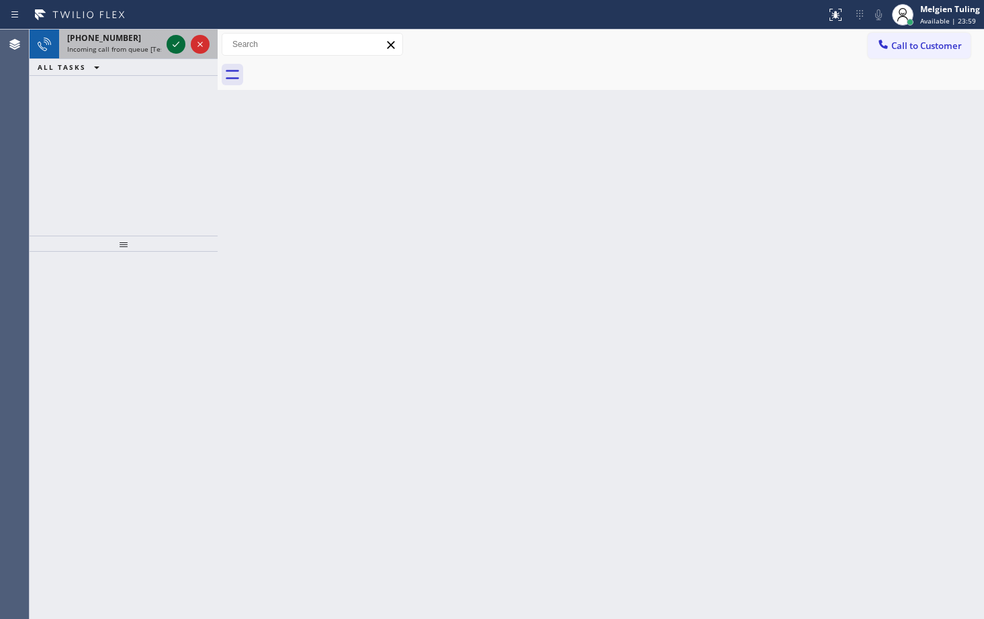
click at [177, 49] on icon at bounding box center [176, 44] width 16 height 16
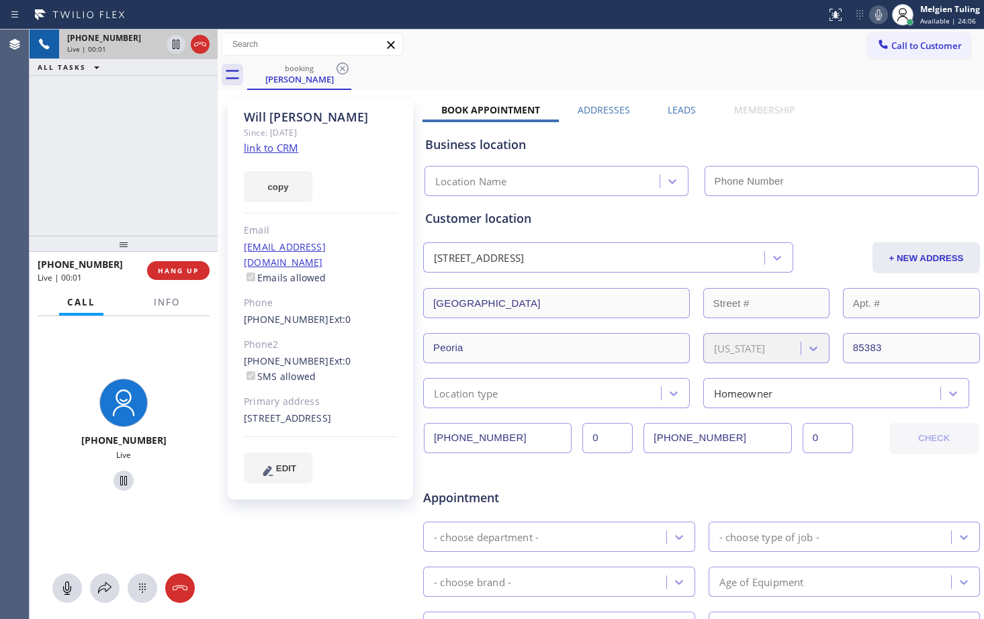
type input "[PHONE_NUMBER]"
click at [175, 44] on icon at bounding box center [176, 44] width 7 height 9
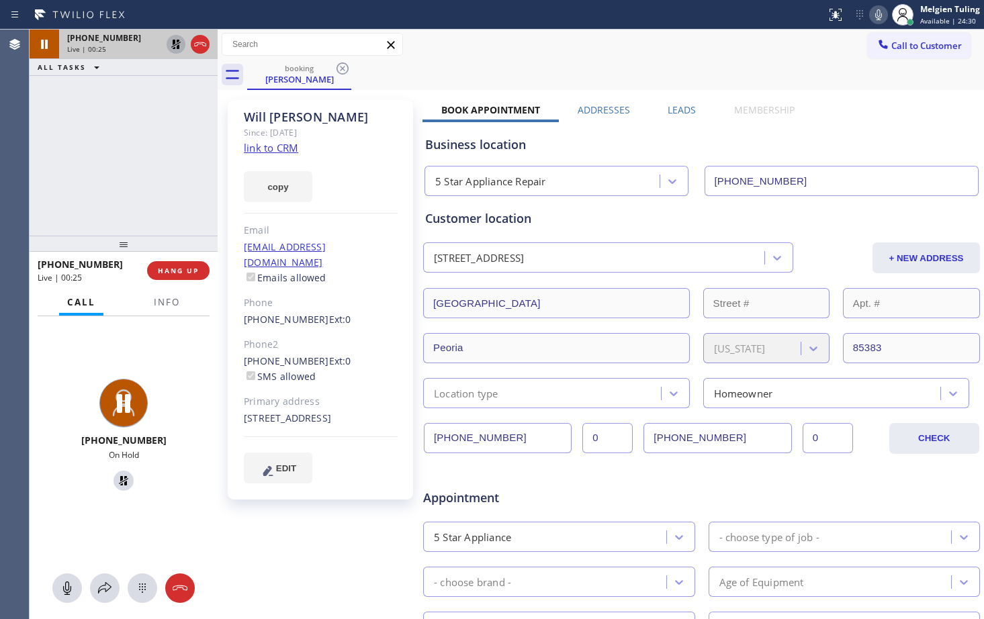
click at [875, 13] on icon at bounding box center [879, 15] width 16 height 16
click at [95, 591] on div at bounding box center [105, 588] width 30 height 16
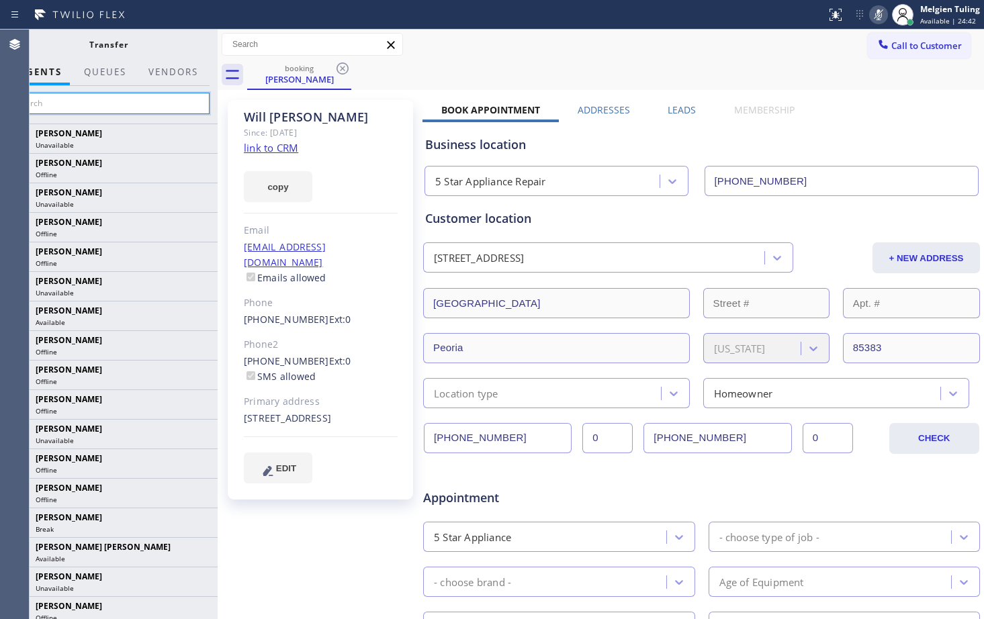
click at [125, 105] on input "text" at bounding box center [108, 103] width 202 height 21
type input "a"
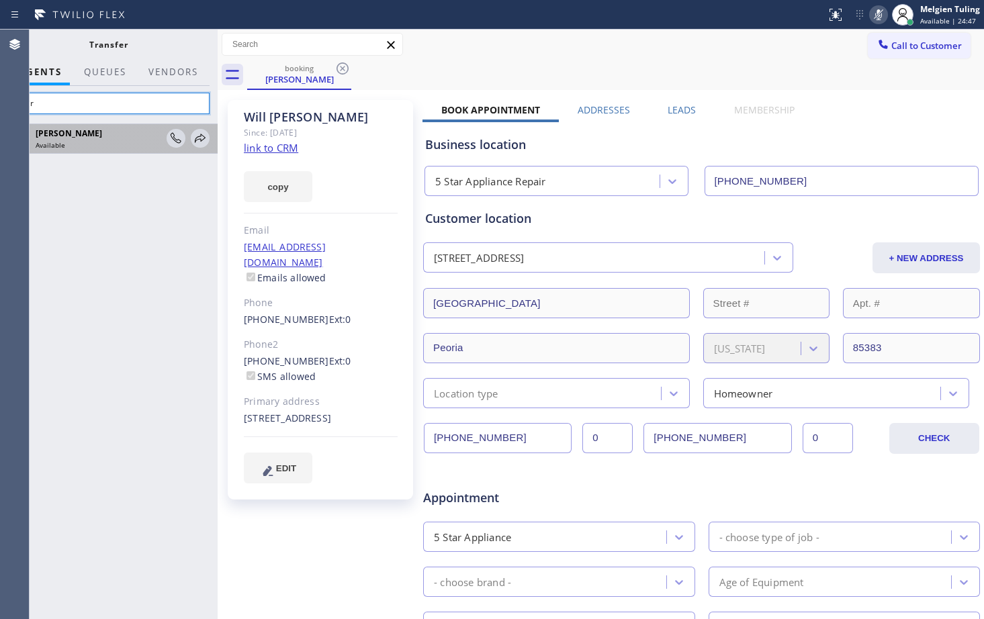
type input "amir"
click at [95, 140] on div "[PERSON_NAME] Available" at bounding box center [100, 139] width 134 height 24
click at [204, 139] on icon at bounding box center [200, 138] width 11 height 9
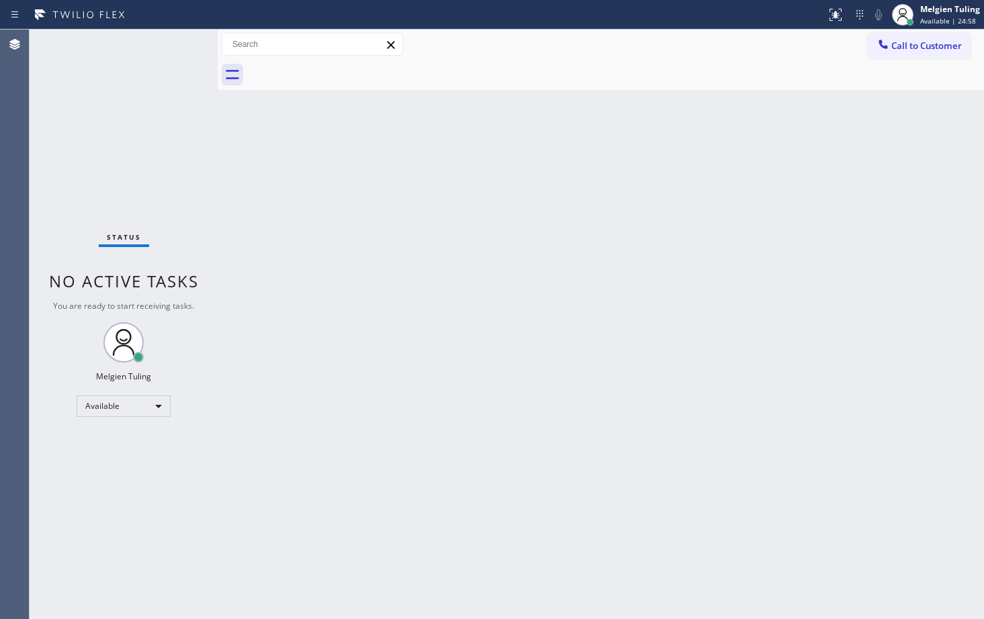
click at [466, 433] on div "Back to Dashboard Change Sender ID Customers Technicians Select a contact Outbo…" at bounding box center [601, 325] width 767 height 590
click at [641, 445] on div "Back to Dashboard Change Sender ID Customers Technicians Select a contact Outbo…" at bounding box center [601, 325] width 767 height 590
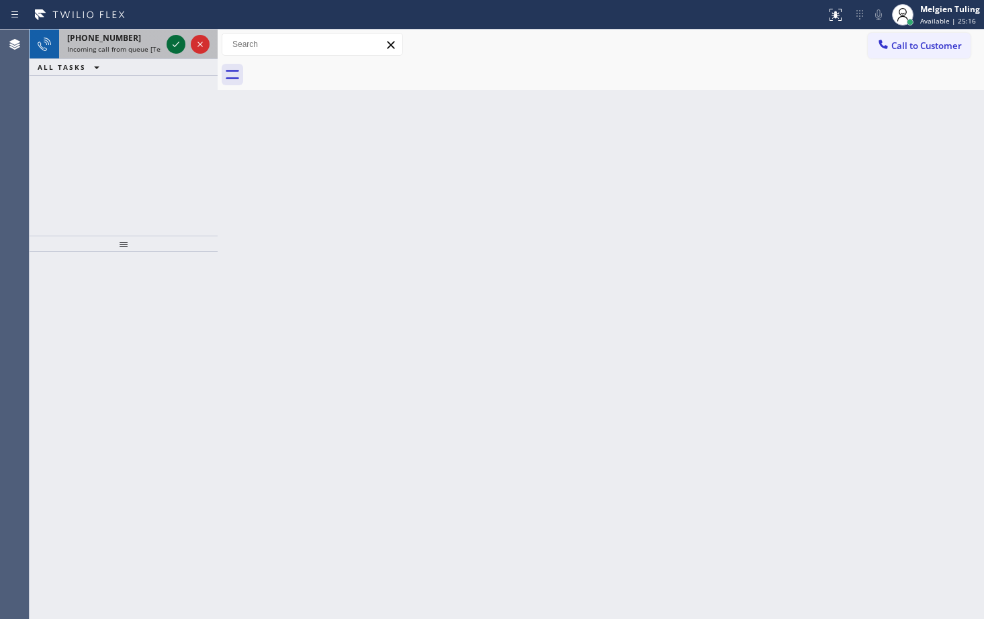
click at [171, 46] on icon at bounding box center [176, 44] width 16 height 16
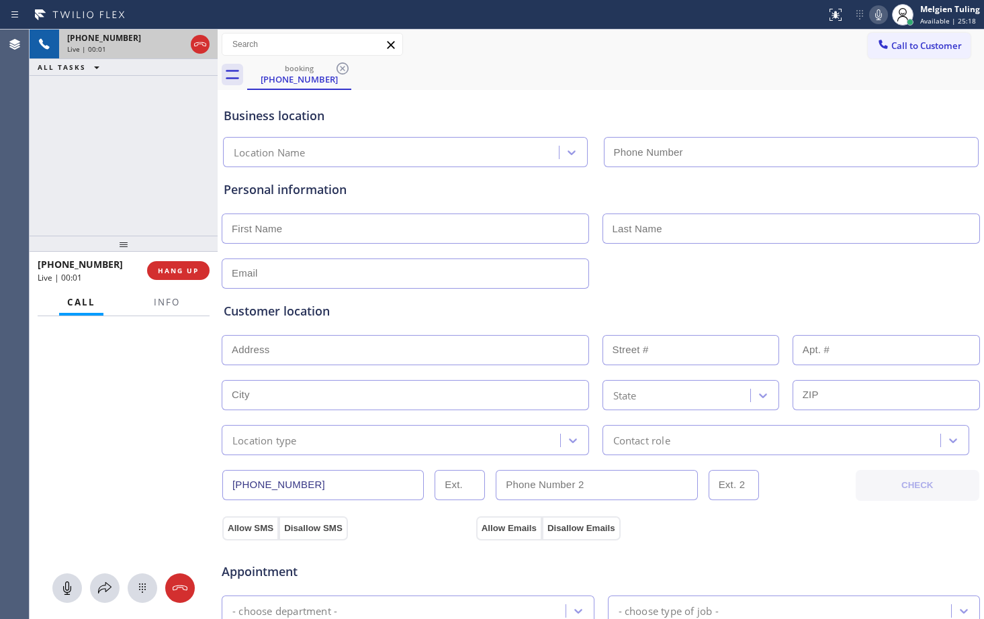
type input "[PHONE_NUMBER]"
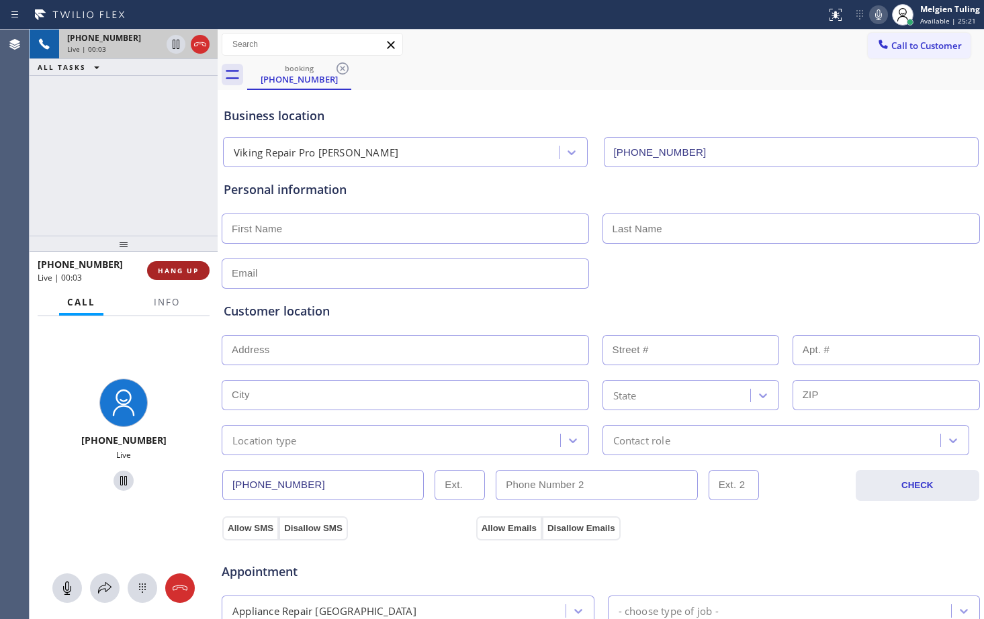
click at [171, 267] on span "HANG UP" at bounding box center [178, 270] width 41 height 9
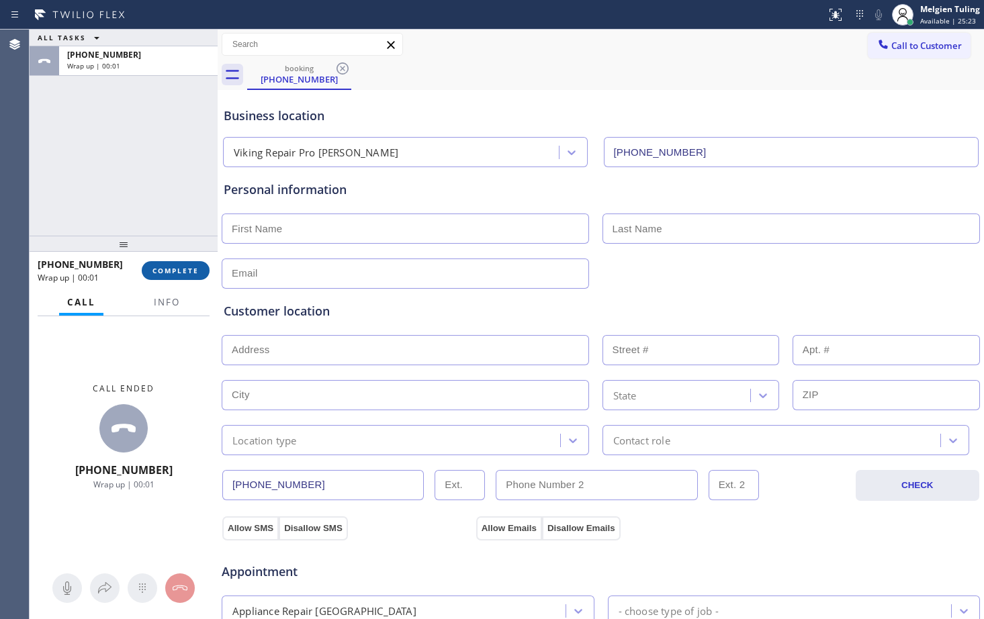
click at [165, 270] on span "COMPLETE" at bounding box center [176, 270] width 46 height 9
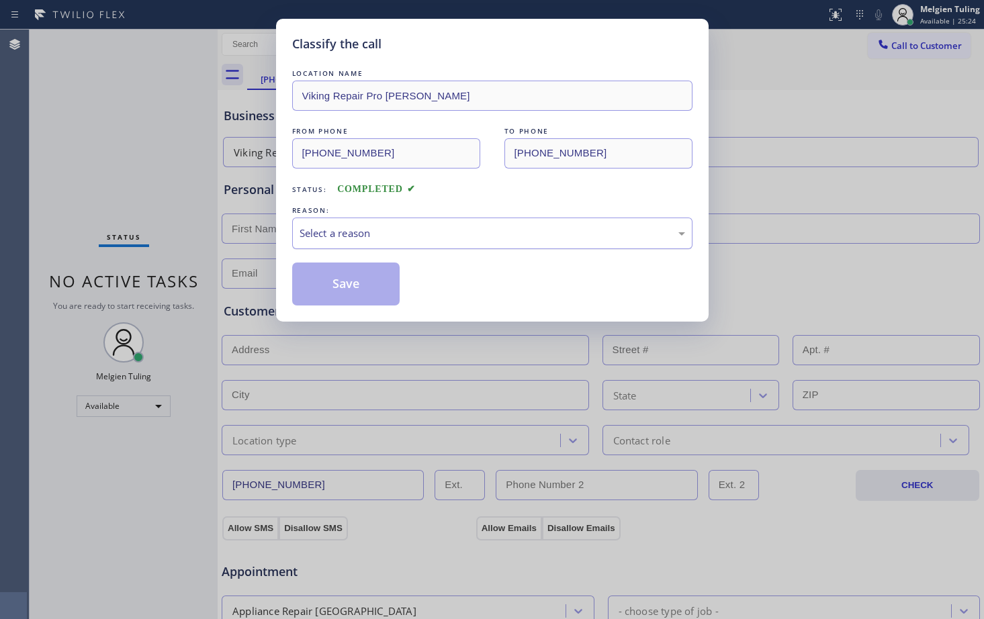
click at [298, 231] on div "Select a reason" at bounding box center [492, 234] width 400 height 32
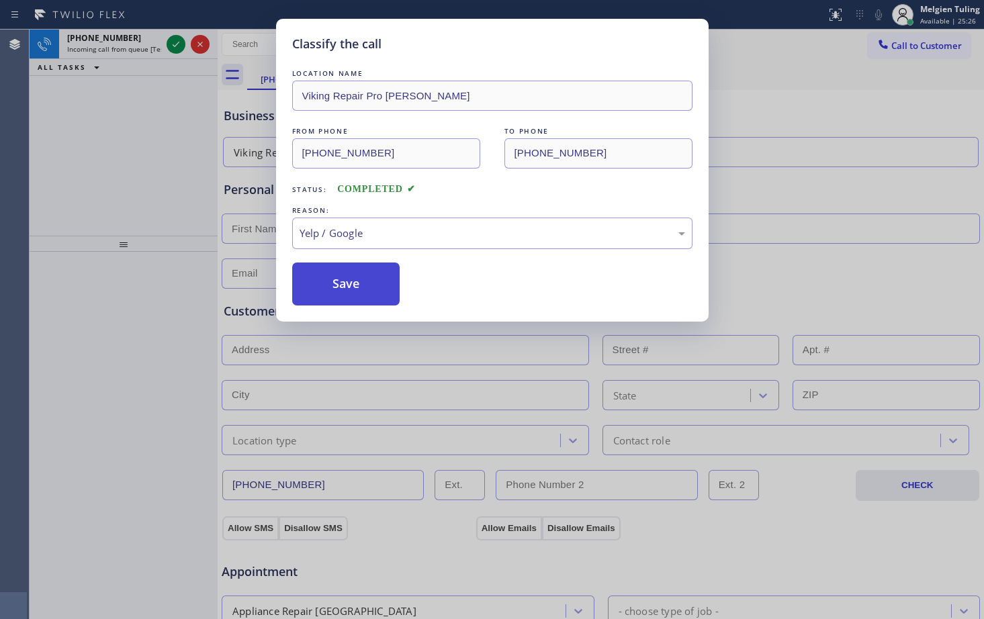
drag, startPoint x: 312, startPoint y: 367, endPoint x: 305, endPoint y: 295, distance: 72.9
click at [311, 361] on div "Classify the call LOCATION NAME Viking Repair Pro [PERSON_NAME] FROM PHONE [PHO…" at bounding box center [492, 309] width 984 height 619
click at [321, 229] on div "Yelp / Google" at bounding box center [493, 233] width 386 height 15
click at [341, 286] on button "Save" at bounding box center [346, 284] width 108 height 43
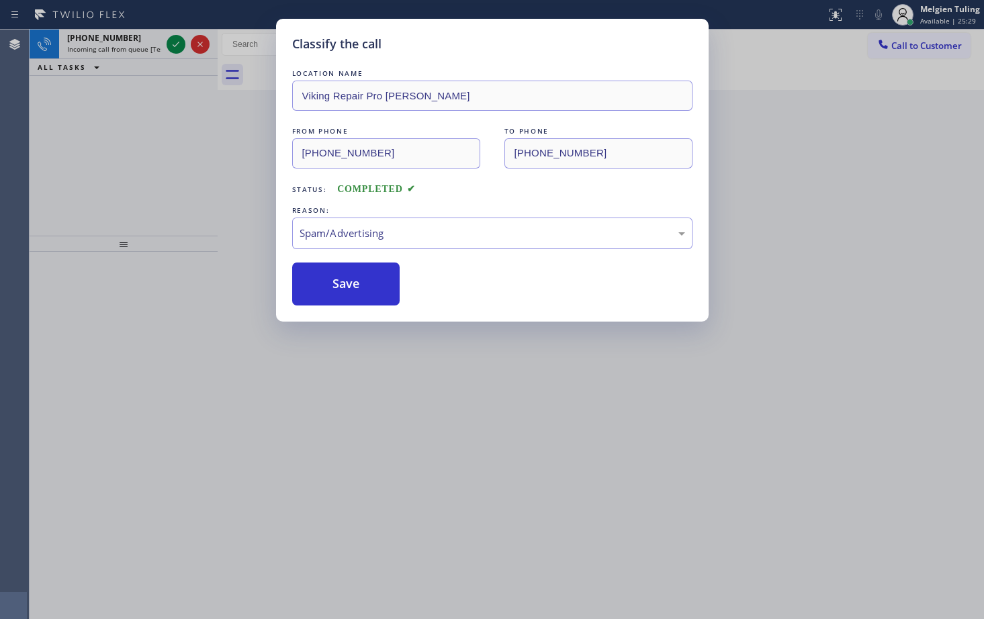
click at [167, 169] on div "Classify the call LOCATION NAME Viking Repair Pro [PERSON_NAME] FROM PHONE [PHO…" at bounding box center [492, 309] width 984 height 619
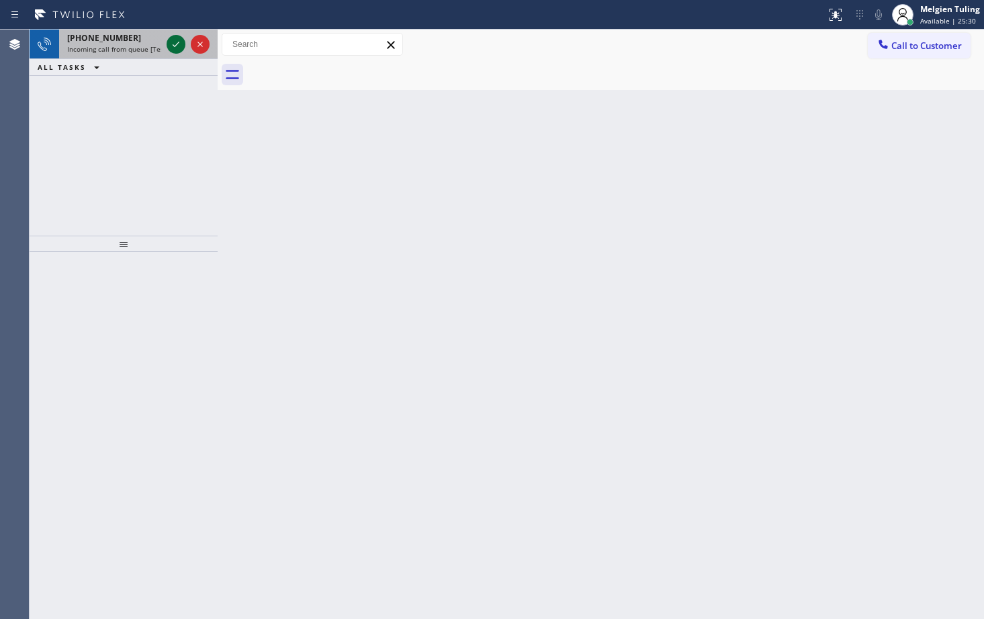
click at [176, 41] on icon at bounding box center [176, 44] width 16 height 16
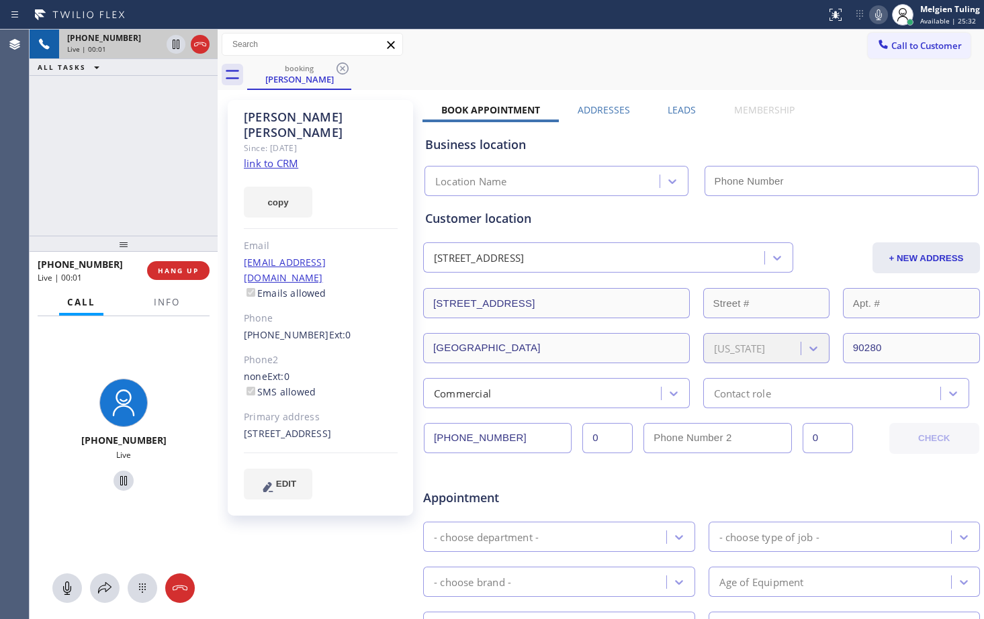
type input "[PHONE_NUMBER]"
click at [271, 157] on link "link to CRM" at bounding box center [271, 163] width 54 height 13
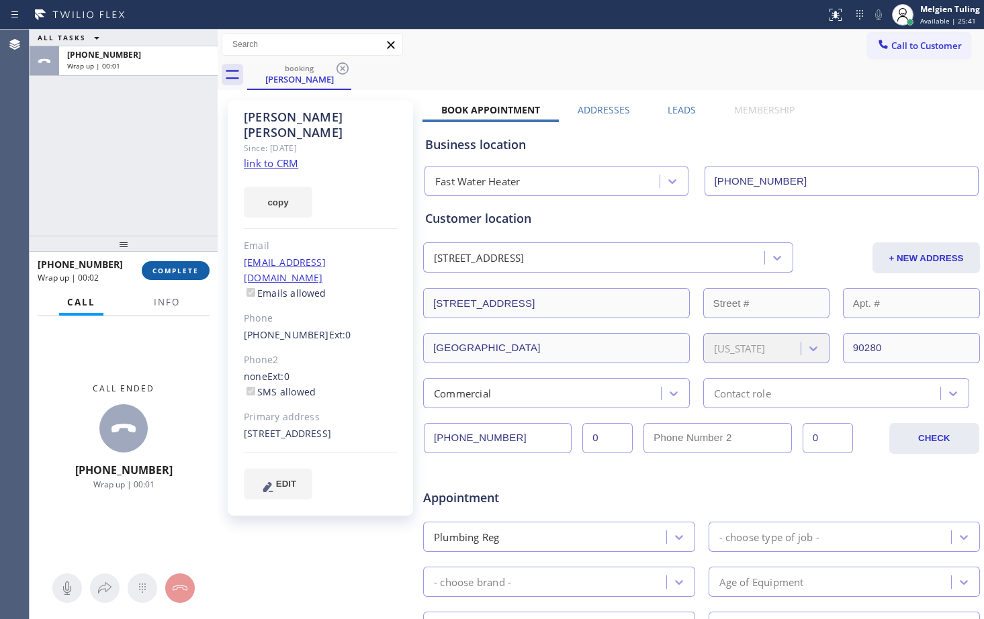
click at [170, 275] on span "COMPLETE" at bounding box center [176, 270] width 46 height 9
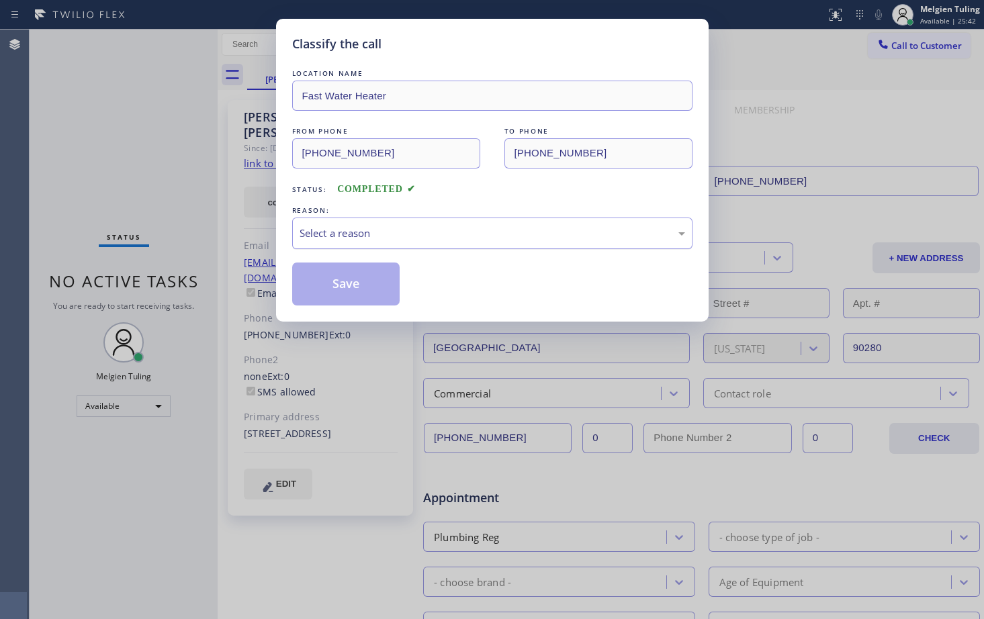
click at [378, 229] on div "Select a reason" at bounding box center [493, 233] width 386 height 15
click at [335, 269] on button "Save" at bounding box center [346, 284] width 108 height 43
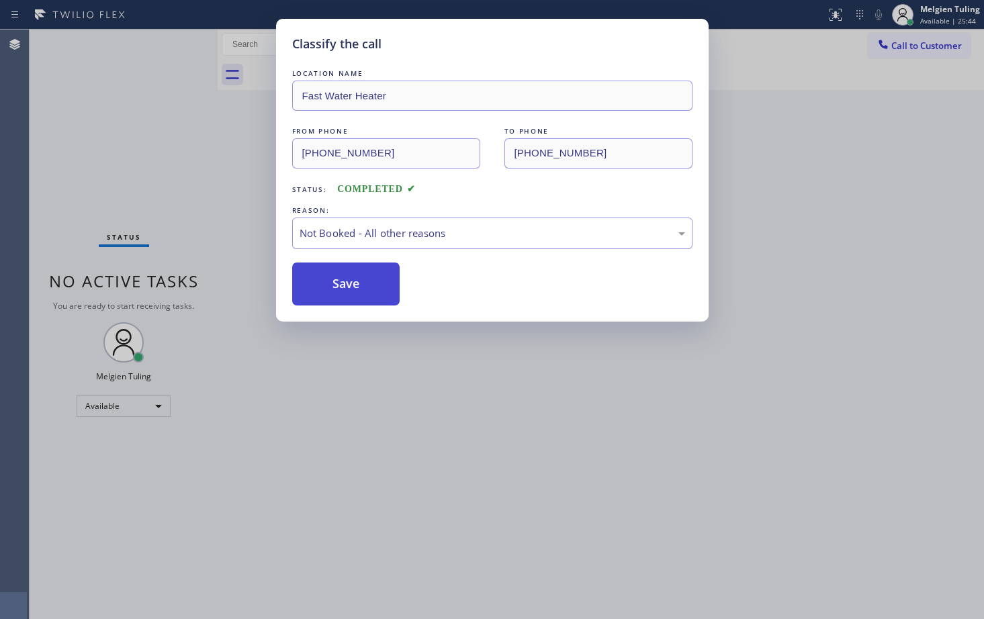
click at [329, 279] on div "Classify the call LOCATION NAME High Level Electric Works FROM PHONE [PHONE_NUM…" at bounding box center [507, 325] width 955 height 590
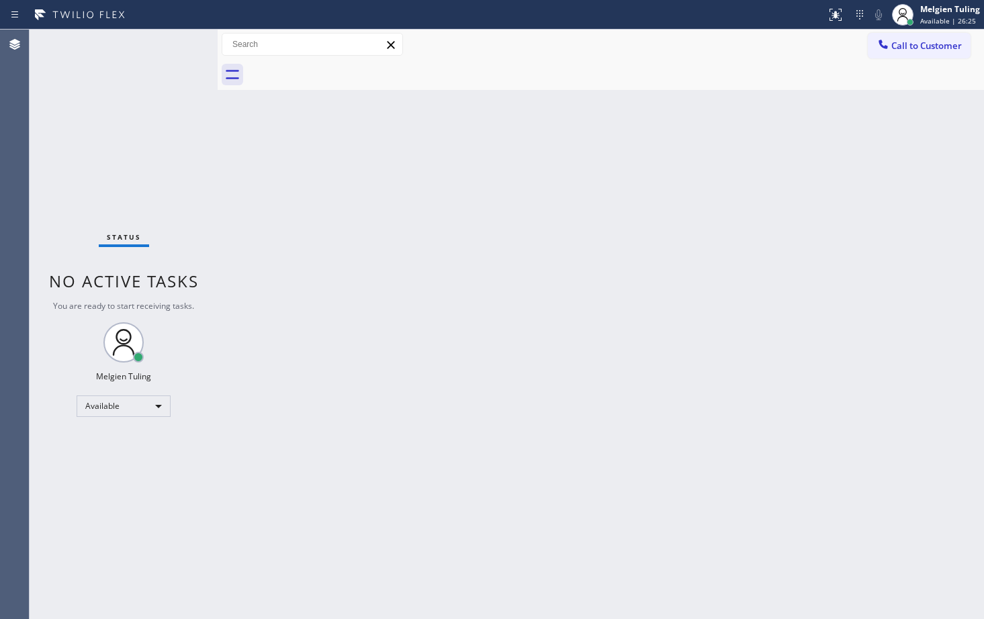
click at [567, 294] on div "Back to Dashboard Change Sender ID Customers Technicians Select a contact Outbo…" at bounding box center [601, 325] width 767 height 590
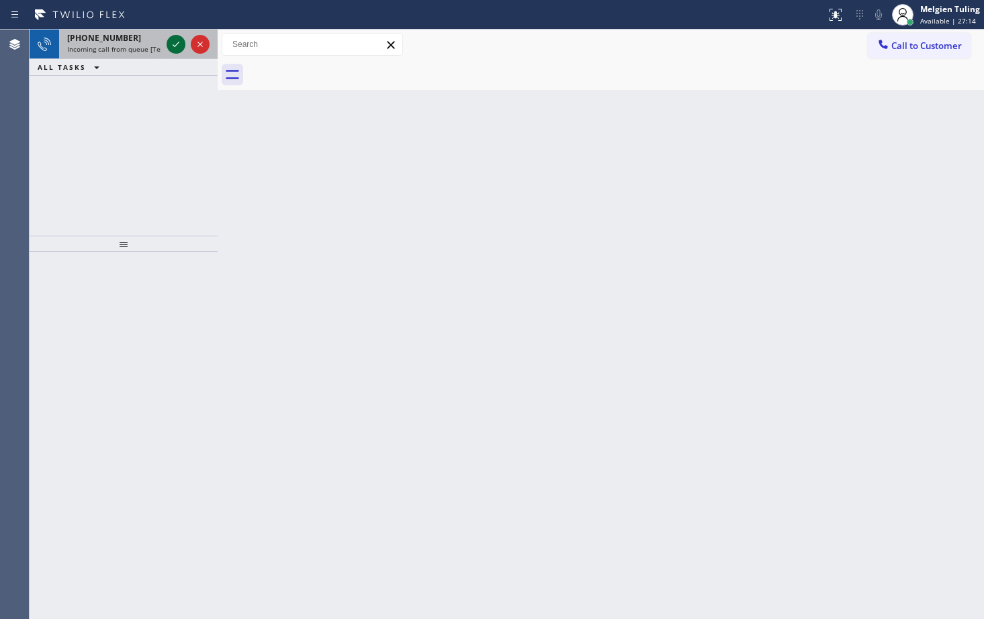
click at [171, 46] on icon at bounding box center [176, 44] width 16 height 16
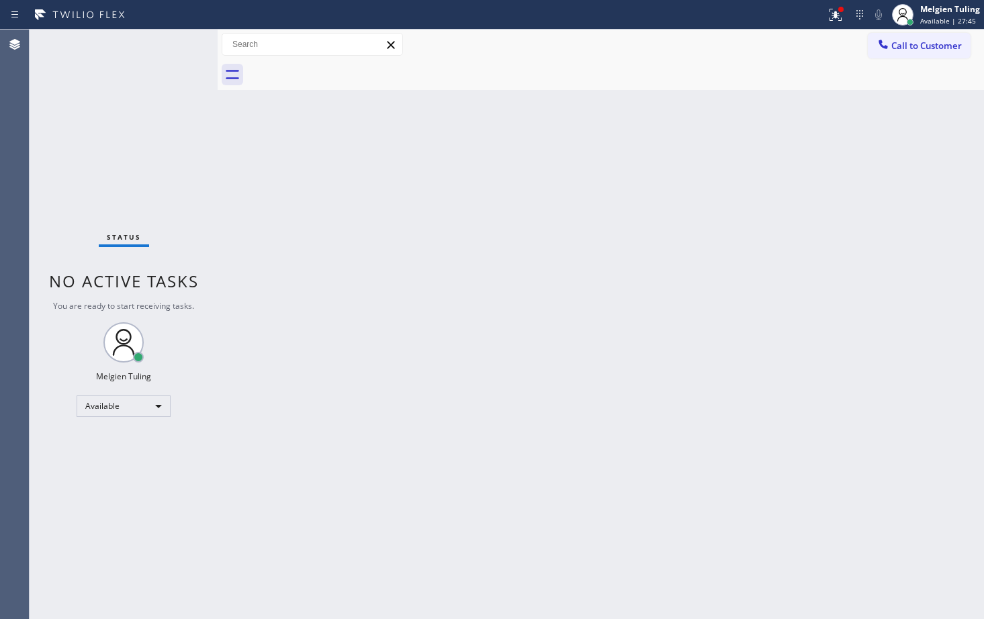
click at [656, 260] on div "Back to Dashboard Change Sender ID Customers Technicians Select a contact Outbo…" at bounding box center [601, 325] width 767 height 590
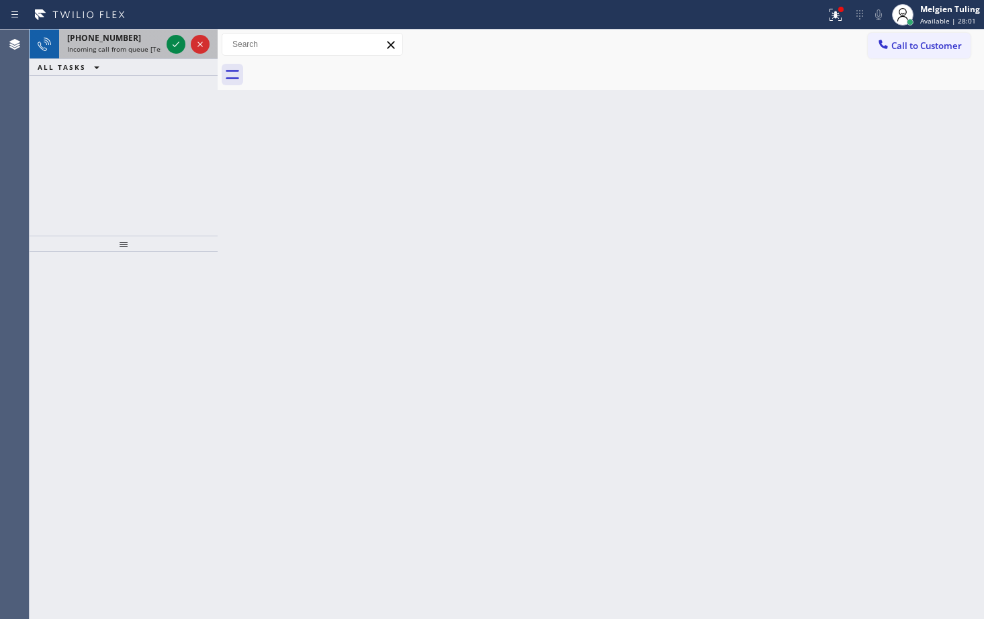
click at [163, 40] on div "[PHONE_NUMBER] Incoming call from queue [Test] All" at bounding box center [111, 45] width 105 height 30
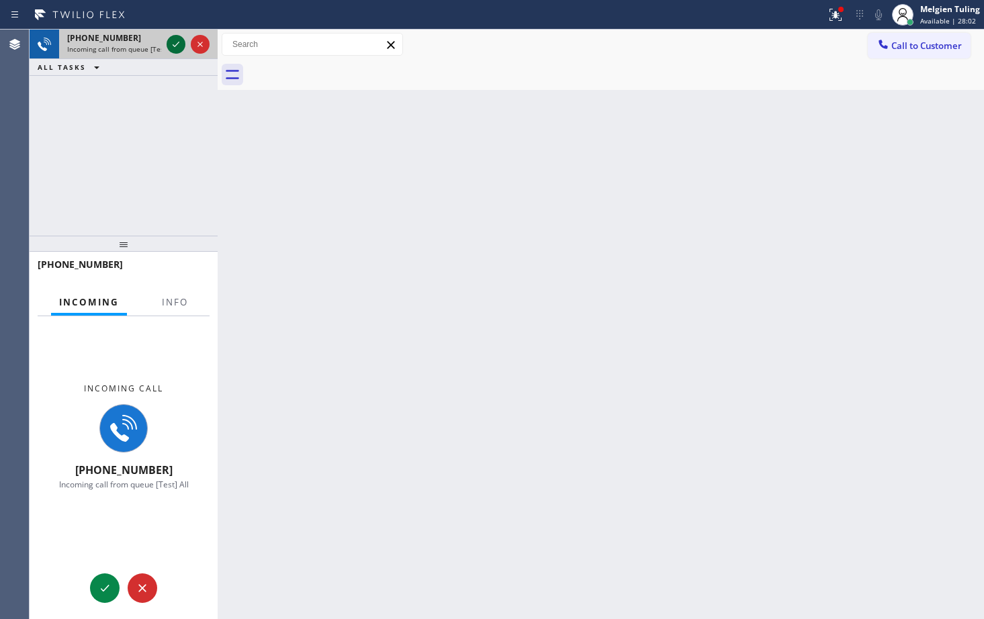
click at [172, 46] on icon at bounding box center [176, 44] width 16 height 16
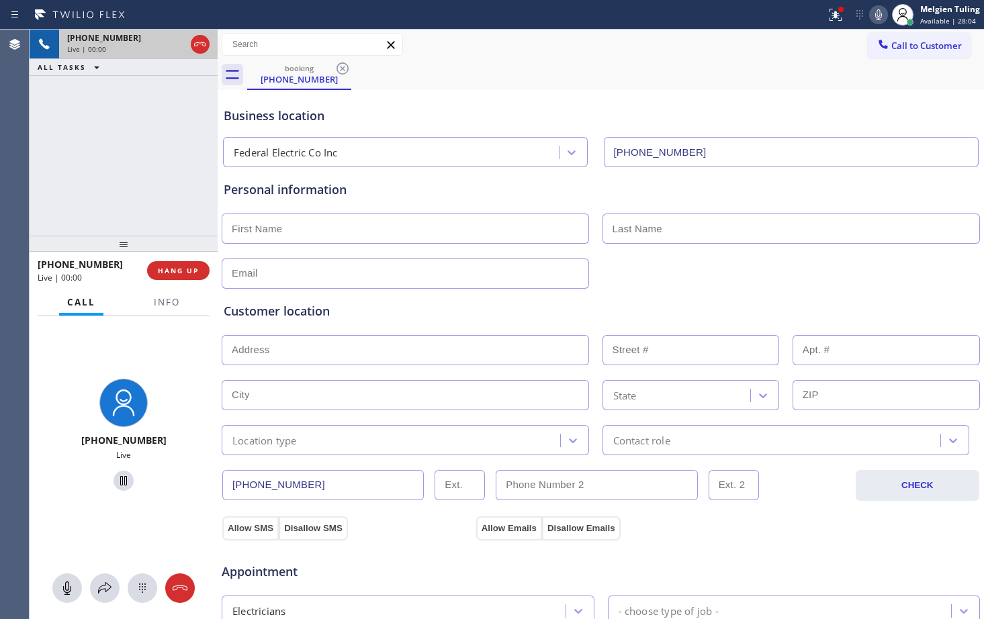
type input "[PHONE_NUMBER]"
click at [193, 271] on span "HANG UP" at bounding box center [178, 270] width 41 height 9
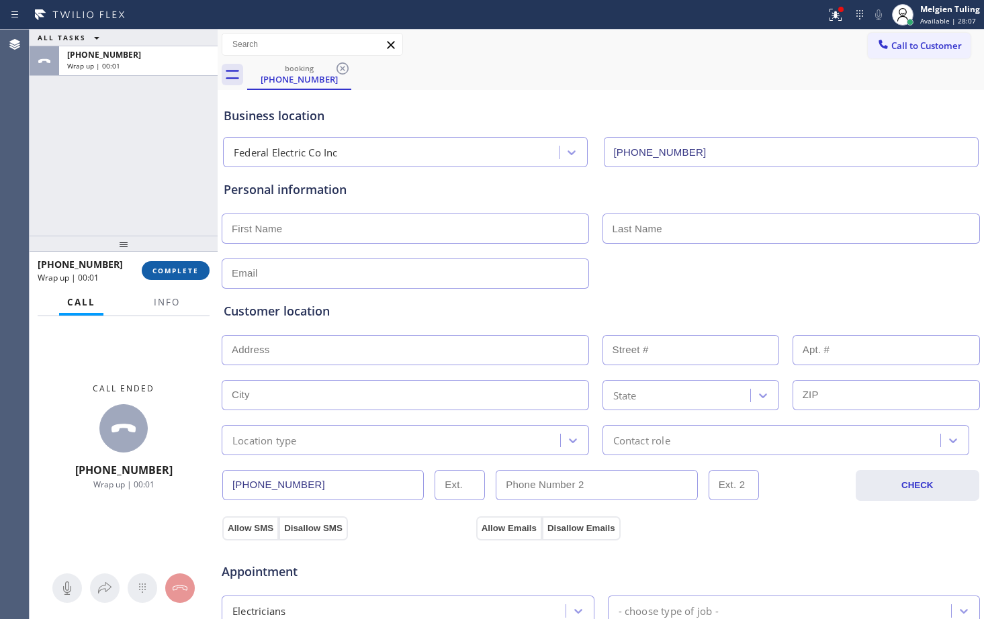
click at [190, 277] on button "COMPLETE" at bounding box center [176, 270] width 68 height 19
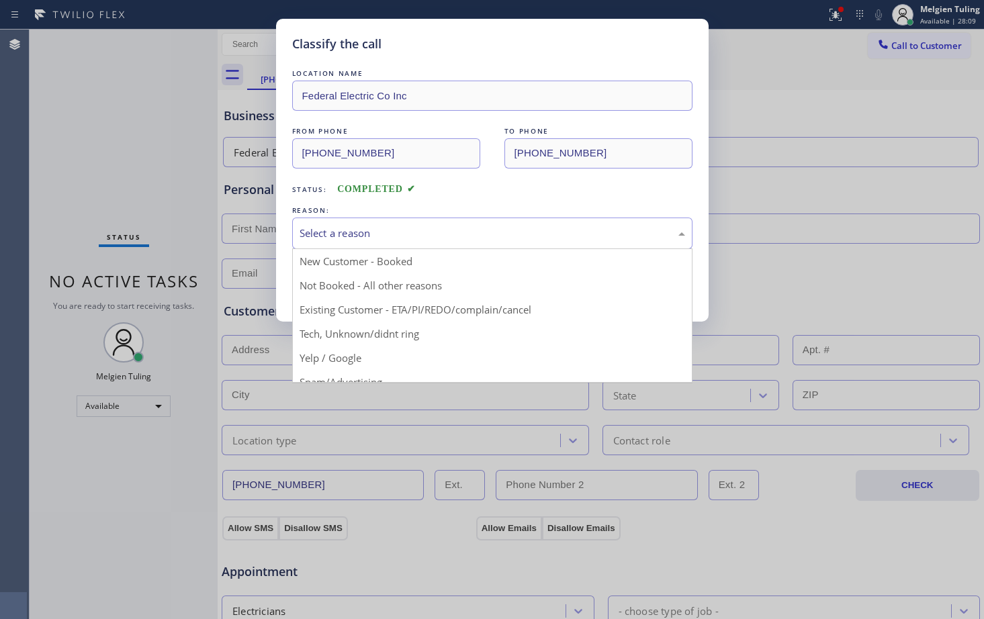
click at [304, 223] on div "Select a reason" at bounding box center [492, 234] width 400 height 32
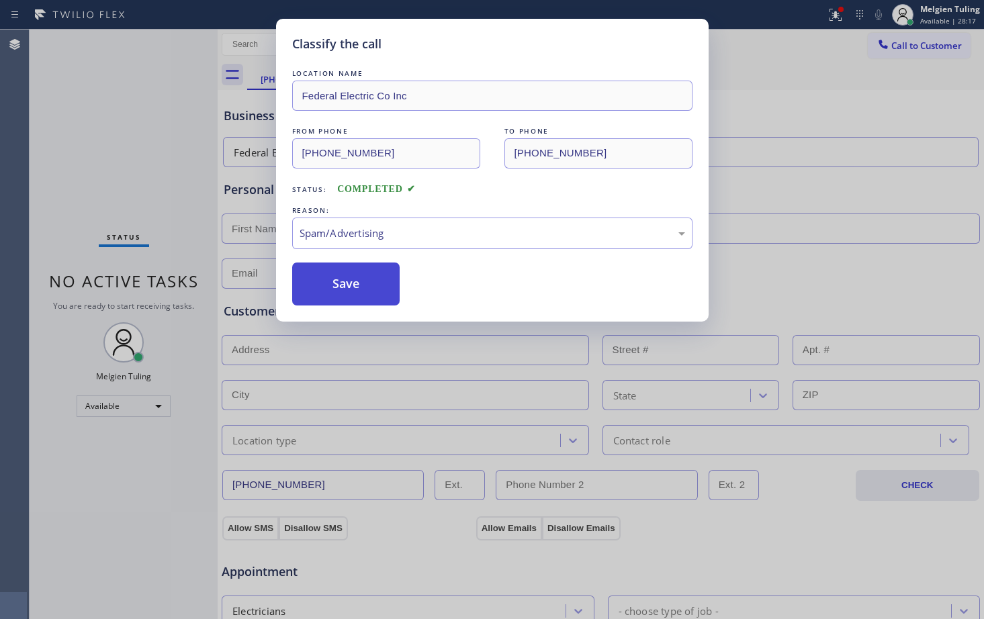
click at [355, 281] on button "Save" at bounding box center [346, 284] width 108 height 43
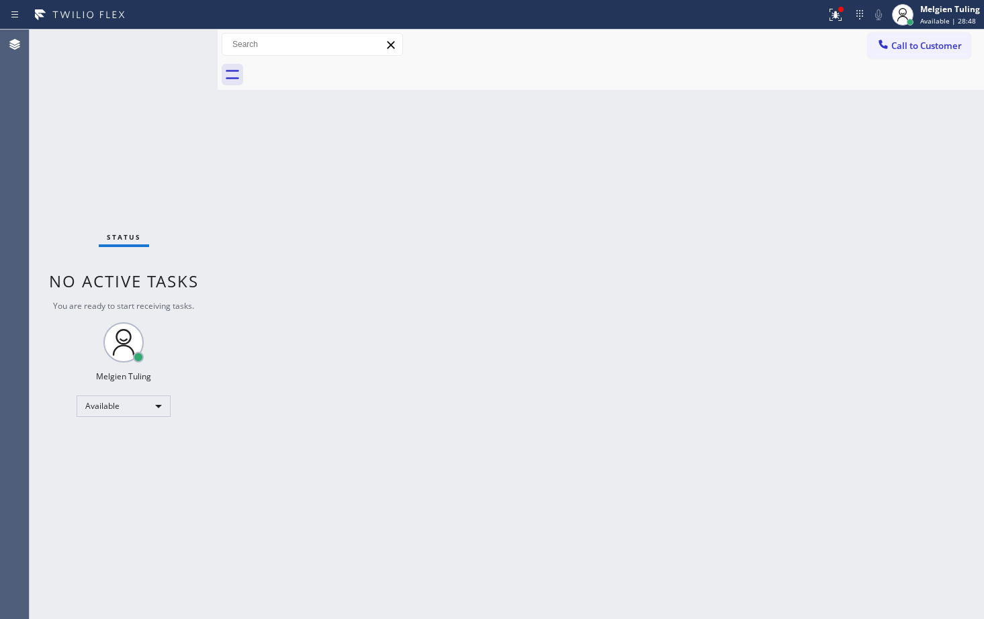
click at [179, 44] on div "Status No active tasks You are ready to start receiving tasks. Melgien Tuling A…" at bounding box center [124, 325] width 188 height 590
click at [234, 164] on div "Back to Dashboard Change Sender ID Customers Technicians Select a contact Outbo…" at bounding box center [601, 325] width 767 height 590
click at [153, 404] on div "Available" at bounding box center [124, 406] width 94 height 21
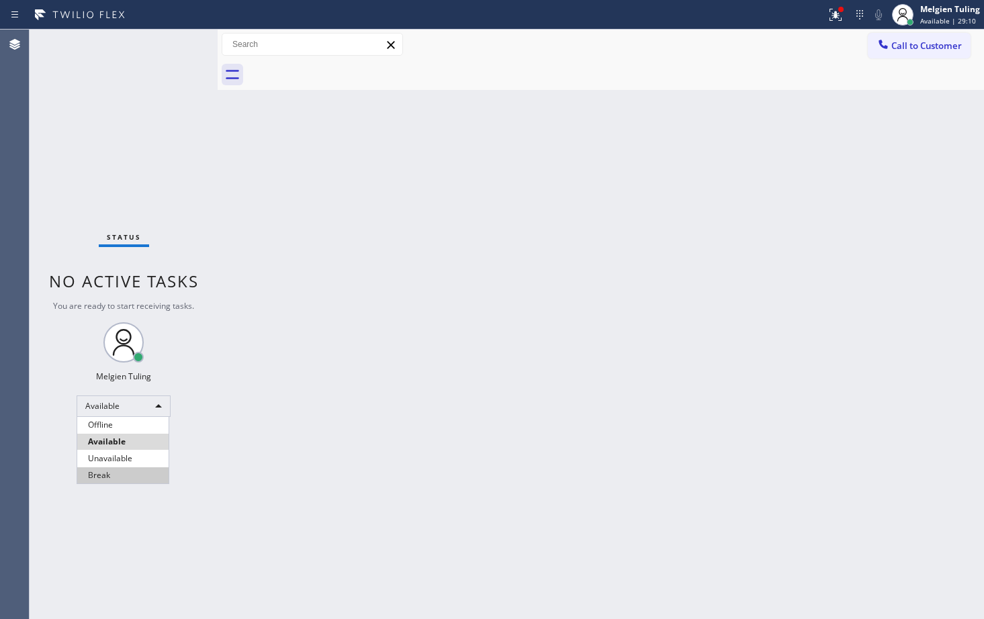
click at [113, 475] on li "Break" at bounding box center [122, 476] width 91 height 16
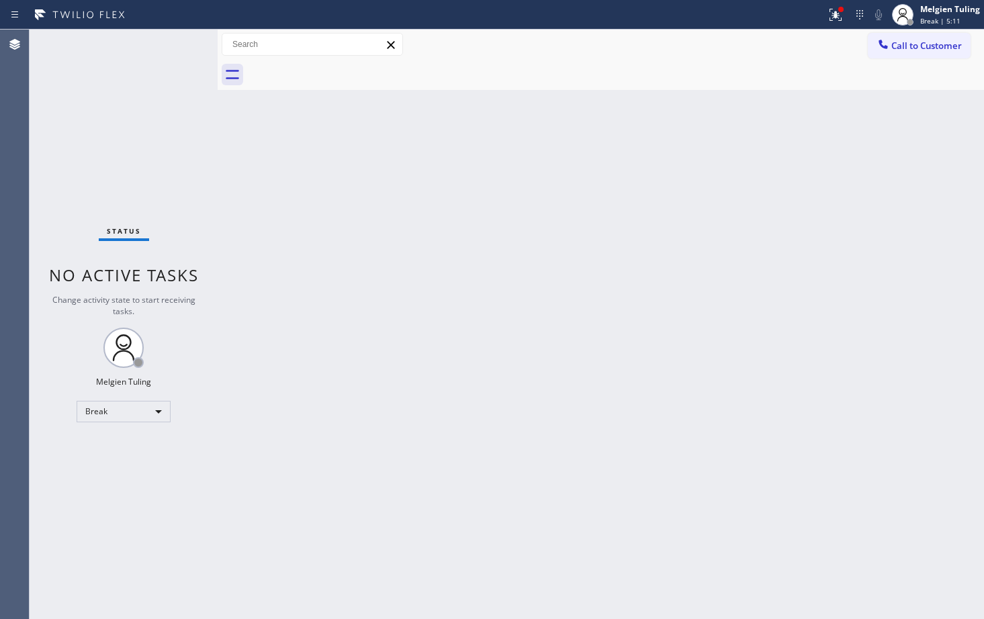
click at [347, 340] on div "Back to Dashboard Change Sender ID Customers Technicians Select a contact Outbo…" at bounding box center [601, 325] width 767 height 590
click at [157, 413] on div "Break" at bounding box center [124, 411] width 94 height 21
click at [112, 443] on li "Available" at bounding box center [122, 447] width 91 height 16
click at [345, 417] on div "Back to Dashboard Change Sender ID Customers Technicians Select a contact Outbo…" at bounding box center [601, 325] width 767 height 590
click at [389, 351] on div "Back to Dashboard Change Sender ID Customers Technicians Select a contact Outbo…" at bounding box center [601, 325] width 767 height 590
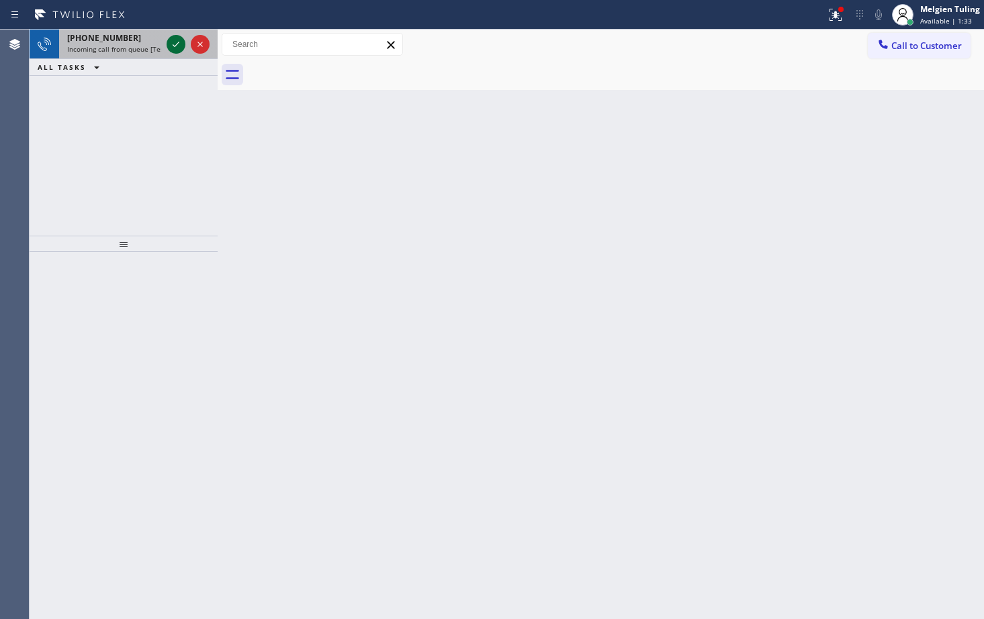
click at [175, 47] on icon at bounding box center [176, 44] width 16 height 16
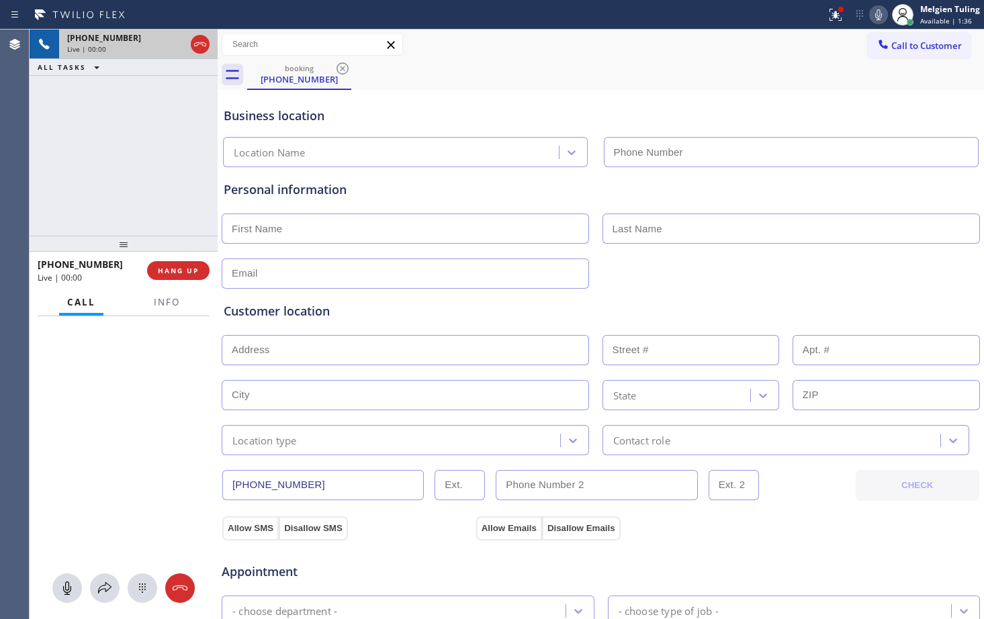
type input "[PHONE_NUMBER]"
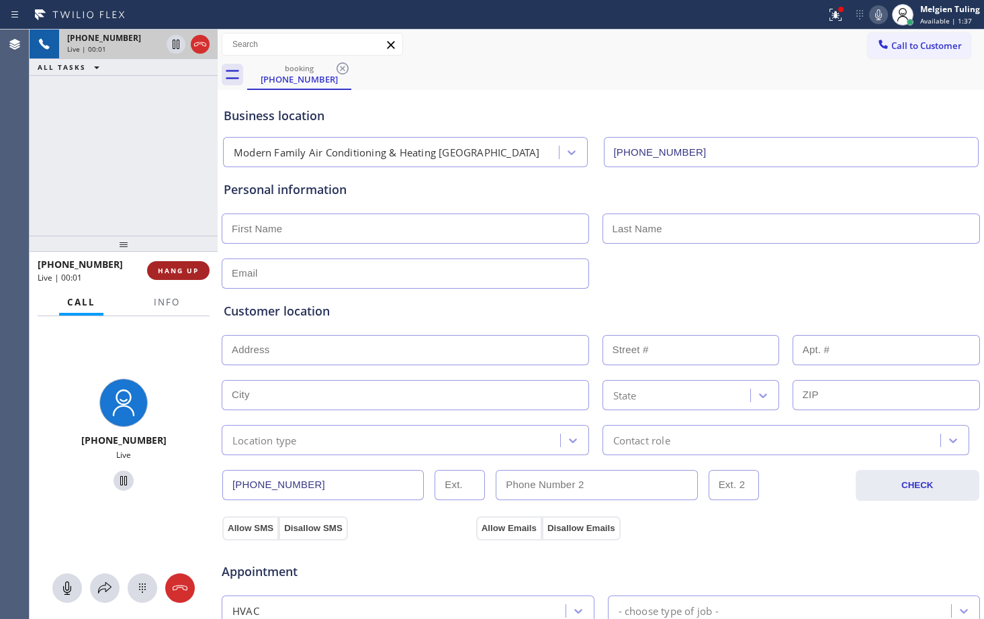
click at [185, 269] on span "HANG UP" at bounding box center [178, 270] width 41 height 9
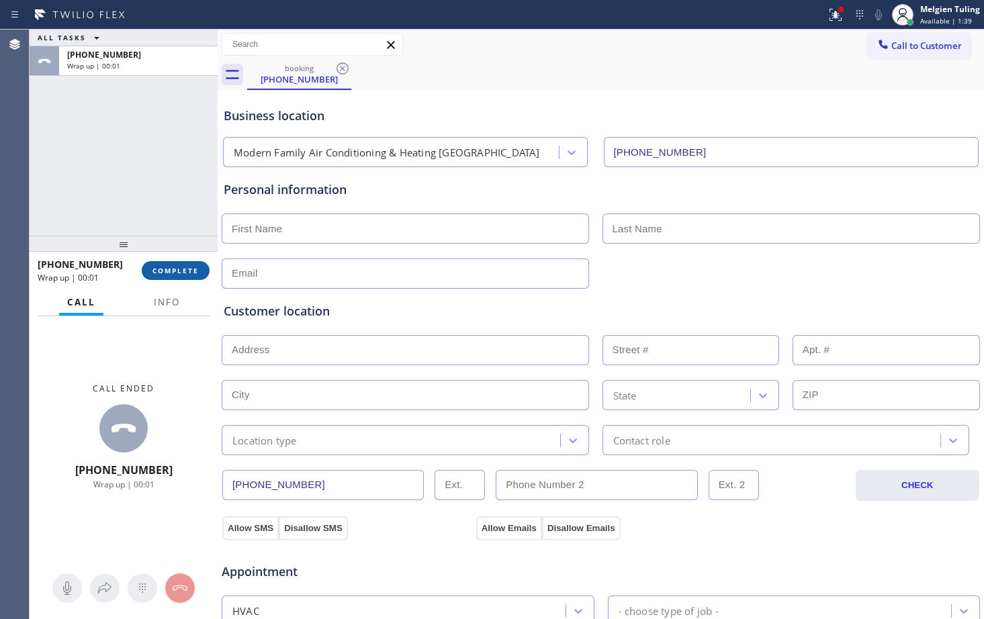
click at [189, 271] on span "COMPLETE" at bounding box center [176, 270] width 46 height 9
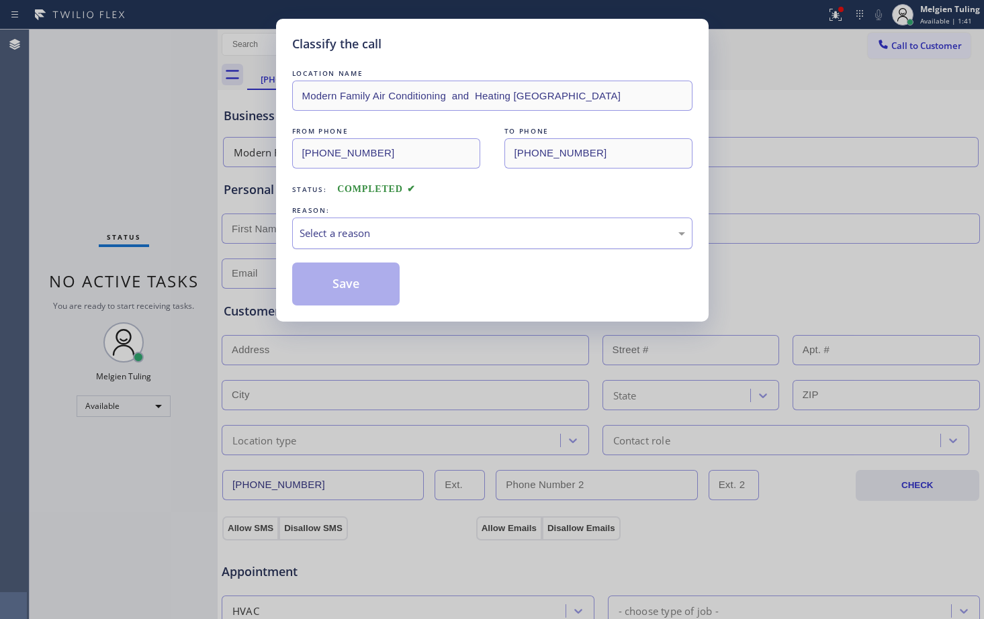
click at [345, 227] on div "Select a reason" at bounding box center [493, 233] width 386 height 15
click at [345, 294] on button "Save" at bounding box center [346, 284] width 108 height 43
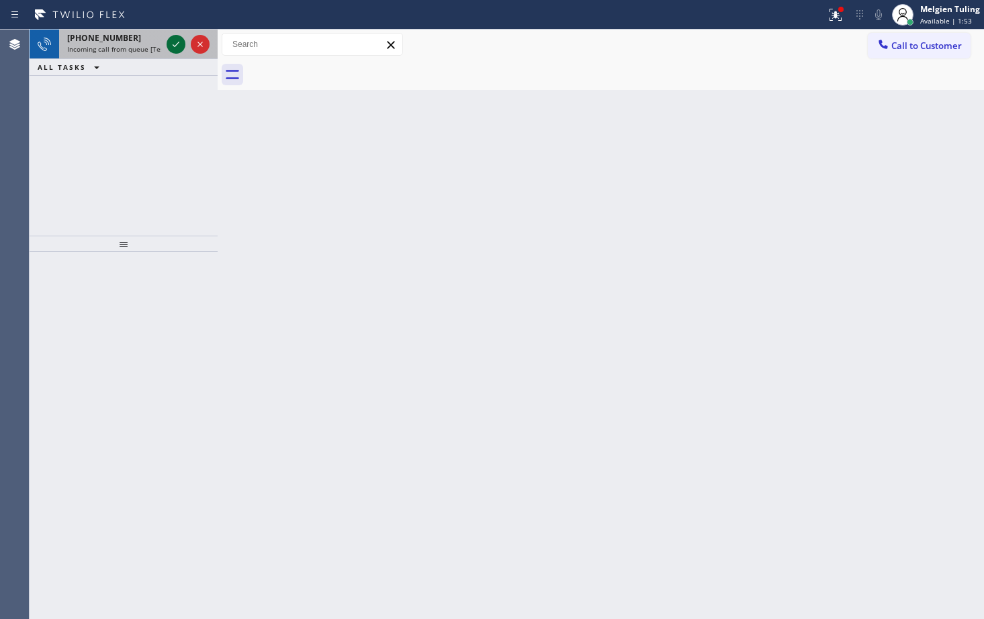
click at [175, 49] on icon at bounding box center [176, 44] width 16 height 16
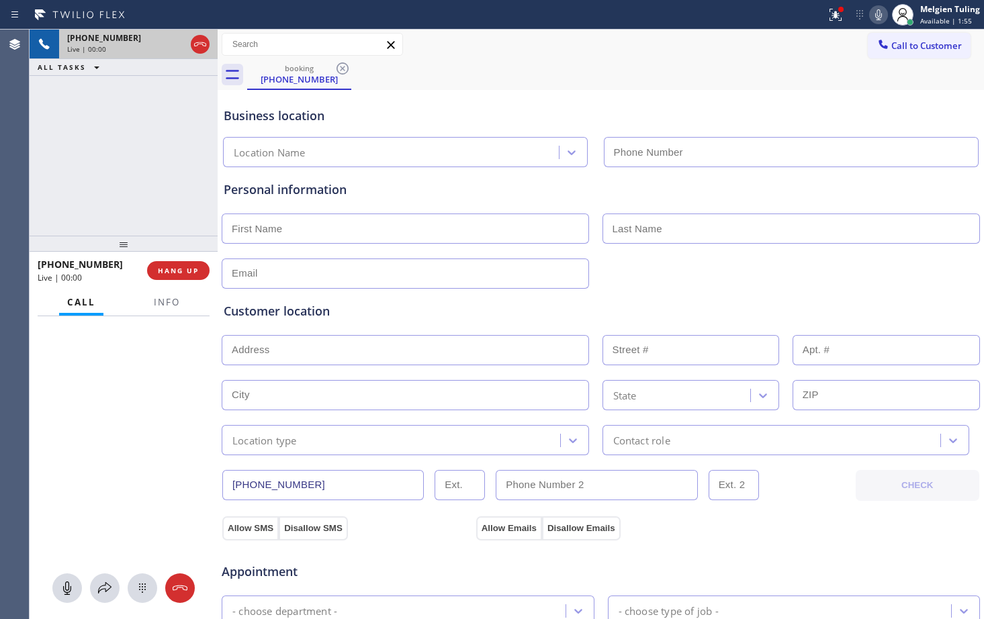
type input "[PHONE_NUMBER]"
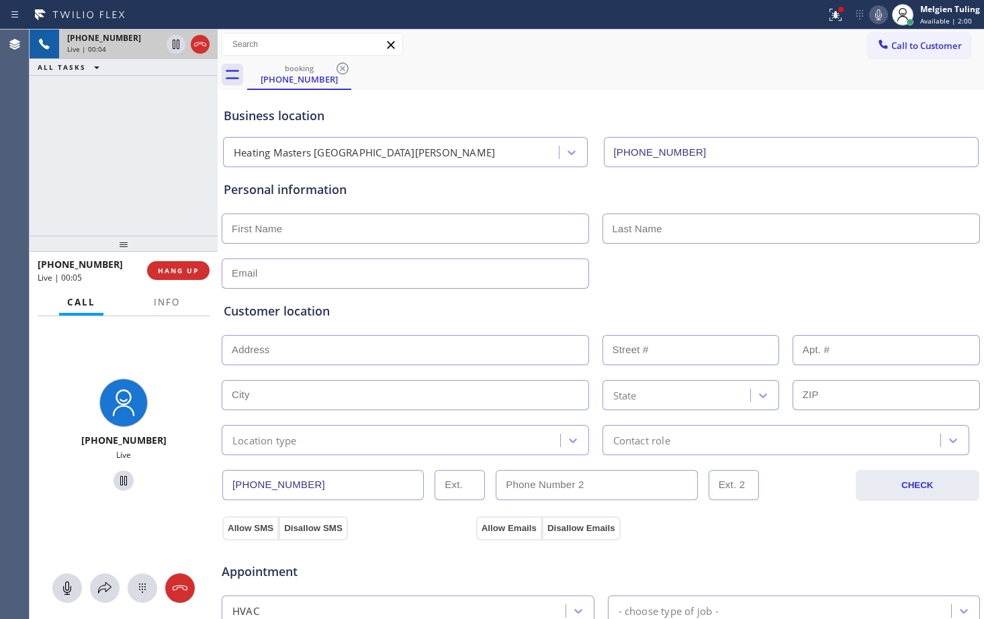
click at [712, 193] on div "Personal information" at bounding box center [601, 190] width 754 height 18
click at [163, 304] on span "Info" at bounding box center [167, 302] width 26 height 12
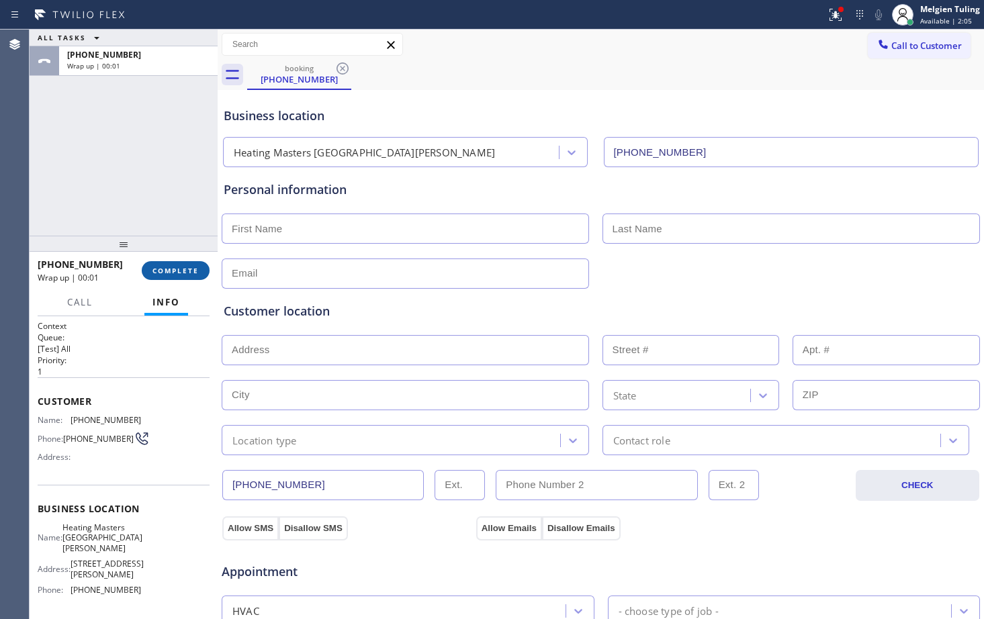
click at [165, 269] on span "COMPLETE" at bounding box center [176, 270] width 46 height 9
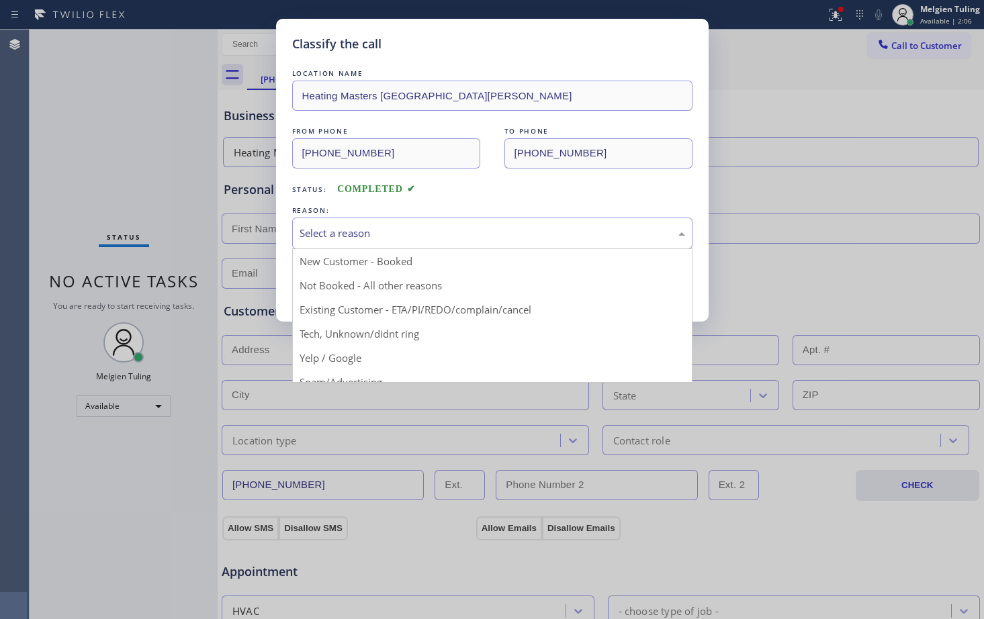
click at [372, 224] on div "Select a reason" at bounding box center [492, 234] width 400 height 32
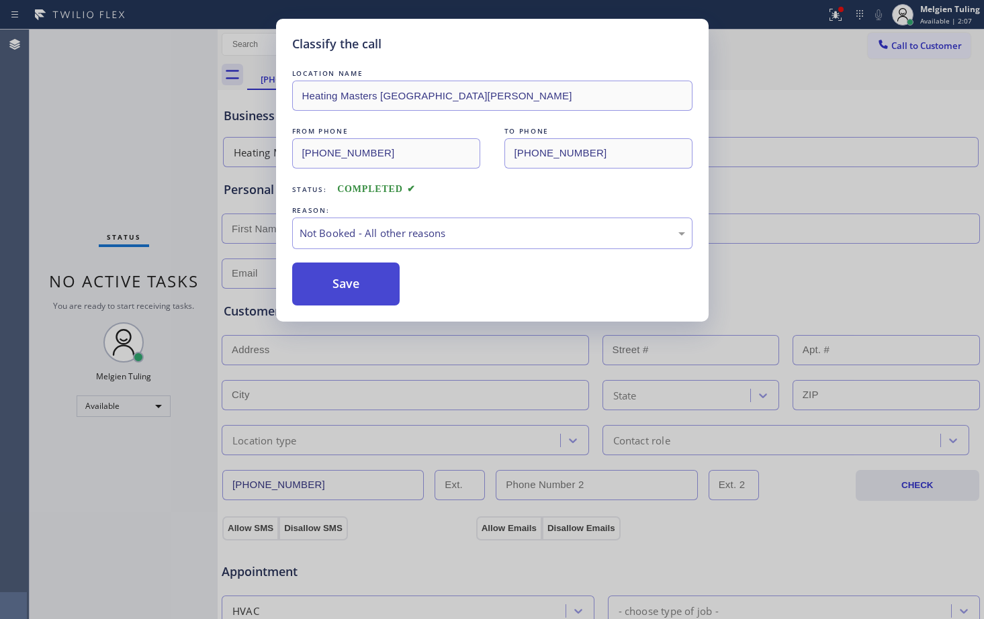
click at [334, 275] on button "Save" at bounding box center [346, 284] width 108 height 43
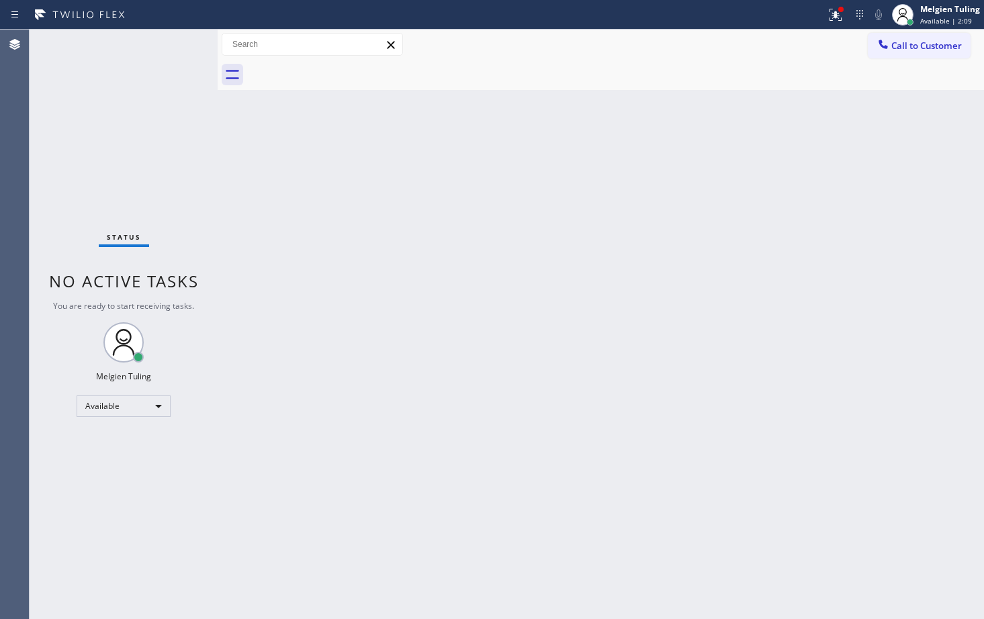
click at [462, 195] on div "Back to Dashboard Change Sender ID Customers Technicians Select a contact Outbo…" at bounding box center [601, 325] width 767 height 590
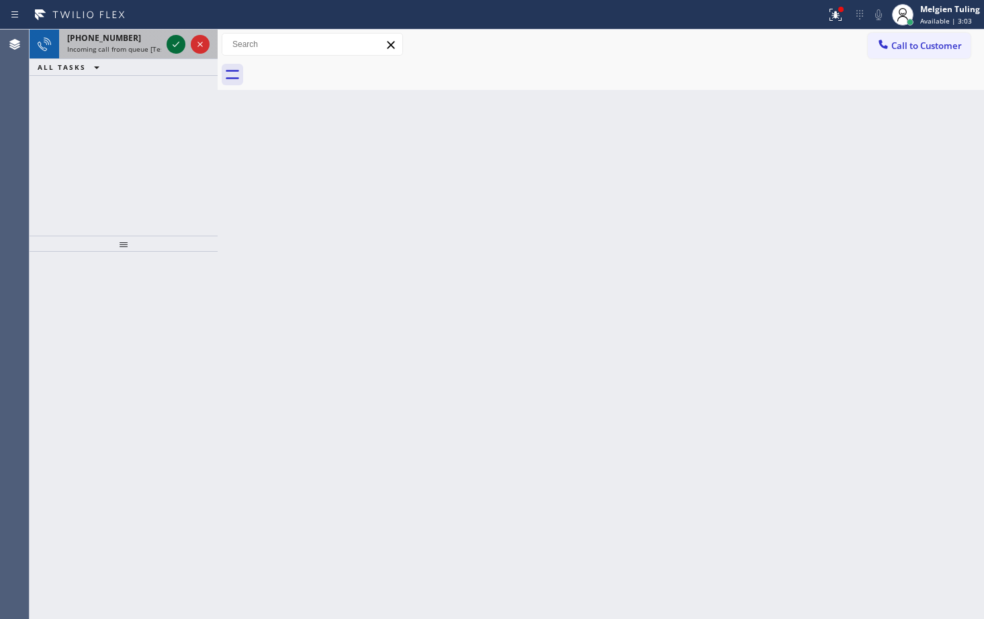
click at [178, 48] on icon at bounding box center [176, 44] width 16 height 16
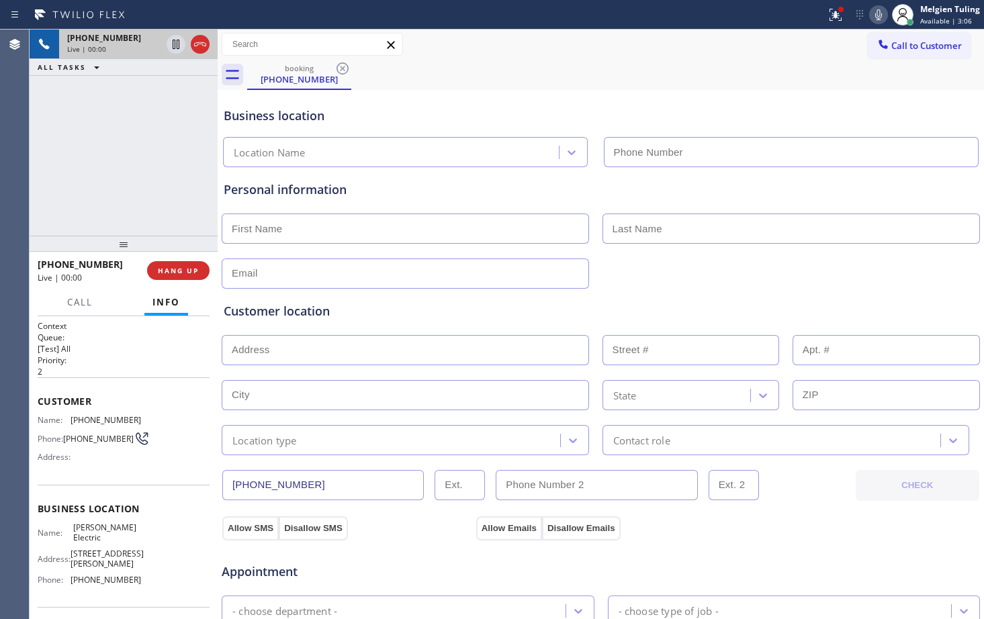
click at [161, 43] on div "[PHONE_NUMBER]" at bounding box center [114, 37] width 94 height 11
type input "[PHONE_NUMBER]"
click at [181, 43] on div "[PHONE_NUMBER]" at bounding box center [126, 37] width 118 height 11
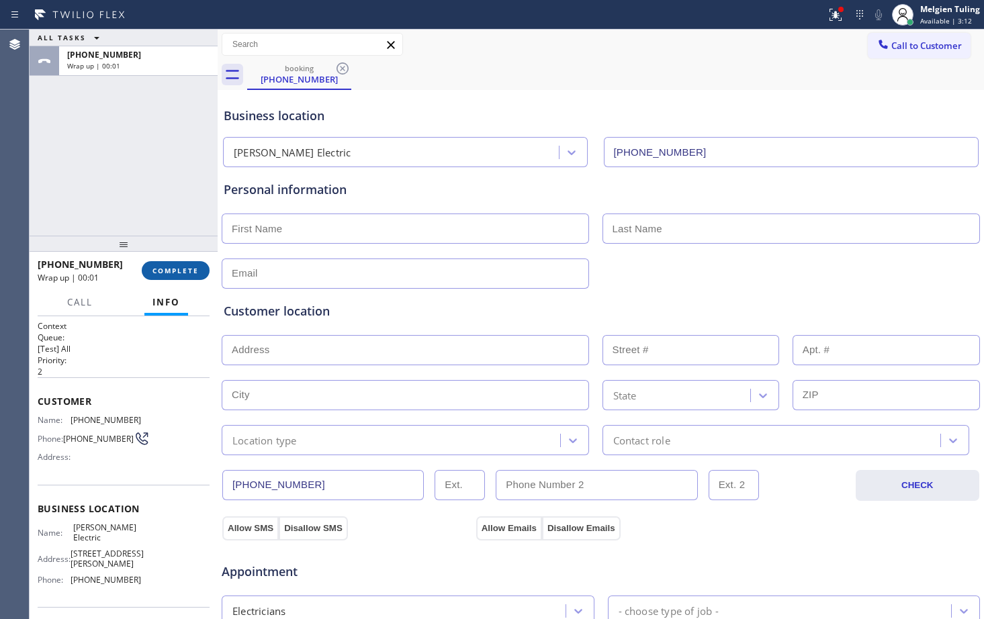
click at [167, 271] on span "COMPLETE" at bounding box center [176, 270] width 46 height 9
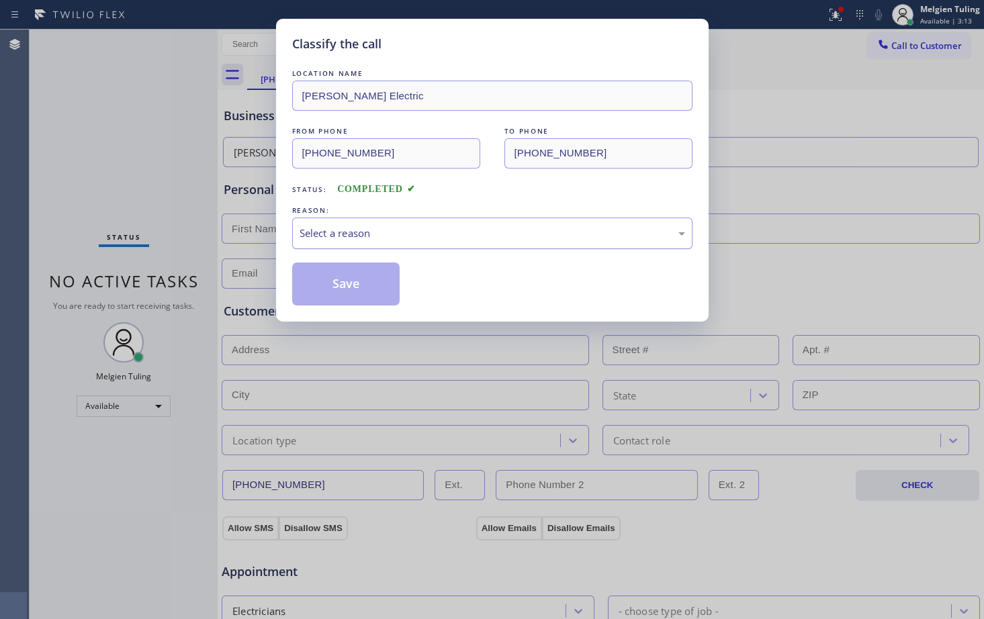
click at [304, 226] on div "Select a reason" at bounding box center [493, 233] width 386 height 15
click at [339, 286] on button "Save" at bounding box center [346, 284] width 108 height 43
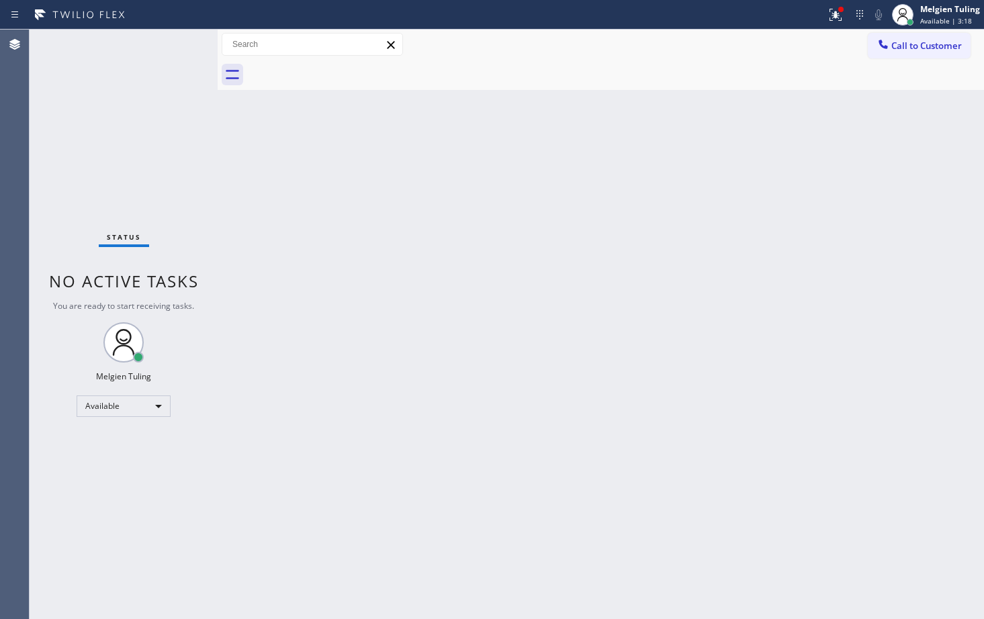
click at [353, 268] on div "Back to Dashboard Change Sender ID Customers Technicians Select a contact Outbo…" at bounding box center [601, 325] width 767 height 590
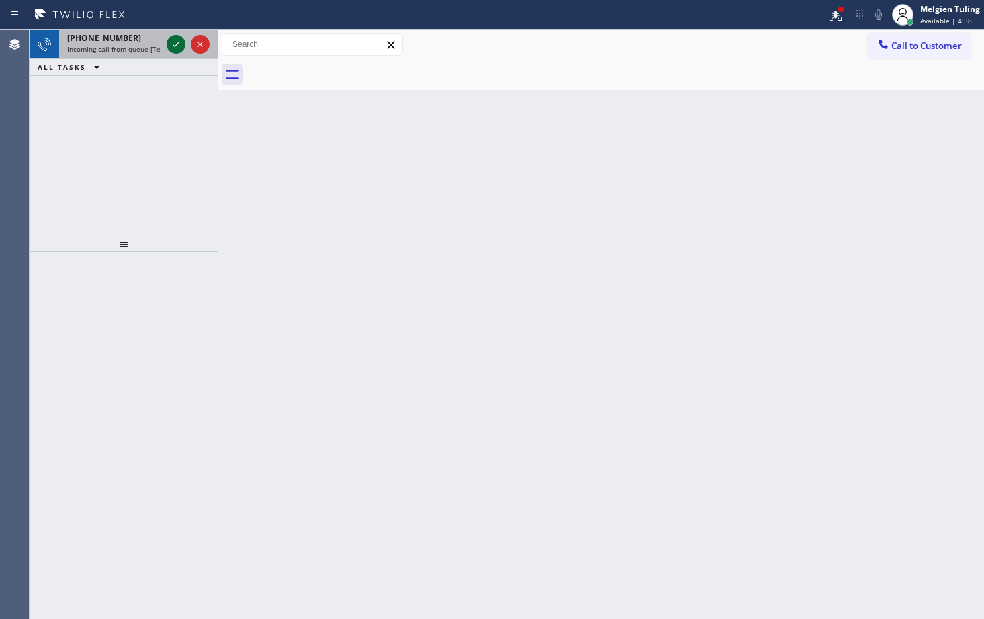
click at [179, 44] on icon at bounding box center [176, 44] width 16 height 16
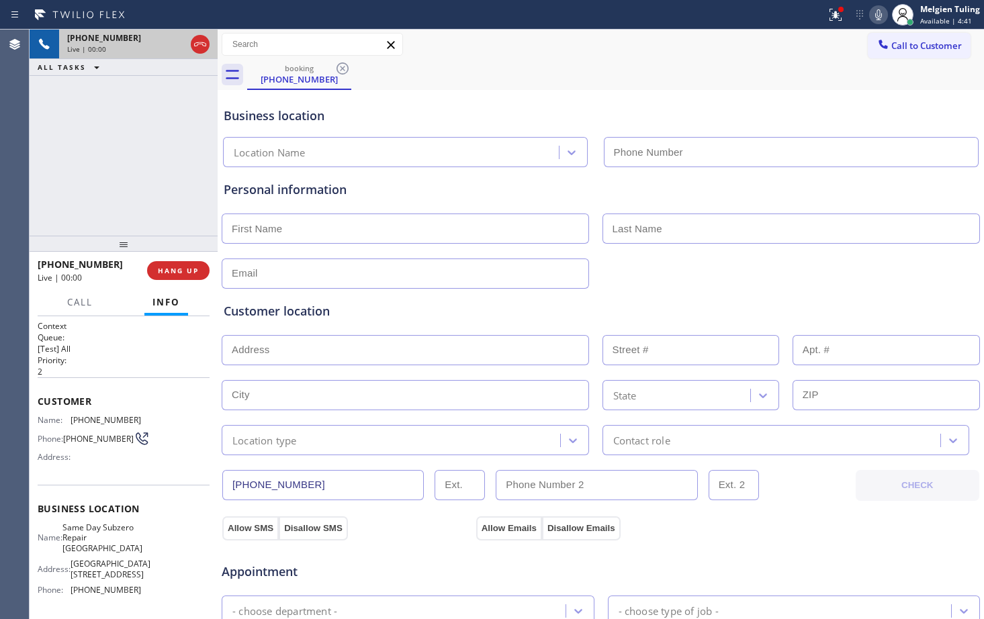
type input "[PHONE_NUMBER]"
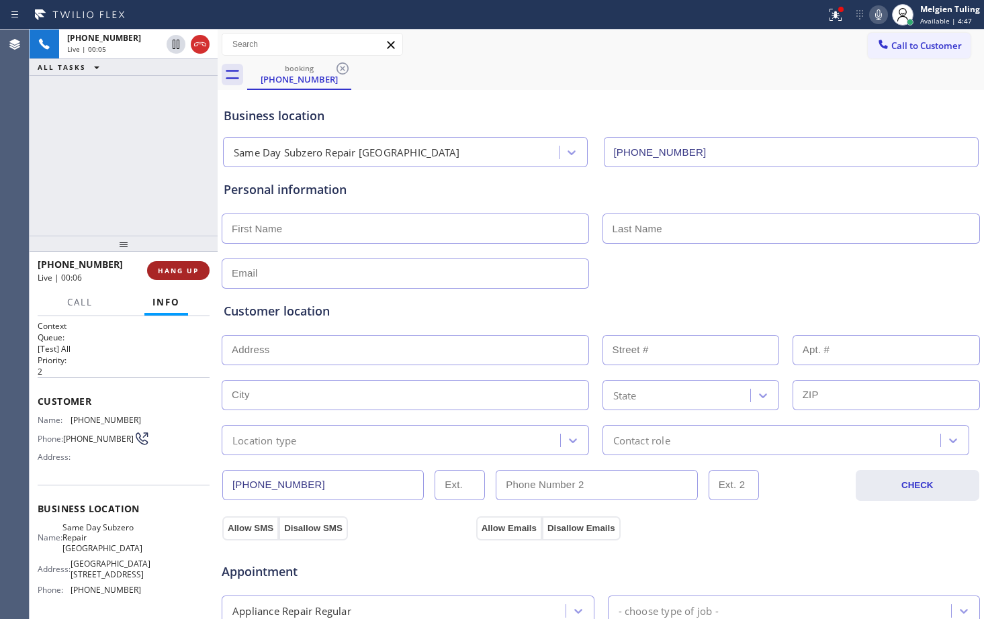
click at [167, 267] on span "HANG UP" at bounding box center [178, 270] width 41 height 9
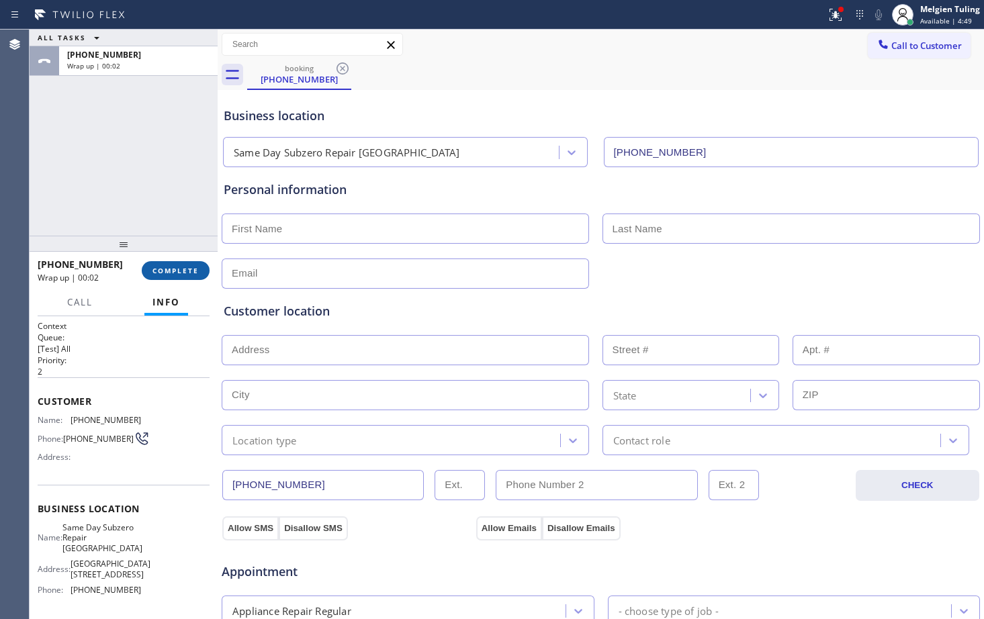
click at [193, 273] on span "COMPLETE" at bounding box center [176, 270] width 46 height 9
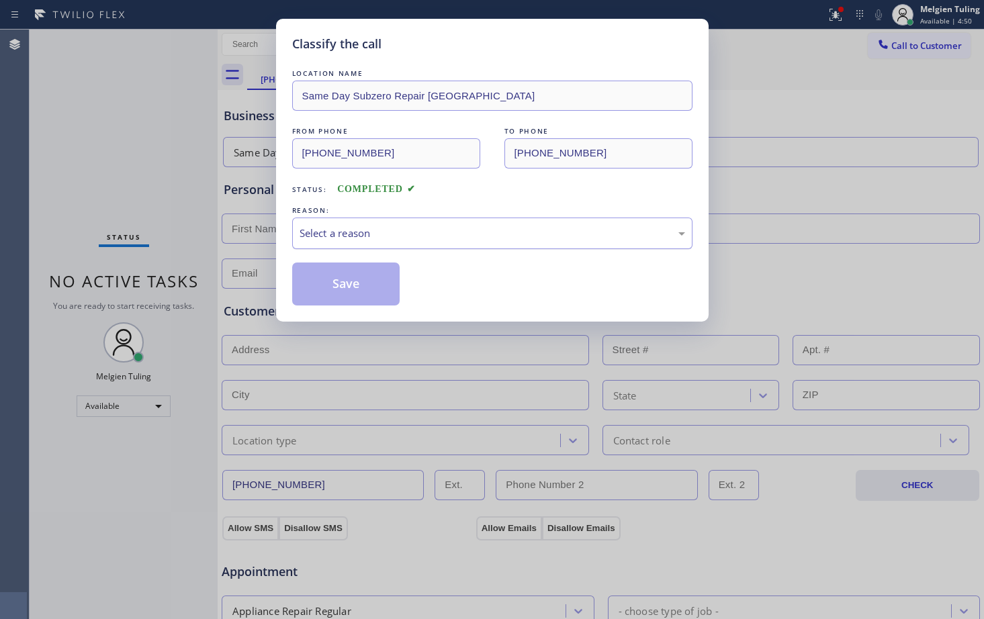
click at [301, 226] on div "Select a reason" at bounding box center [493, 233] width 386 height 15
click at [322, 288] on button "Save" at bounding box center [346, 284] width 108 height 43
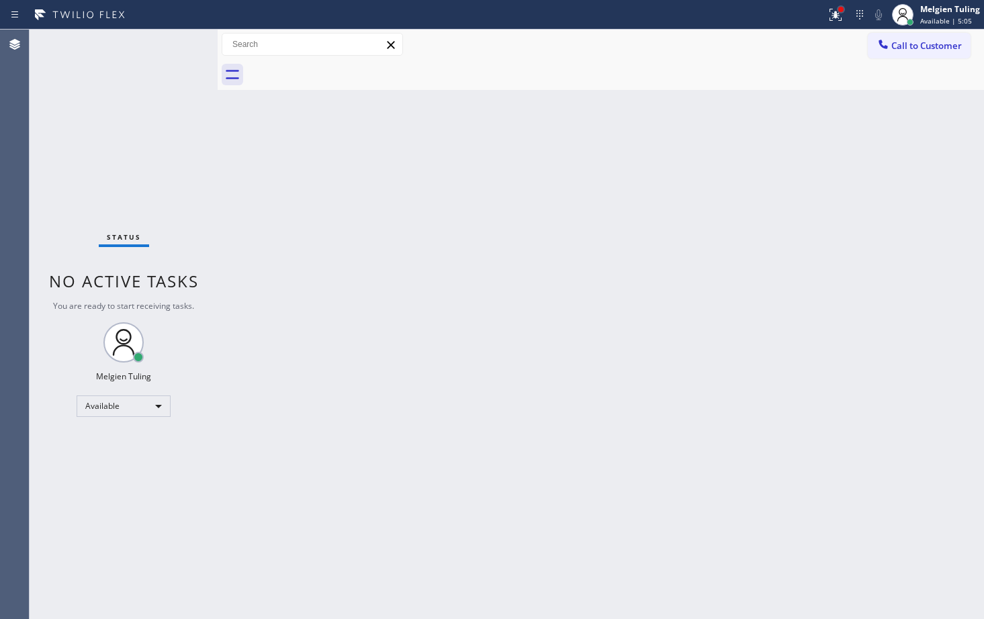
click at [842, 12] on div at bounding box center [841, 9] width 8 height 8
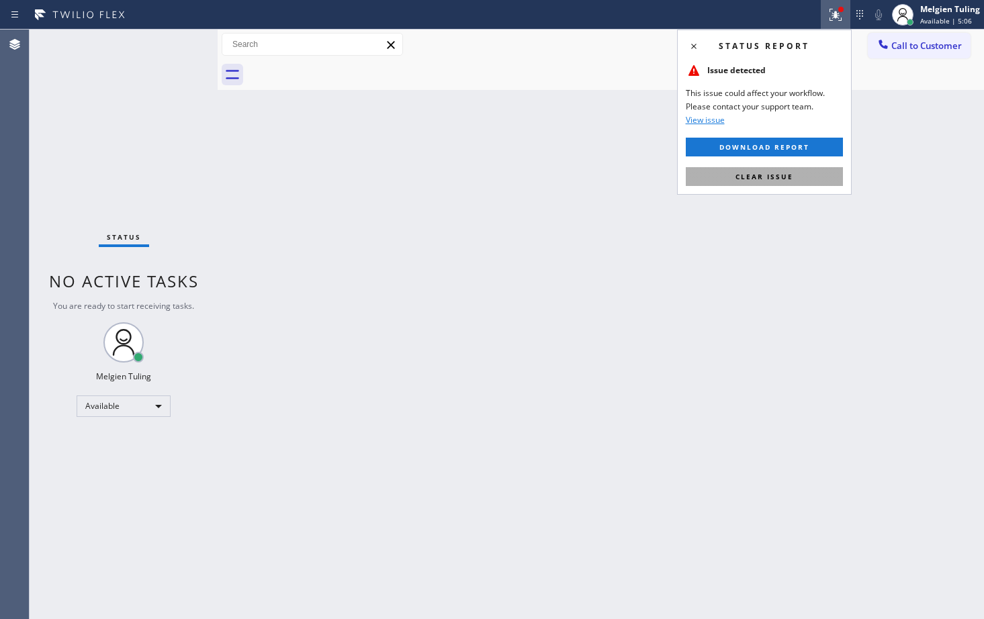
click at [755, 171] on button "Clear issue" at bounding box center [764, 176] width 157 height 19
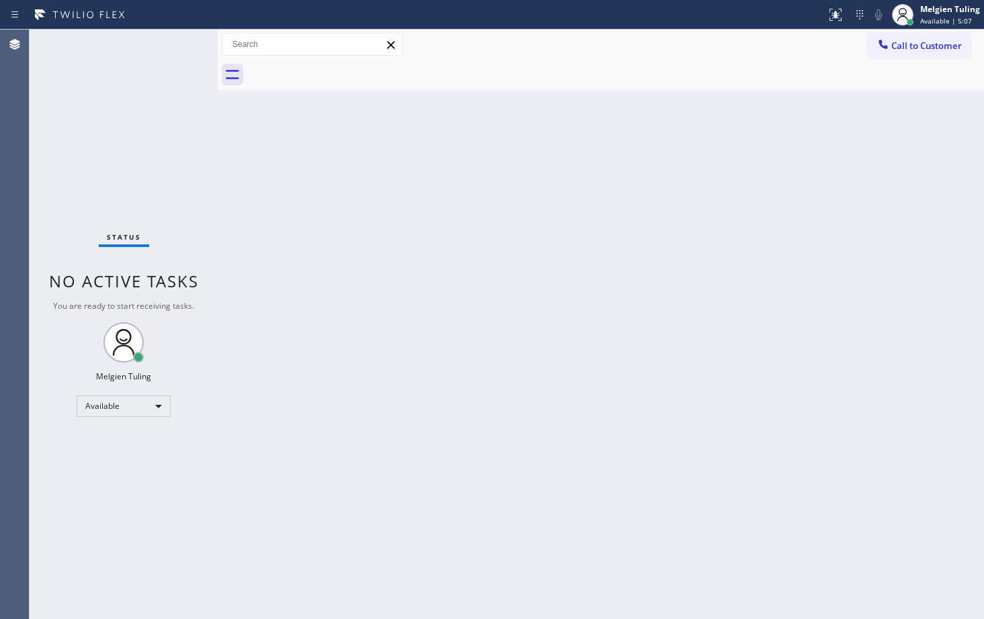
click at [750, 171] on div "Back to Dashboard Change Sender ID Customers Technicians Select a contact Outbo…" at bounding box center [601, 325] width 767 height 590
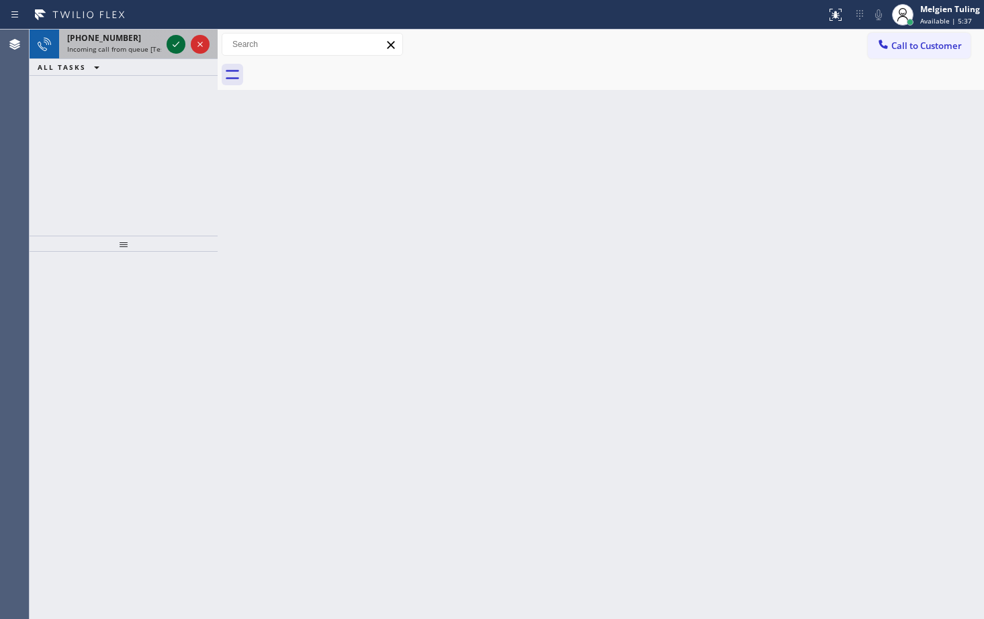
click at [176, 44] on icon at bounding box center [176, 44] width 16 height 16
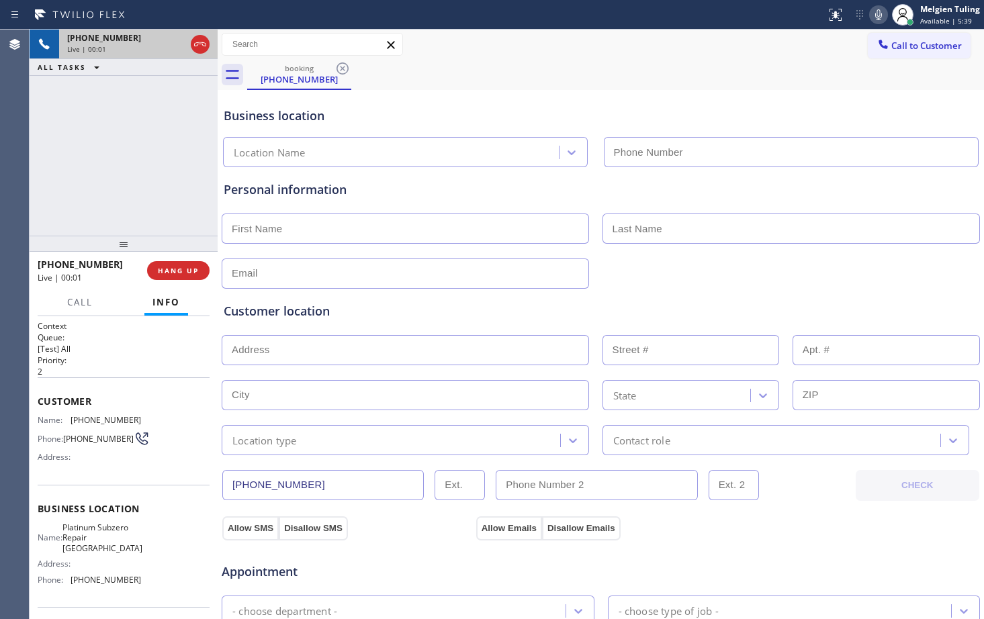
type input "[PHONE_NUMBER]"
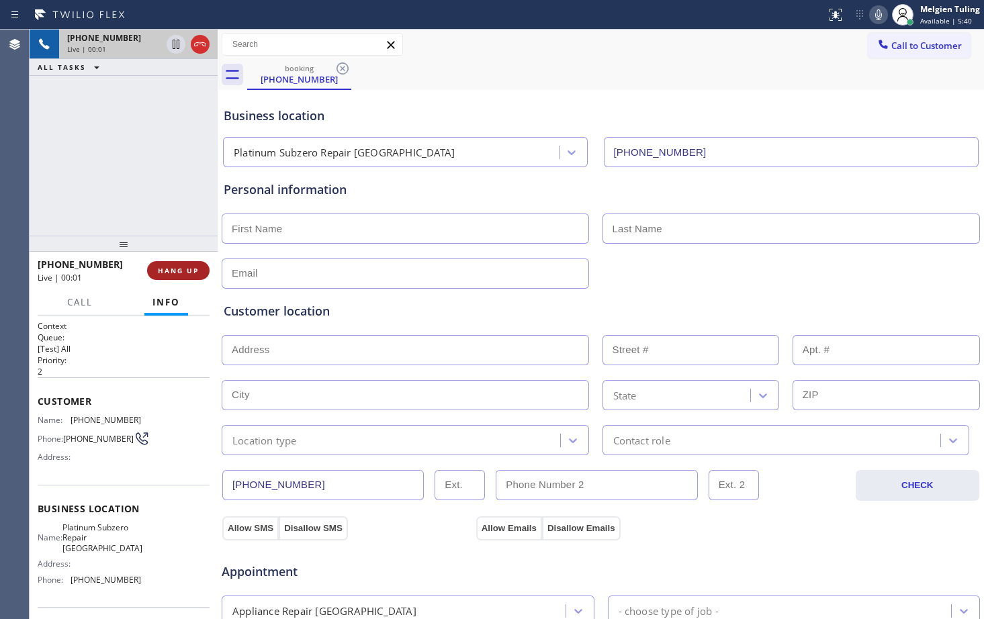
click at [177, 269] on span "HANG UP" at bounding box center [178, 270] width 41 height 9
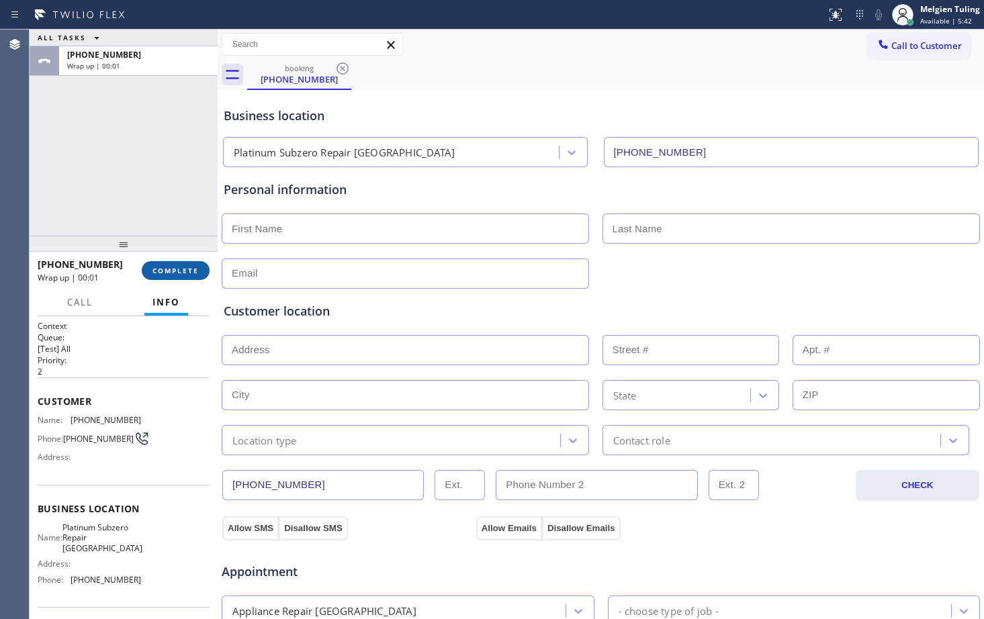
click at [175, 273] on span "COMPLETE" at bounding box center [176, 270] width 46 height 9
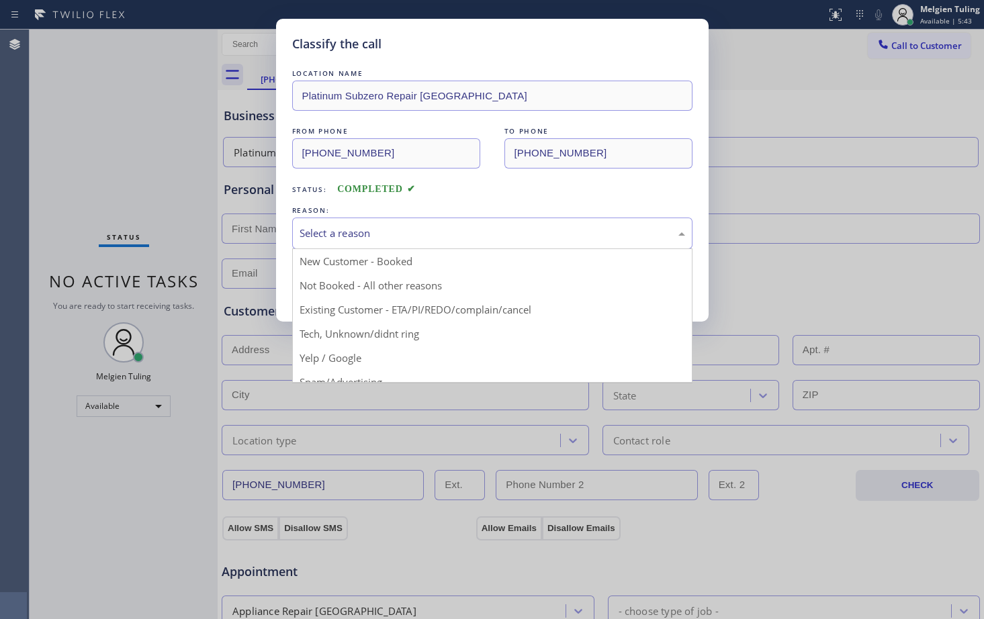
click at [307, 239] on div "Select a reason" at bounding box center [493, 233] width 386 height 15
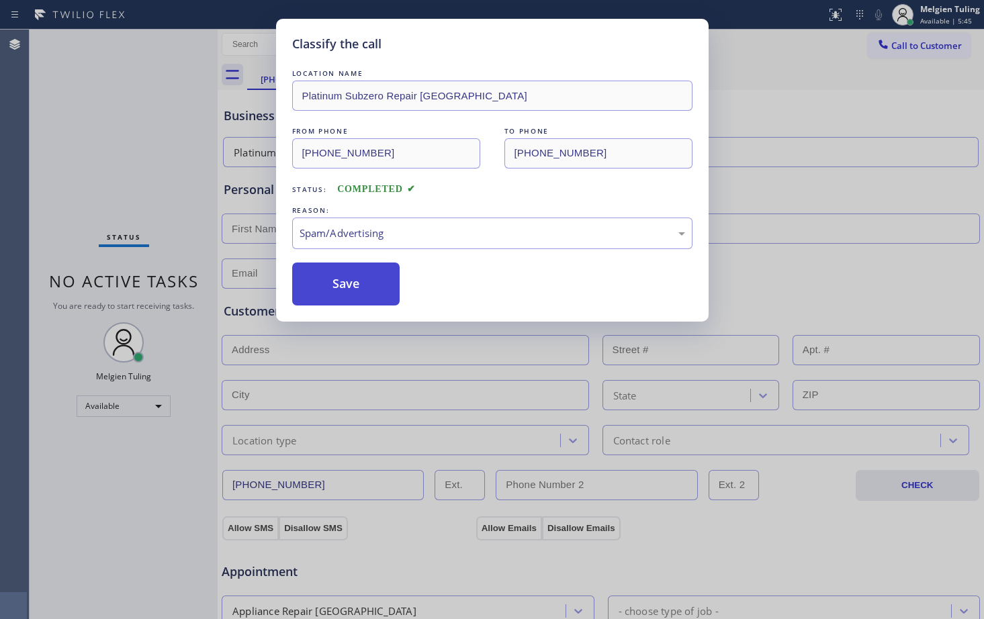
click at [339, 272] on button "Save" at bounding box center [346, 284] width 108 height 43
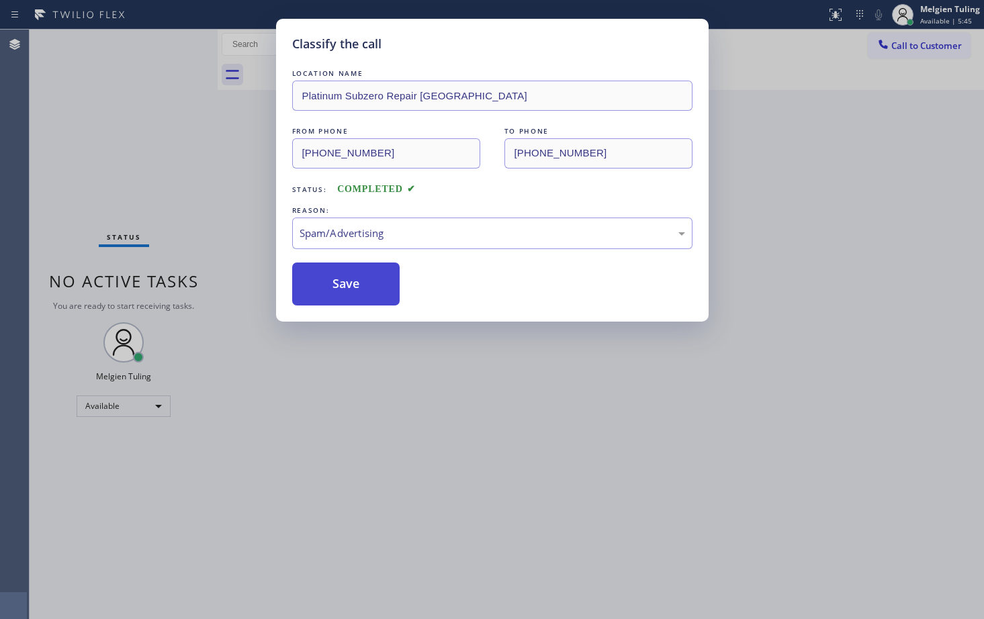
click at [334, 286] on button "Save" at bounding box center [346, 284] width 108 height 43
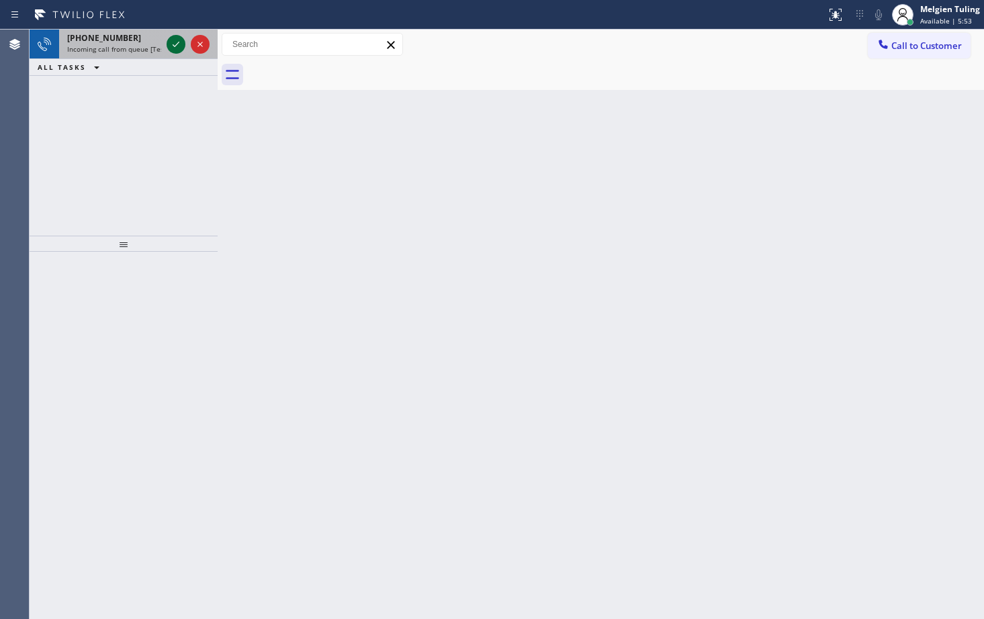
click at [181, 42] on icon at bounding box center [176, 44] width 16 height 16
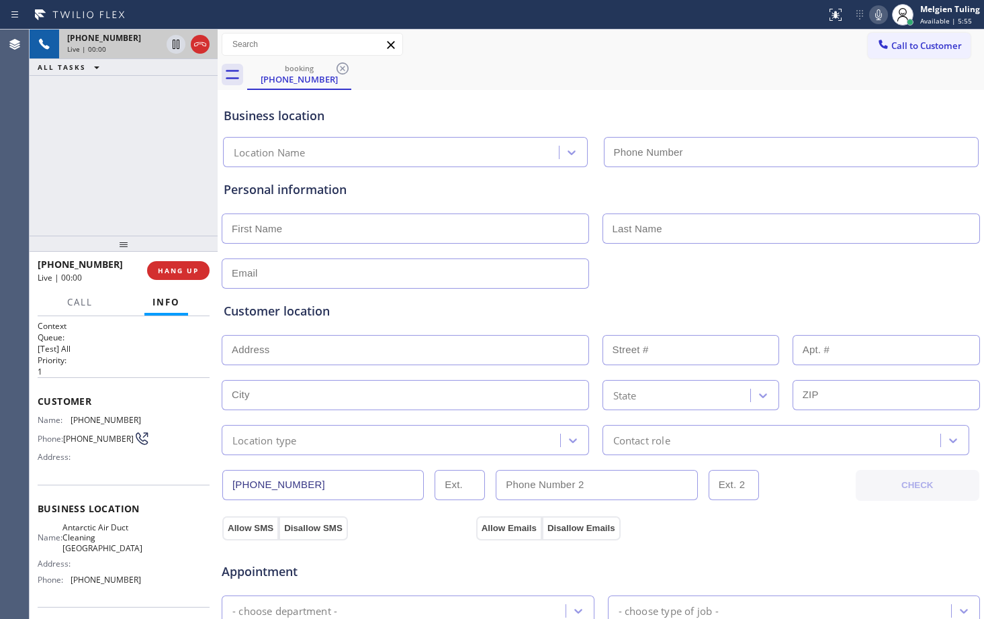
type input "[PHONE_NUMBER]"
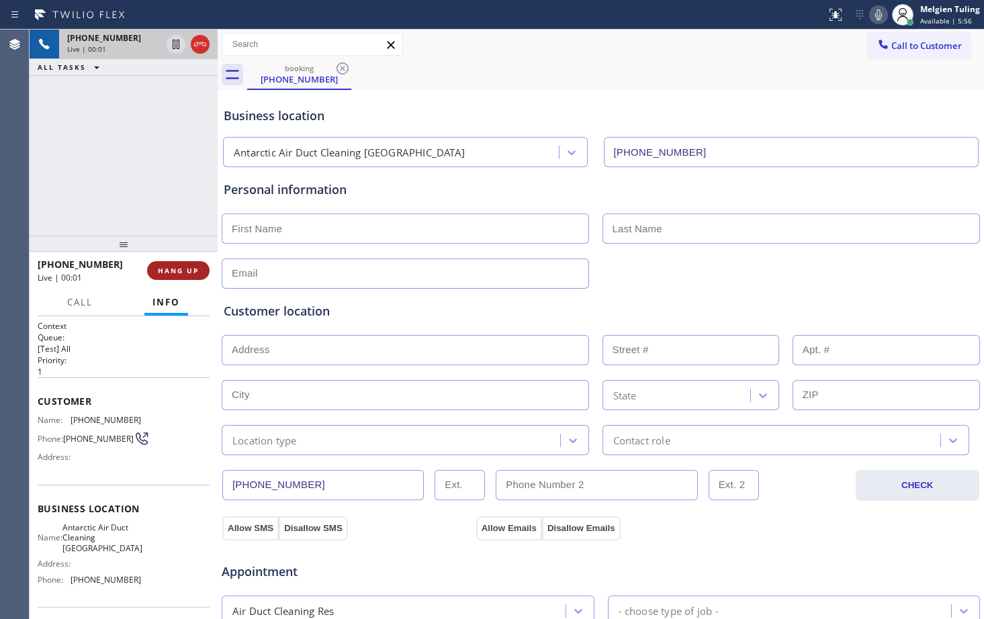
click at [186, 272] on span "HANG UP" at bounding box center [178, 270] width 41 height 9
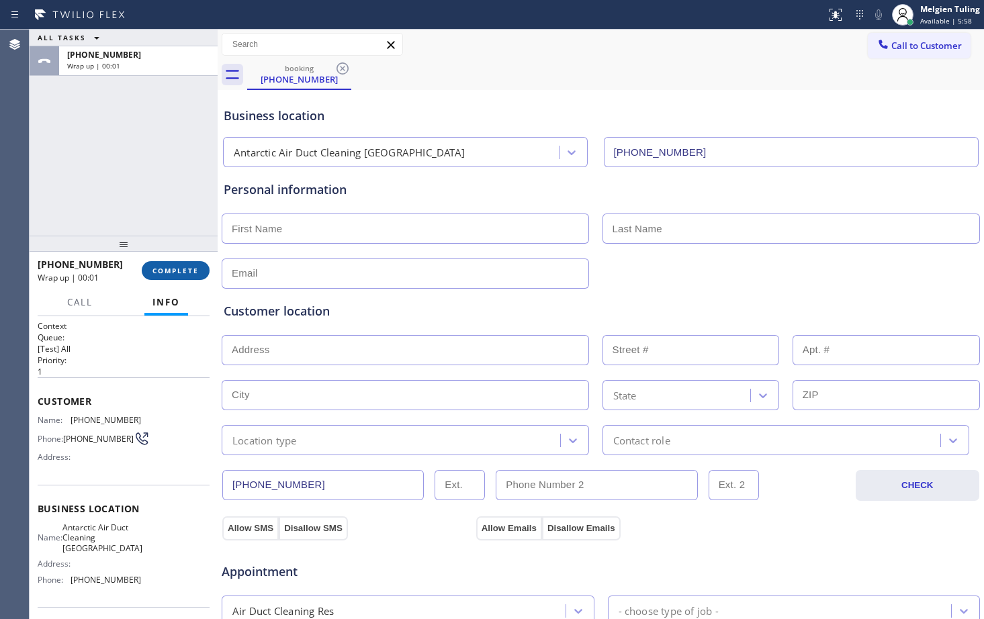
click at [155, 275] on span "COMPLETE" at bounding box center [176, 270] width 46 height 9
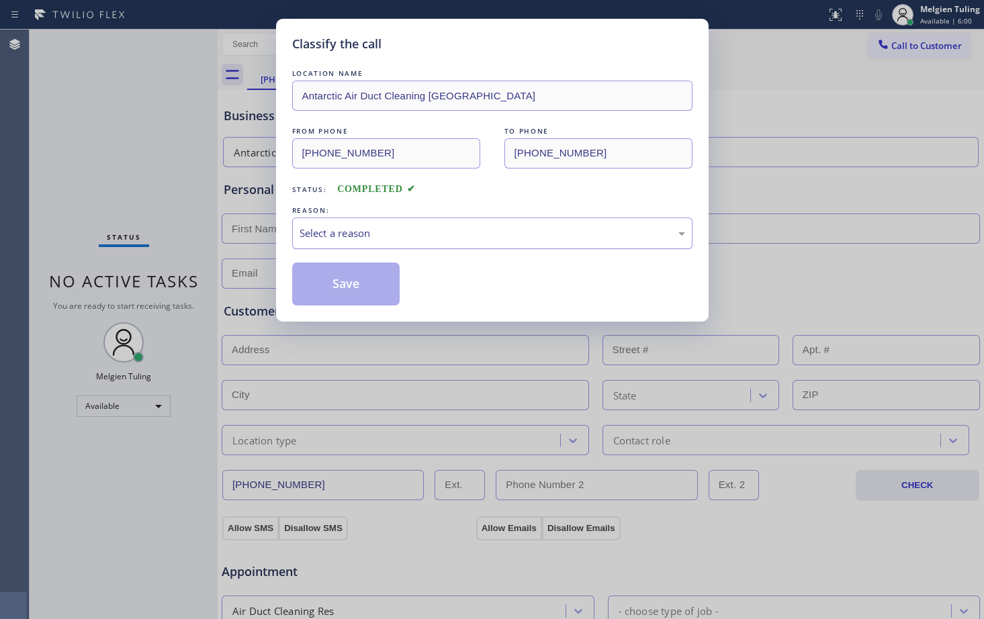
click at [347, 241] on div "Select a reason" at bounding box center [493, 233] width 386 height 15
click at [331, 285] on button "Save" at bounding box center [346, 284] width 108 height 43
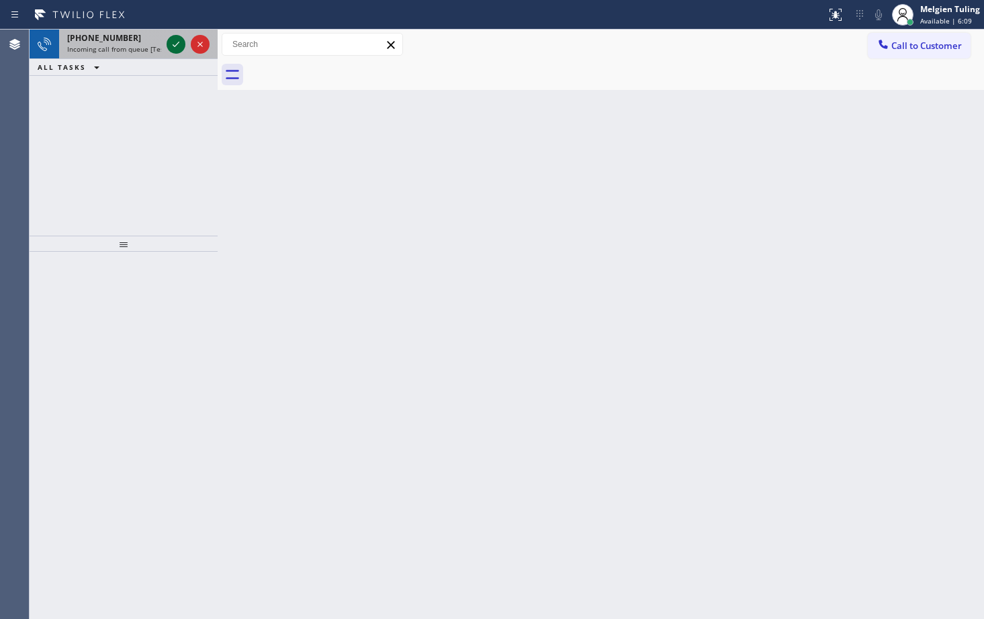
click at [173, 47] on icon at bounding box center [176, 44] width 16 height 16
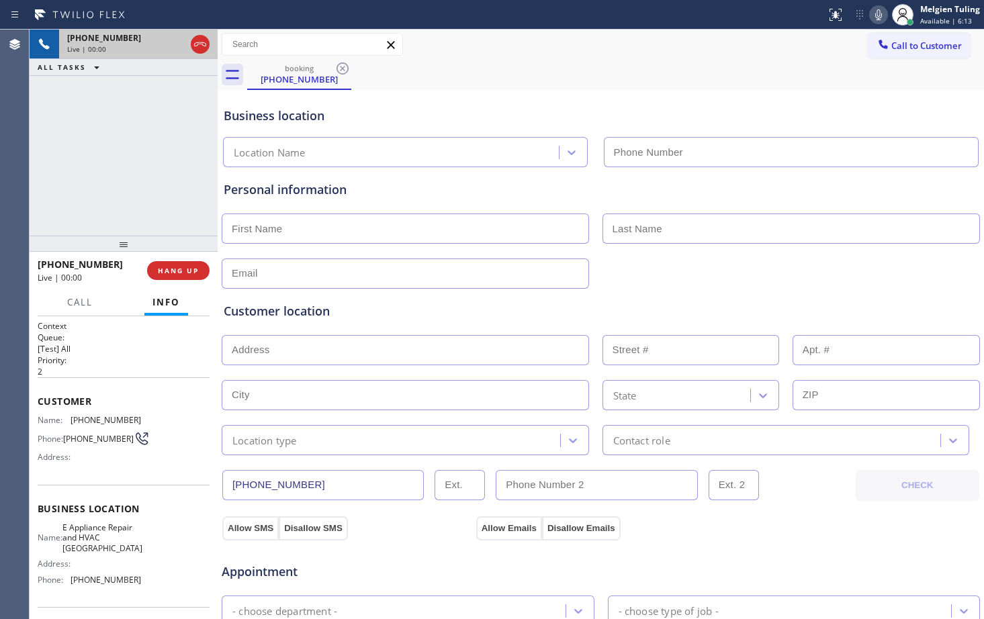
type input "[PHONE_NUMBER]"
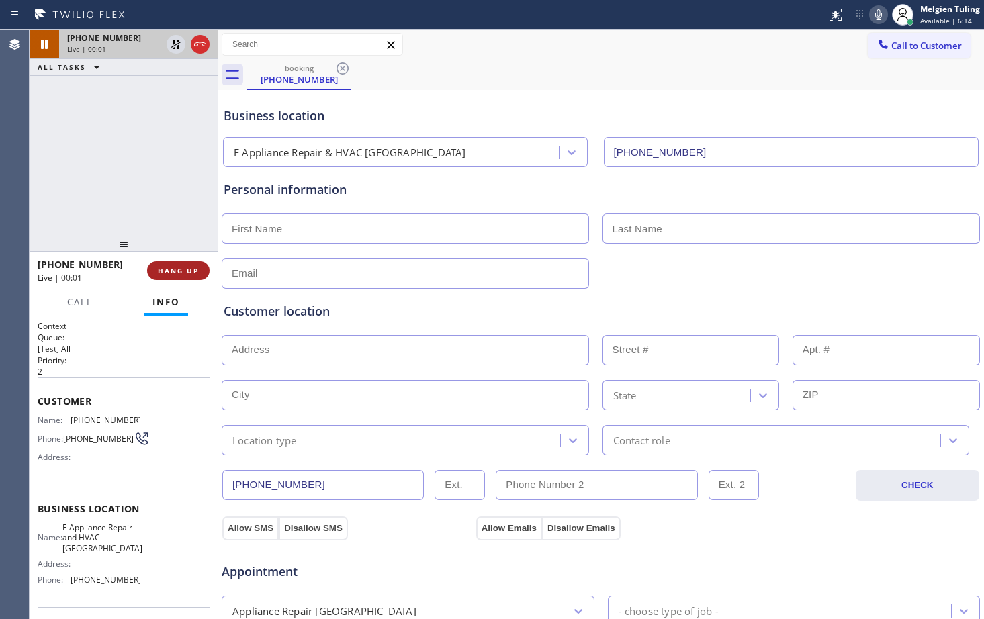
click at [193, 270] on span "HANG UP" at bounding box center [178, 270] width 41 height 9
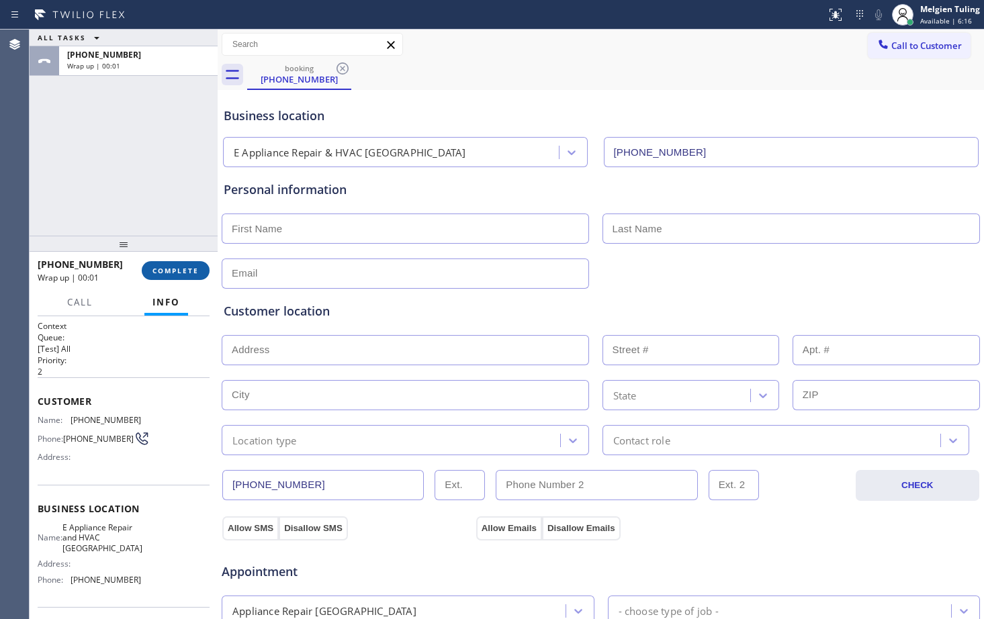
click at [204, 271] on button "COMPLETE" at bounding box center [176, 270] width 68 height 19
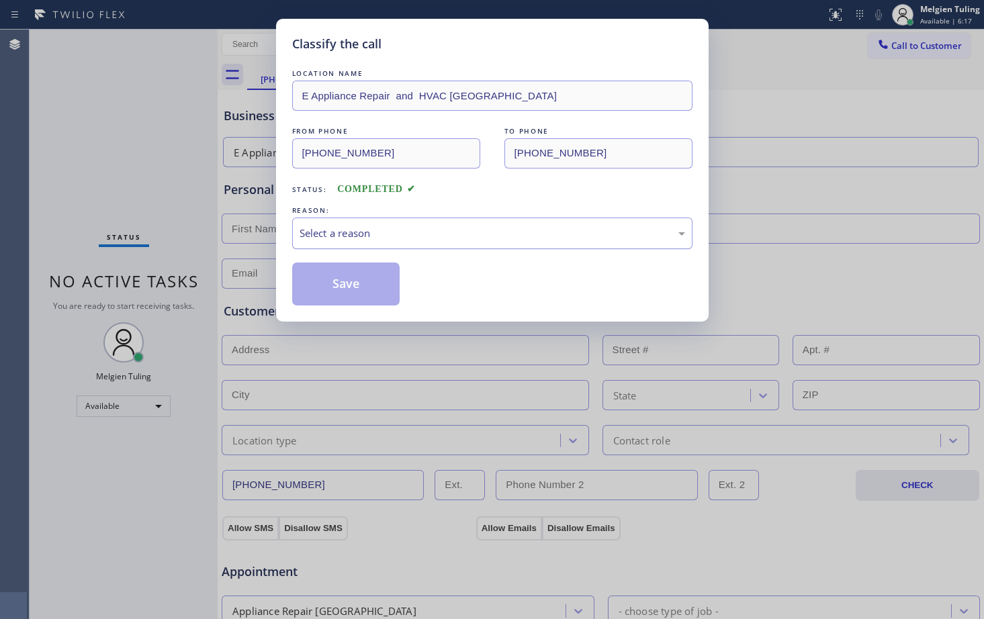
click at [310, 235] on div "Select a reason" at bounding box center [493, 233] width 386 height 15
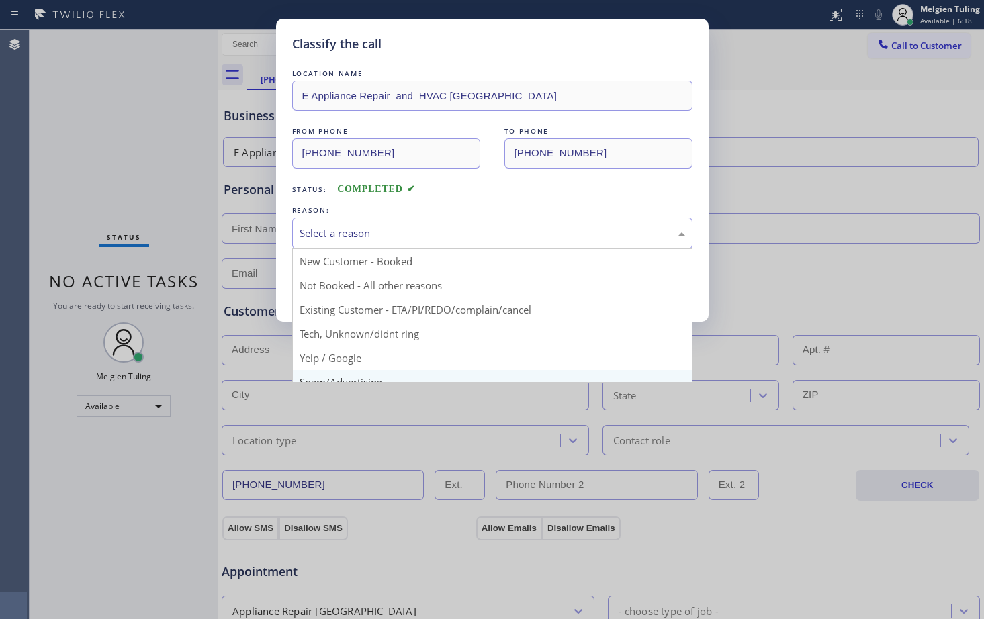
click at [310, 374] on div "Classify the call LOCATION NAME E Appliance Repair and HVAC Midwood FROM PHONE …" at bounding box center [492, 309] width 984 height 619
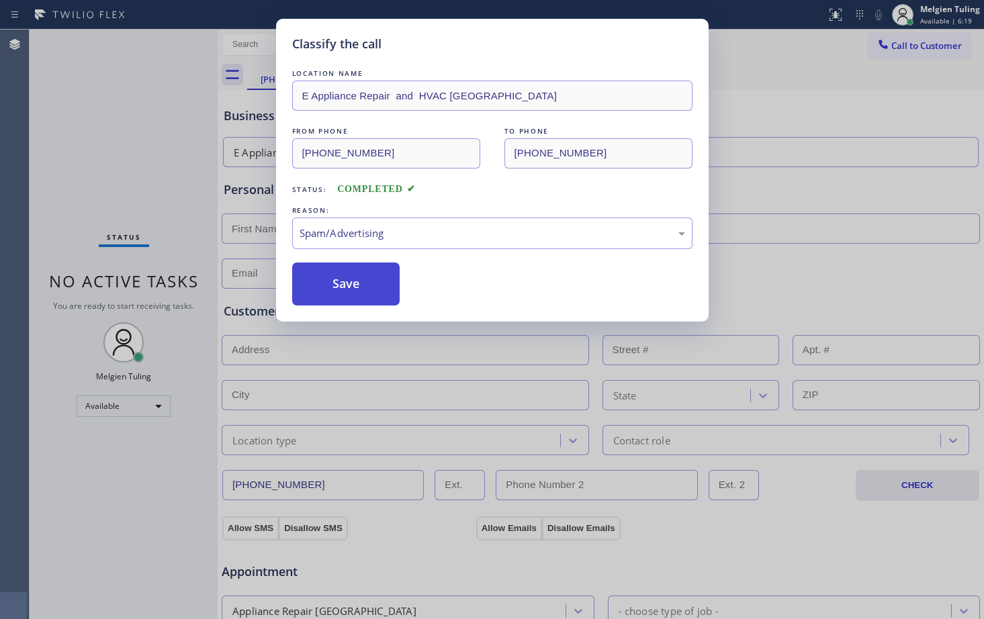
click at [318, 301] on button "Save" at bounding box center [346, 284] width 108 height 43
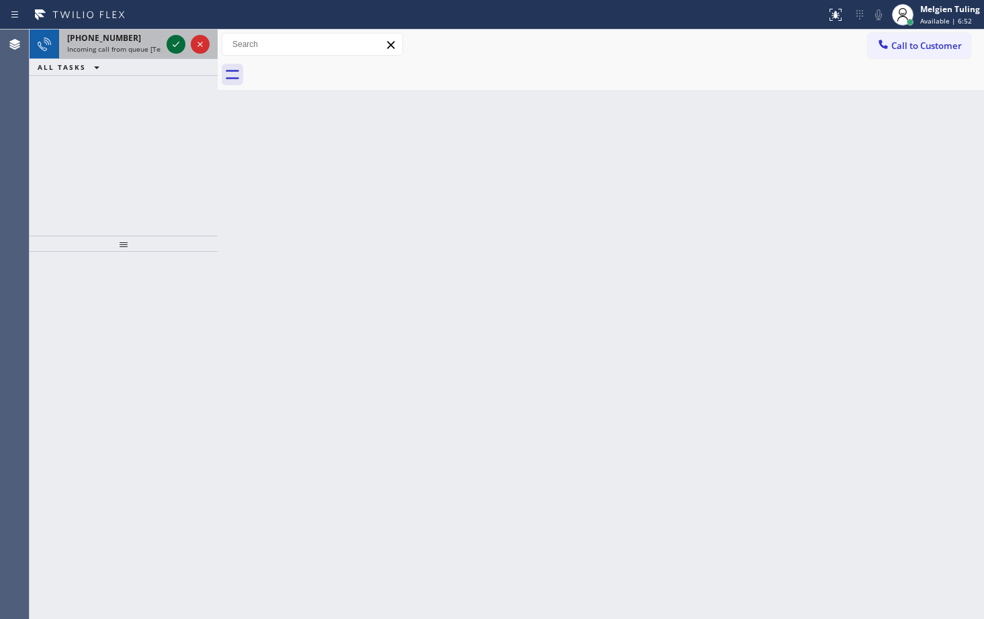
click at [172, 50] on icon at bounding box center [176, 44] width 16 height 16
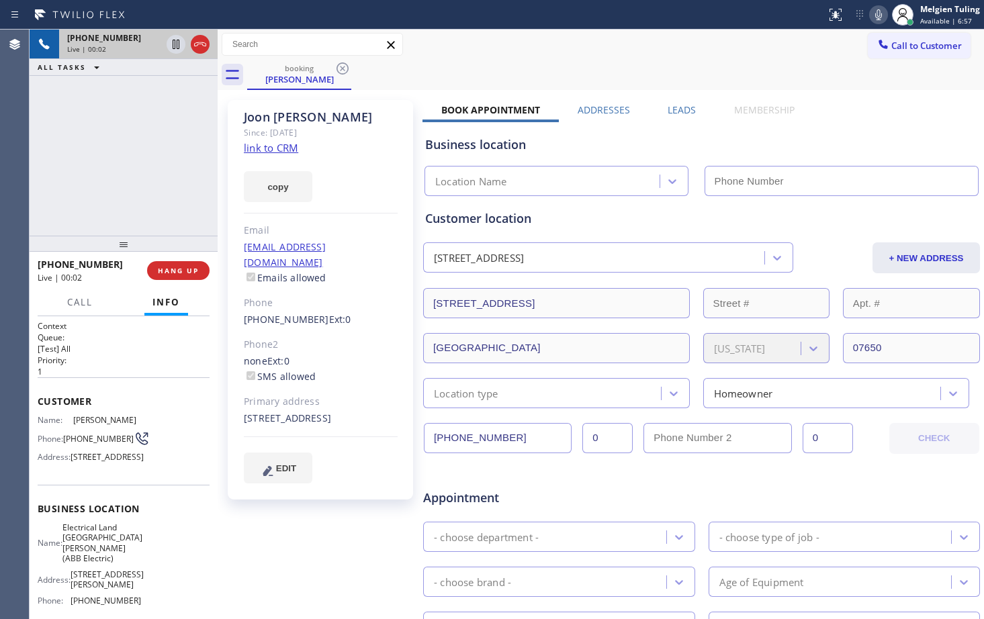
type input "[PHONE_NUMBER]"
click at [360, 210] on div "[PERSON_NAME] Since: [DATE] link to CRM copy Email [EMAIL_ADDRESS][DOMAIN_NAME]…" at bounding box center [320, 300] width 185 height 400
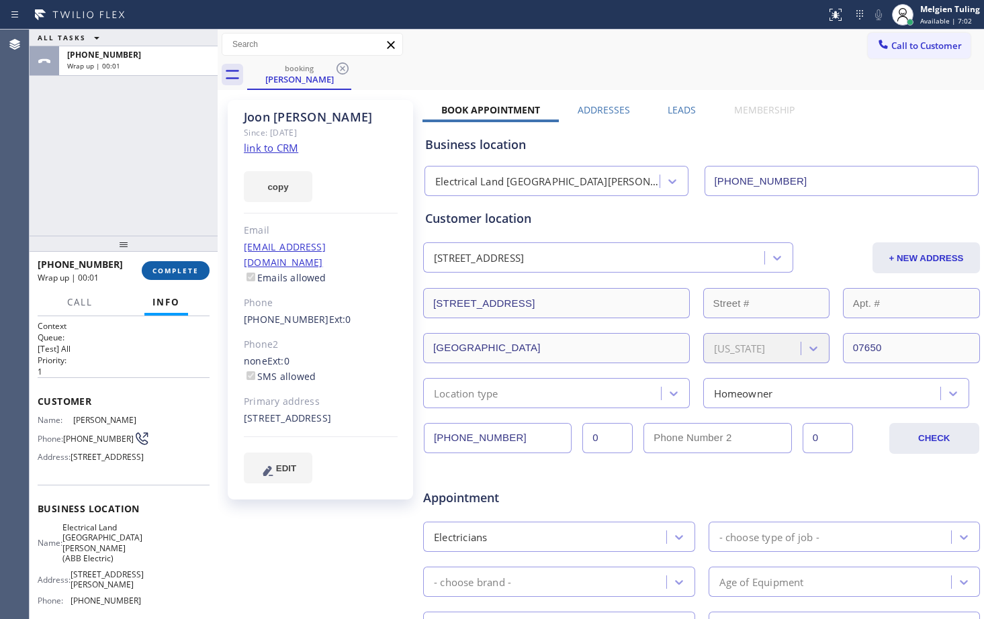
click at [179, 267] on span "COMPLETE" at bounding box center [176, 270] width 46 height 9
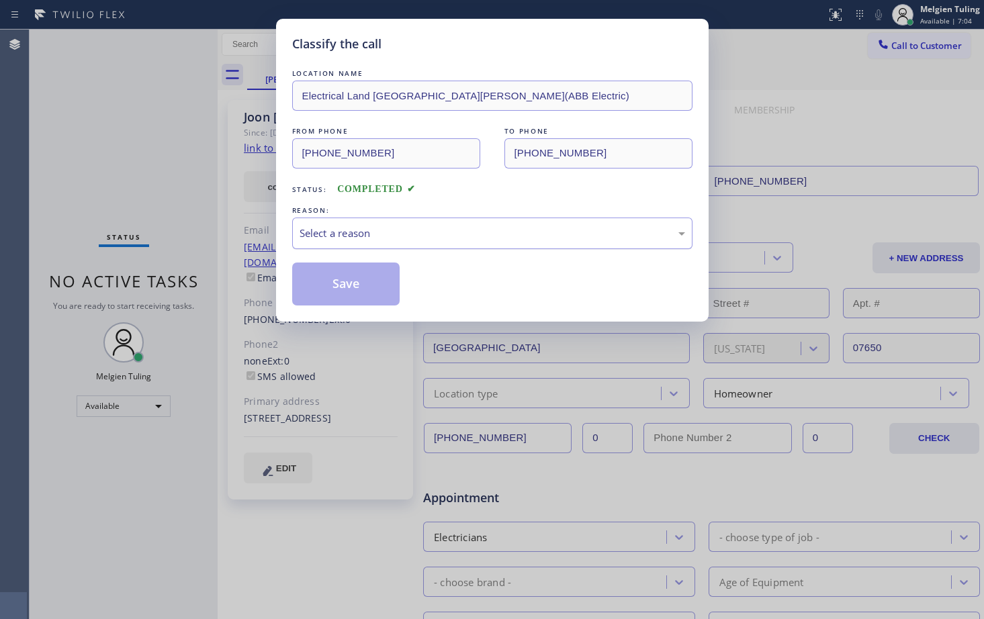
click at [394, 218] on div "Select a reason" at bounding box center [492, 234] width 400 height 32
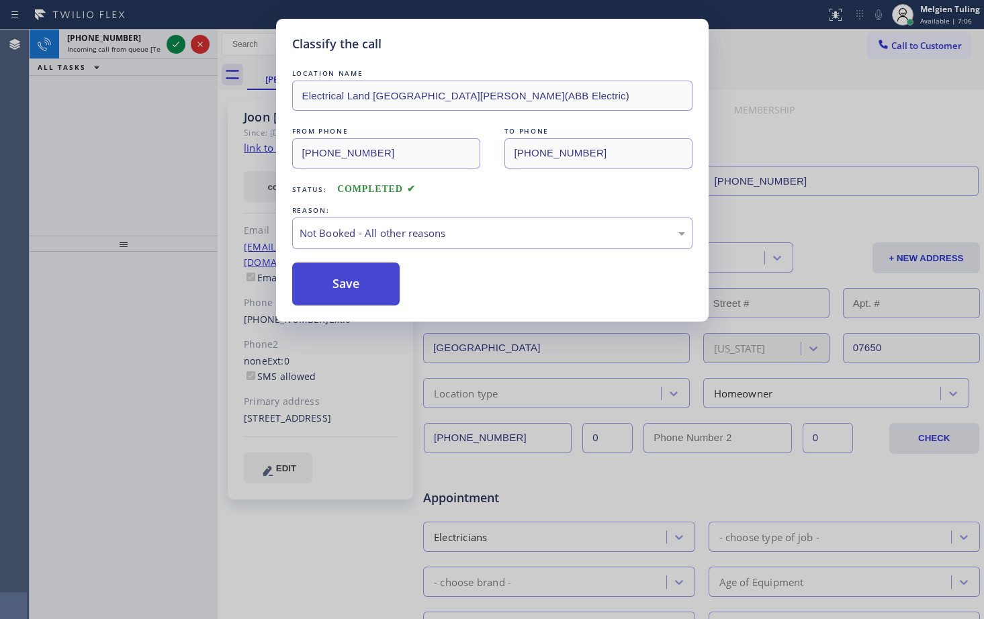
click at [334, 289] on button "Save" at bounding box center [346, 284] width 108 height 43
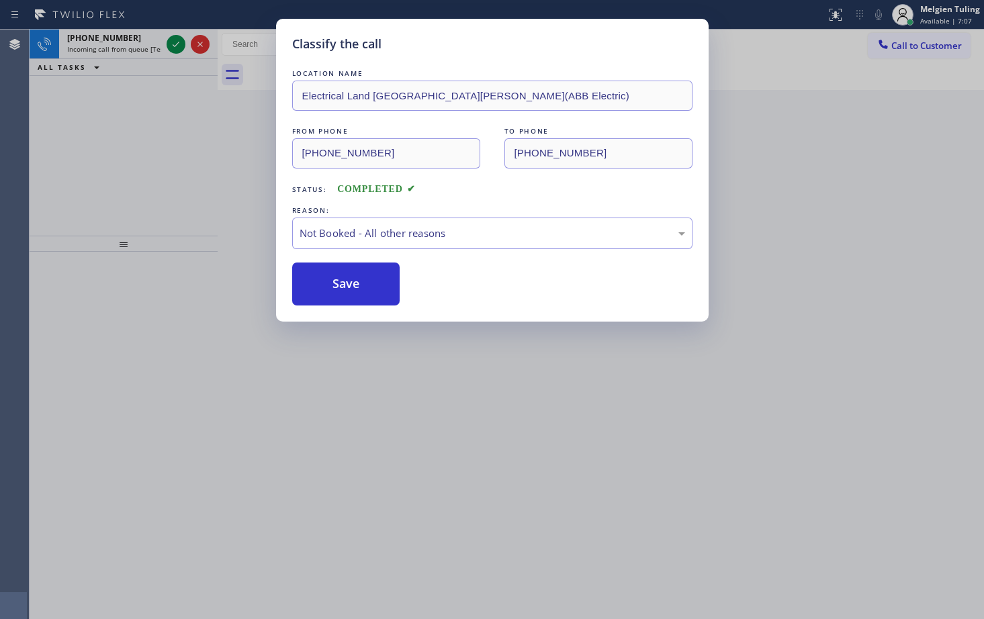
click at [230, 126] on div "Classify the call LOCATION NAME Electrical Land [GEOGRAPHIC_DATA][PERSON_NAME](…" at bounding box center [492, 309] width 984 height 619
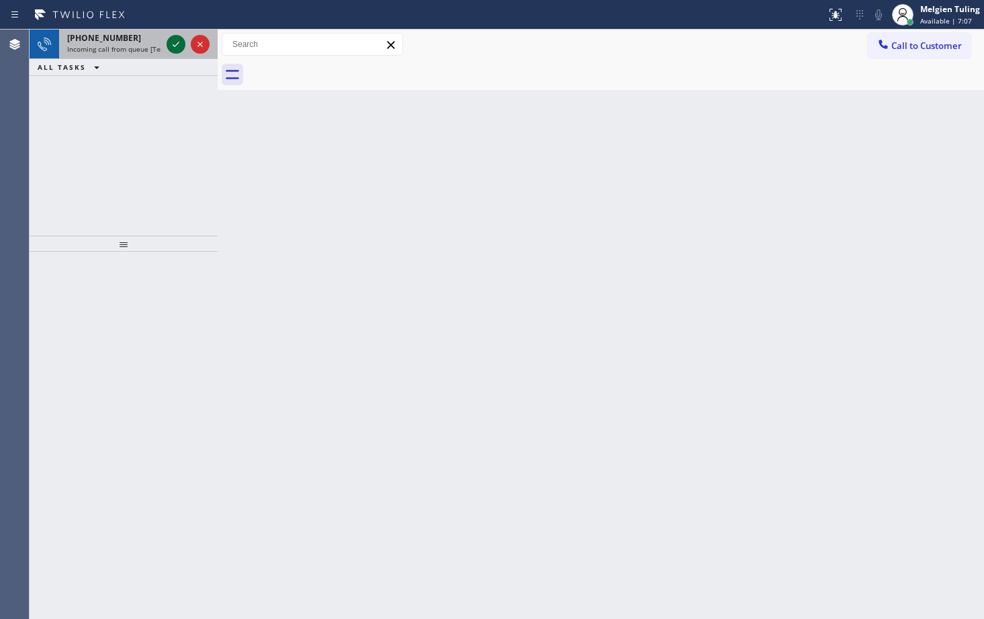
click at [173, 48] on icon at bounding box center [176, 44] width 16 height 16
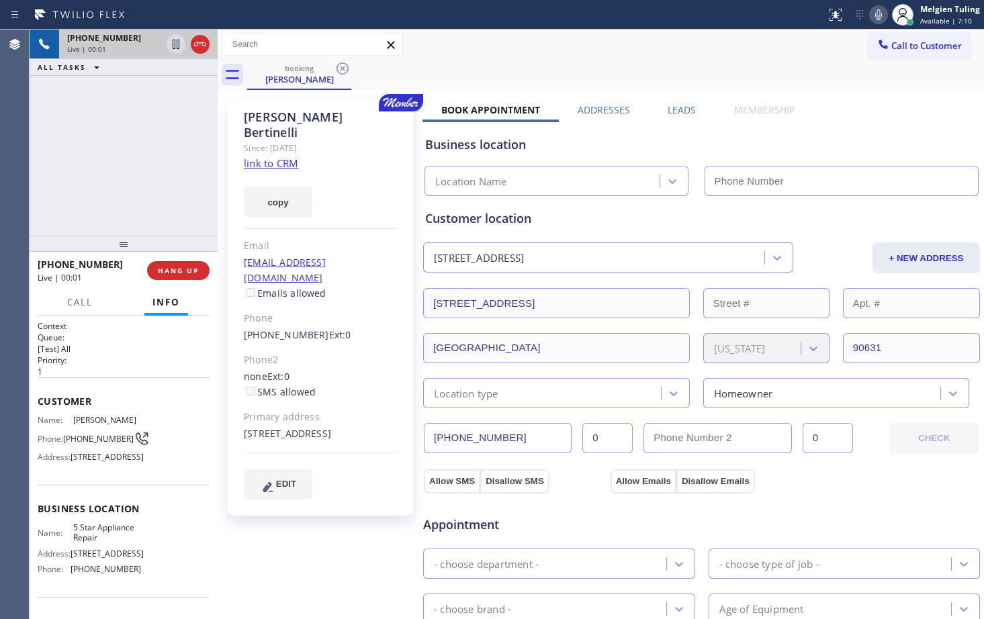
type input "[PHONE_NUMBER]"
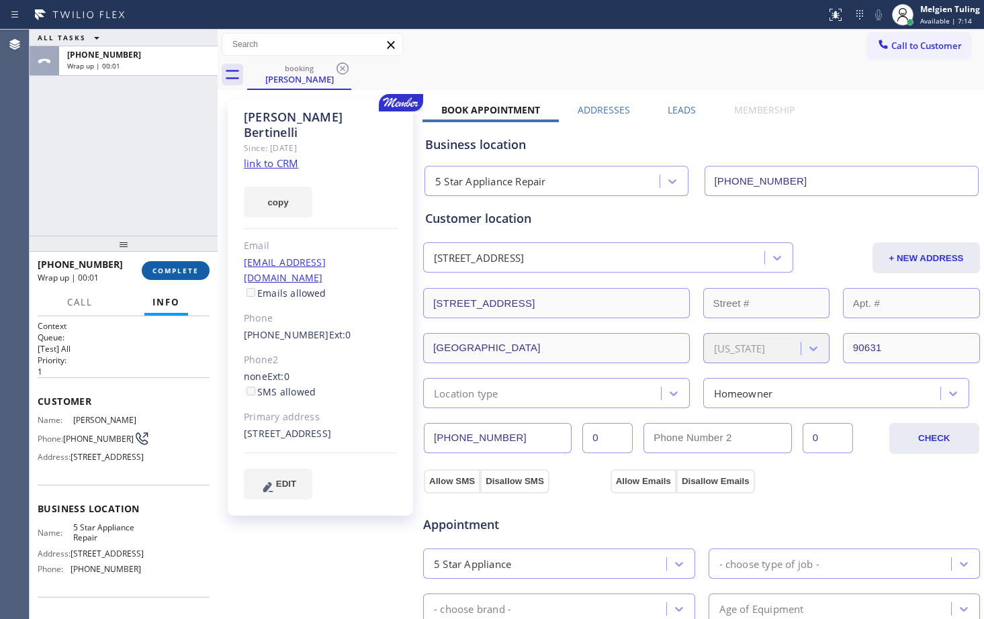
click at [178, 271] on span "COMPLETE" at bounding box center [176, 270] width 46 height 9
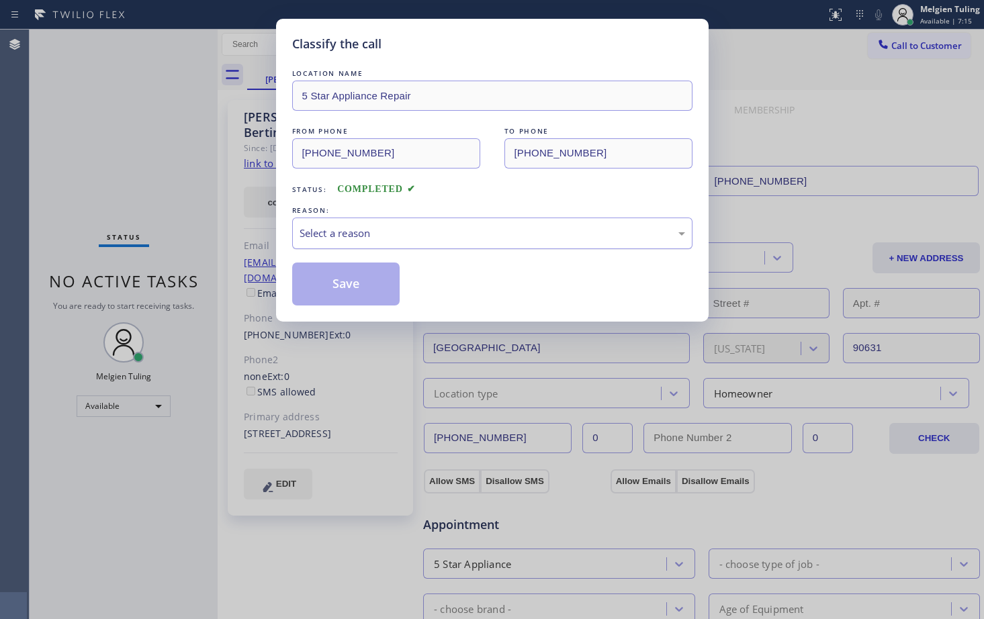
click at [313, 238] on div "Select a reason" at bounding box center [493, 233] width 386 height 15
click at [339, 290] on button "Save" at bounding box center [346, 284] width 108 height 43
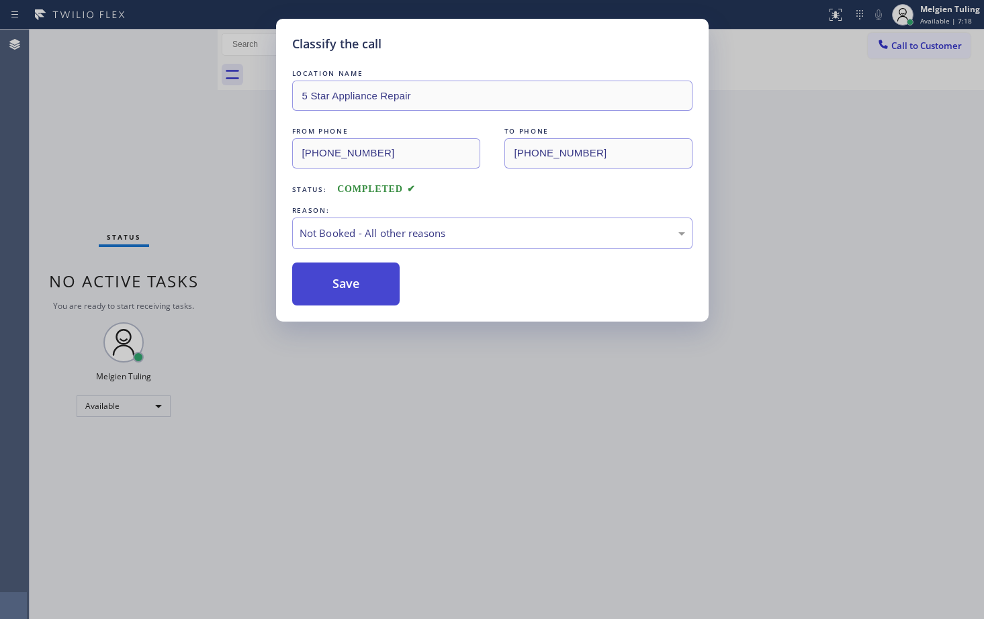
click at [339, 290] on button "Save" at bounding box center [346, 284] width 108 height 43
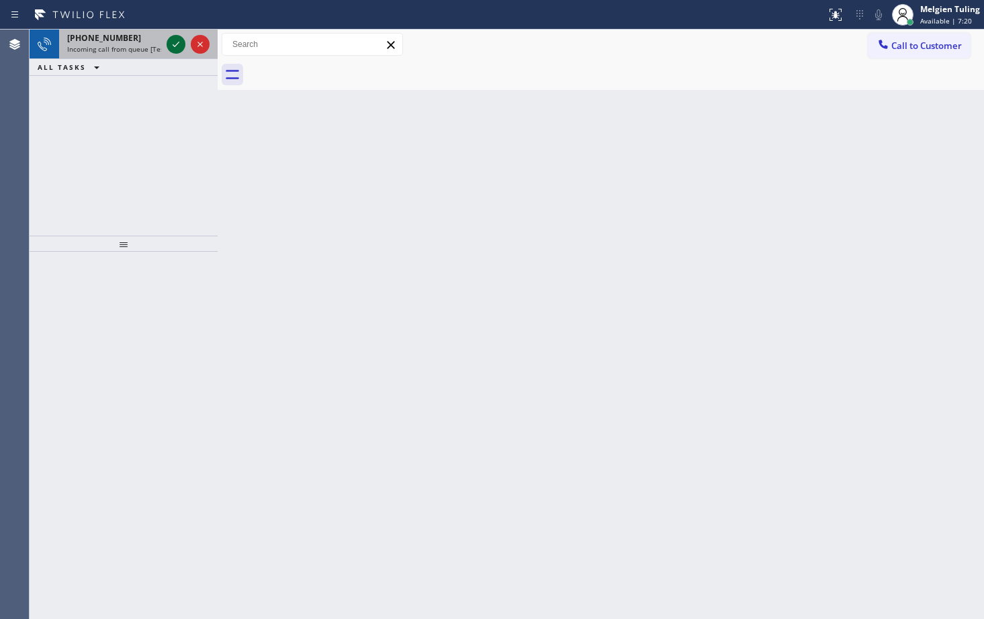
click at [171, 44] on icon at bounding box center [176, 44] width 16 height 16
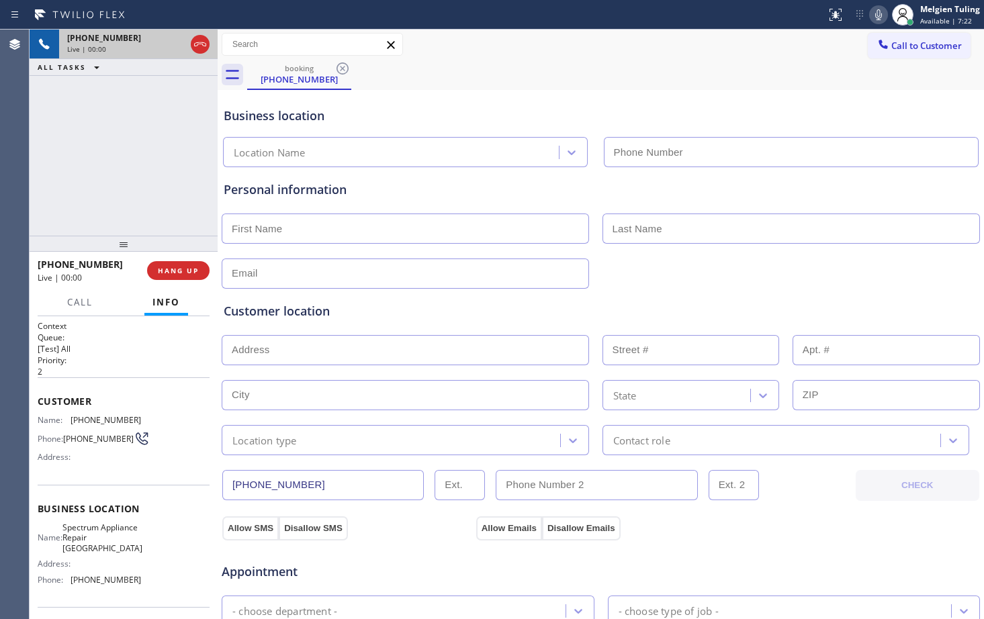
type input "[PHONE_NUMBER]"
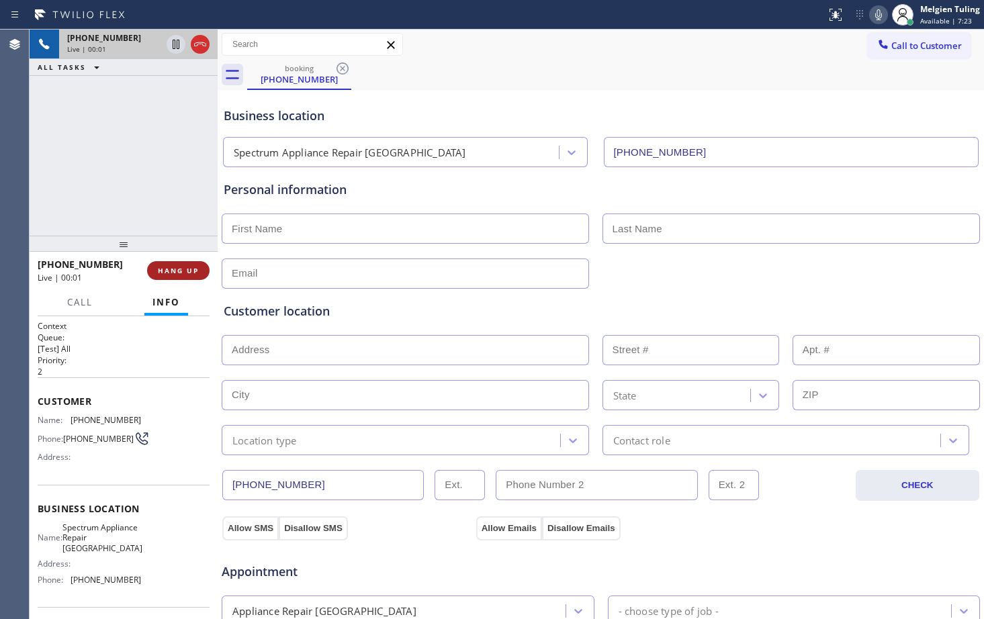
click at [182, 273] on span "HANG UP" at bounding box center [178, 270] width 41 height 9
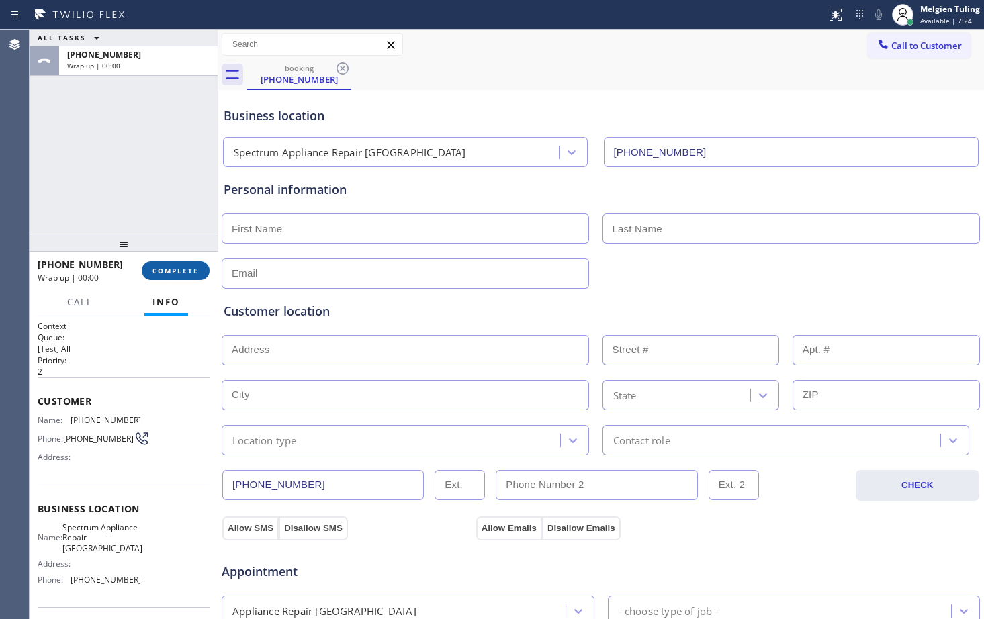
click at [198, 271] on span "COMPLETE" at bounding box center [176, 270] width 46 height 9
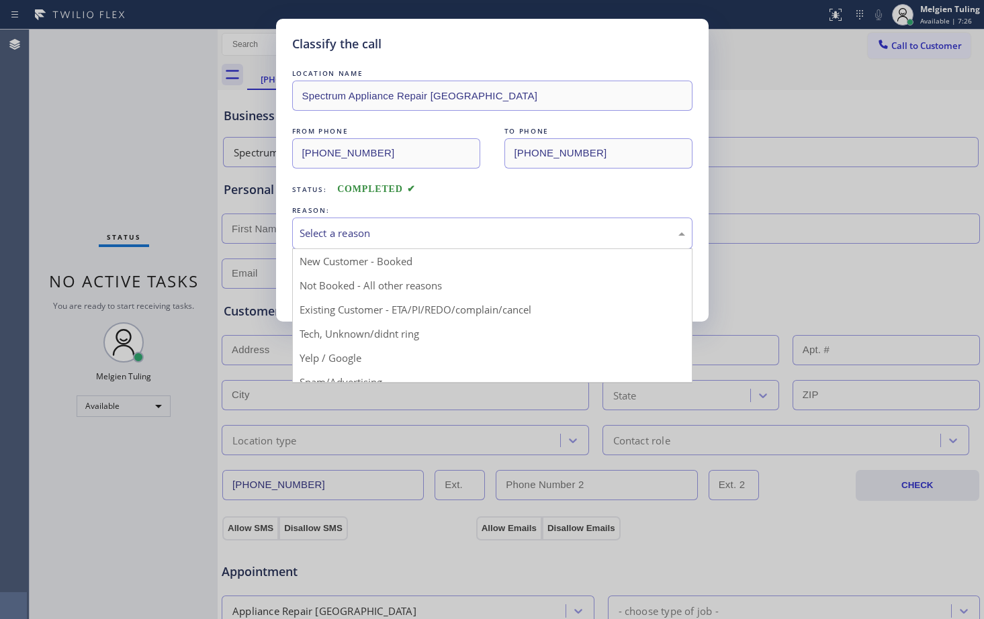
click at [304, 227] on div "Select a reason" at bounding box center [493, 233] width 386 height 15
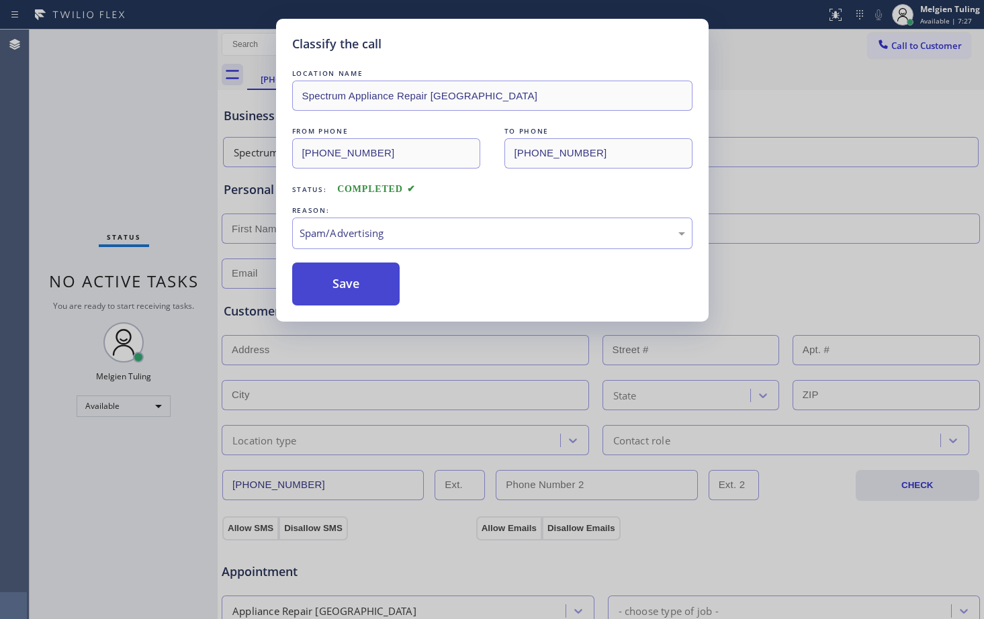
click at [327, 289] on button "Save" at bounding box center [346, 284] width 108 height 43
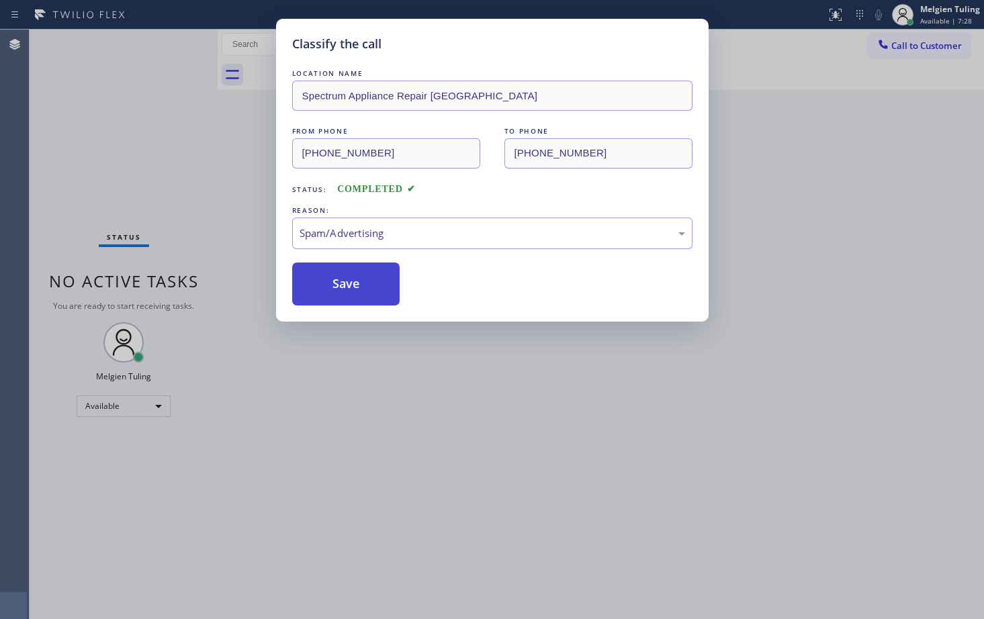
click at [327, 287] on button "Save" at bounding box center [346, 284] width 108 height 43
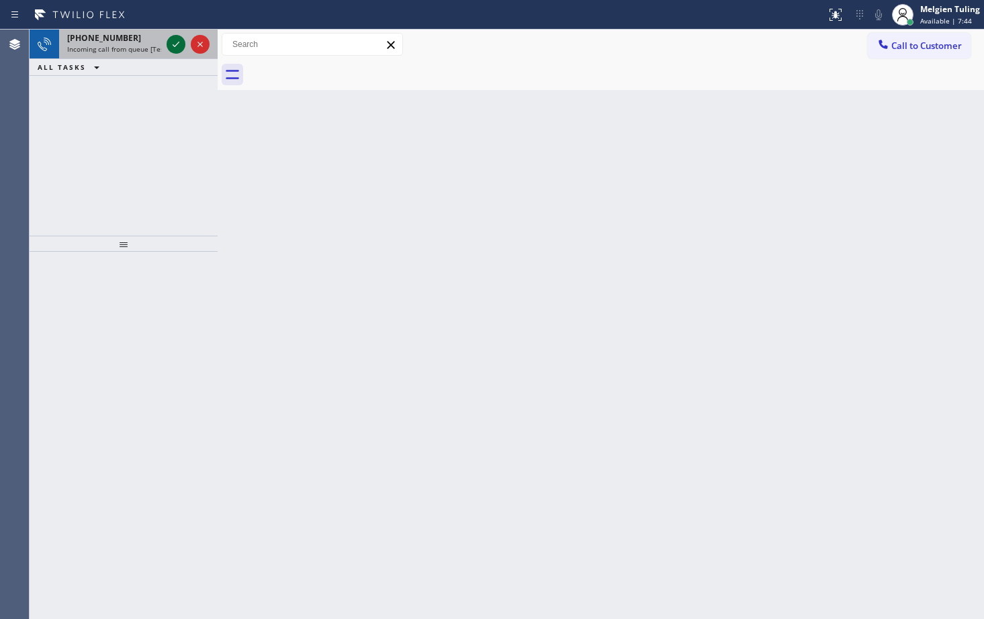
click at [175, 47] on icon at bounding box center [176, 44] width 16 height 16
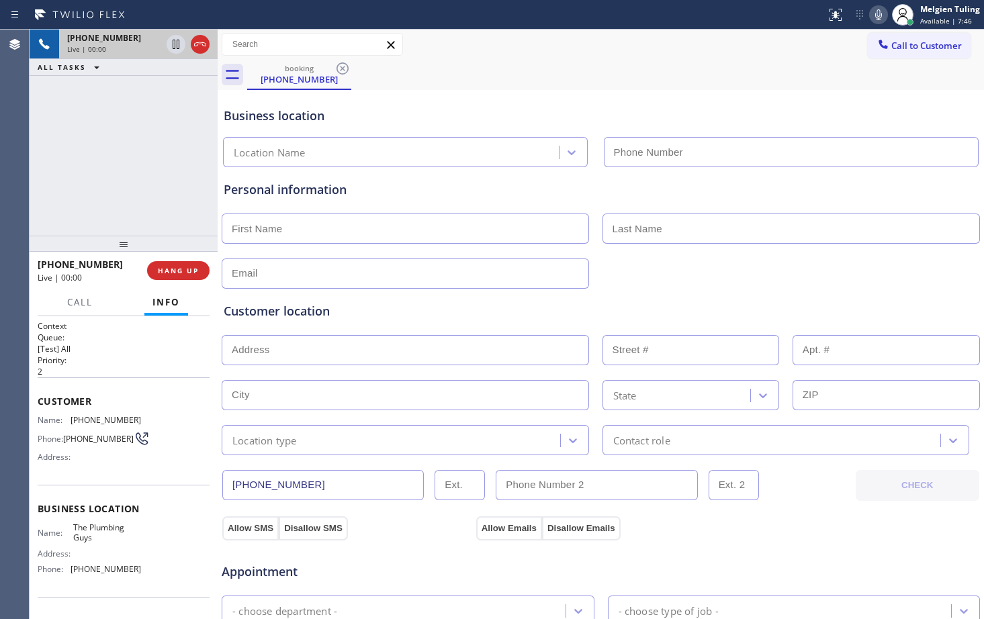
type input "[PHONE_NUMBER]"
click at [175, 267] on span "HANG UP" at bounding box center [178, 270] width 41 height 9
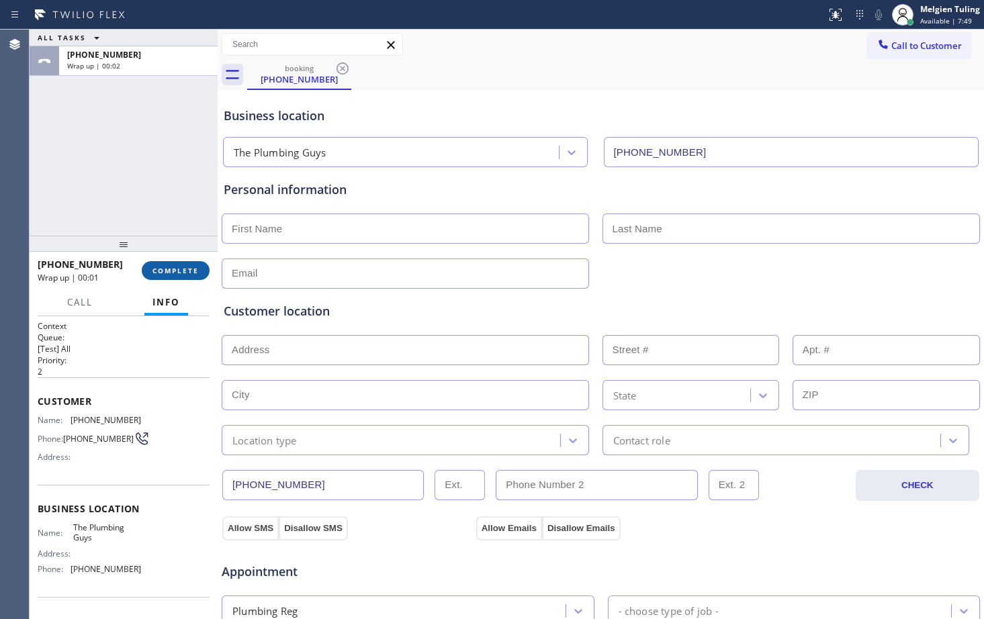
click at [187, 267] on span "COMPLETE" at bounding box center [176, 270] width 46 height 9
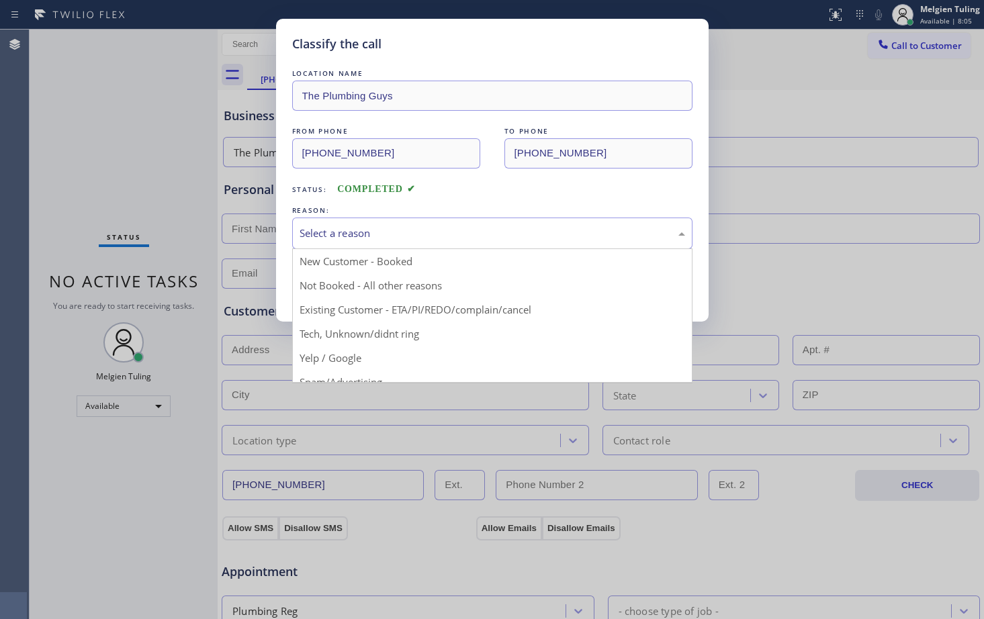
click at [347, 236] on div "Select a reason" at bounding box center [493, 233] width 386 height 15
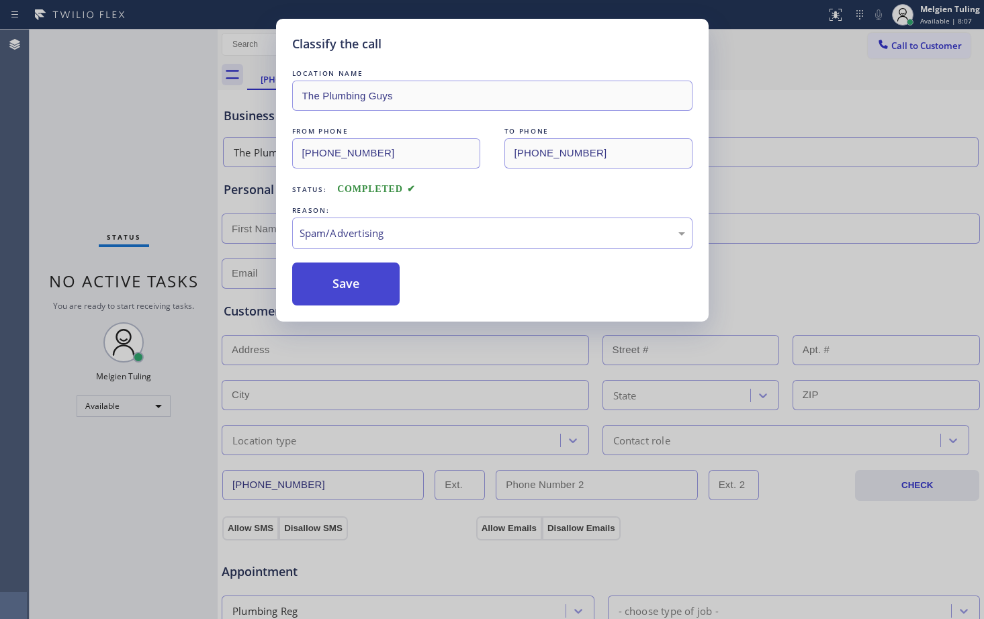
click at [351, 283] on button "Save" at bounding box center [346, 284] width 108 height 43
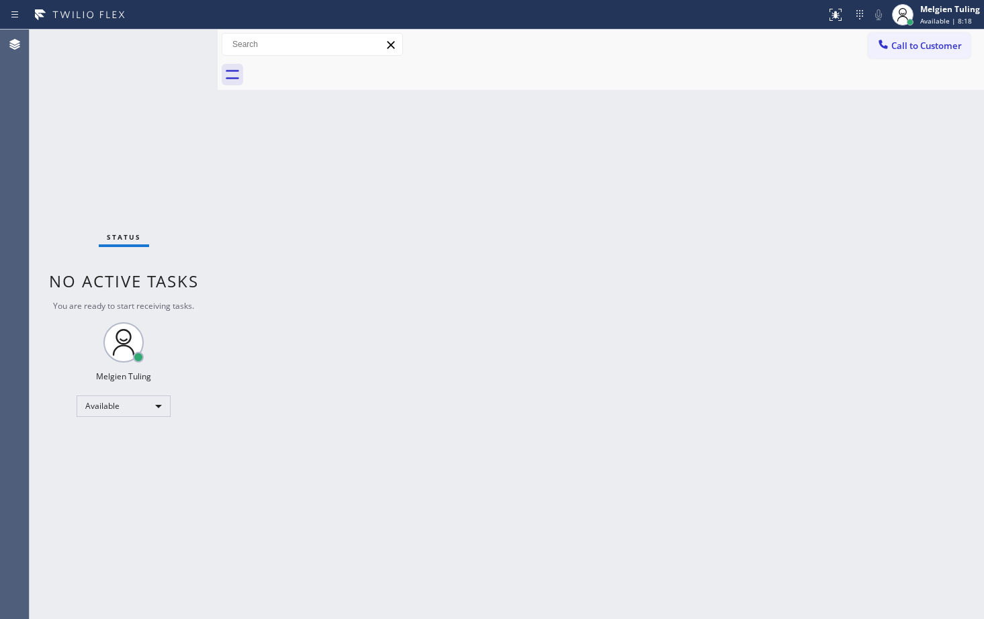
click at [347, 270] on div "Back to Dashboard Change Sender ID Customers Technicians Select a contact Outbo…" at bounding box center [601, 325] width 767 height 590
click at [180, 53] on div "Status No active tasks You are ready to start receiving tasks. Melgien Tuling A…" at bounding box center [124, 325] width 188 height 590
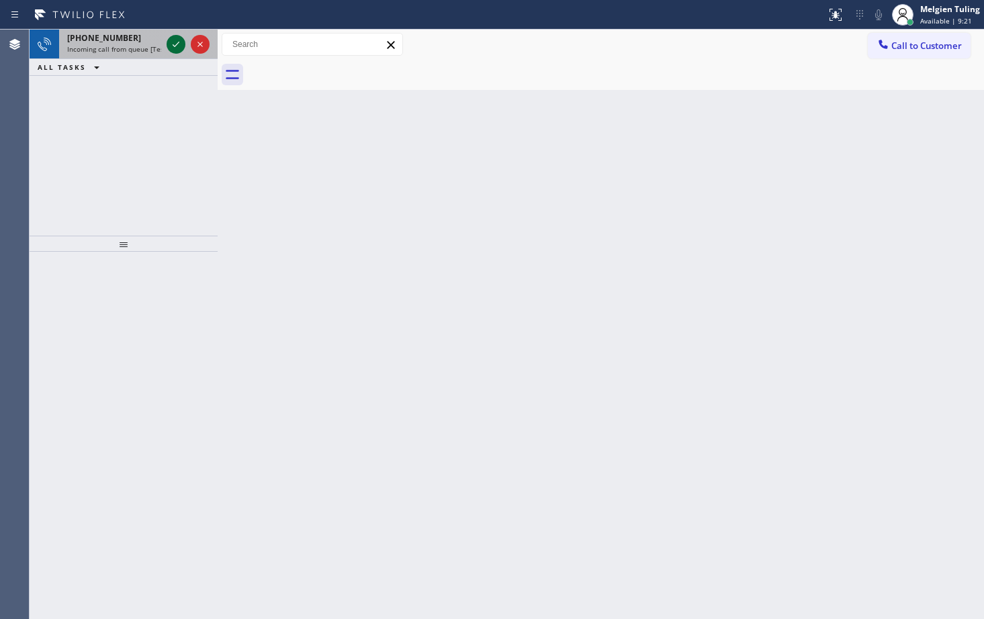
click at [173, 47] on icon at bounding box center [176, 44] width 16 height 16
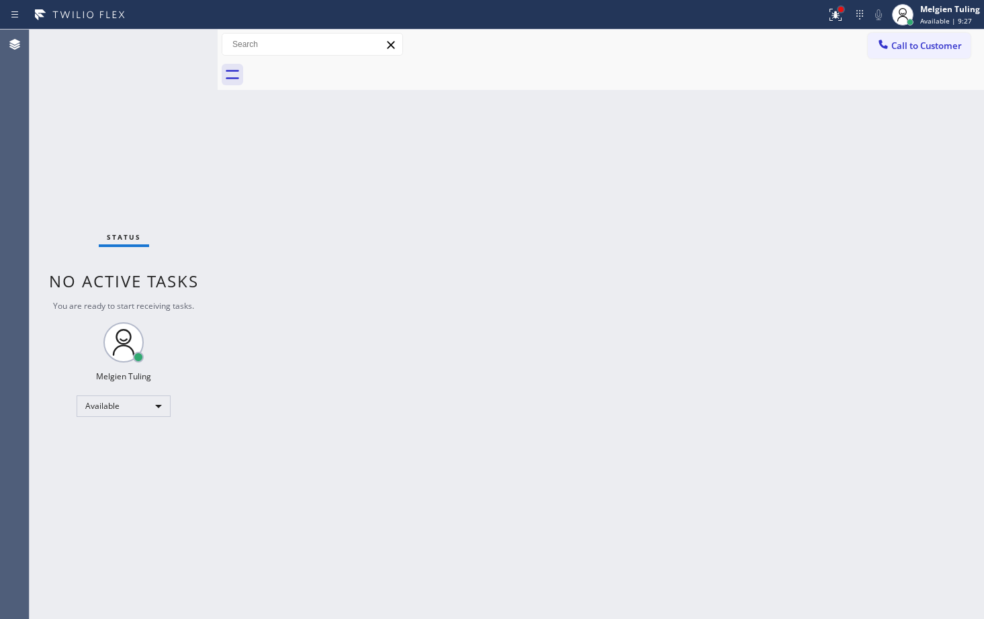
click at [842, 7] on div at bounding box center [840, 9] width 5 height 5
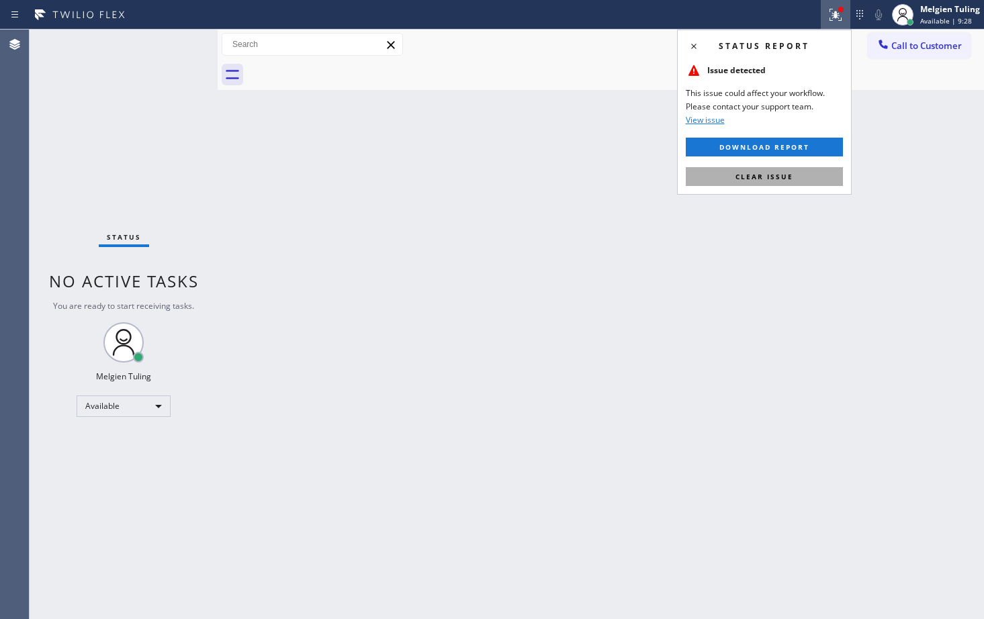
click at [777, 181] on span "Clear issue" at bounding box center [765, 176] width 58 height 9
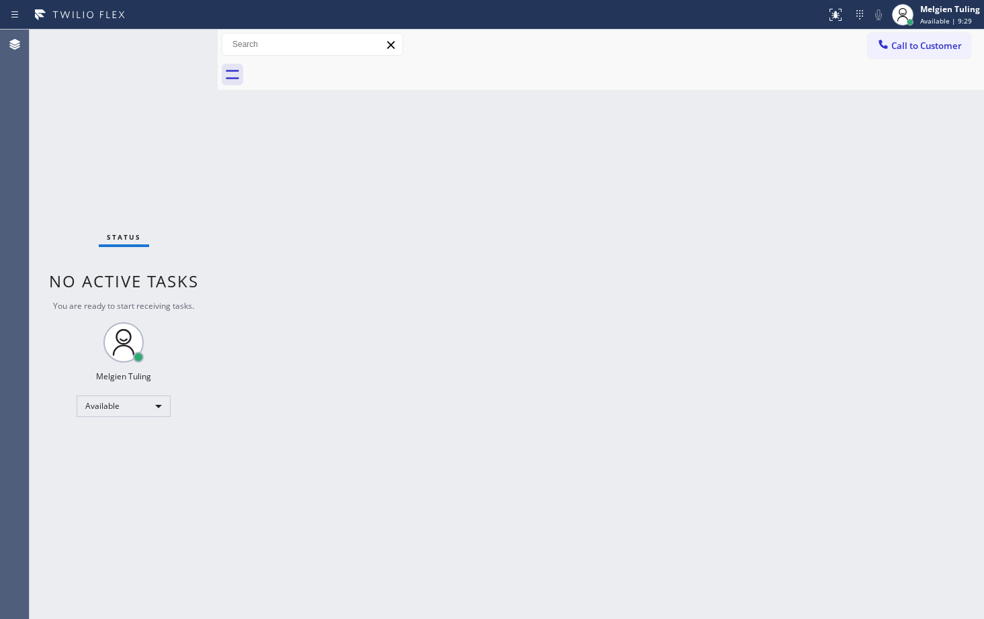
click at [462, 121] on div "Back to Dashboard Change Sender ID Customers Technicians Select a contact Outbo…" at bounding box center [601, 325] width 767 height 590
click at [185, 74] on div "Status No active tasks You are ready to start receiving tasks. Melgien Tuling A…" at bounding box center [124, 325] width 188 height 590
click at [175, 45] on div "Status No active tasks You are ready to start receiving tasks. Melgien Tuling A…" at bounding box center [124, 325] width 188 height 590
click at [226, 134] on div "Back to Dashboard Change Sender ID Customers Technicians Select a contact Outbo…" at bounding box center [601, 325] width 767 height 590
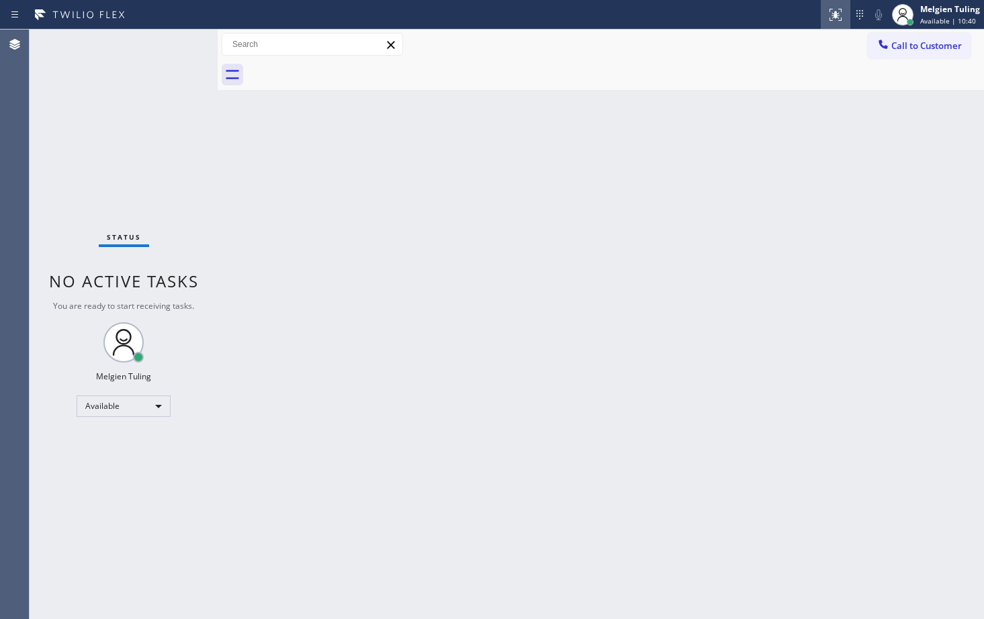
click at [824, 15] on div at bounding box center [836, 15] width 30 height 16
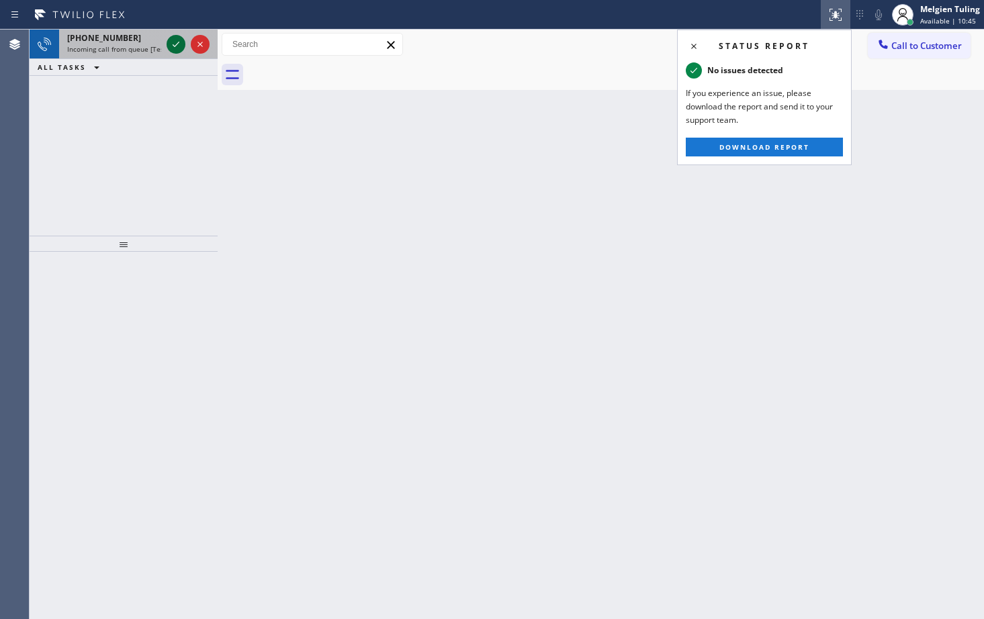
click at [171, 44] on icon at bounding box center [176, 44] width 16 height 16
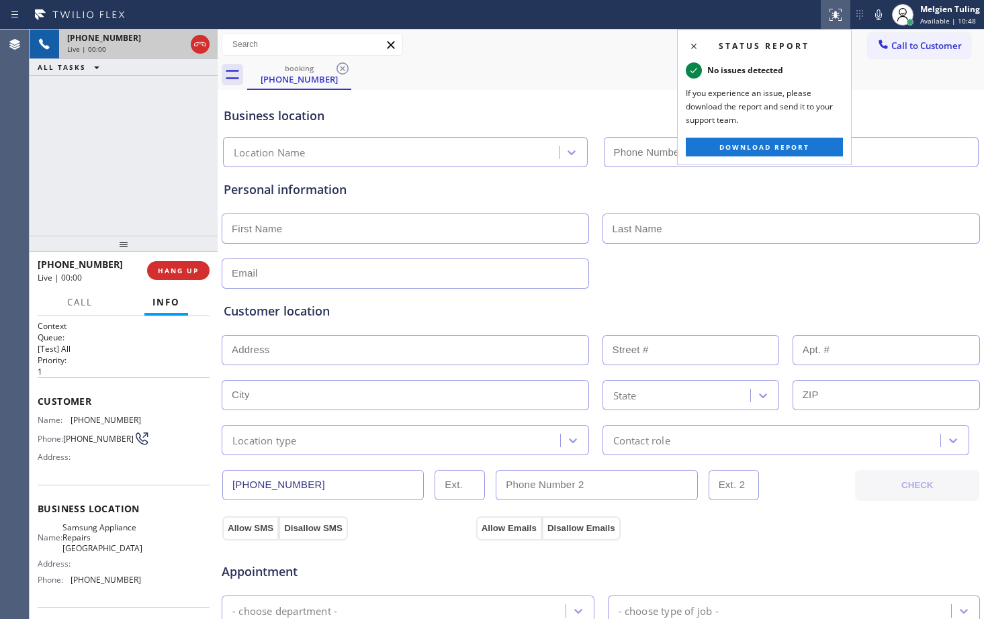
type input "(415) 480-7108"
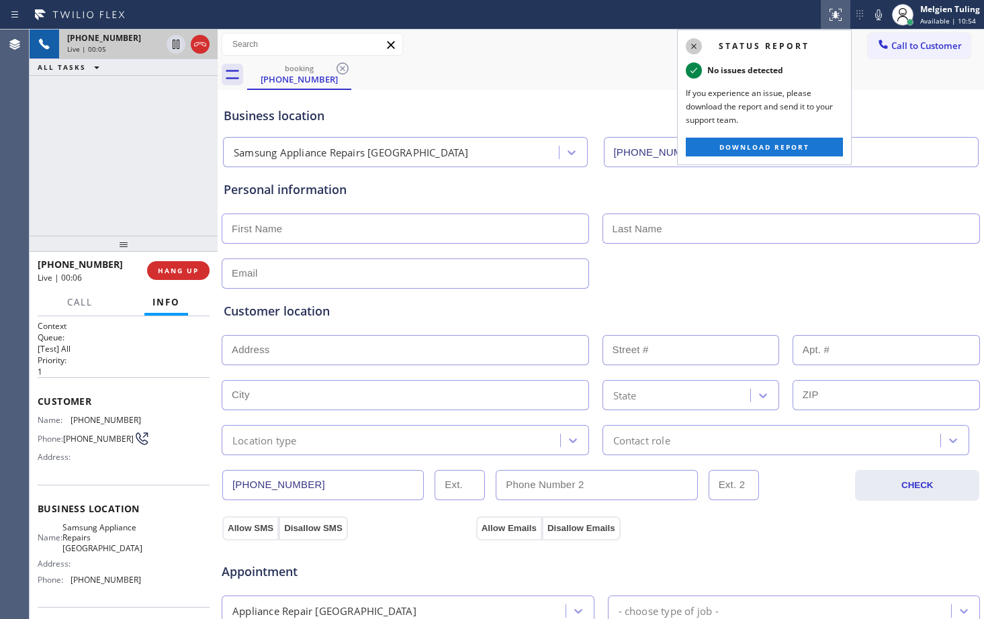
click at [691, 46] on icon at bounding box center [694, 46] width 16 height 16
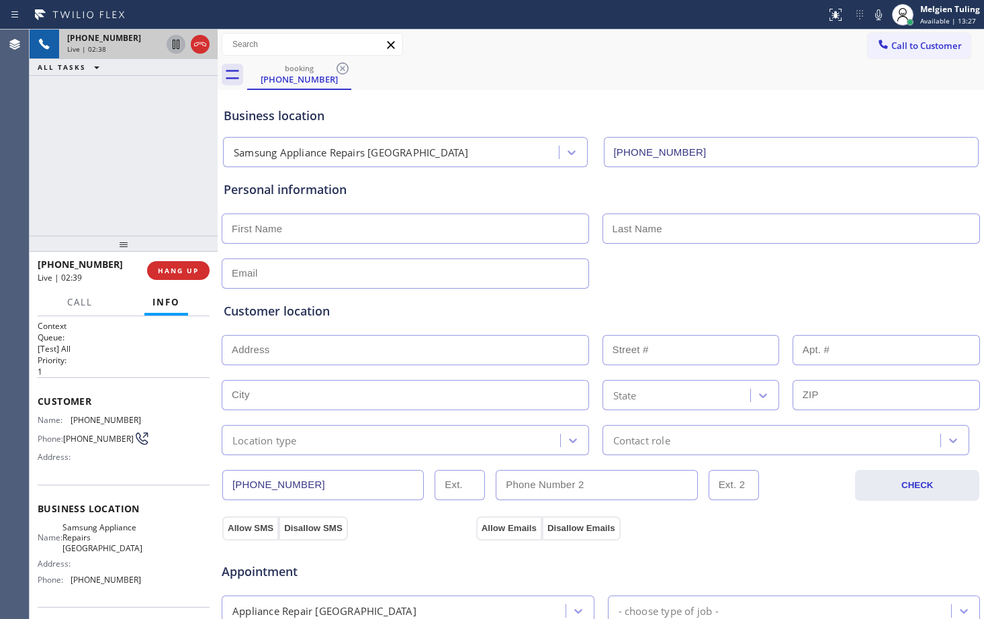
click at [179, 44] on icon at bounding box center [176, 44] width 7 height 9
click at [878, 17] on icon at bounding box center [878, 14] width 7 height 11
click at [878, 13] on icon at bounding box center [879, 15] width 16 height 16
click at [175, 40] on icon at bounding box center [175, 44] width 9 height 9
click at [502, 230] on input "text" at bounding box center [405, 229] width 367 height 30
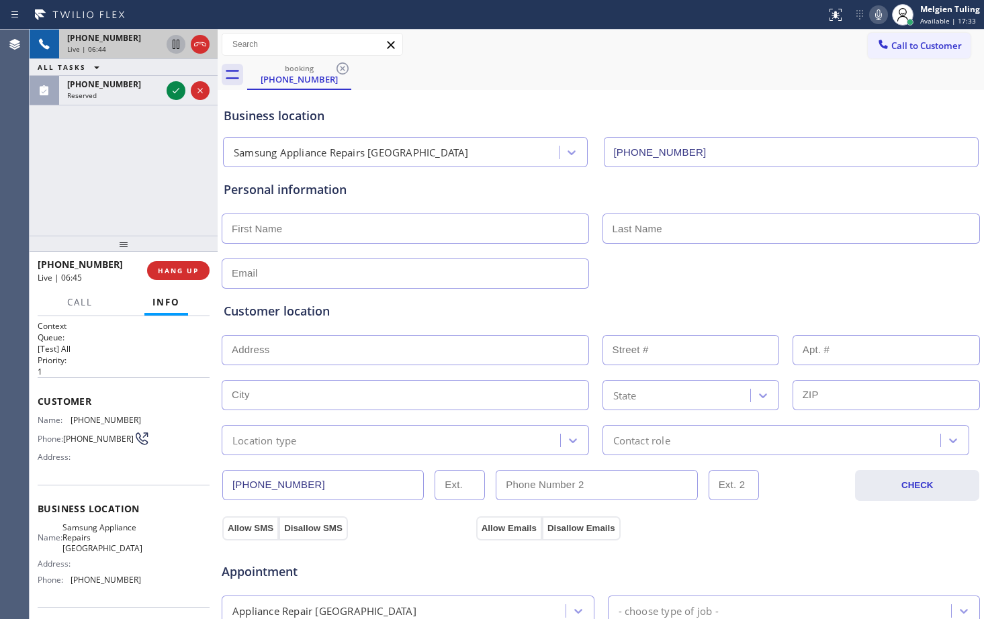
click at [402, 279] on input "text" at bounding box center [405, 274] width 367 height 30
click at [444, 190] on div "Personal information" at bounding box center [601, 190] width 754 height 18
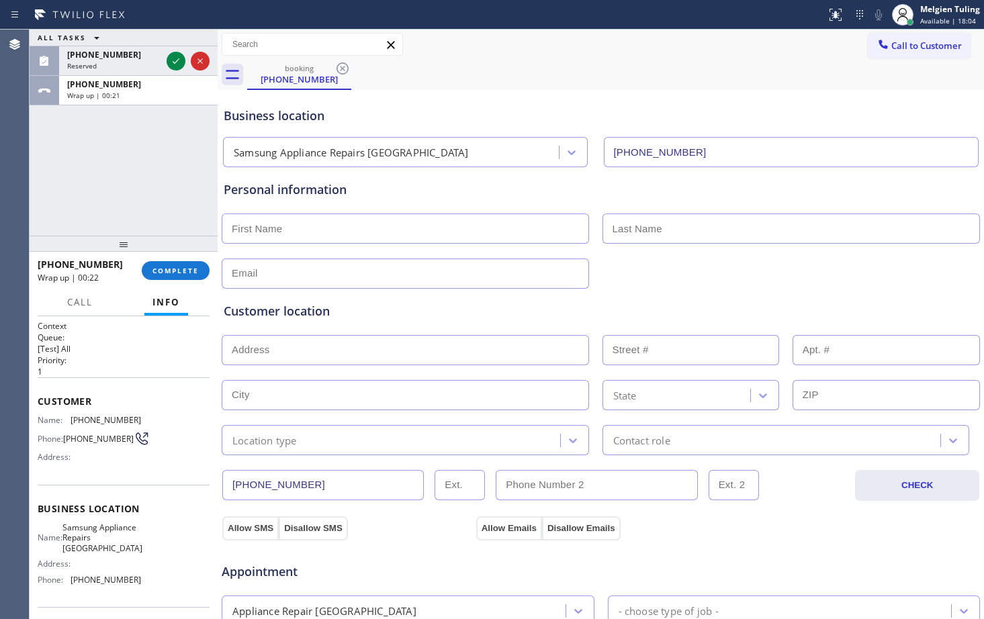
scroll to position [67, 0]
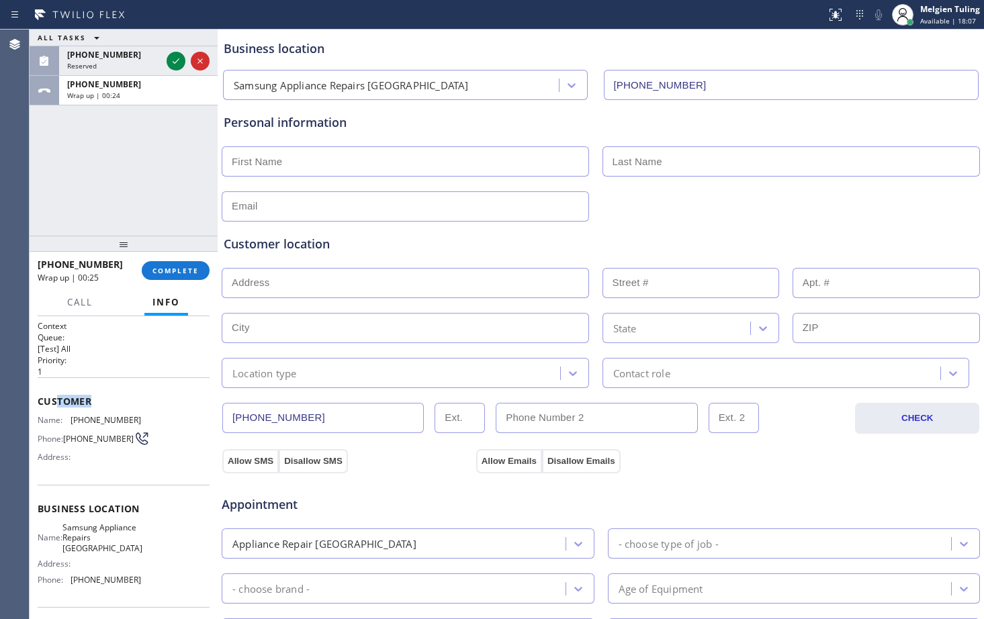
drag, startPoint x: 54, startPoint y: 386, endPoint x: 162, endPoint y: 406, distance: 109.4
click at [162, 406] on div "Customer Name: (858) 405-2862 Phone: (858) 405-2862 Address:" at bounding box center [124, 431] width 172 height 107
drag, startPoint x: 171, startPoint y: 406, endPoint x: 100, endPoint y: 402, distance: 70.7
click at [172, 406] on span "Customer" at bounding box center [124, 401] width 172 height 13
click at [44, 400] on span "Customer" at bounding box center [124, 401] width 172 height 13
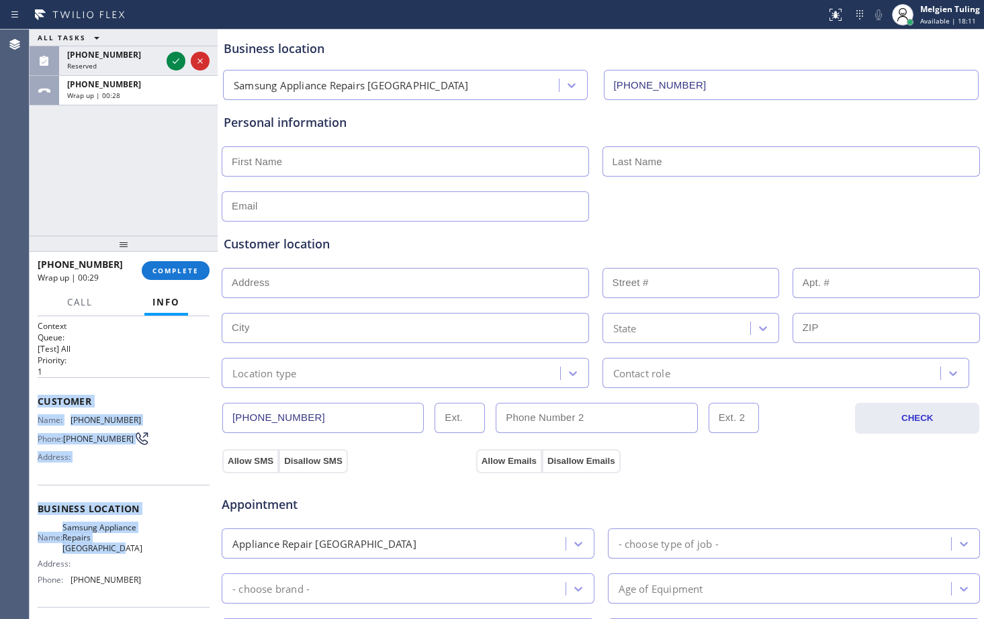
drag, startPoint x: 30, startPoint y: 394, endPoint x: 136, endPoint y: 566, distance: 201.8
click at [136, 566] on div "Context Queue: [Test] All Priority: 1 Customer Name: (858) 405-2862 Phone: (858…" at bounding box center [124, 467] width 188 height 303
copy div "Customer Name: (858) 405-2862 Phone: (858) 405-2862 Address: Business location …"
click at [321, 162] on input "text" at bounding box center [405, 161] width 367 height 30
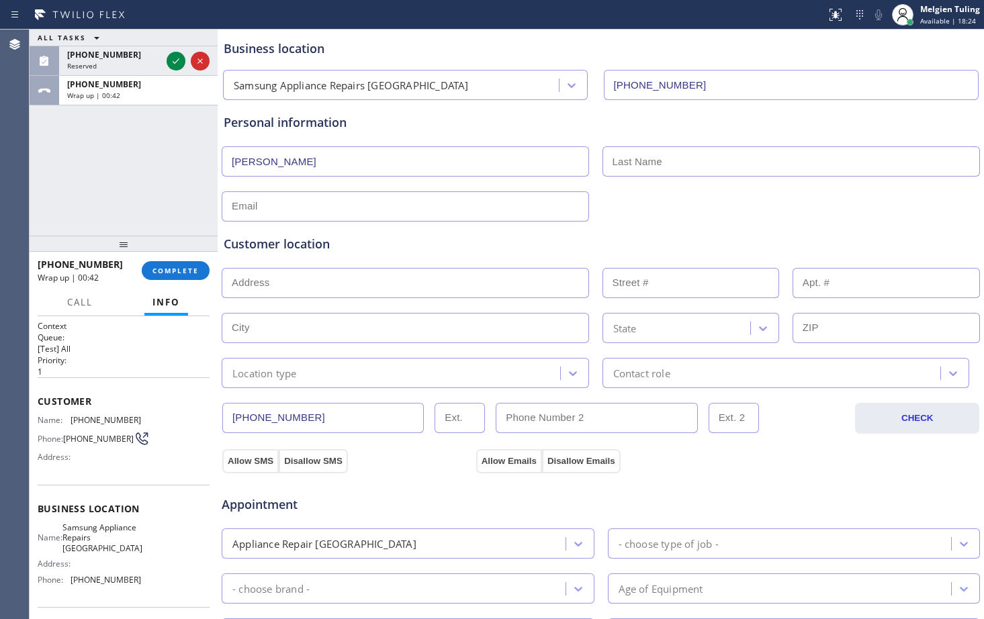
type input "Melissa"
click at [691, 167] on input "text" at bounding box center [792, 161] width 378 height 30
type input "Ho"
click at [361, 204] on input "text" at bounding box center [405, 206] width 367 height 30
click at [259, 204] on input "no@email.com" at bounding box center [405, 206] width 367 height 30
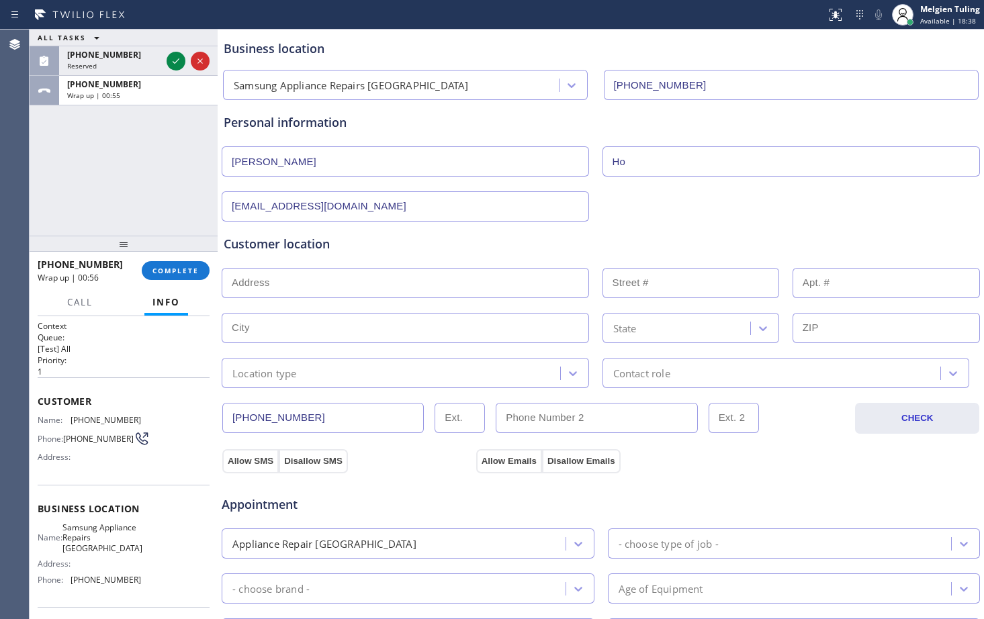
type input "[EMAIL_ADDRESS][DOMAIN_NAME]"
click at [294, 290] on input "text" at bounding box center [405, 283] width 367 height 30
click at [257, 285] on input "text" at bounding box center [405, 283] width 367 height 30
paste input "Daly City, CA 94015"
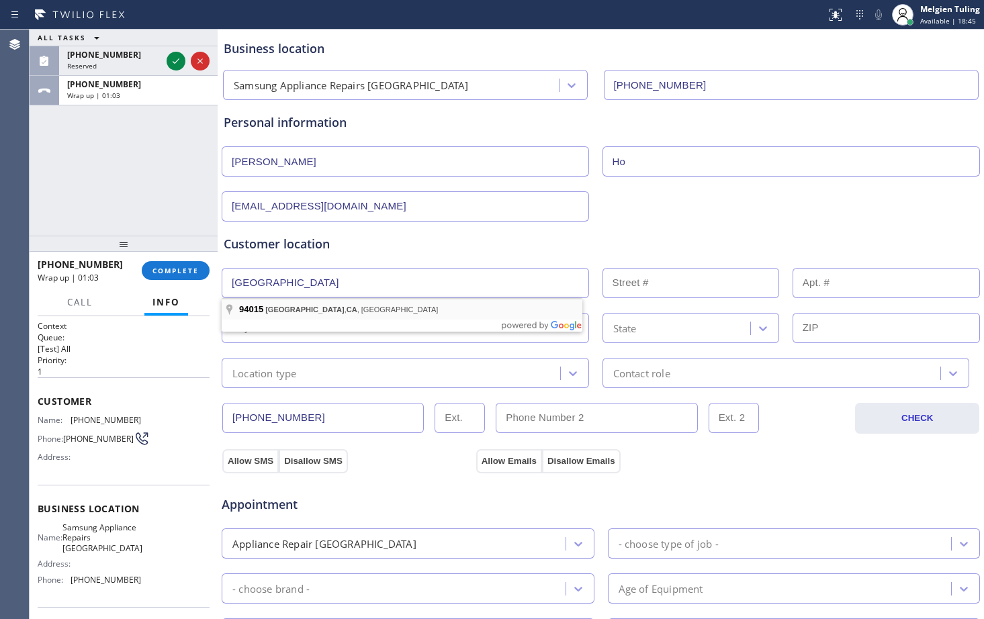
type input "Daly City, CA 94015, USA"
type input "Broadmoor"
type input "94015"
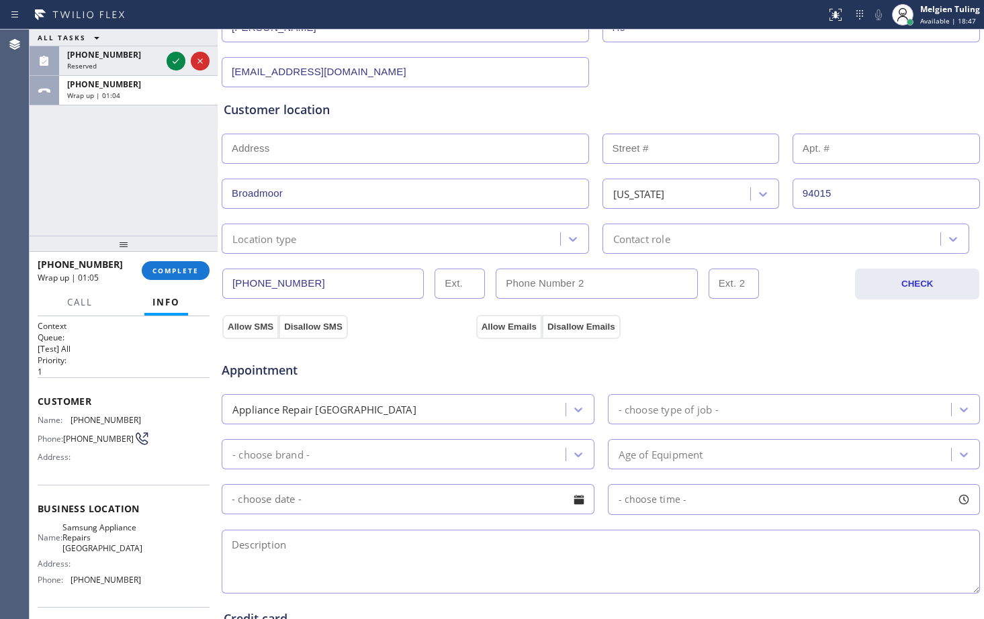
scroll to position [269, 0]
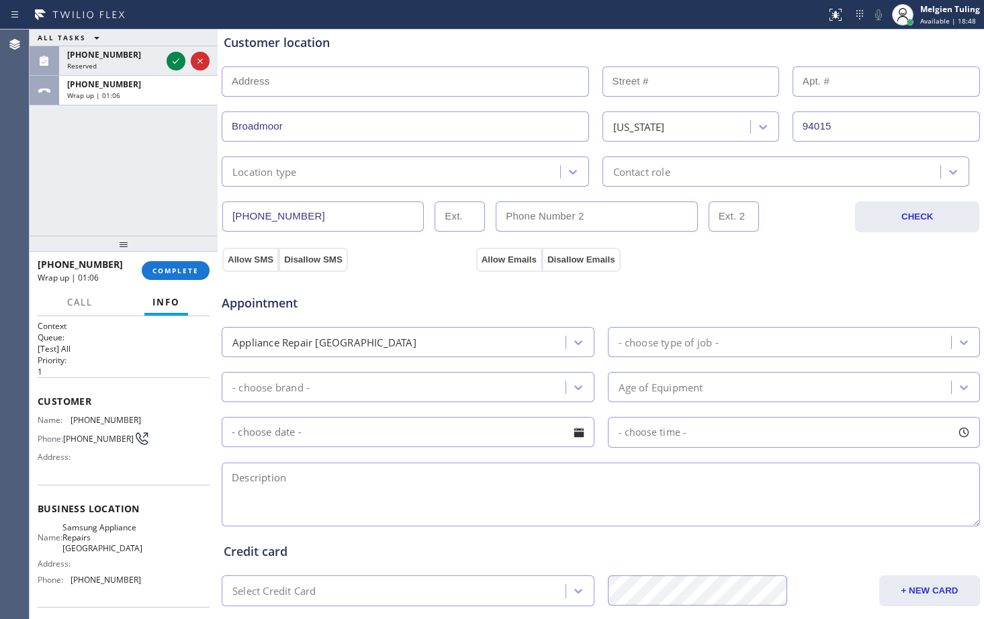
click at [342, 175] on div "Location type" at bounding box center [393, 172] width 335 height 24
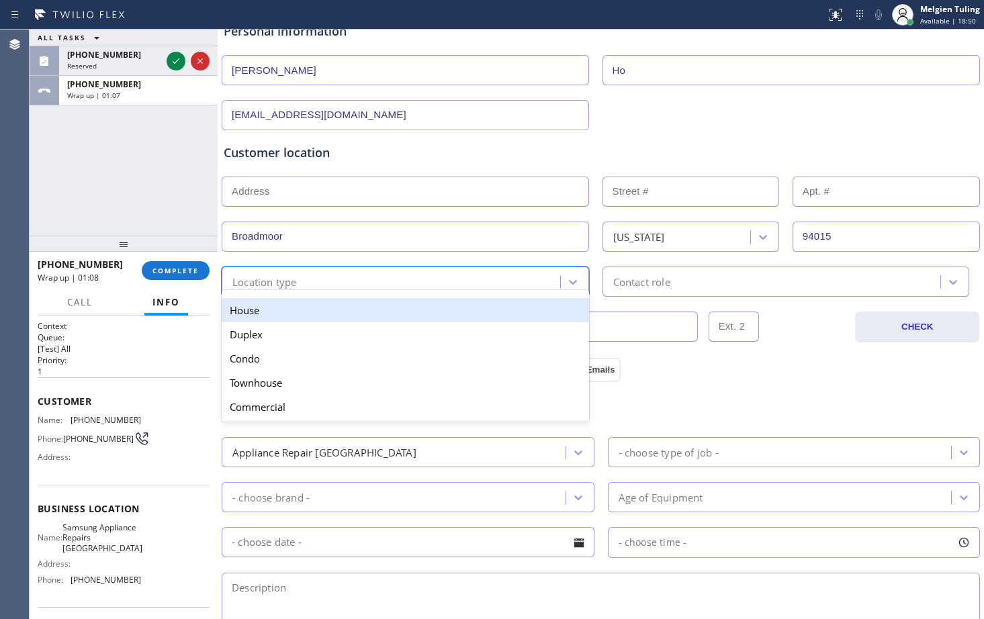
scroll to position [134, 0]
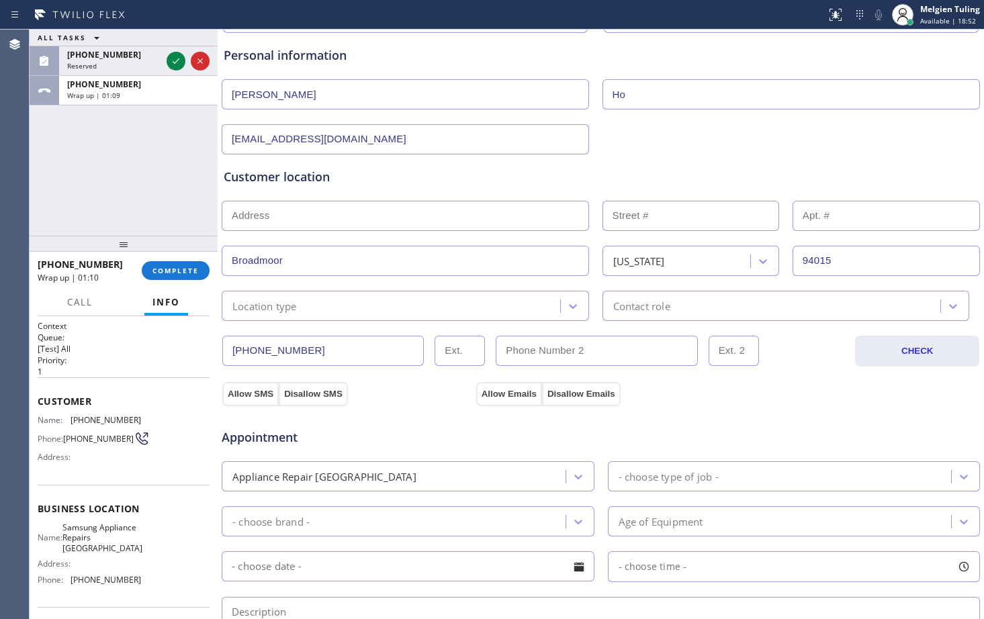
click at [320, 207] on input "text" at bounding box center [405, 216] width 367 height 30
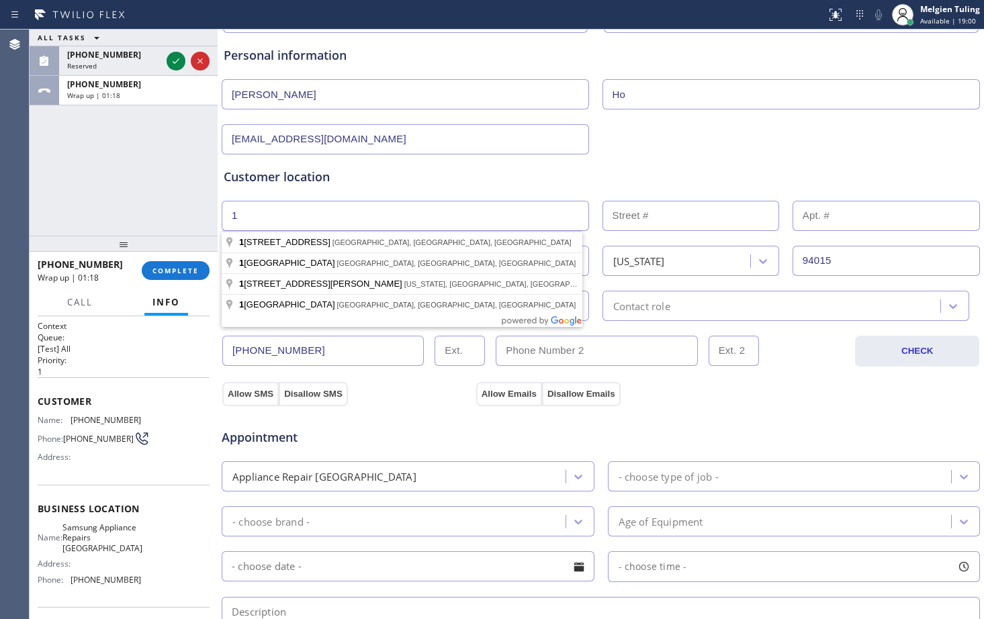
type input "1"
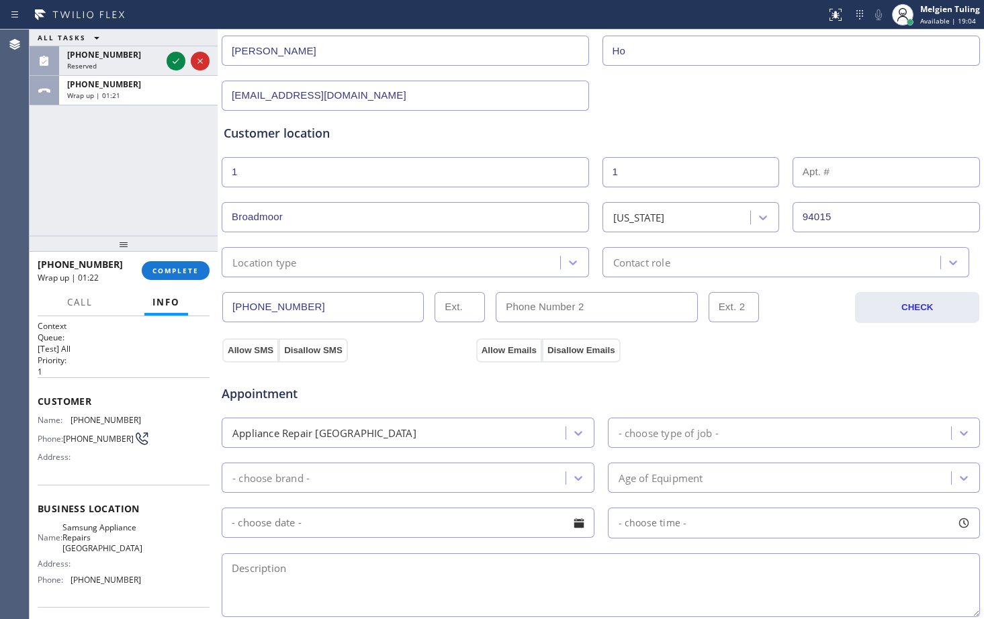
scroll to position [202, 0]
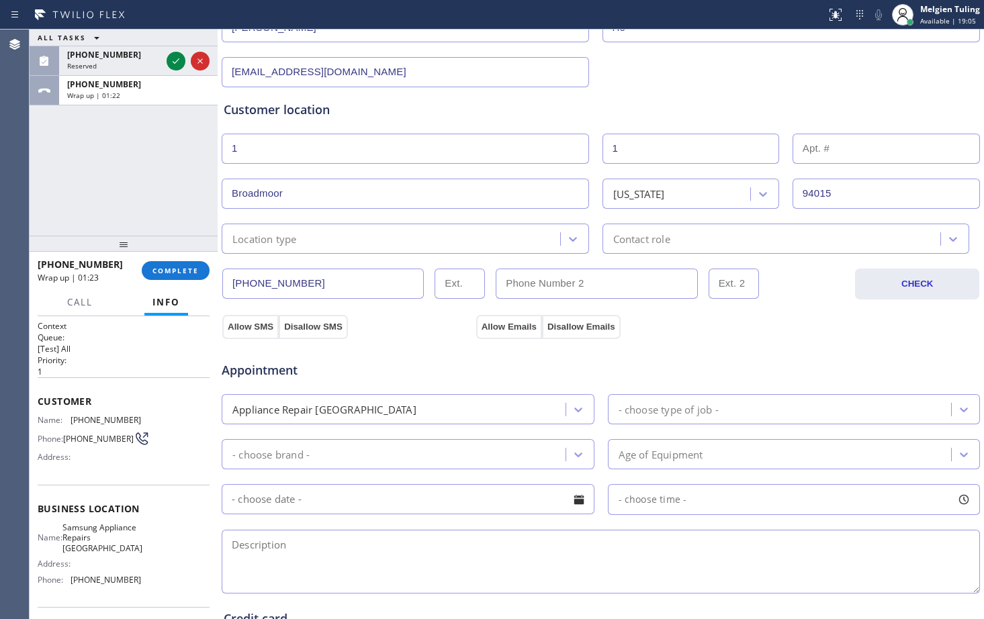
type input "1"
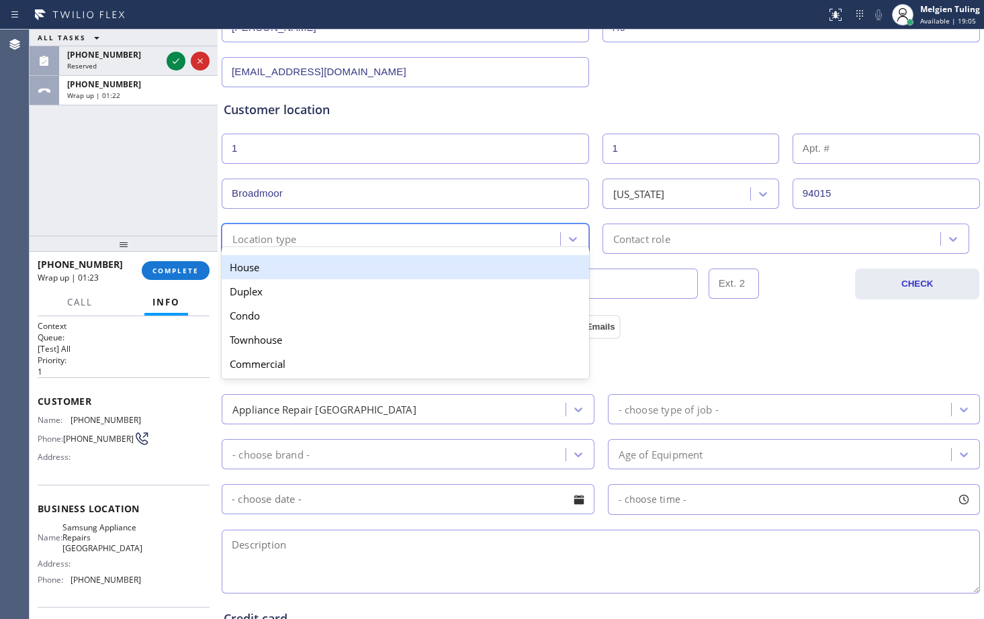
click at [343, 245] on div "Location type" at bounding box center [393, 239] width 335 height 24
click at [298, 271] on div "House" at bounding box center [405, 267] width 367 height 24
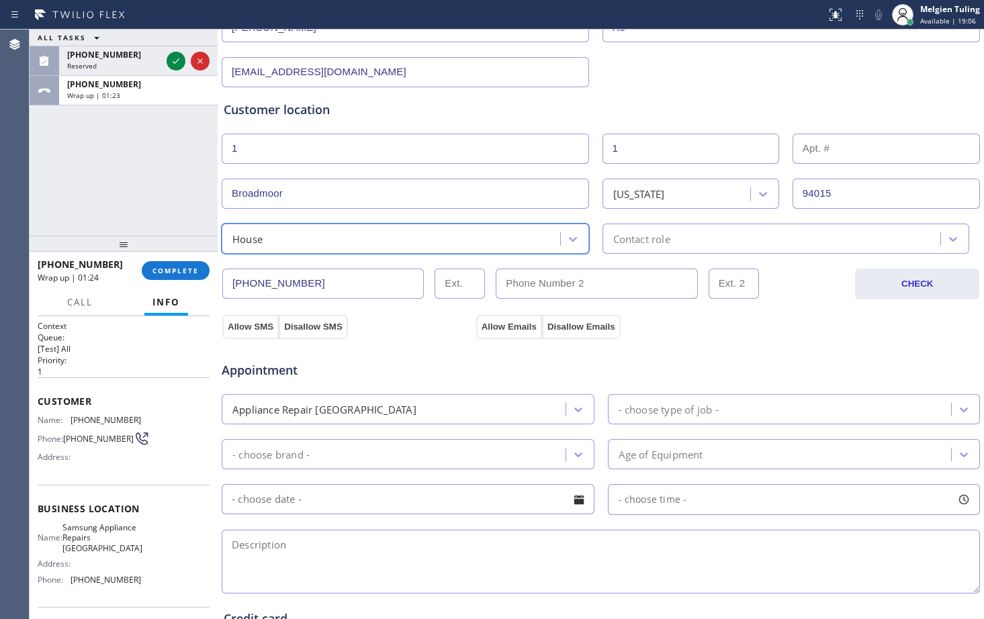
click at [640, 239] on div "Contact role" at bounding box center [641, 238] width 57 height 15
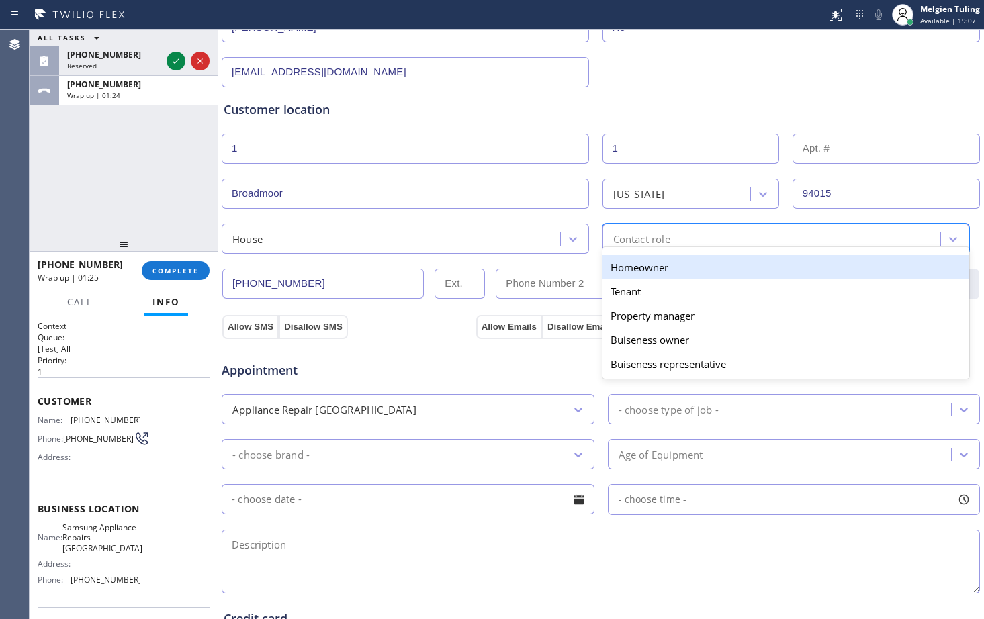
click at [637, 271] on div "Homeowner" at bounding box center [786, 267] width 367 height 24
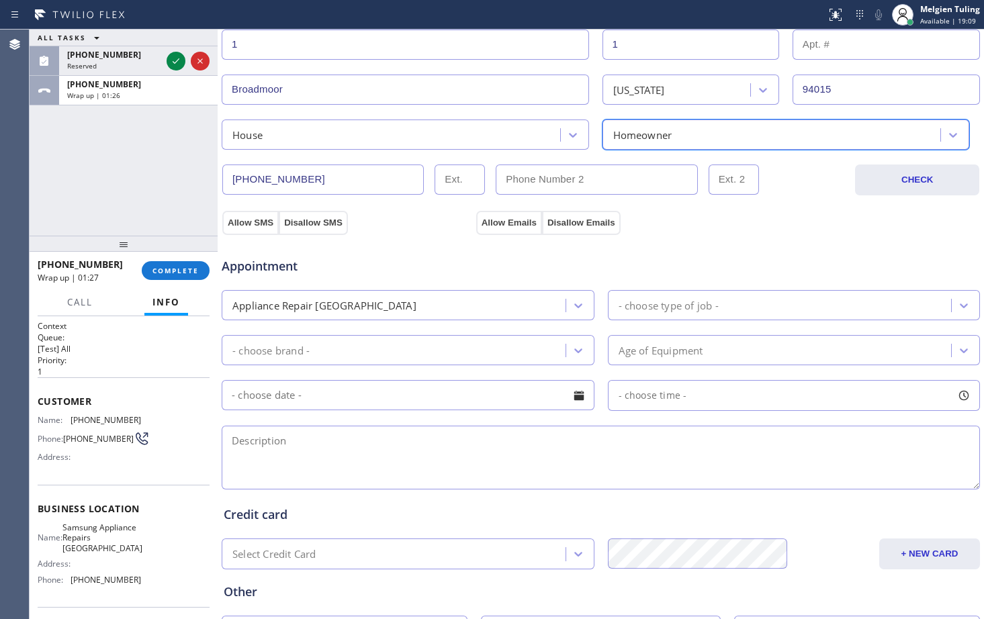
scroll to position [336, 0]
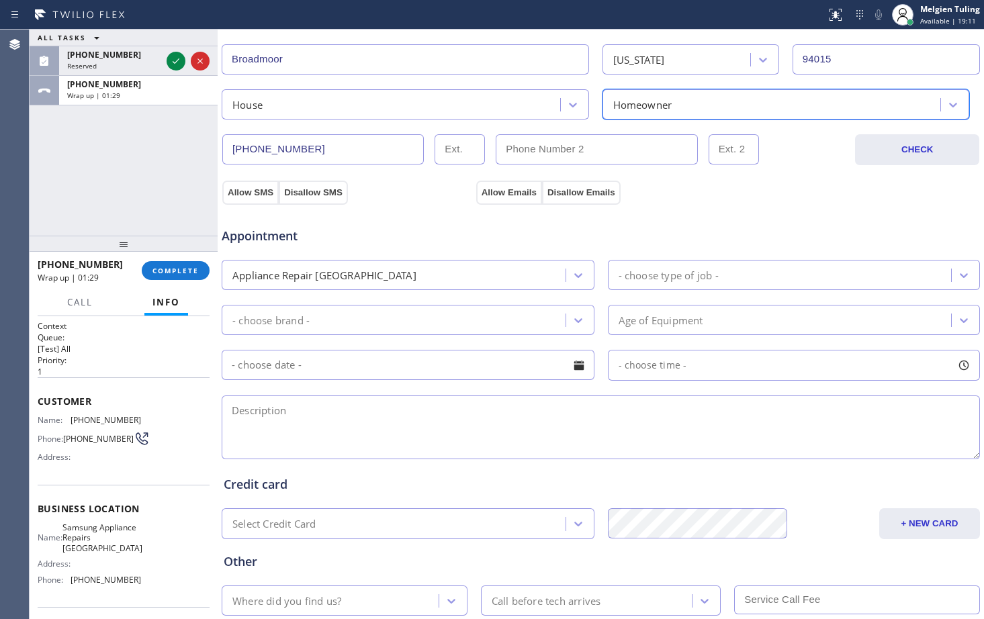
click at [448, 275] on div "Appliance Repair [GEOGRAPHIC_DATA]" at bounding box center [396, 275] width 340 height 24
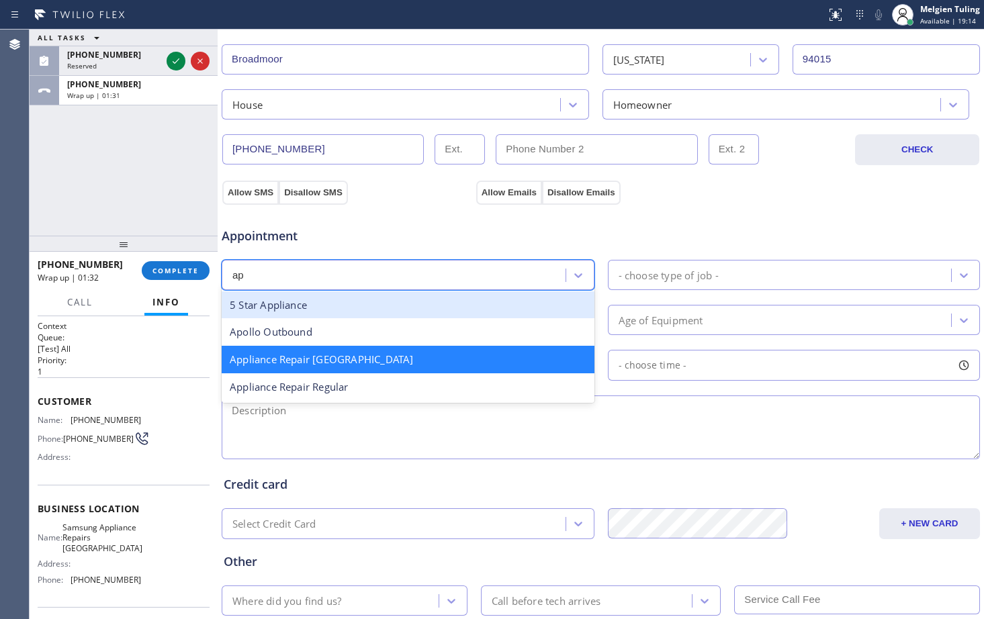
scroll to position [0, 0]
type input "app"
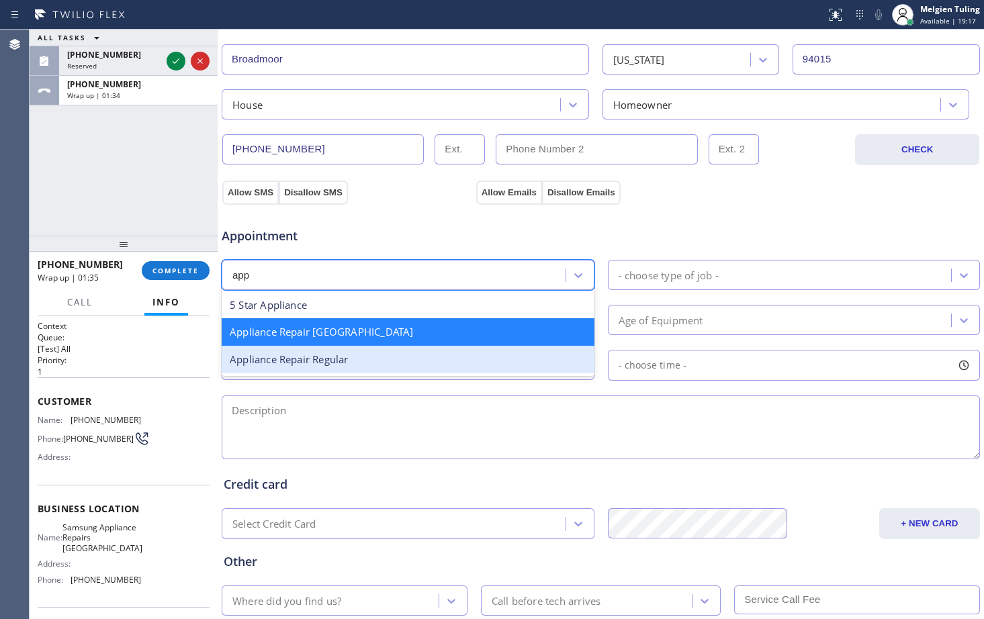
click at [345, 360] on div "Appliance Repair Regular" at bounding box center [408, 360] width 373 height 28
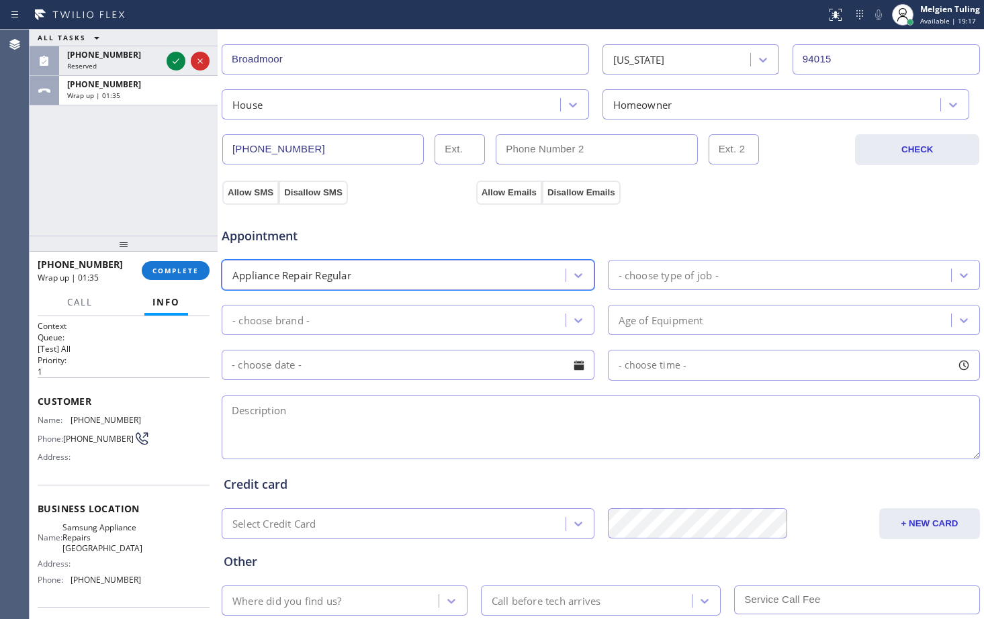
click at [361, 320] on div "- choose brand -" at bounding box center [396, 320] width 340 height 24
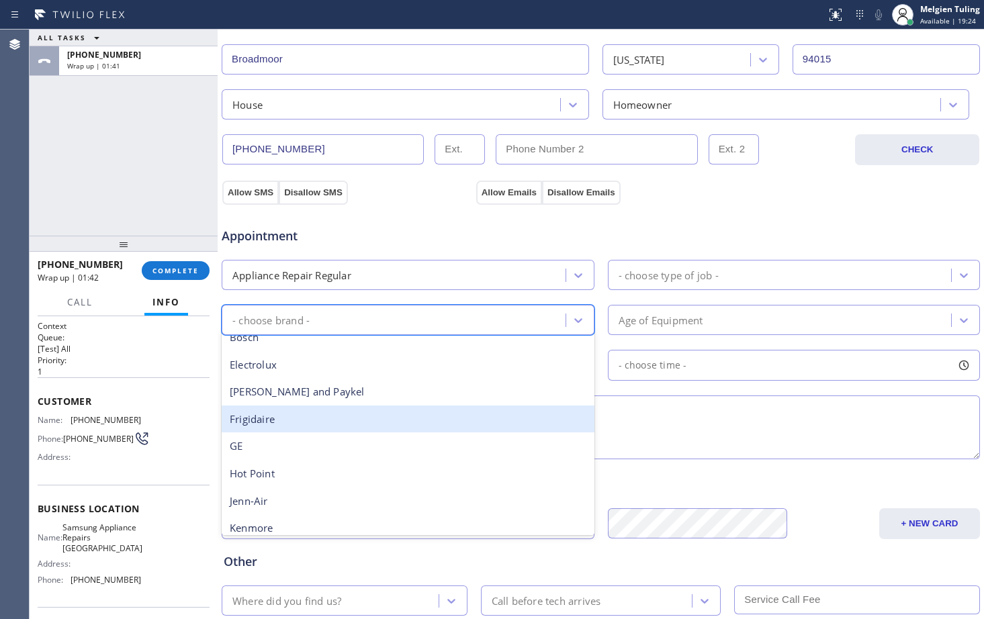
scroll to position [134, 0]
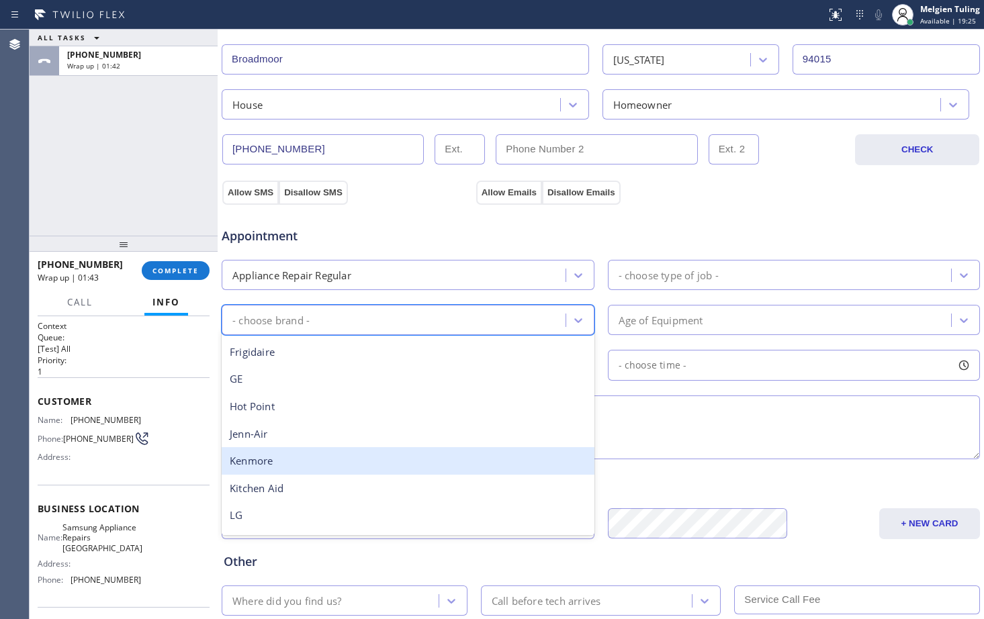
click at [263, 454] on div "Kenmore" at bounding box center [408, 461] width 373 height 28
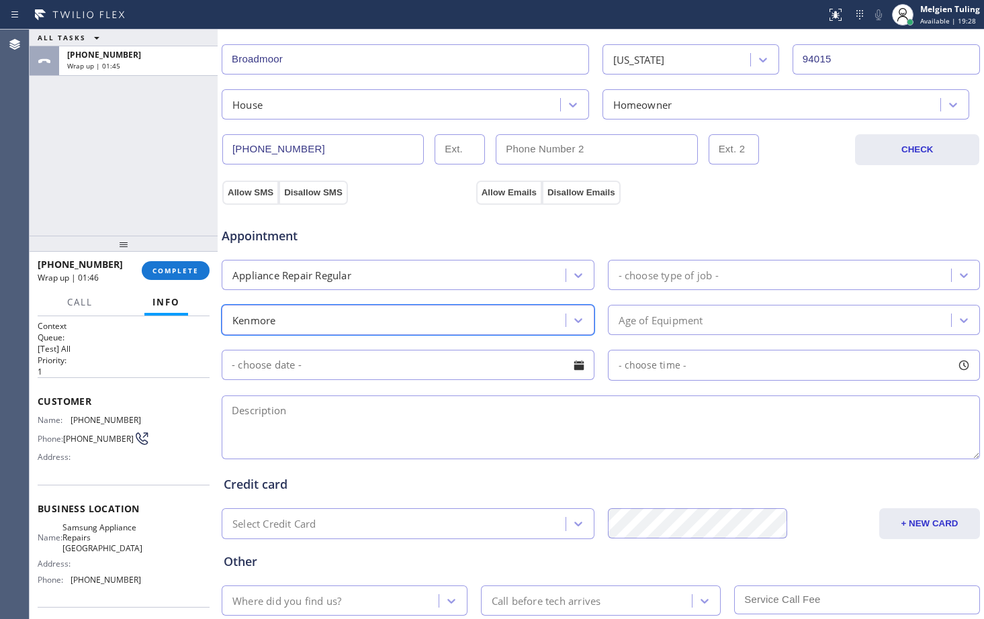
click at [685, 279] on div "- choose type of job -" at bounding box center [669, 274] width 100 height 15
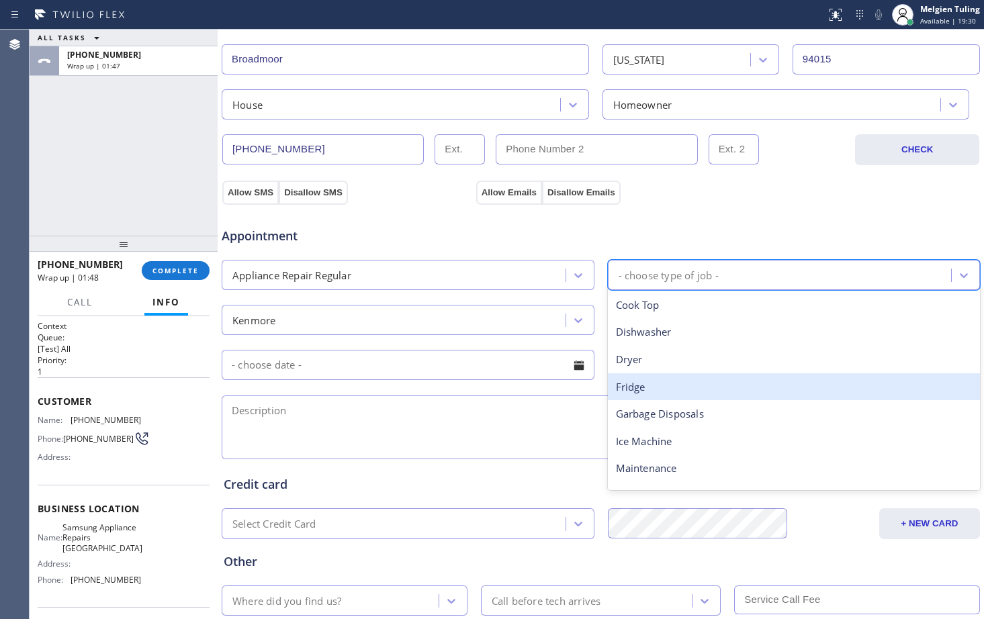
click at [625, 386] on div "Fridge" at bounding box center [794, 388] width 373 height 28
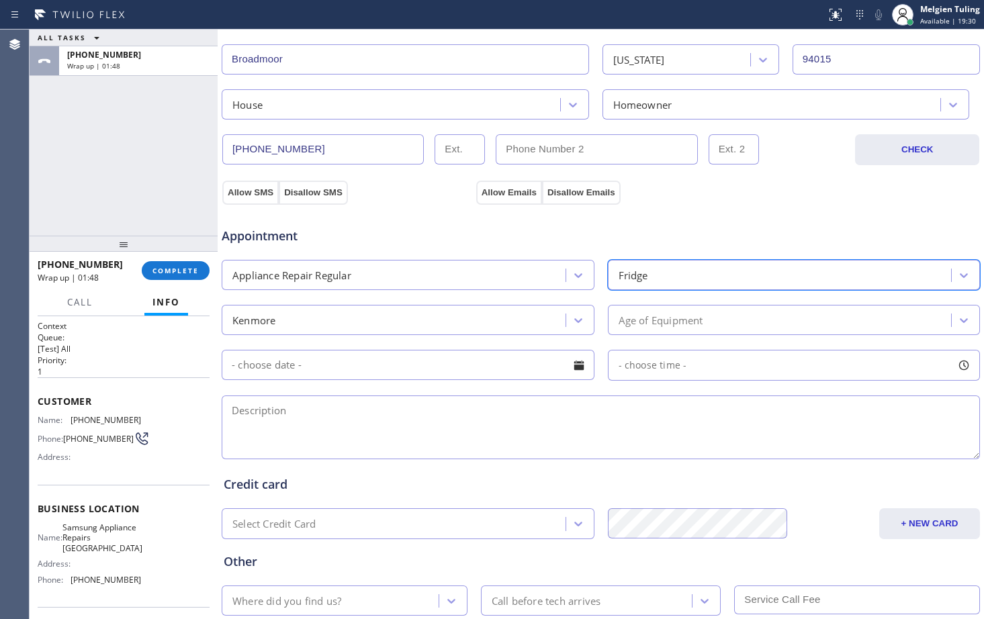
click at [767, 324] on div "Age of Equipment" at bounding box center [782, 320] width 340 height 24
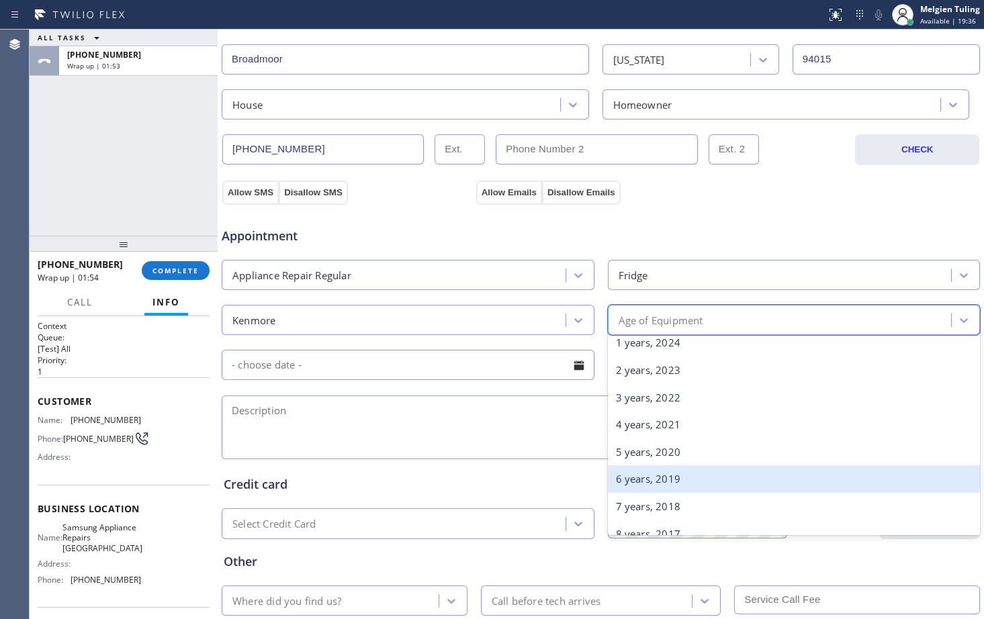
scroll to position [67, 0]
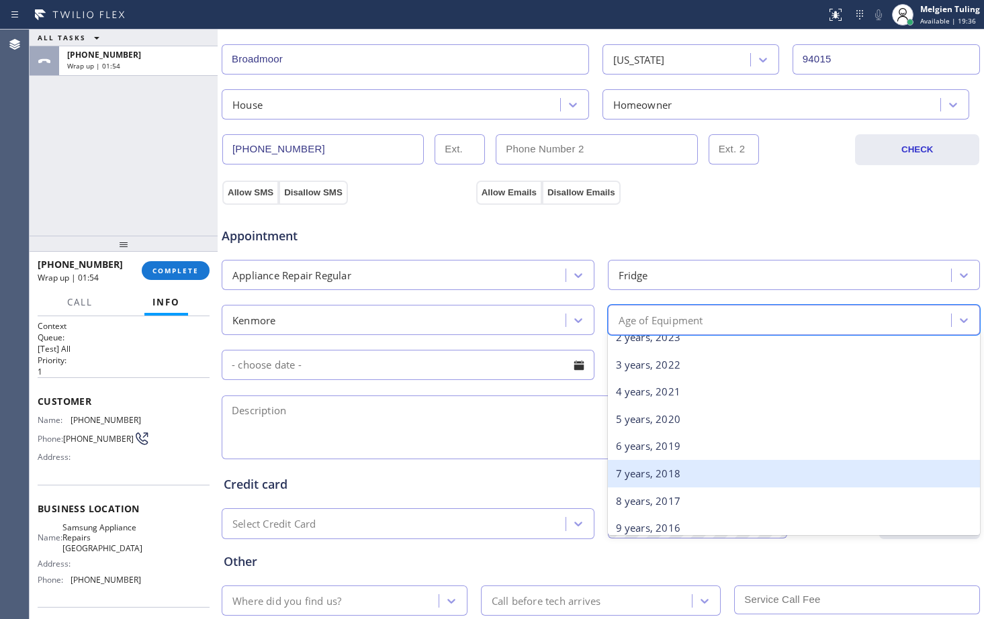
click at [642, 472] on div "7 years, 2018" at bounding box center [794, 474] width 373 height 28
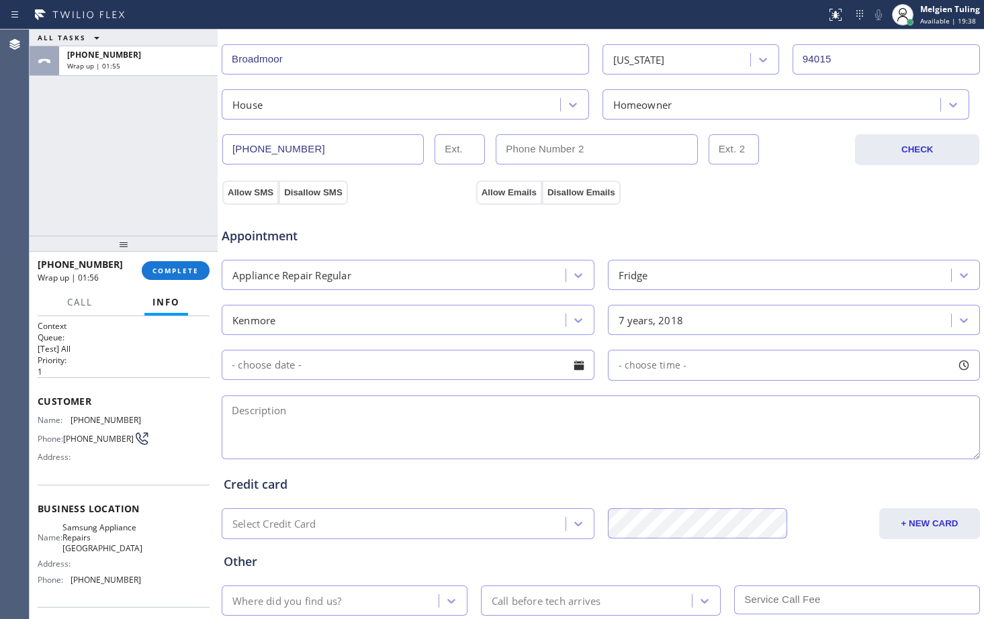
click at [267, 415] on textarea at bounding box center [601, 428] width 759 height 64
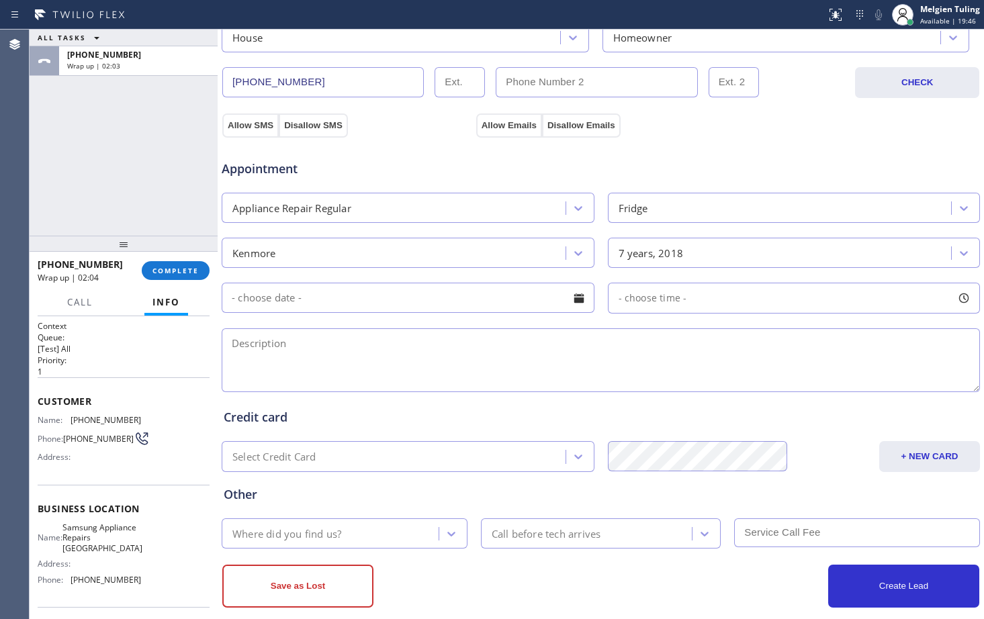
click at [286, 341] on textarea at bounding box center [601, 361] width 759 height 64
type textarea "k"
click at [335, 349] on textarea "Kenmore|fridge |" at bounding box center [601, 361] width 759 height 64
click at [376, 342] on textarea "Kenmore|fridge |needs to cahnge the compressor" at bounding box center [601, 361] width 759 height 64
click at [481, 343] on textarea "Kenmore|fridge |needs to change the compressor" at bounding box center [601, 361] width 759 height 64
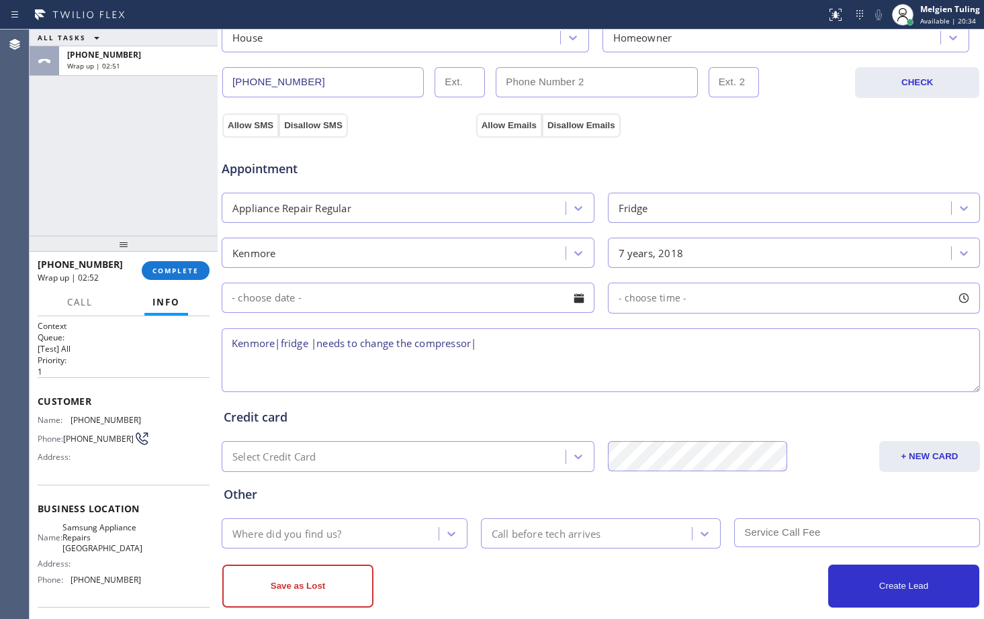
paste textarea "Daly City, CA 94015"
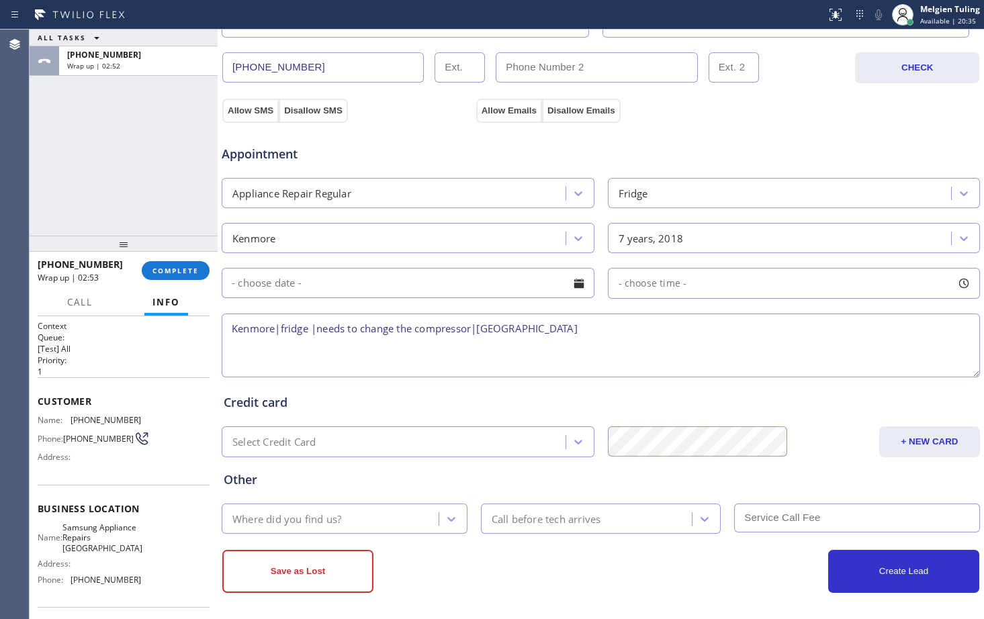
scroll to position [422, 0]
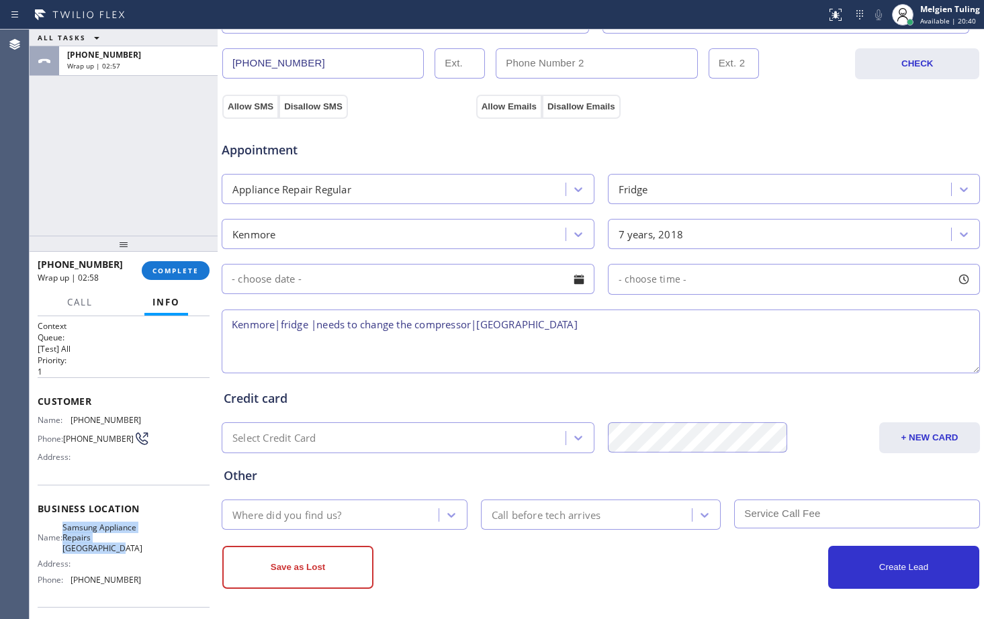
drag, startPoint x: 69, startPoint y: 529, endPoint x: 105, endPoint y: 564, distance: 50.4
click at [105, 554] on div "Name: Samsung Appliance Repairs San Francisco" at bounding box center [89, 538] width 103 height 31
copy span "Samsung Appliance Repairs San Francisco"
click at [584, 325] on textarea "Kenmore|fridge |needs to change the compressor|Daly City, CA 94015" at bounding box center [601, 342] width 759 height 64
paste textarea "Samsung Appliance Repairs San Francisco"
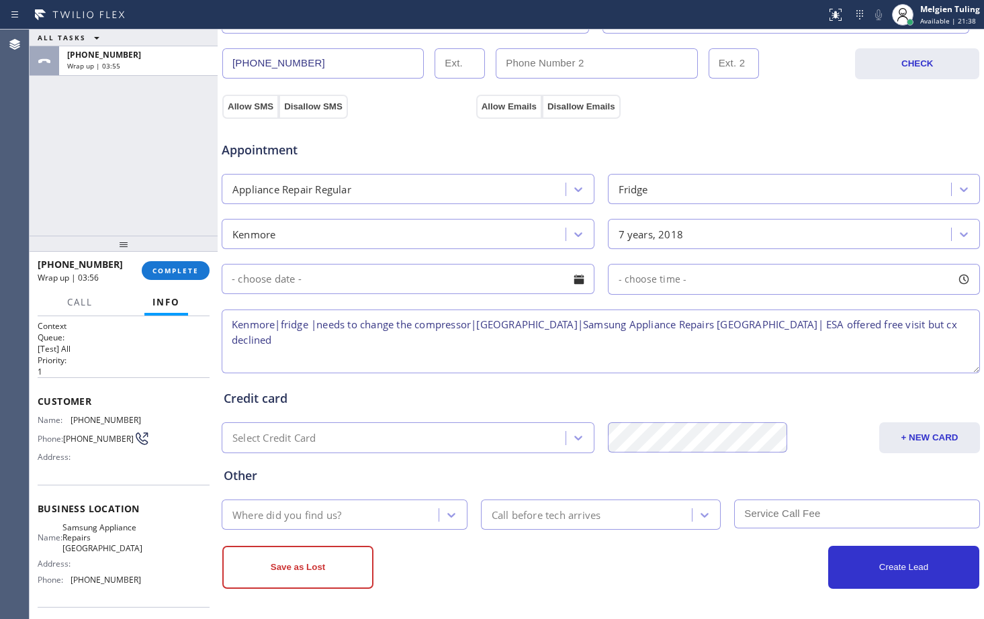
click at [810, 322] on textarea "Kenmore|fridge |needs to change the compressor|Daly City, CA 94015|Samsung Appl…" at bounding box center [601, 342] width 759 height 64
type textarea "Kenmore|fridge |needs to change the compressor|Daly City, CA 94015|Samsung Appl…"
click at [259, 109] on button "Allow SMS" at bounding box center [250, 107] width 56 height 24
click at [492, 110] on button "Allow Emails" at bounding box center [509, 107] width 66 height 24
click at [427, 518] on div "Where did you find us?" at bounding box center [332, 515] width 213 height 24
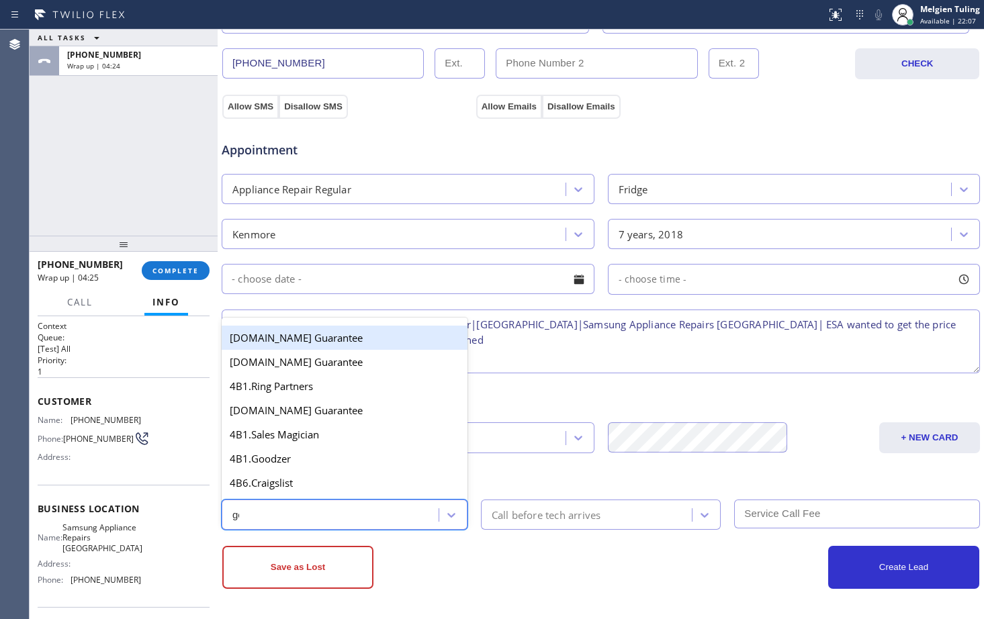
type input "goo"
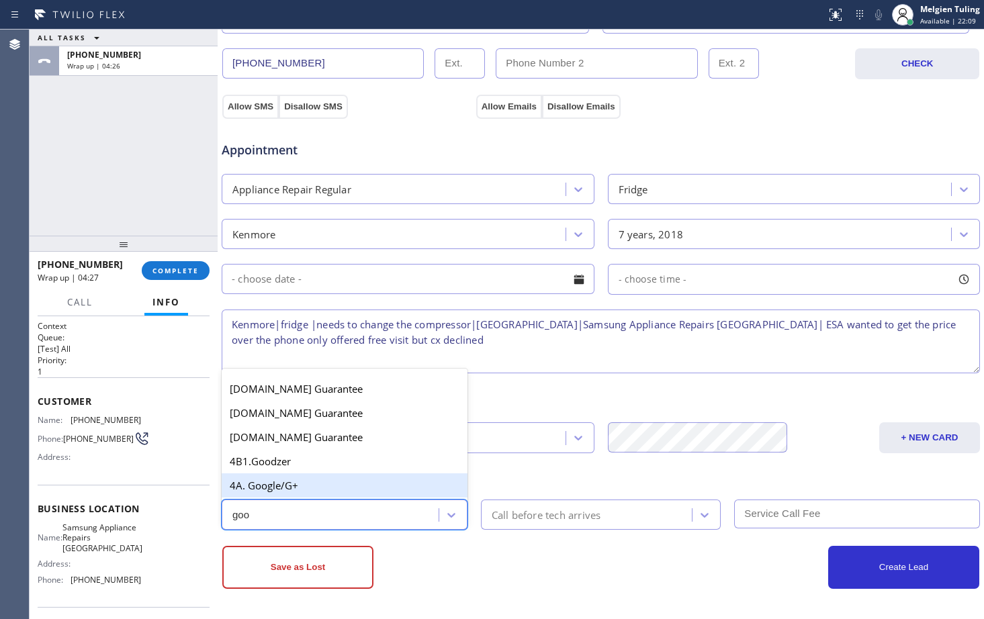
click at [339, 476] on div "4A. Google/G+" at bounding box center [345, 486] width 246 height 24
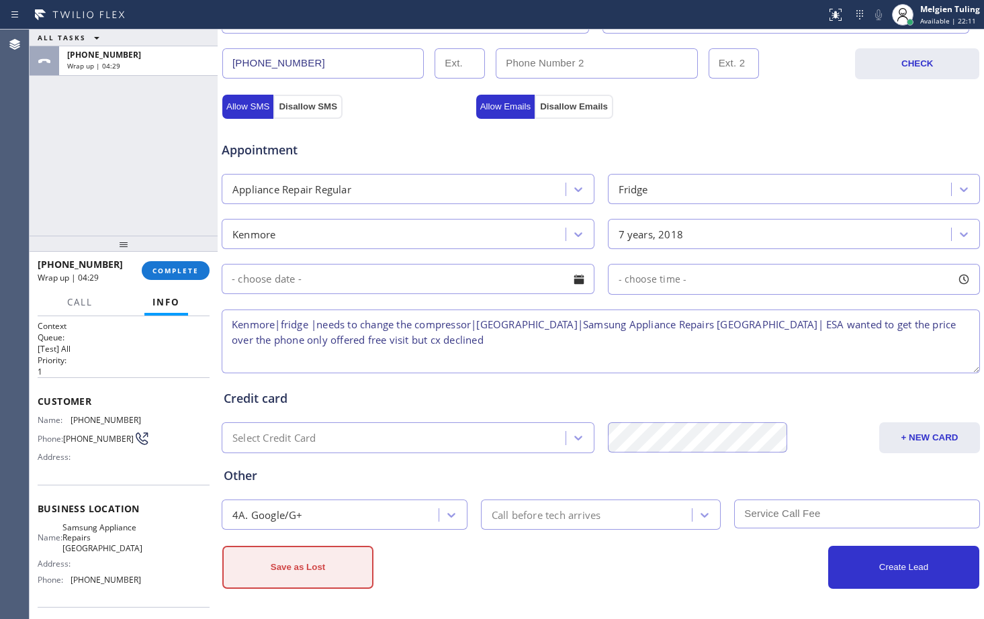
click at [267, 562] on button "Save as Lost" at bounding box center [297, 567] width 151 height 43
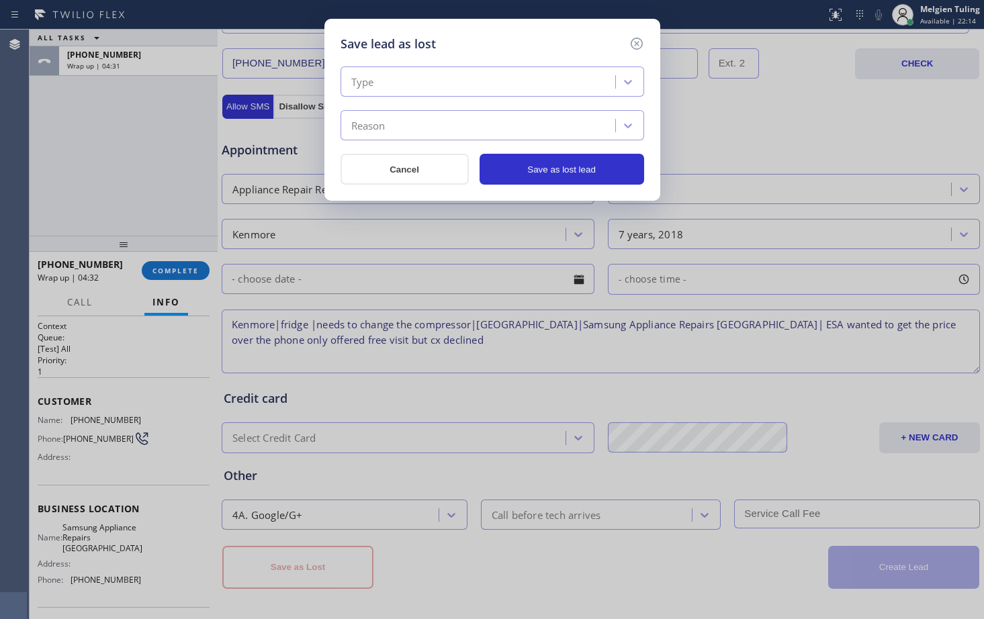
click at [507, 87] on div "Type" at bounding box center [480, 83] width 271 height 24
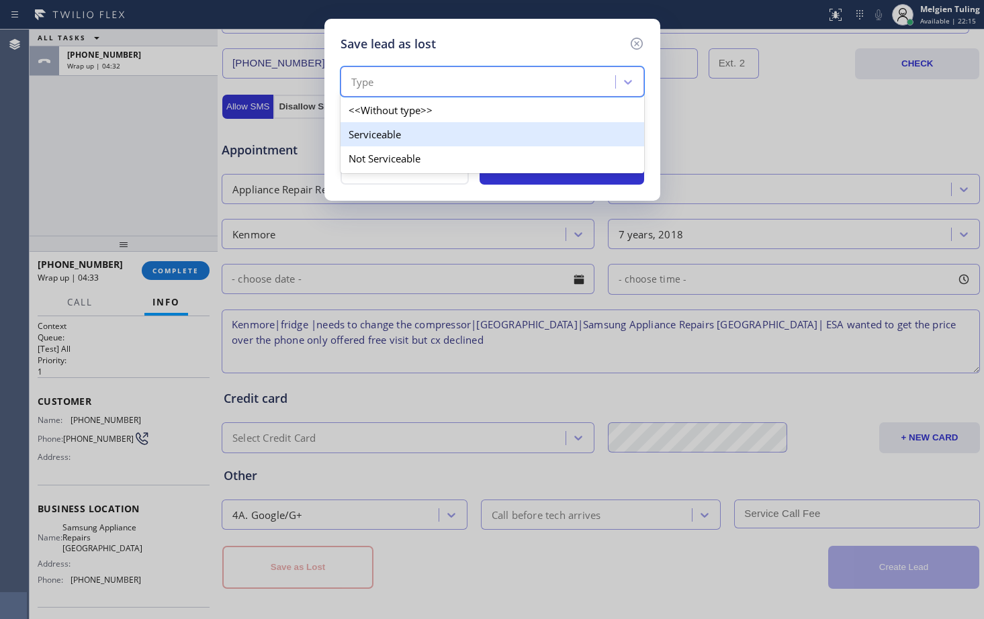
click at [384, 142] on div "Serviceable" at bounding box center [493, 134] width 304 height 24
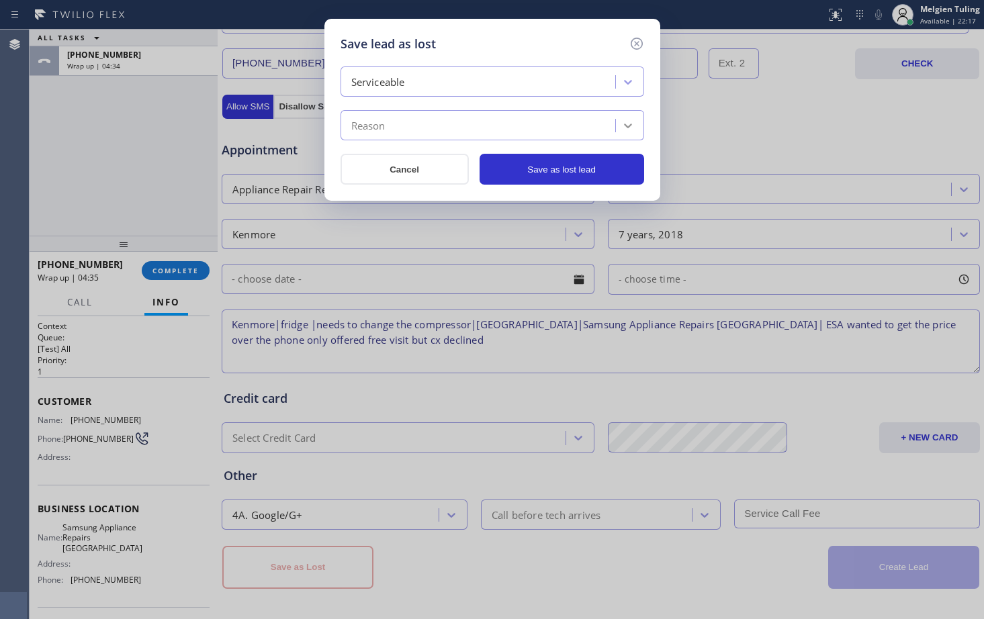
click at [632, 123] on icon at bounding box center [627, 125] width 13 height 13
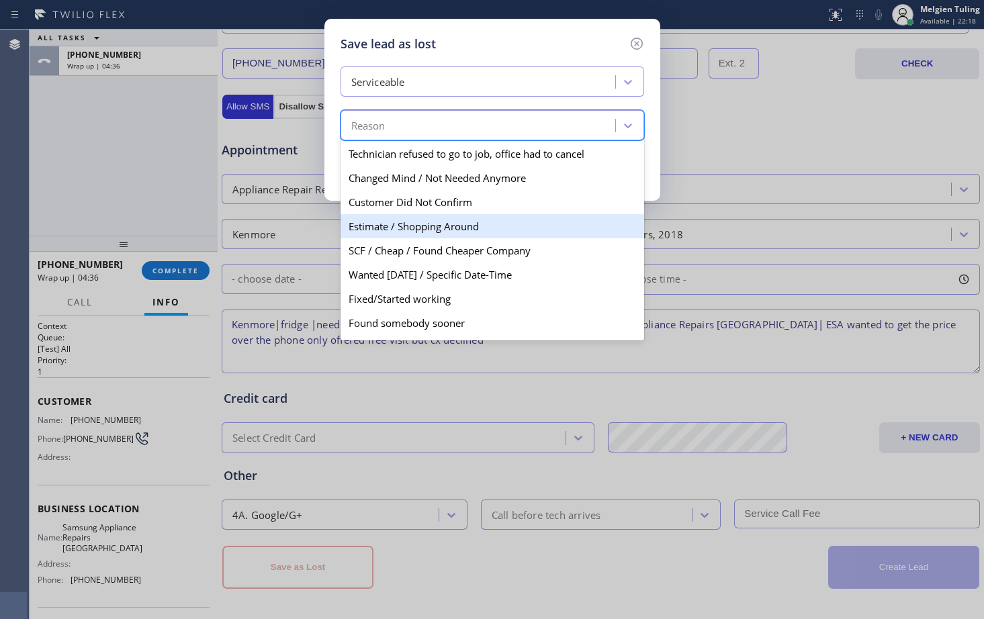
click at [401, 231] on div "Estimate / Shopping Around" at bounding box center [493, 226] width 304 height 24
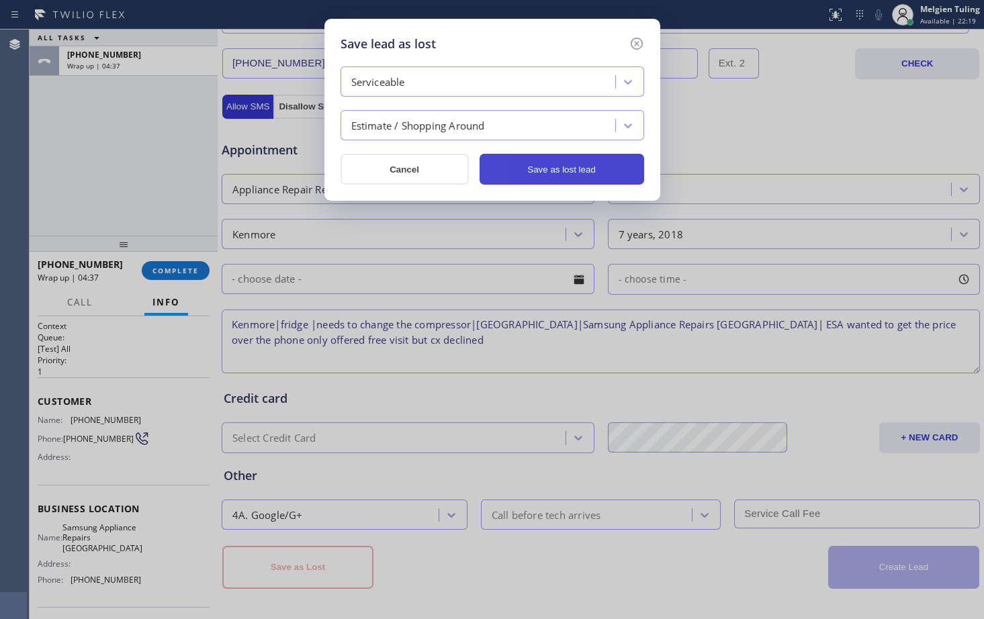
click at [554, 173] on button "Save as lost lead" at bounding box center [562, 169] width 165 height 31
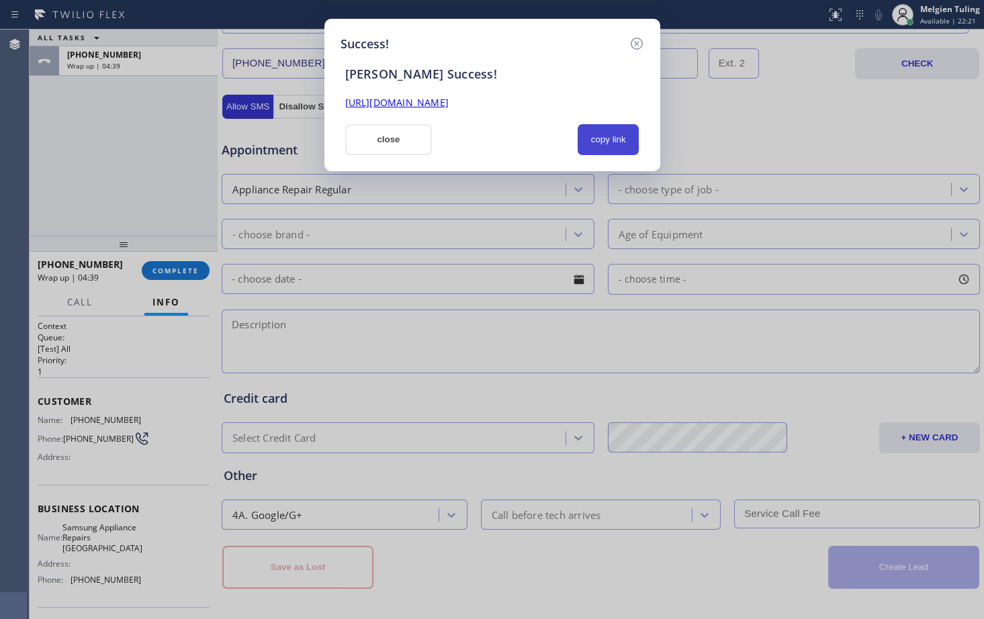
click at [609, 140] on button "copy link" at bounding box center [609, 139] width 62 height 31
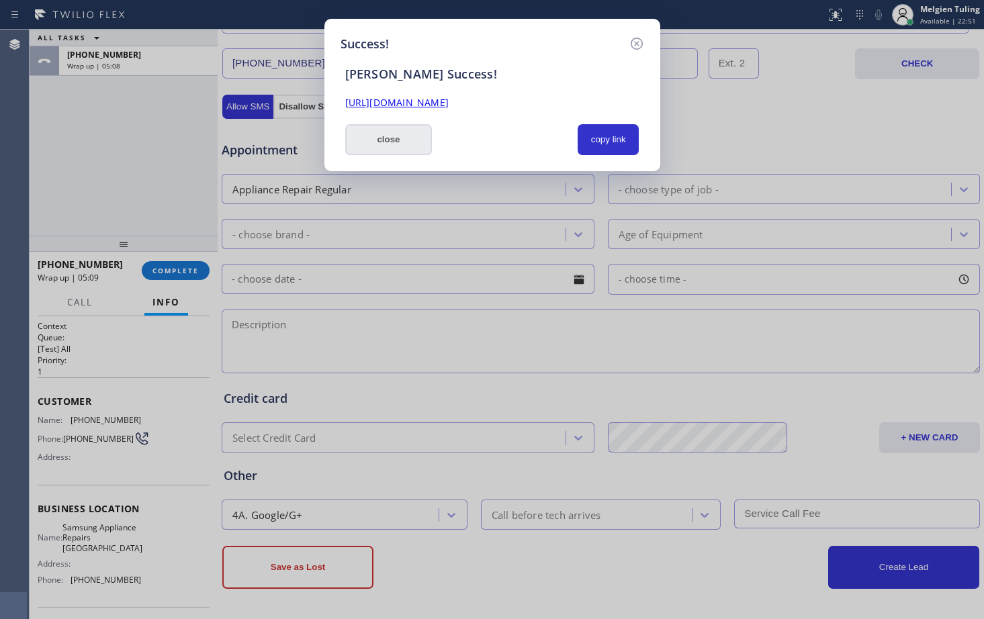
click at [411, 134] on button "close" at bounding box center [388, 139] width 87 height 31
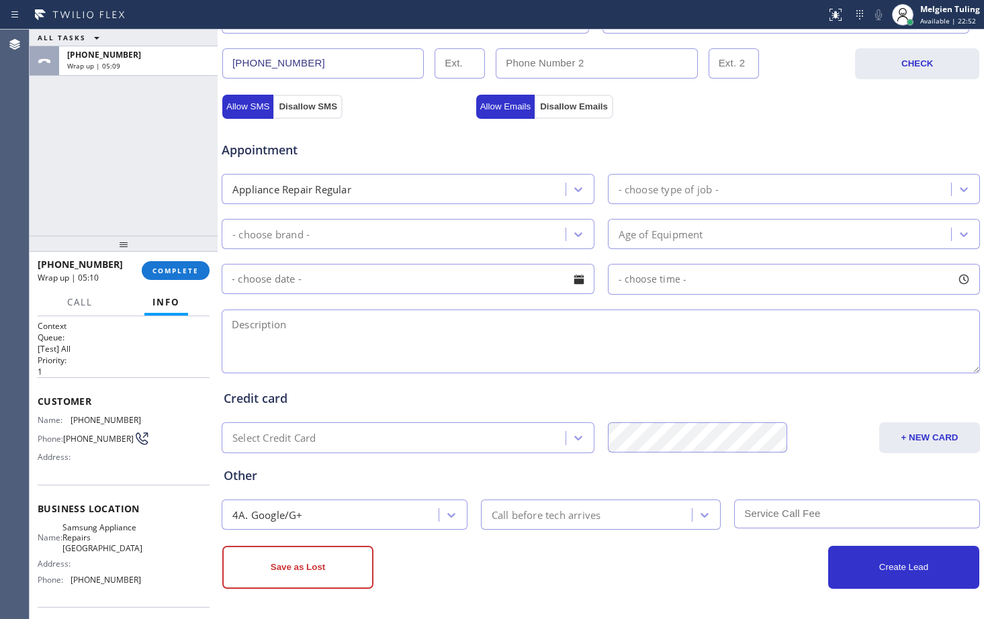
click at [400, 134] on div "Appointment" at bounding box center [347, 144] width 254 height 32
click at [181, 275] on span "COMPLETE" at bounding box center [176, 270] width 46 height 9
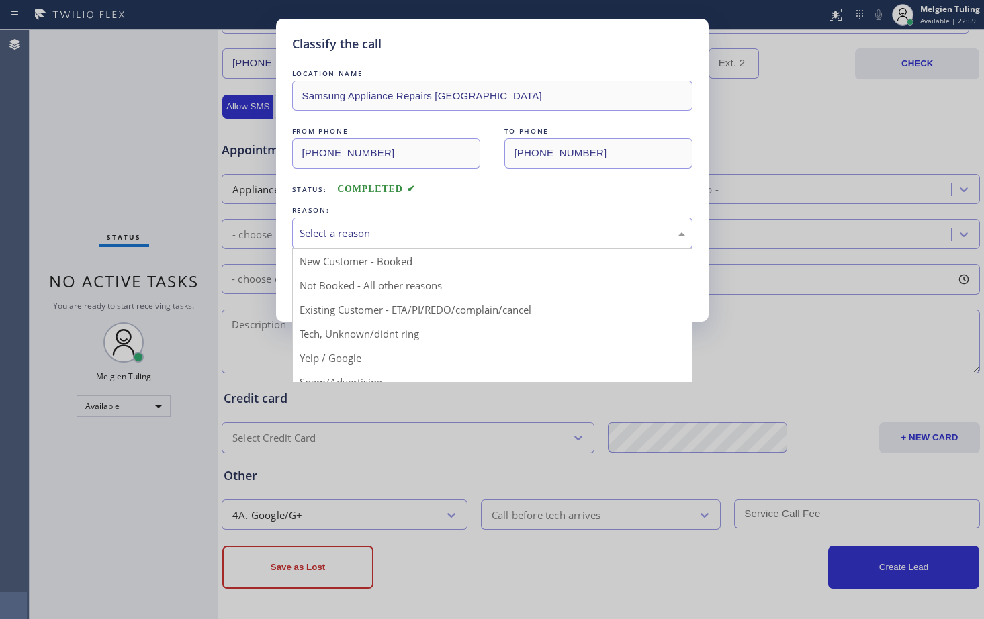
click at [315, 231] on div "Select a reason" at bounding box center [493, 233] width 386 height 15
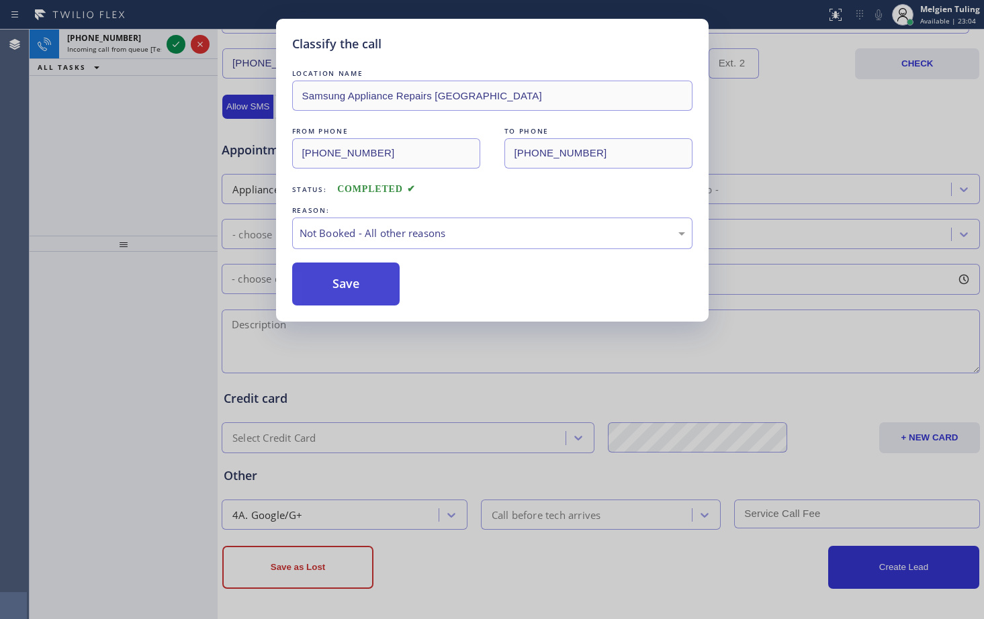
click at [360, 281] on button "Save" at bounding box center [346, 284] width 108 height 43
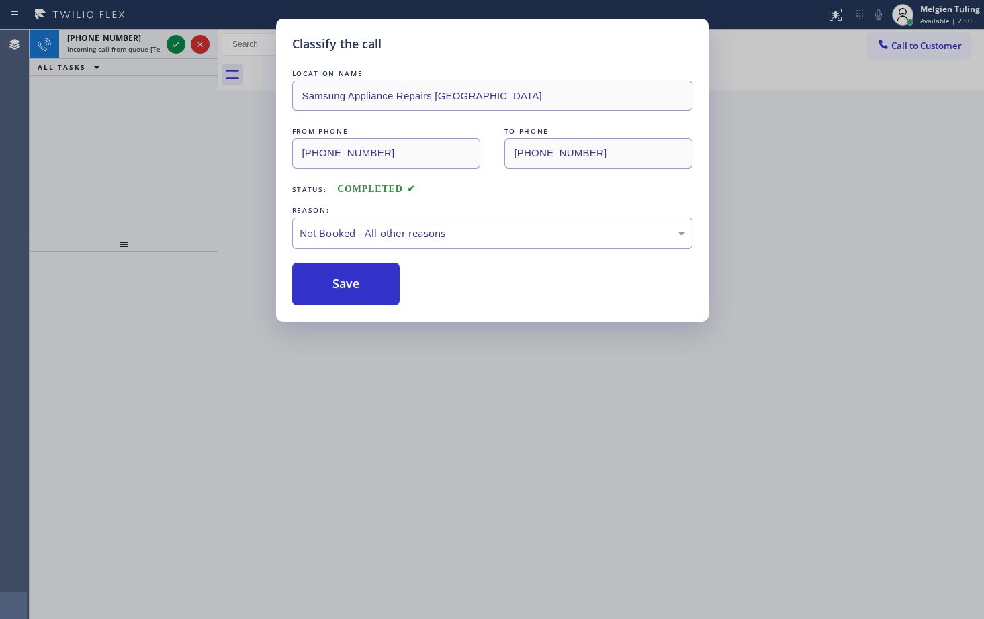
click at [209, 177] on div "Classify the call LOCATION NAME High Level Electric Works FROM PHONE [PHONE_NUM…" at bounding box center [507, 325] width 955 height 590
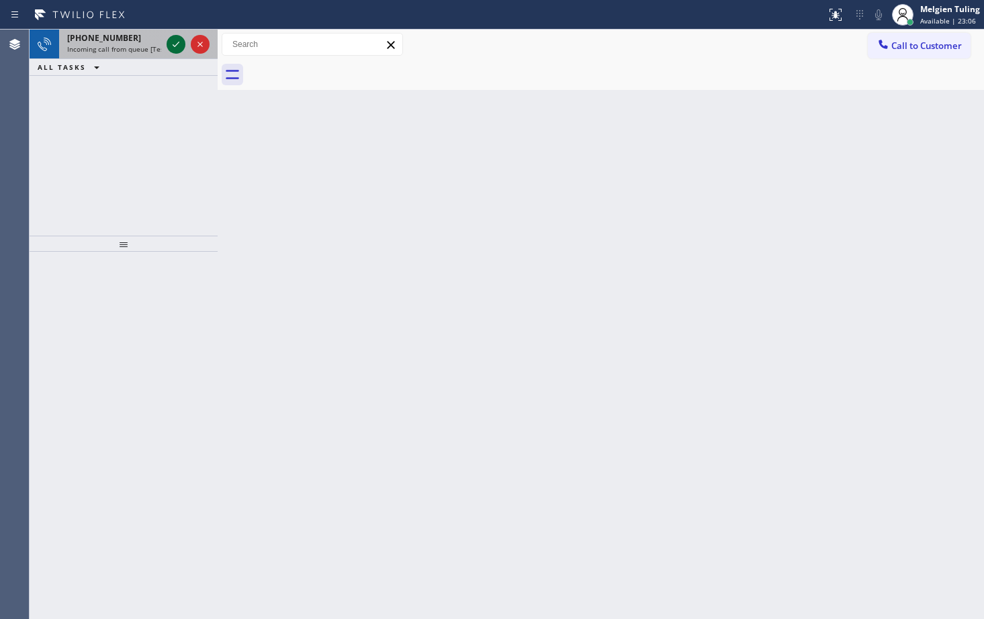
click at [179, 45] on icon at bounding box center [176, 44] width 16 height 16
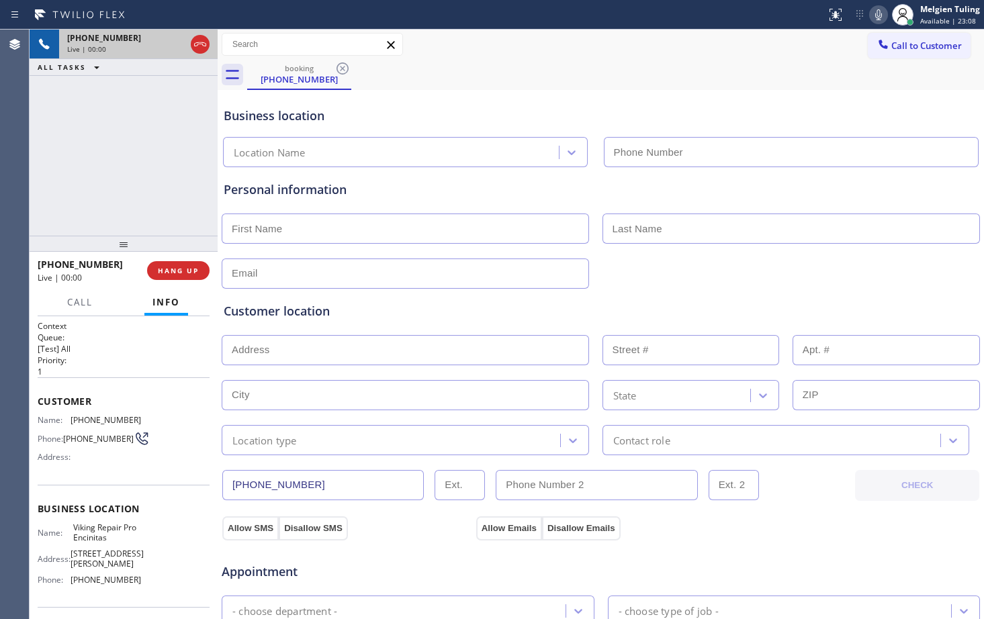
type input "(760) 330-2616"
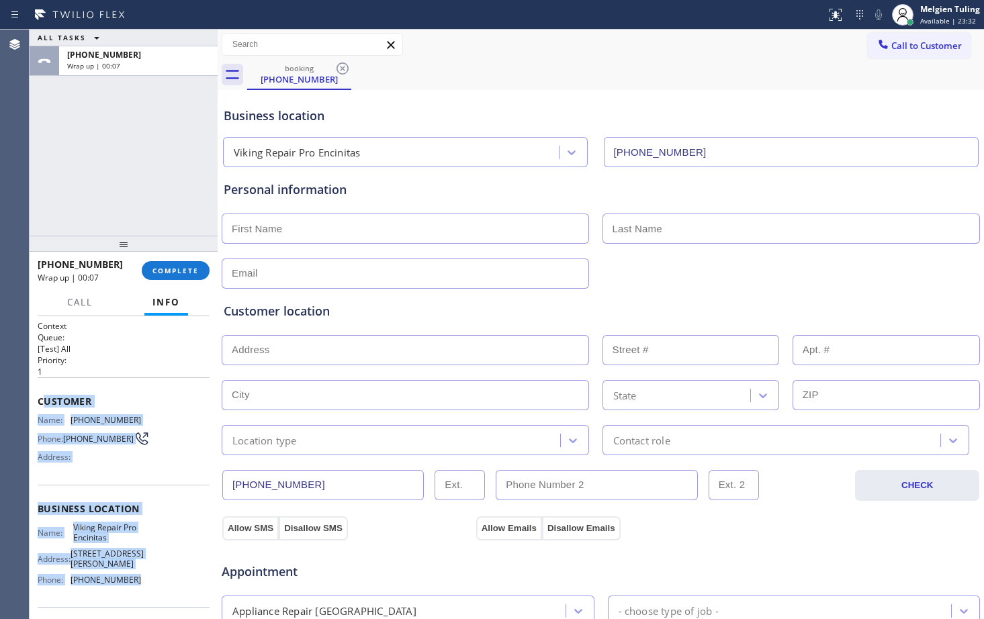
drag, startPoint x: 62, startPoint y: 400, endPoint x: 131, endPoint y: 578, distance: 191.4
click at [131, 578] on div "Context Queue: [Test] All Priority: 1 Customer Name: (267) 582-2164 Phone: (267…" at bounding box center [124, 514] width 172 height 389
click at [131, 578] on div "Name: Viking Repair Pro Encinitas Address: 175 Calle Magdalena Phone: (760) 330…" at bounding box center [89, 557] width 103 height 68
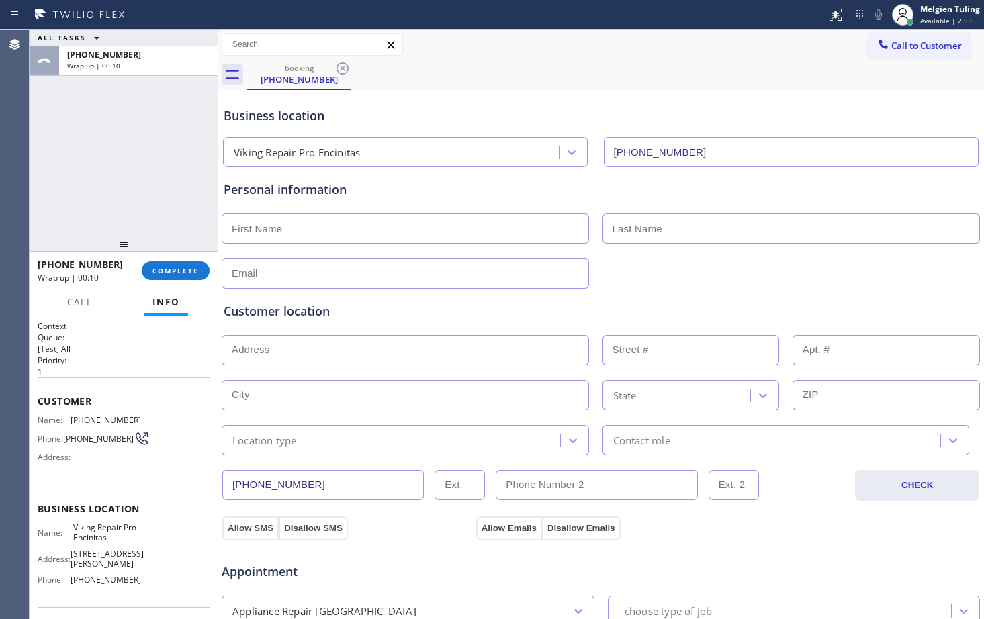
click at [103, 341] on h2 "Queue:" at bounding box center [124, 337] width 172 height 11
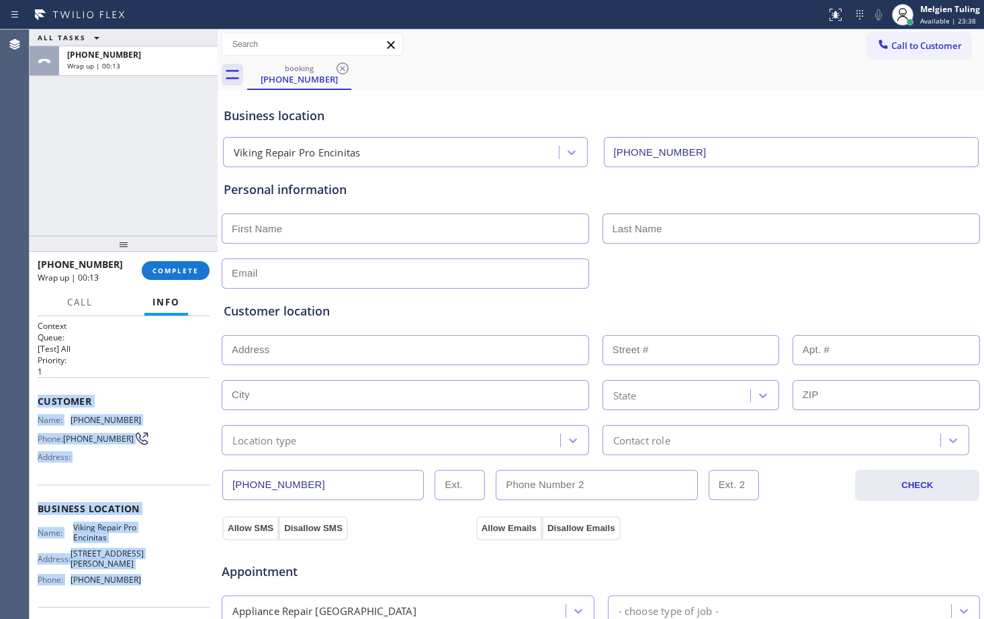
drag, startPoint x: 34, startPoint y: 402, endPoint x: 134, endPoint y: 580, distance: 203.7
click at [134, 580] on div "Context Queue: [Test] All Priority: 1 Customer Name: (267) 582-2164 Phone: (267…" at bounding box center [124, 467] width 188 height 303
copy div "Customer Name: (267) 582-2164 Phone: (267) 582-2164 Address: Business location …"
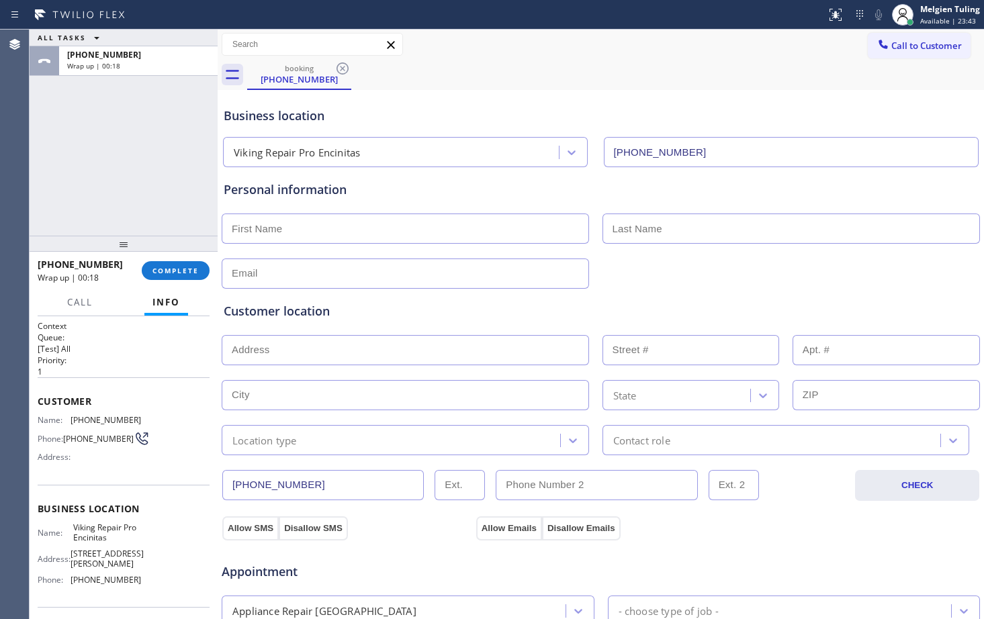
click at [496, 123] on div "Business location" at bounding box center [601, 116] width 754 height 18
click at [171, 271] on span "COMPLETE" at bounding box center [176, 270] width 46 height 9
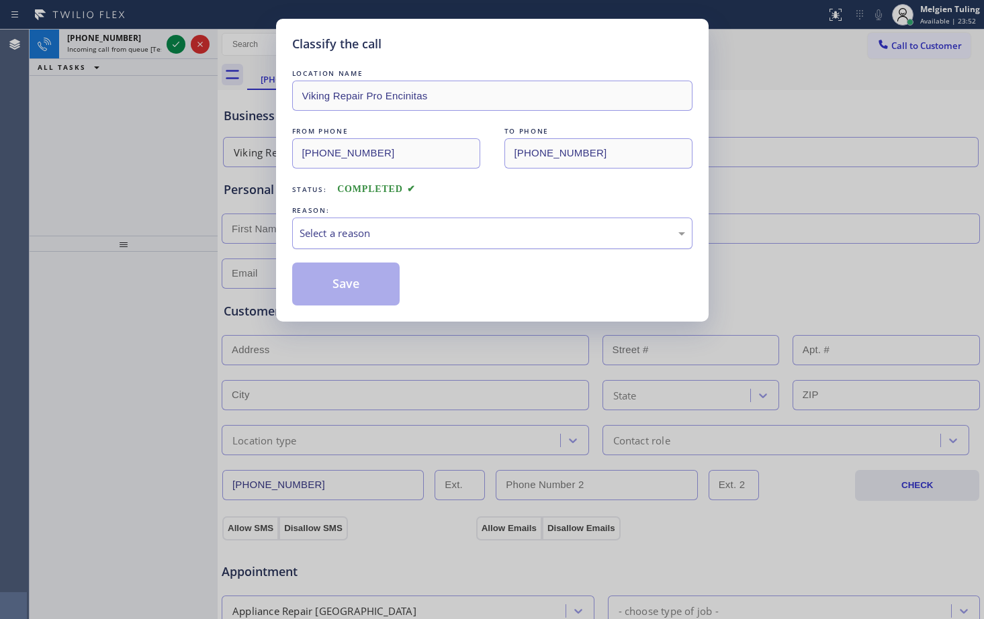
click at [310, 232] on div "Select a reason" at bounding box center [493, 233] width 386 height 15
click at [329, 279] on button "Save" at bounding box center [346, 284] width 108 height 43
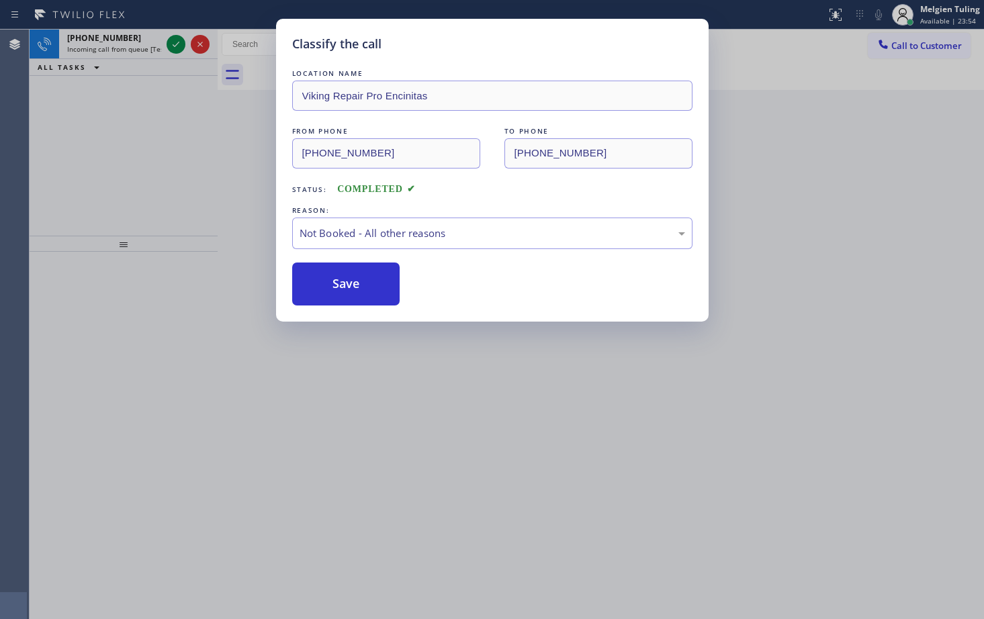
click at [170, 177] on div "Classify the call LOCATION NAME Viking Repair Pro Encinitas FROM PHONE (267) 58…" at bounding box center [492, 309] width 984 height 619
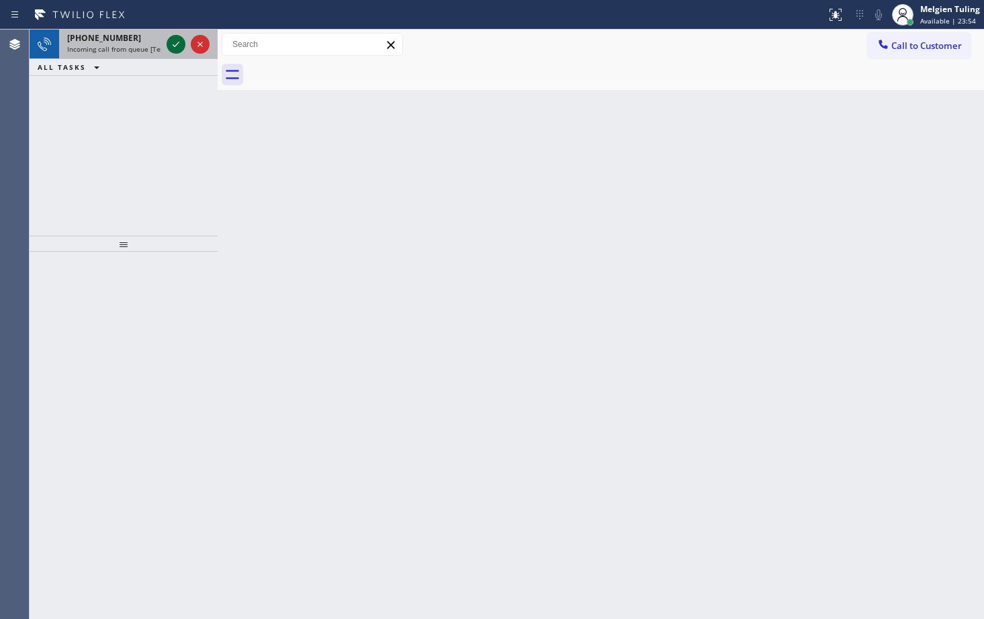
click at [179, 36] on button at bounding box center [176, 44] width 19 height 19
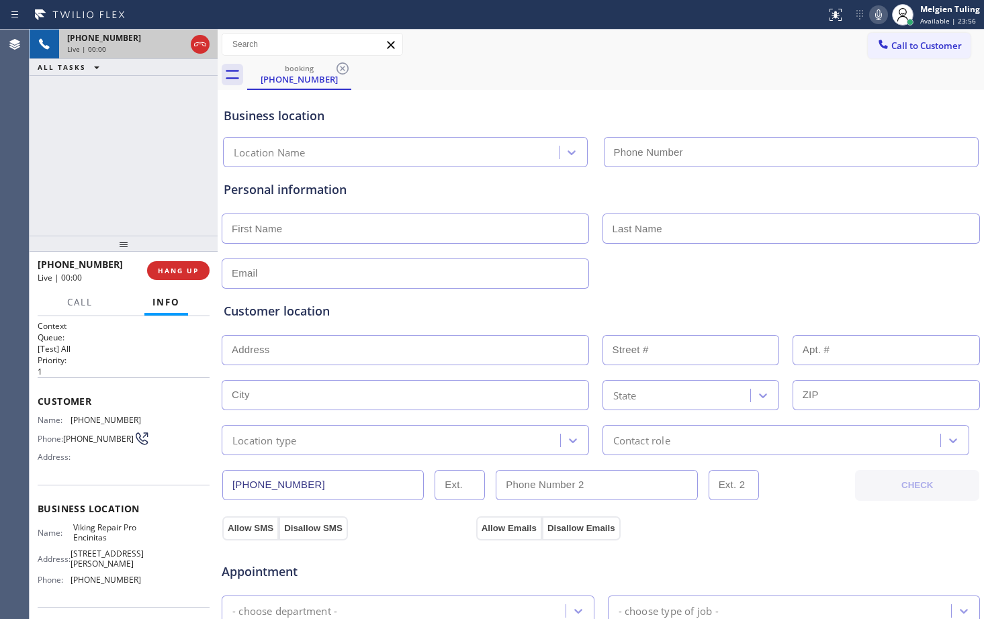
type input "(760) 330-2616"
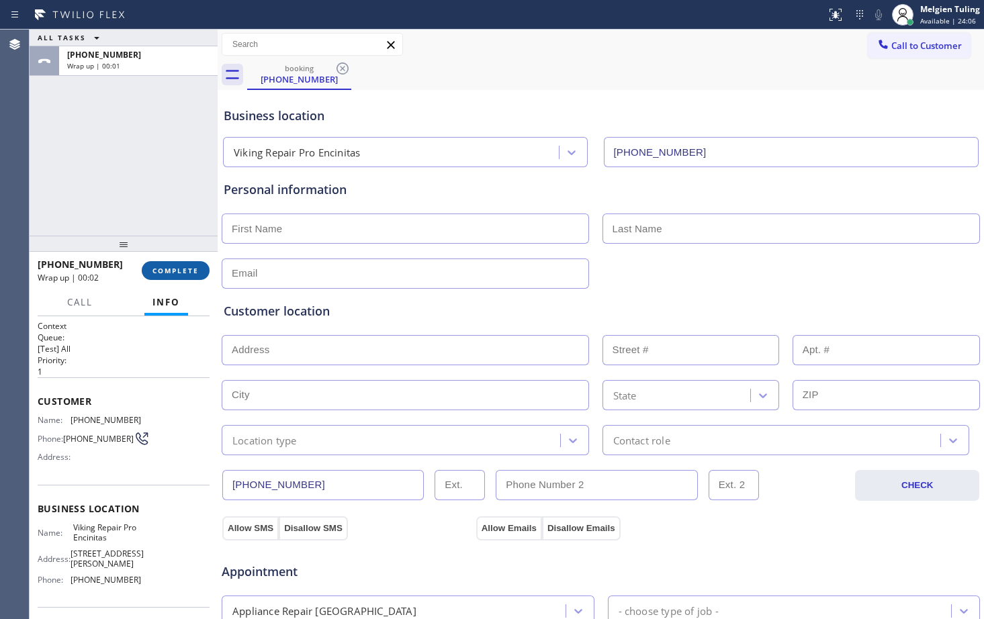
click at [171, 274] on span "COMPLETE" at bounding box center [176, 270] width 46 height 9
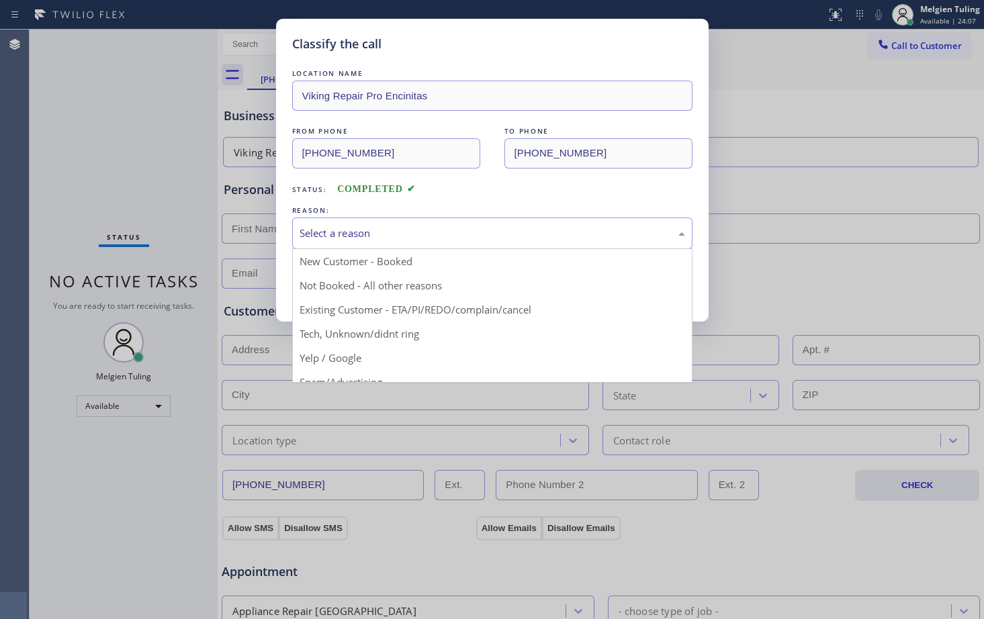
click at [384, 234] on div "Select a reason" at bounding box center [493, 233] width 386 height 15
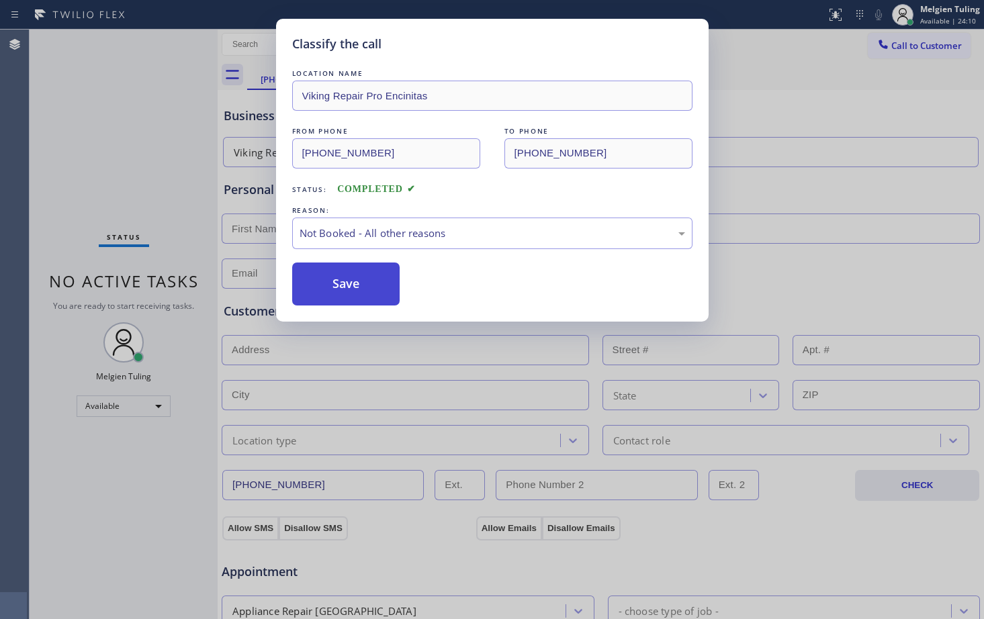
click at [340, 270] on button "Save" at bounding box center [346, 284] width 108 height 43
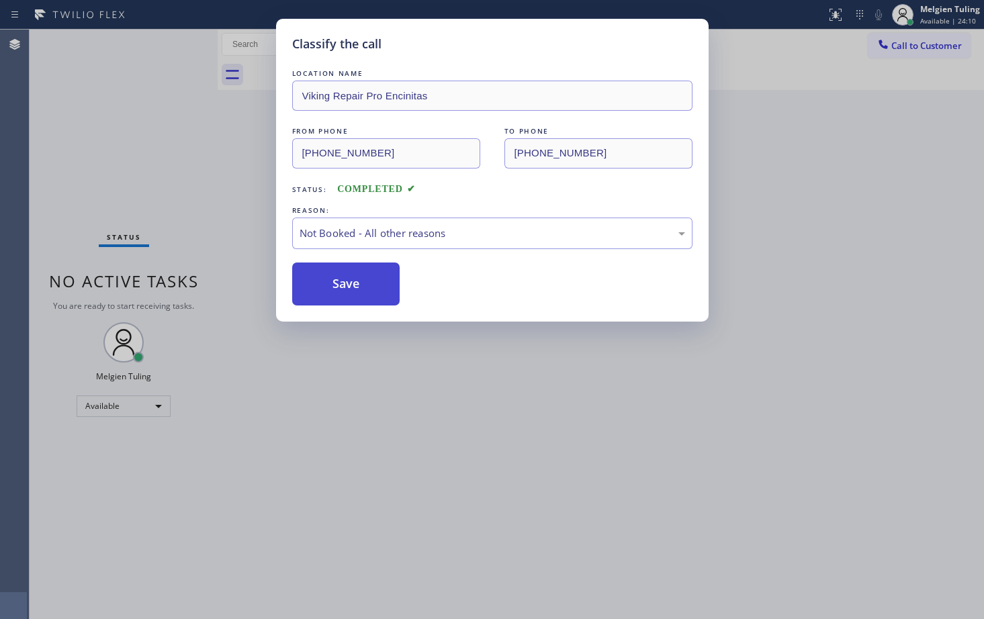
click at [331, 280] on button "Save" at bounding box center [346, 284] width 108 height 43
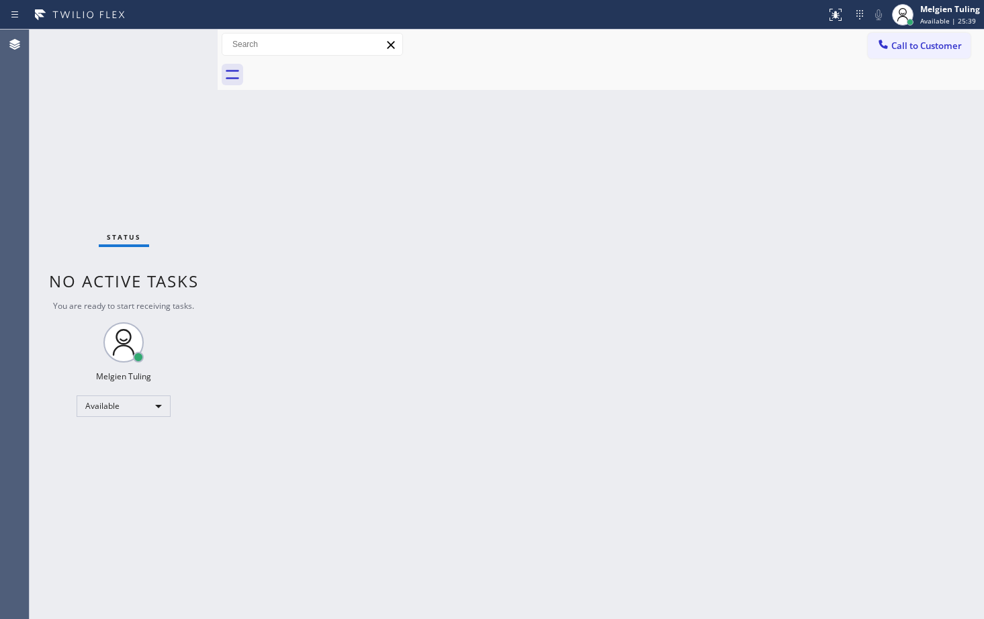
click at [530, 378] on div "Back to Dashboard Change Sender ID Customers Technicians Select a contact Outbo…" at bounding box center [601, 325] width 767 height 590
click at [453, 232] on div "Back to Dashboard Change Sender ID Customers Technicians Select a contact Outbo…" at bounding box center [601, 325] width 767 height 590
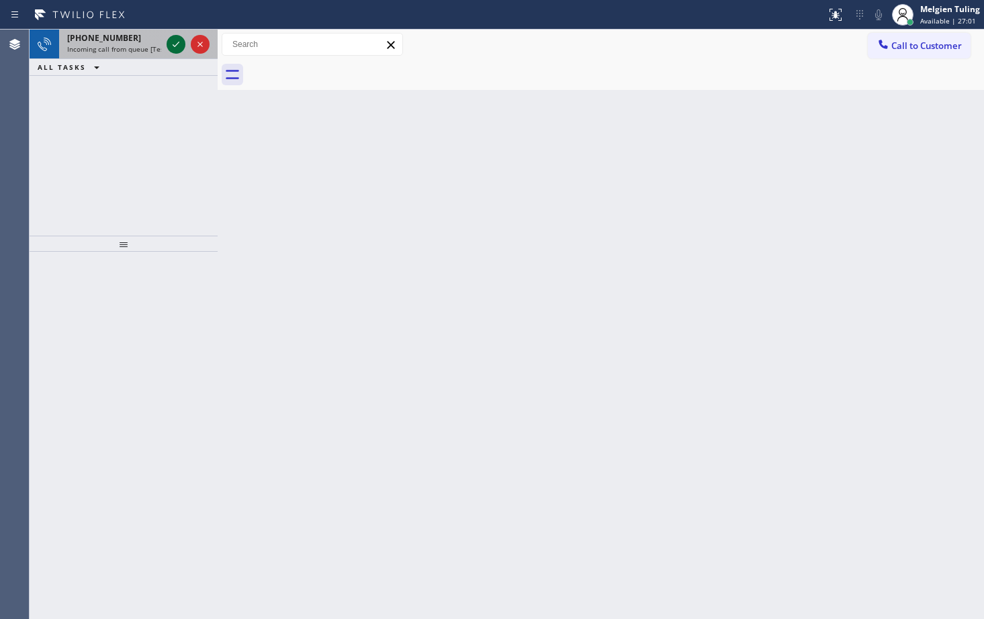
click at [176, 37] on icon at bounding box center [176, 44] width 16 height 16
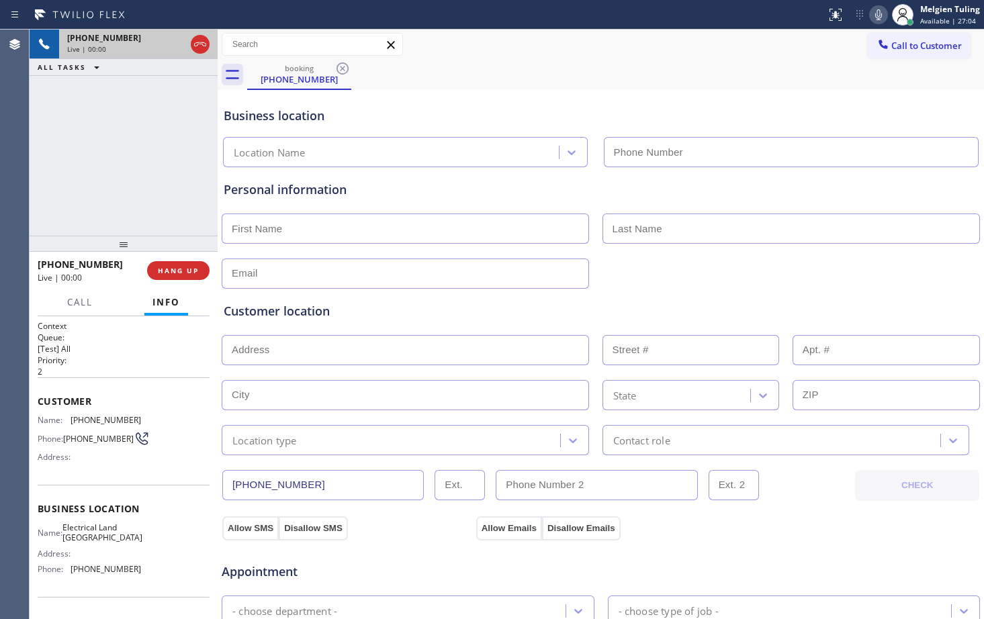
type input "(714) 463-1717"
click at [880, 10] on icon at bounding box center [879, 15] width 16 height 16
click at [882, 19] on icon at bounding box center [878, 14] width 7 height 11
click at [633, 284] on div "Customer location >> ADD NEW ADDRESS << + NEW ADDRESS State Location type Conta…" at bounding box center [601, 370] width 760 height 172
click at [546, 124] on div "Business location" at bounding box center [601, 116] width 754 height 18
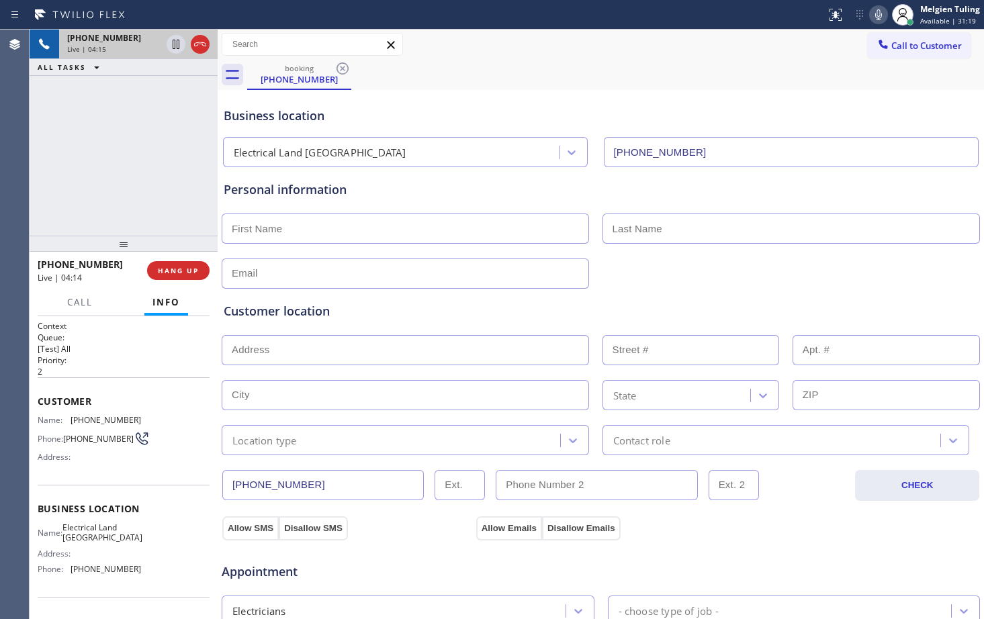
click at [550, 107] on div "Business location" at bounding box center [601, 116] width 754 height 18
click at [634, 74] on div "booking (714) 657-4140" at bounding box center [615, 75] width 737 height 30
click at [879, 13] on icon at bounding box center [878, 14] width 7 height 11
click at [176, 44] on icon at bounding box center [176, 44] width 16 height 16
click at [175, 148] on div "+17146574140 Live | 04:42 ALL TASKS ALL TASKS ACTIVE TASKS TASKS IN WRAP UP" at bounding box center [124, 133] width 188 height 206
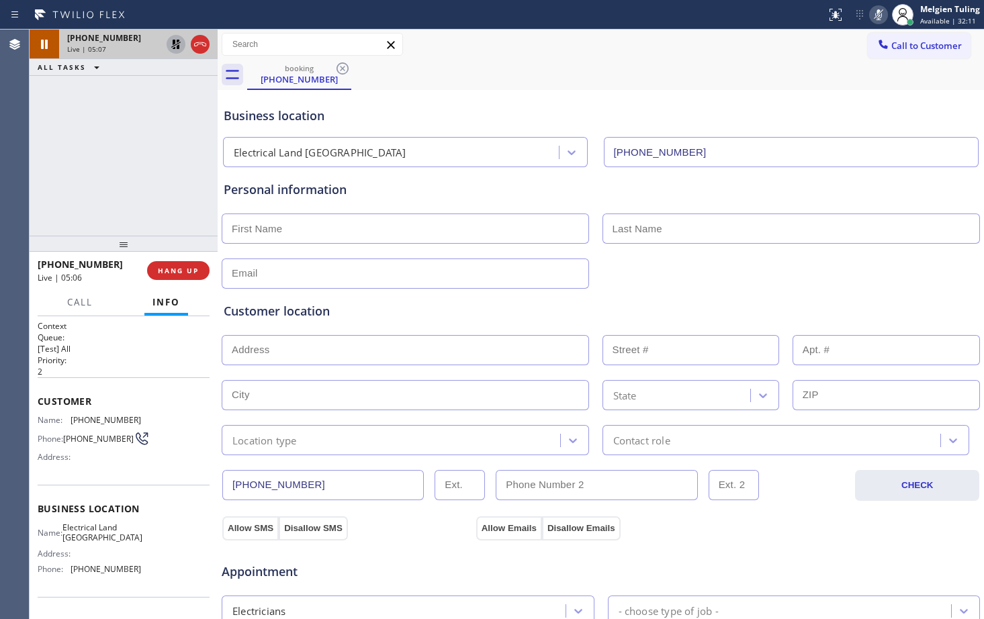
click at [134, 180] on div "+17146574140 Live | 05:07 ALL TASKS ALL TASKS ACTIVE TASKS TASKS IN WRAP UP" at bounding box center [124, 133] width 188 height 206
click at [882, 15] on icon at bounding box center [878, 14] width 7 height 11
click at [175, 40] on icon at bounding box center [175, 44] width 9 height 9
click at [876, 11] on icon at bounding box center [879, 15] width 16 height 16
click at [576, 49] on div "Call to Customer Outbound call Location Search location Your caller id phone nu…" at bounding box center [601, 45] width 767 height 24
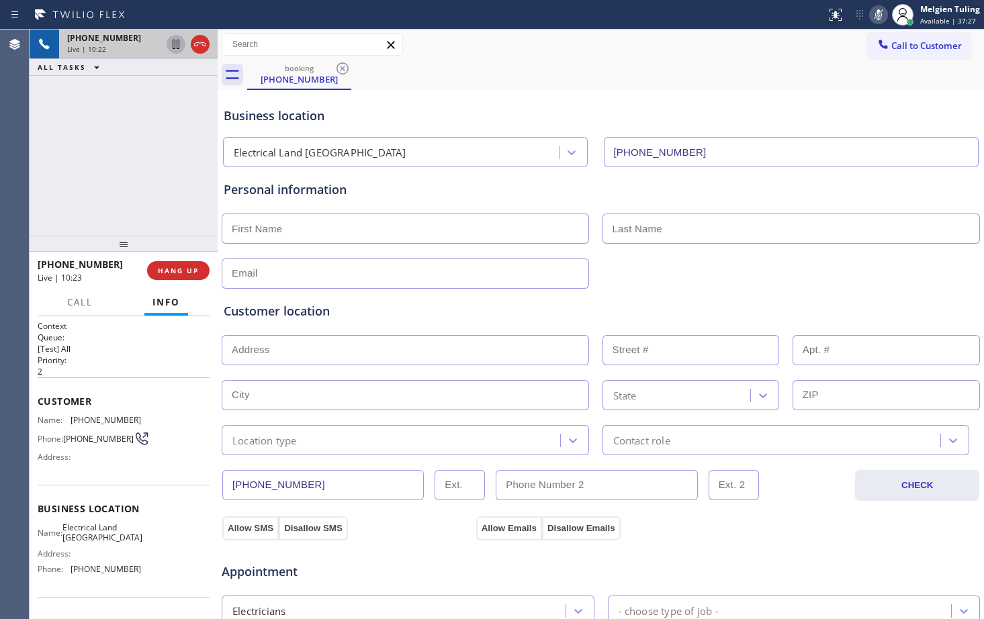
click at [174, 43] on icon at bounding box center [176, 44] width 16 height 16
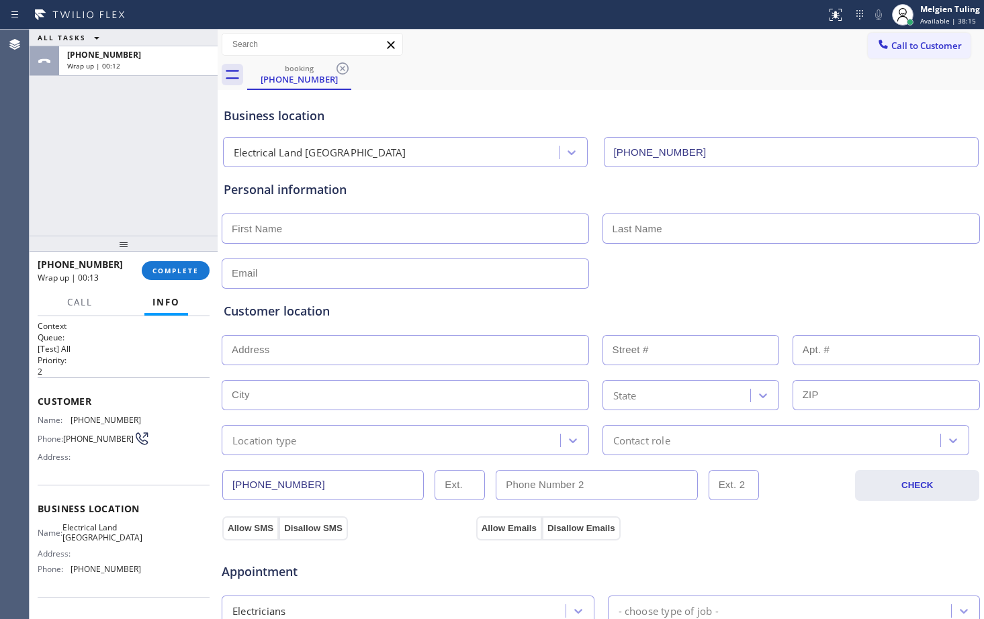
click at [127, 367] on p "2" at bounding box center [124, 371] width 172 height 11
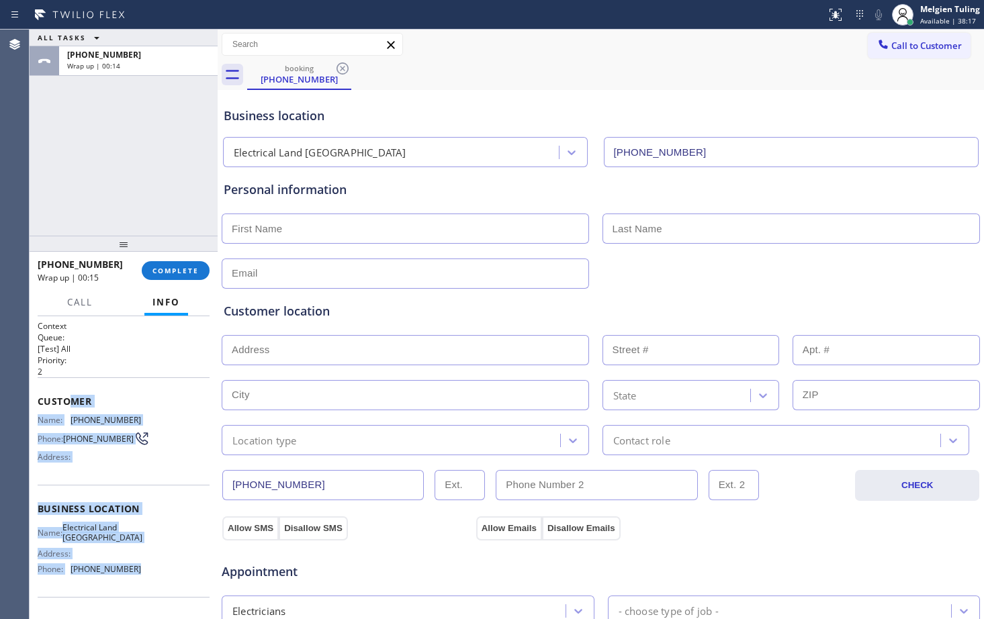
drag, startPoint x: 99, startPoint y: 398, endPoint x: 144, endPoint y: 578, distance: 185.6
click at [144, 578] on div "Context Queue: [Test] All Priority: 2 Customer Name: (714) 657-4140 Phone: (714…" at bounding box center [124, 509] width 172 height 378
copy div "mer Name: (714) 657-4140 Phone: (714) 657-4140 Address: Business location Name:…"
drag, startPoint x: 156, startPoint y: 270, endPoint x: 165, endPoint y: 266, distance: 9.6
click at [156, 270] on span "COMPLETE" at bounding box center [176, 270] width 46 height 9
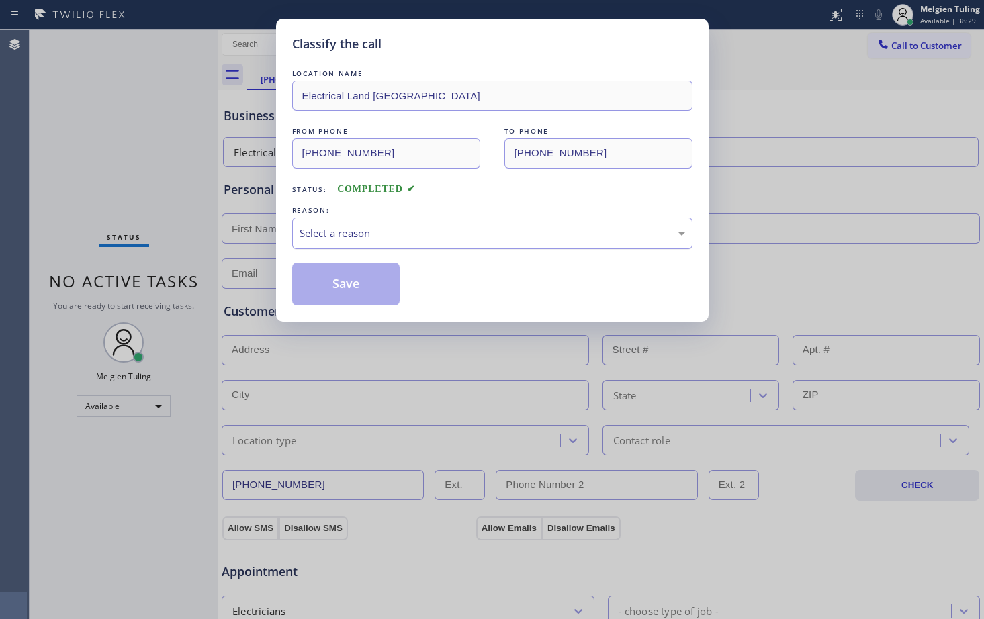
click at [685, 230] on div "Select a reason" at bounding box center [493, 233] width 386 height 15
click at [345, 284] on button "Save" at bounding box center [346, 284] width 108 height 43
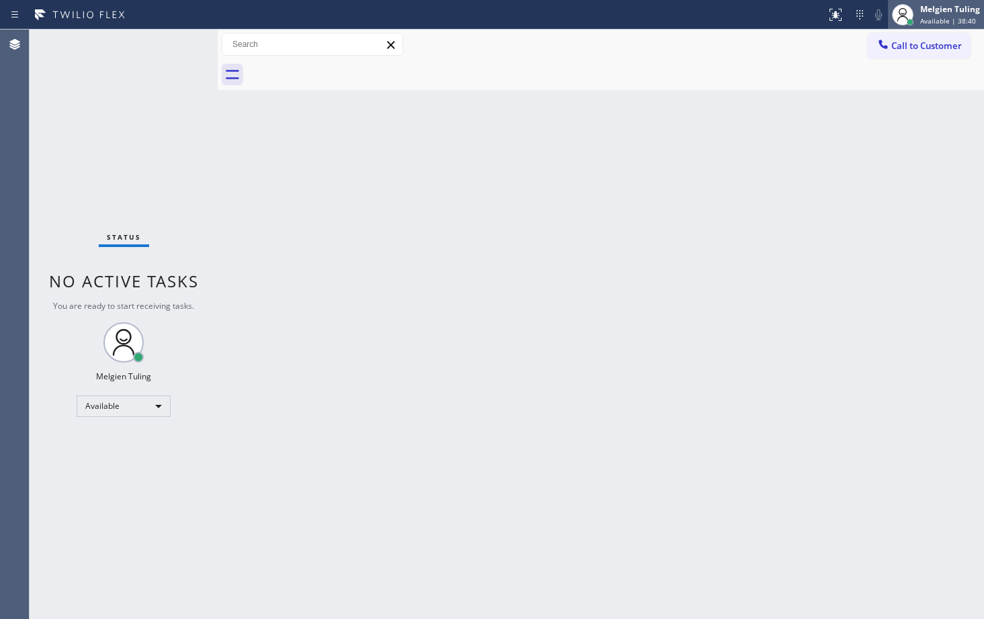
click at [935, 12] on div "Melgien Tuling" at bounding box center [950, 8] width 60 height 11
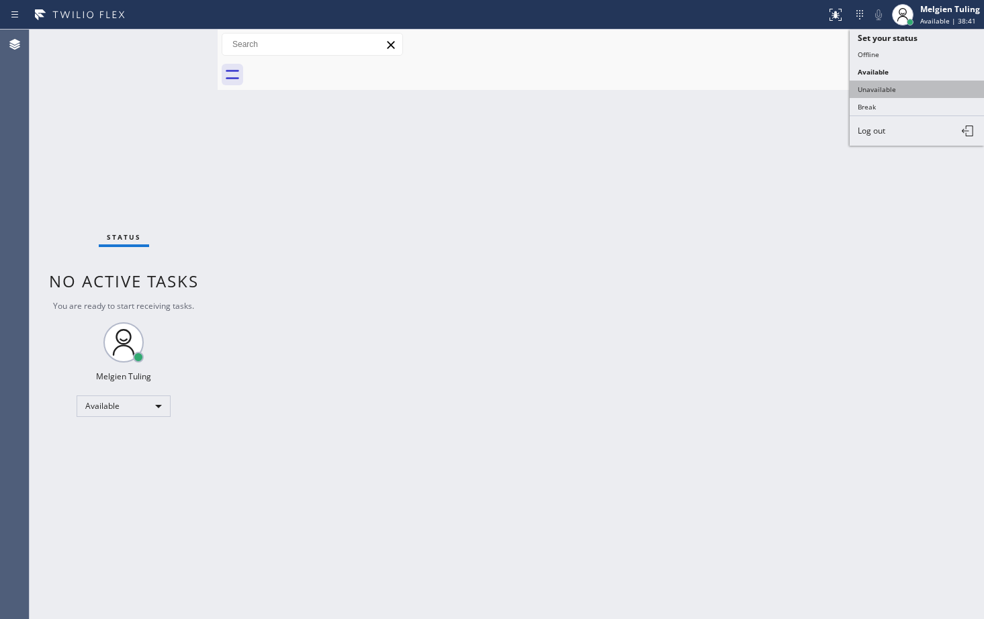
click at [892, 92] on button "Unavailable" at bounding box center [917, 89] width 134 height 17
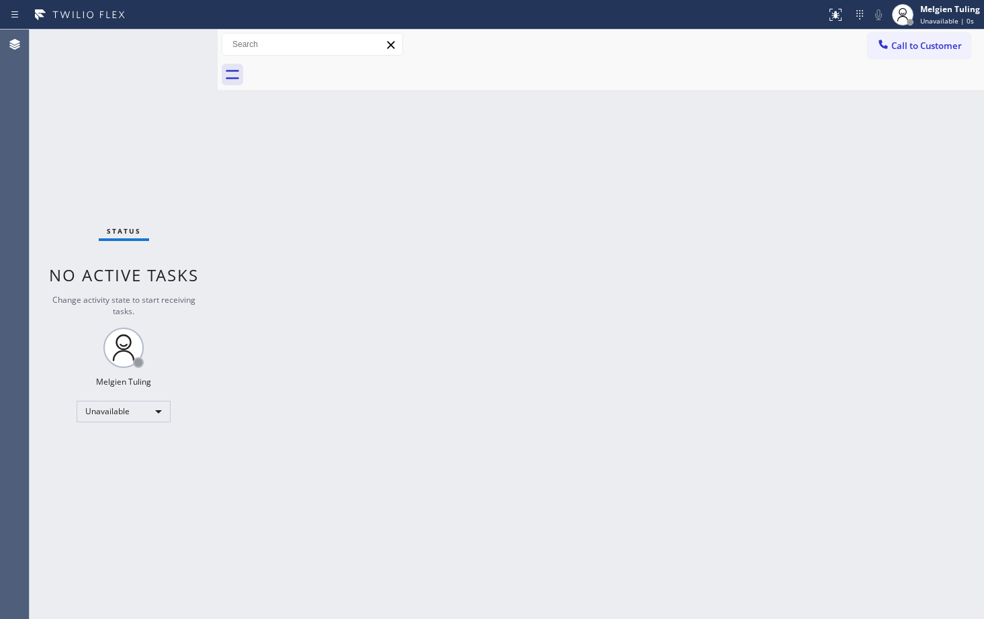
click at [880, 304] on div "Back to Dashboard Change Sender ID Customers Technicians Select a contact Outbo…" at bounding box center [601, 325] width 767 height 590
click at [347, 437] on div "Back to Dashboard Change Sender ID Customers Technicians Select a contact Outbo…" at bounding box center [601, 325] width 767 height 590
click at [904, 48] on span "Call to Customer" at bounding box center [927, 46] width 71 height 12
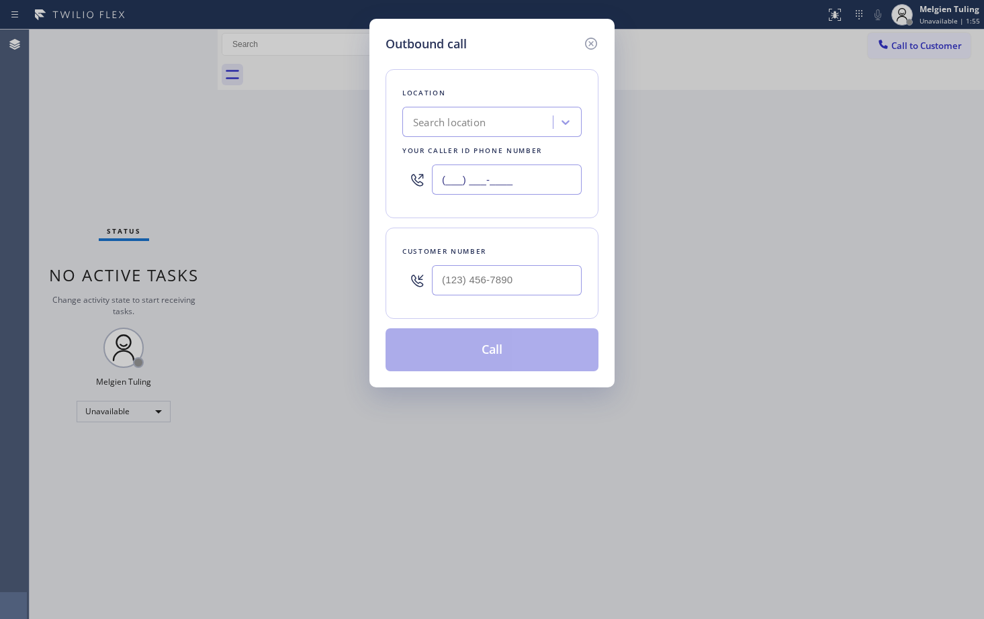
click at [473, 175] on input "(___) ___-____" at bounding box center [507, 180] width 150 height 30
paste input "714) 463-1717"
type input "(714) 463-1717"
type input "(___) ___-____"
click at [480, 279] on input "(___) ___-____" at bounding box center [507, 280] width 150 height 30
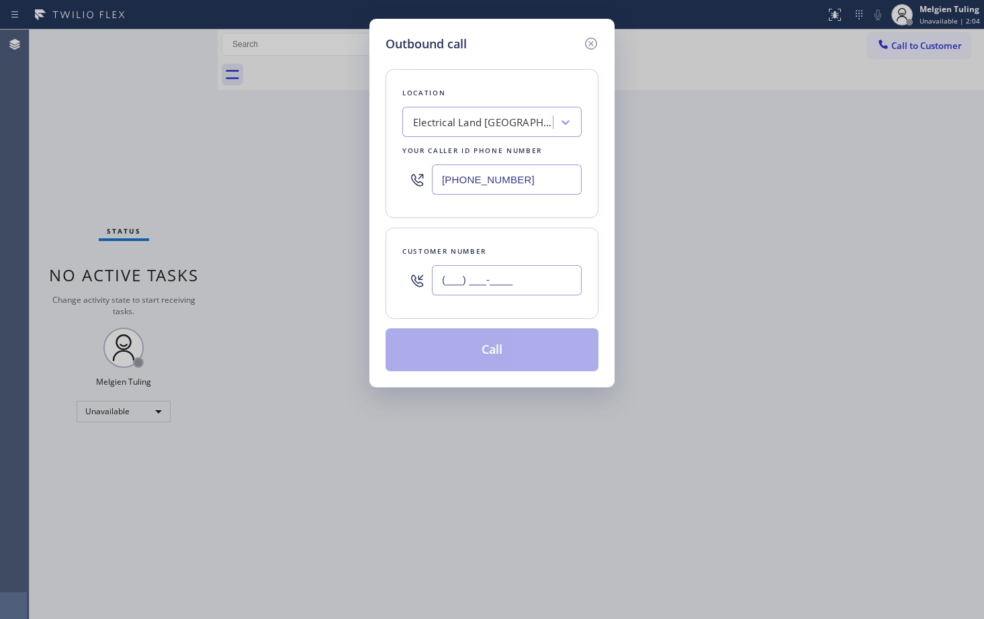
click at [473, 282] on input "(___) ___-____" at bounding box center [507, 280] width 150 height 30
paste input "714) 657-4140"
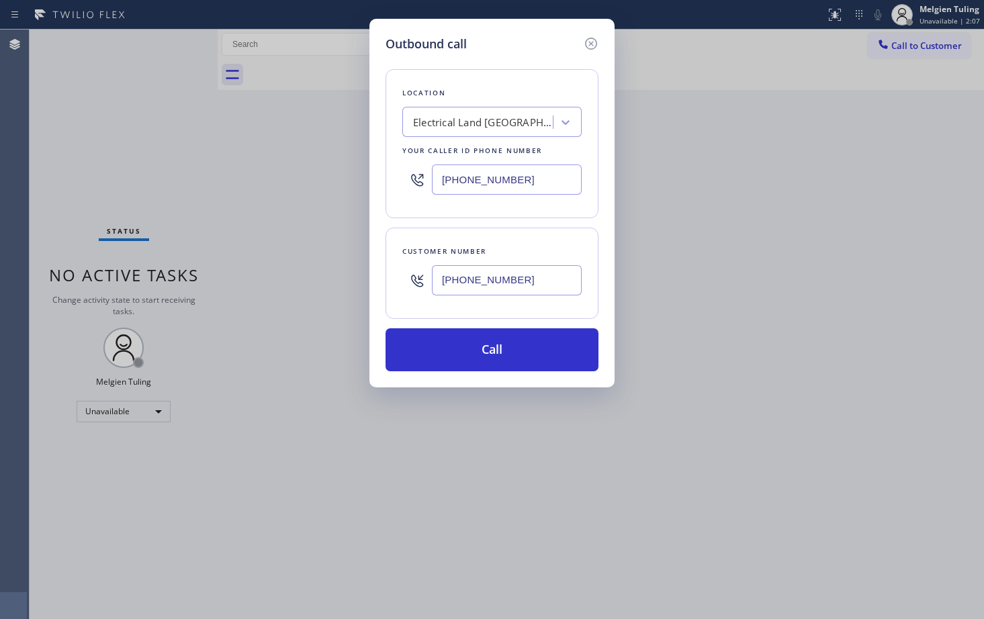
type input "(714) 657-4140"
click at [908, 574] on div "Outbound call Location Electrical Land Westminster Your caller id phone number …" at bounding box center [492, 309] width 984 height 619
click at [947, 556] on div "Outbound call Location Electrical Land Westminster Your caller id phone number …" at bounding box center [492, 309] width 984 height 619
drag, startPoint x: 280, startPoint y: 268, endPoint x: 670, endPoint y: 359, distance: 400.1
click at [638, 350] on div "Outbound call Location Electrical Land Westminster Your caller id phone number …" at bounding box center [492, 309] width 984 height 619
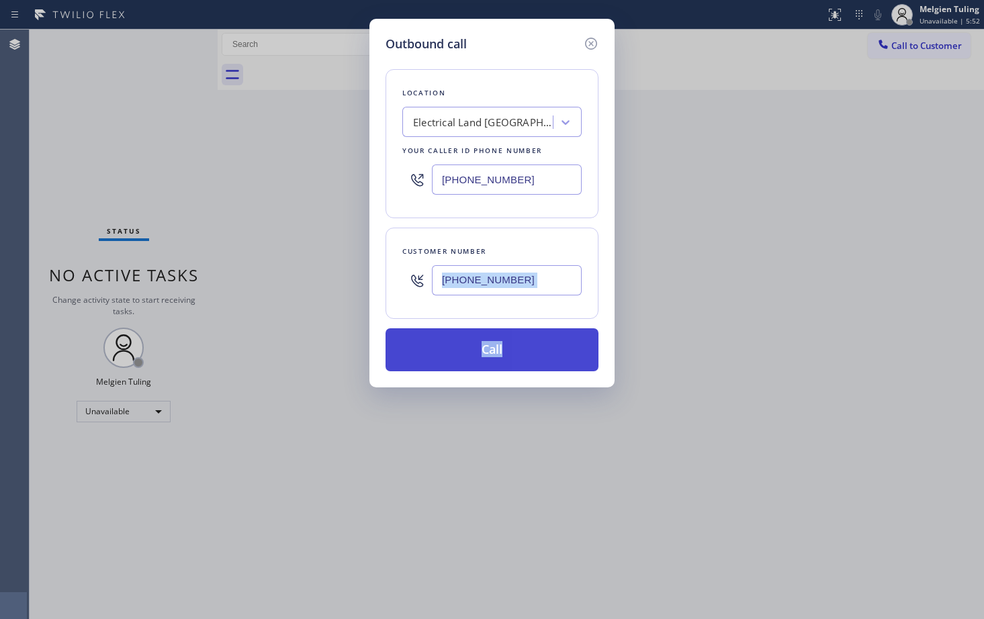
click at [492, 347] on button "Call" at bounding box center [492, 350] width 213 height 43
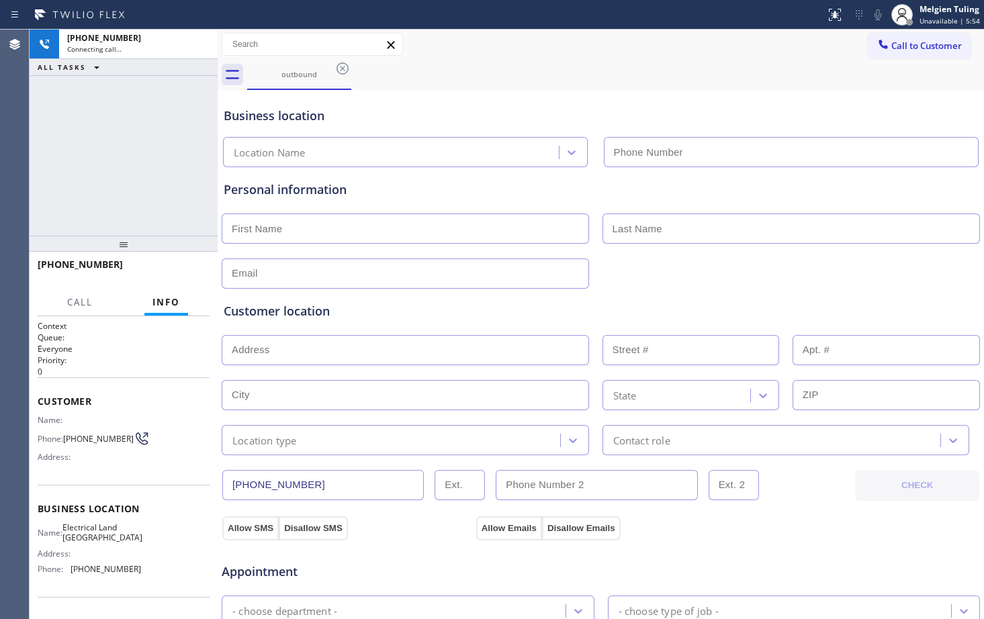
type input "(714) 463-1717"
click at [370, 357] on input "text" at bounding box center [405, 350] width 367 height 30
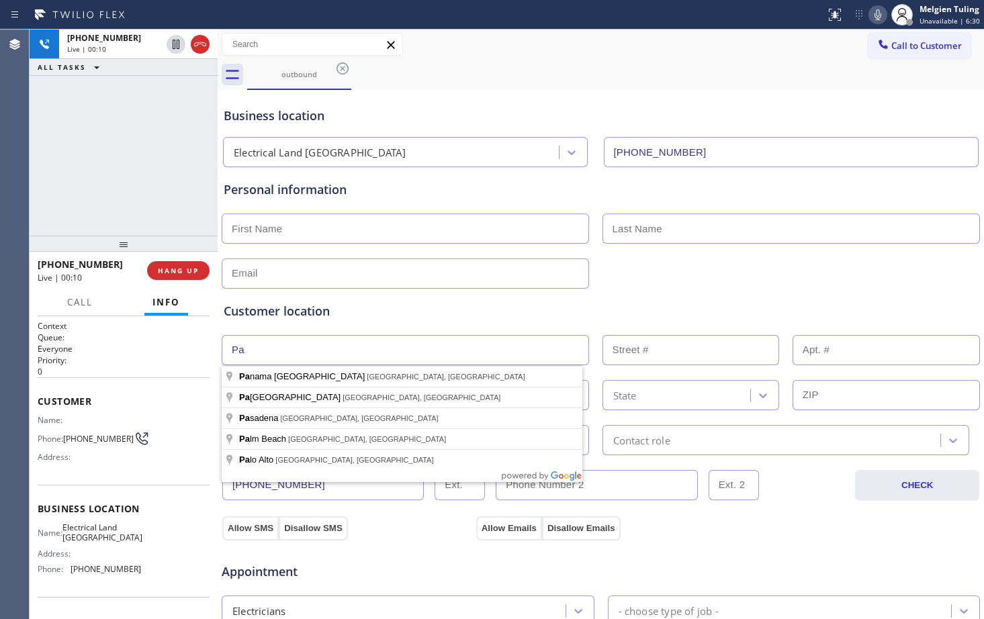
type input "P"
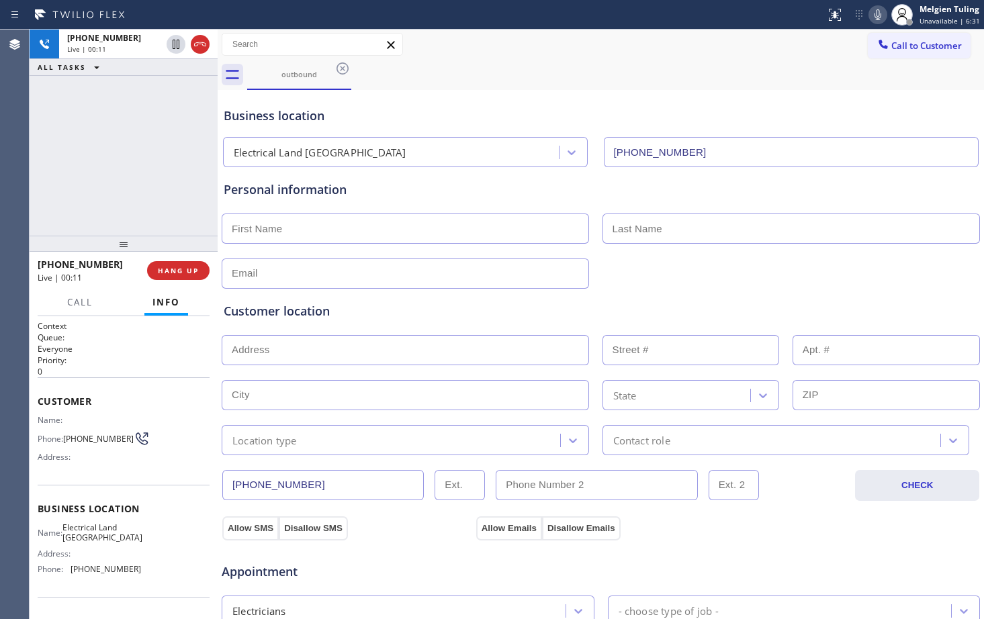
click at [316, 234] on input "text" at bounding box center [405, 229] width 367 height 30
click at [247, 232] on input "P" at bounding box center [405, 229] width 367 height 30
type input "Patcy"
click at [654, 224] on input "text" at bounding box center [792, 229] width 378 height 30
click at [654, 226] on input "text" at bounding box center [792, 229] width 378 height 30
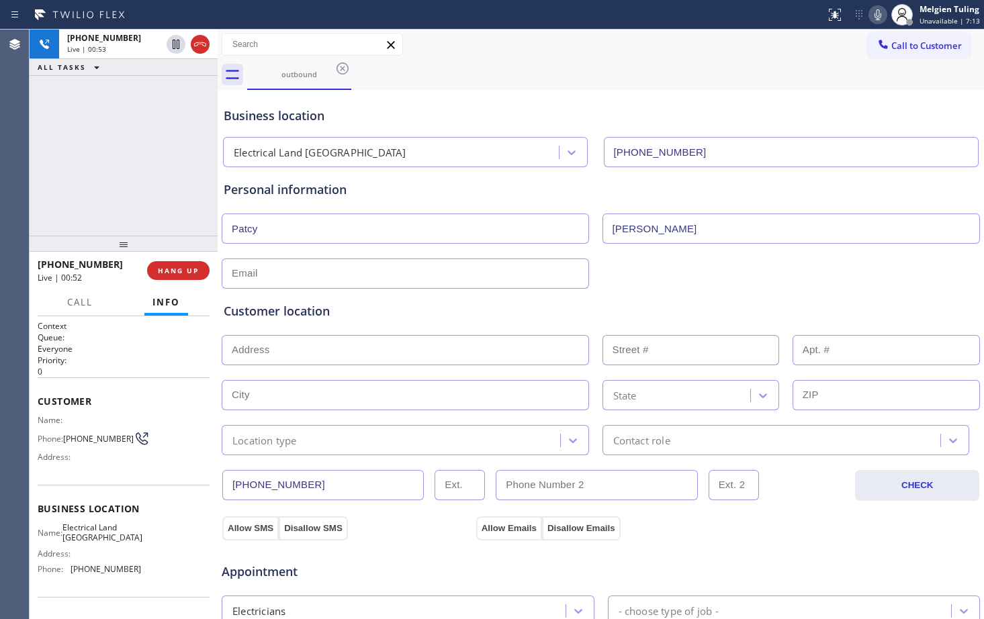
type input "[PERSON_NAME]"
click at [288, 273] on input "text" at bounding box center [405, 274] width 367 height 30
type input "[EMAIL_ADDRESS][DOMAIN_NAME]"
click at [700, 278] on div "[EMAIL_ADDRESS][DOMAIN_NAME]" at bounding box center [600, 272] width 761 height 33
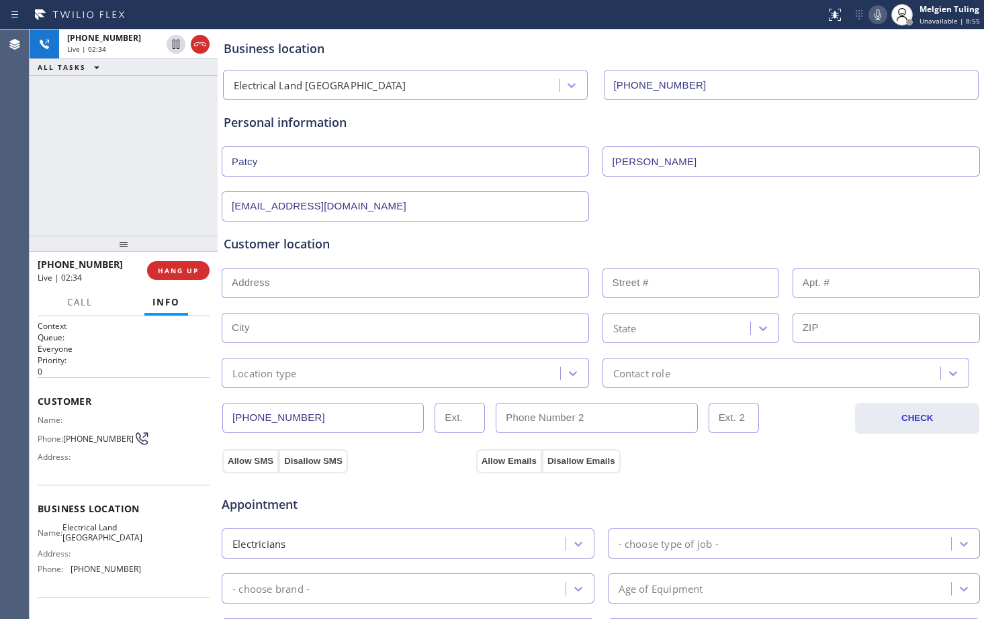
click at [601, 237] on div "Customer location" at bounding box center [601, 244] width 754 height 18
click at [808, 455] on div "Allow SMS Disallow SMS Allow Emails Disallow Emails" at bounding box center [600, 459] width 761 height 27
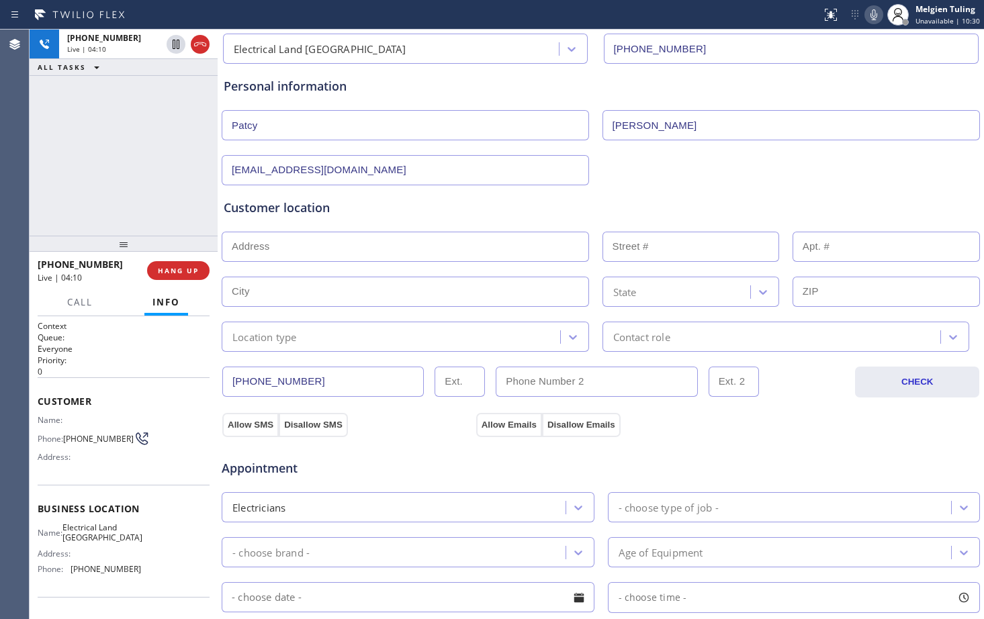
scroll to position [134, 0]
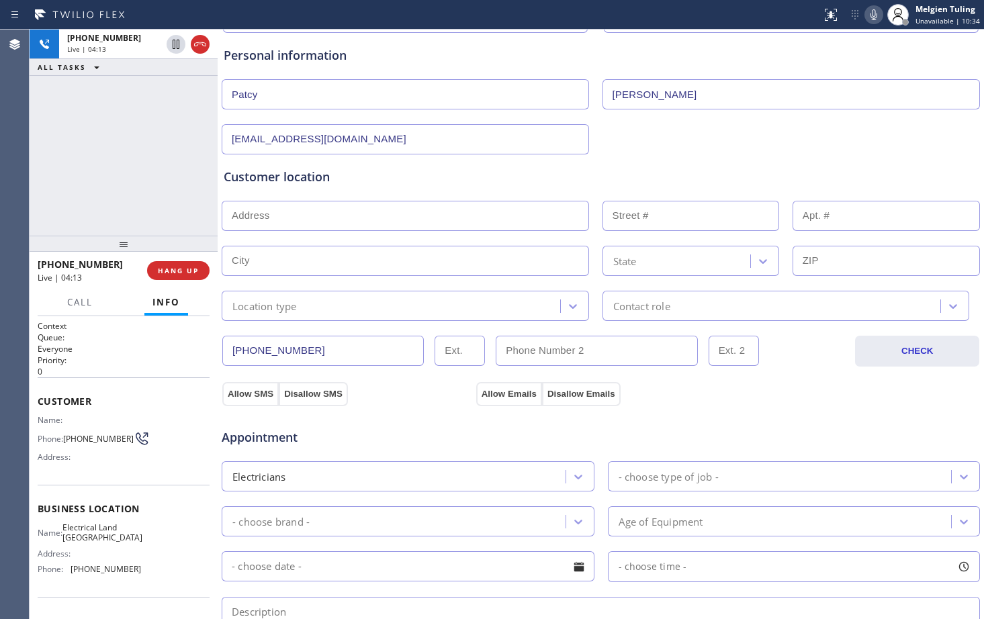
click at [245, 212] on input "text" at bounding box center [405, 216] width 367 height 30
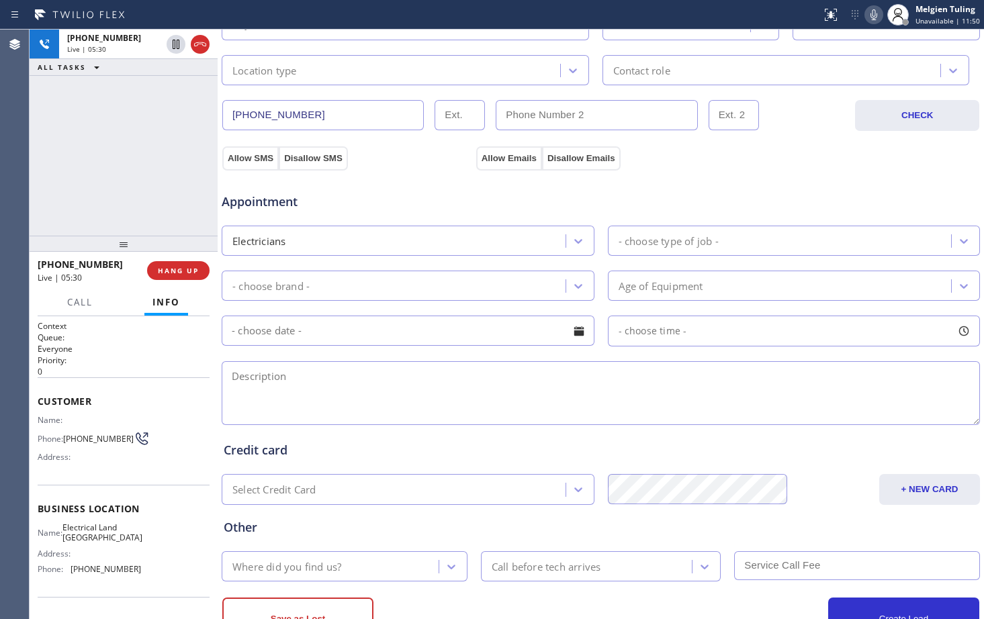
scroll to position [403, 0]
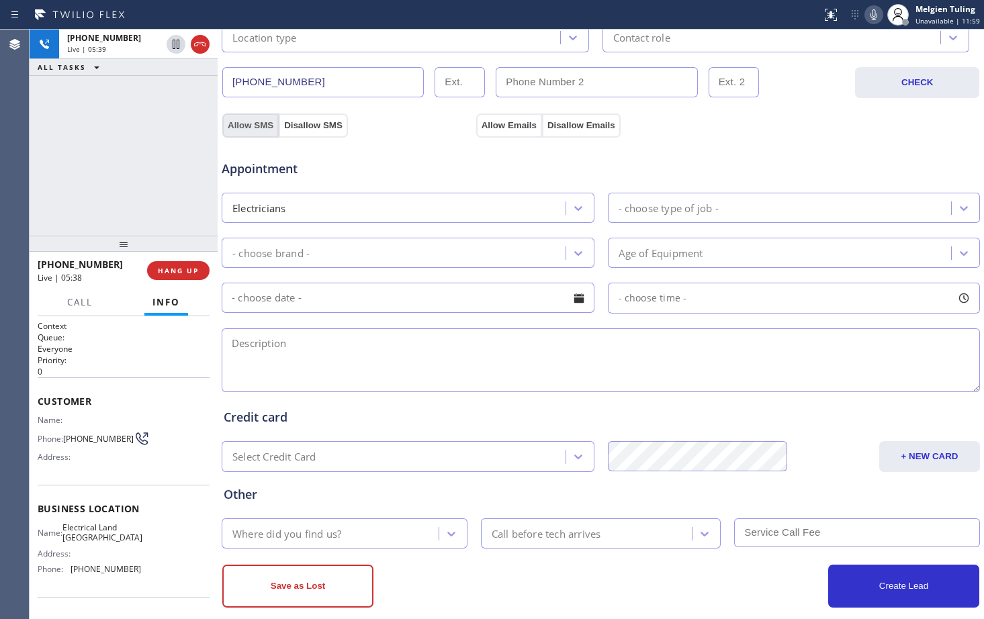
click at [262, 124] on button "Allow SMS" at bounding box center [250, 126] width 56 height 24
click at [508, 130] on button "Allow Emails" at bounding box center [509, 126] width 66 height 24
click at [933, 15] on div "Melgien Tuling Unavailable | 12:02" at bounding box center [948, 15] width 71 height 24
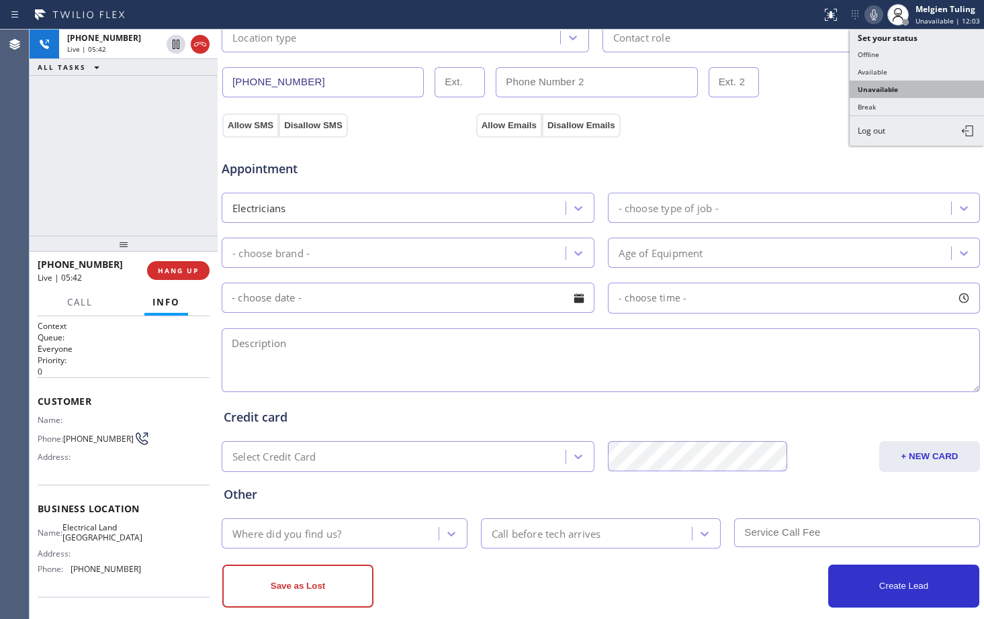
click at [881, 91] on button "Unavailable" at bounding box center [917, 89] width 134 height 17
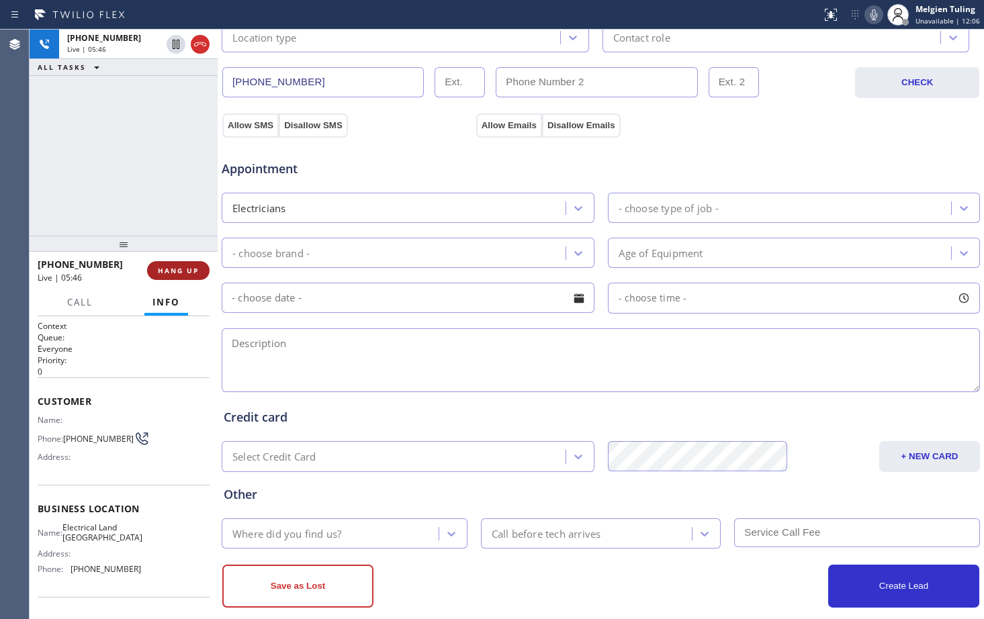
click at [180, 273] on span "HANG UP" at bounding box center [178, 270] width 41 height 9
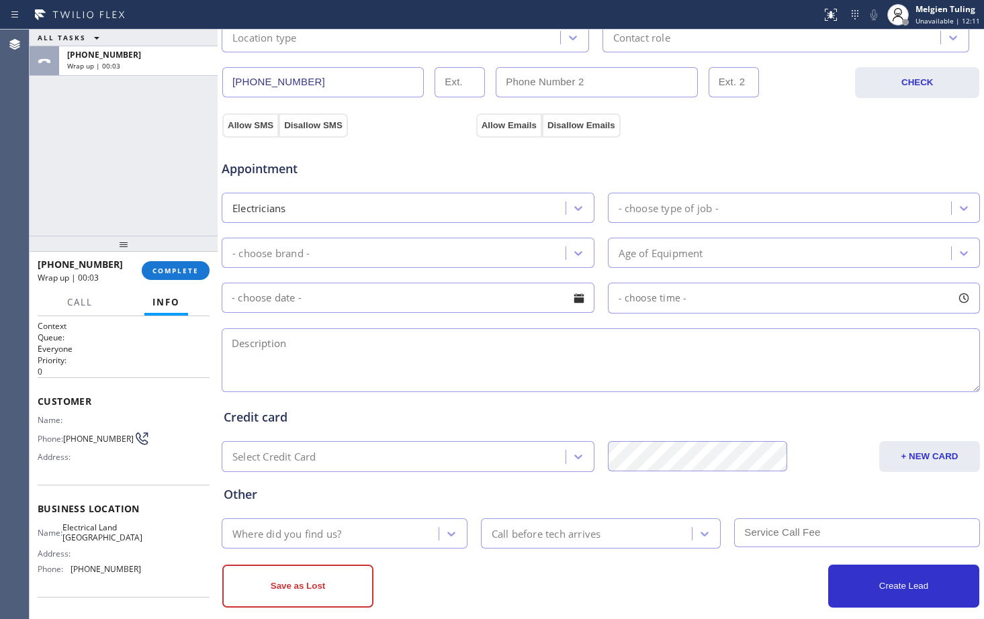
click at [288, 256] on div "- choose brand -" at bounding box center [270, 252] width 77 height 15
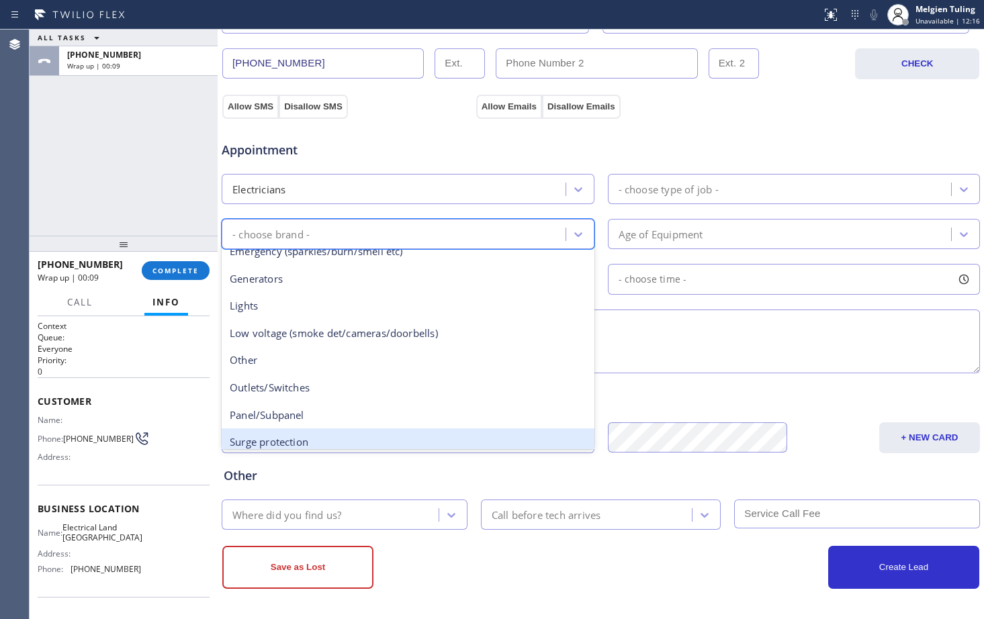
scroll to position [0, 0]
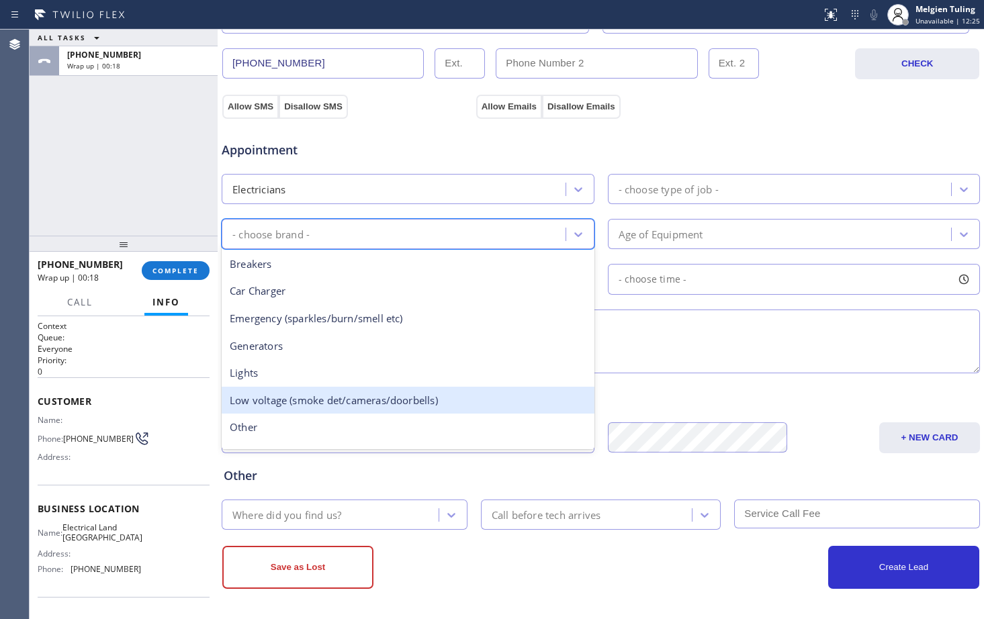
click at [311, 406] on div "Low voltage (smoke det/cameras/doorbells)" at bounding box center [408, 401] width 373 height 28
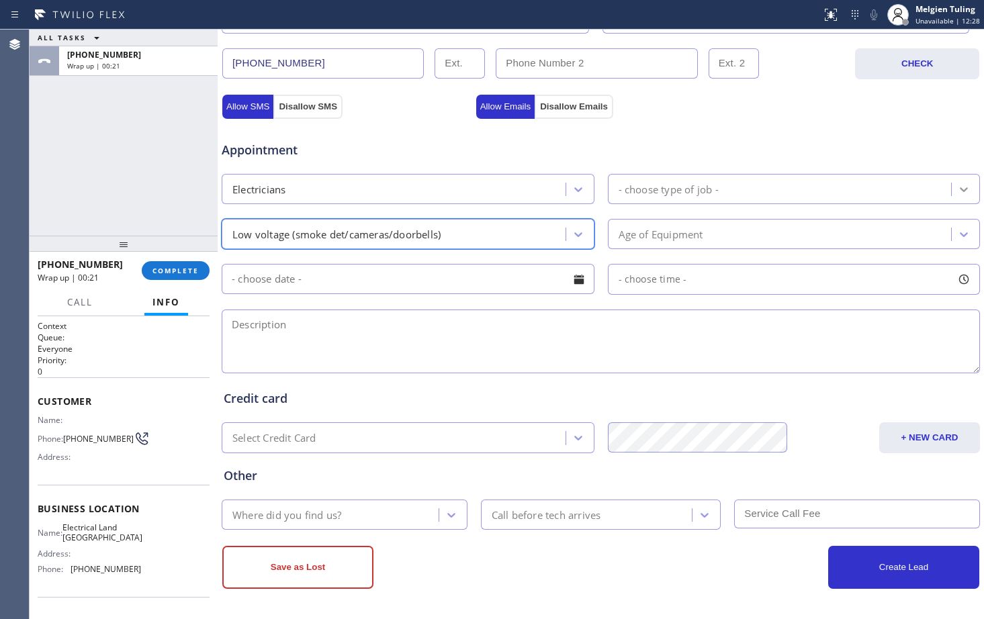
click at [955, 197] on div at bounding box center [964, 189] width 24 height 24
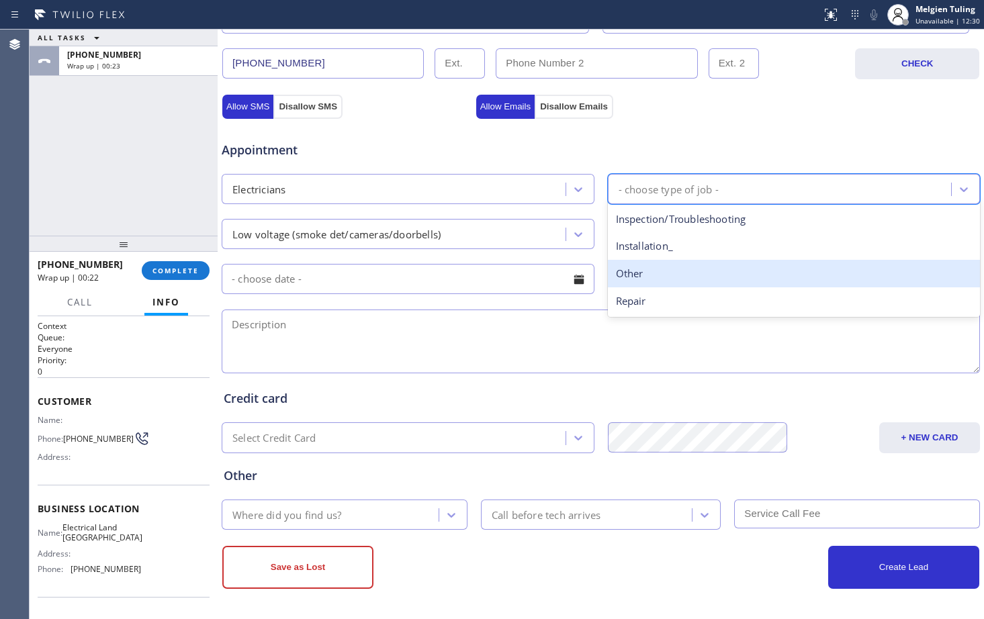
click at [632, 276] on div "Other" at bounding box center [794, 274] width 373 height 28
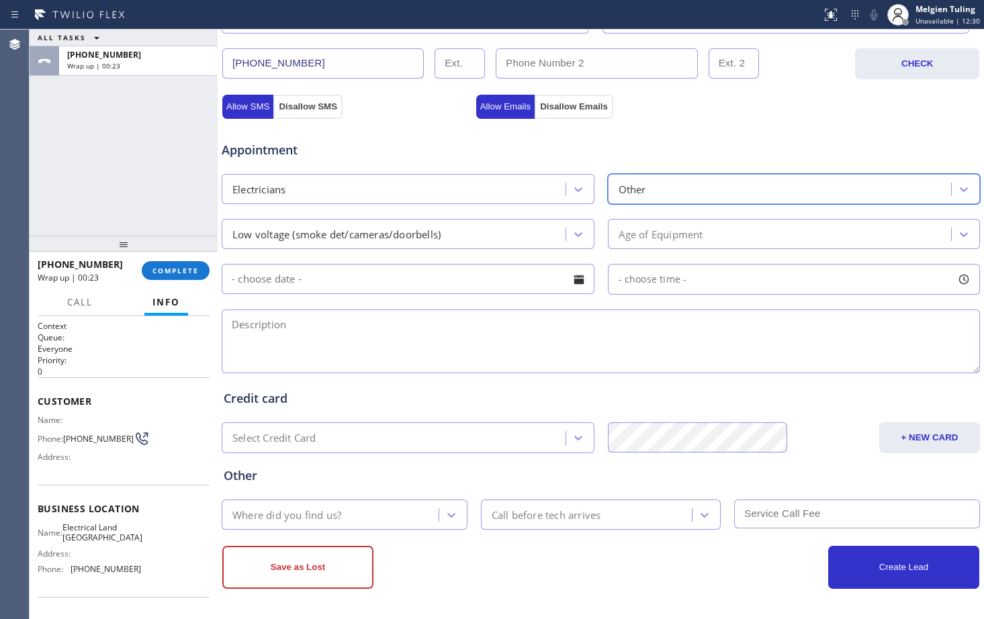
click at [722, 232] on div "Age of Equipment" at bounding box center [782, 234] width 340 height 24
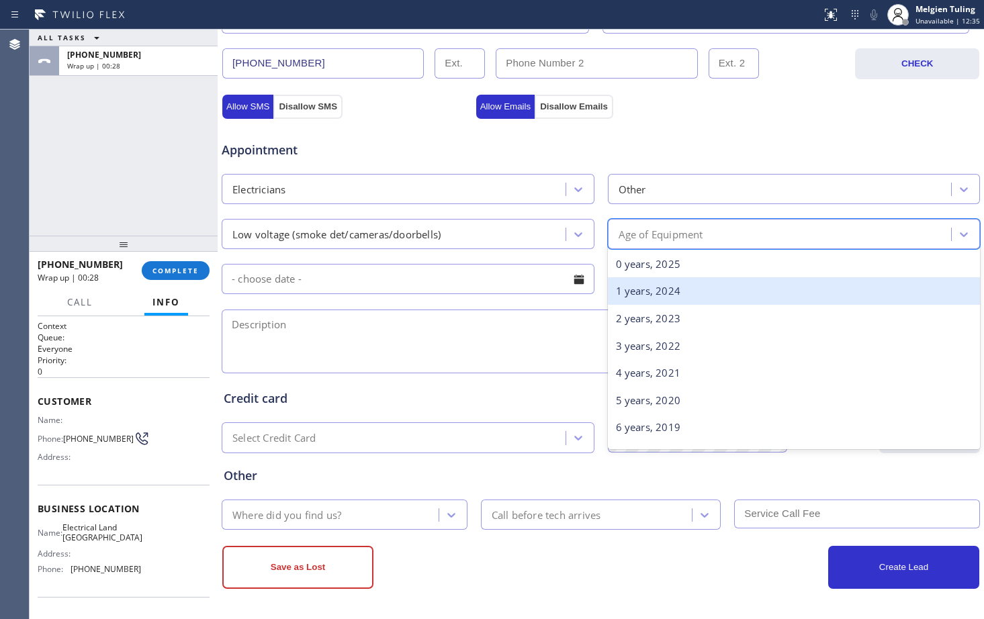
click at [675, 281] on div "1 years, 2024" at bounding box center [794, 291] width 373 height 28
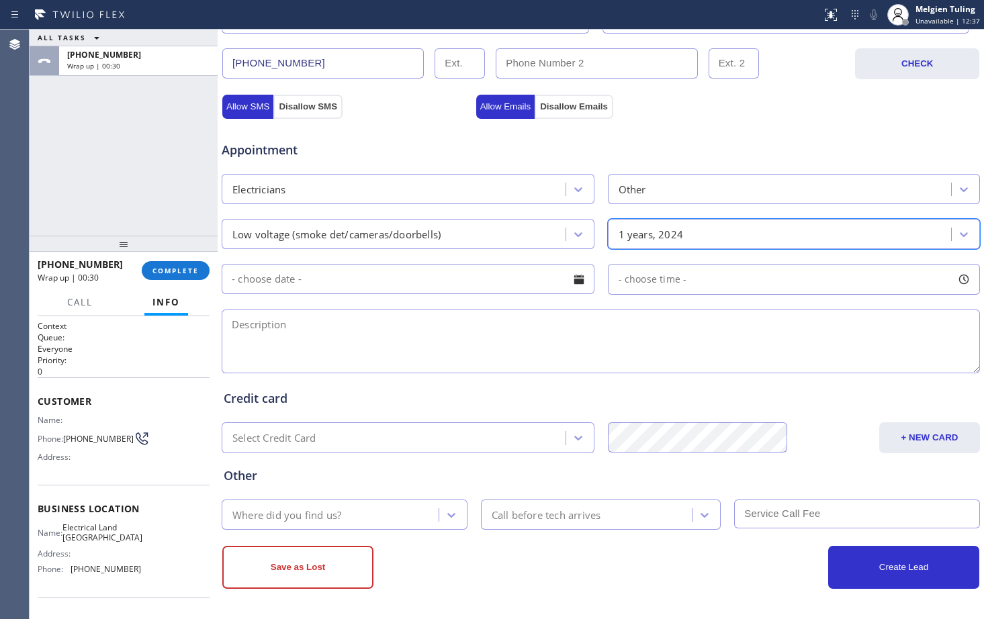
click at [424, 280] on input "text" at bounding box center [408, 279] width 373 height 30
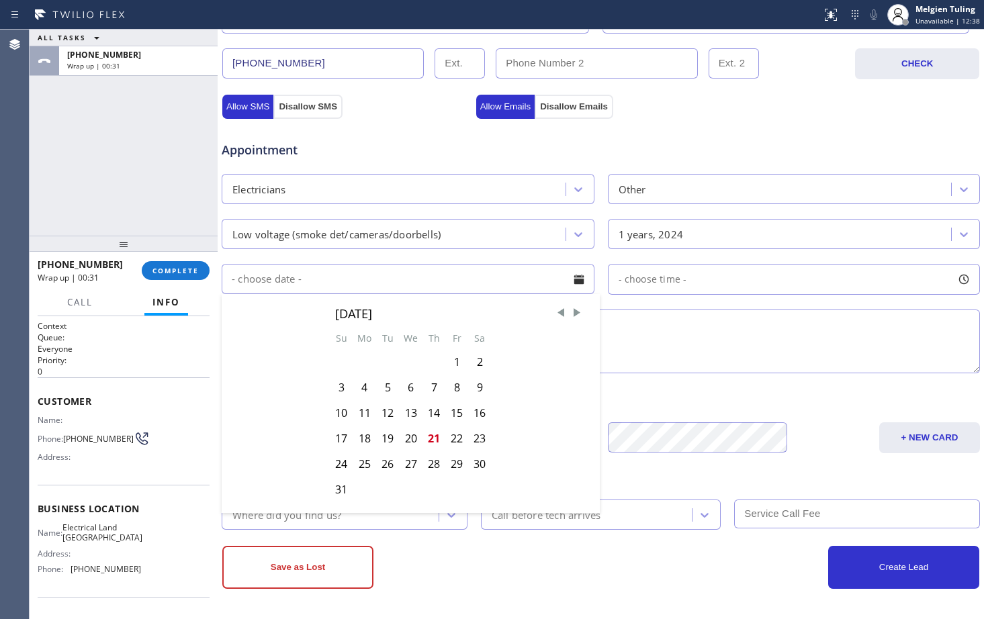
click at [652, 470] on div "Other" at bounding box center [601, 476] width 754 height 18
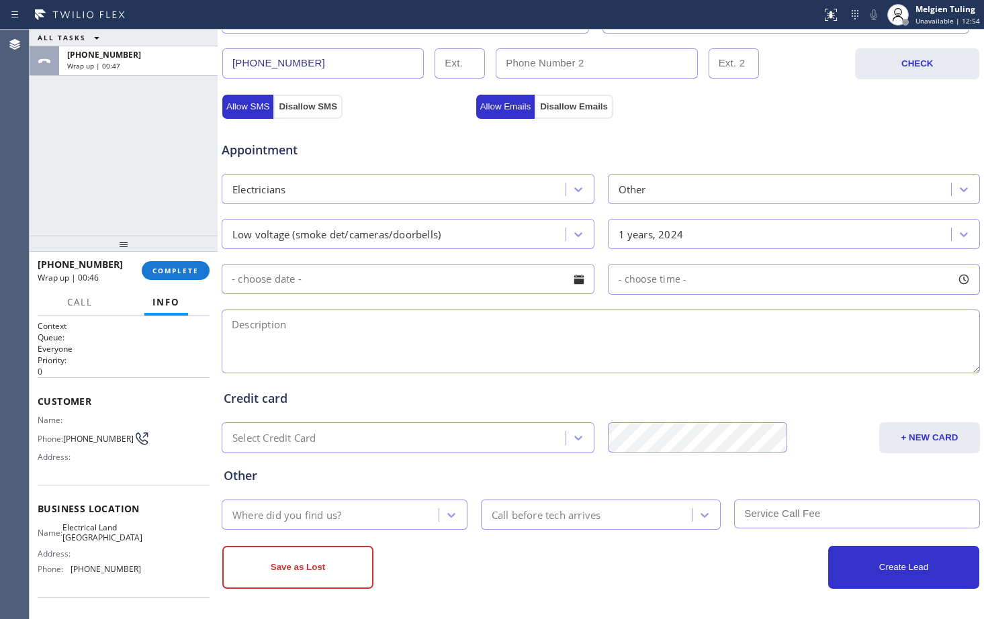
click at [406, 343] on textarea at bounding box center [601, 342] width 759 height 64
paste textarea "the door bell is not working as per cust said its hardwire connection | house -…"
click at [558, 324] on textarea "the door bell is not working as per cust said its hardwire connection | house -…" at bounding box center [601, 342] width 759 height 64
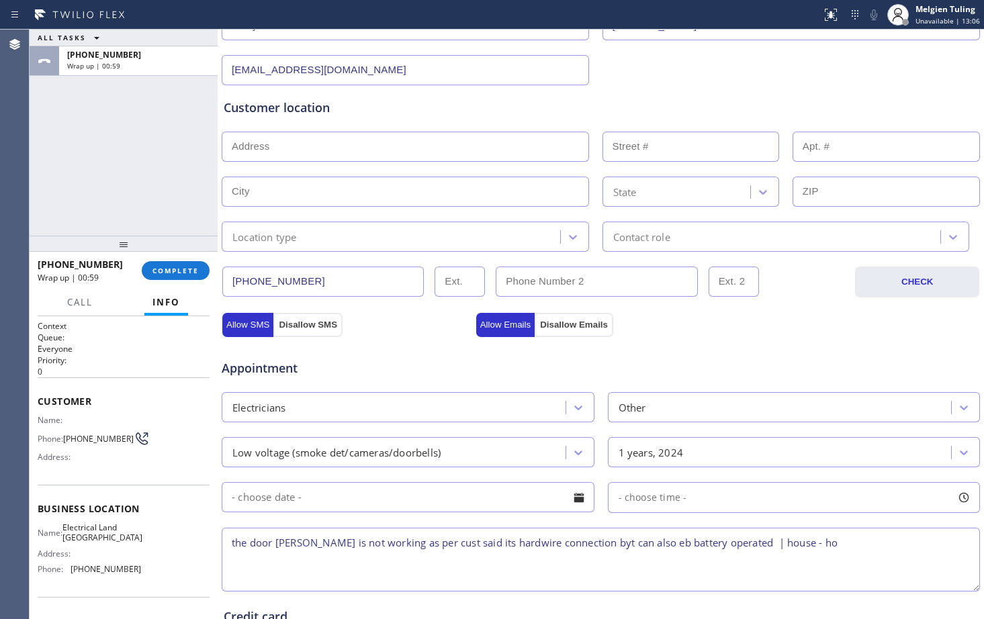
scroll to position [422, 0]
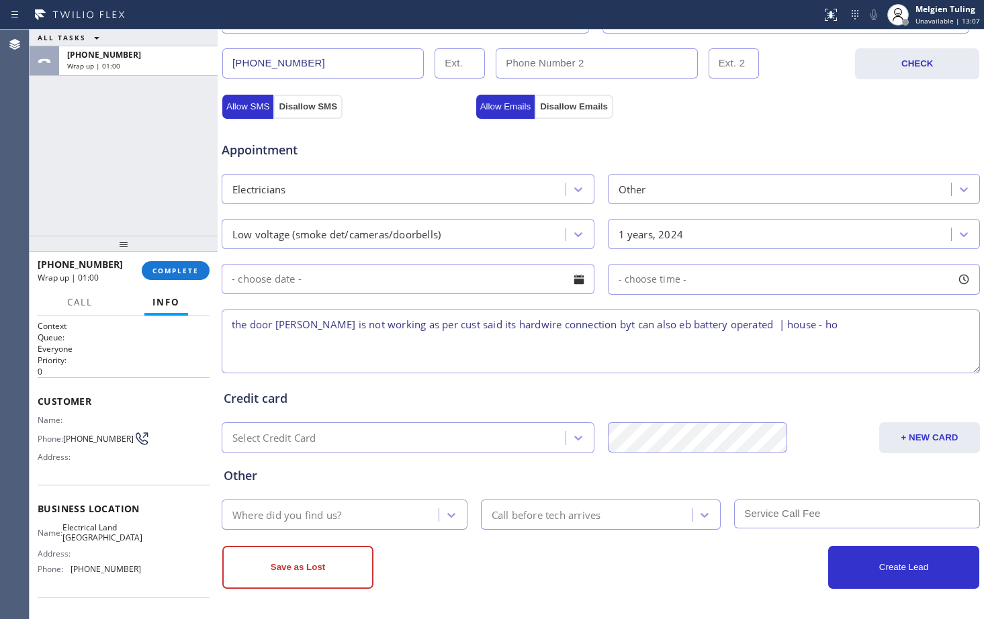
click at [632, 323] on textarea "the door bell is not working as per cust said its hardwire connection byt can a…" at bounding box center [601, 342] width 759 height 64
click at [573, 324] on textarea "the door bell is not working as per cust said its hardwire connection byt can a…" at bounding box center [601, 342] width 759 height 64
type textarea "the door bell is not working as per cust said its hardwire connection by can al…"
click at [169, 273] on span "COMPLETE" at bounding box center [176, 270] width 46 height 9
click at [180, 271] on span "COMPLETE" at bounding box center [176, 270] width 46 height 9
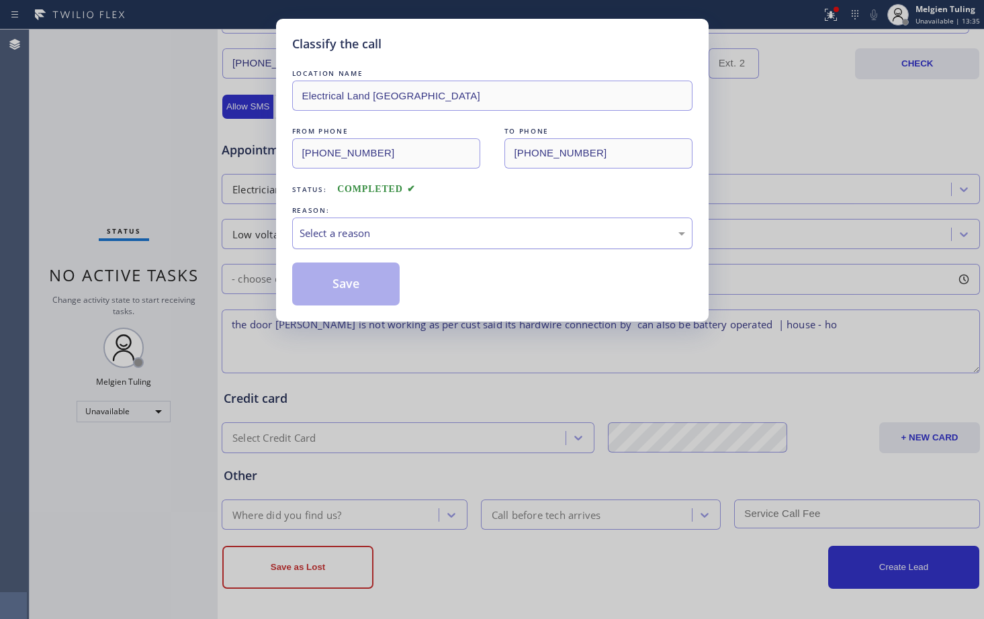
click at [297, 223] on div "Select a reason" at bounding box center [492, 234] width 400 height 32
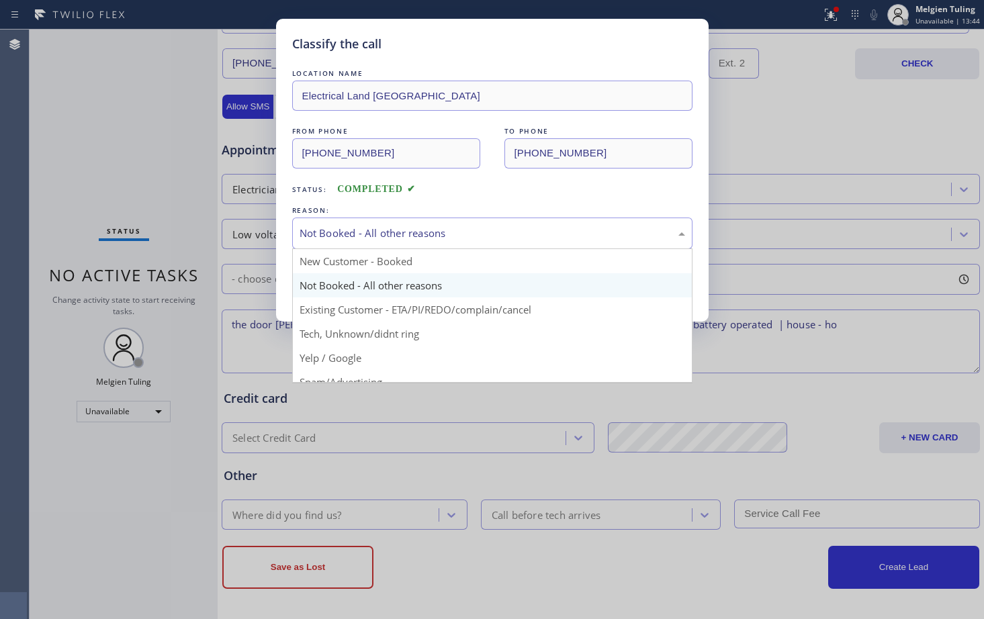
click at [349, 236] on div "Not Booked - All other reasons" at bounding box center [493, 233] width 386 height 15
click at [339, 236] on div "Not Booked - All other reasons" at bounding box center [493, 233] width 386 height 15
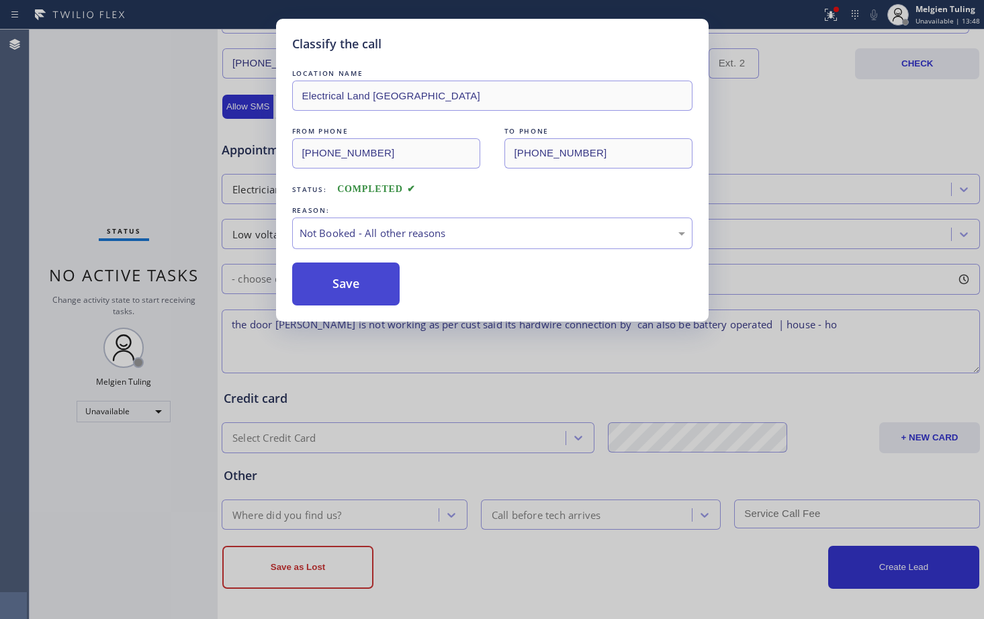
click at [325, 277] on button "Save" at bounding box center [346, 284] width 108 height 43
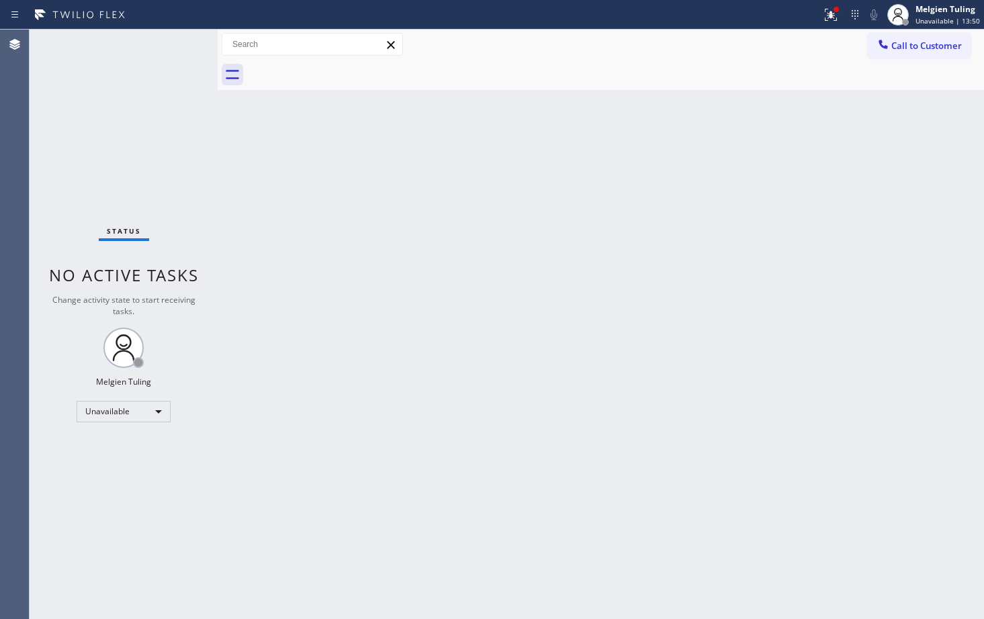
click at [673, 206] on div "Back to Dashboard Change Sender ID Customers Technicians Select a contact Outbo…" at bounding box center [601, 325] width 767 height 590
click at [915, 48] on span "Call to Customer" at bounding box center [927, 46] width 71 height 12
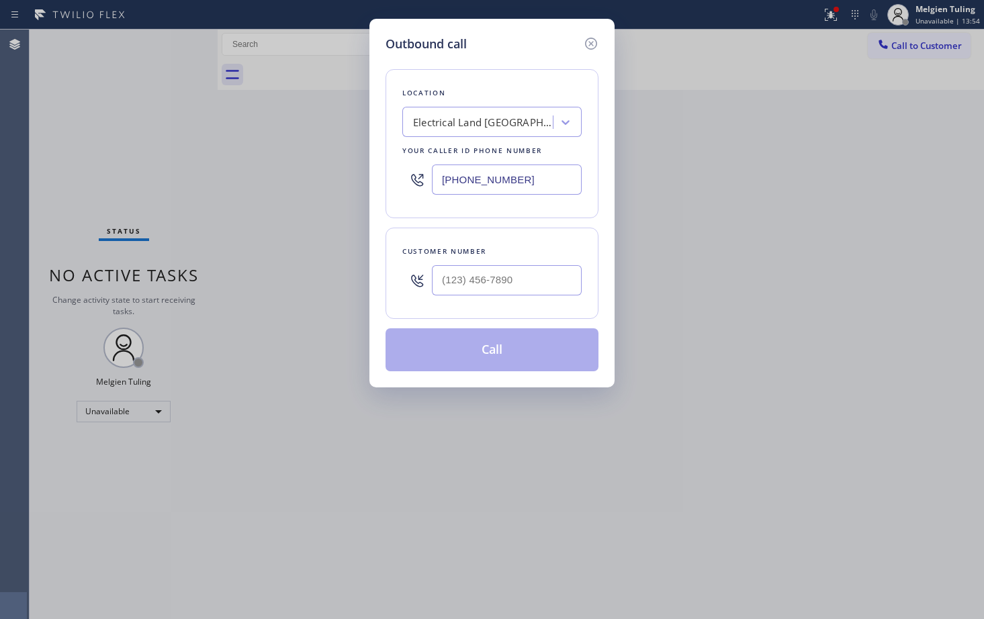
click at [456, 275] on input "text" at bounding box center [507, 280] width 150 height 30
type input "(___) ___-____"
click at [455, 276] on input "(___) ___-____" at bounding box center [507, 280] width 150 height 30
paste input "714) 657-4140"
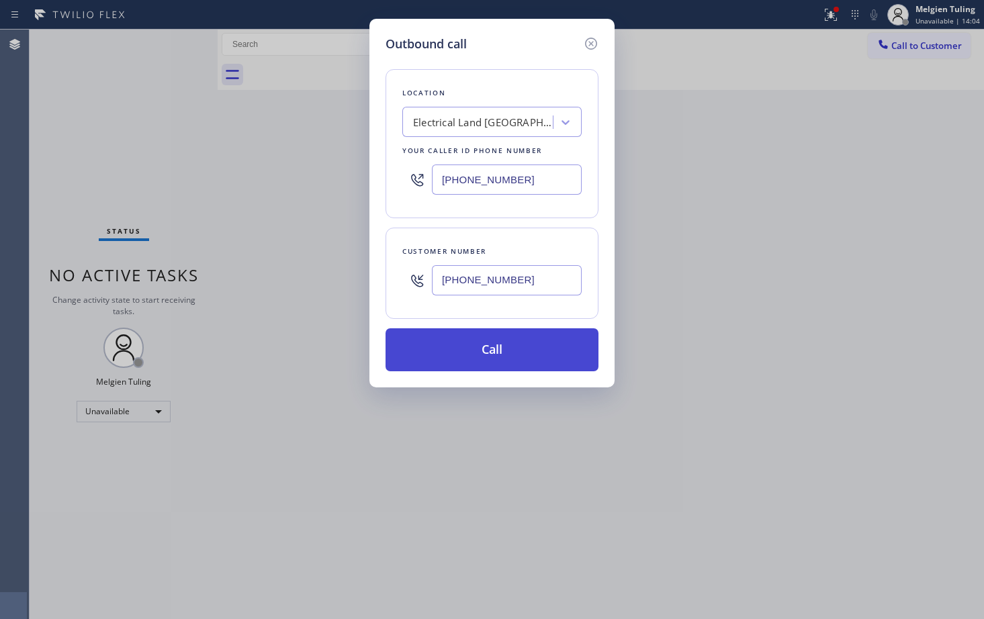
type input "(714) 657-4140"
click at [490, 354] on button "Call" at bounding box center [492, 350] width 213 height 43
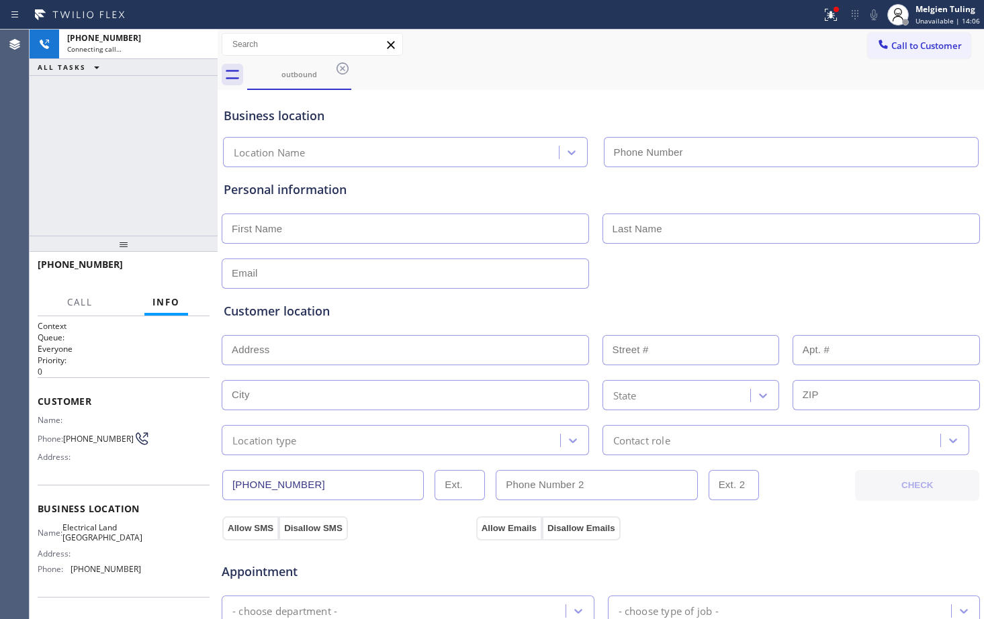
type input "(714) 463-1717"
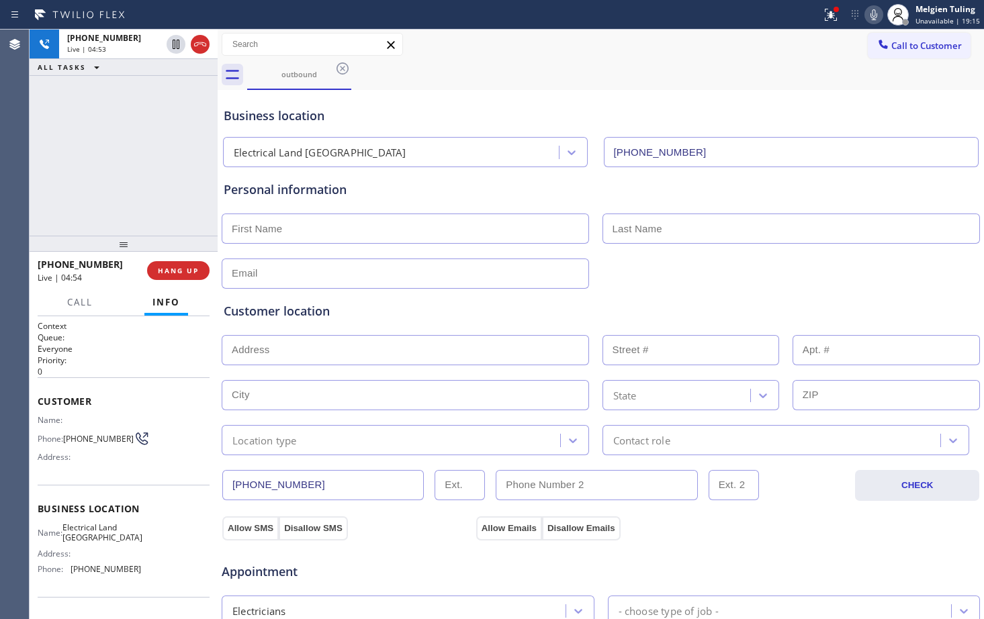
click at [382, 346] on input "text" at bounding box center [405, 350] width 367 height 30
click at [350, 353] on input "text" at bounding box center [405, 350] width 367 height 30
paste input "15261 Dogwood St Westminster, CA 92683"
type input "15261 Dogwood St Westminster, CA 92683"
click at [298, 357] on input "15261 Dogwood St Westminster, CA 92683" at bounding box center [405, 350] width 367 height 30
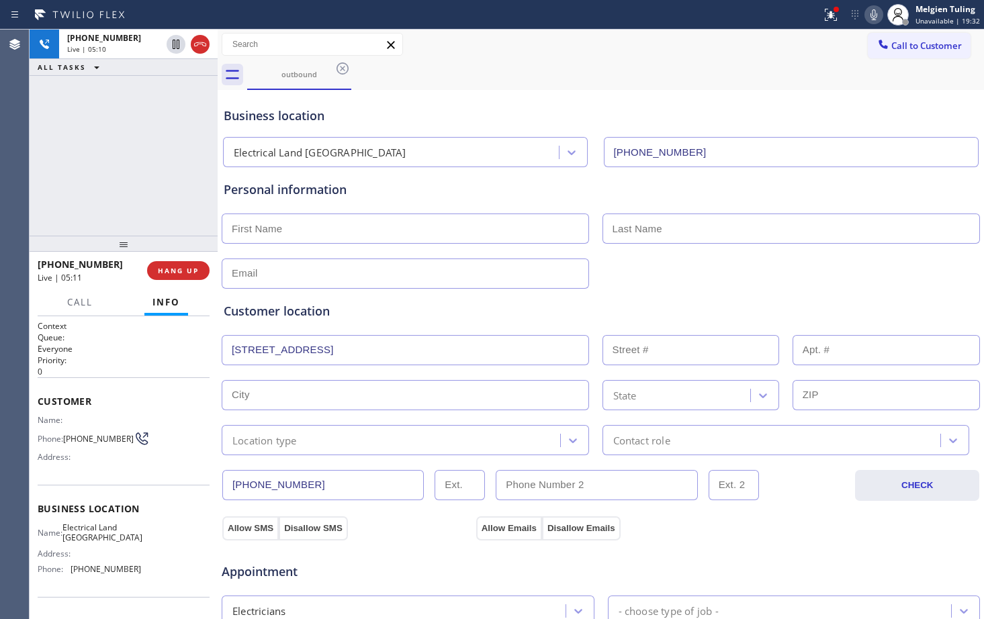
click at [445, 347] on input "15261 Dogwood St Westminster, CA 92683" at bounding box center [405, 350] width 367 height 30
drag, startPoint x: 445, startPoint y: 347, endPoint x: 218, endPoint y: 345, distance: 227.1
click at [218, 345] on div "+17146574140 Live | 05:13 ALL TASKS ALL TASKS ACTIVE TASKS TASKS IN WRAP UP +17…" at bounding box center [507, 325] width 955 height 590
click at [259, 353] on input "text" at bounding box center [405, 350] width 367 height 30
paste input "15261 Dogwood St Westminster, CA 92683"
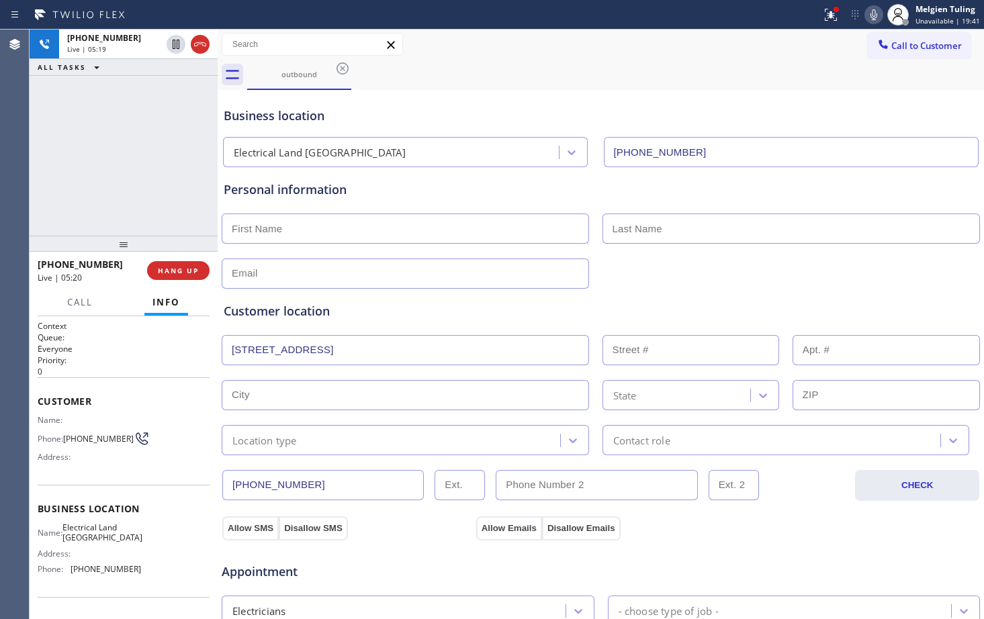
click at [474, 388] on input "text" at bounding box center [405, 395] width 367 height 30
click at [175, 273] on span "HANG UP" at bounding box center [178, 270] width 41 height 9
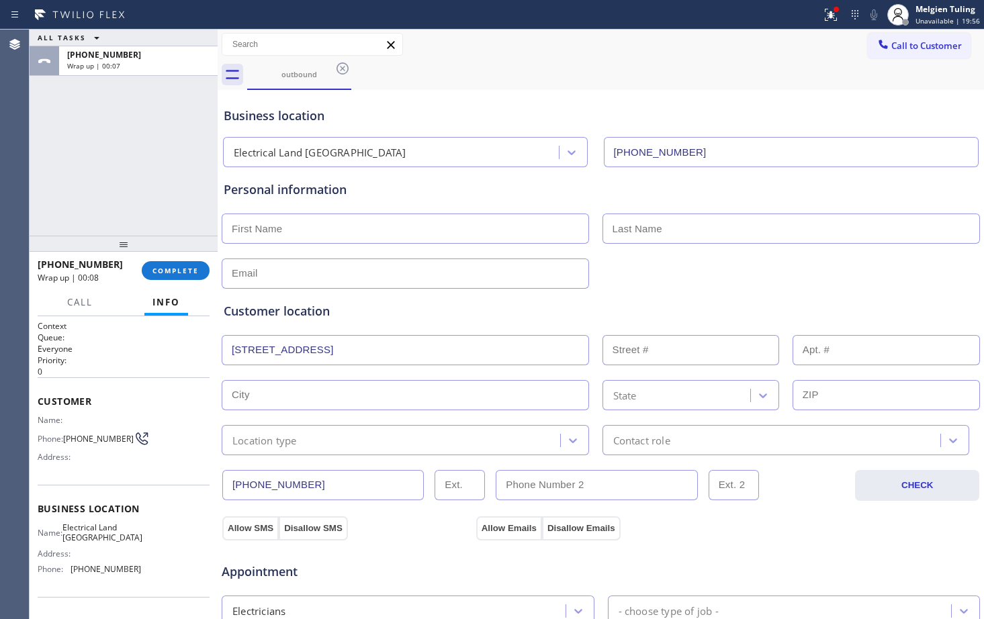
click at [461, 360] on input "15261 Dogwood St Westminster, CA 92683" at bounding box center [405, 350] width 367 height 30
type input "15261 Dogwood St"
type input "15261"
type input "Westminster"
type input "92683"
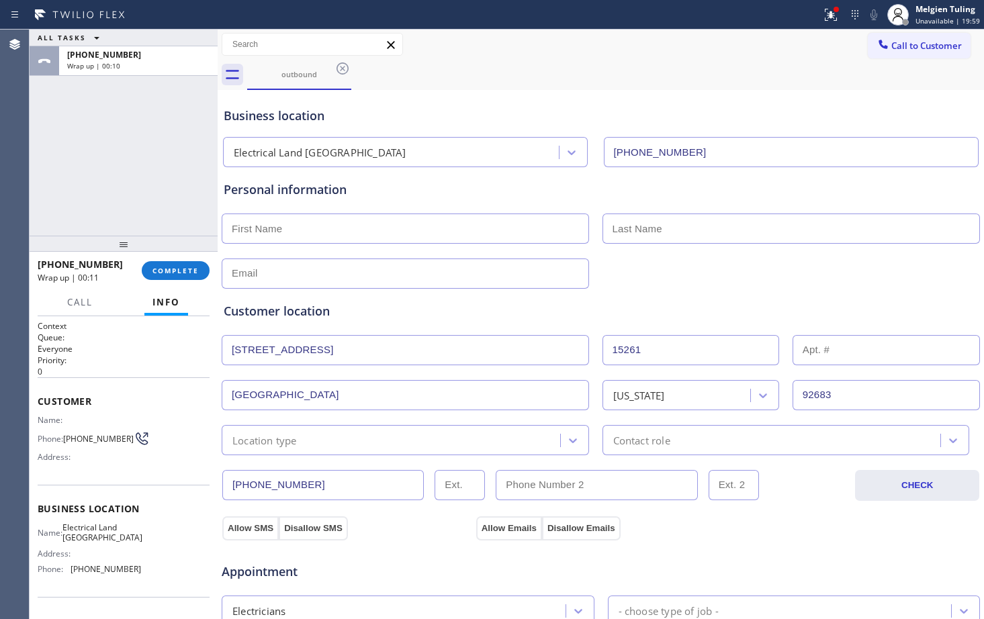
click at [322, 224] on input "text" at bounding box center [405, 229] width 367 height 30
type input "Patcy"
click at [644, 235] on input "text" at bounding box center [792, 229] width 378 height 30
type input "[PERSON_NAME]"
click at [339, 273] on input "text" at bounding box center [405, 274] width 367 height 30
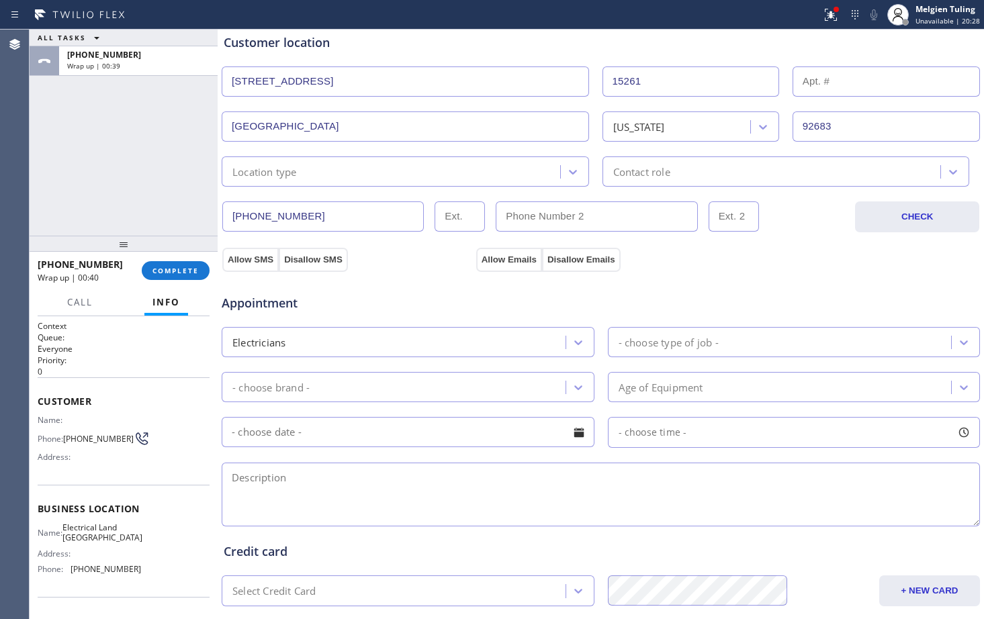
scroll to position [202, 0]
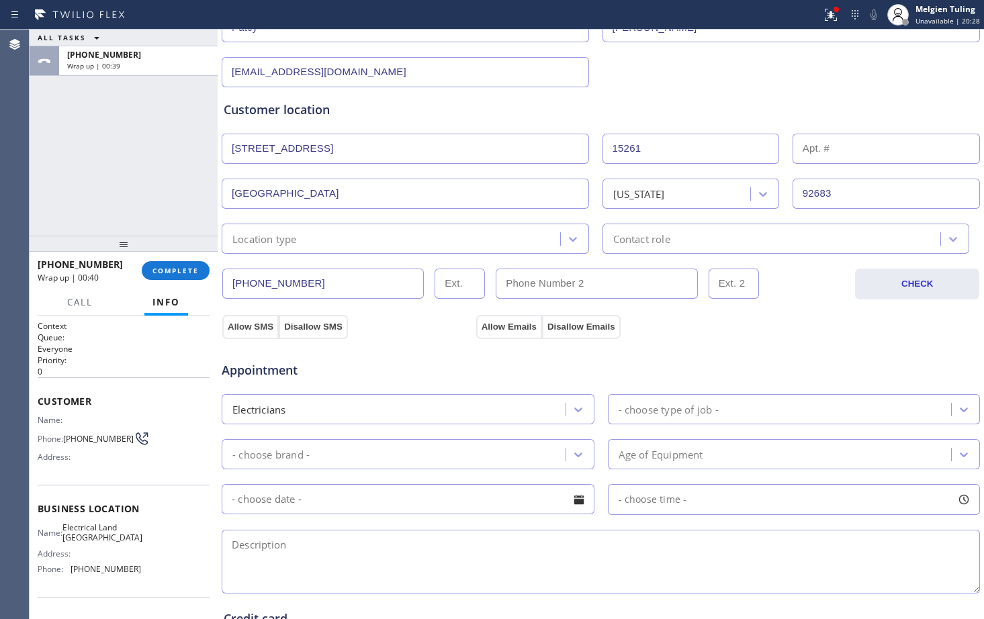
type input "[EMAIL_ADDRESS][DOMAIN_NAME]"
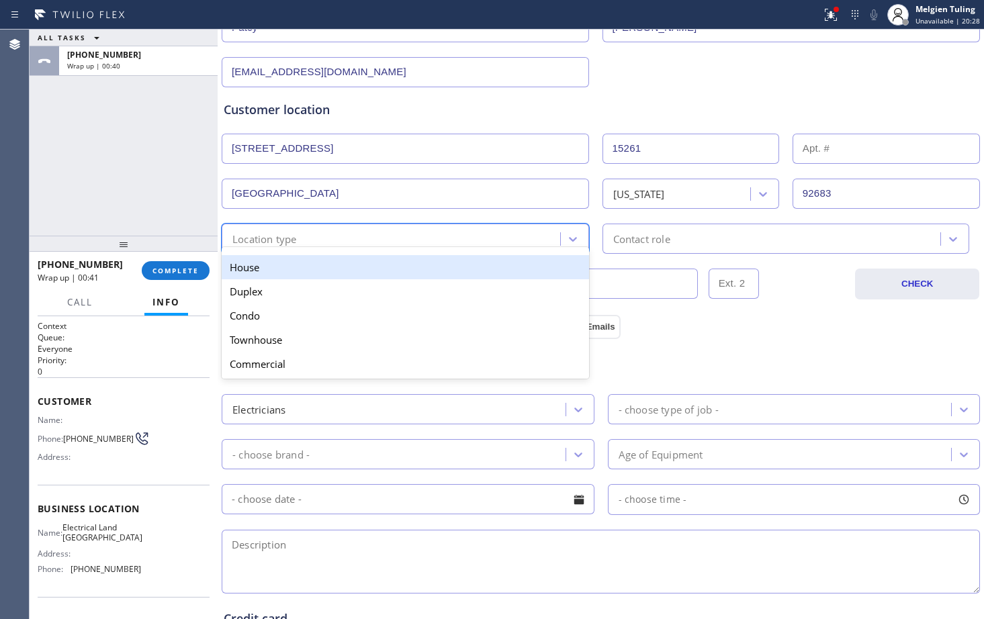
click at [441, 233] on div "Location type" at bounding box center [393, 239] width 335 height 24
click at [367, 271] on div "House" at bounding box center [405, 267] width 367 height 24
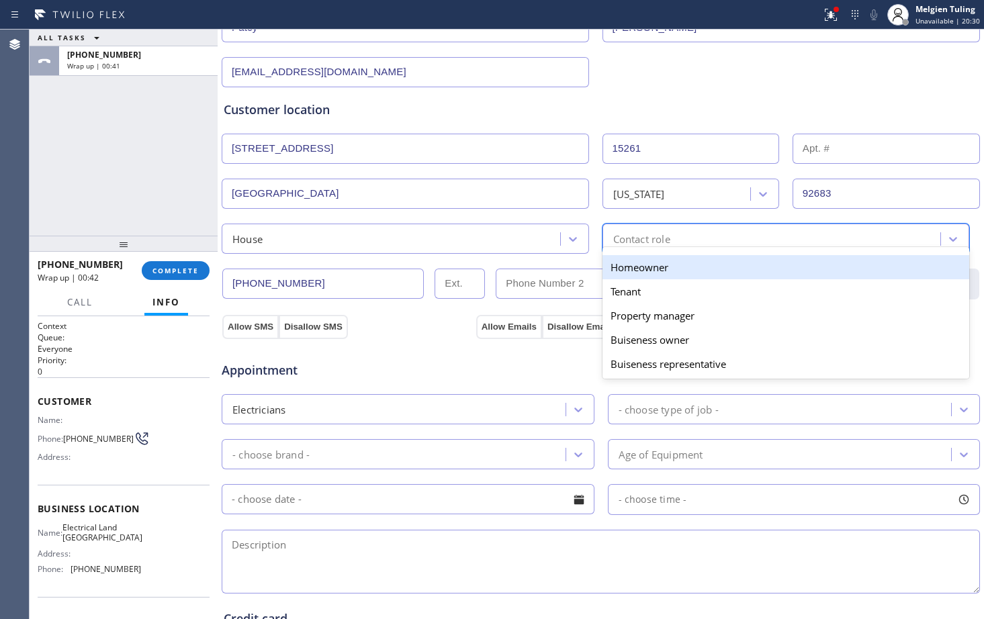
click at [657, 234] on div "Contact role" at bounding box center [641, 238] width 57 height 15
click at [639, 270] on div "Homeowner" at bounding box center [786, 267] width 367 height 24
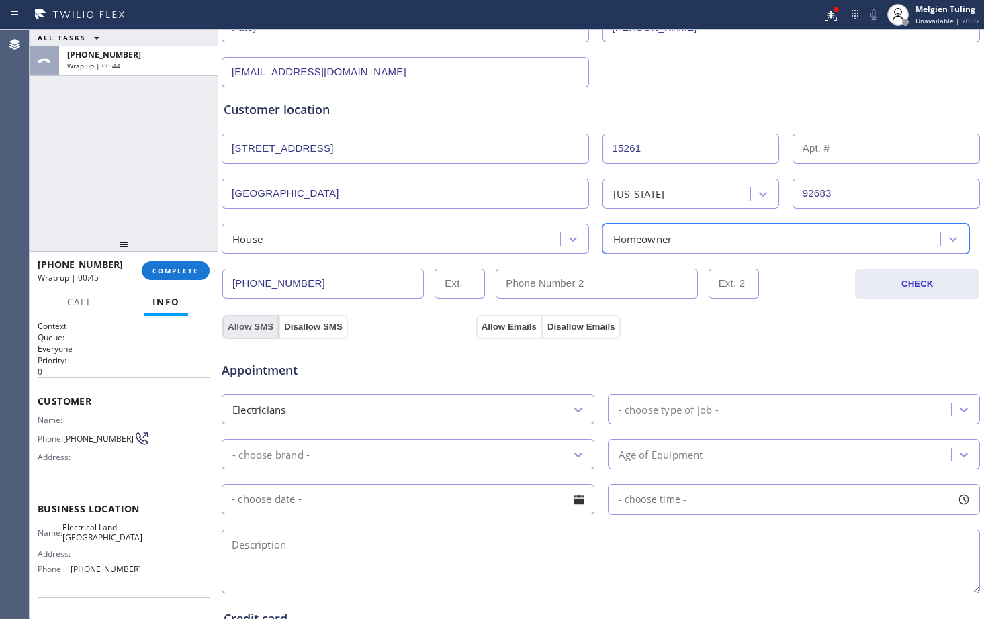
click at [258, 319] on button "Allow SMS" at bounding box center [250, 327] width 56 height 24
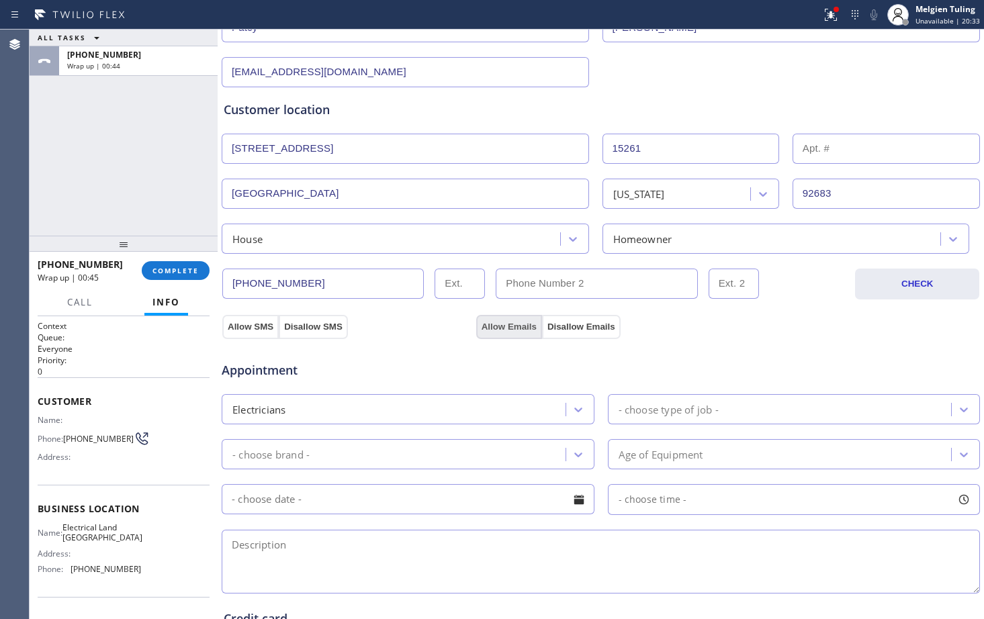
click at [486, 326] on button "Allow Emails" at bounding box center [509, 327] width 66 height 24
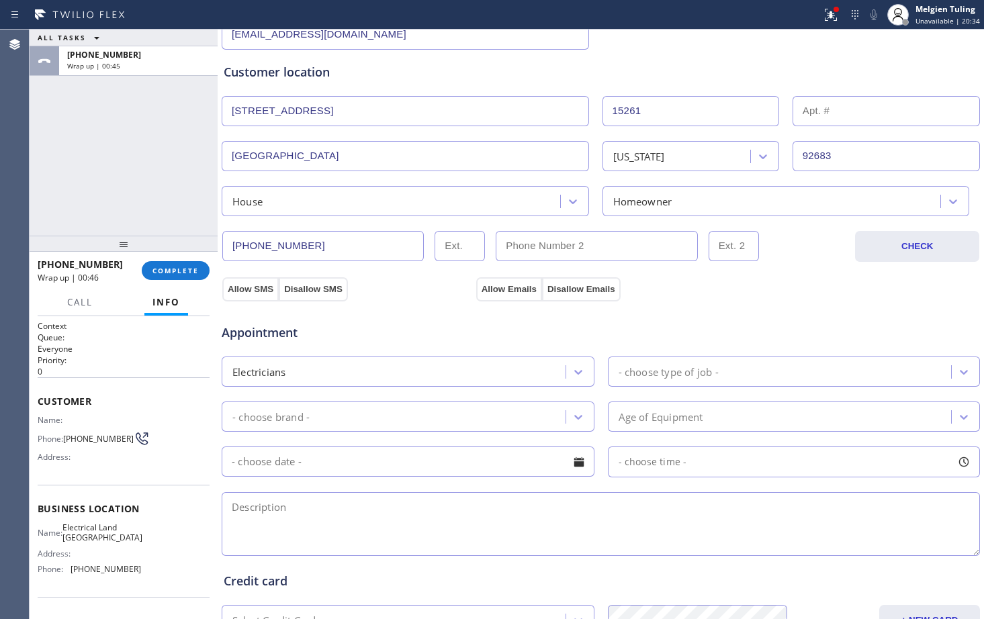
scroll to position [269, 0]
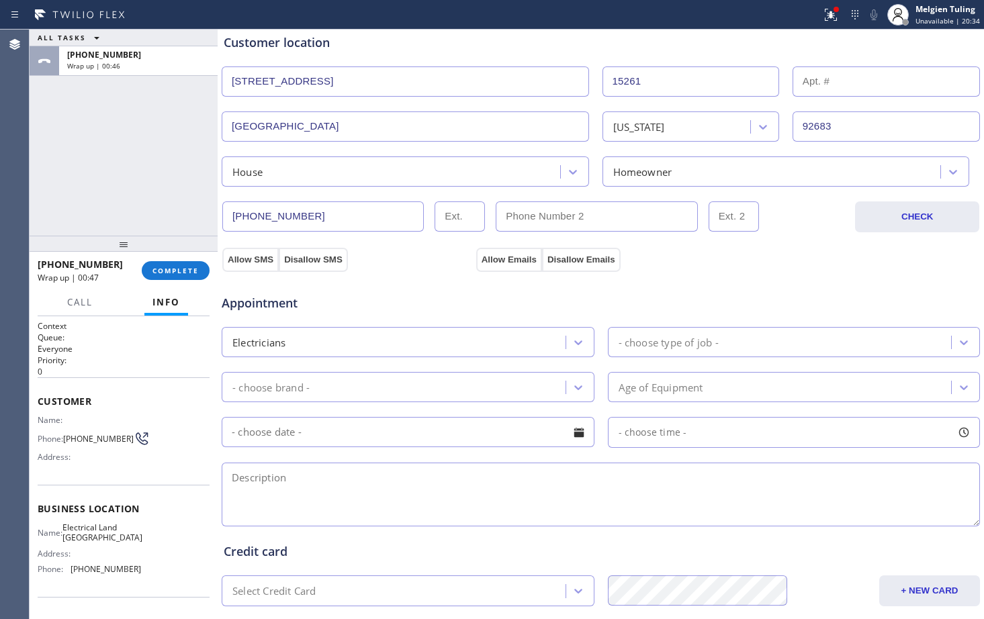
click at [336, 337] on div "Electricians" at bounding box center [396, 343] width 340 height 24
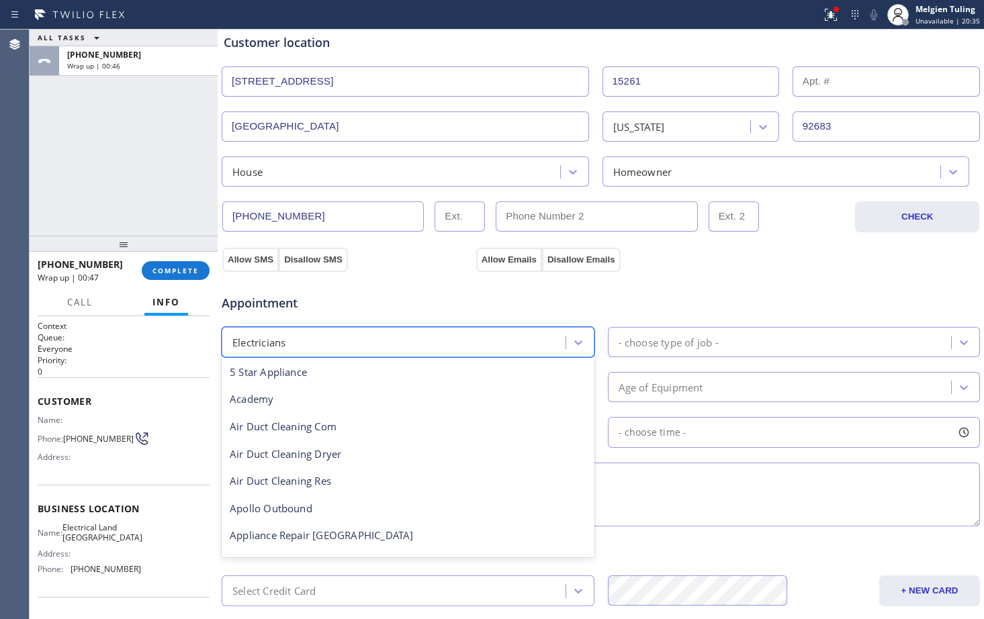
scroll to position [138, 0]
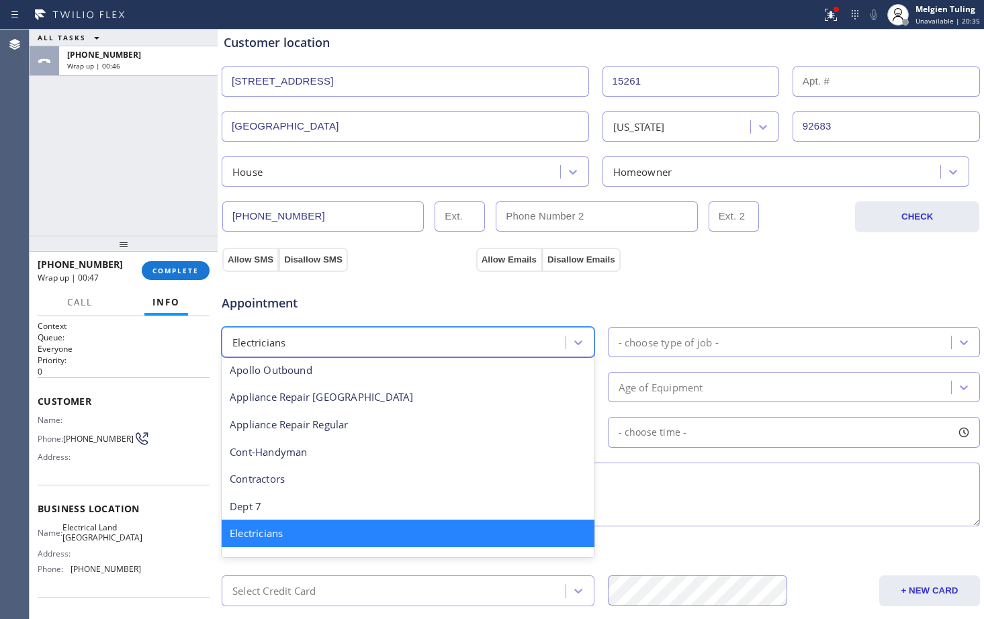
click at [689, 352] on div "- choose type of job -" at bounding box center [782, 343] width 340 height 24
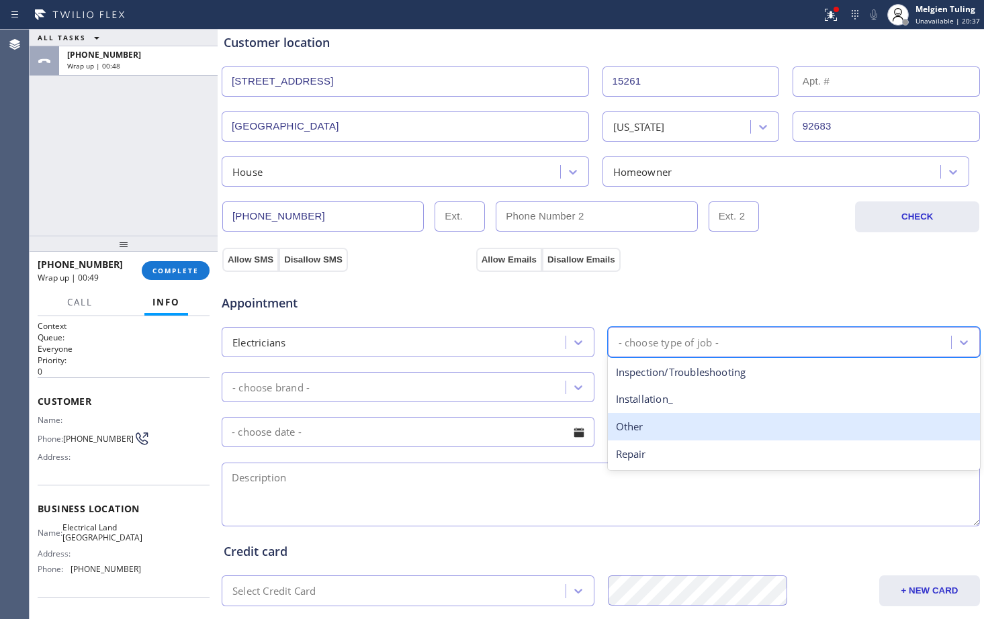
click at [633, 429] on div "Other" at bounding box center [794, 427] width 373 height 28
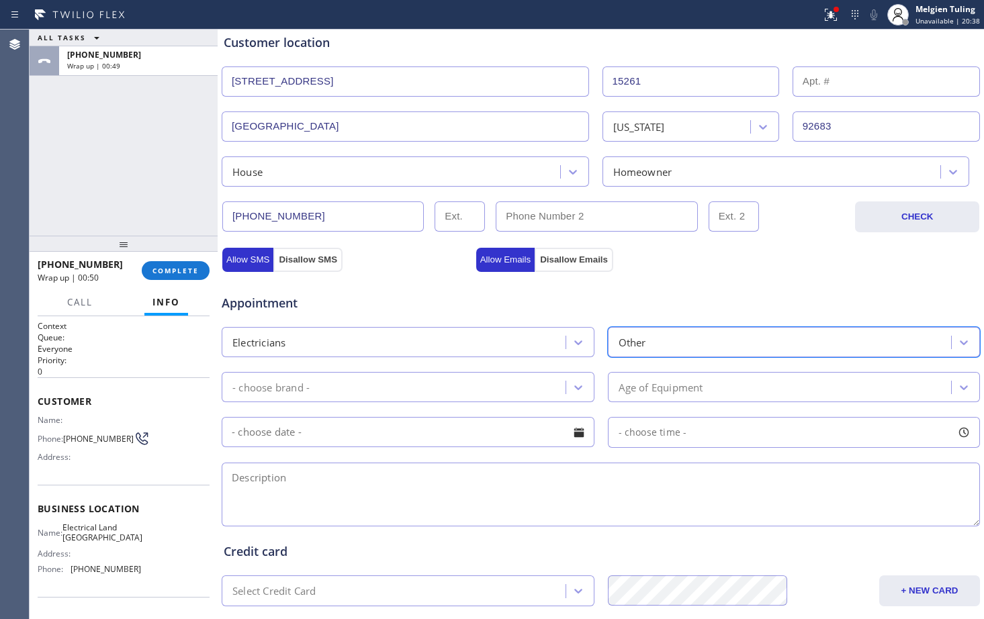
click at [355, 382] on div "- choose brand -" at bounding box center [396, 388] width 340 height 24
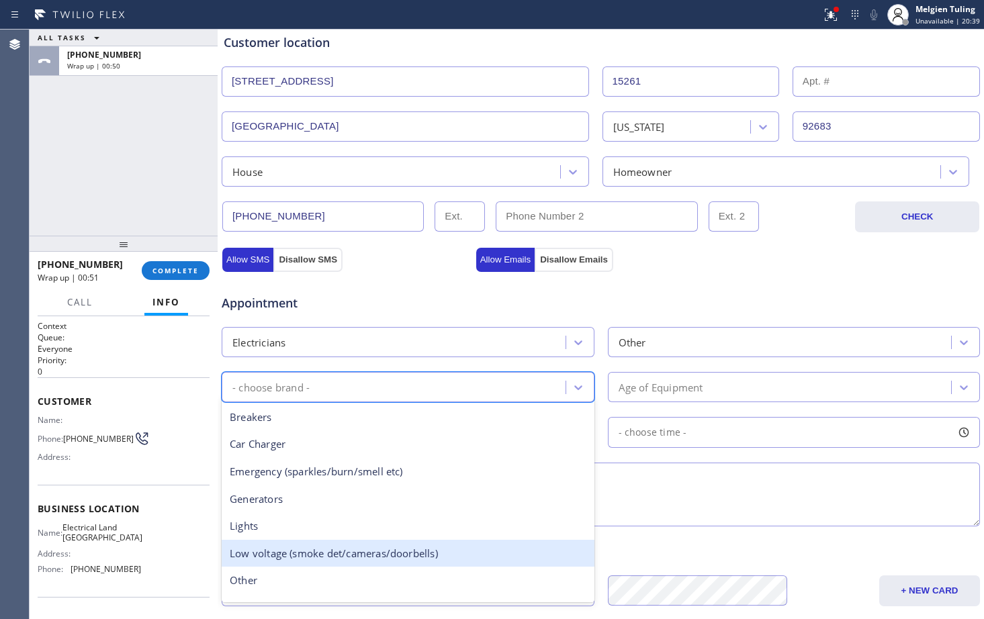
click at [351, 550] on div "Low voltage (smoke det/cameras/doorbells)" at bounding box center [408, 554] width 373 height 28
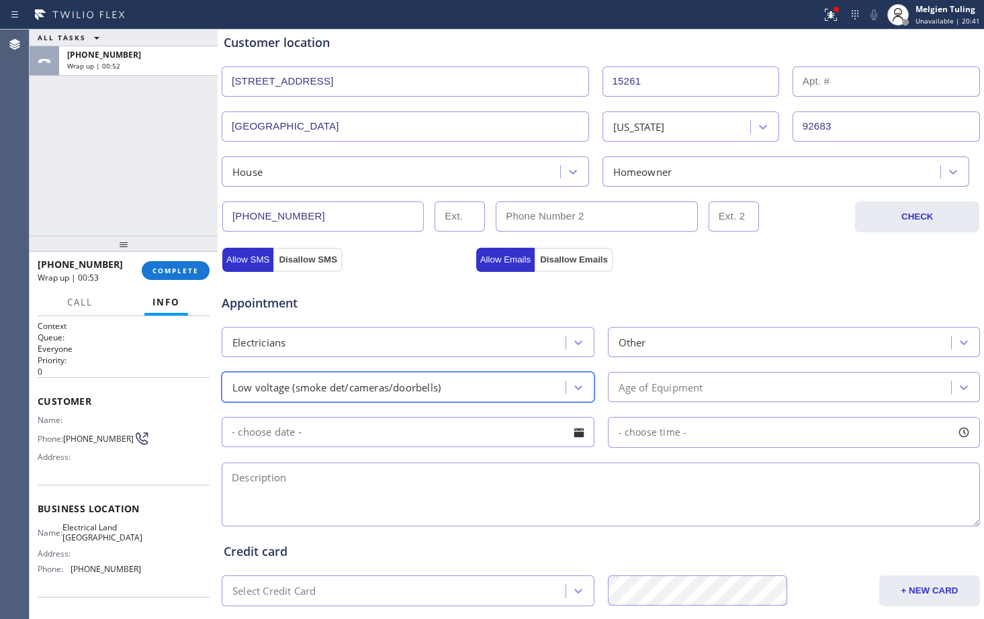
click at [479, 436] on input "text" at bounding box center [408, 432] width 373 height 30
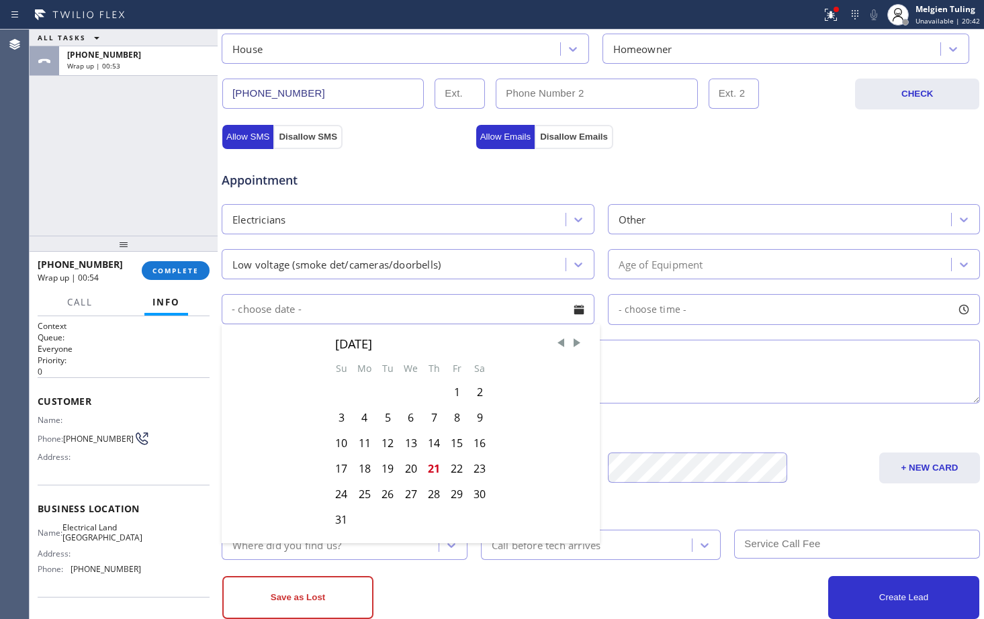
scroll to position [403, 0]
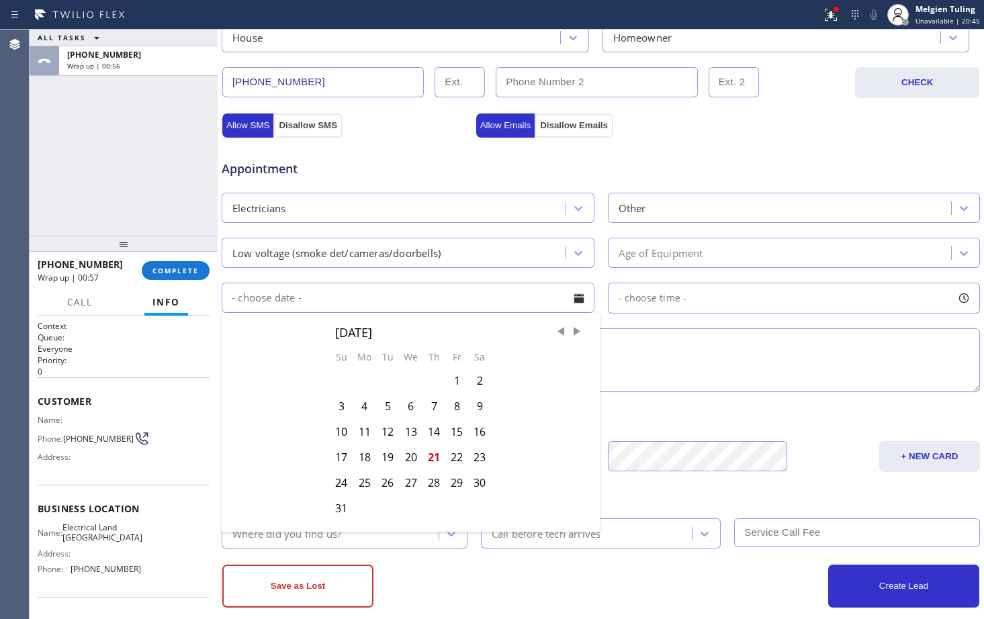
click at [711, 255] on div "Age of Equipment" at bounding box center [782, 253] width 340 height 24
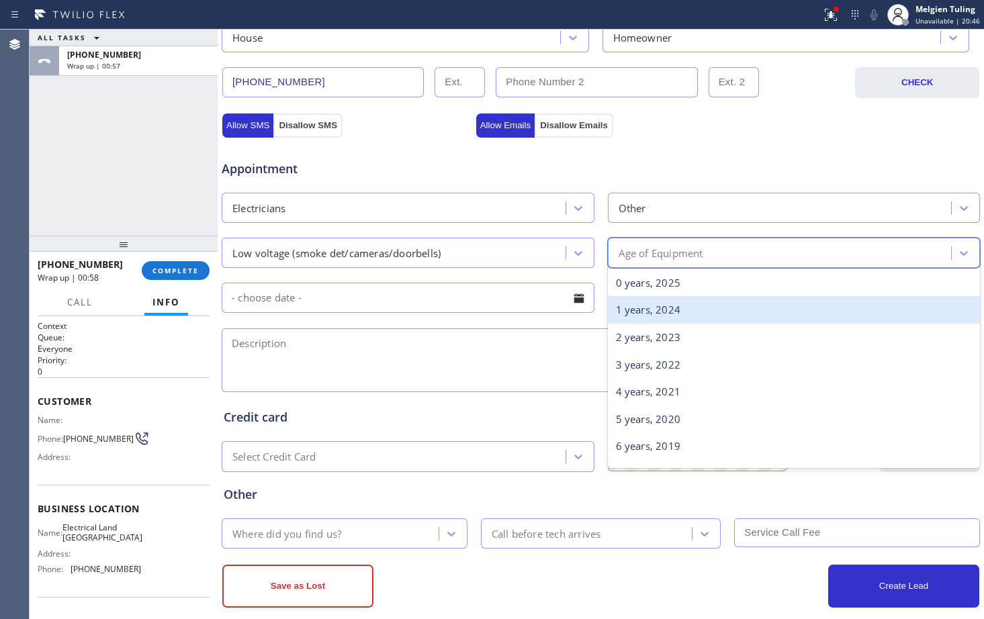
click at [639, 308] on div "1 years, 2024" at bounding box center [794, 310] width 373 height 28
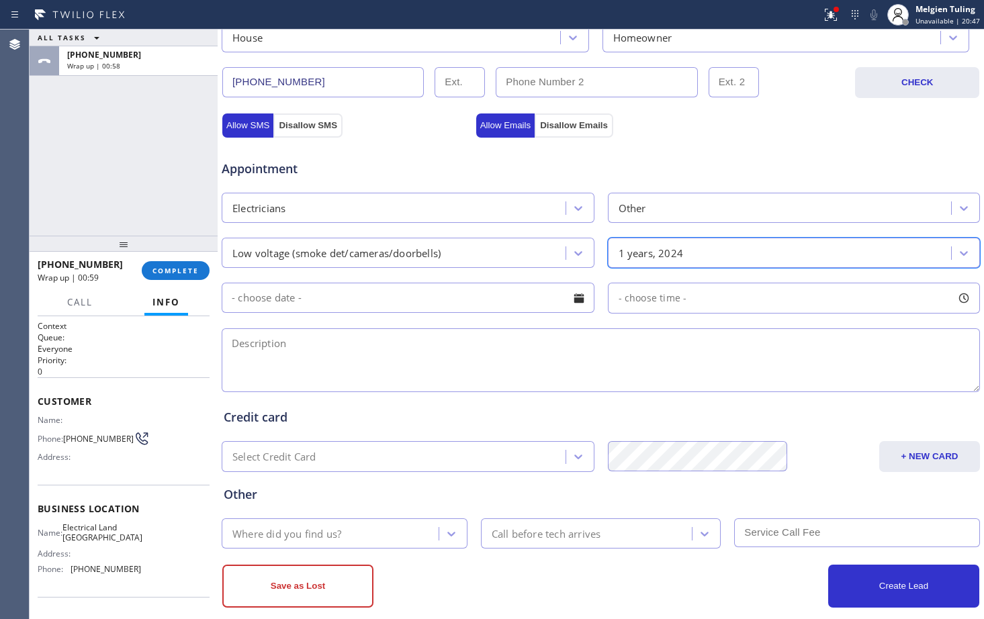
click at [474, 298] on input "text" at bounding box center [408, 298] width 373 height 30
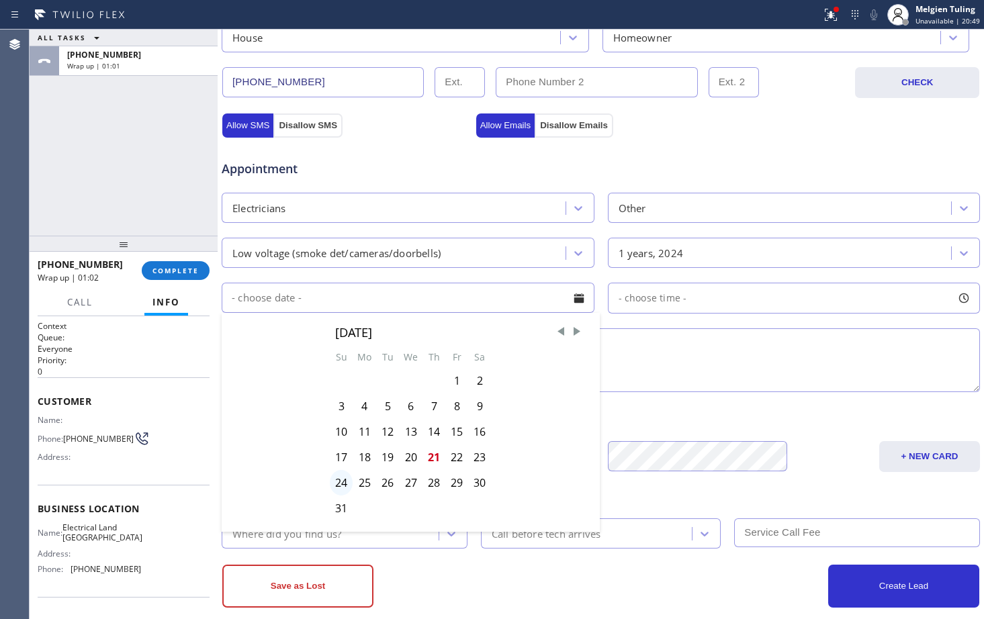
click at [337, 485] on div "24" at bounding box center [341, 483] width 23 height 26
type input "08/24/2025"
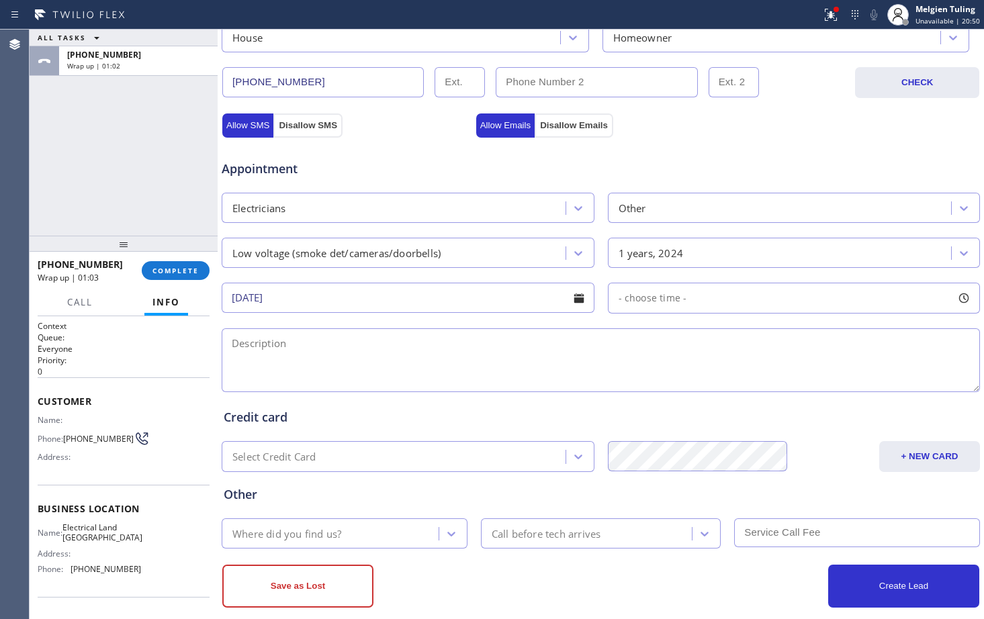
click at [667, 302] on span "- choose time -" at bounding box center [653, 298] width 69 height 13
drag, startPoint x: 613, startPoint y: 379, endPoint x: 666, endPoint y: 379, distance: 53.1
click at [666, 379] on div at bounding box center [674, 380] width 16 height 28
click at [666, 380] on div at bounding box center [674, 380] width 16 height 28
drag, startPoint x: 662, startPoint y: 380, endPoint x: 754, endPoint y: 384, distance: 92.8
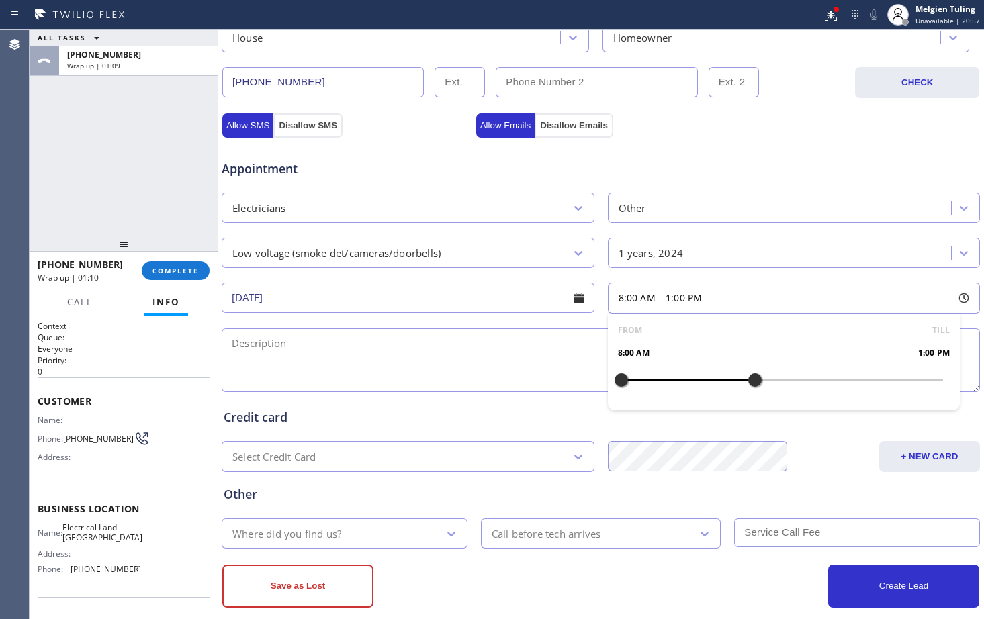
click at [754, 384] on div at bounding box center [755, 380] width 16 height 28
drag, startPoint x: 617, startPoint y: 380, endPoint x: 642, endPoint y: 378, distance: 25.6
click at [642, 378] on div at bounding box center [648, 380] width 16 height 28
drag, startPoint x: 743, startPoint y: 378, endPoint x: 722, endPoint y: 379, distance: 20.9
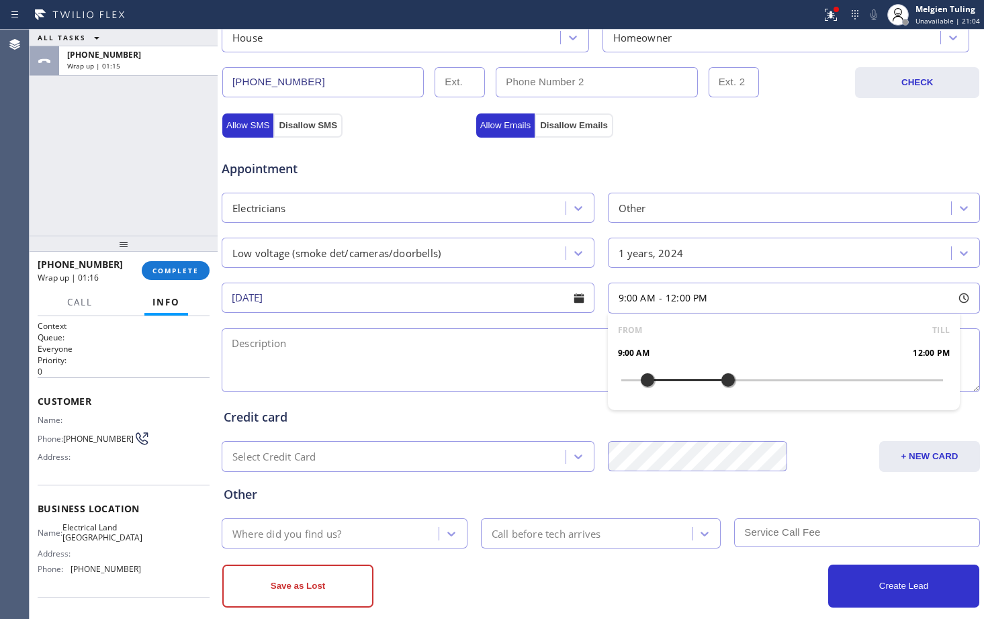
click at [722, 379] on div at bounding box center [728, 380] width 16 height 28
click at [256, 346] on textarea at bounding box center [601, 361] width 759 height 64
type textarea "1"
click at [300, 341] on textarea "9-1 |free scf|" at bounding box center [601, 361] width 759 height 64
paste textarea "the door bell is not working as per cust said its hardwire connection | house -…"
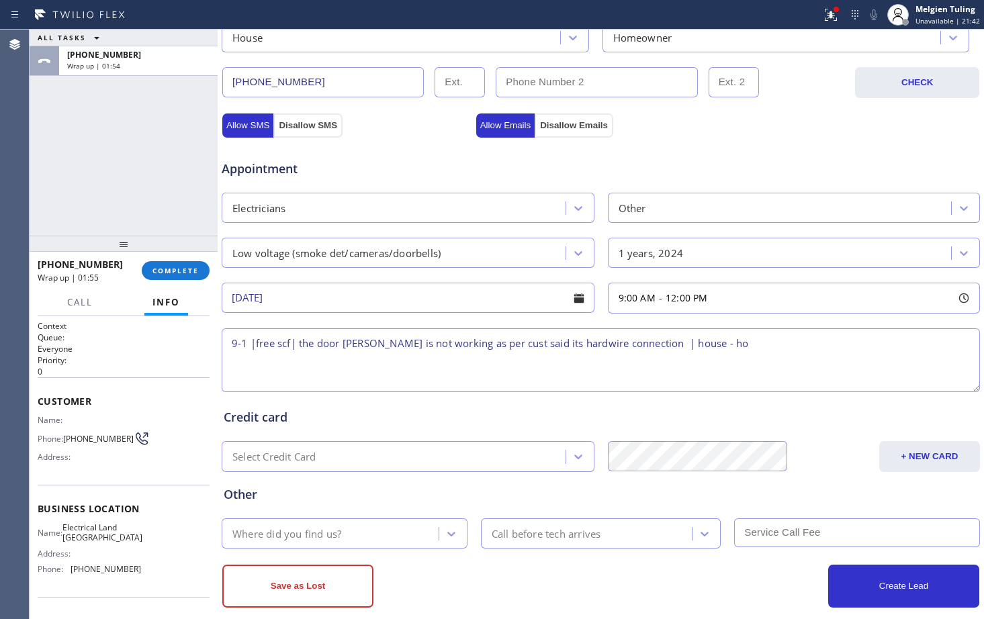
click at [700, 349] on textarea "9-1 |free scf| the door bell is not working as per cust said its hardwire conne…" at bounding box center [601, 361] width 759 height 64
paste textarea "15261 Dogwood St Westminster, CA 92683"
drag, startPoint x: 130, startPoint y: 552, endPoint x: 72, endPoint y: 533, distance: 61.4
click at [72, 533] on div "Name: Electrical Land Westminster Address: Phone: (714) 463-1717" at bounding box center [89, 552] width 103 height 58
click at [71, 534] on span "Electrical Land Westminster" at bounding box center [102, 533] width 80 height 21
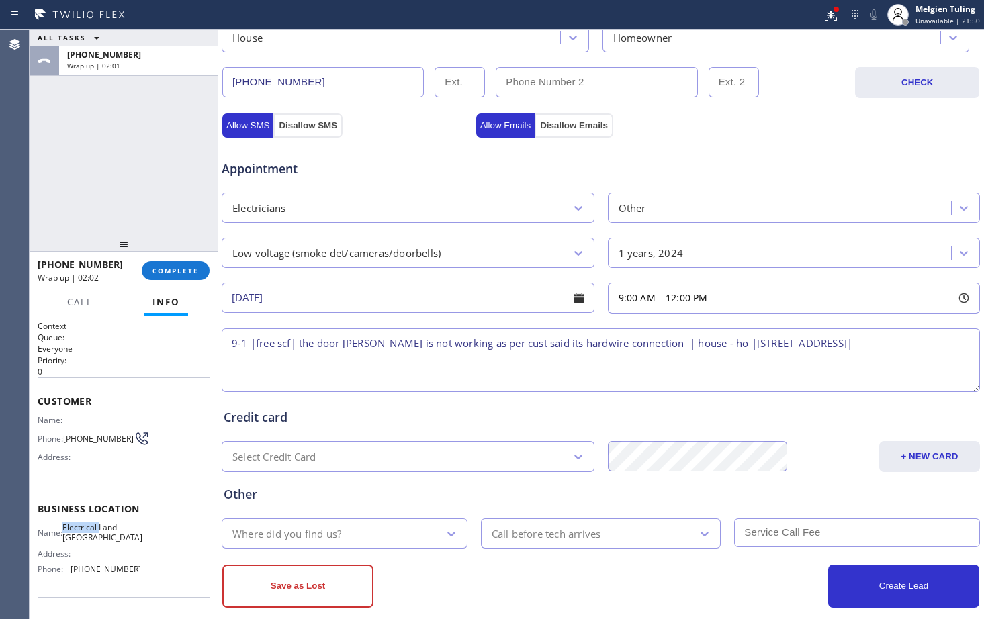
click at [71, 534] on span "Electrical Land Westminster" at bounding box center [102, 533] width 80 height 21
click at [71, 533] on span "Electrical Land Westminster" at bounding box center [102, 533] width 80 height 21
click at [917, 346] on textarea "9-1 |free scf| the door bell is not working as per cust said its hardwire conne…" at bounding box center [601, 361] width 759 height 64
paste textarea "Electrical Land Westminster"
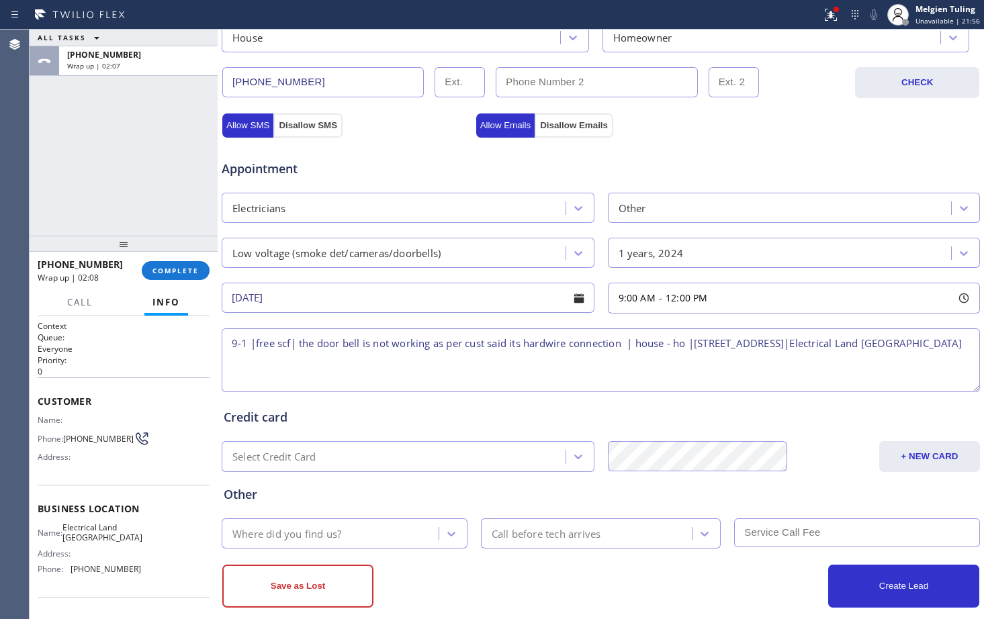
click at [339, 360] on textarea "9-1 |free scf| the door bell is not working as per cust said its hardwire conne…" at bounding box center [601, 361] width 759 height 64
click at [625, 335] on textarea "9-1 |free scf| the door bell is not working as per cust said its hardwire conne…" at bounding box center [601, 361] width 759 height 64
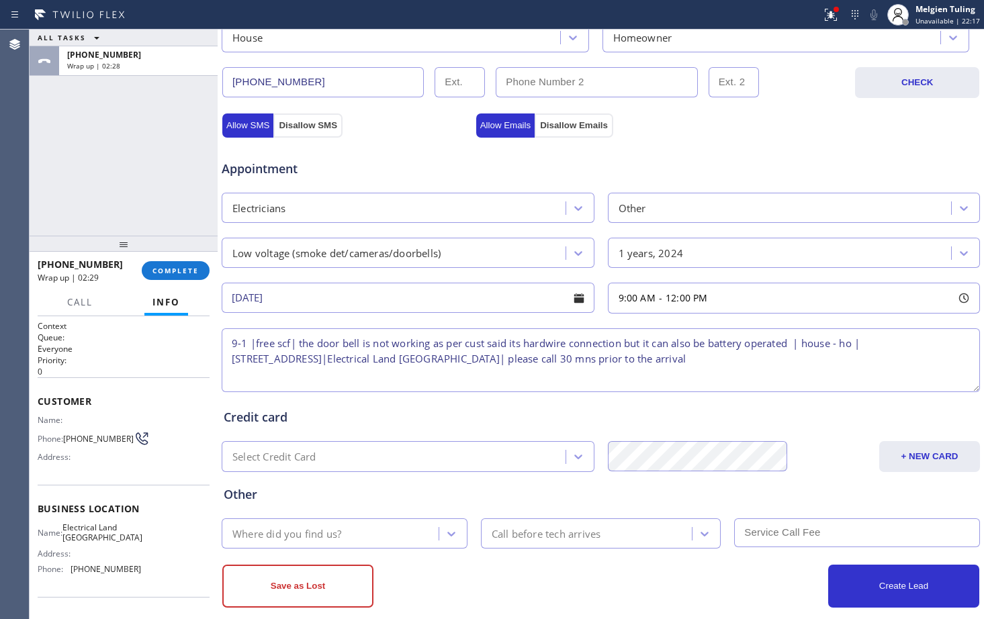
click at [754, 344] on textarea "9-1 |free scf| the door bell is not working as per cust said its hardwire conne…" at bounding box center [601, 361] width 759 height 64
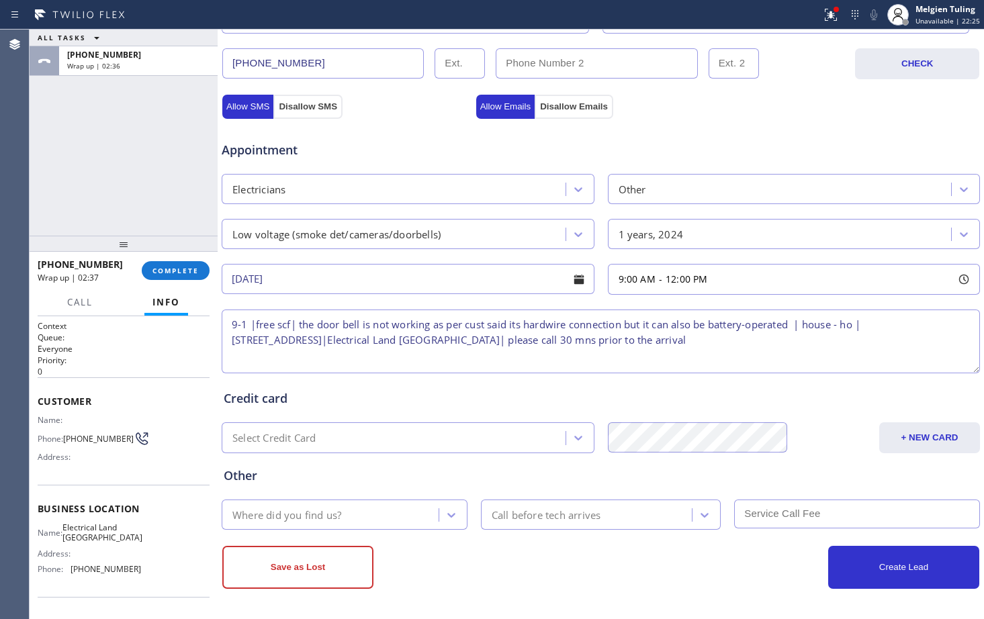
type textarea "9-1 |free scf| the door bell is not working as per cust said its hardwire conne…"
click at [431, 506] on div "Where did you find us?" at bounding box center [332, 515] width 213 height 24
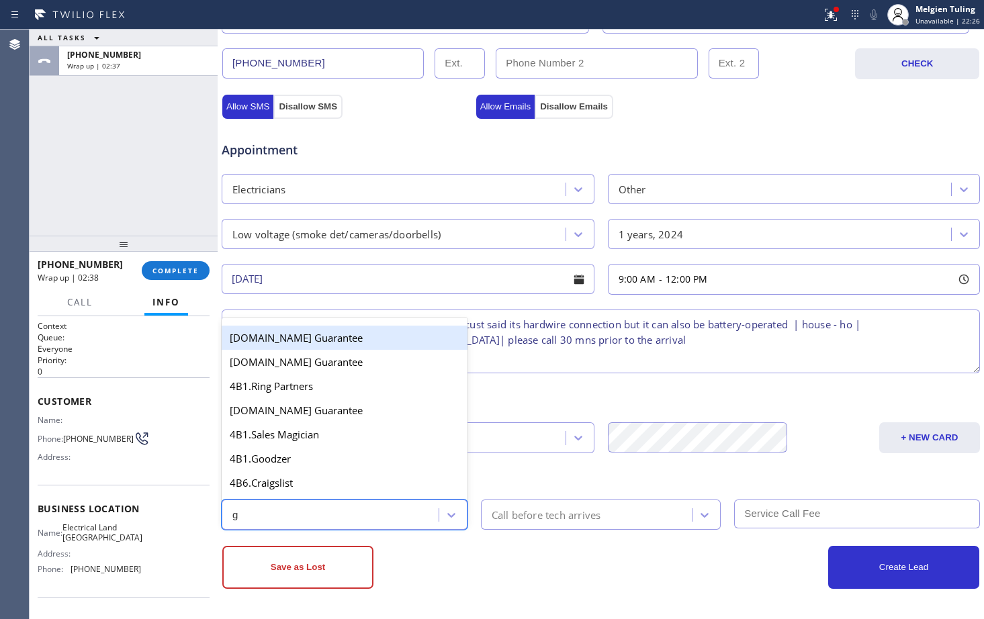
type input "go"
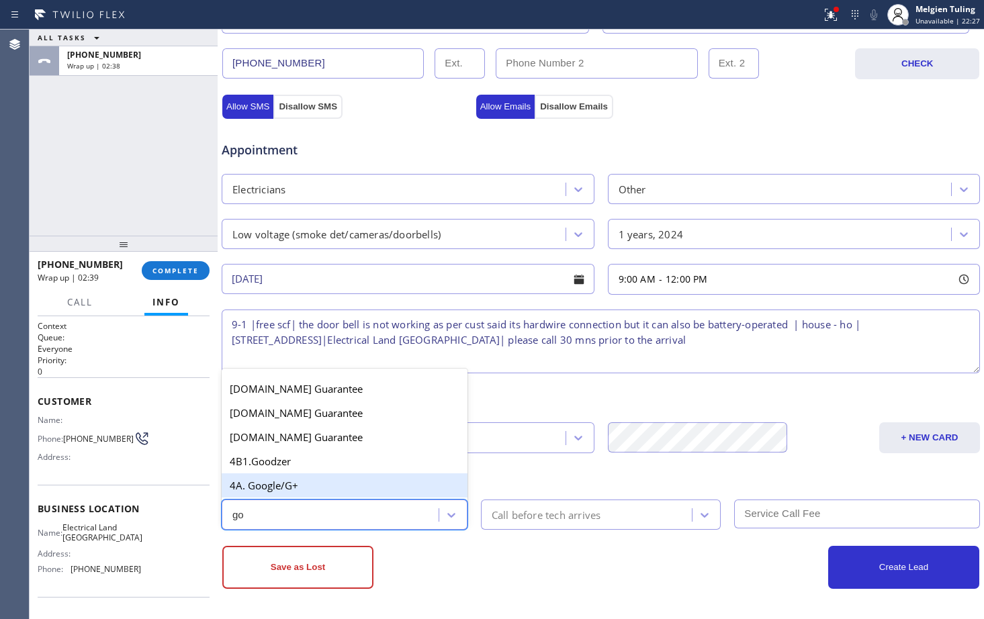
click at [433, 484] on div "4A. Google/G+" at bounding box center [345, 486] width 246 height 24
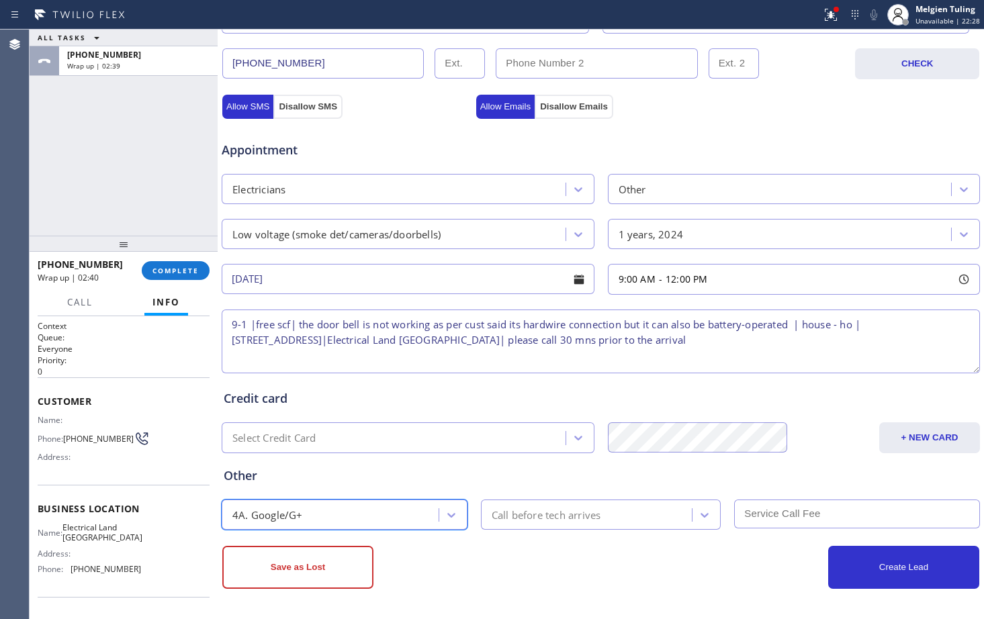
click at [539, 525] on div "Call before tech arrives" at bounding box center [589, 515] width 208 height 24
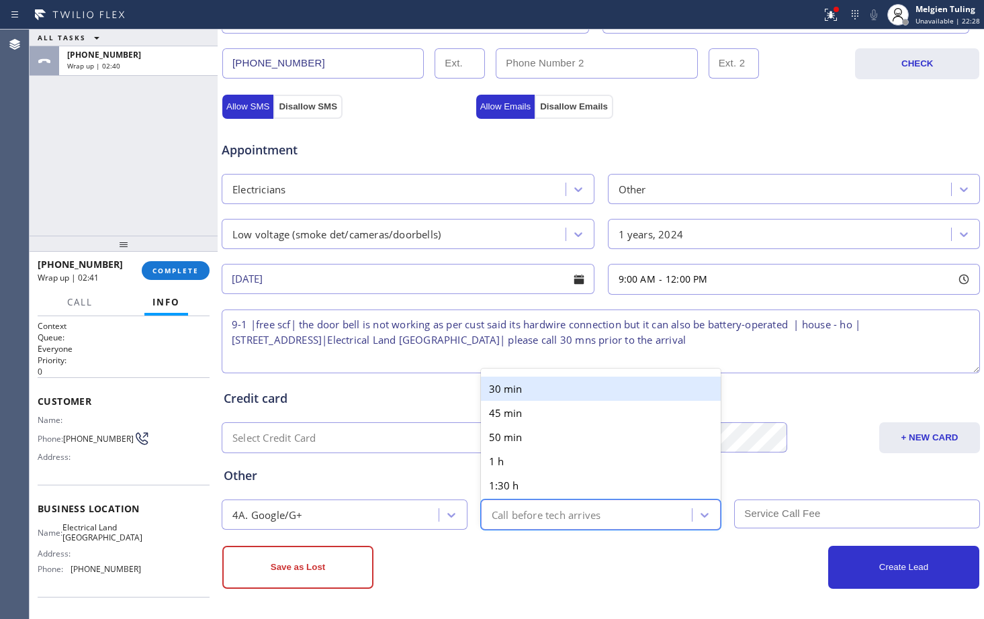
click at [557, 396] on div "30 min" at bounding box center [601, 389] width 241 height 24
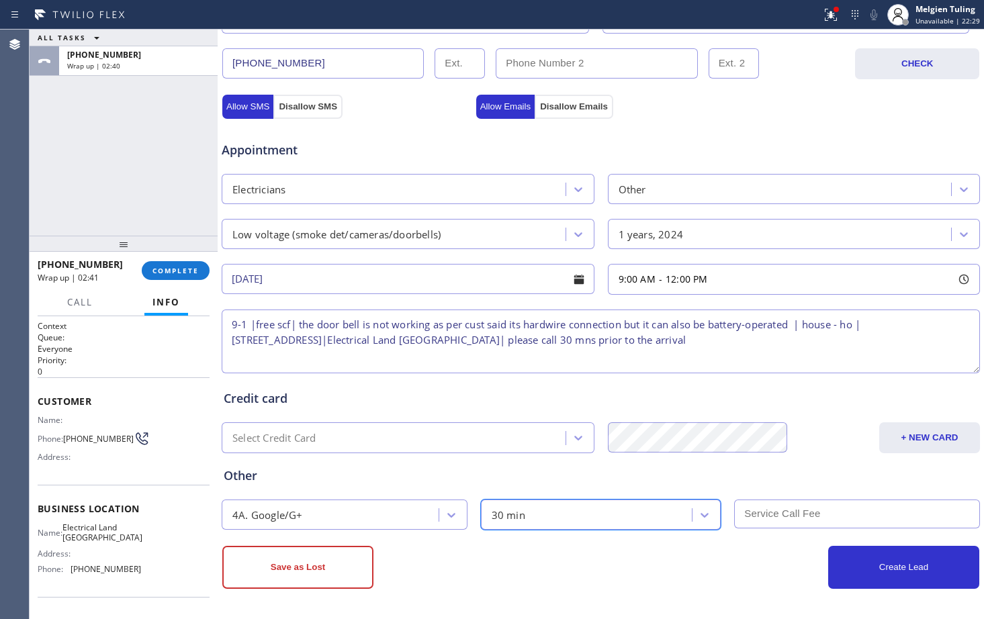
click at [785, 519] on input "text" at bounding box center [857, 514] width 246 height 29
type input "0"
click at [615, 557] on div "Create Lead" at bounding box center [790, 567] width 379 height 43
drag, startPoint x: 833, startPoint y: 570, endPoint x: 758, endPoint y: 540, distance: 80.8
click at [758, 540] on div "Save as Lost Create Lead" at bounding box center [601, 559] width 760 height 59
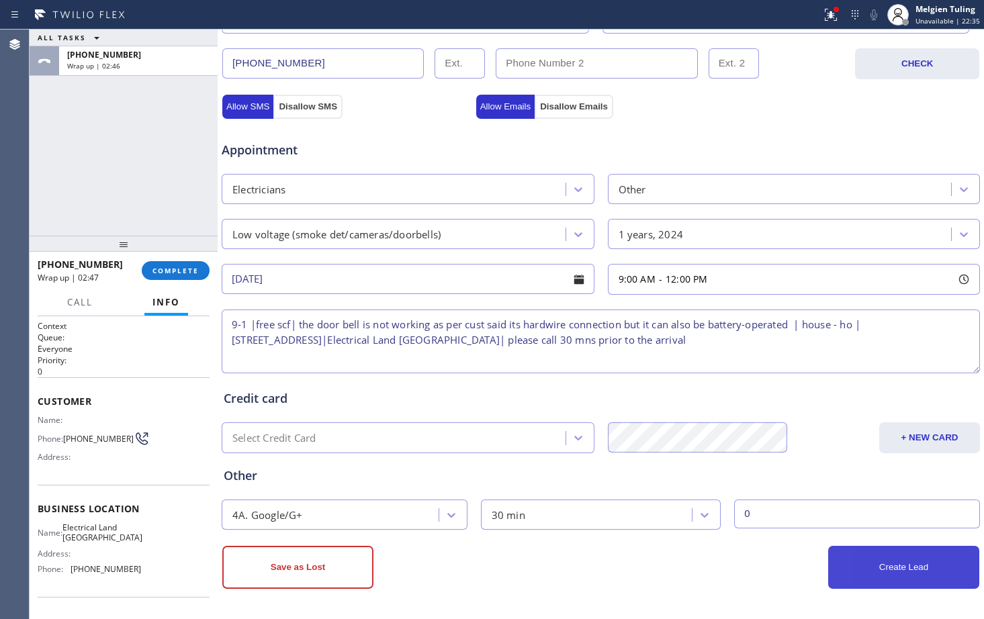
click at [853, 572] on button "Create Lead" at bounding box center [903, 567] width 151 height 43
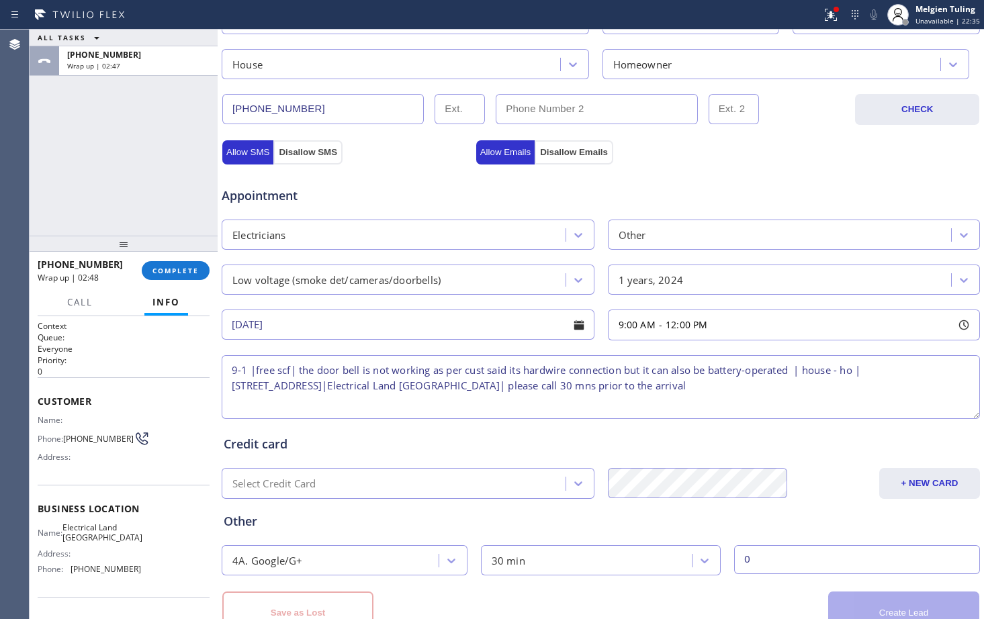
scroll to position [468, 0]
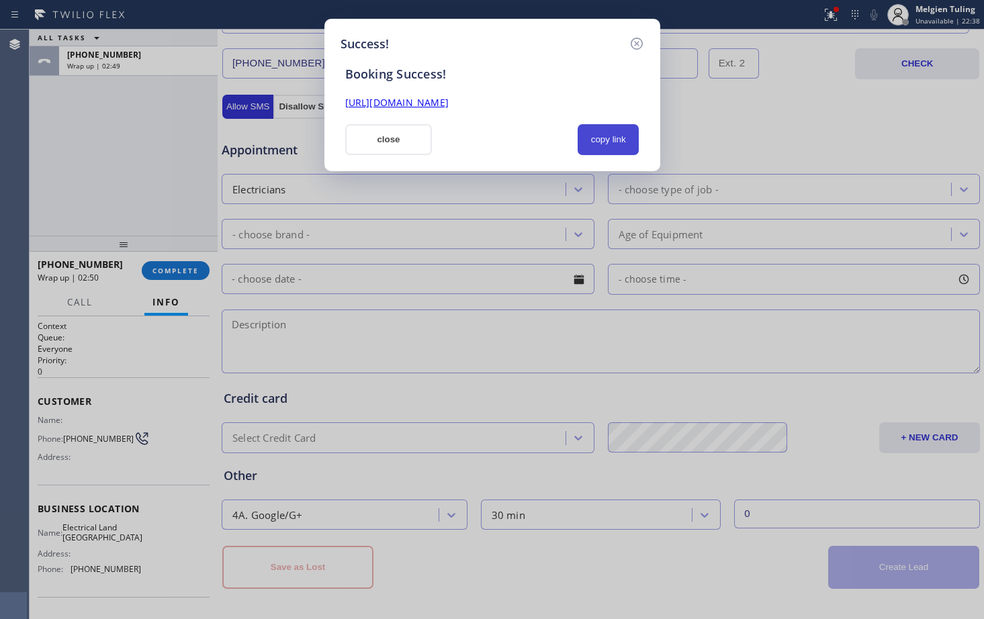
click at [600, 142] on button "copy link" at bounding box center [609, 139] width 62 height 31
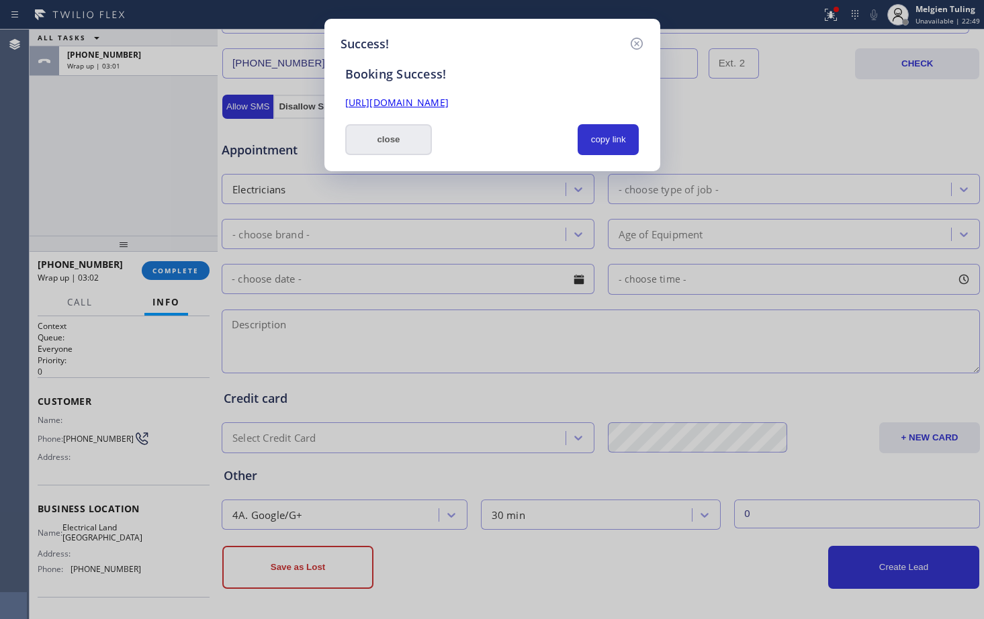
click at [359, 147] on button "close" at bounding box center [388, 139] width 87 height 31
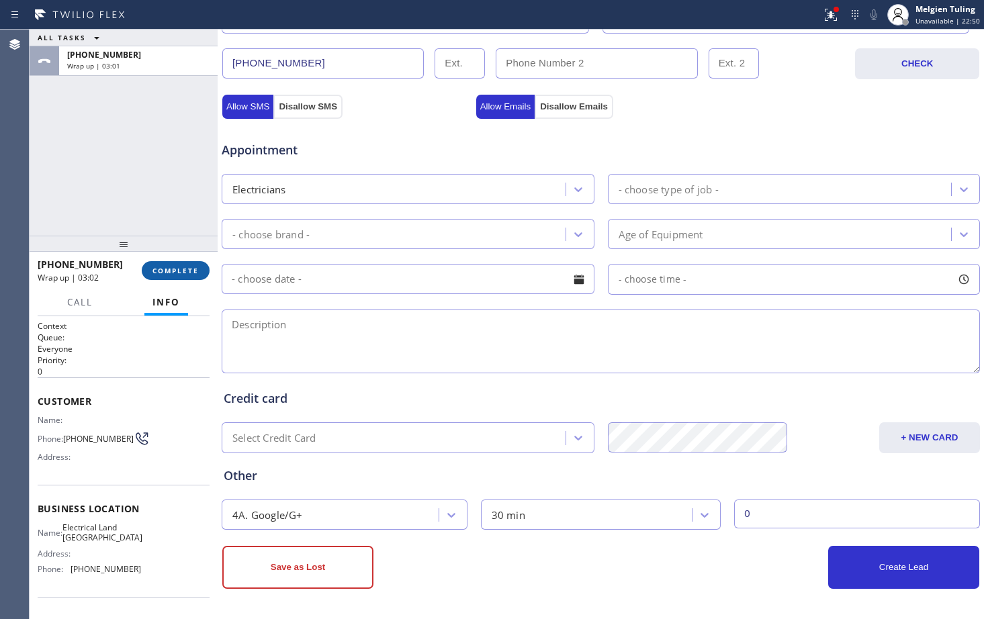
click at [167, 280] on button "COMPLETE" at bounding box center [176, 270] width 68 height 19
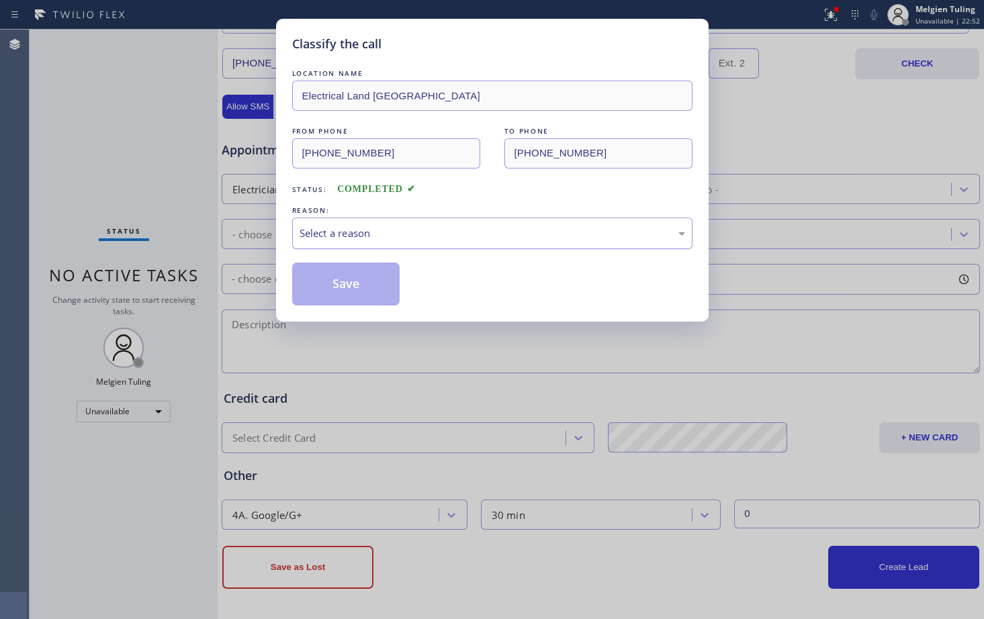
click at [392, 237] on div "Select a reason" at bounding box center [493, 233] width 386 height 15
click at [367, 273] on button "Save" at bounding box center [346, 284] width 108 height 43
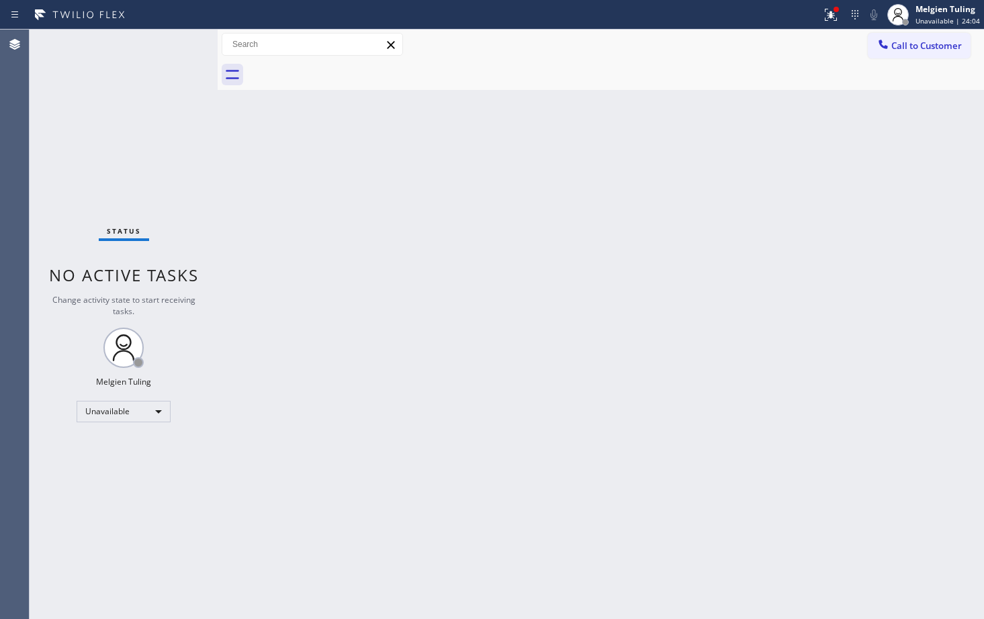
click at [458, 439] on div "Back to Dashboard Change Sender ID Customers Technicians Select a contact Outbo…" at bounding box center [601, 325] width 767 height 590
